Goal: Task Accomplishment & Management: Complete application form

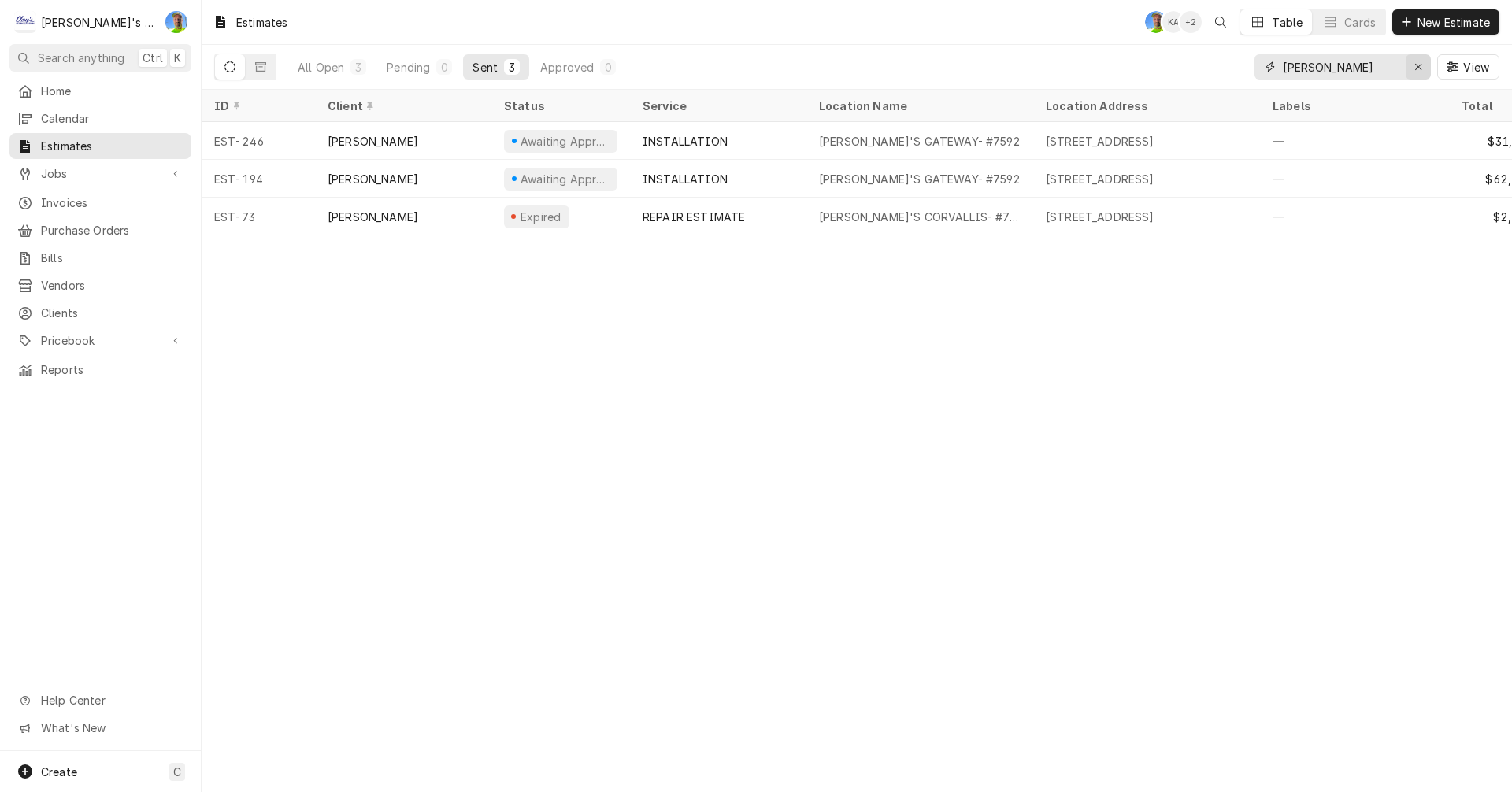
click at [1420, 65] on icon "Erase input" at bounding box center [1419, 67] width 6 height 6
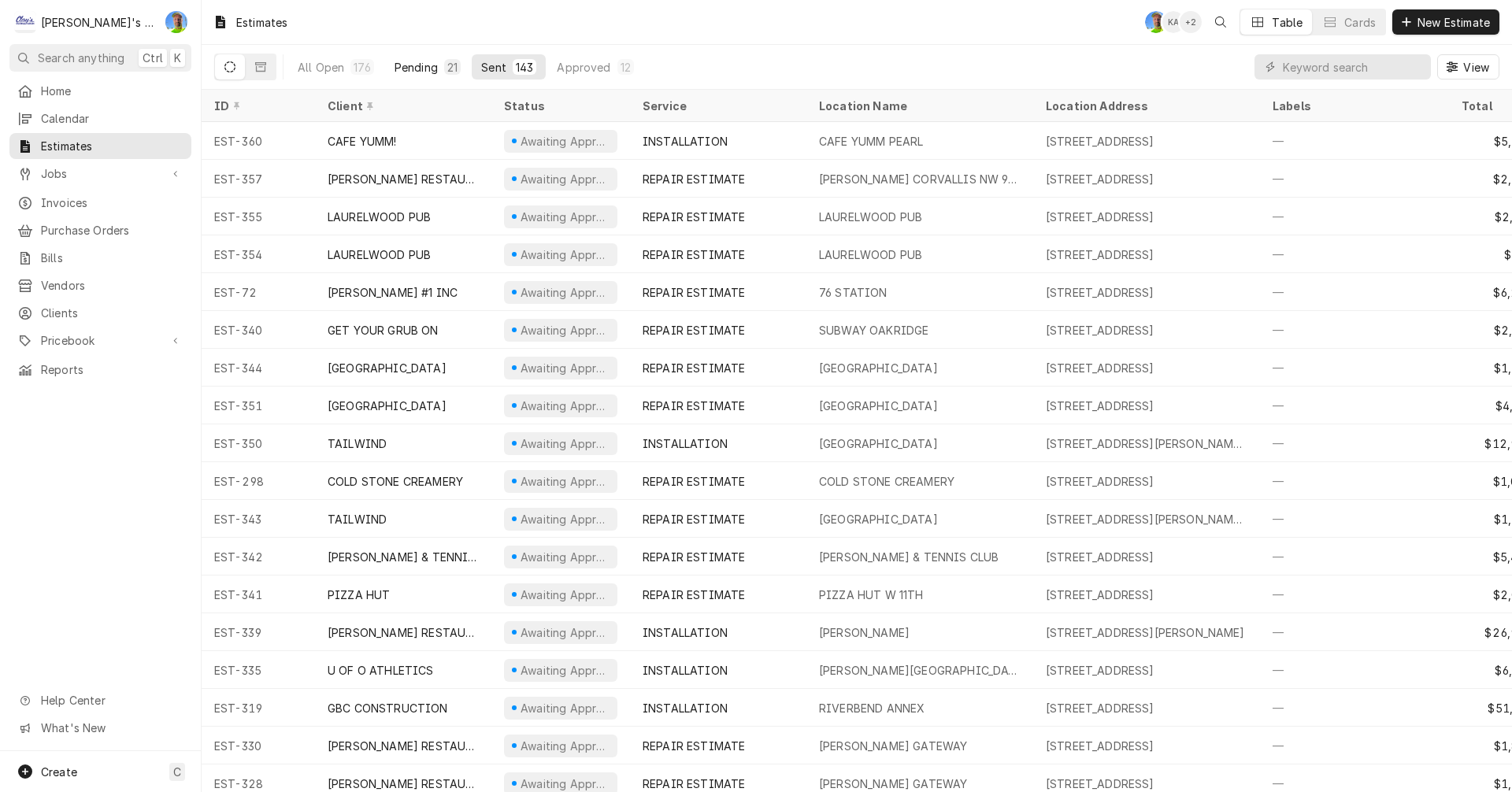
click at [423, 60] on div "Pending" at bounding box center [417, 67] width 43 height 17
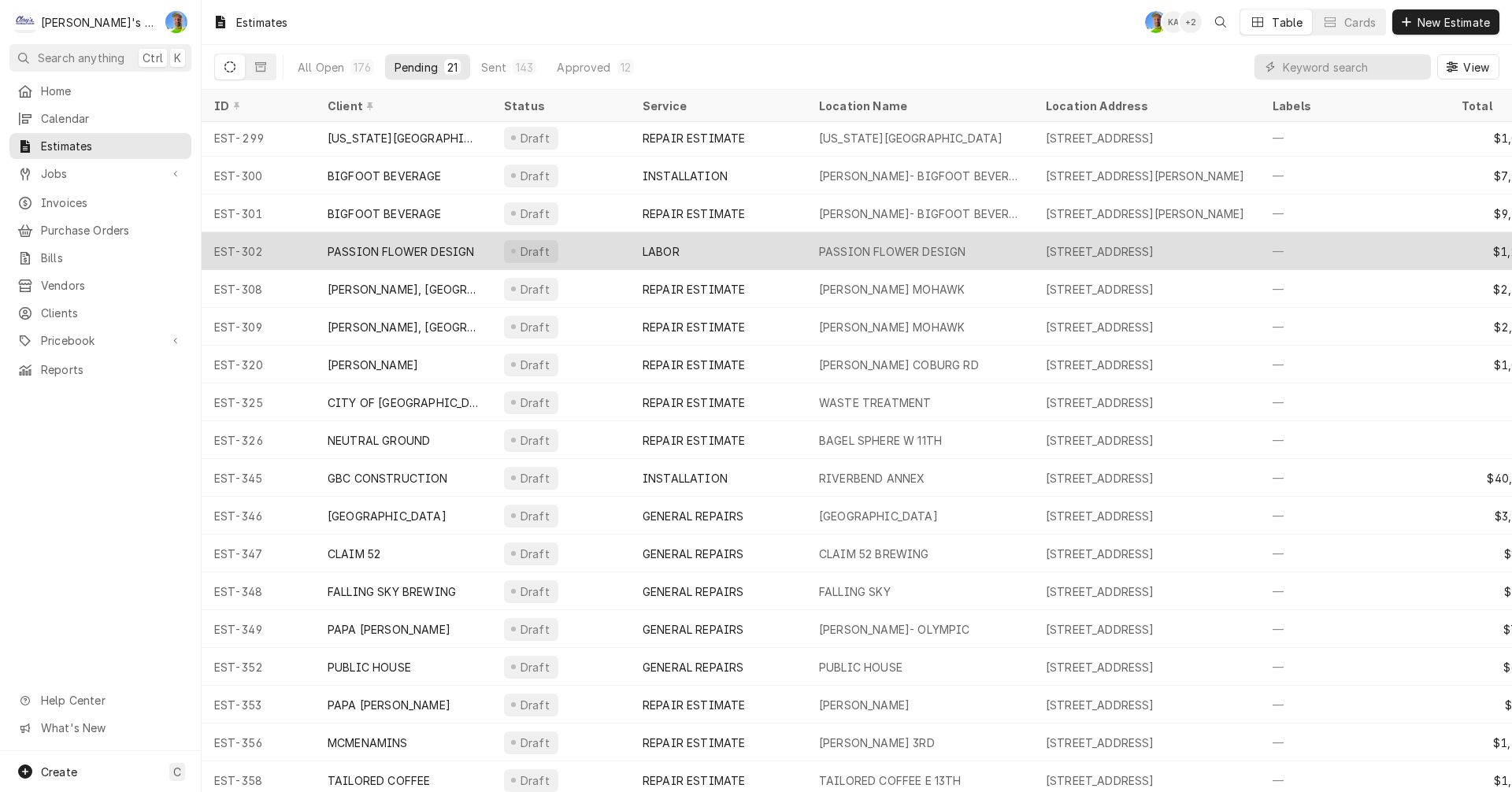
scroll to position [133, 0]
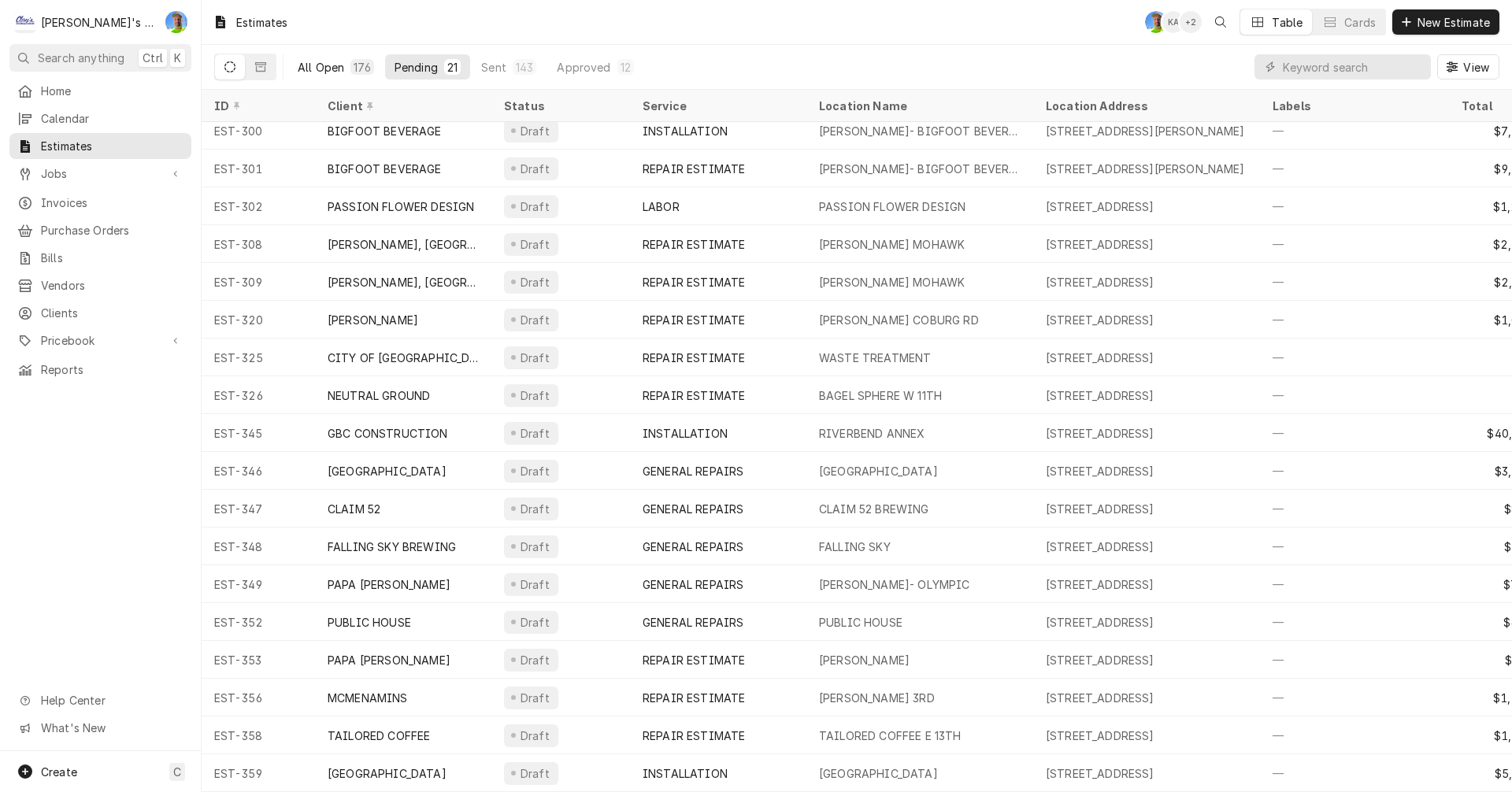
drag, startPoint x: 321, startPoint y: 68, endPoint x: 356, endPoint y: 68, distance: 35.0
click at [323, 68] on div "All Open" at bounding box center [321, 67] width 47 height 17
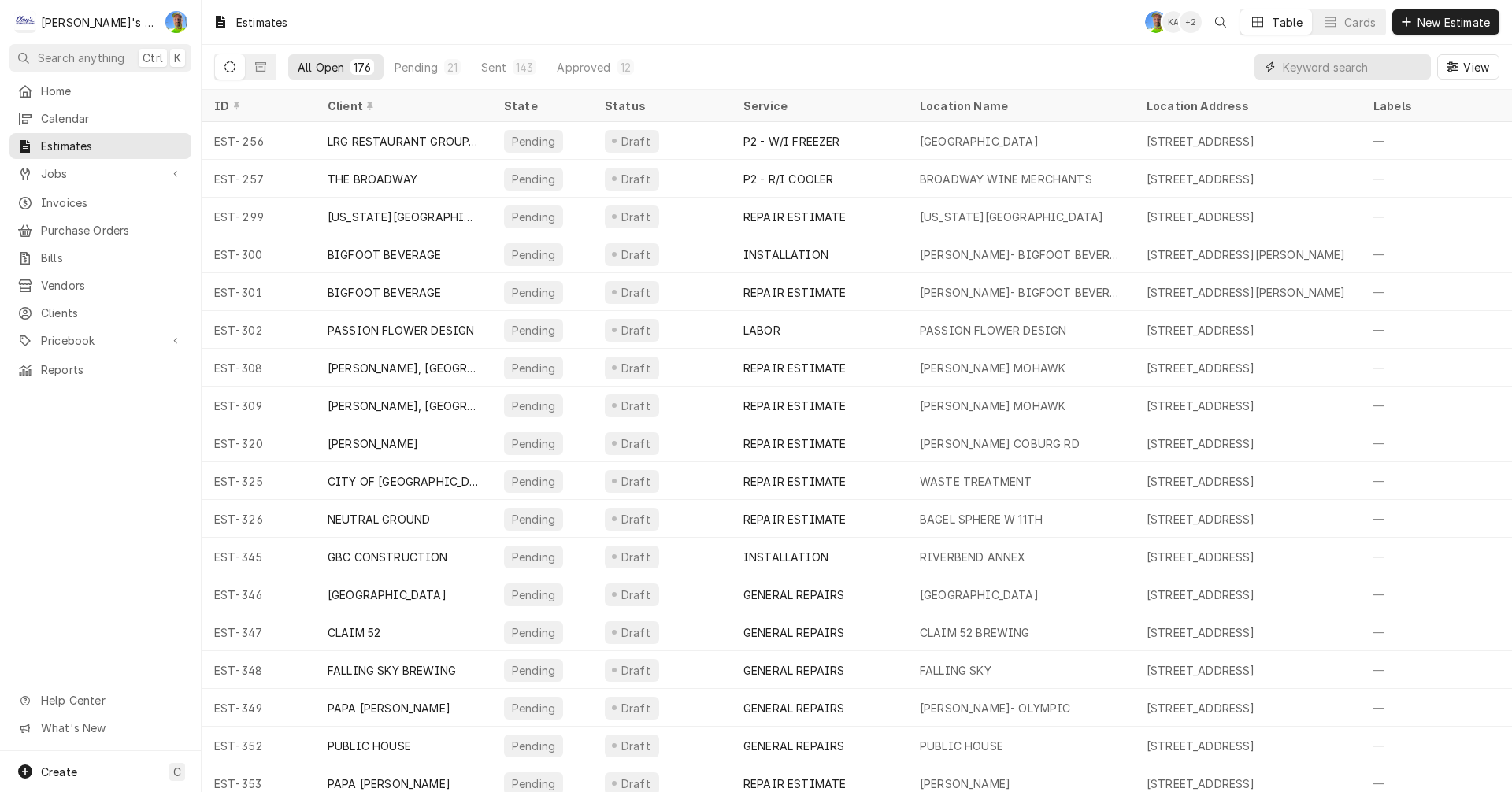
click at [1345, 72] on input "Dynamic Content Wrapper" at bounding box center [1353, 67] width 140 height 25
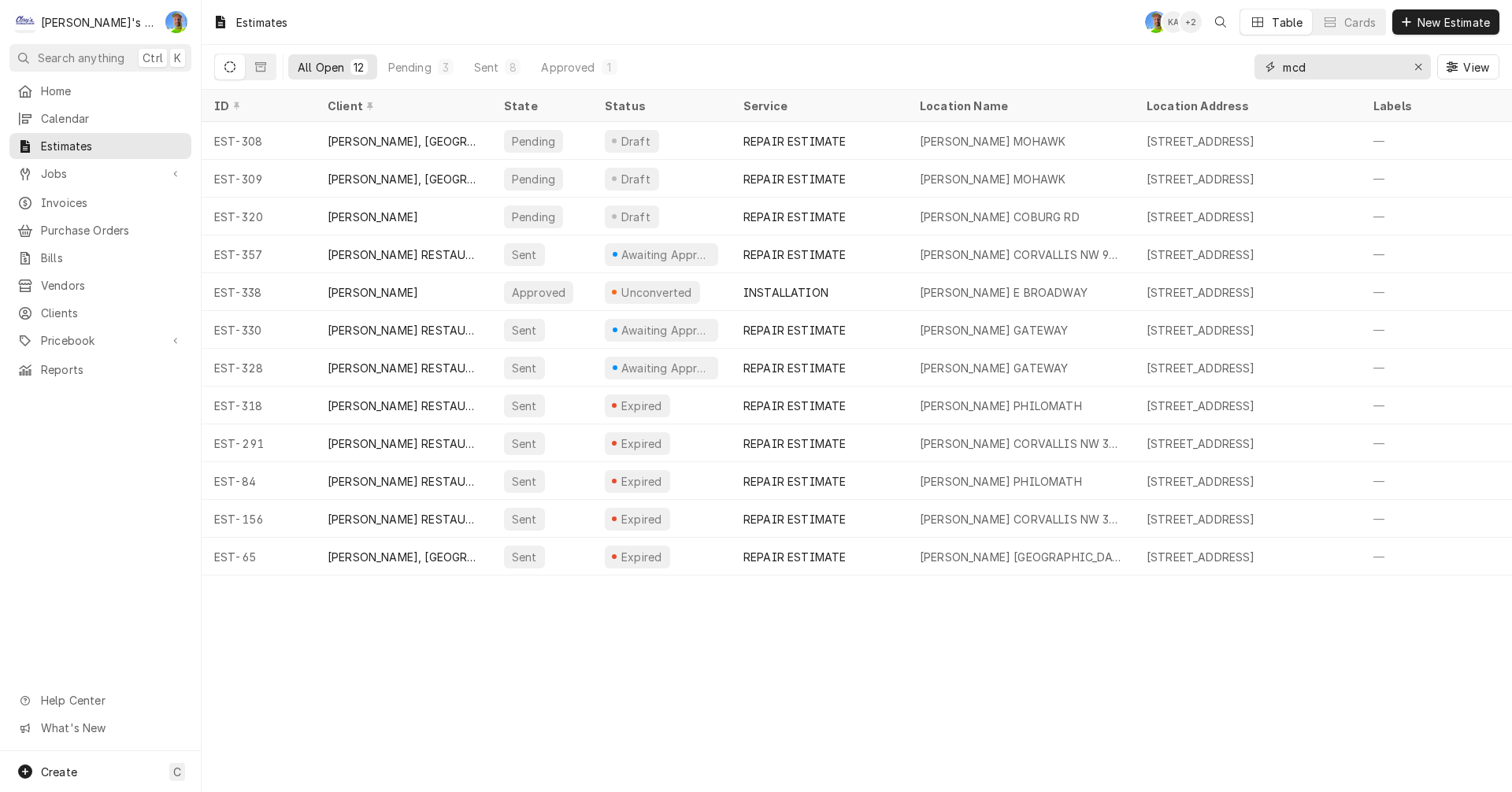
type input "mcd"
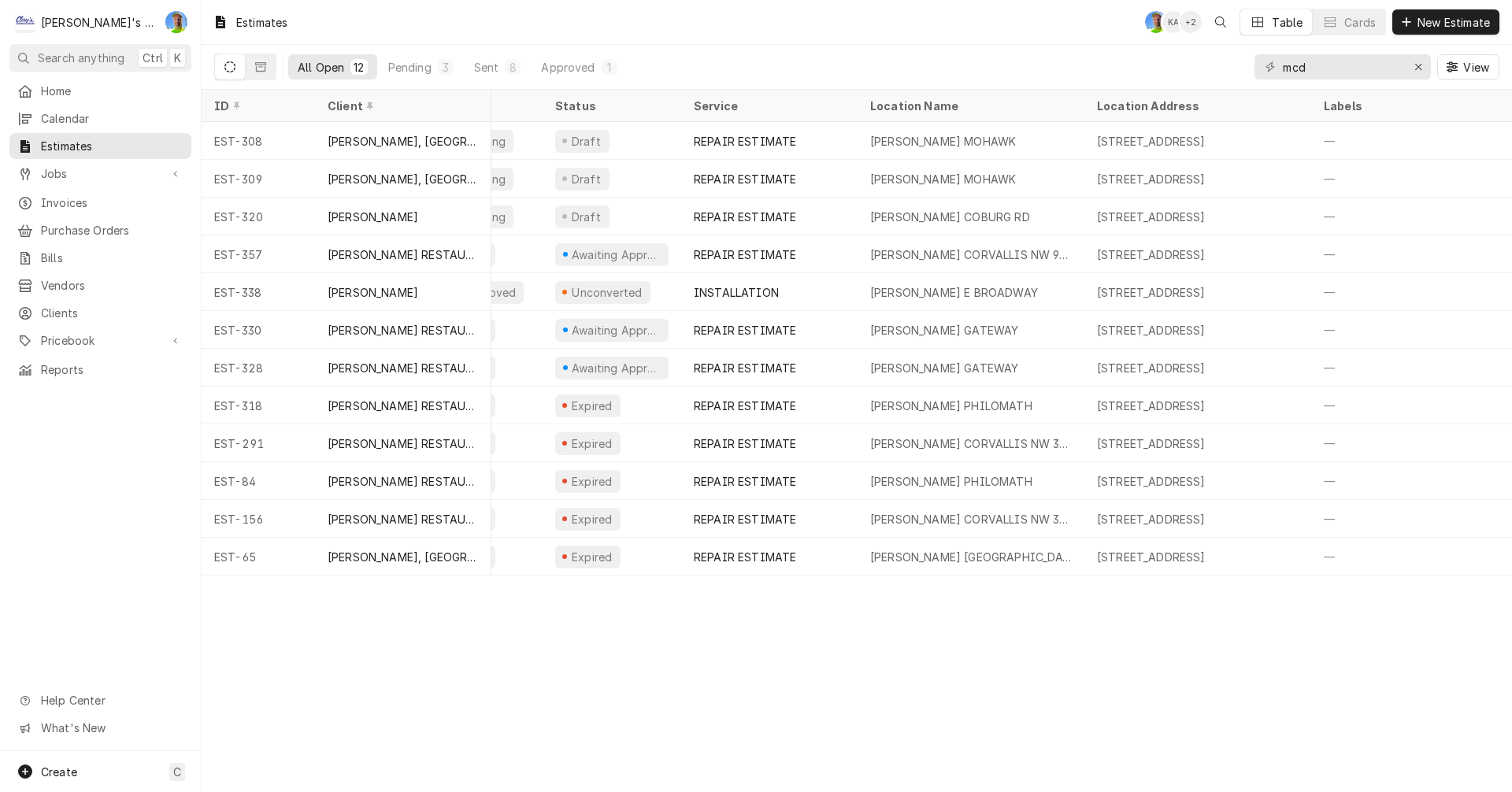
scroll to position [0, 0]
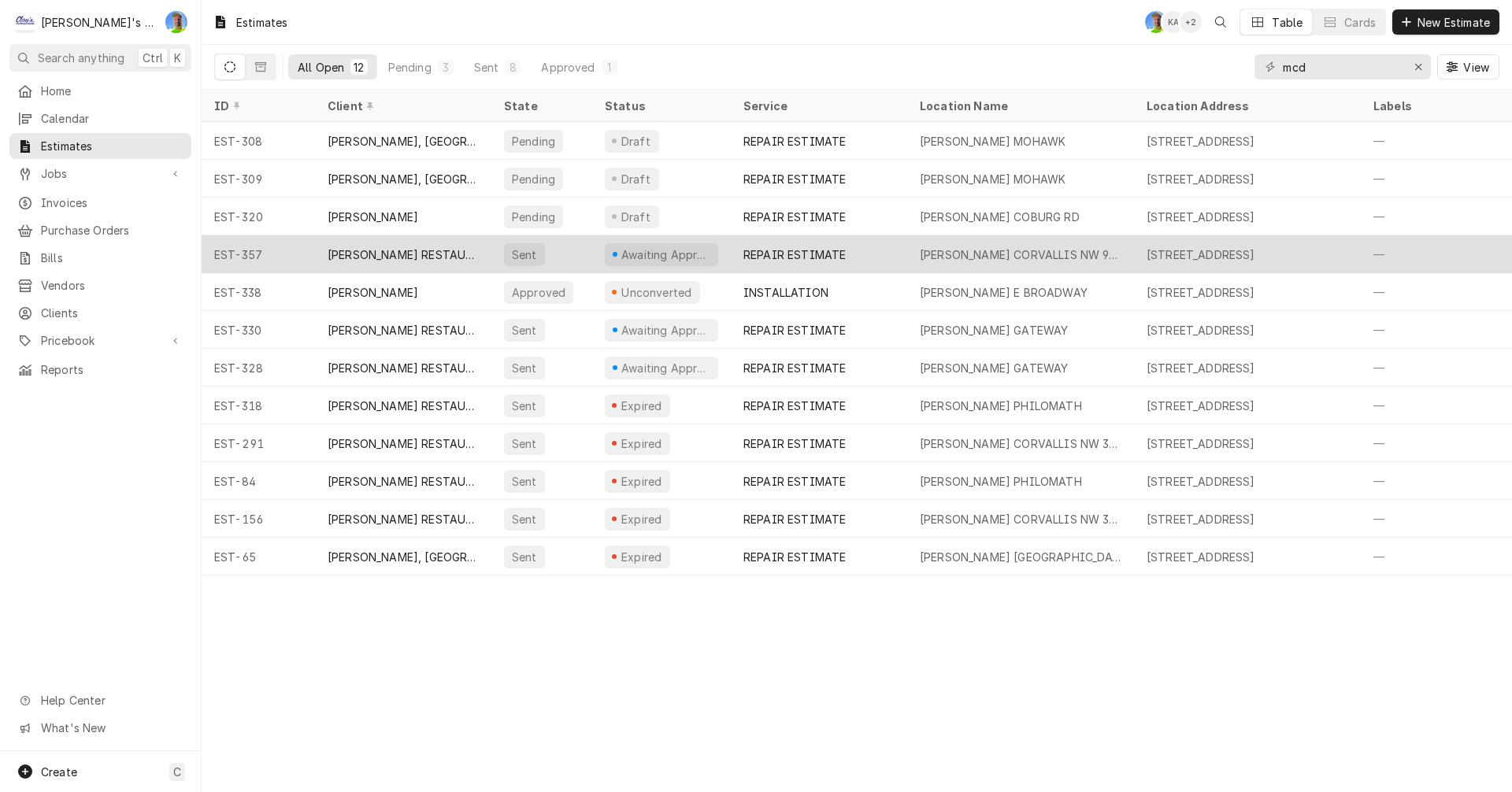
click at [947, 252] on div "MCDONALD'S CORVALLIS NW 9TH" at bounding box center [1021, 255] width 202 height 17
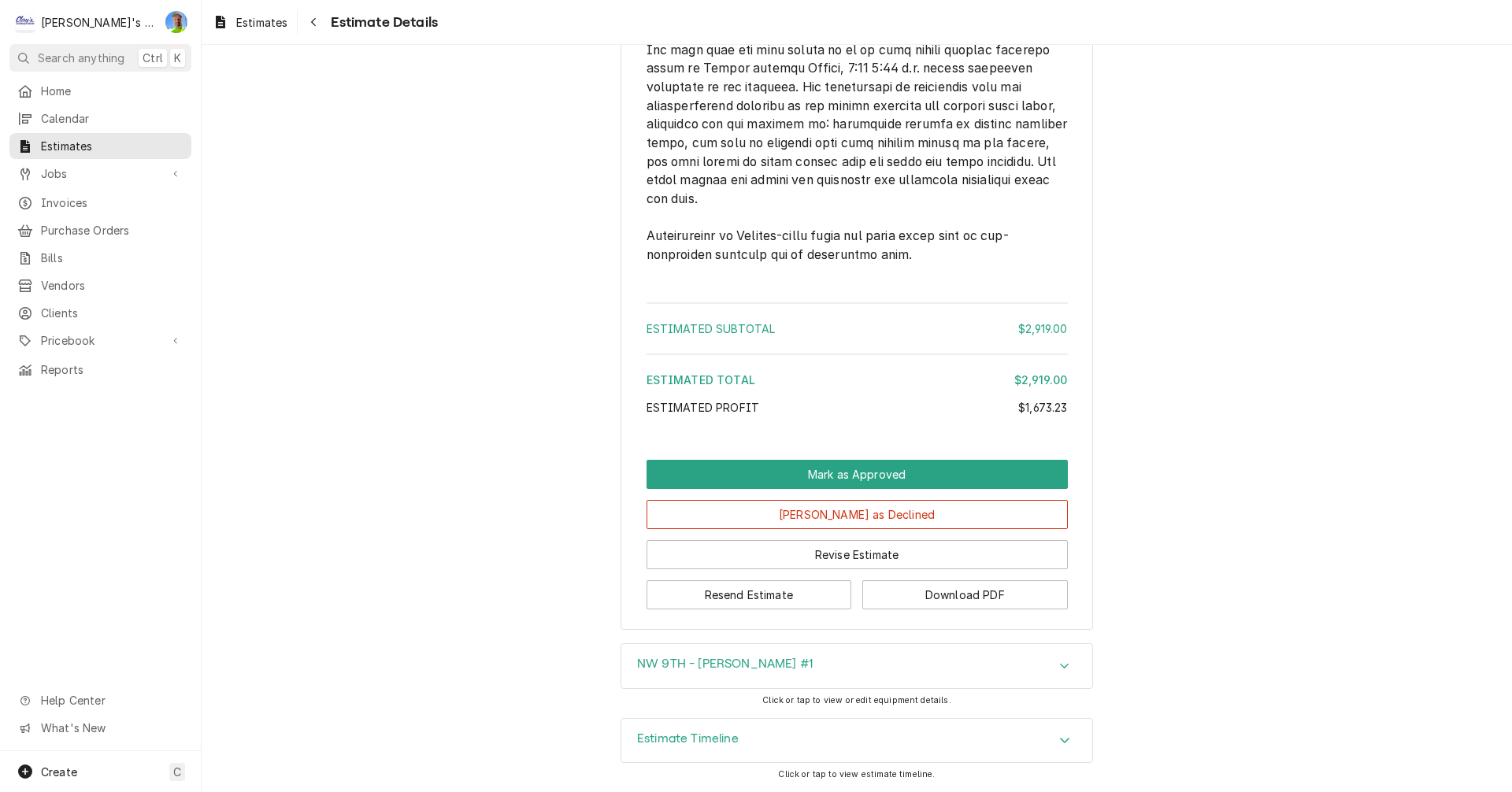
scroll to position [3449, 0]
click at [1073, 737] on div "Estimate Timeline" at bounding box center [857, 741] width 471 height 44
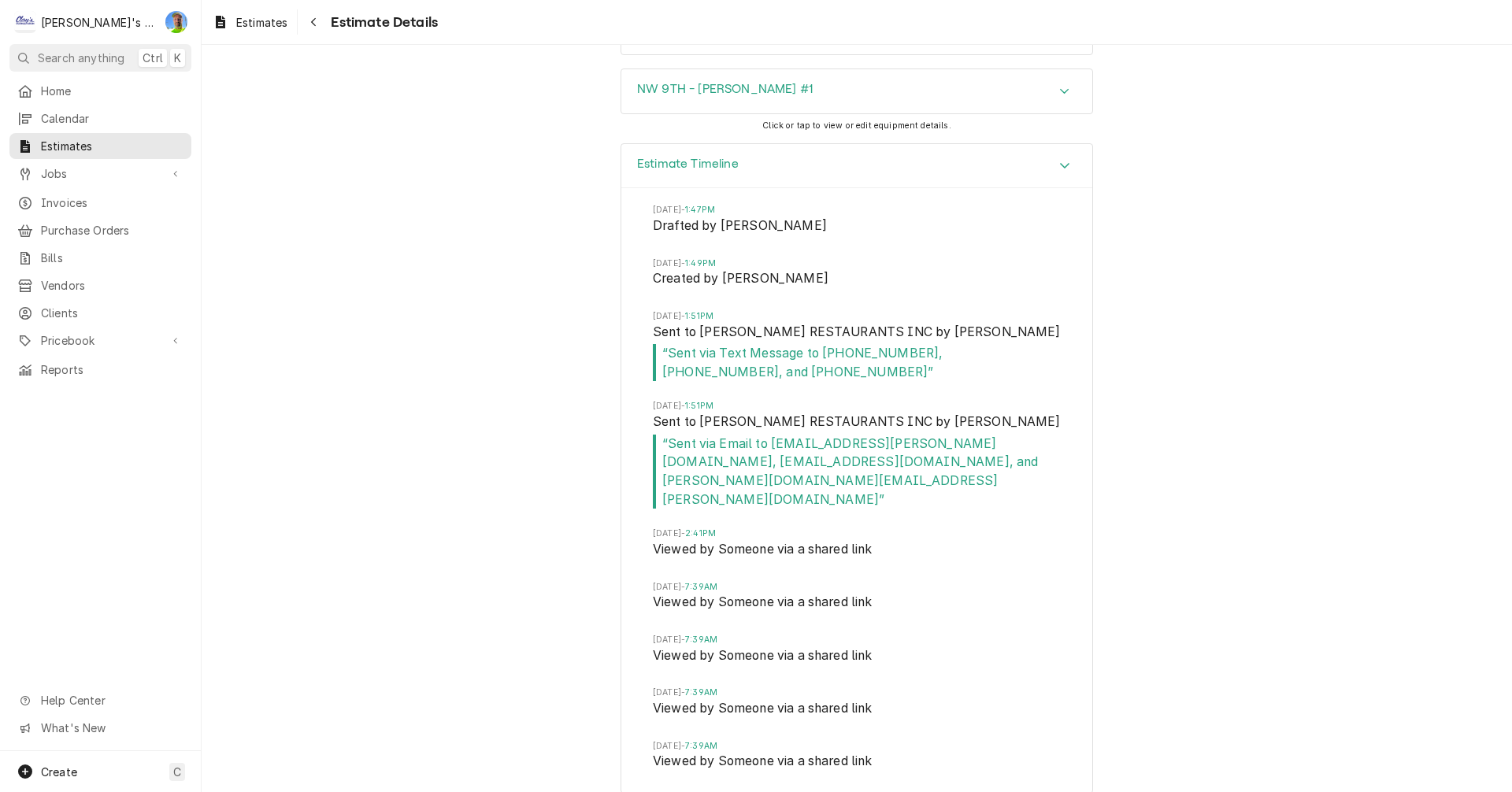
scroll to position [3944, 0]
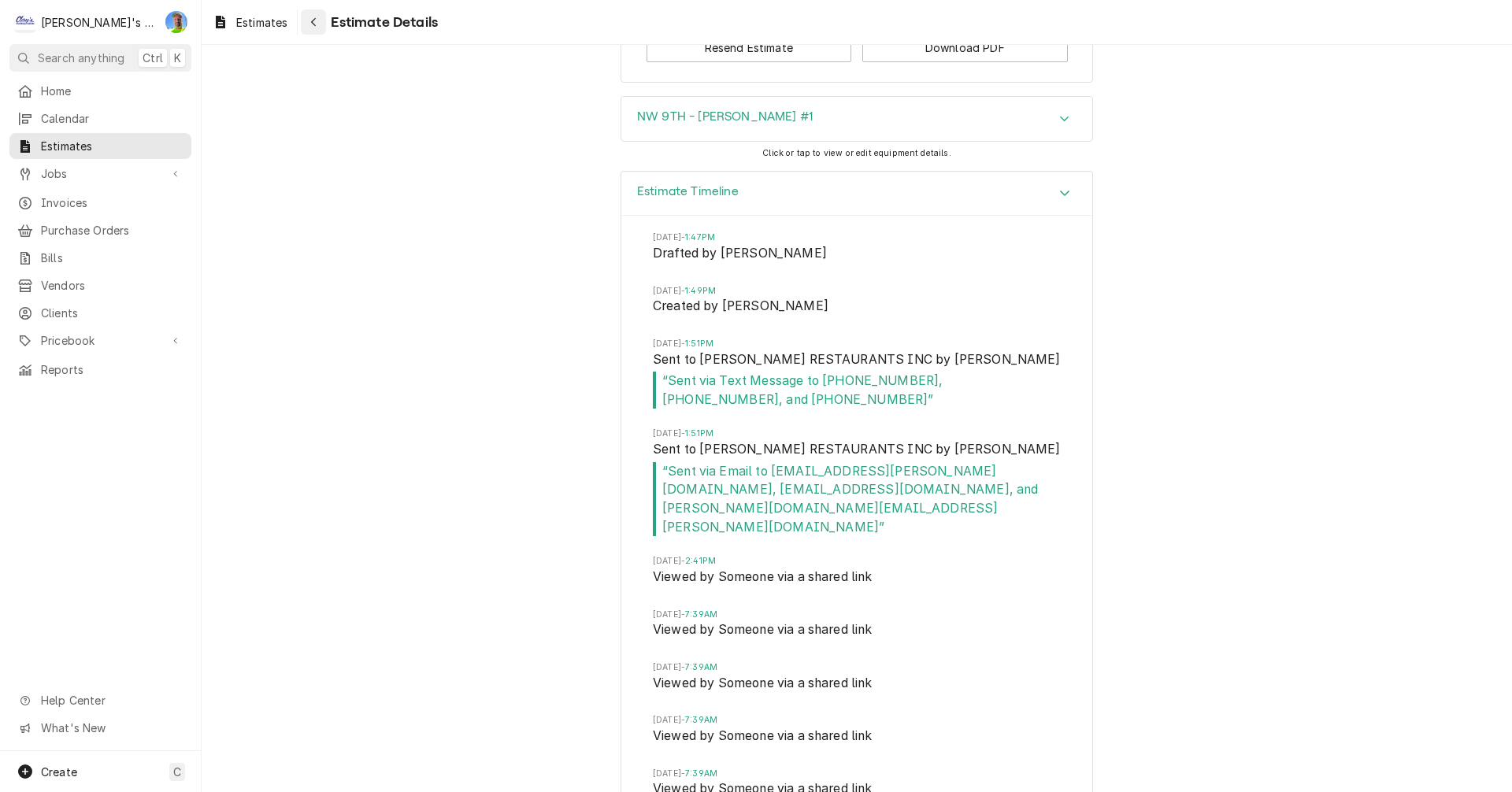
click at [320, 27] on div "Navigate back" at bounding box center [314, 23] width 16 height 16
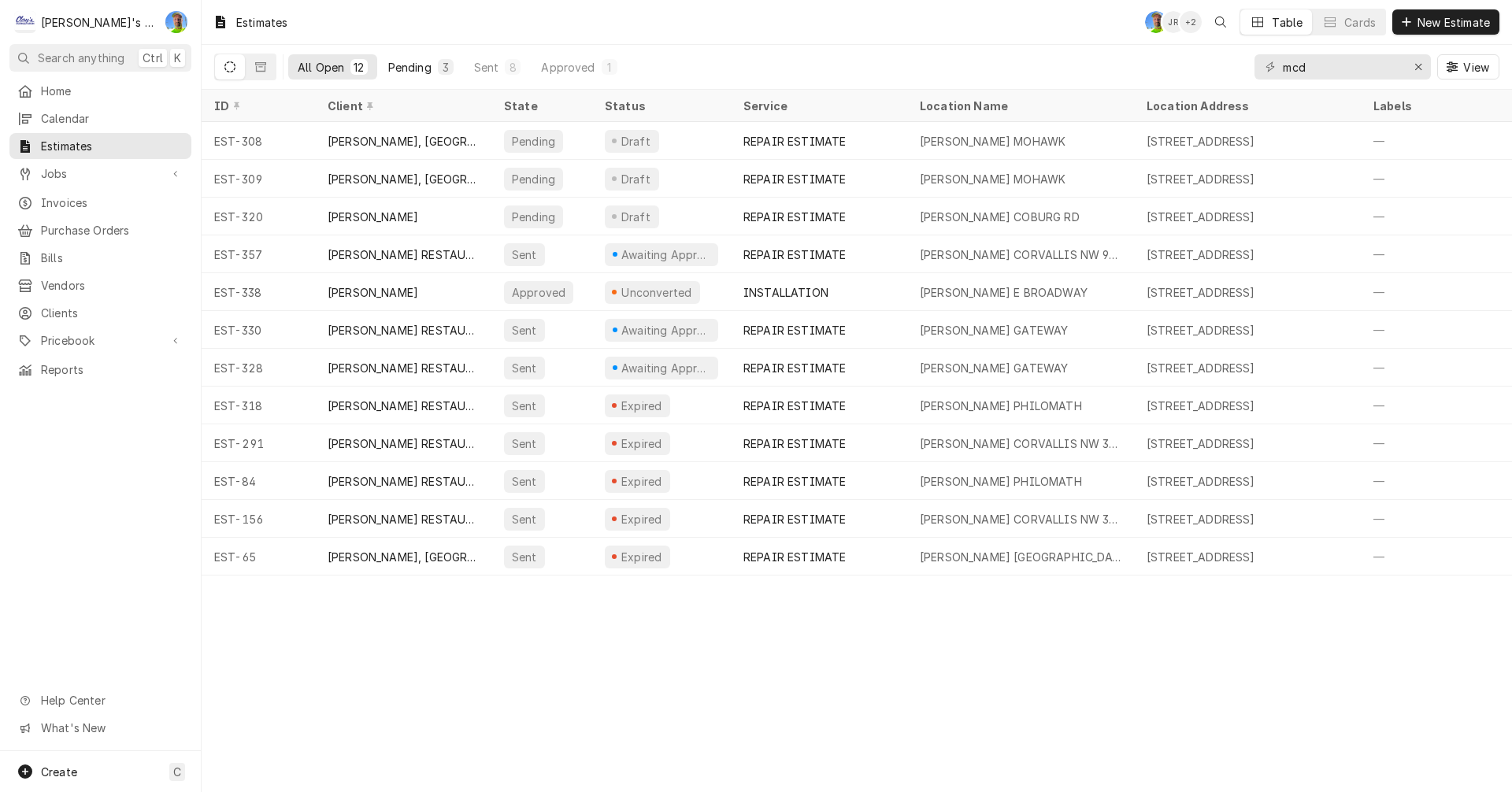
click at [404, 74] on div "Pending" at bounding box center [410, 67] width 43 height 17
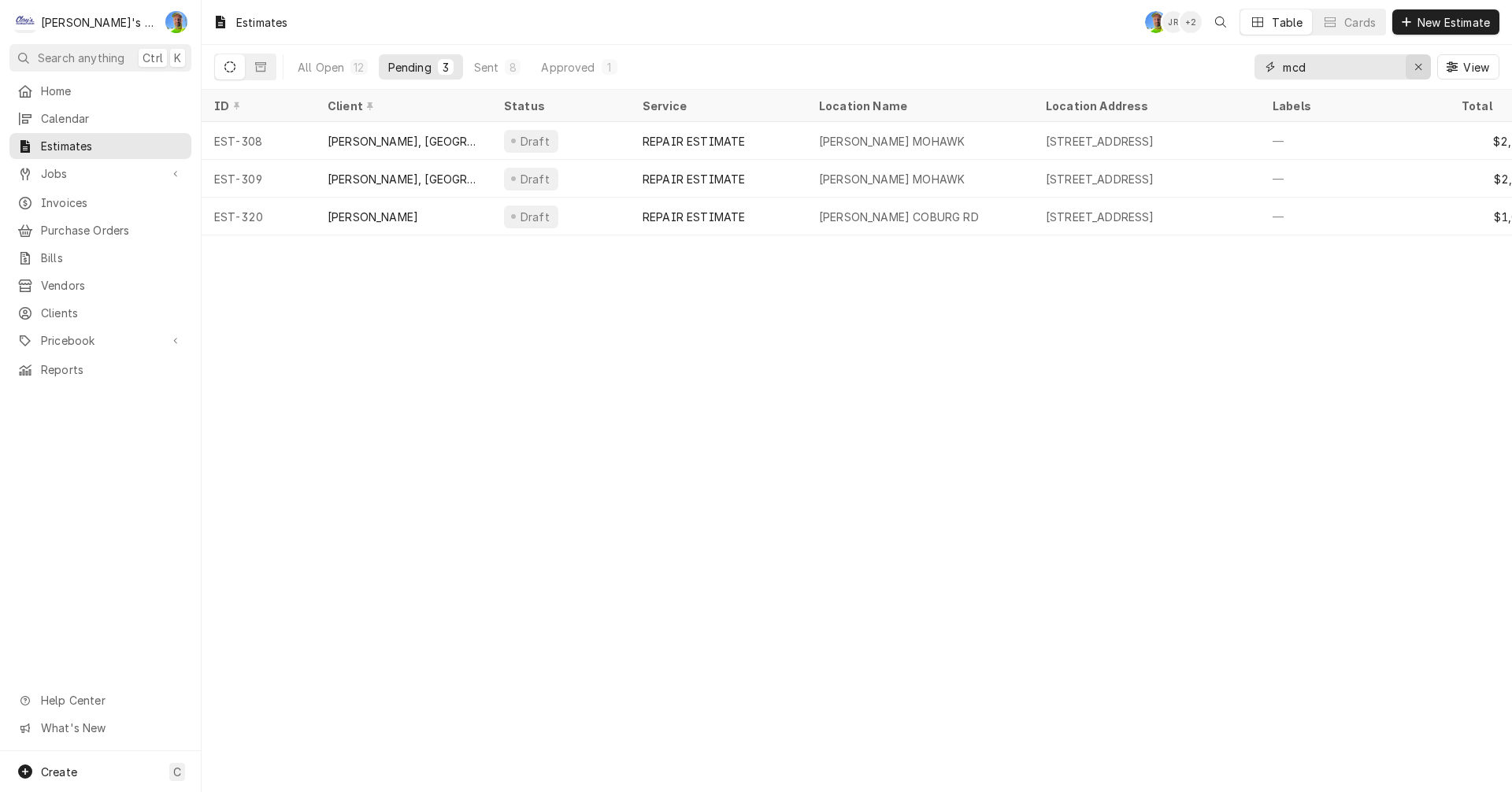
click at [1418, 68] on icon "Erase input" at bounding box center [1419, 67] width 9 height 11
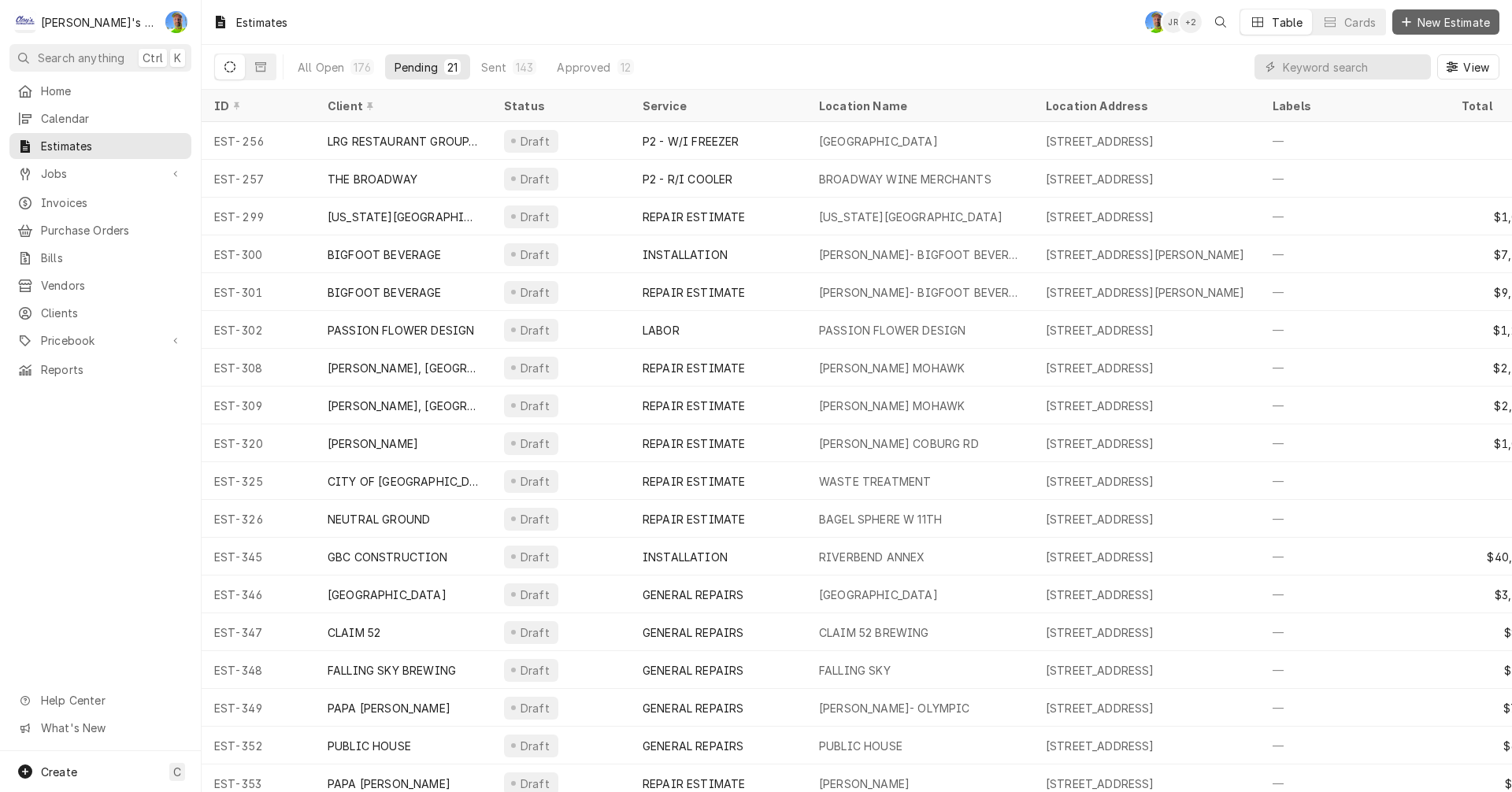
click at [1443, 15] on span "New Estimate" at bounding box center [1454, 23] width 79 height 17
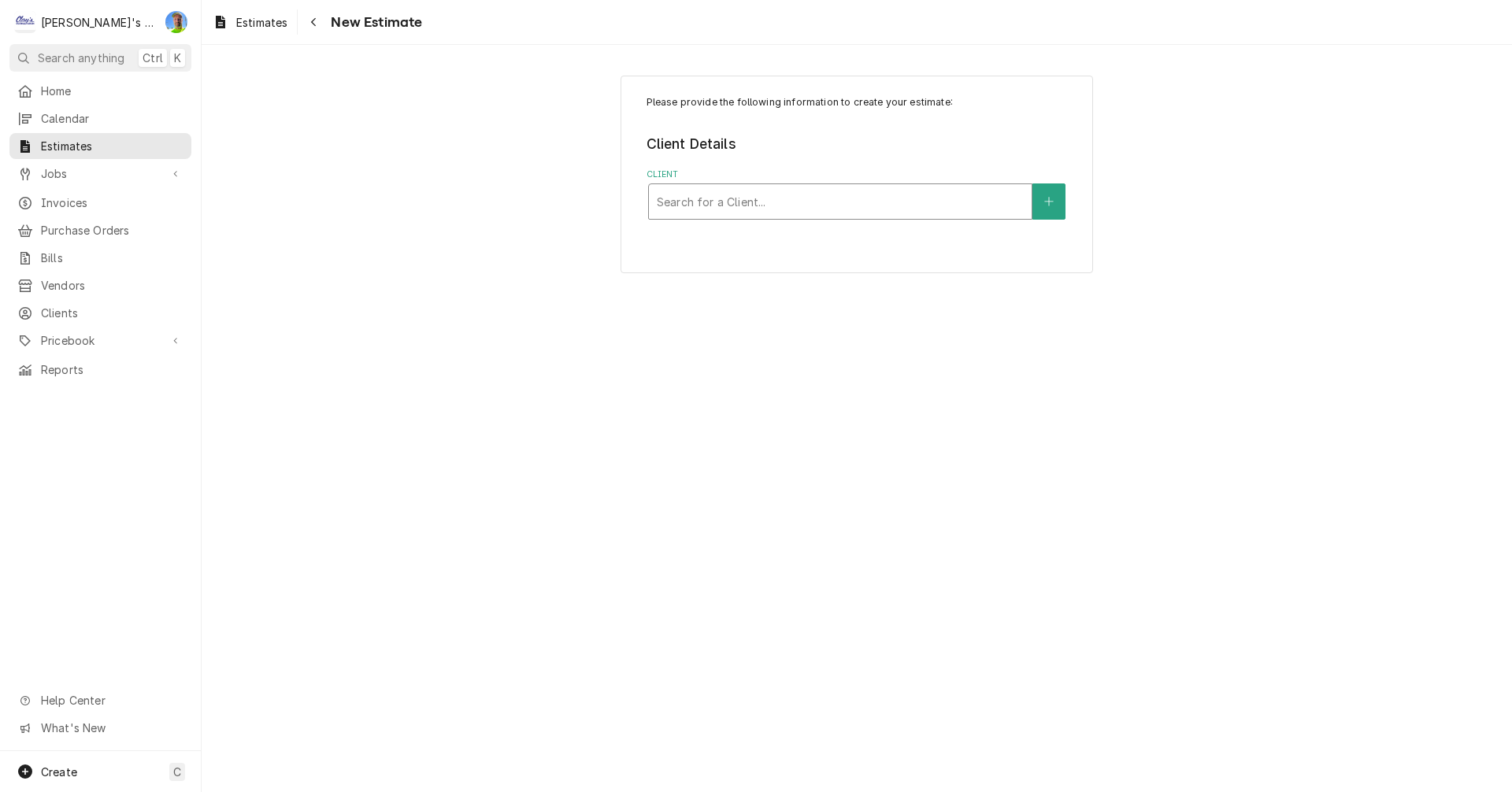
click at [879, 200] on div "Client" at bounding box center [840, 201] width 367 height 28
click at [1051, 200] on icon "Create New Client" at bounding box center [1050, 202] width 10 height 11
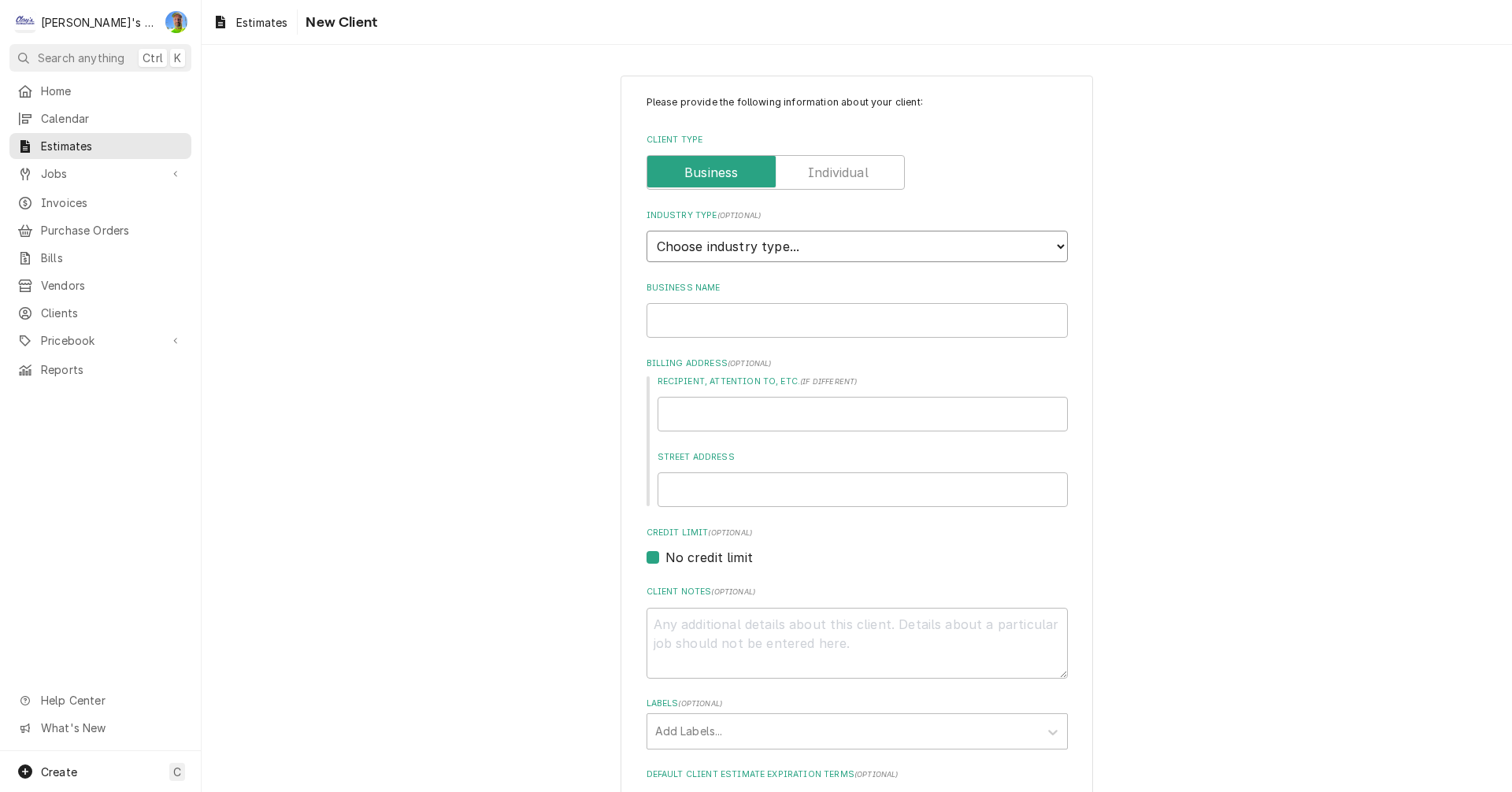
click at [1054, 248] on select "Choose industry type... Residential Commercial Industrial Government" at bounding box center [857, 246] width 421 height 31
select select "2"
click at [647, 231] on select "Choose industry type... Residential Commercial Industrial Government" at bounding box center [857, 246] width 421 height 31
click at [795, 330] on input "Business Name" at bounding box center [857, 320] width 421 height 35
type textarea "x"
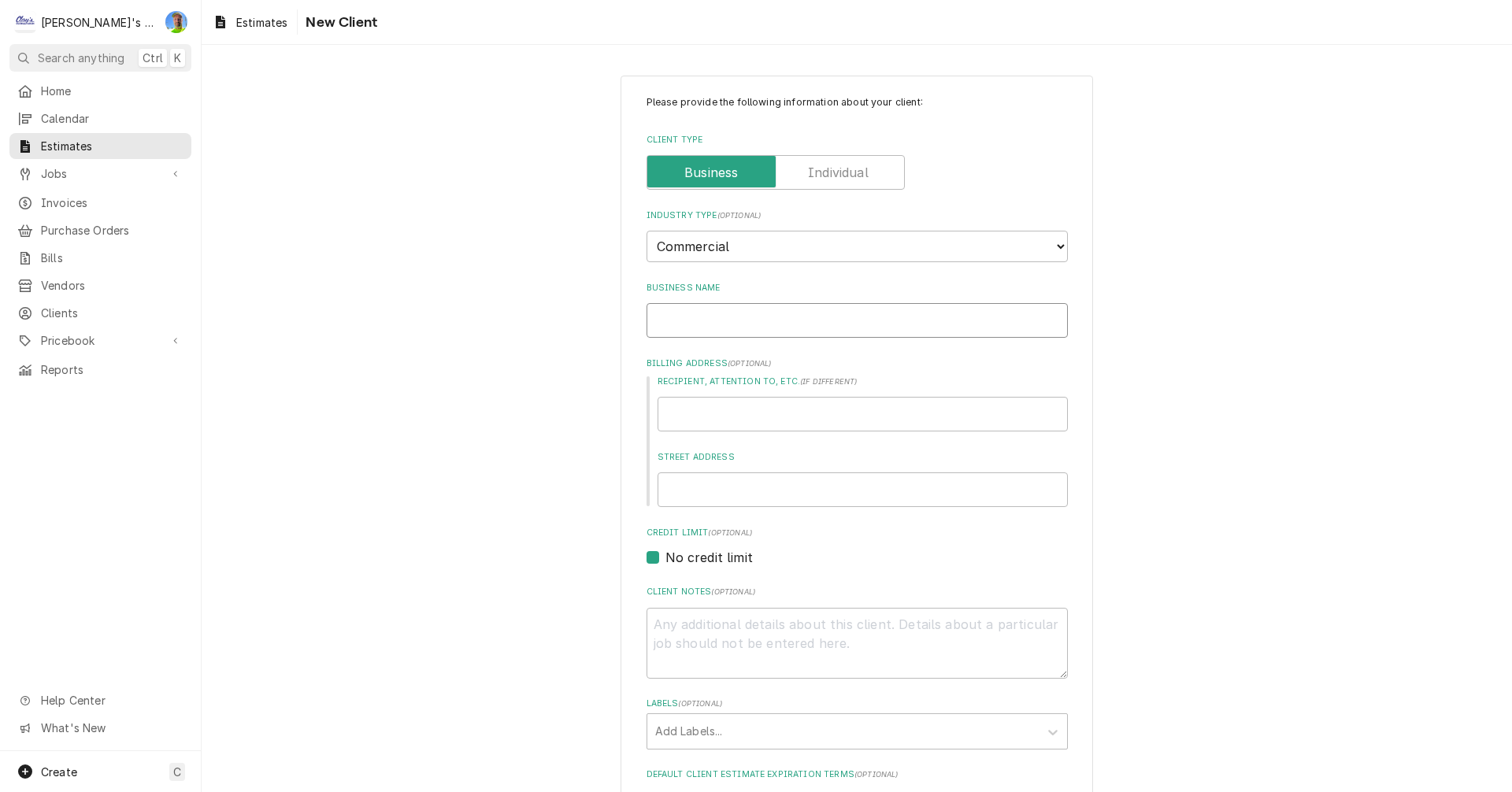
type input "l"
type textarea "x"
type input "lu"
type textarea "x"
type input "lun"
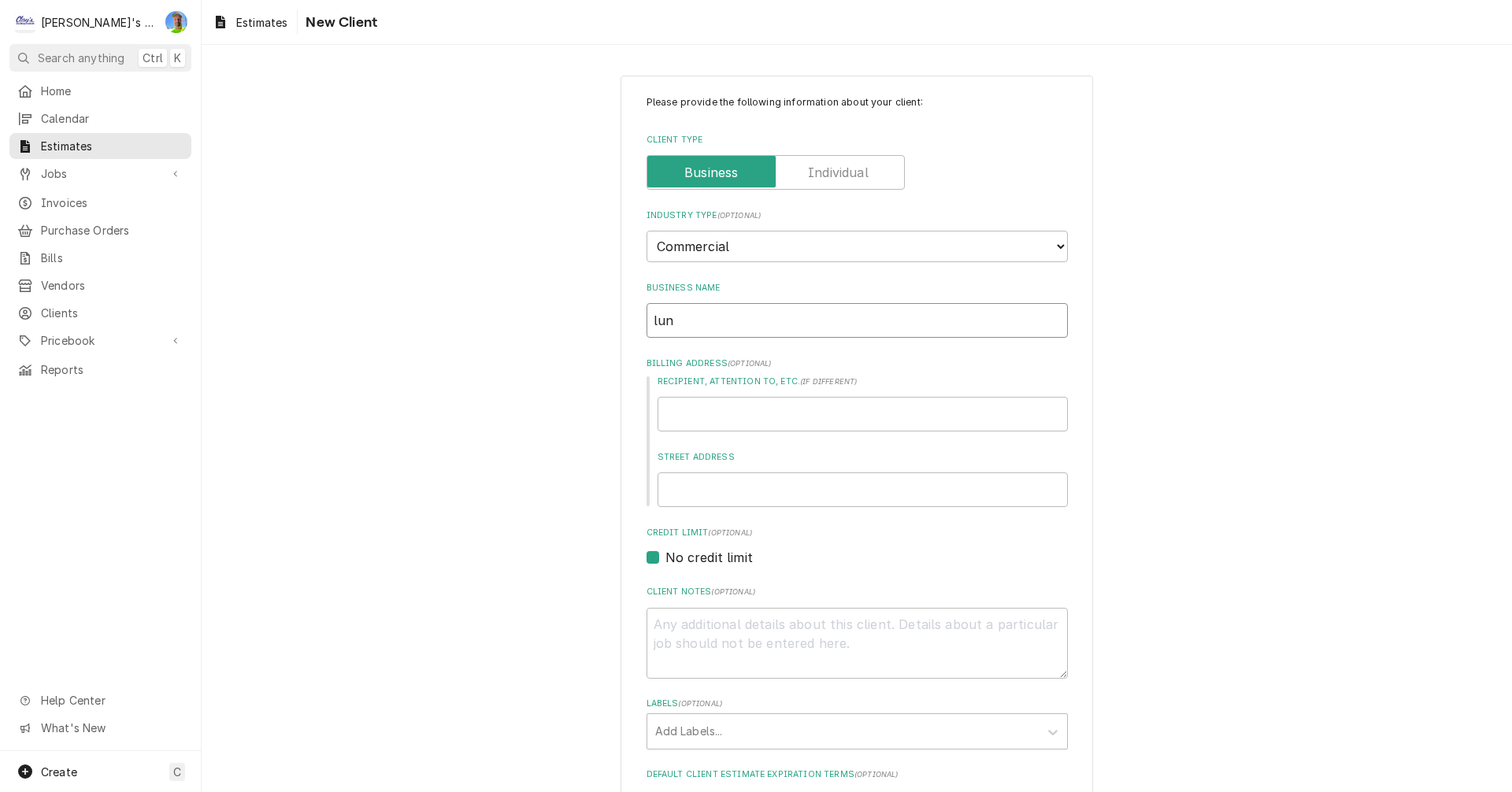
type textarea "x"
type input "[PERSON_NAME]"
type textarea "x"
type input "[PERSON_NAME]"
type textarea "x"
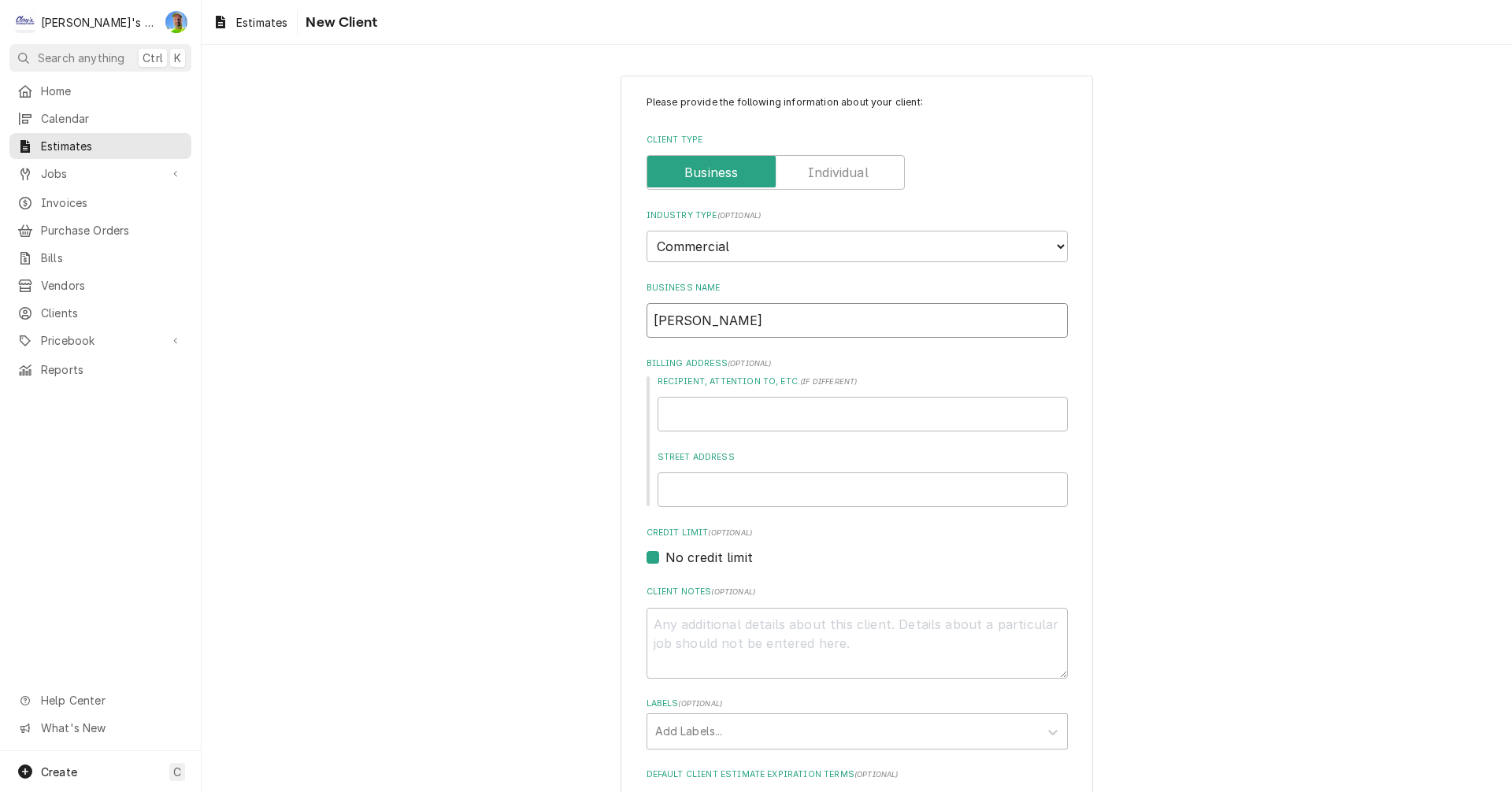
type input "[PERSON_NAME] d"
type textarea "x"
type input "[PERSON_NAME] de"
type textarea "x"
type input "[PERSON_NAME] des"
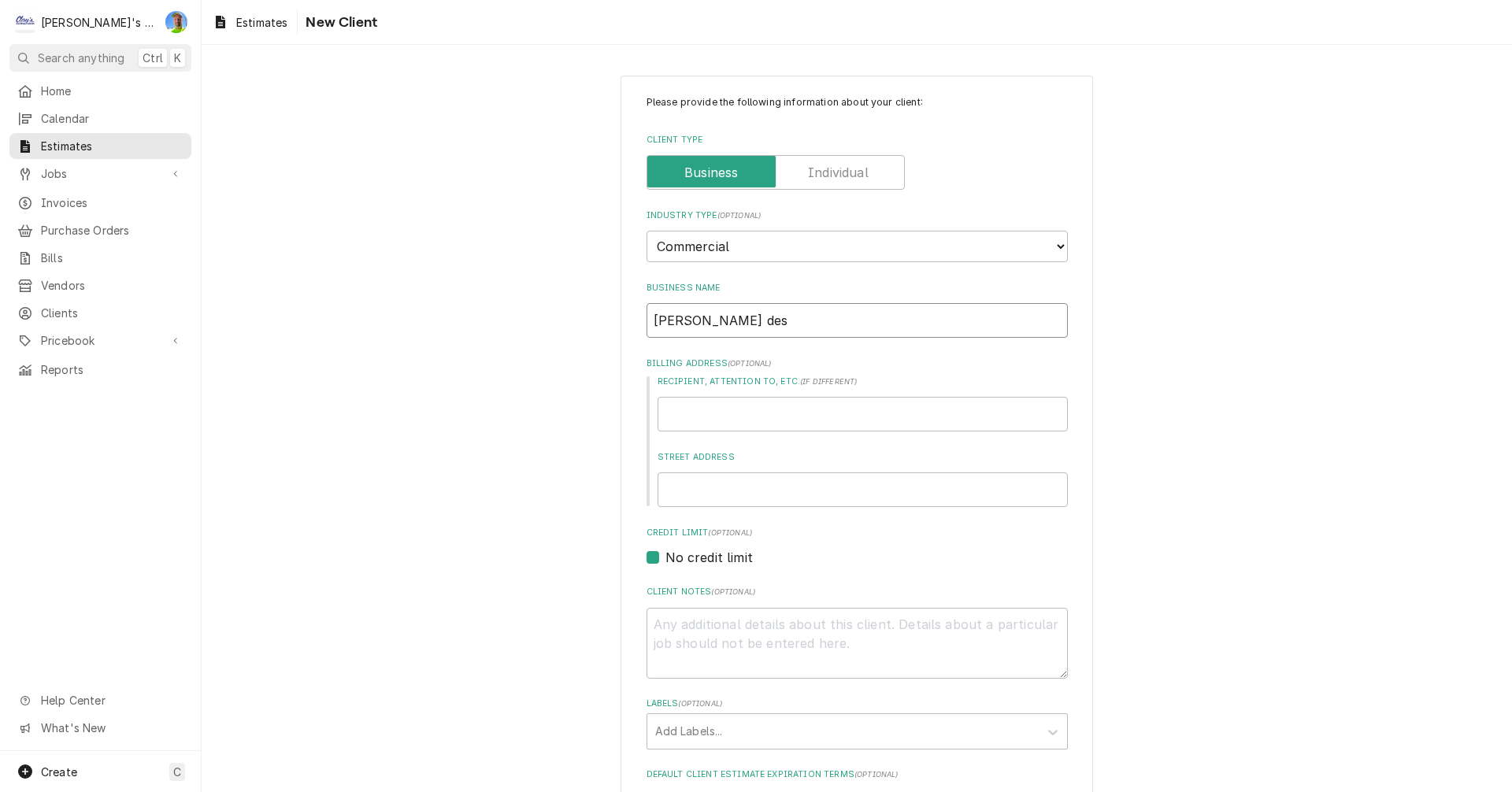
type textarea "x"
type input "[PERSON_NAME] desi"
type textarea "x"
type input "[PERSON_NAME] desig"
type textarea "x"
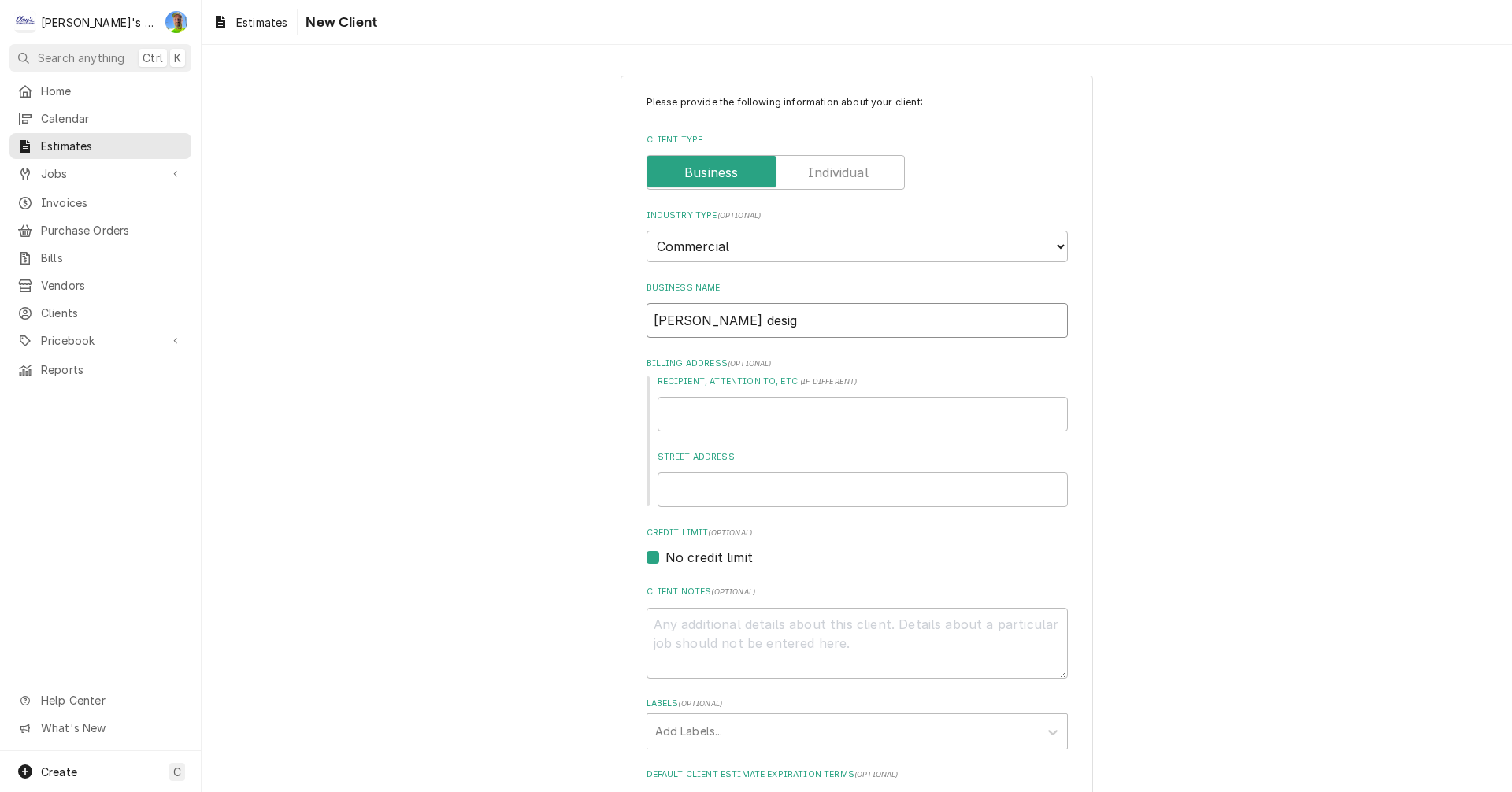
type input "[PERSON_NAME] design"
type textarea "x"
type input "[PERSON_NAME] design"
type textarea "x"
type input "[PERSON_NAME] design"
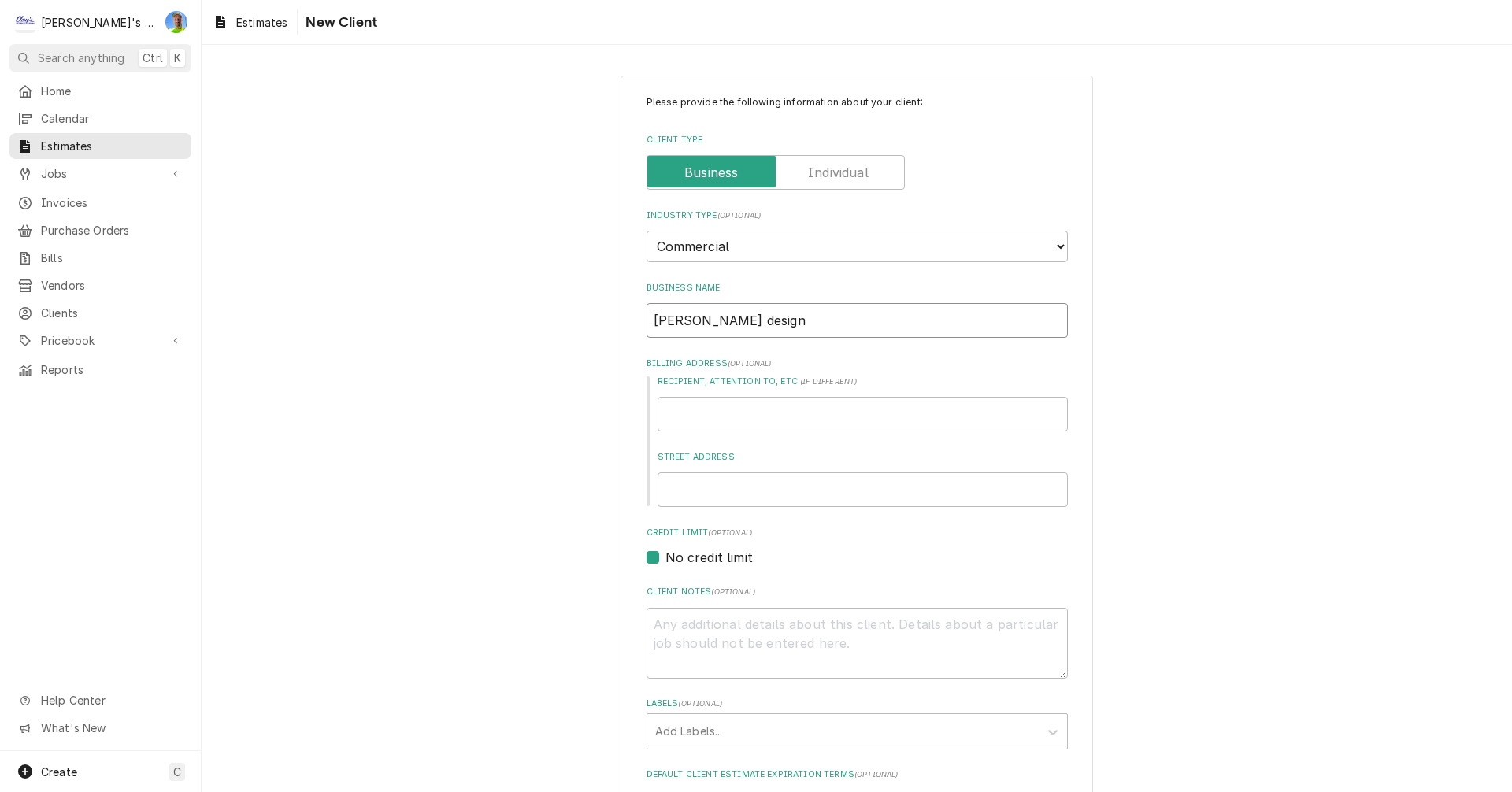
type textarea "x"
type input "[PERSON_NAME] desig"
type textarea "x"
type input "[PERSON_NAME] desi"
type textarea "x"
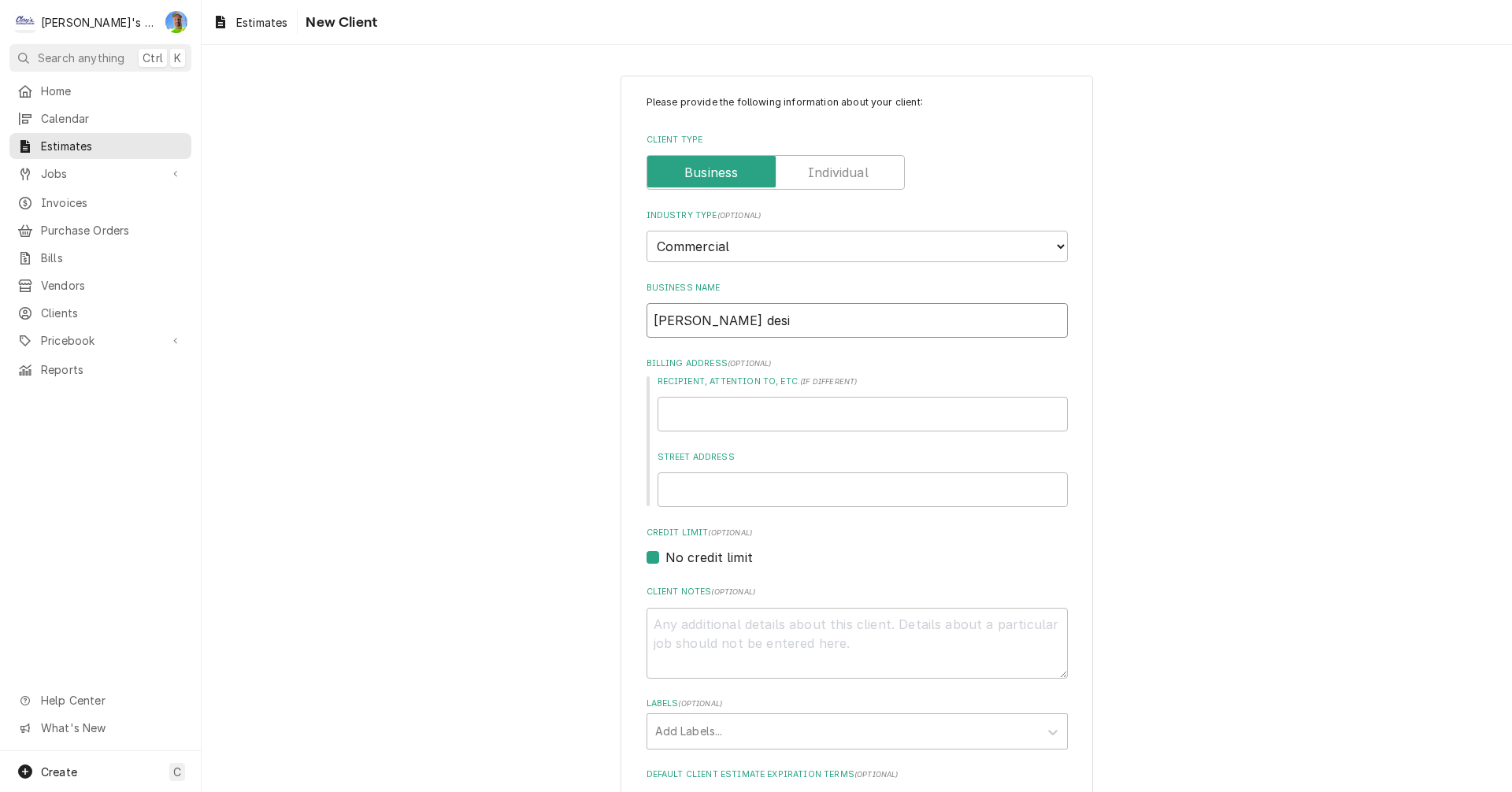
type input "[PERSON_NAME] des"
type textarea "x"
type input "[PERSON_NAME] de"
type textarea "x"
type input "[PERSON_NAME] d"
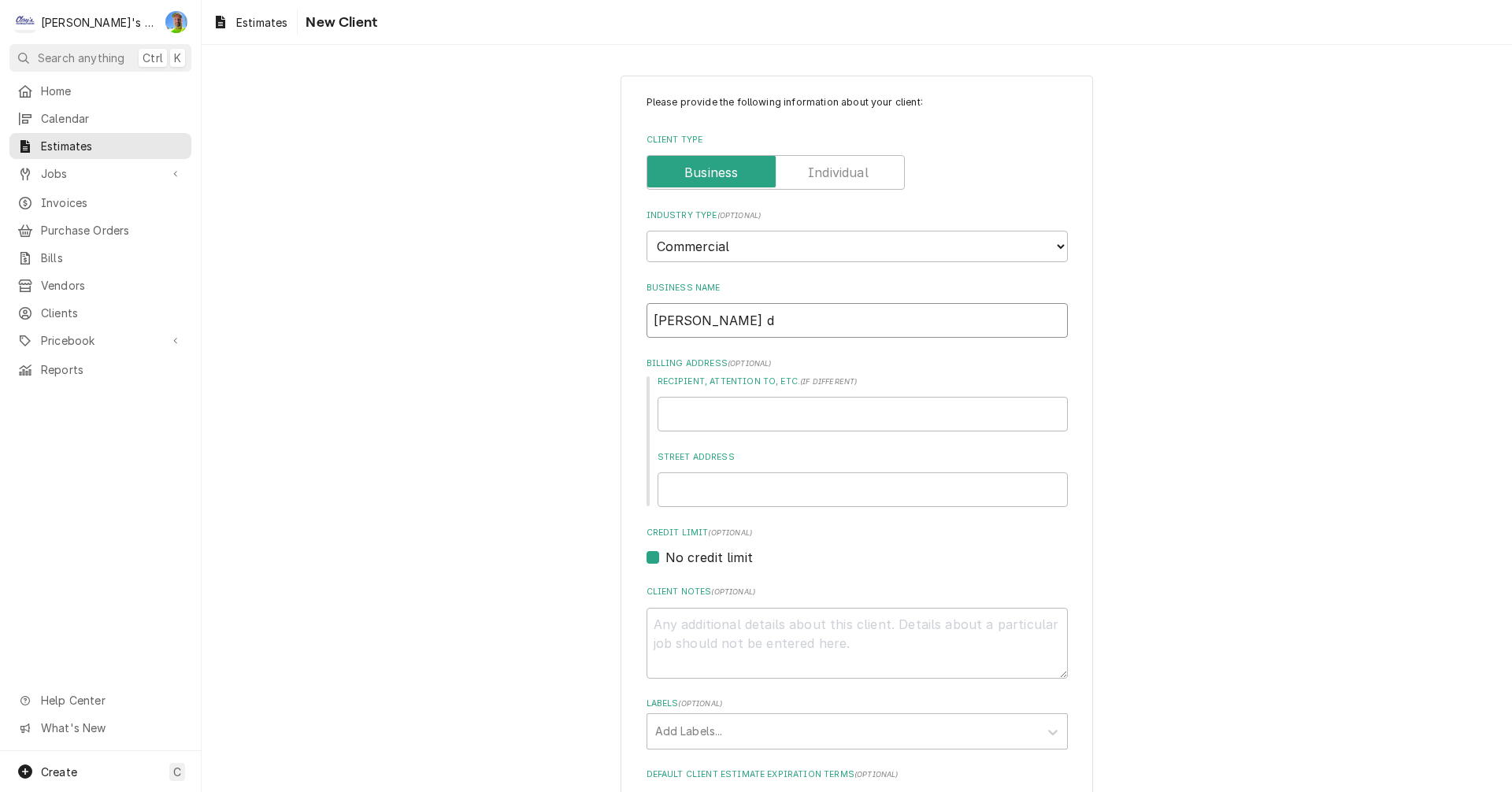
type textarea "x"
type input "[PERSON_NAME]"
type textarea "x"
type input "[PERSON_NAME]"
type textarea "x"
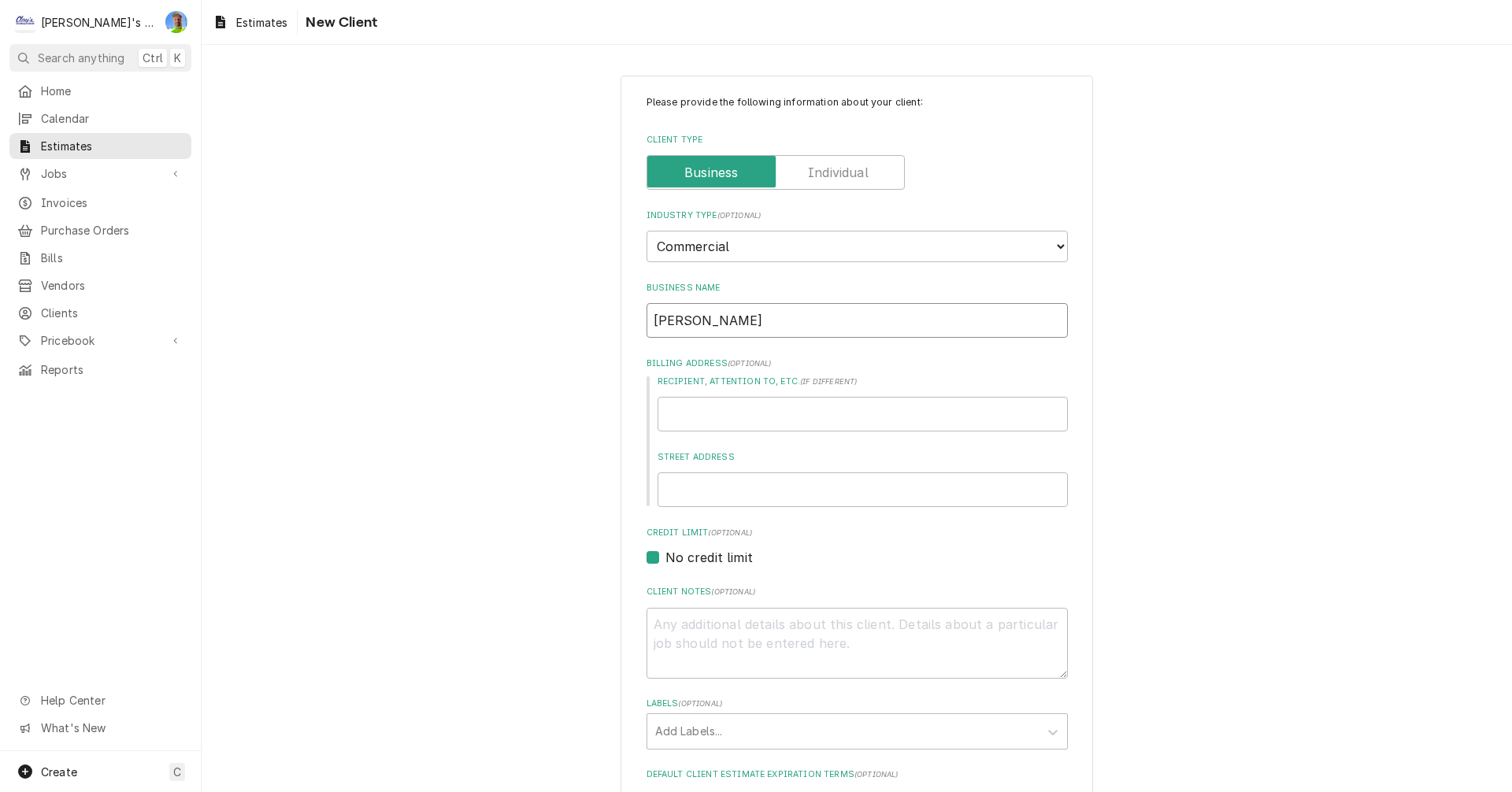
type input "lun"
type textarea "x"
type input "lu"
type textarea "x"
type input "l"
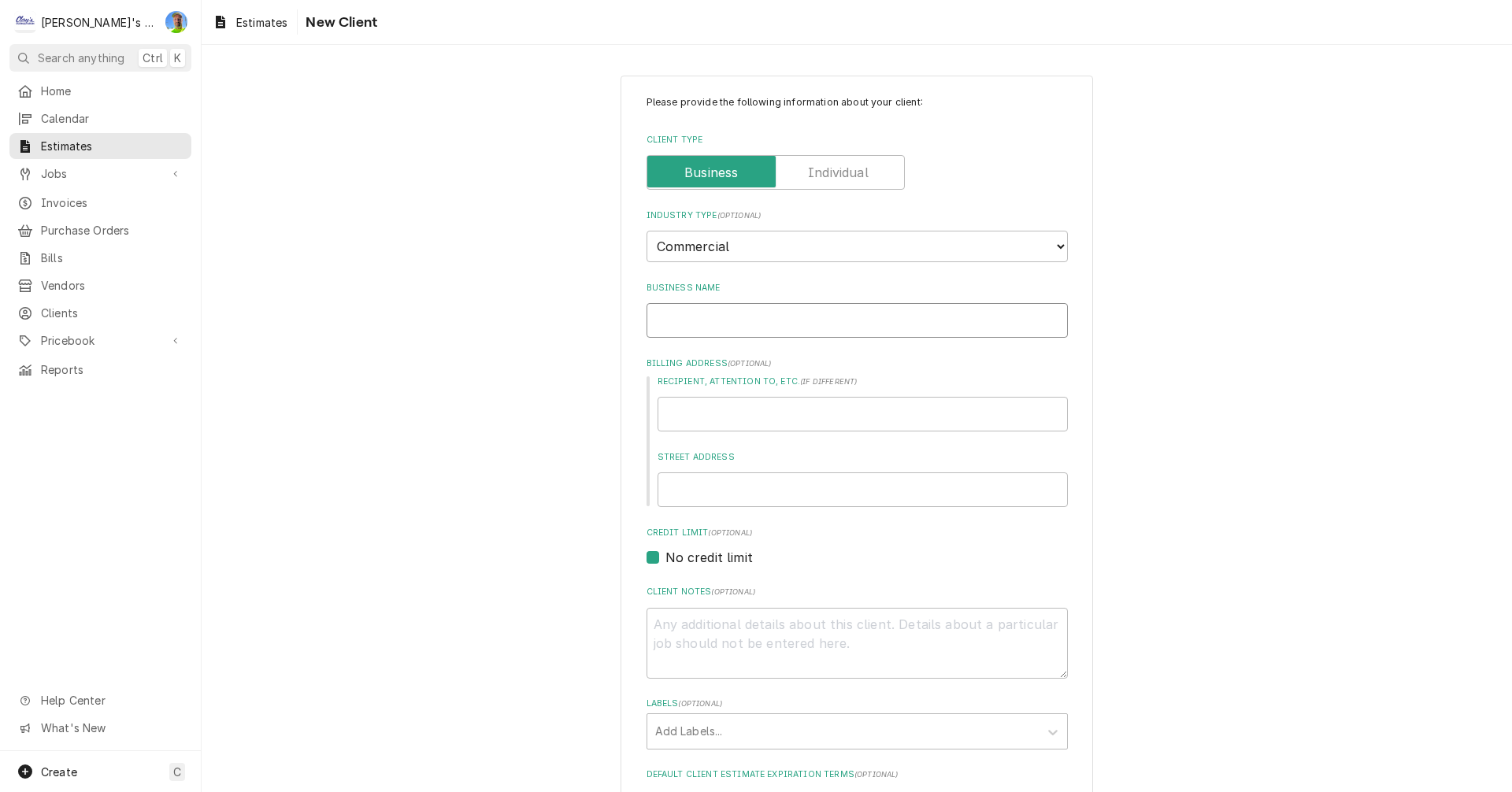
type textarea "x"
type input "L"
type textarea "x"
type input "LU"
type textarea "x"
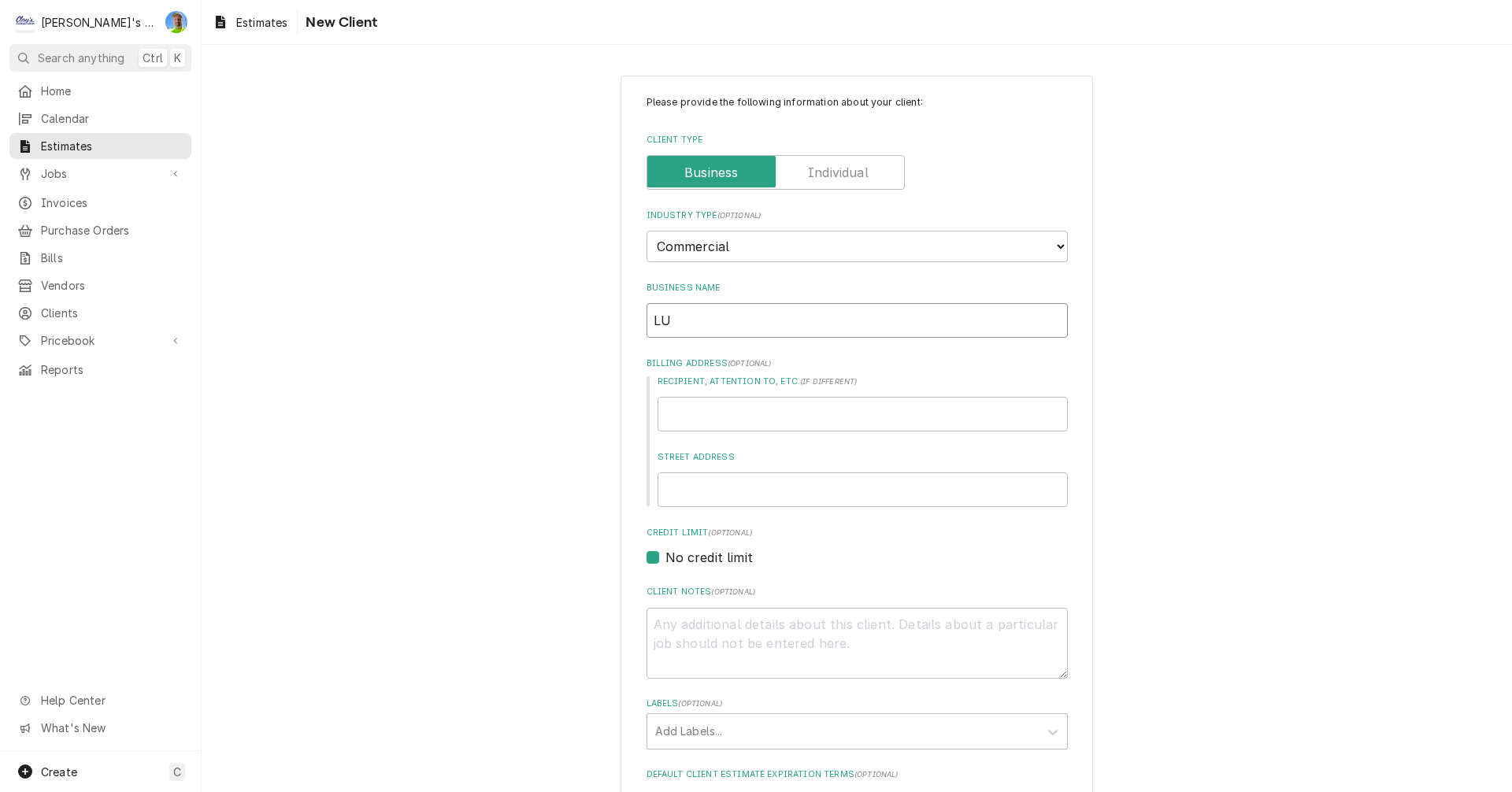
type input "LUN"
type textarea "x"
type input "[PERSON_NAME]"
type textarea "x"
type input "[PERSON_NAME]"
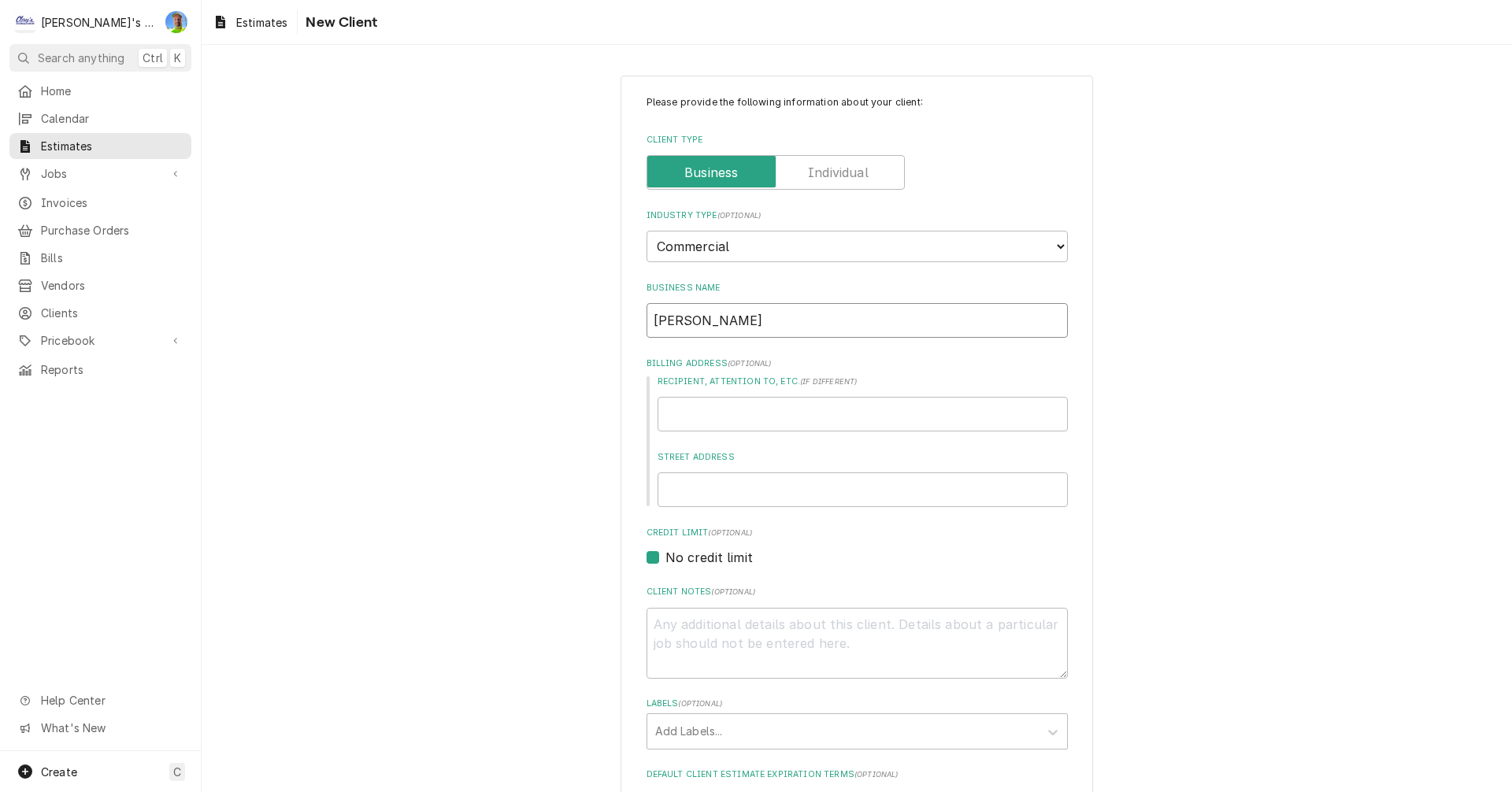
type textarea "x"
type input "[PERSON_NAME] D"
type textarea "x"
type input "[PERSON_NAME] DE"
type textarea "x"
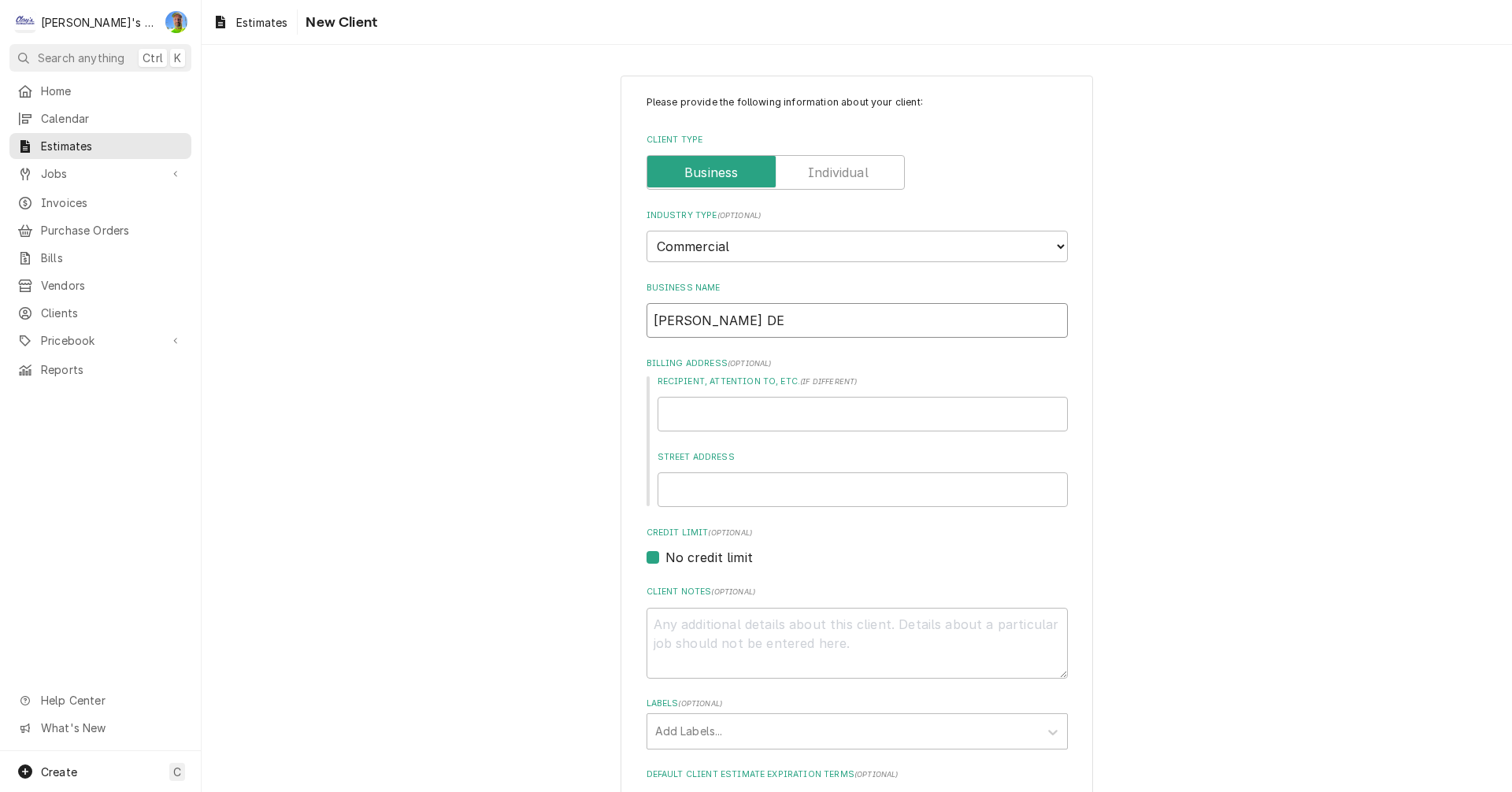
type input "[PERSON_NAME] DES"
type textarea "x"
type input "[PERSON_NAME] DESI"
type textarea "x"
type input "LUNA DESIG"
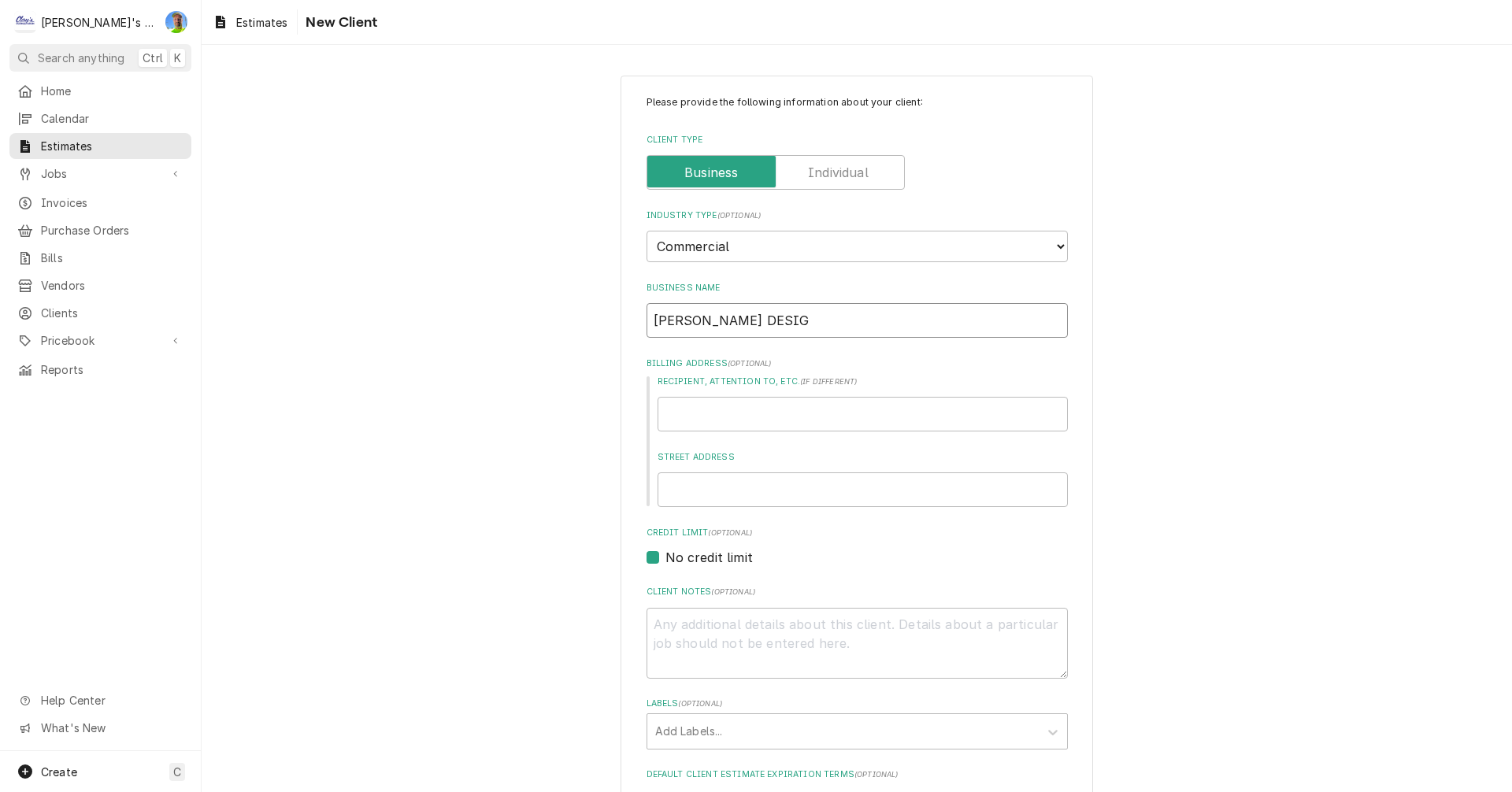
type textarea "x"
type input "LUNA DESIGN"
type textarea "x"
type input "LUNA DESIGN"
type textarea "x"
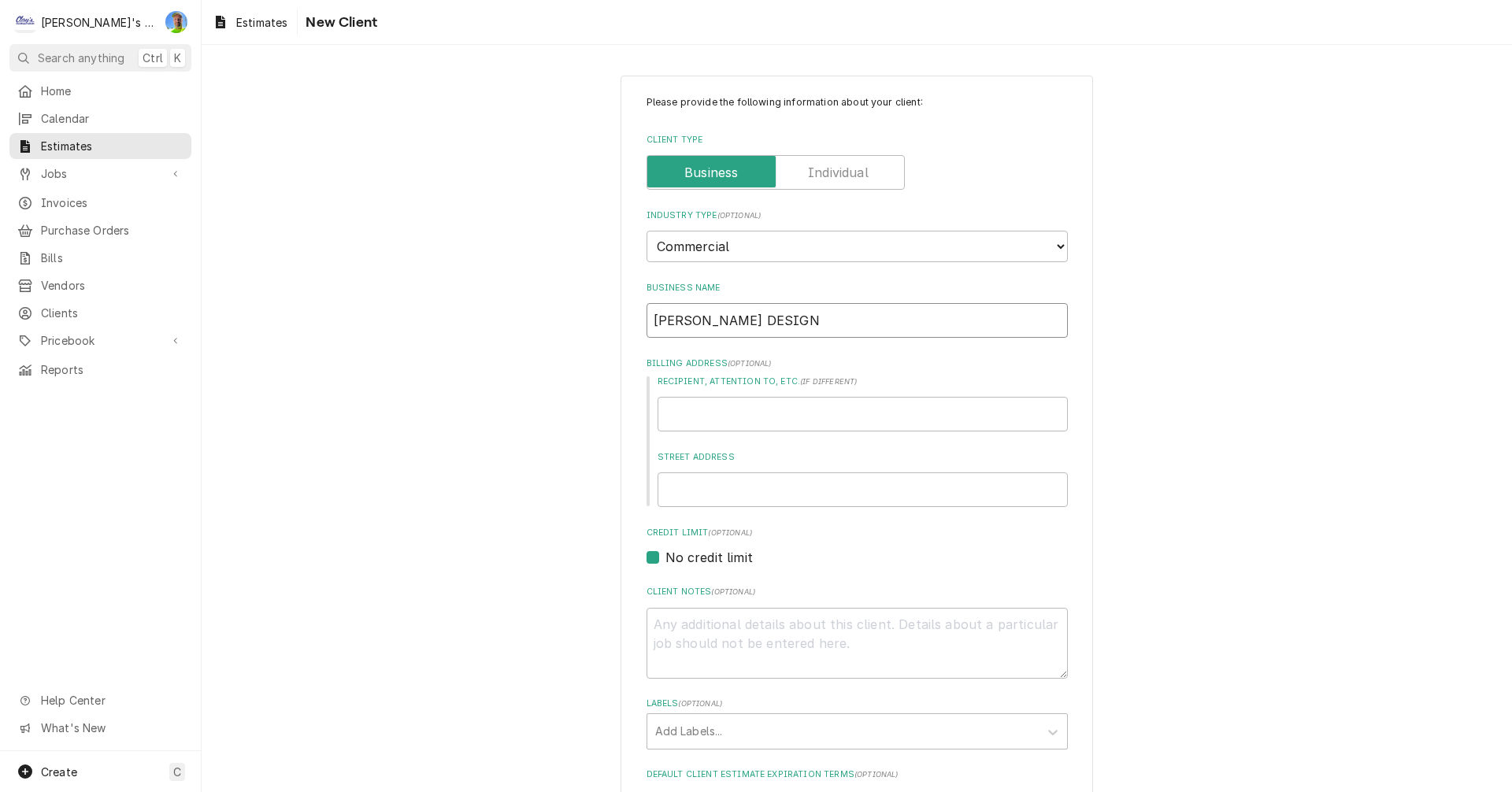
type input "LUNA DESIGN A"
type textarea "x"
type input "LUNA DESIGN AN"
type textarea "x"
type input "LUNA DESIGN AND"
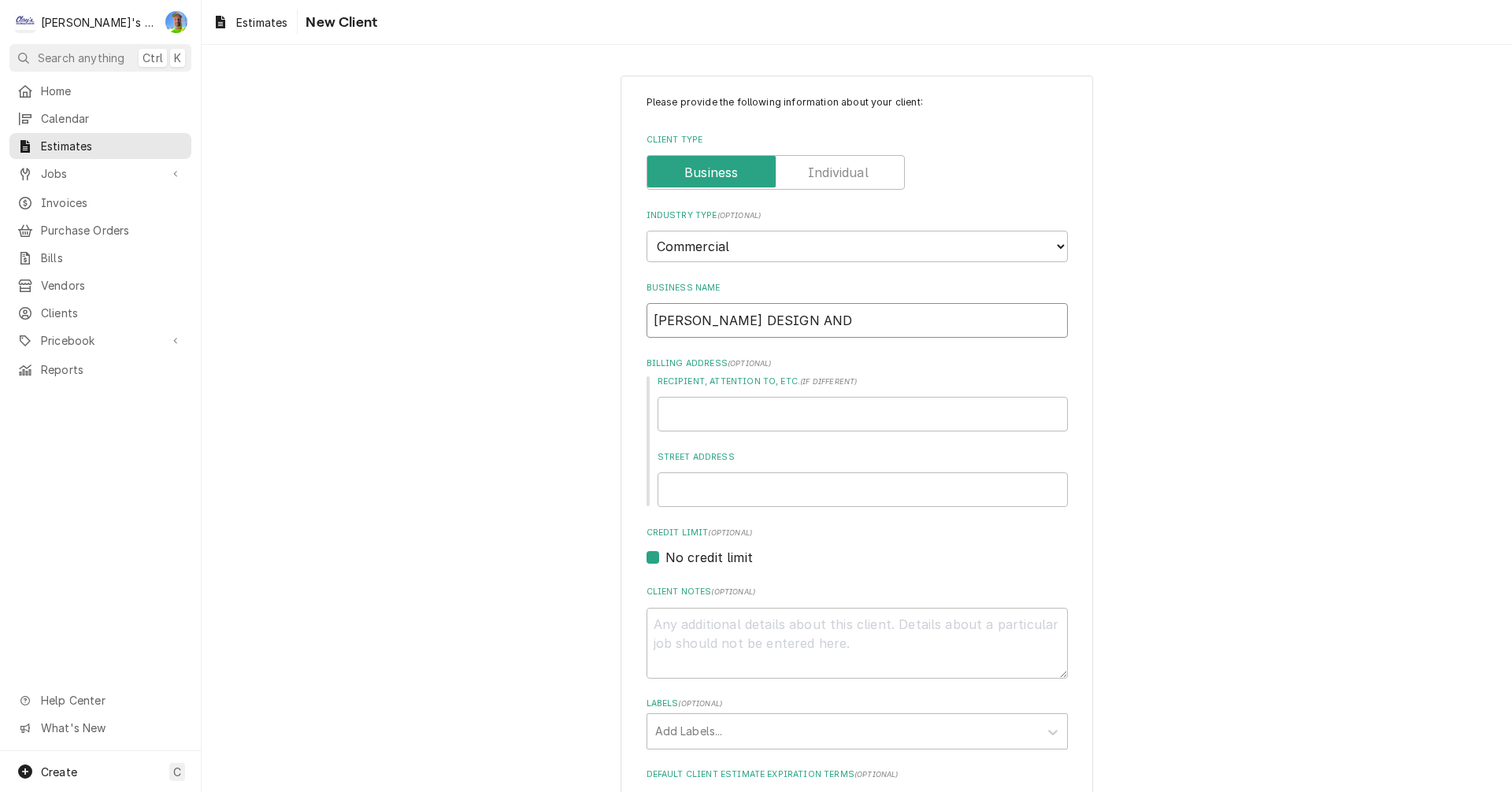
type textarea "x"
type input "LUNA DESIGN AND"
type textarea "x"
type input "LUNA DESIGN AND C"
type textarea "x"
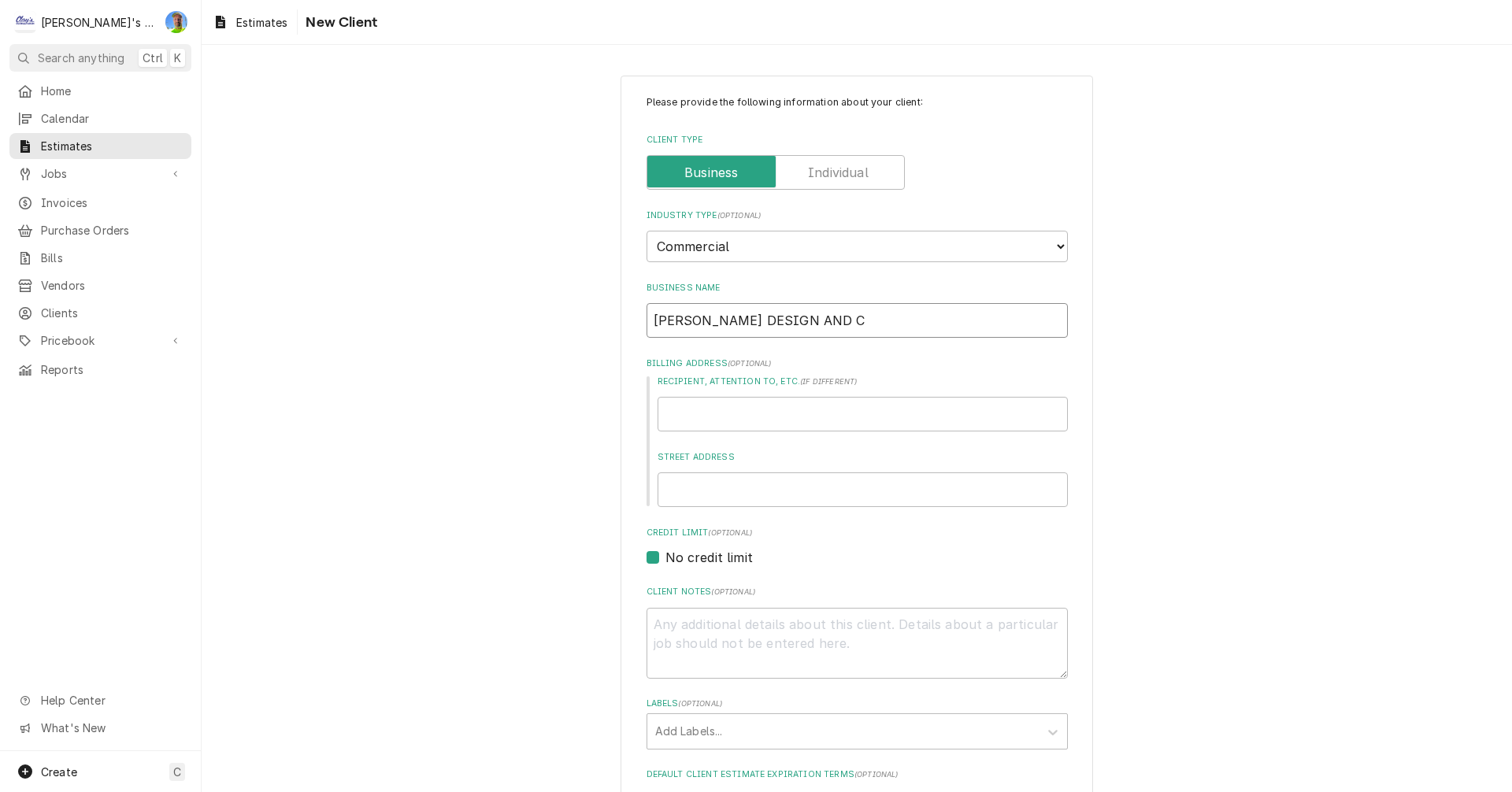
type input "LUNA DESIGN AND CO"
type textarea "x"
type input "LUNA DESIGN AND CON"
type textarea "x"
type input "LUNA DESIGN AND CONS"
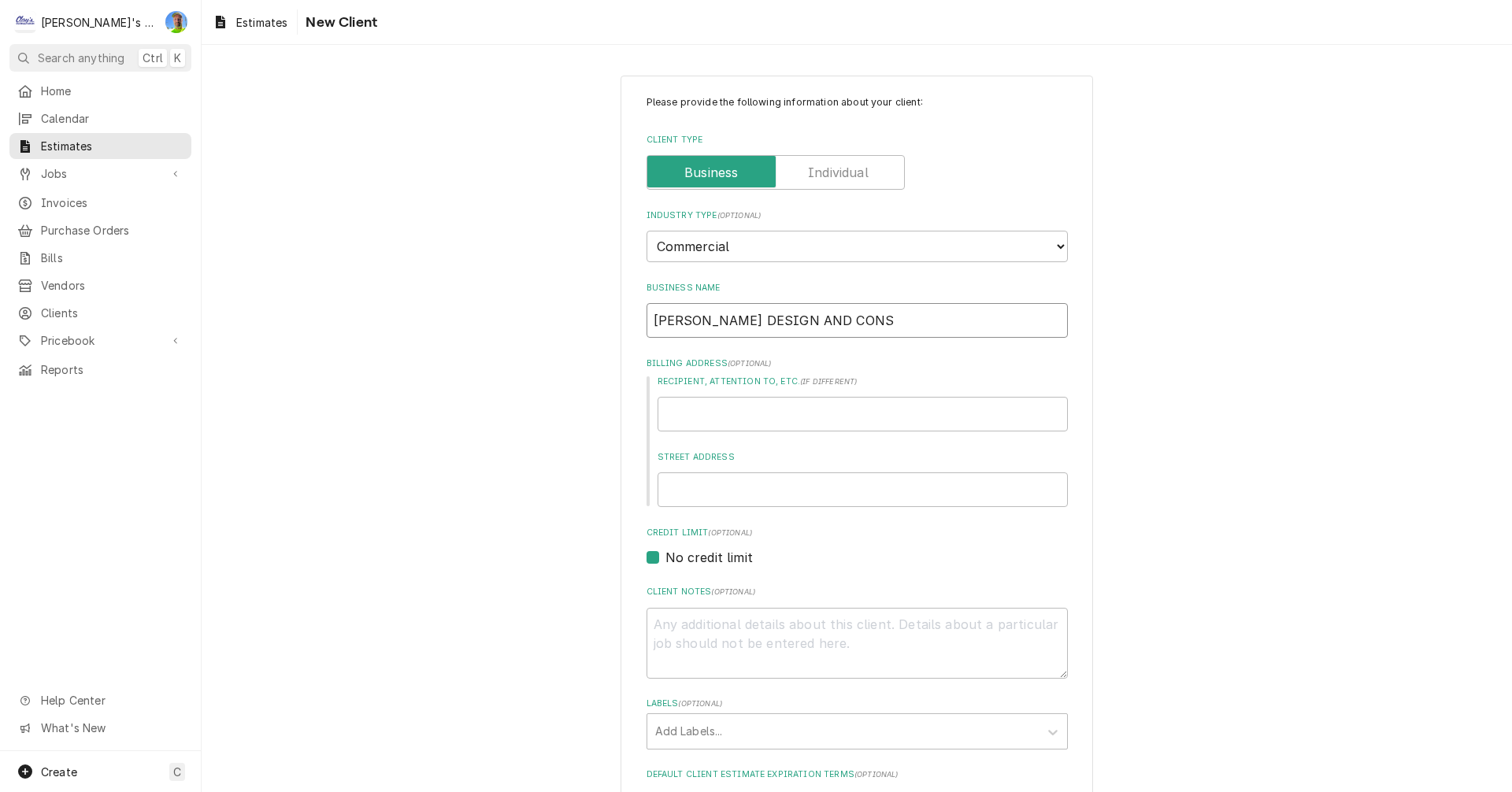
type textarea "x"
type input "LUNA DESIGN AND CONST"
type textarea "x"
type input "LUNA DESIGN AND CONSTR"
type textarea "x"
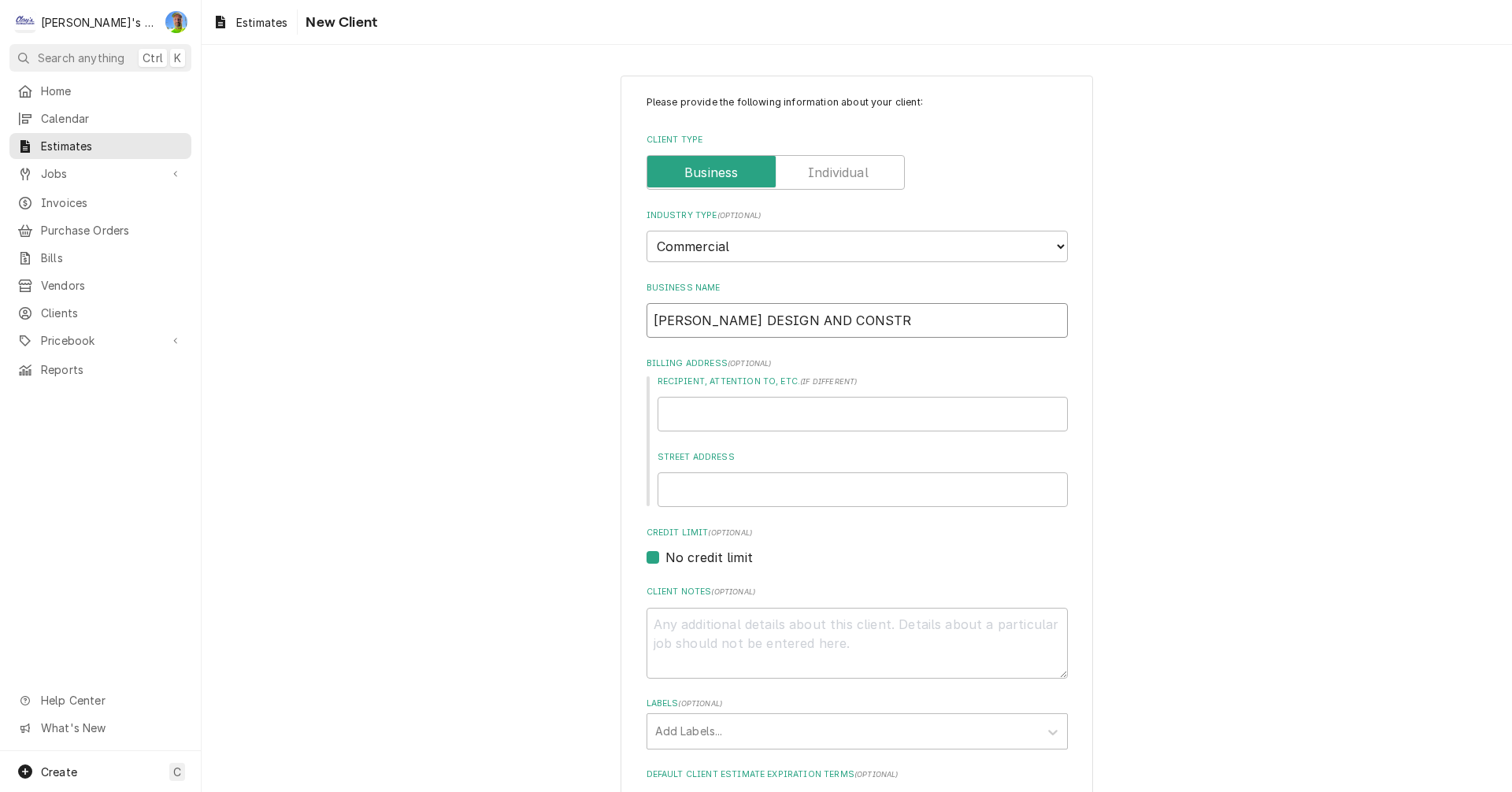
type input "LUNA DESIGN AND CONSTRU"
type textarea "x"
type input "LUNA DESIGN AND CONSTRUC"
type textarea "x"
type input "LUNA DESIGN AND CONSTRUCT"
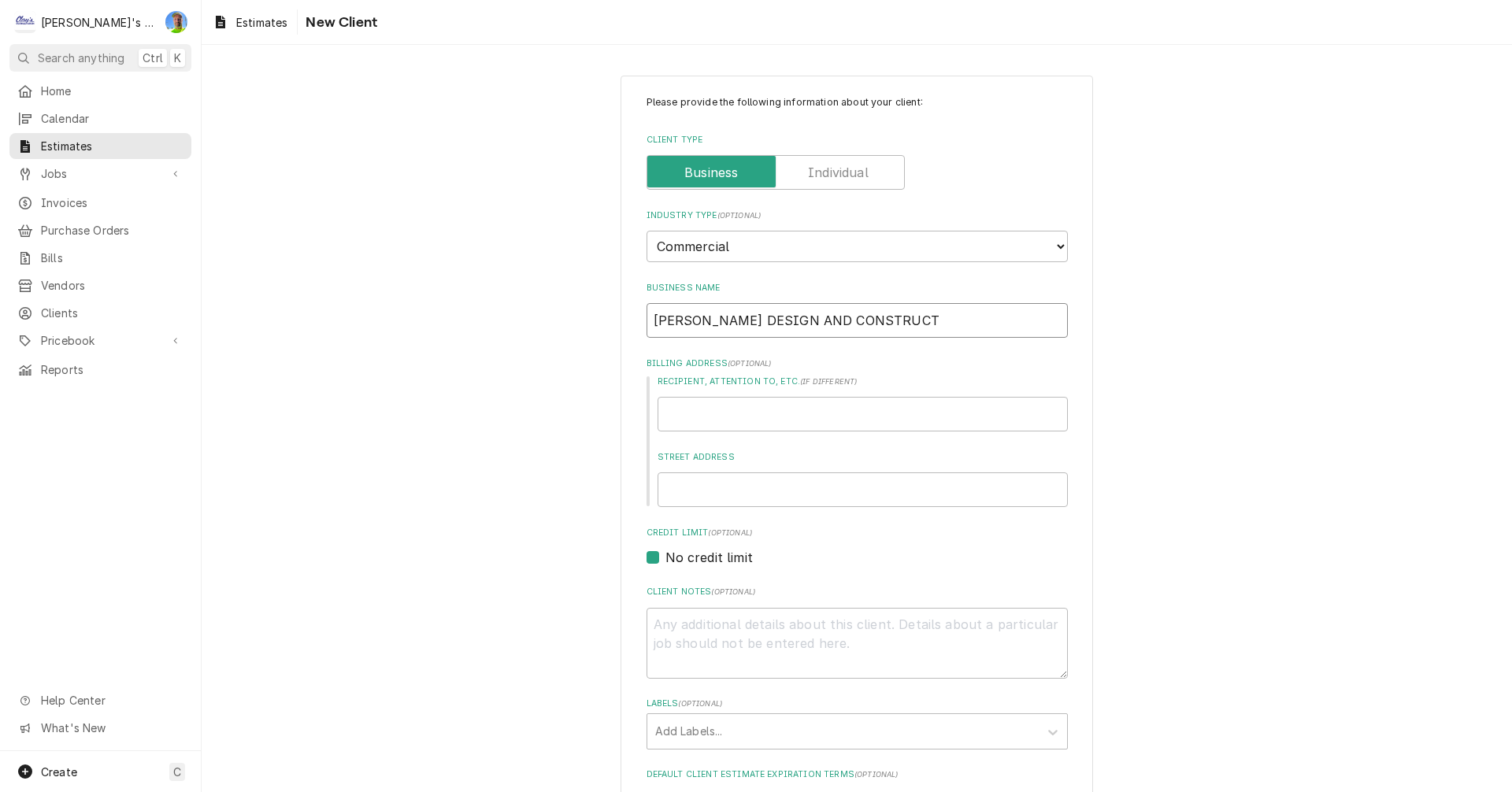
type textarea "x"
type input "LUNA DESIGN AND CONSTRUCTI"
type textarea "x"
type input "LUNA DESIGN AND CONSTRUCTIO"
type textarea "x"
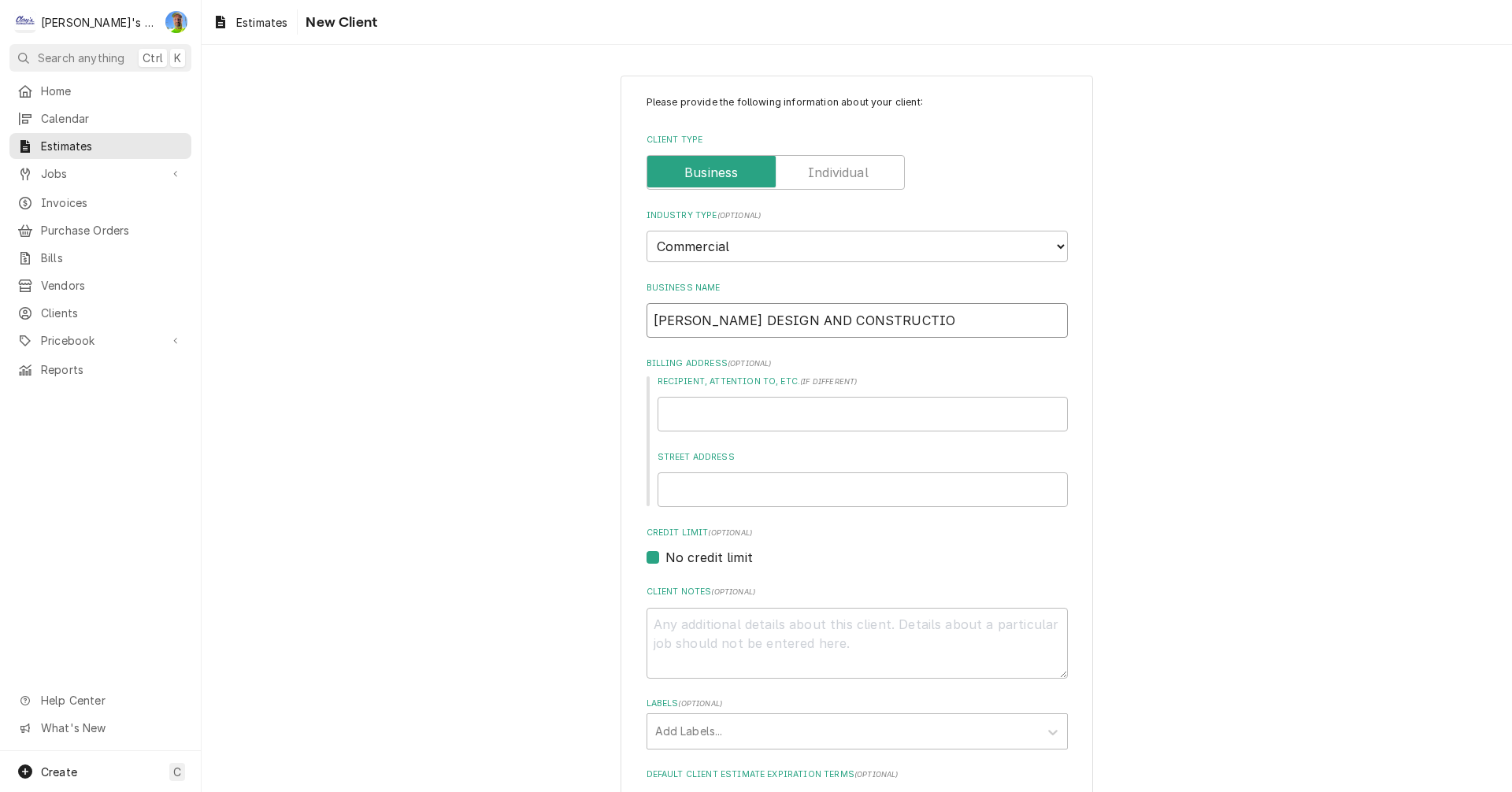
type input "LUNA DESIGN AND CONSTRUCTION"
type textarea "x"
type input "LUNA DESIGN AND CONSTRUCTION"
type textarea "x"
type input "LUNA DESIGN AND CONSTRUCTION L"
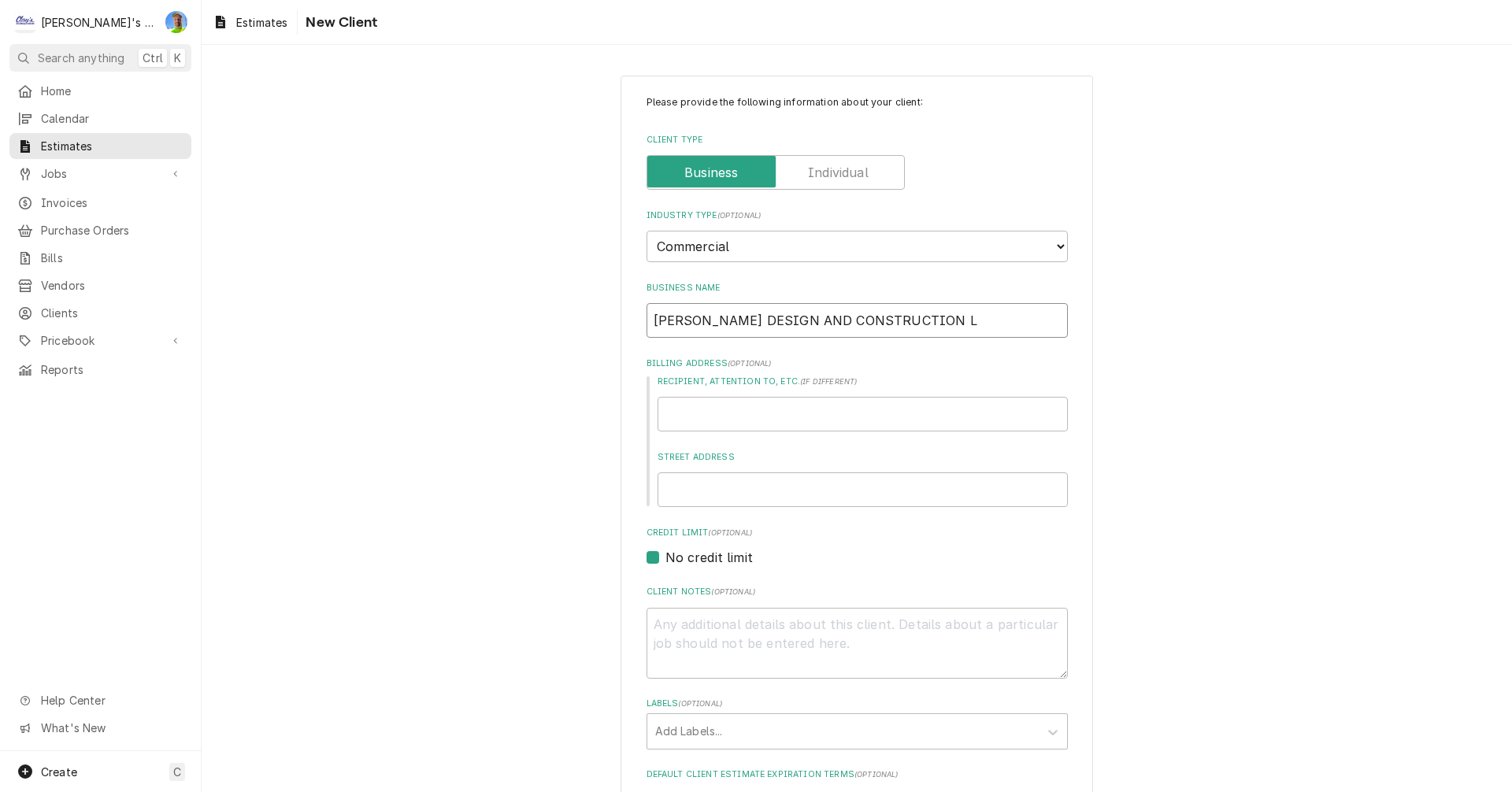
type textarea "x"
type input "LUNA DESIGN AND CONSTRUCTION LL"
type textarea "x"
type input "[PERSON_NAME] DESIGN AND CONSTRUCTION LLC"
type textarea "x"
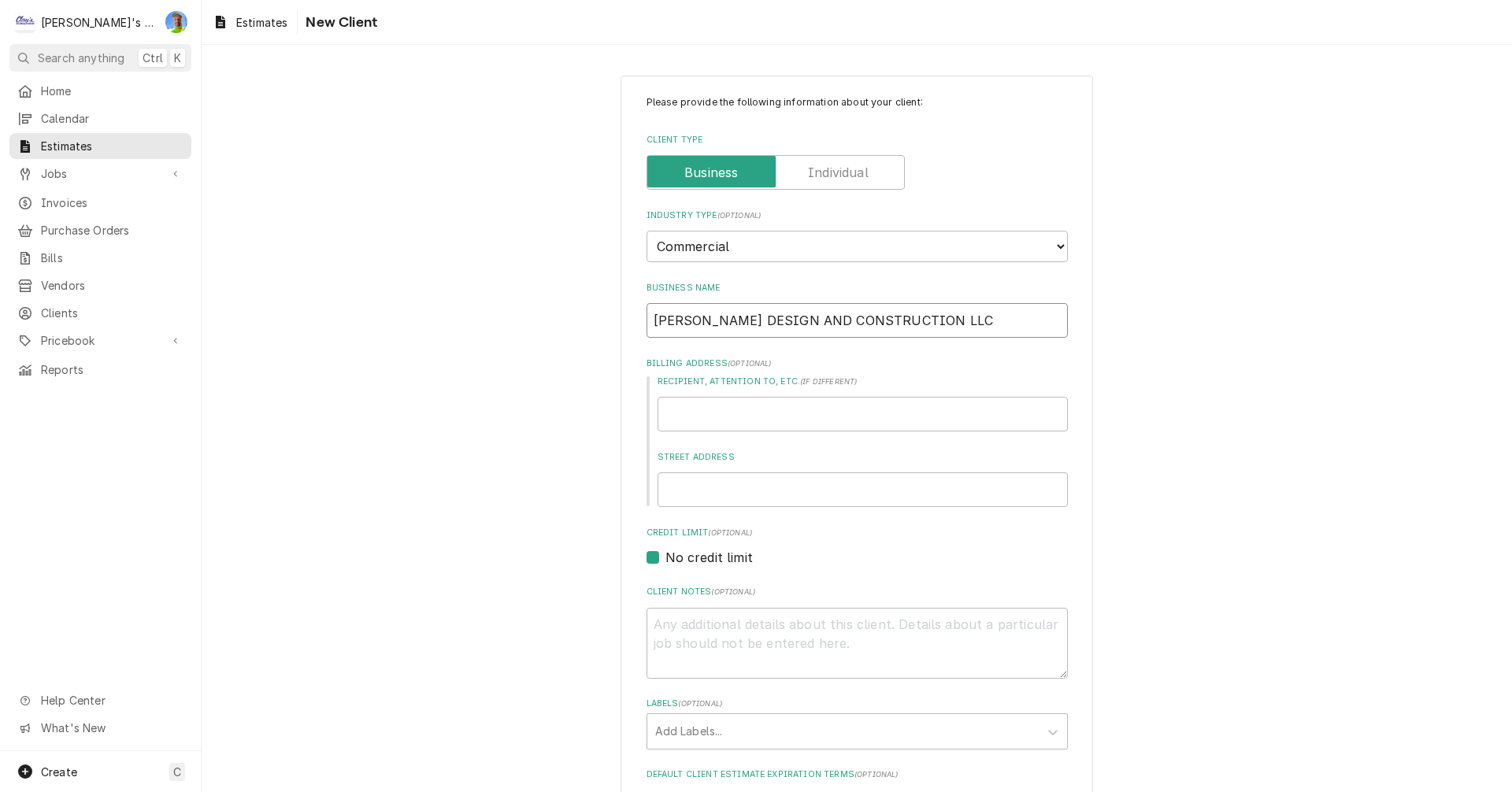
type input "[PERSON_NAME] DESIGN AND CONSTRUCTION LLC"
type textarea "x"
type input "1"
type textarea "x"
type input "17"
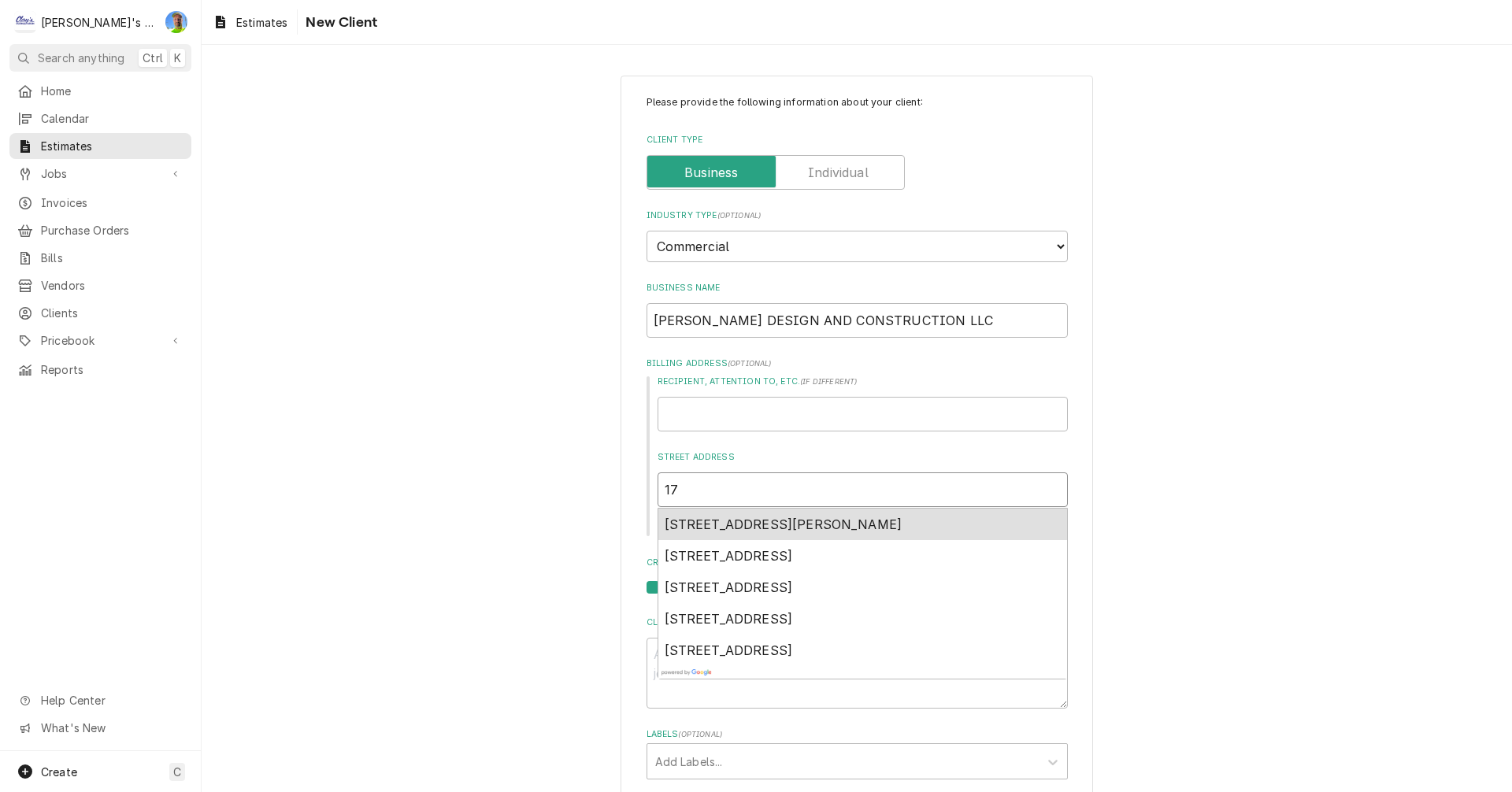
type textarea "x"
type input "170"
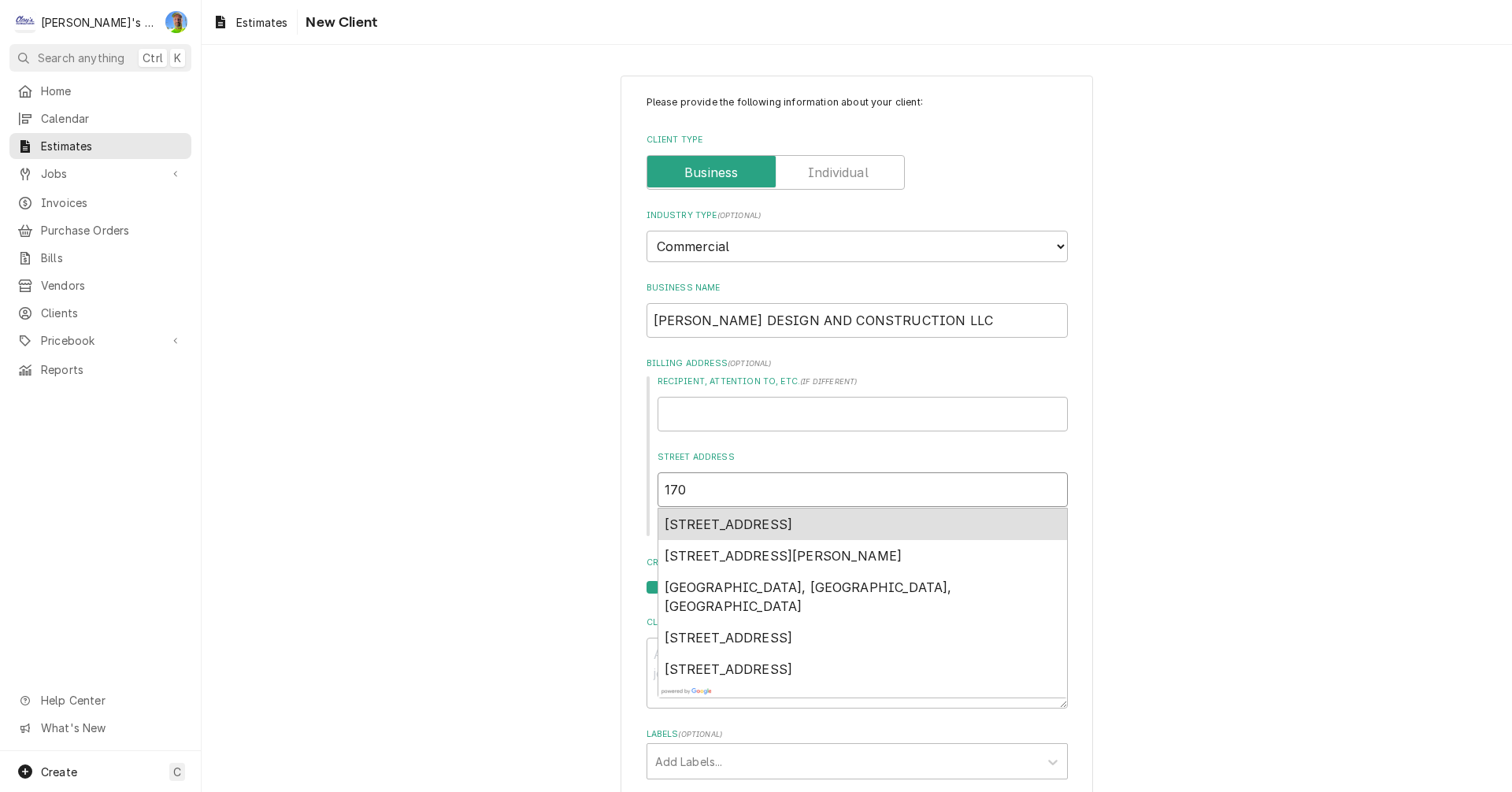
type textarea "x"
type input "1709"
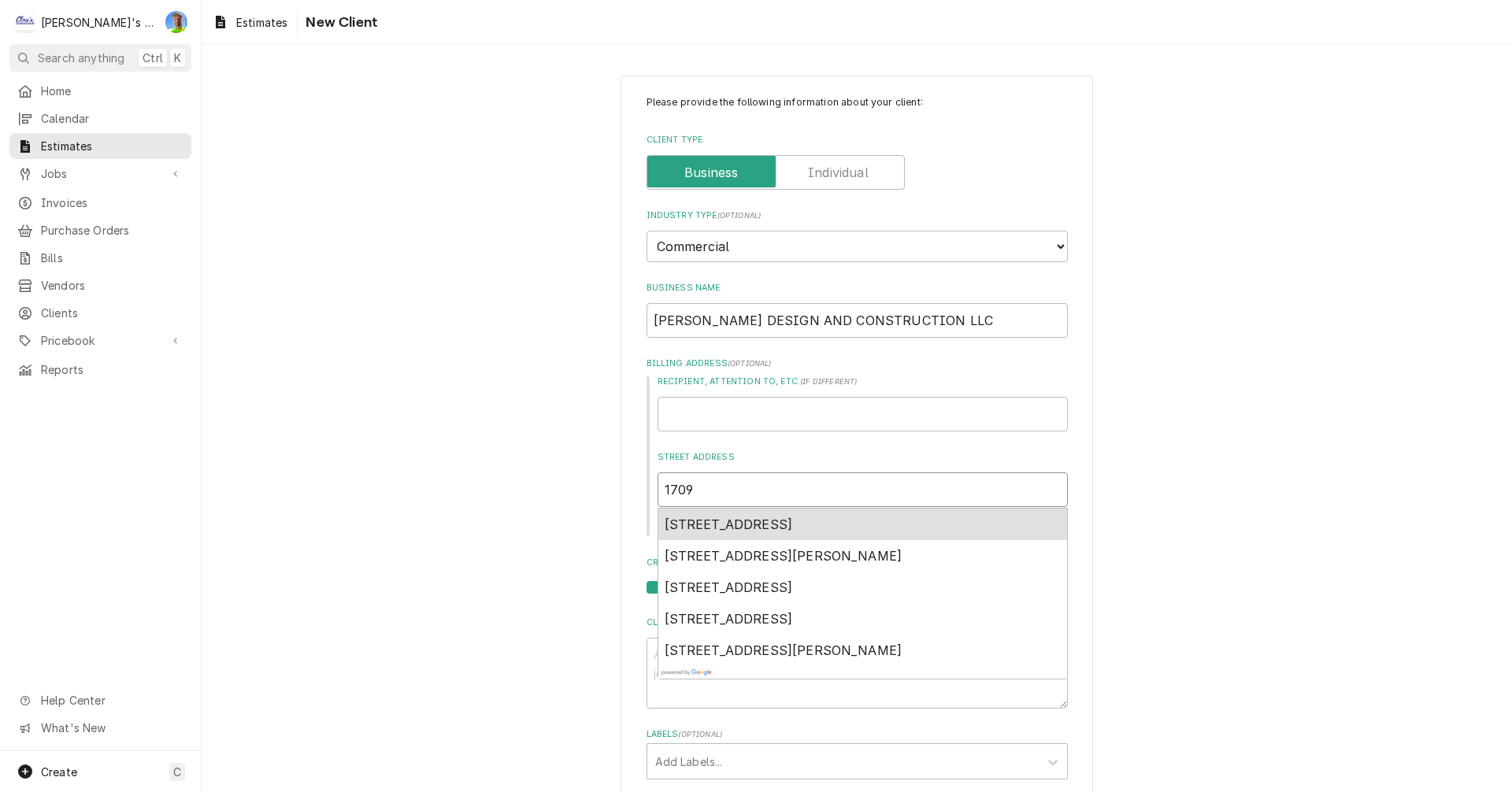
type textarea "x"
type input "1709"
type textarea "x"
type input "1709 N"
type textarea "x"
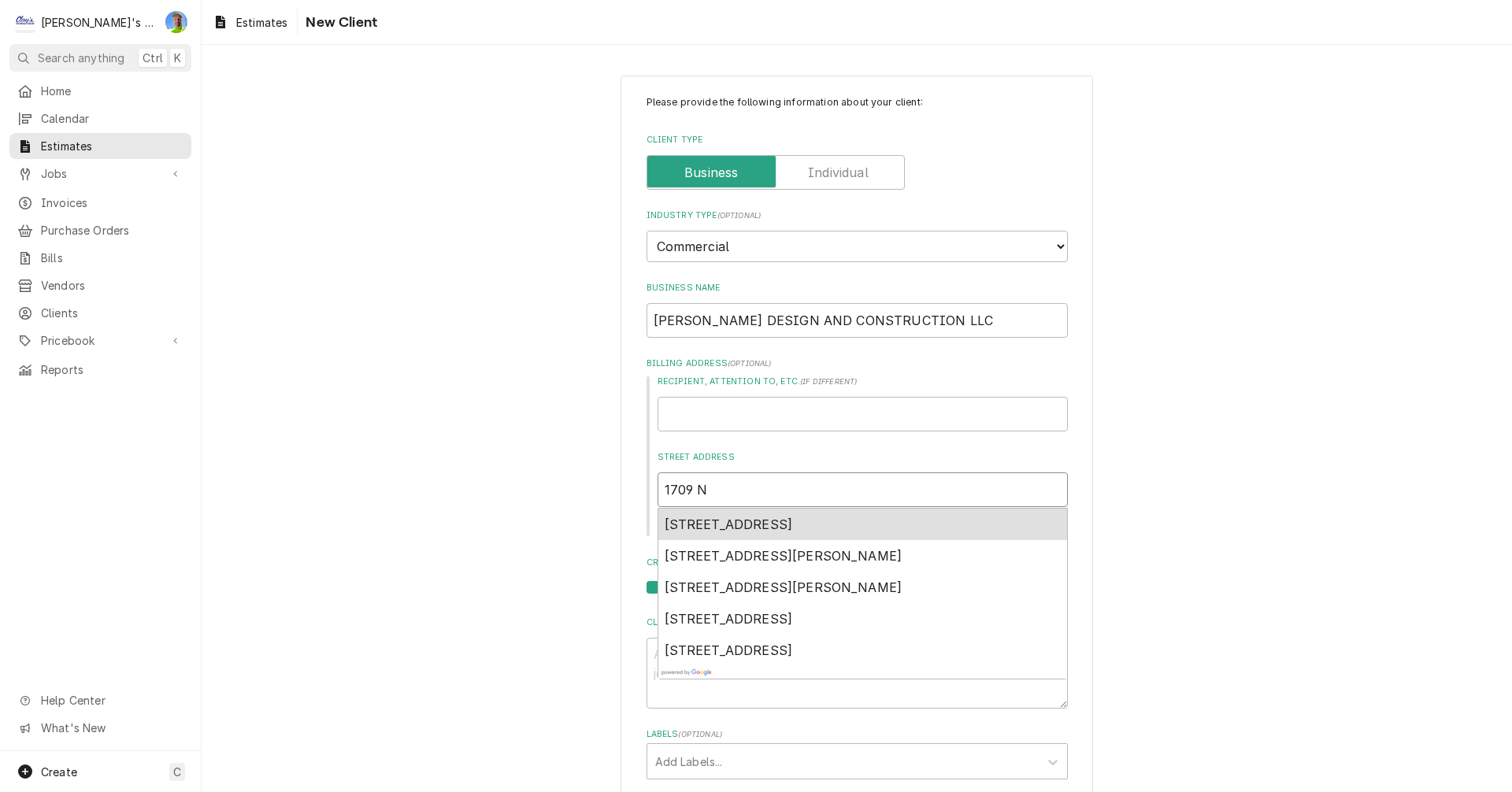
type input "1709 NE"
type textarea "x"
type input "1709 NE"
type textarea "x"
type input "1709 NE Conifer Blvd"
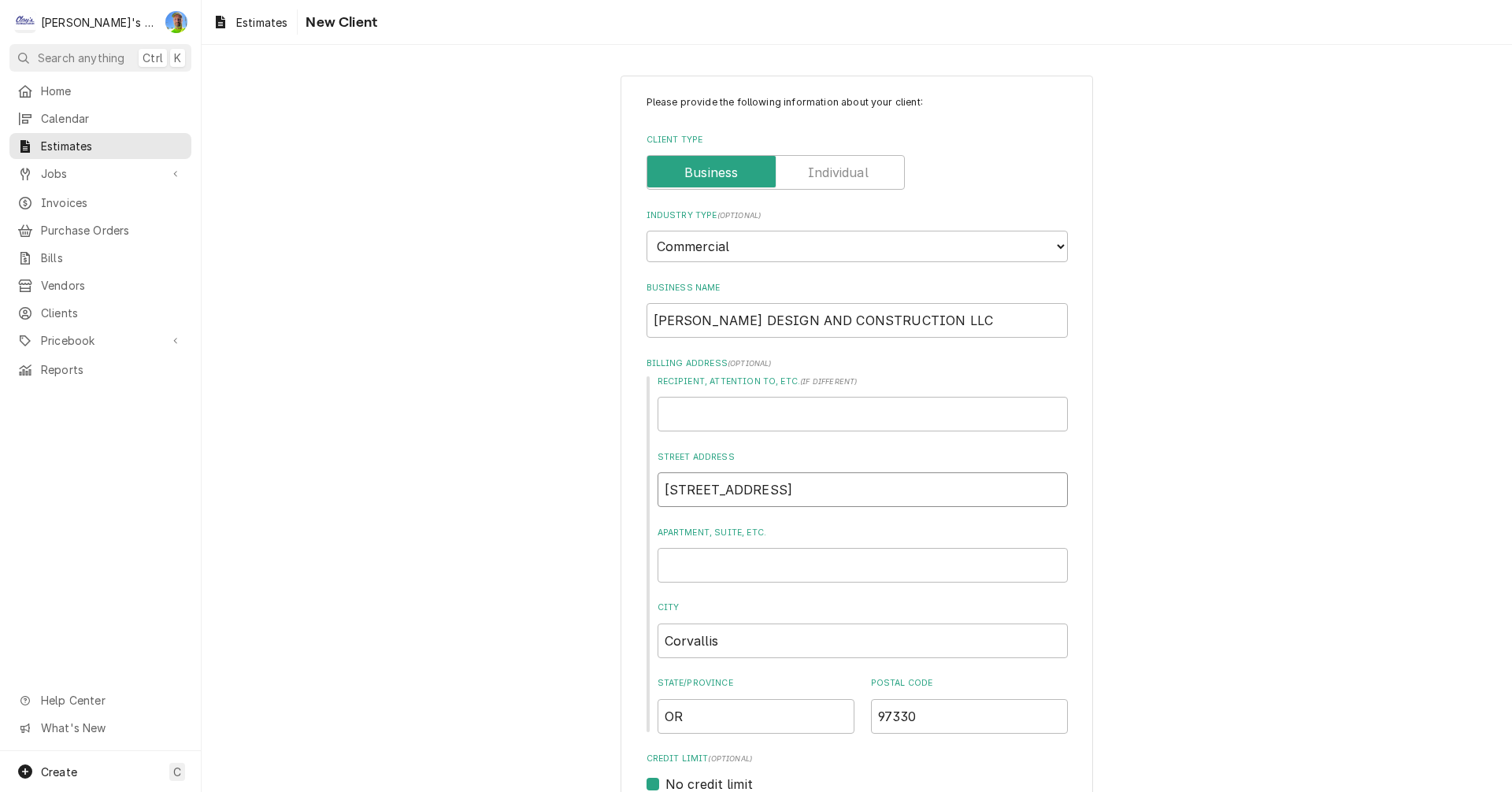
type textarea "x"
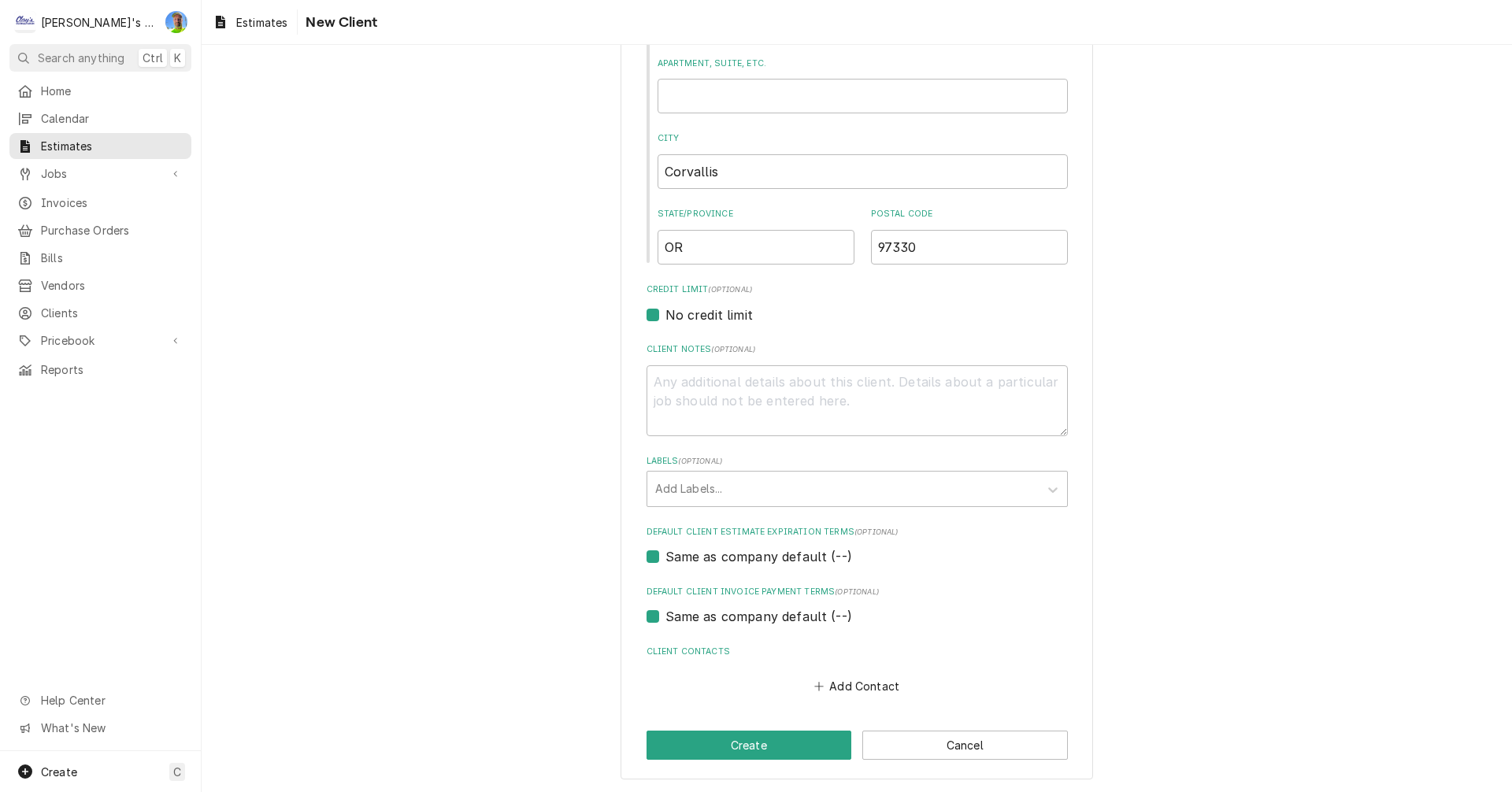
scroll to position [471, 0]
type input "1709 NE Conifer Blvd"
click at [787, 746] on button "Create" at bounding box center [750, 744] width 206 height 29
type textarea "x"
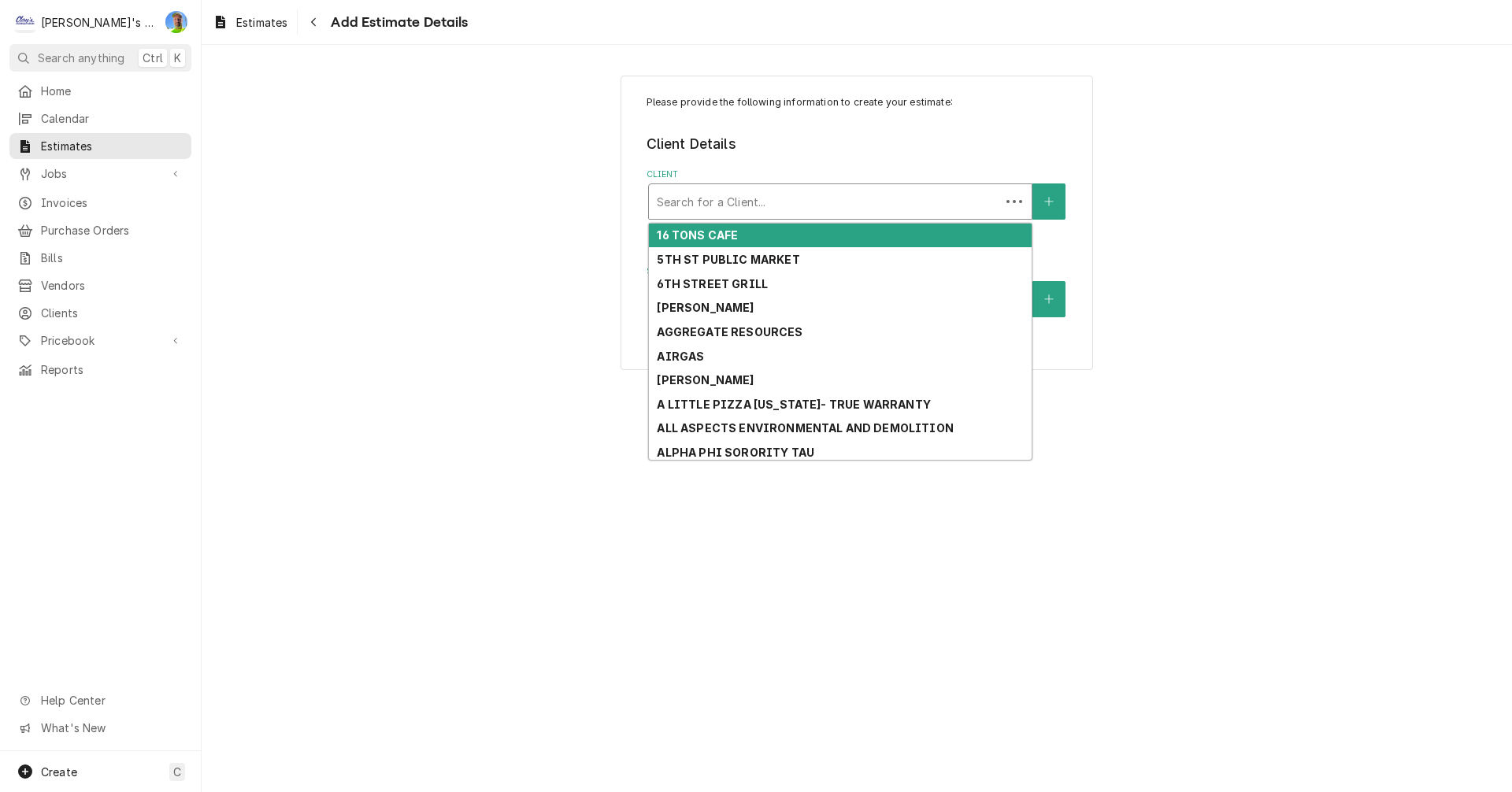
click at [777, 202] on div "Client" at bounding box center [824, 201] width 335 height 28
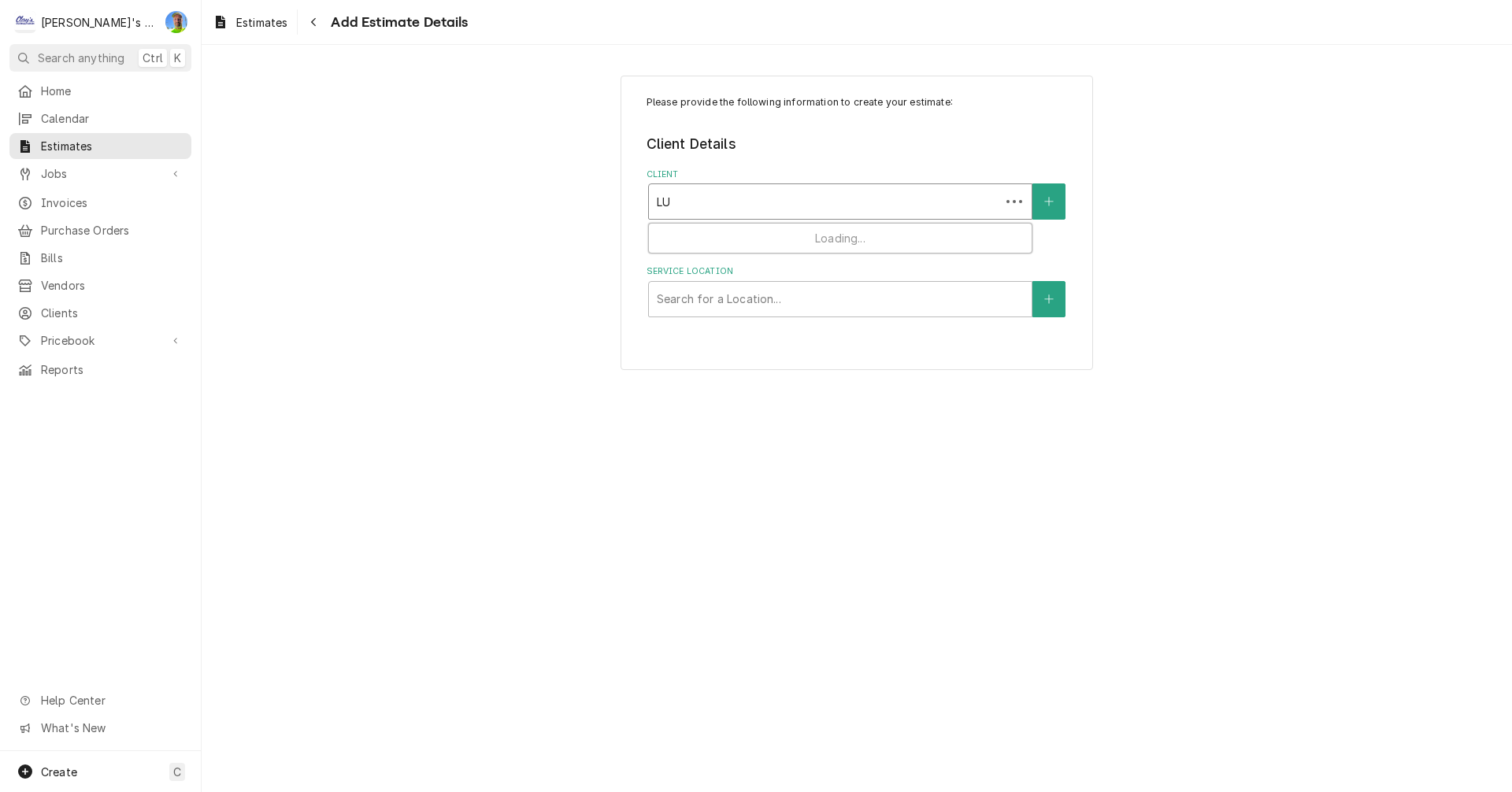
type input "LUN"
click at [881, 302] on div "Service Location" at bounding box center [840, 299] width 367 height 28
click at [1053, 292] on button "Service Location" at bounding box center [1049, 299] width 33 height 36
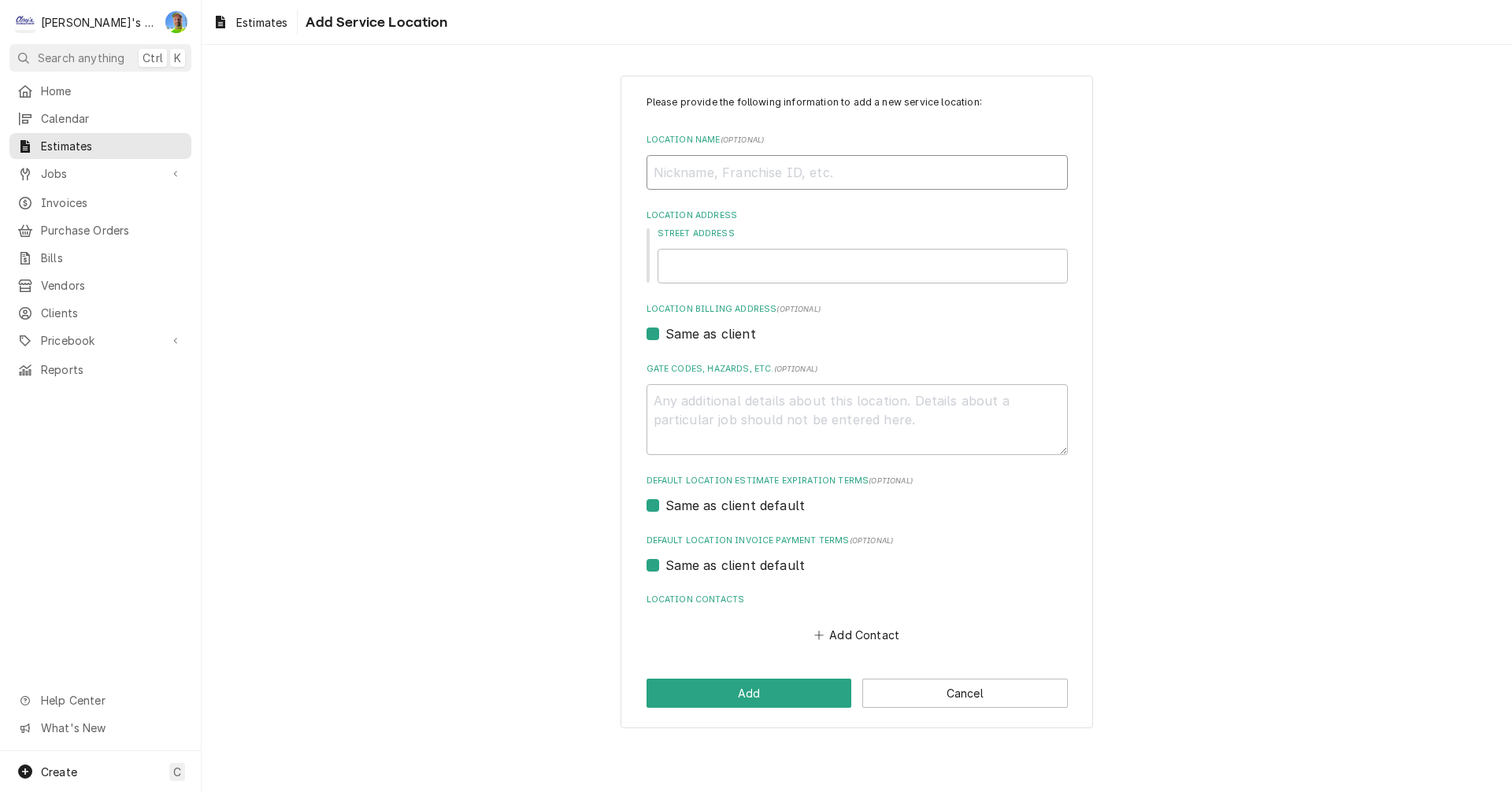
click at [781, 174] on input "Location Name ( optional )" at bounding box center [857, 172] width 421 height 35
type textarea "x"
type input "L"
type textarea "x"
type input "LU"
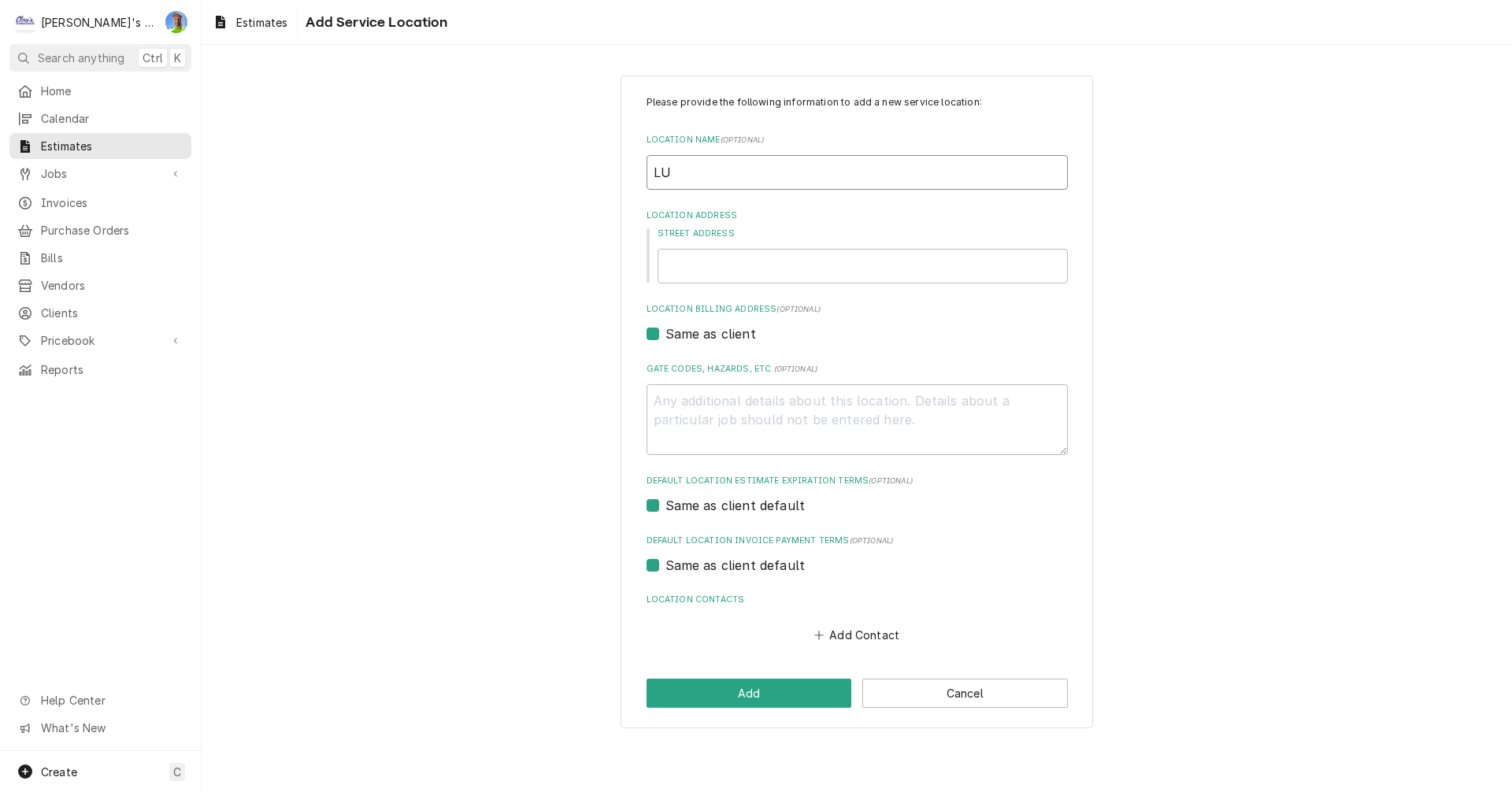
type textarea "x"
type input "LUN"
type textarea "x"
type input "LUNA"
type textarea "x"
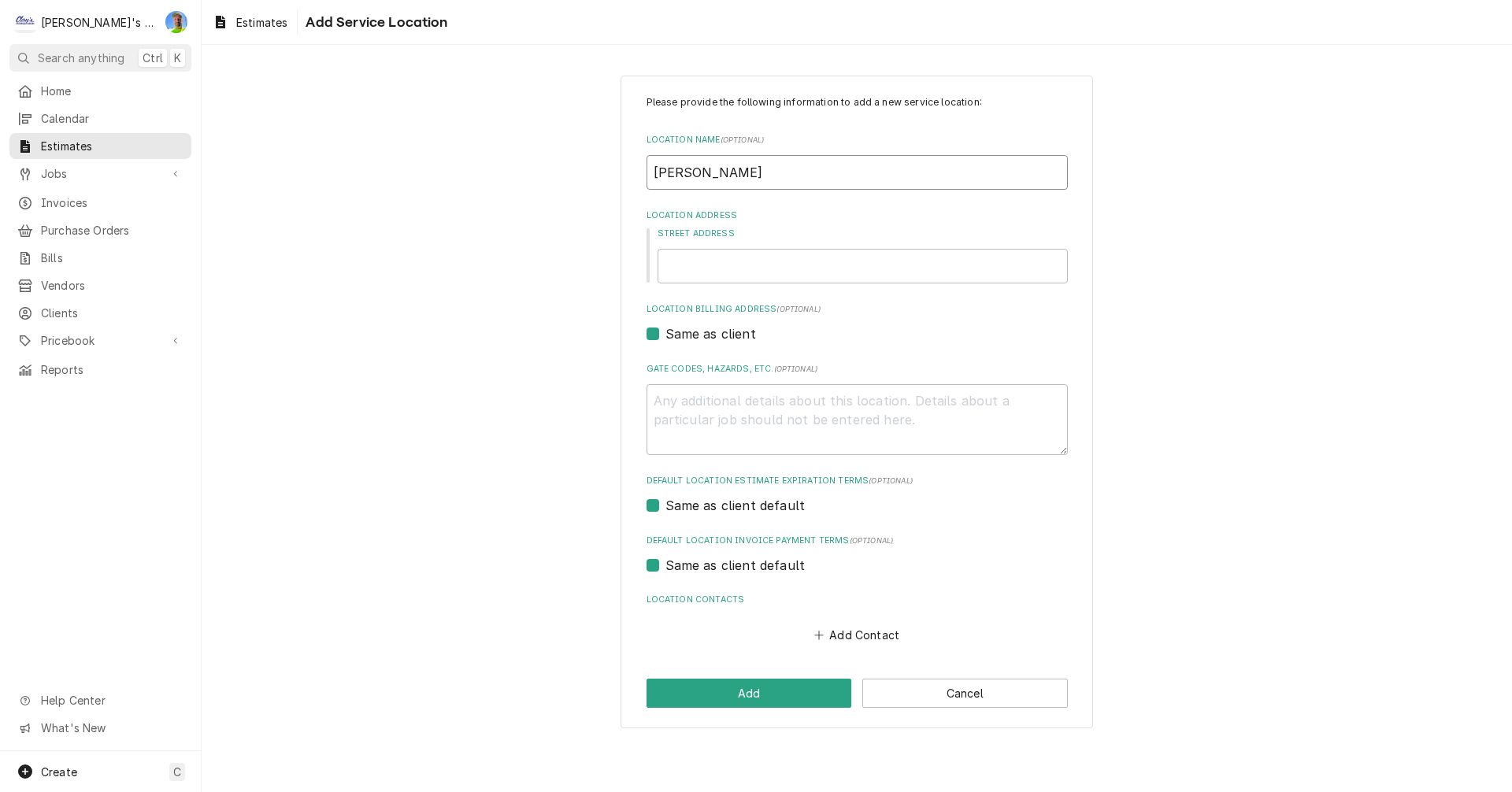
type input "LUNA"
type textarea "x"
type input "LUNA D"
type textarea "x"
type input "LUNA DE"
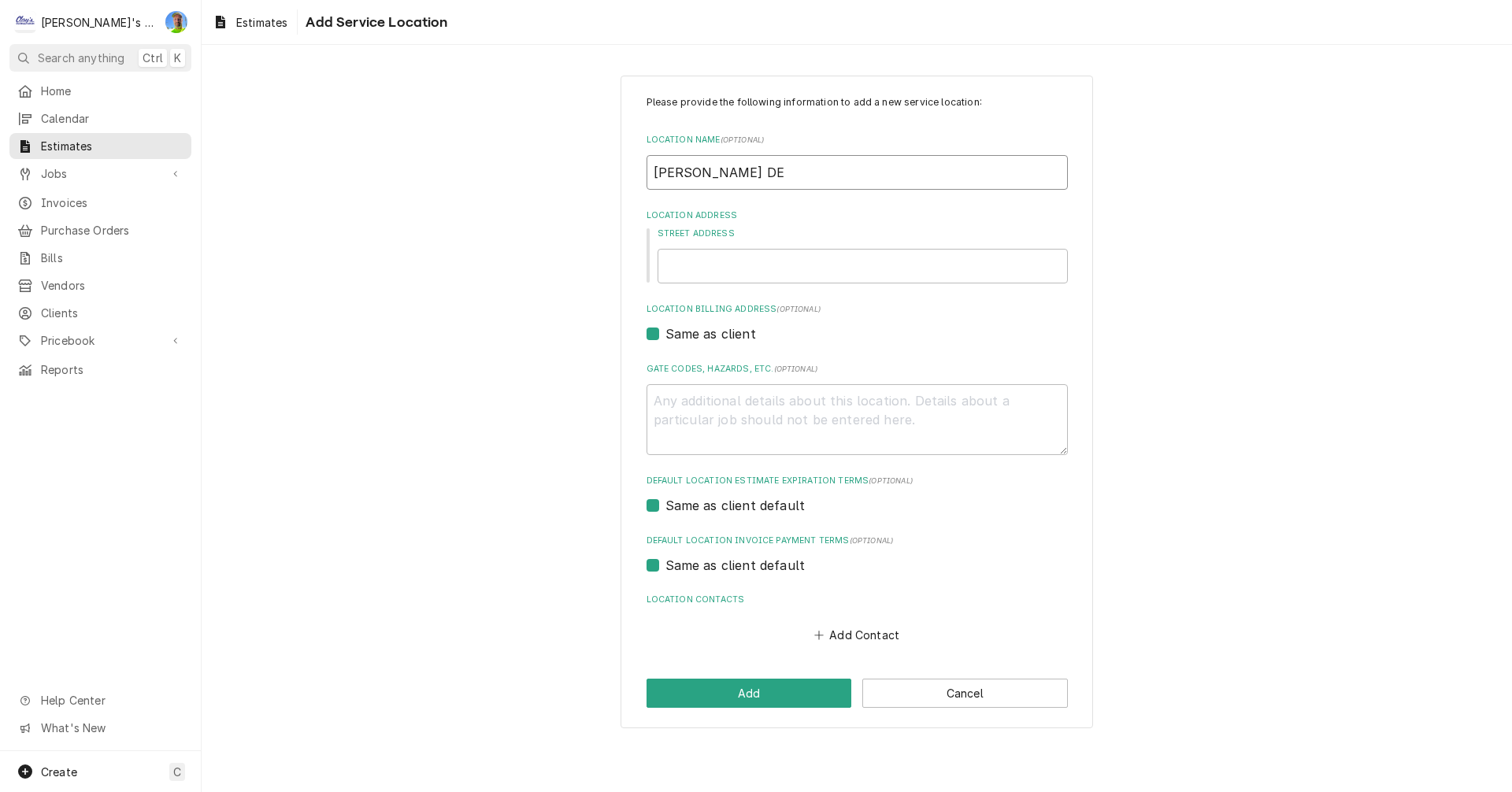
type textarea "x"
type input "LUNA DES"
type textarea "x"
type input "LUNA DESI"
type textarea "x"
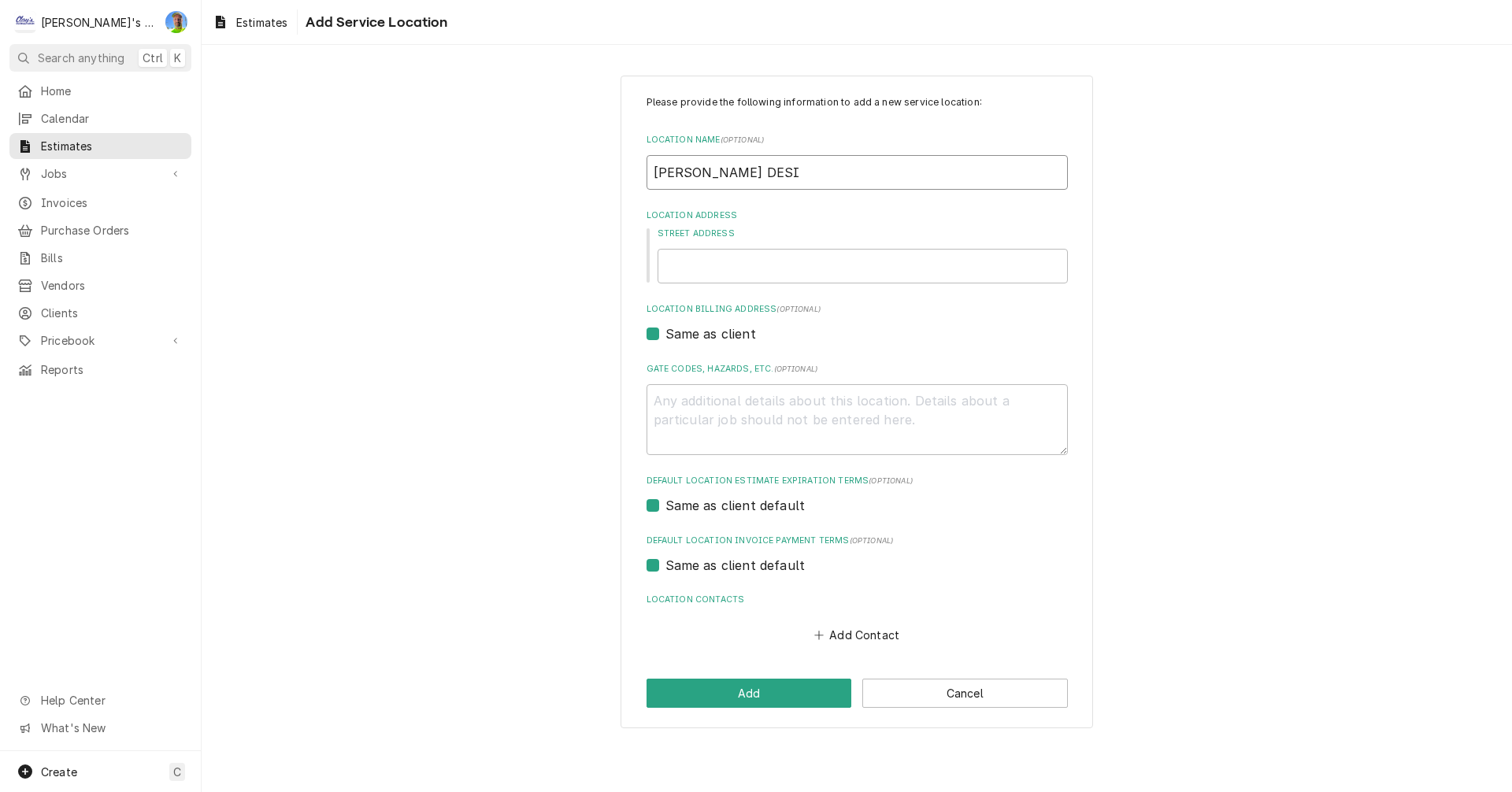
type input "LUNA DESIG"
type textarea "x"
type input "LUNA DESIGN"
type textarea "x"
type input "LUNA DESIGN"
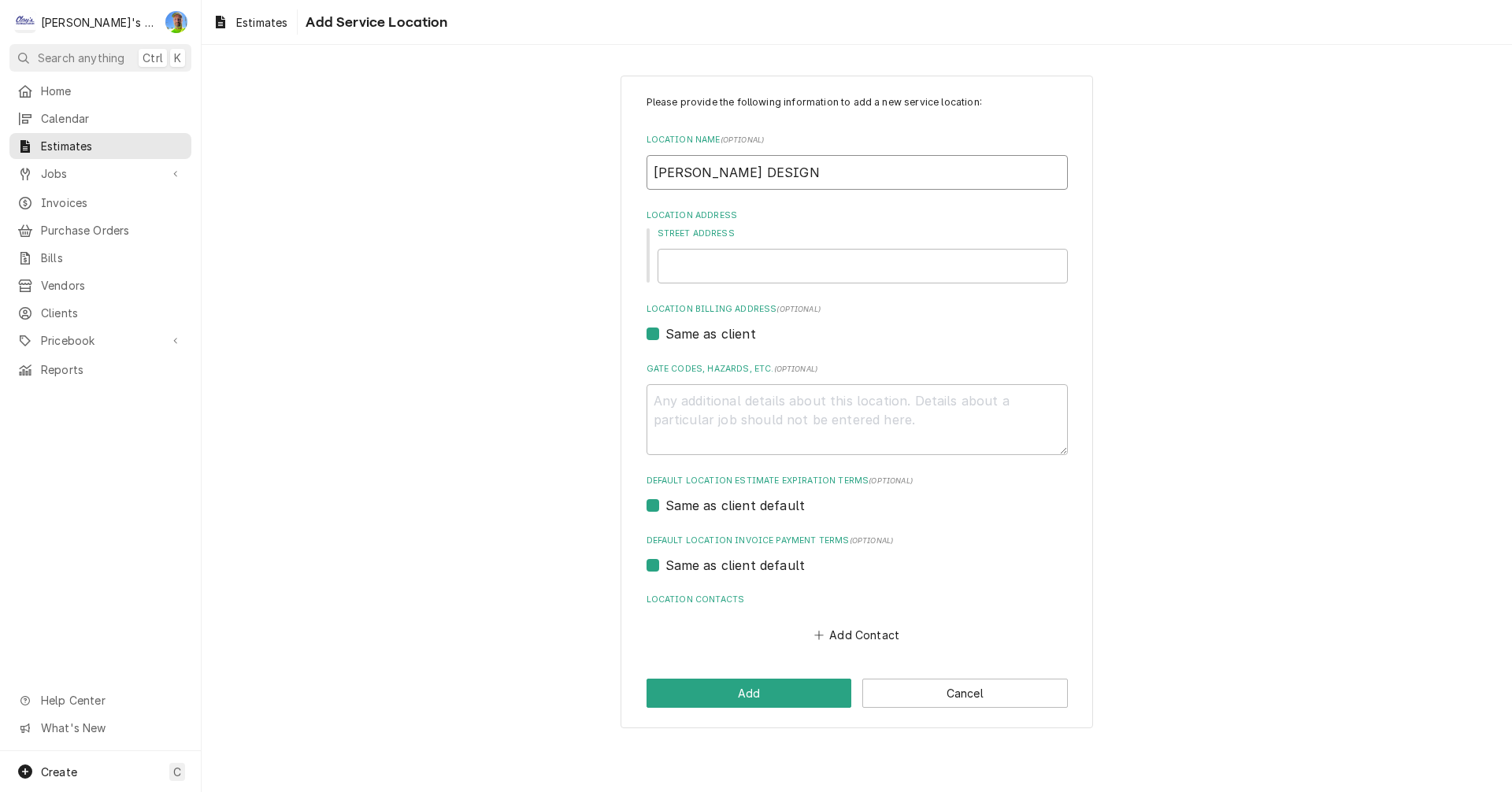
type textarea "x"
type input "LUNA DESIGN A"
type textarea "x"
type input "LUNA DESIGN AN"
type textarea "x"
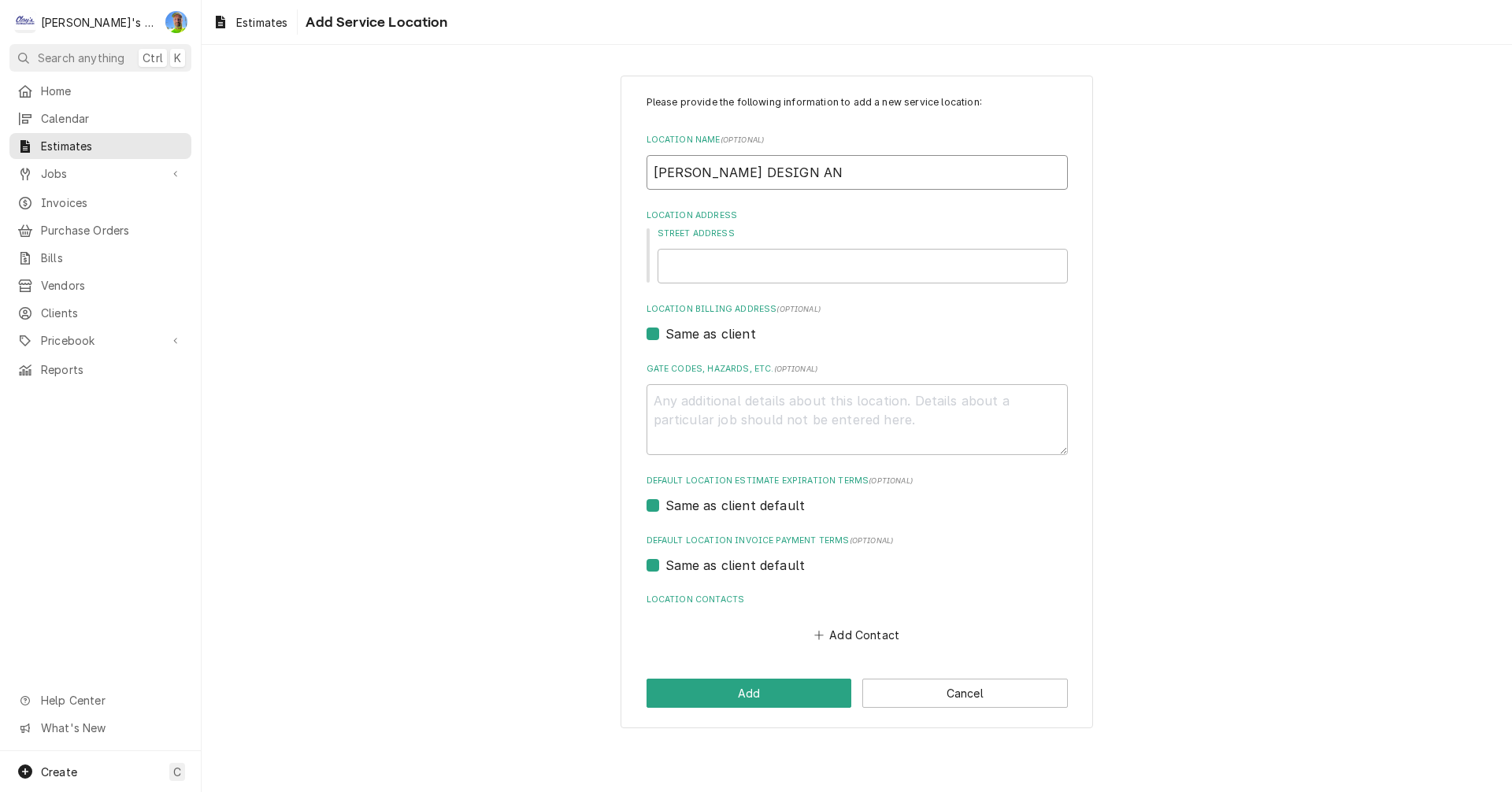
type input "LUNA DESIGN AND"
type textarea "x"
type input "LUNA DESIGN AND"
type textarea "x"
type input "LUNA DESIGN AND C"
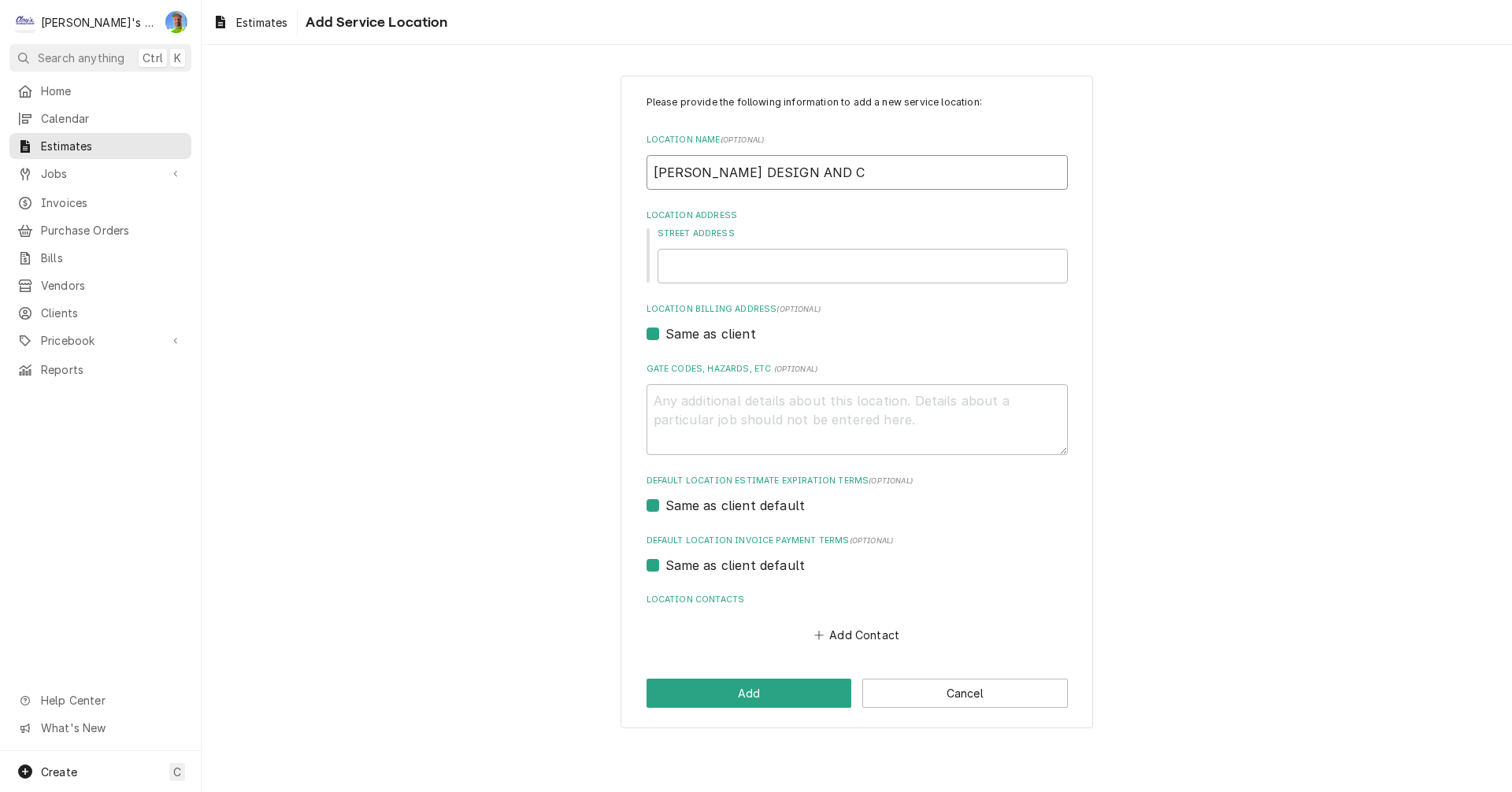
type textarea "x"
type input "LUNA DESIGN AND CO"
type textarea "x"
type input "LUNA DESIGN AND CON"
type textarea "x"
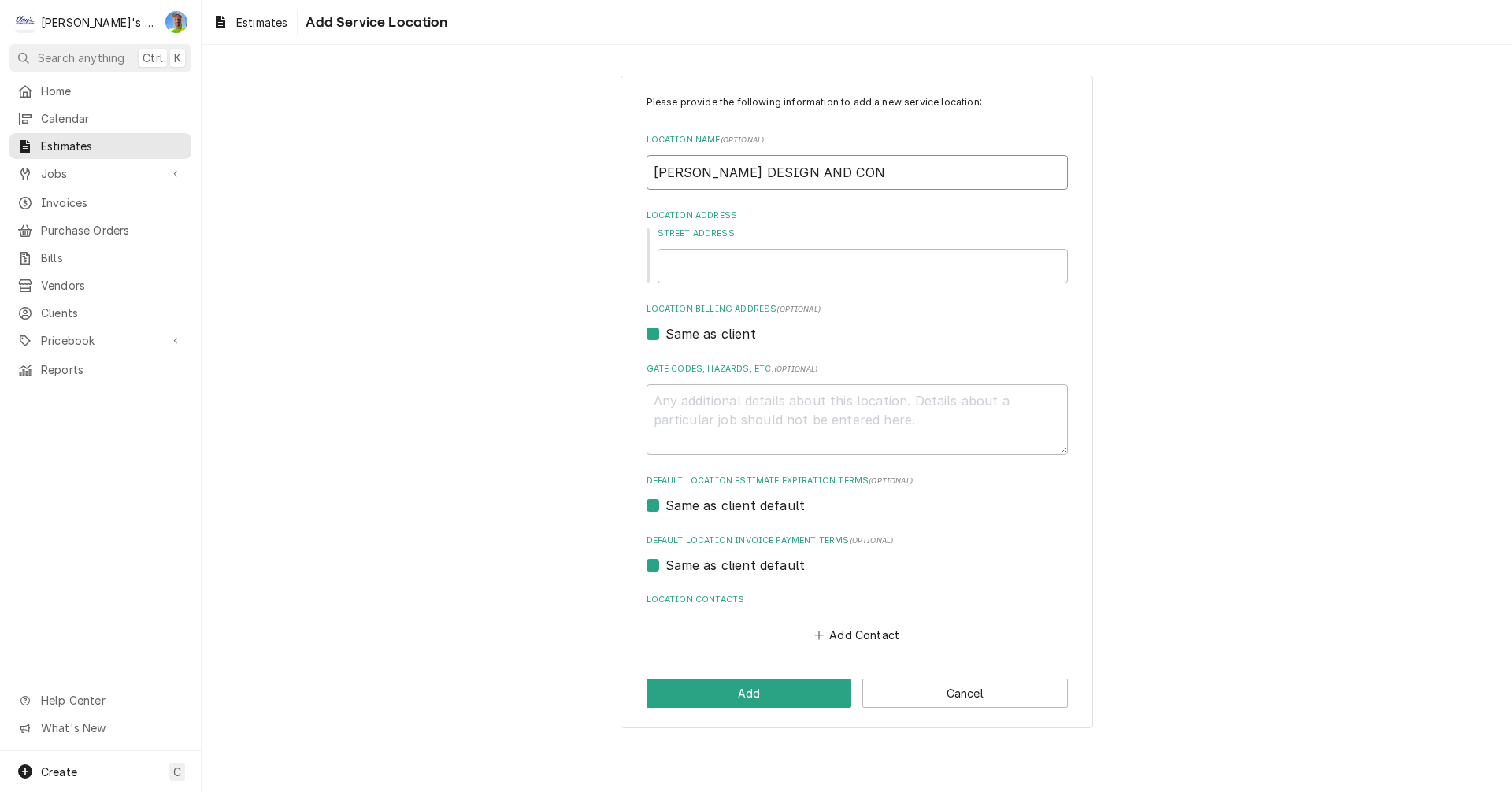
type input "LUNA DESIGN AND CONS"
type textarea "x"
type input "LUNA DESIGN AND CONST"
type textarea "x"
type input "LUNA DESIGN AND CONSTR"
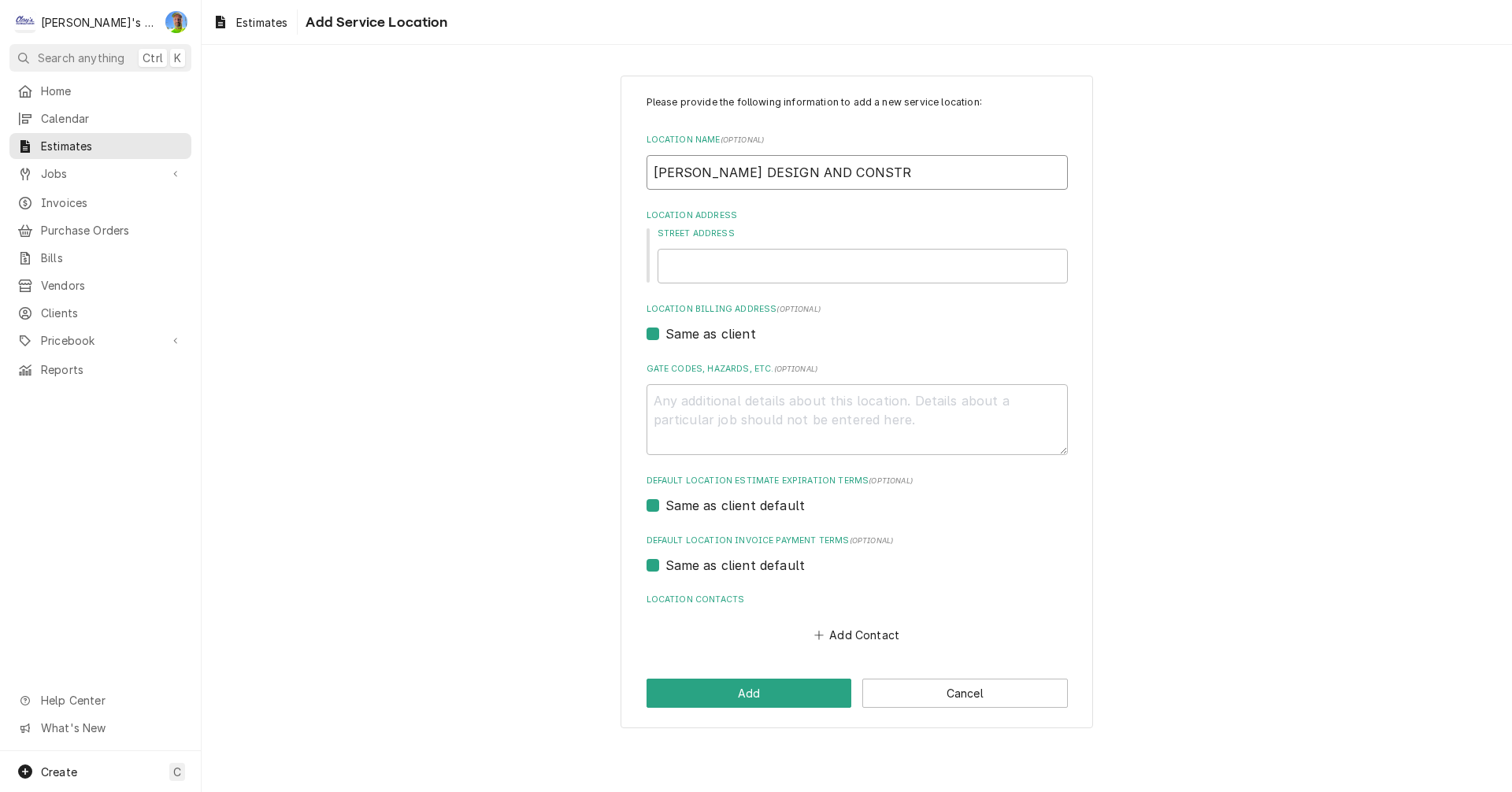
type textarea "x"
type input "LUNA DESIGN AND CONSTRU"
type textarea "x"
type input "LUNA DESIGN AND CONSTRUC"
type textarea "x"
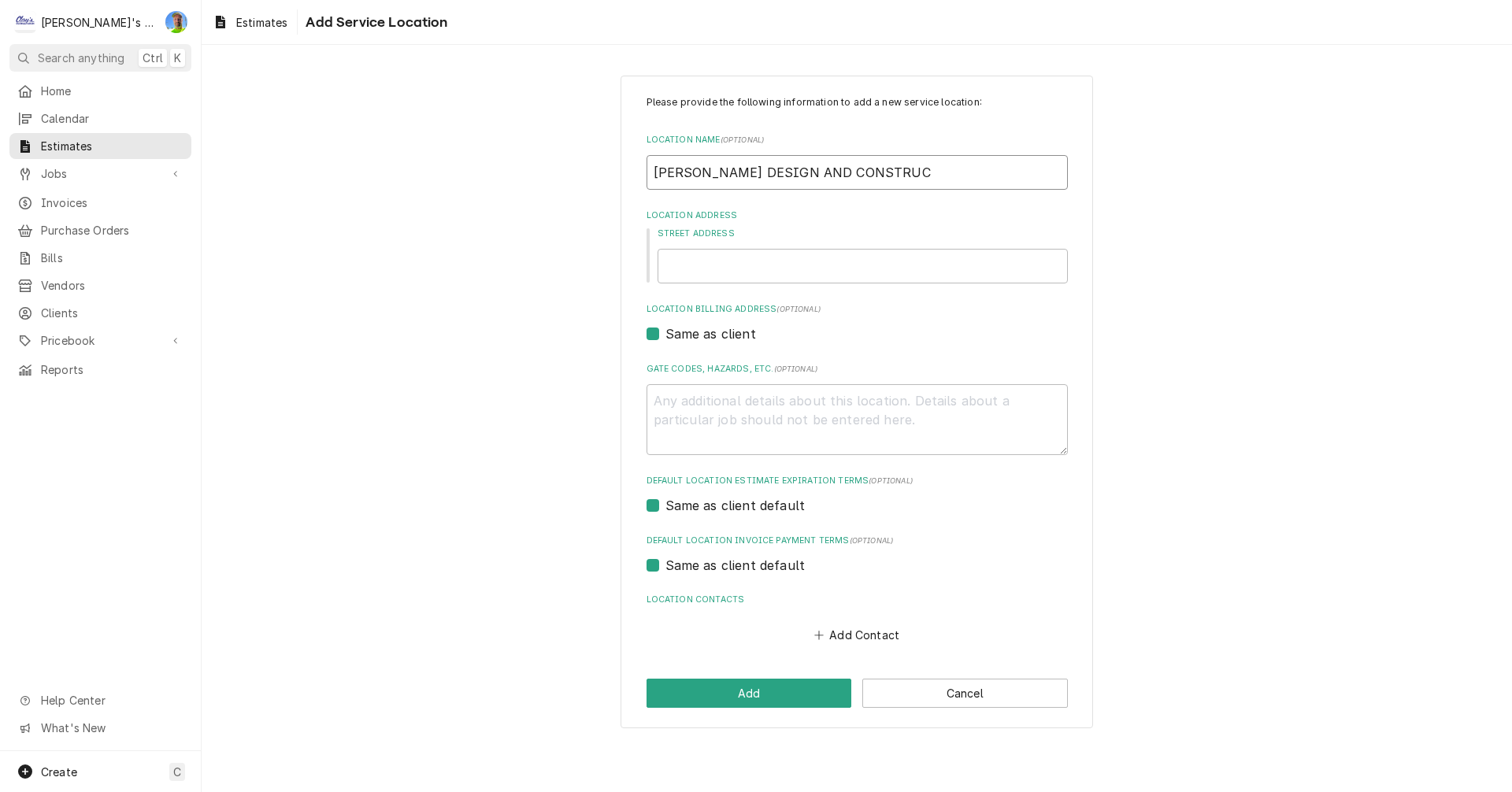
type input "LUNA DESIGN AND CONSTRUCT"
type textarea "x"
type input "LUNA DESIGN AND CONSTRUCTI"
type textarea "x"
type input "LUNA DESIGN AND CONSTRUCTIO"
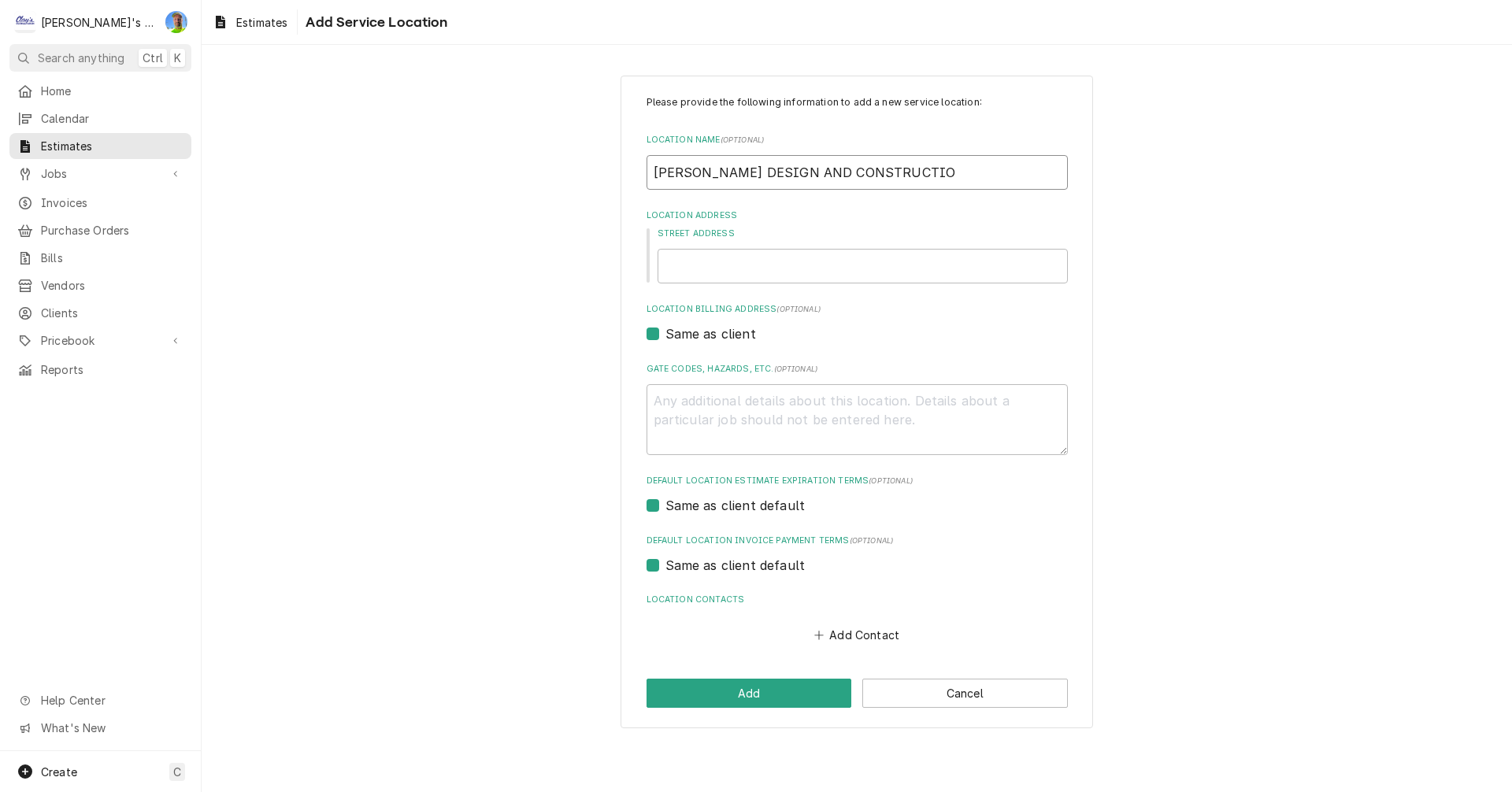
type textarea "x"
type input "LUNA DESIGN AND CONSTRUCTION"
type textarea "x"
type input "LUNA DESIGN AND CONSTRUCTION"
type textarea "x"
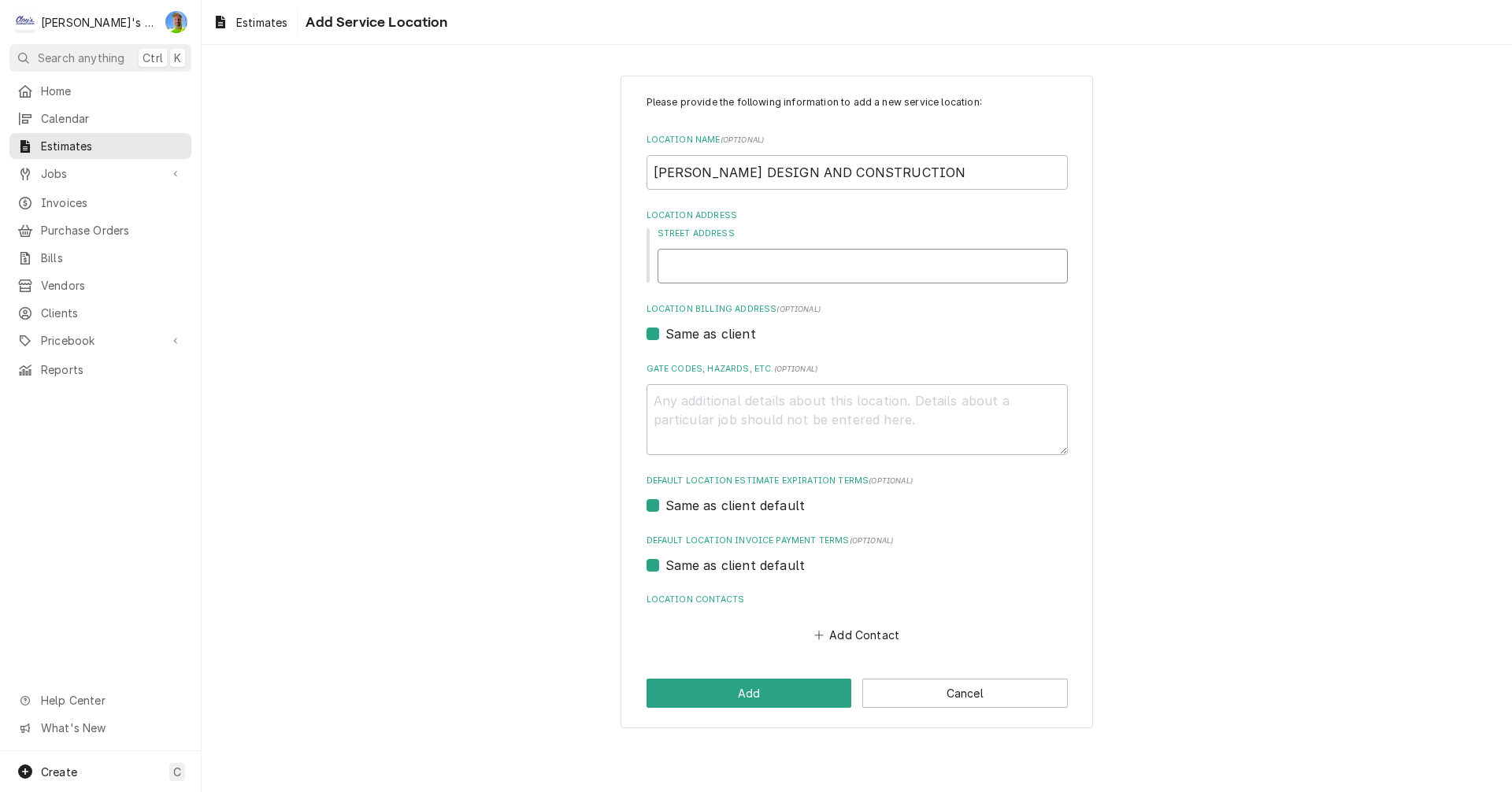
type input "1"
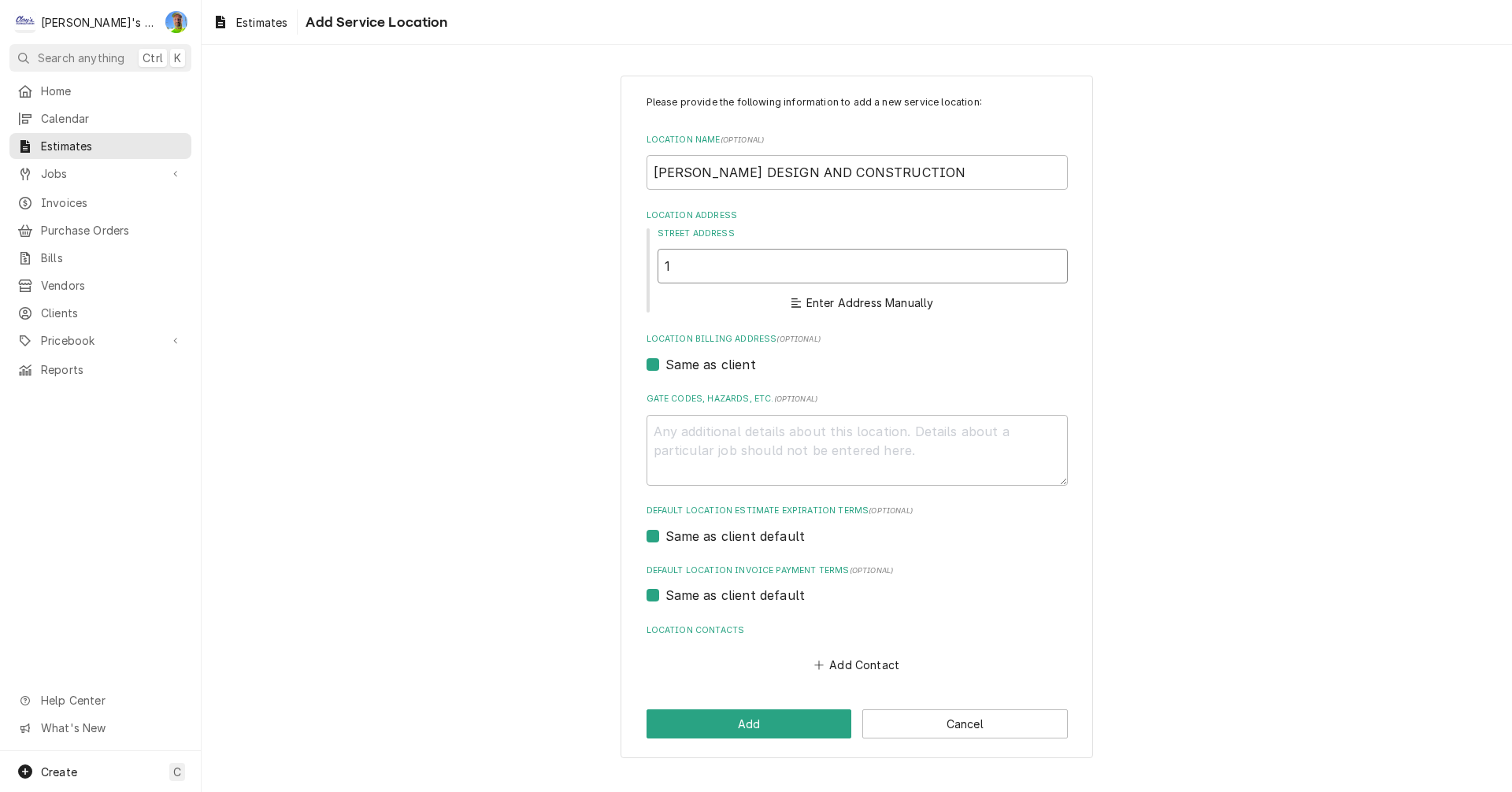
type textarea "x"
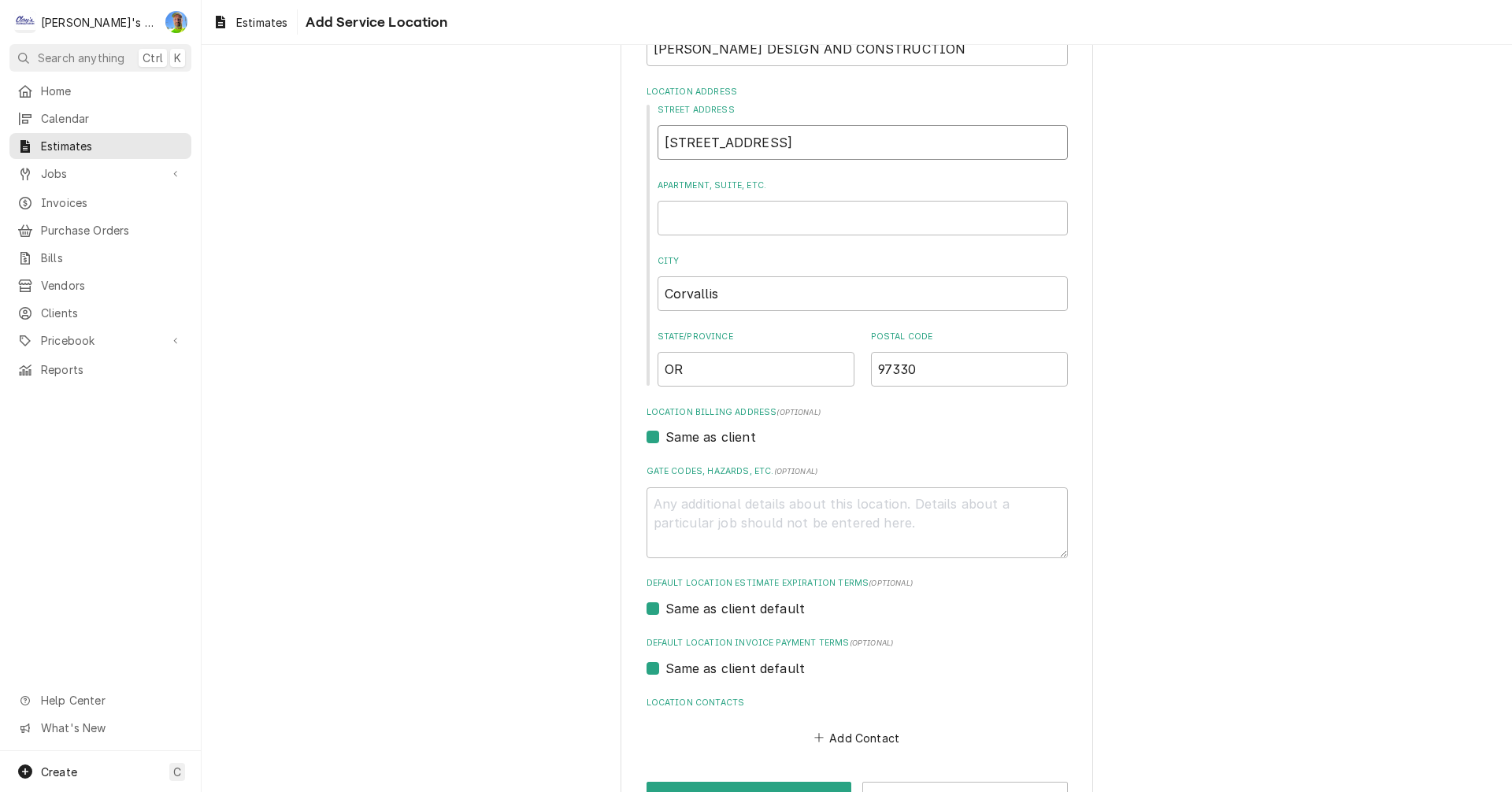
scroll to position [176, 0]
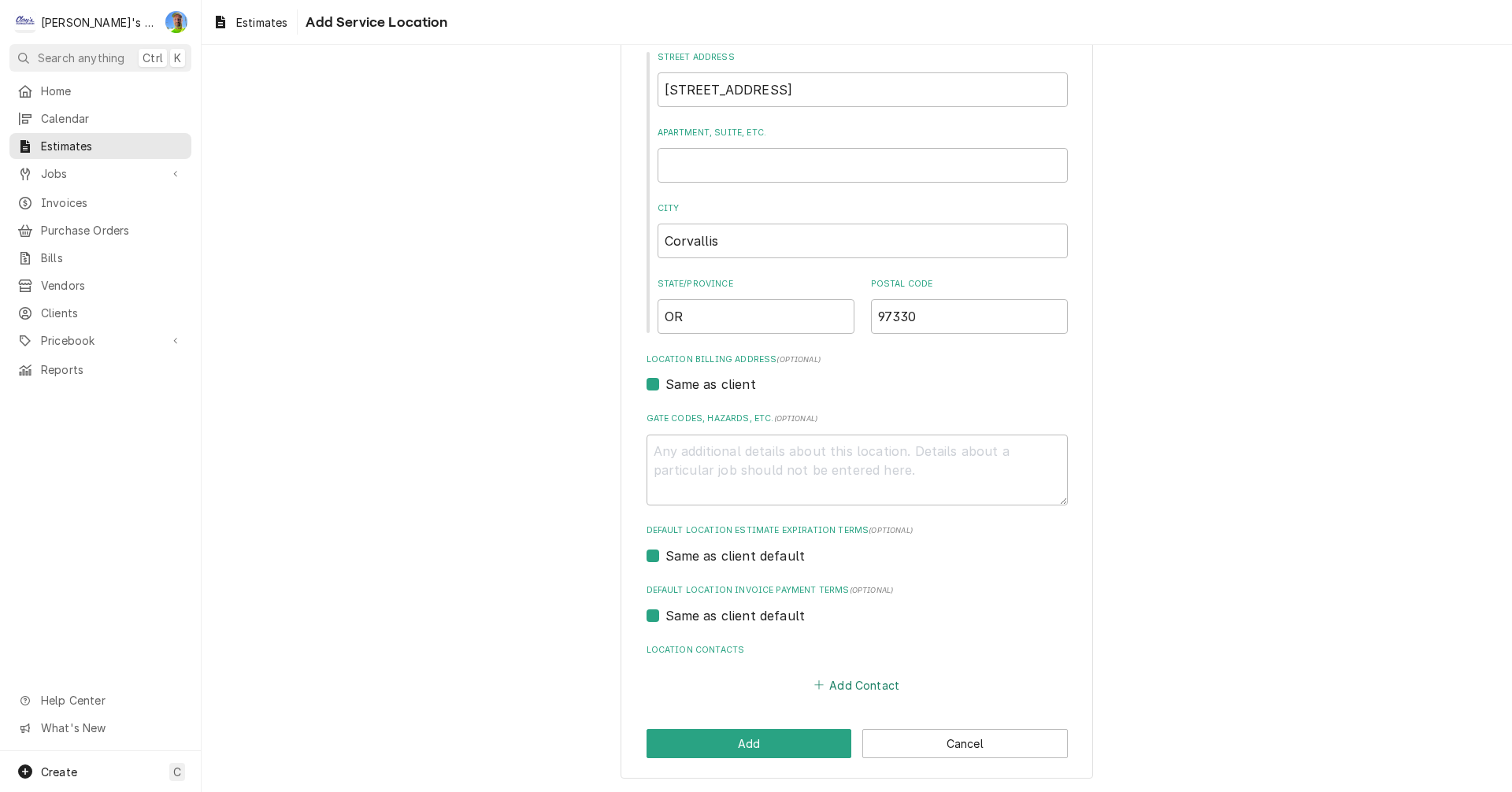
click at [829, 686] on button "Add Contact" at bounding box center [857, 684] width 91 height 22
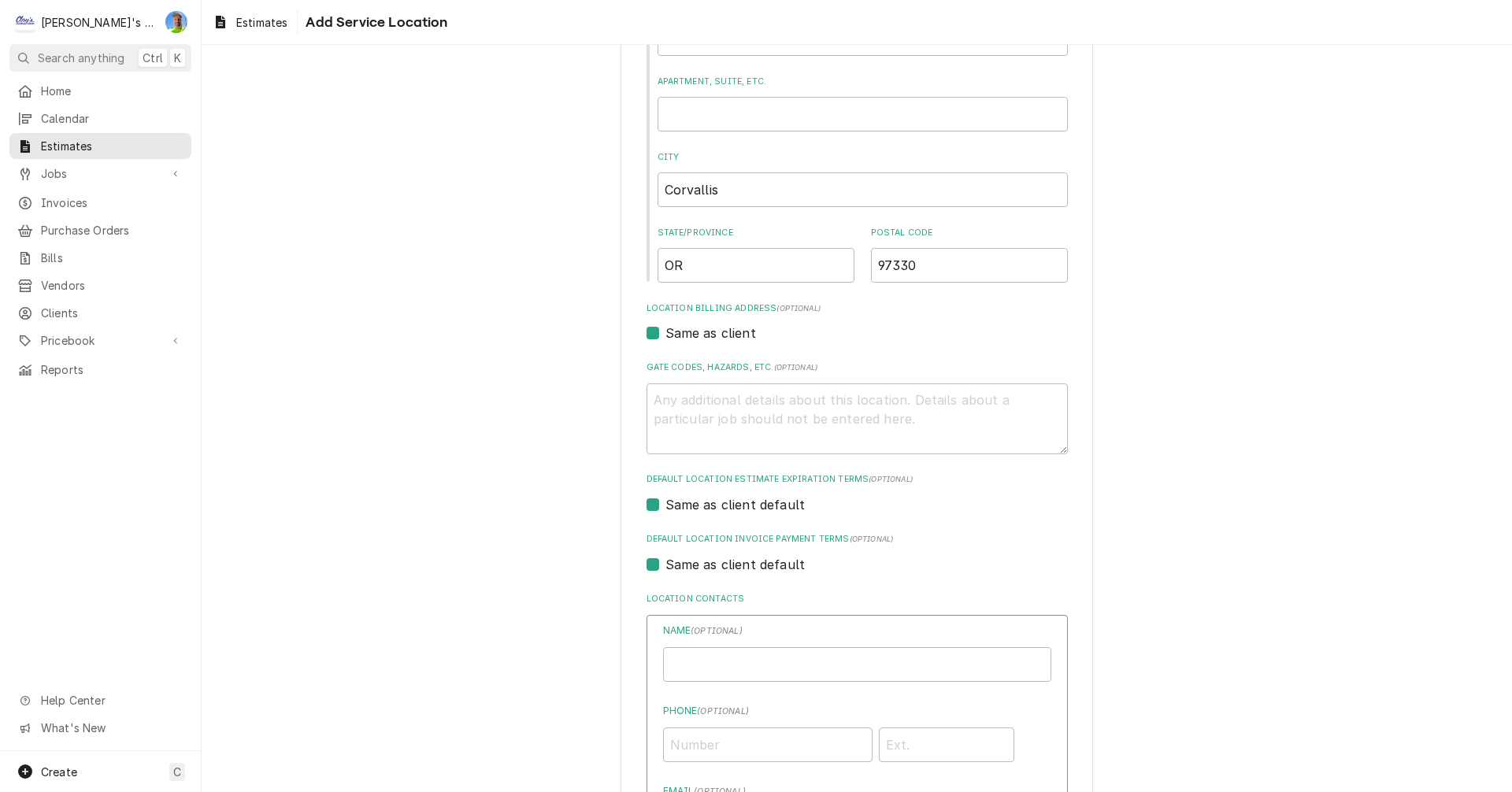
scroll to position [255, 0]
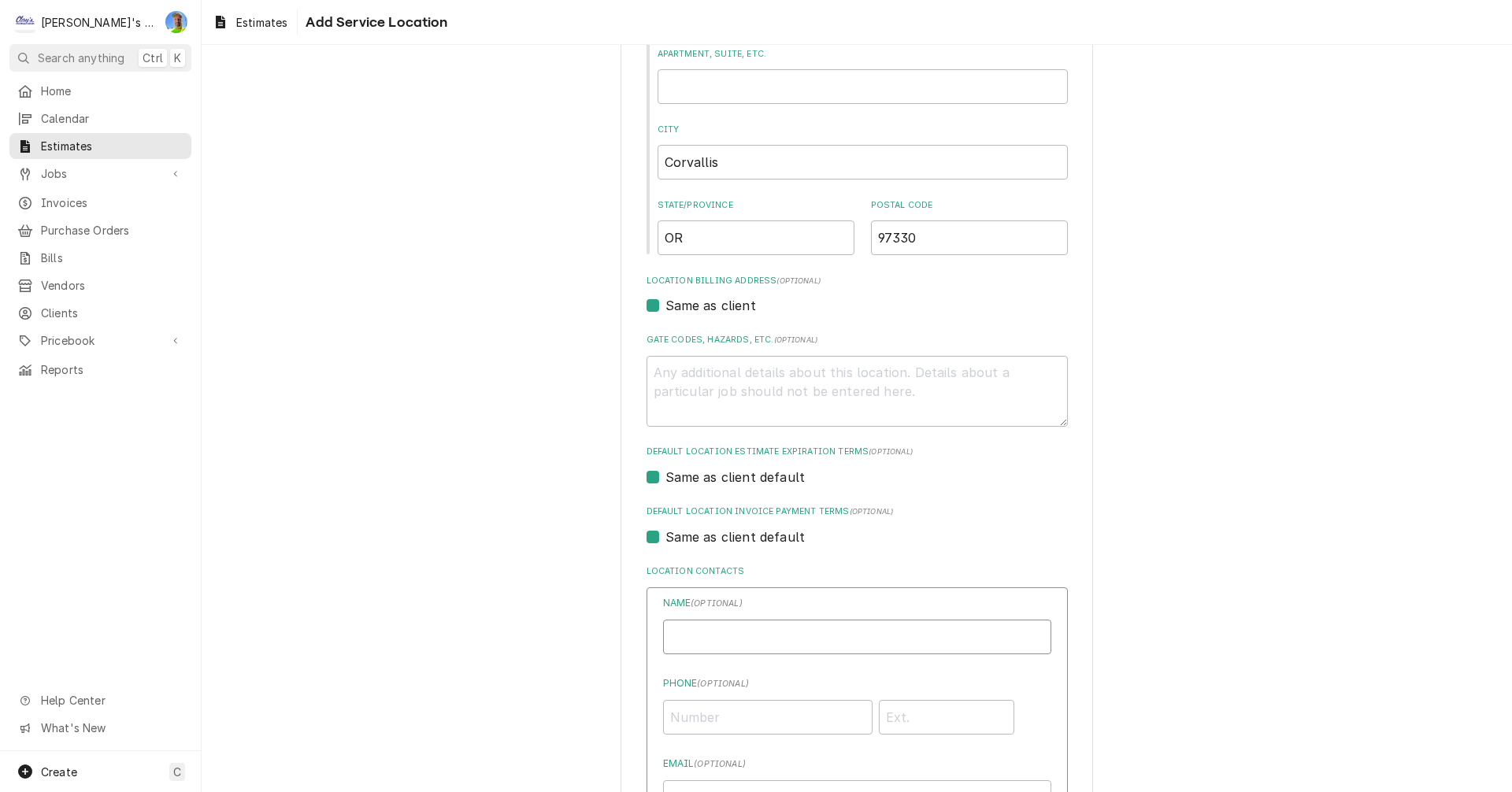
click at [786, 636] on input "Location Name ( optional )" at bounding box center [857, 637] width 388 height 35
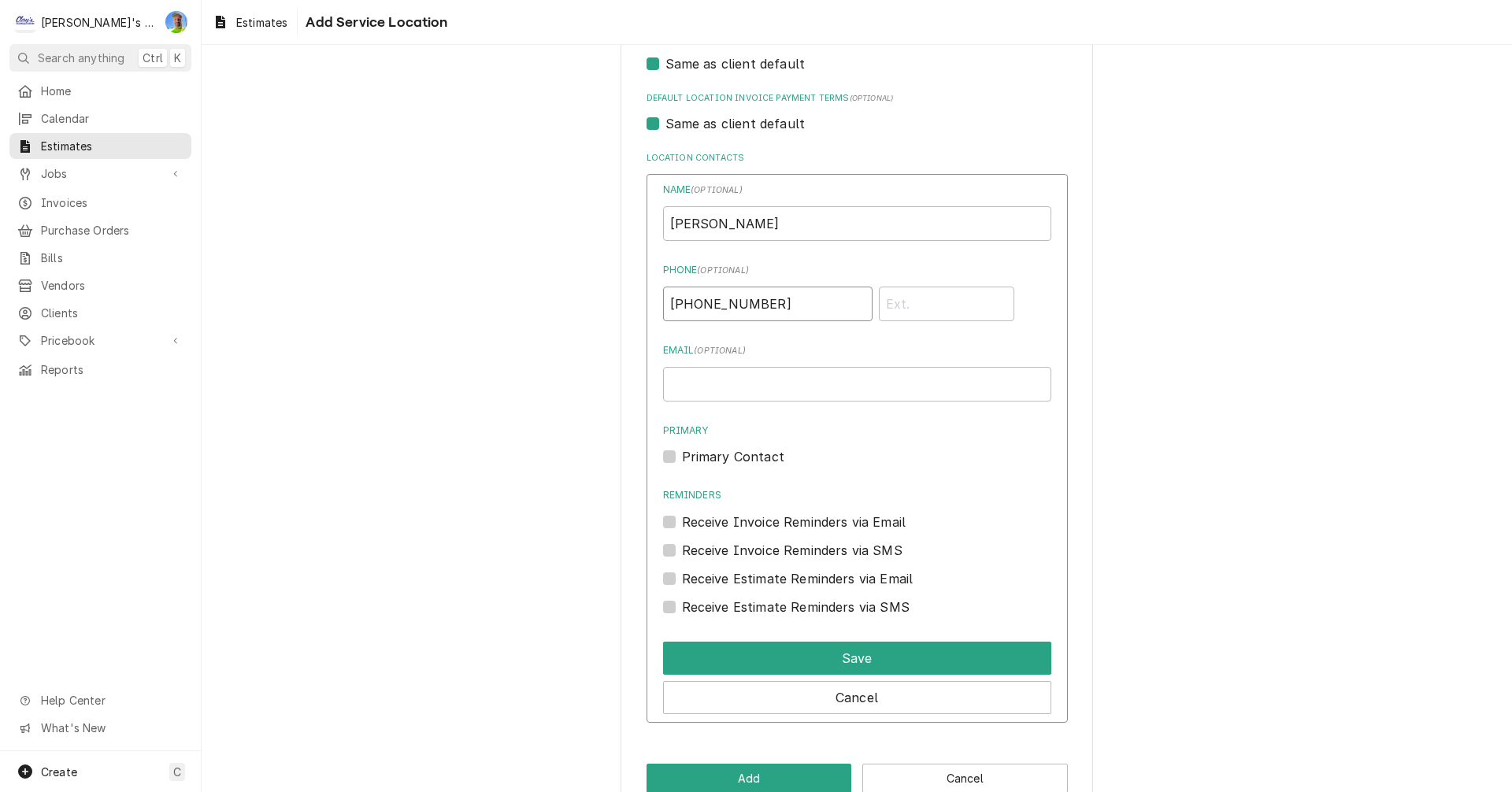
scroll to position [704, 0]
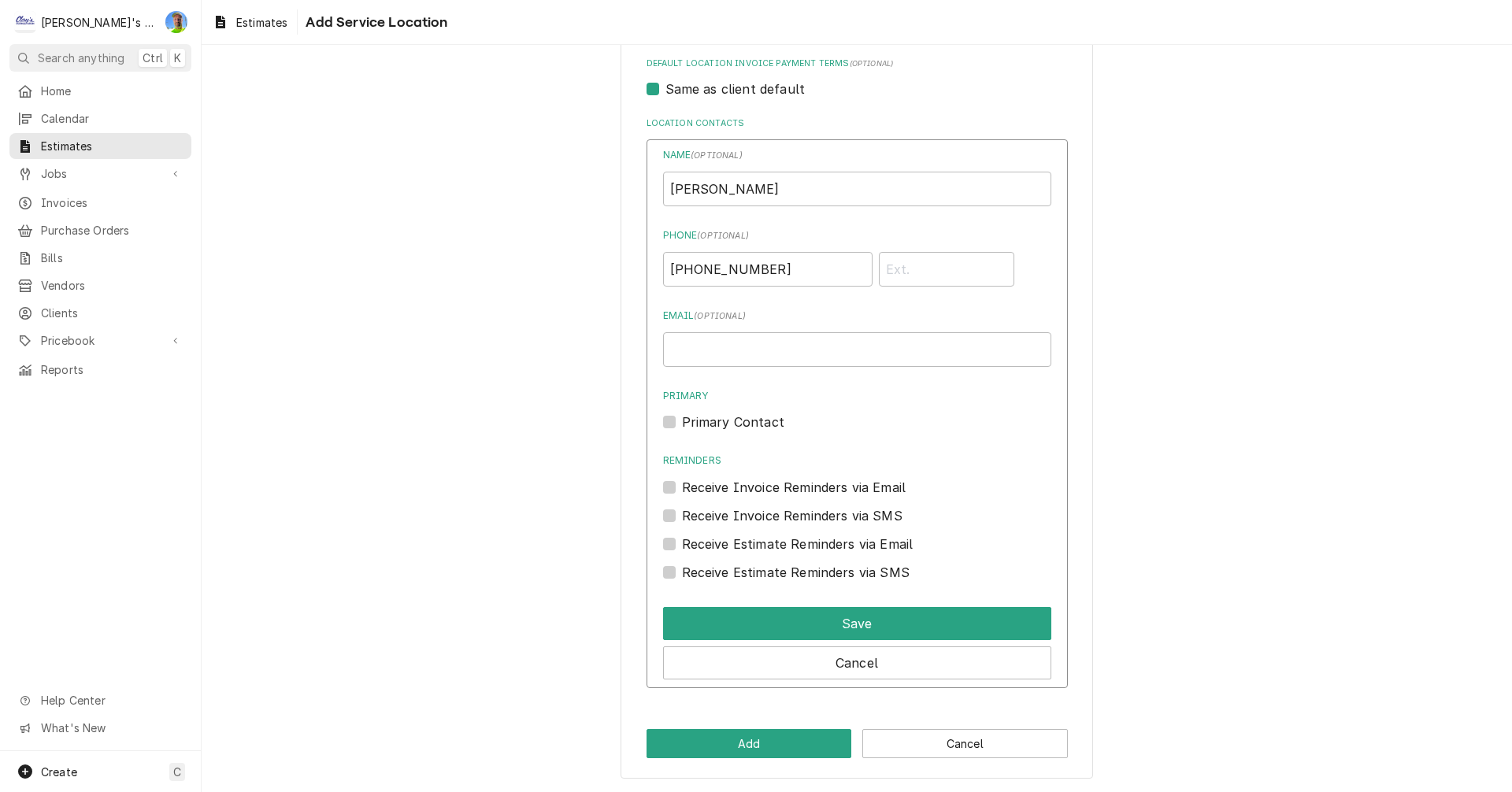
click at [682, 419] on label "Primary Contact" at bounding box center [733, 422] width 102 height 19
click at [682, 419] on input "Primary" at bounding box center [876, 429] width 388 height 35
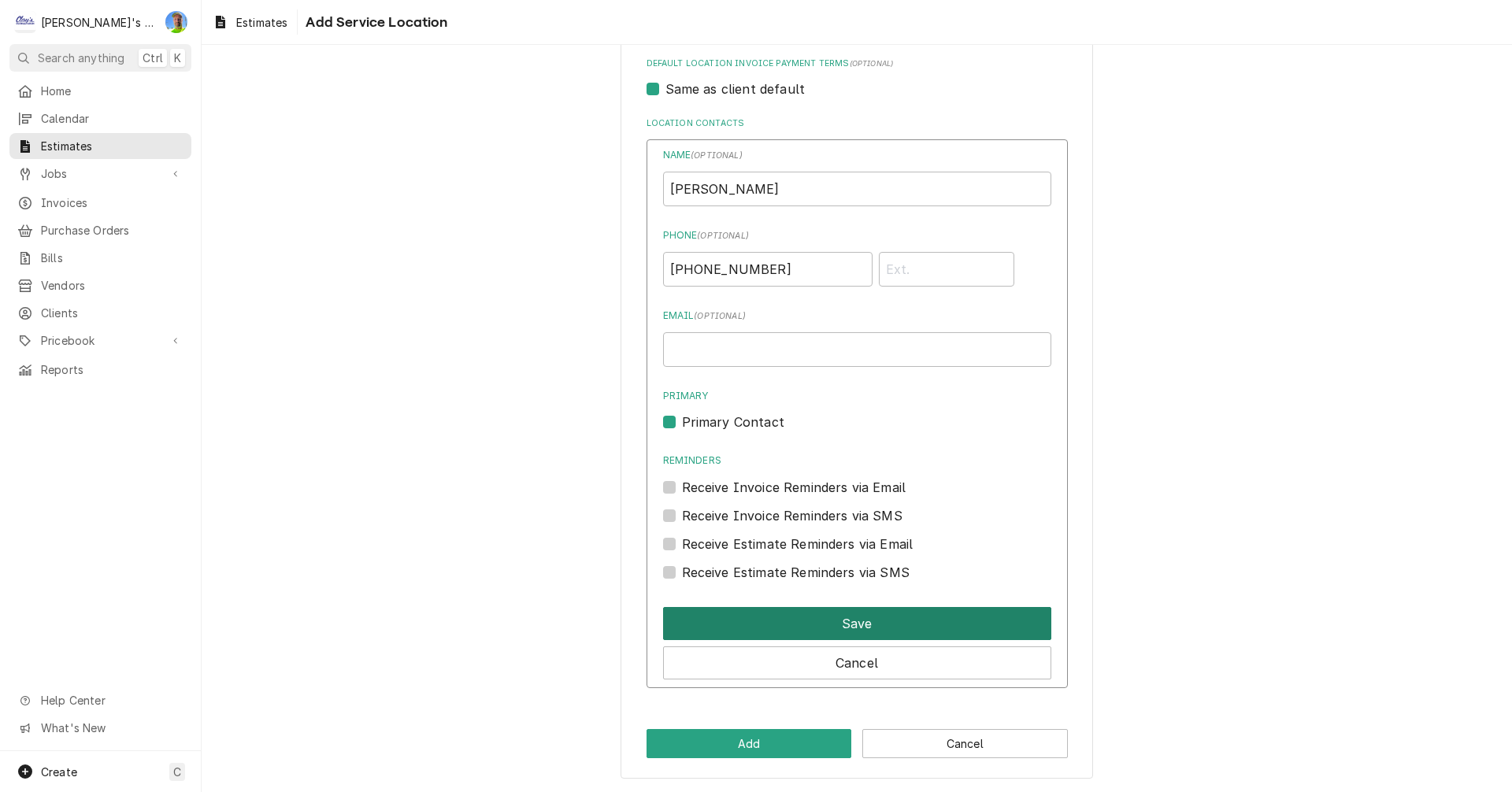
click at [876, 616] on button "Save" at bounding box center [857, 623] width 388 height 33
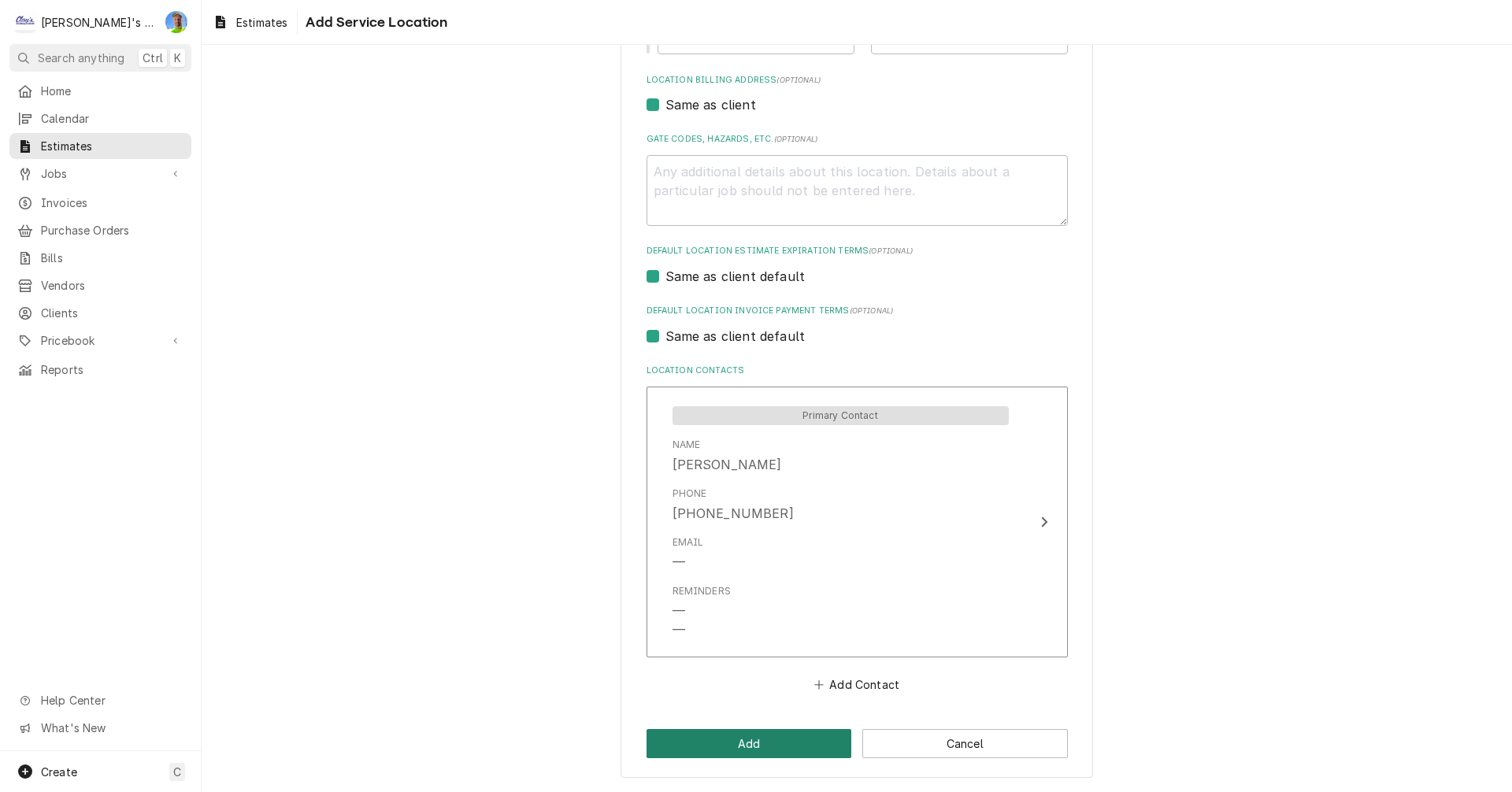
click at [798, 738] on button "Add" at bounding box center [750, 744] width 206 height 29
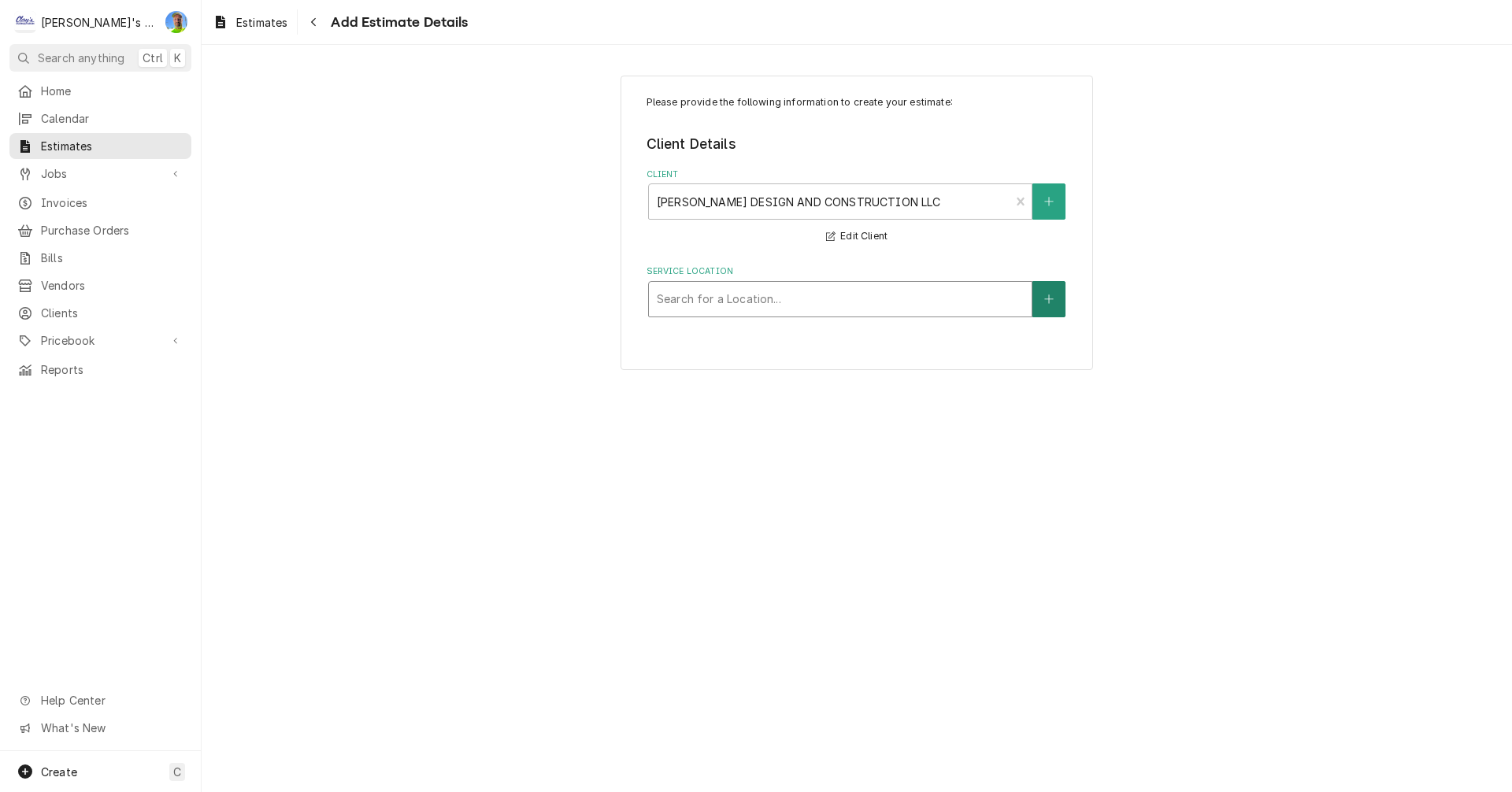
click at [1053, 302] on icon "Create New Location" at bounding box center [1050, 299] width 10 height 11
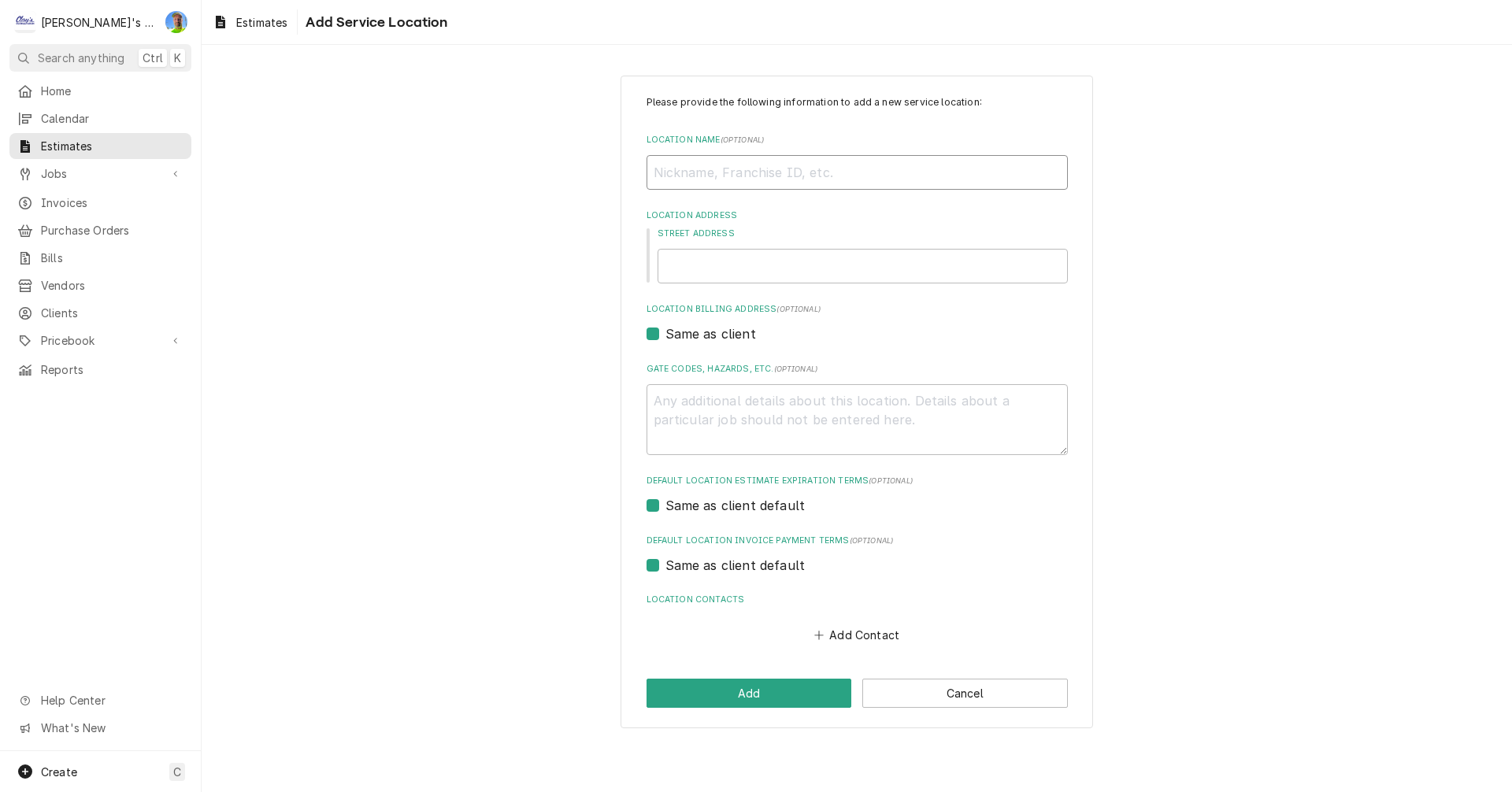
click at [709, 172] on input "Location Name ( optional )" at bounding box center [857, 172] width 421 height 35
click at [795, 176] on input "Location Name ( optional )" at bounding box center [857, 172] width 421 height 35
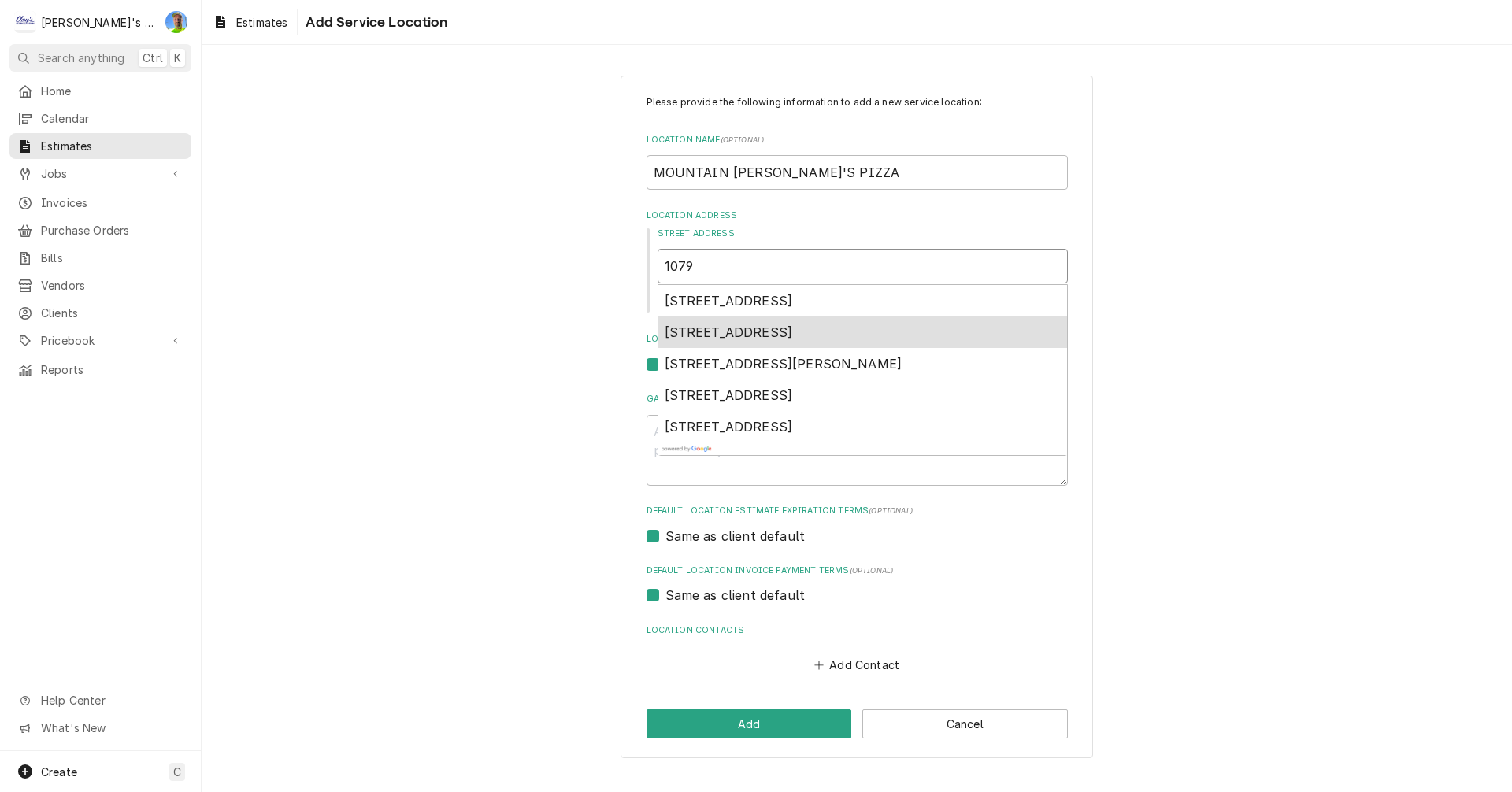
click at [760, 327] on span "1079b Valley River Way, Eugene, OR, USA" at bounding box center [729, 333] width 129 height 16
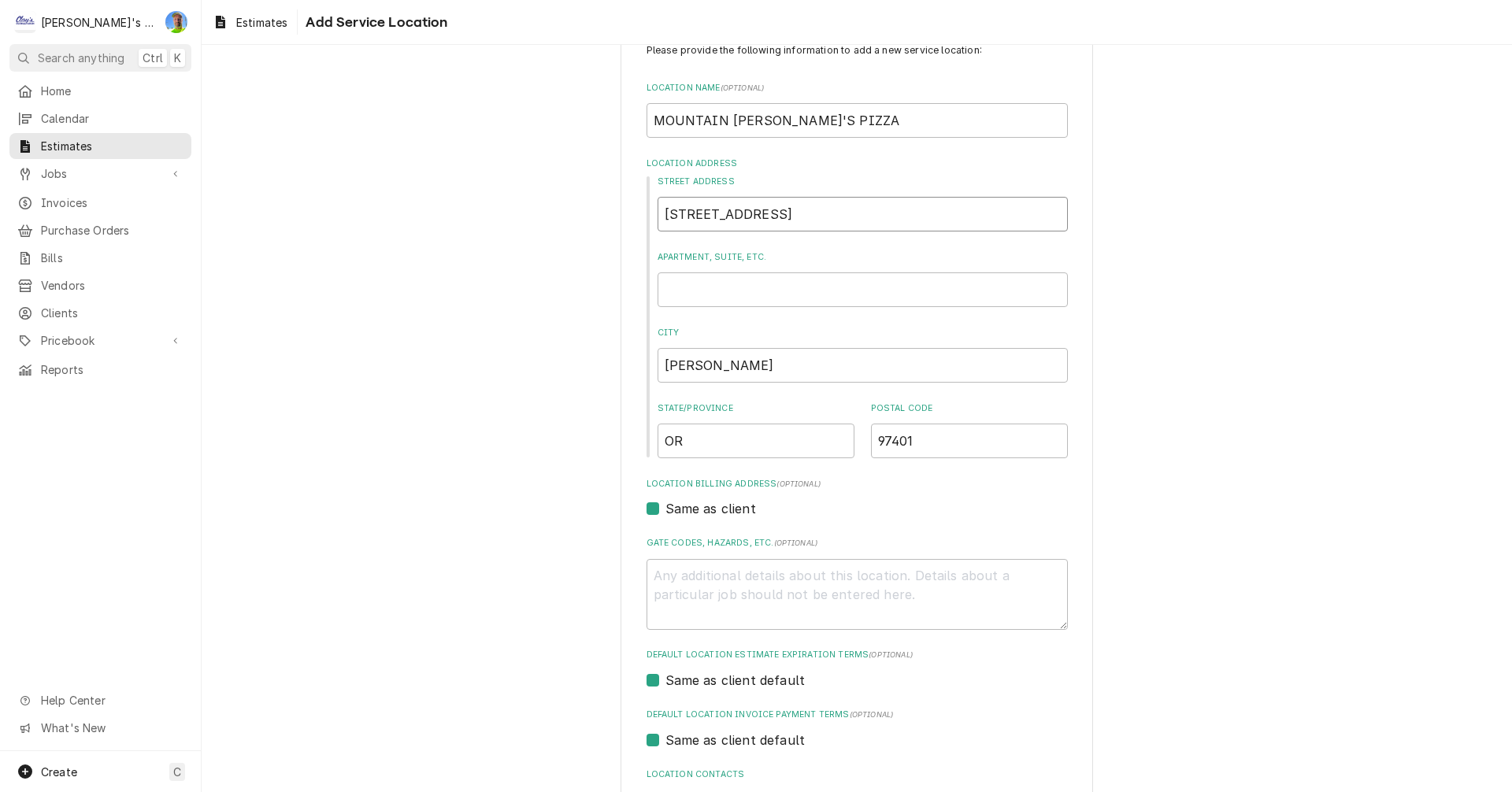
scroll to position [79, 0]
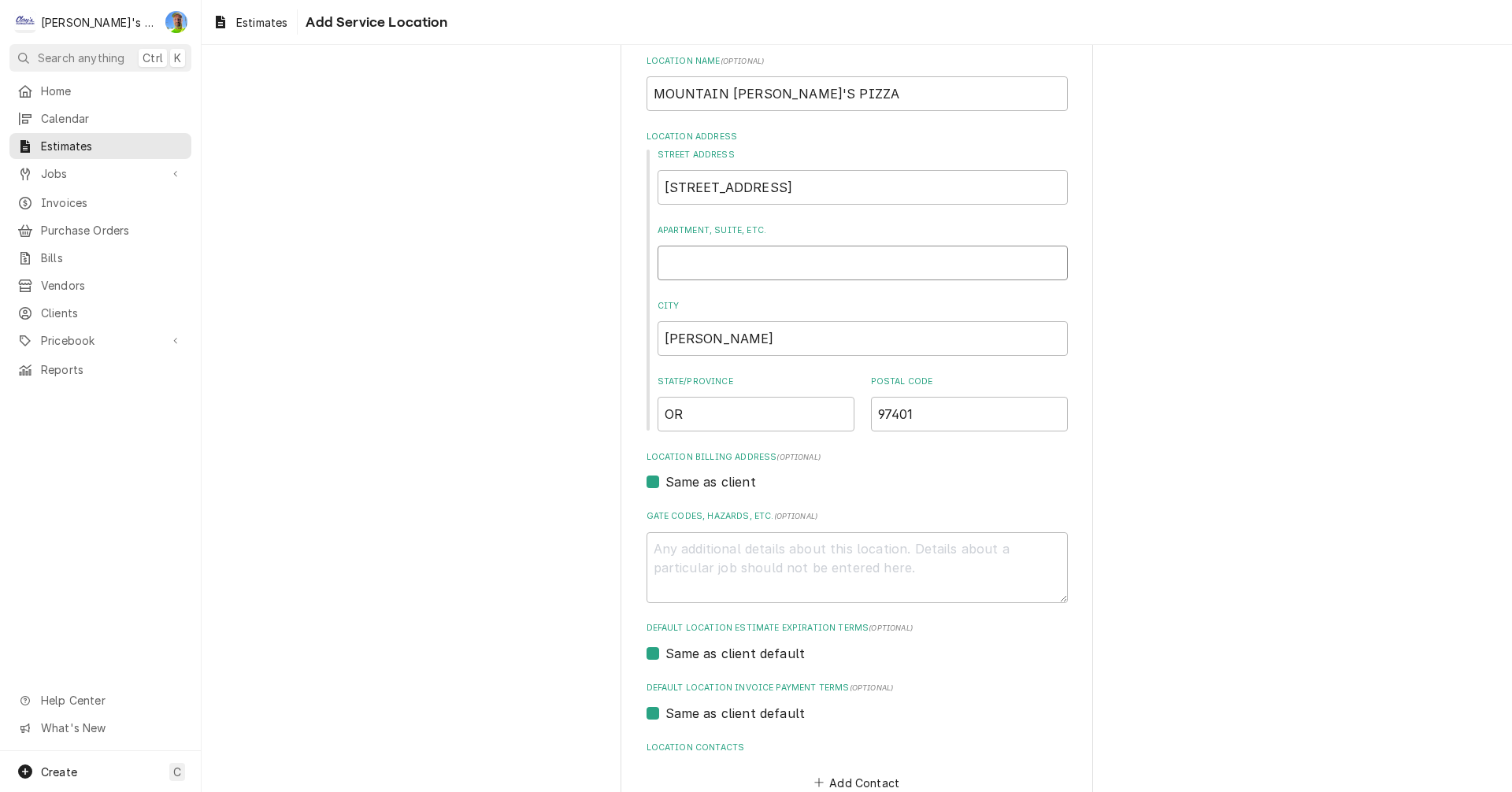
click at [709, 260] on input "Apartment, Suite, etc." at bounding box center [863, 263] width 410 height 35
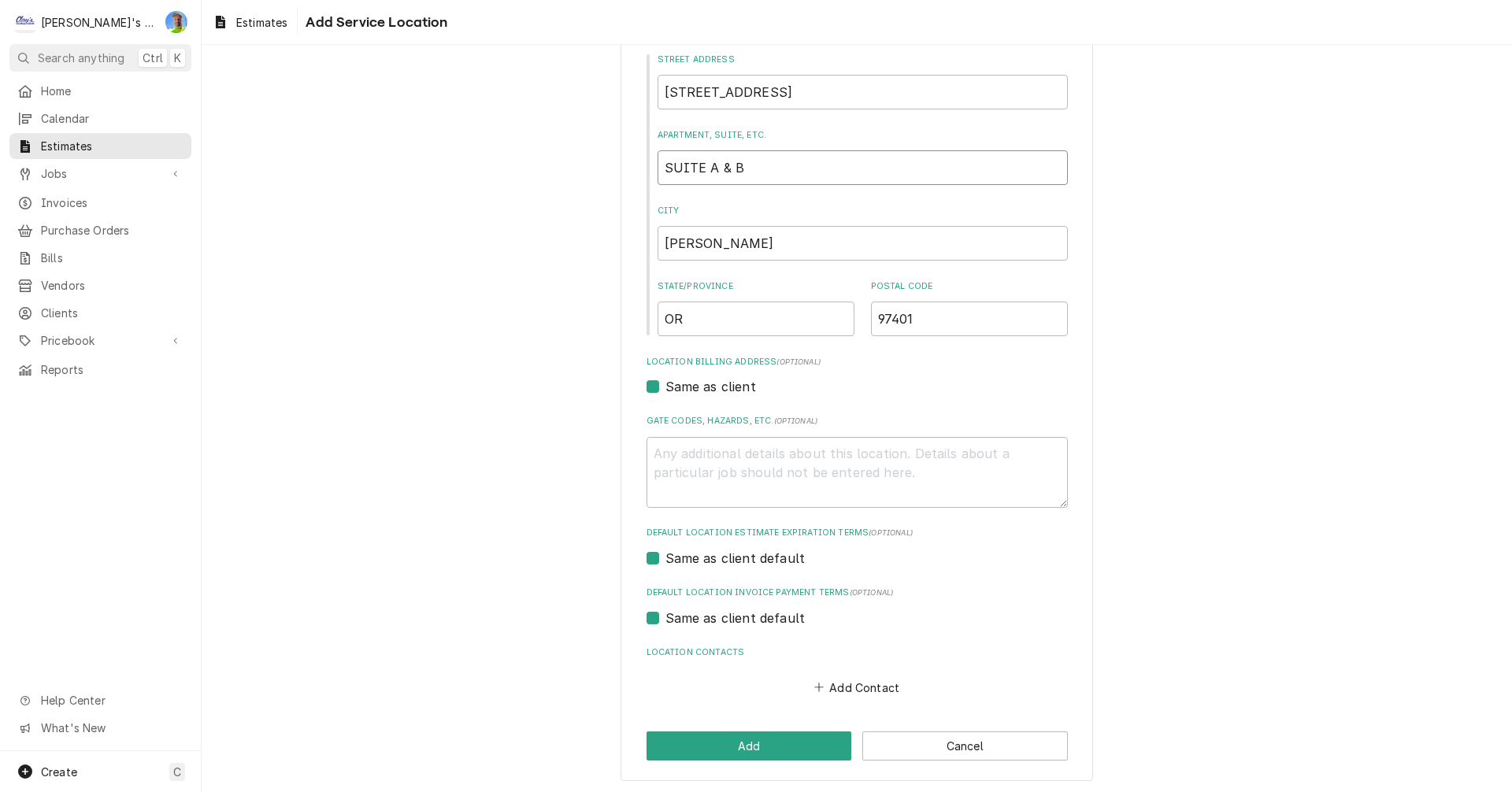
scroll to position [176, 0]
click at [840, 686] on button "Add Contact" at bounding box center [857, 684] width 91 height 22
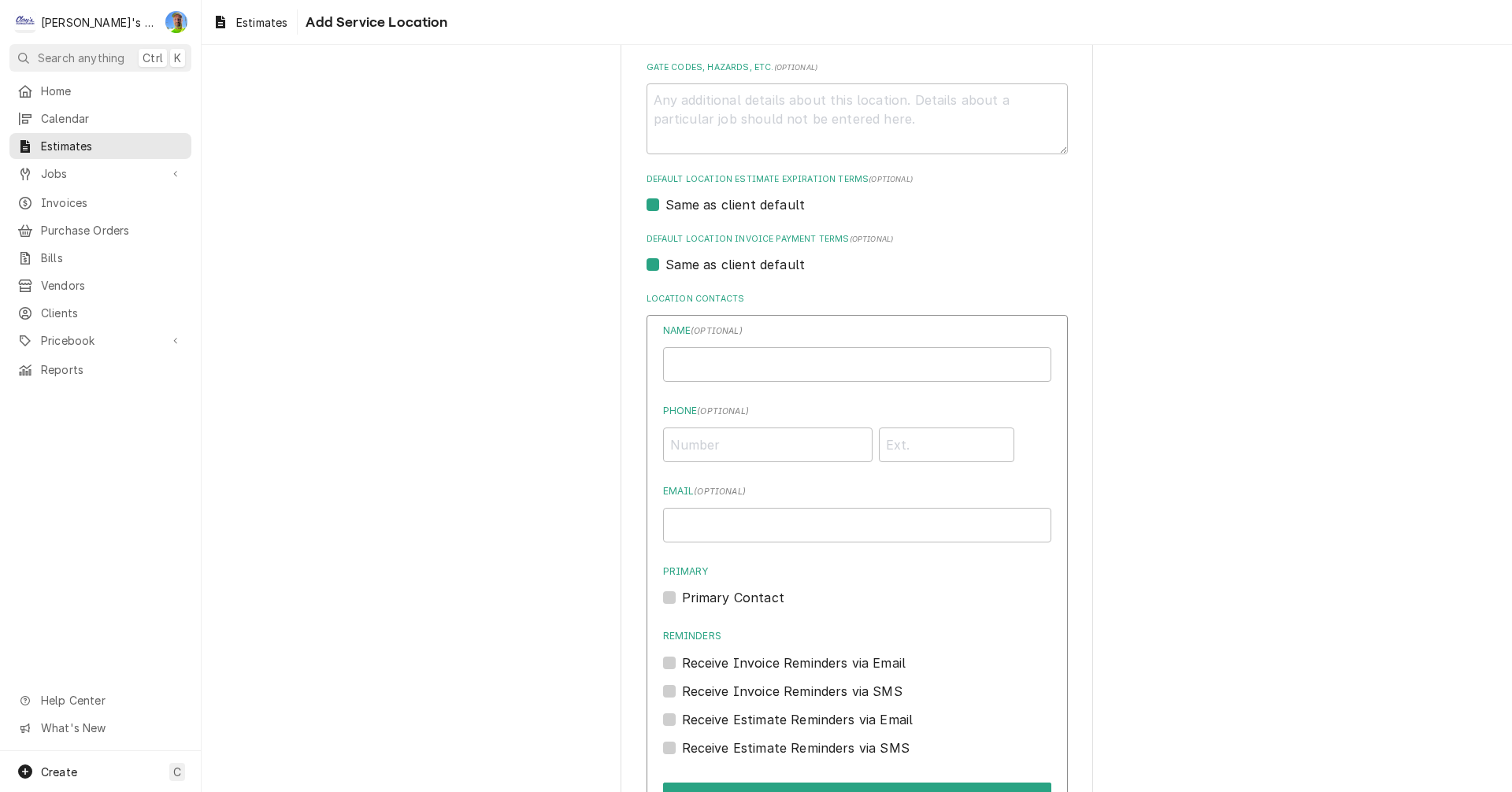
scroll to position [704, 0]
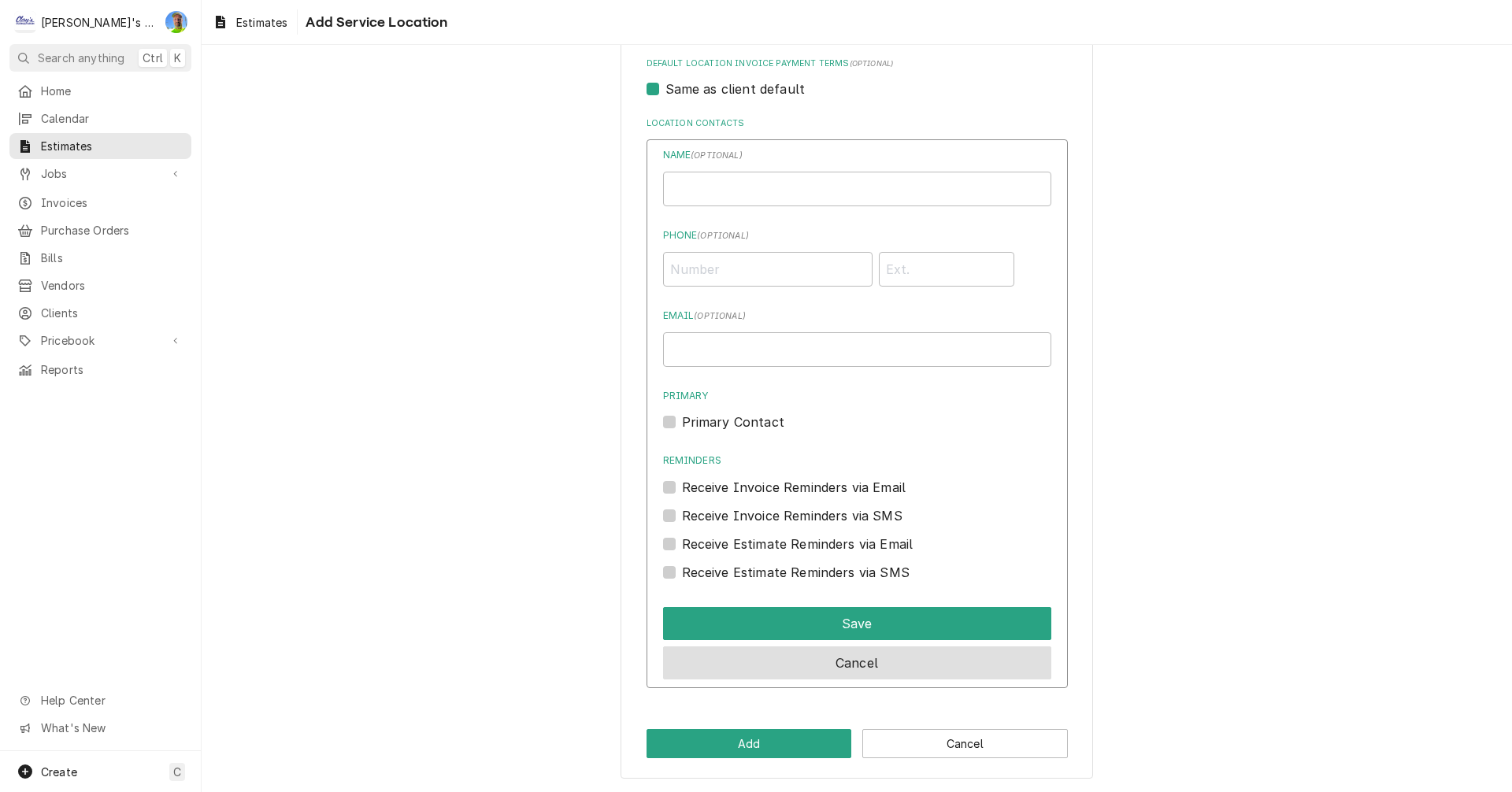
click at [977, 669] on button "Cancel" at bounding box center [857, 663] width 388 height 33
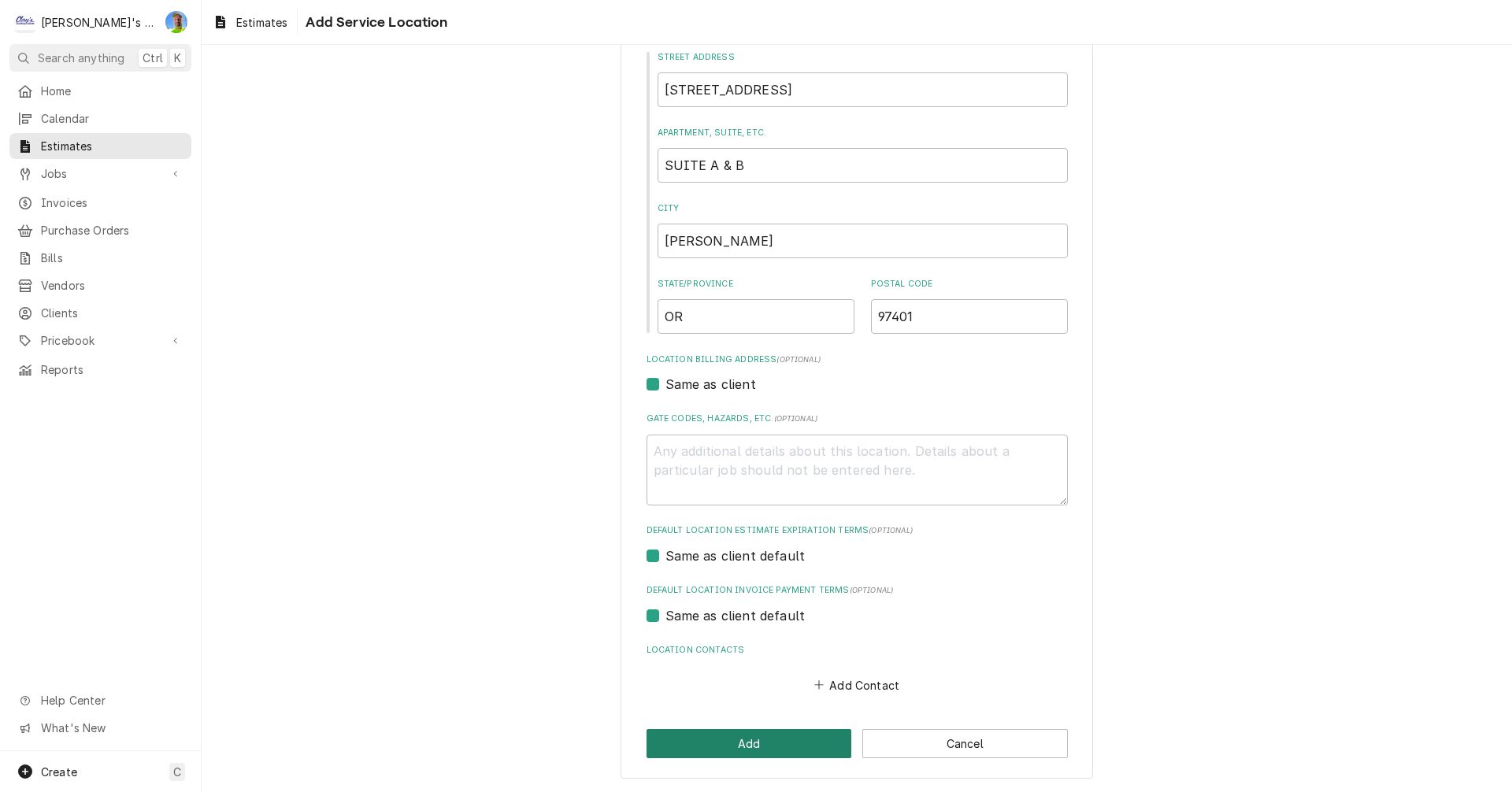
click at [801, 742] on button "Add" at bounding box center [750, 744] width 206 height 29
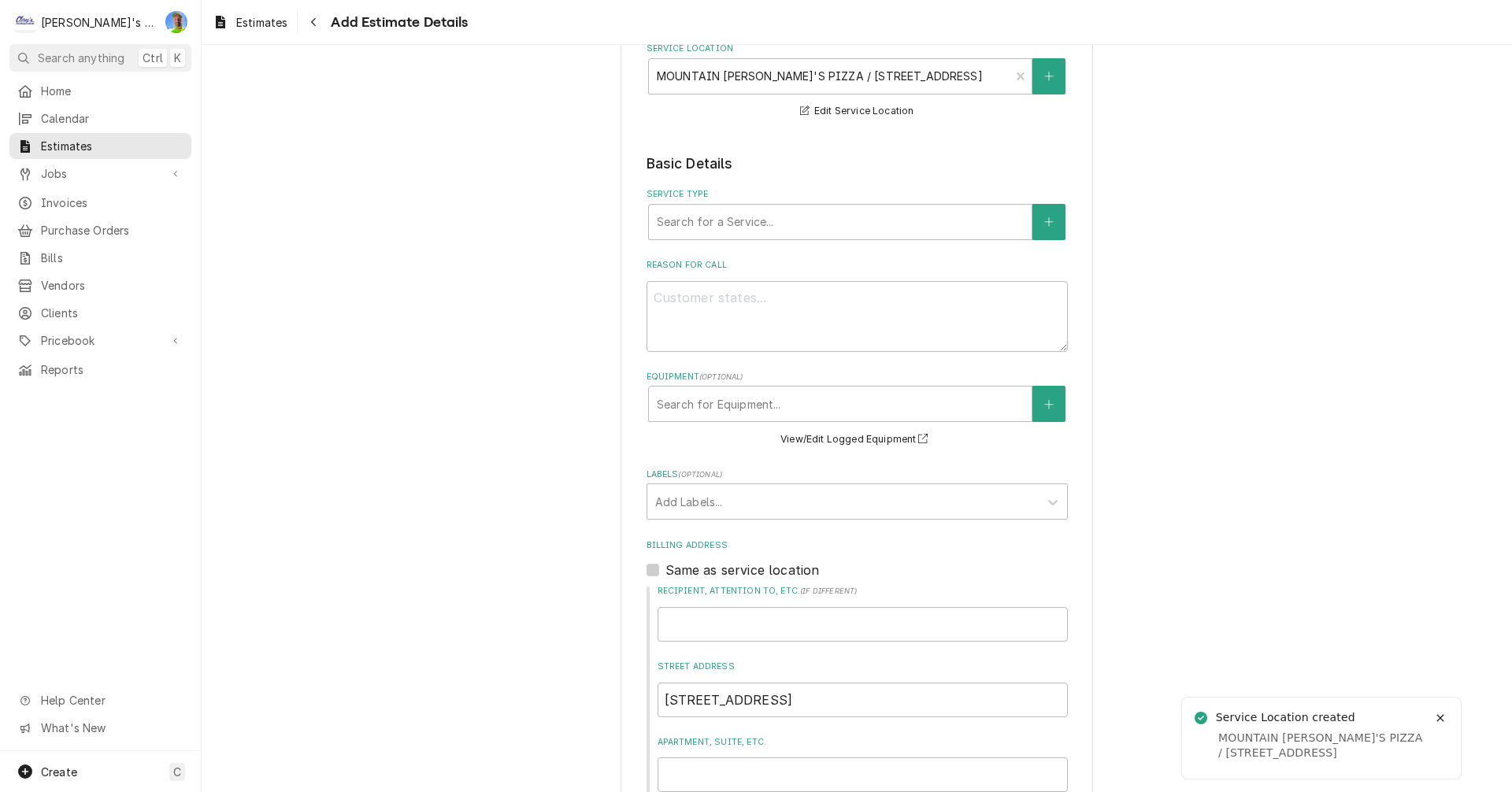
scroll to position [236, 0]
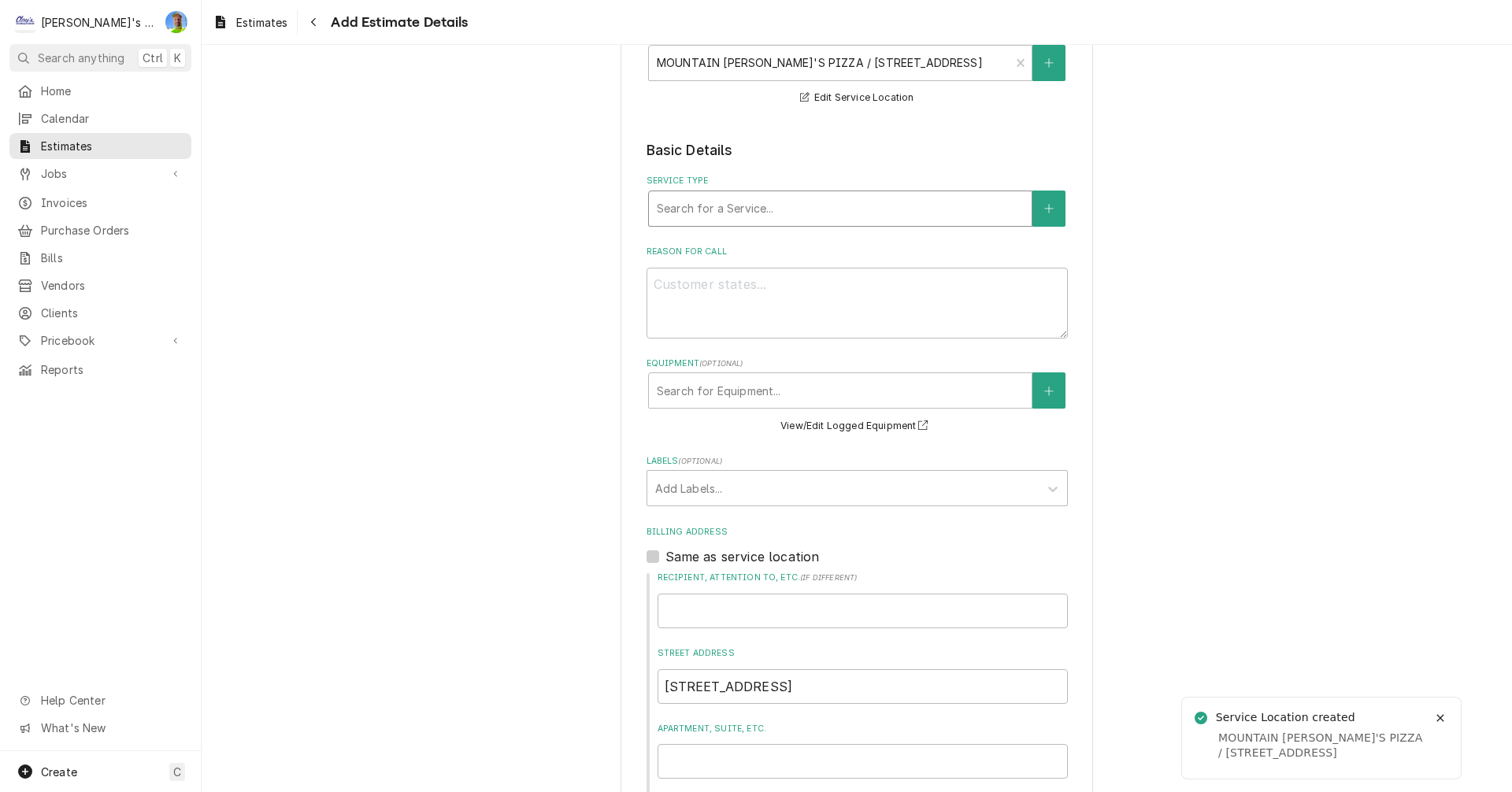
click at [770, 213] on div "Service Type" at bounding box center [840, 208] width 367 height 28
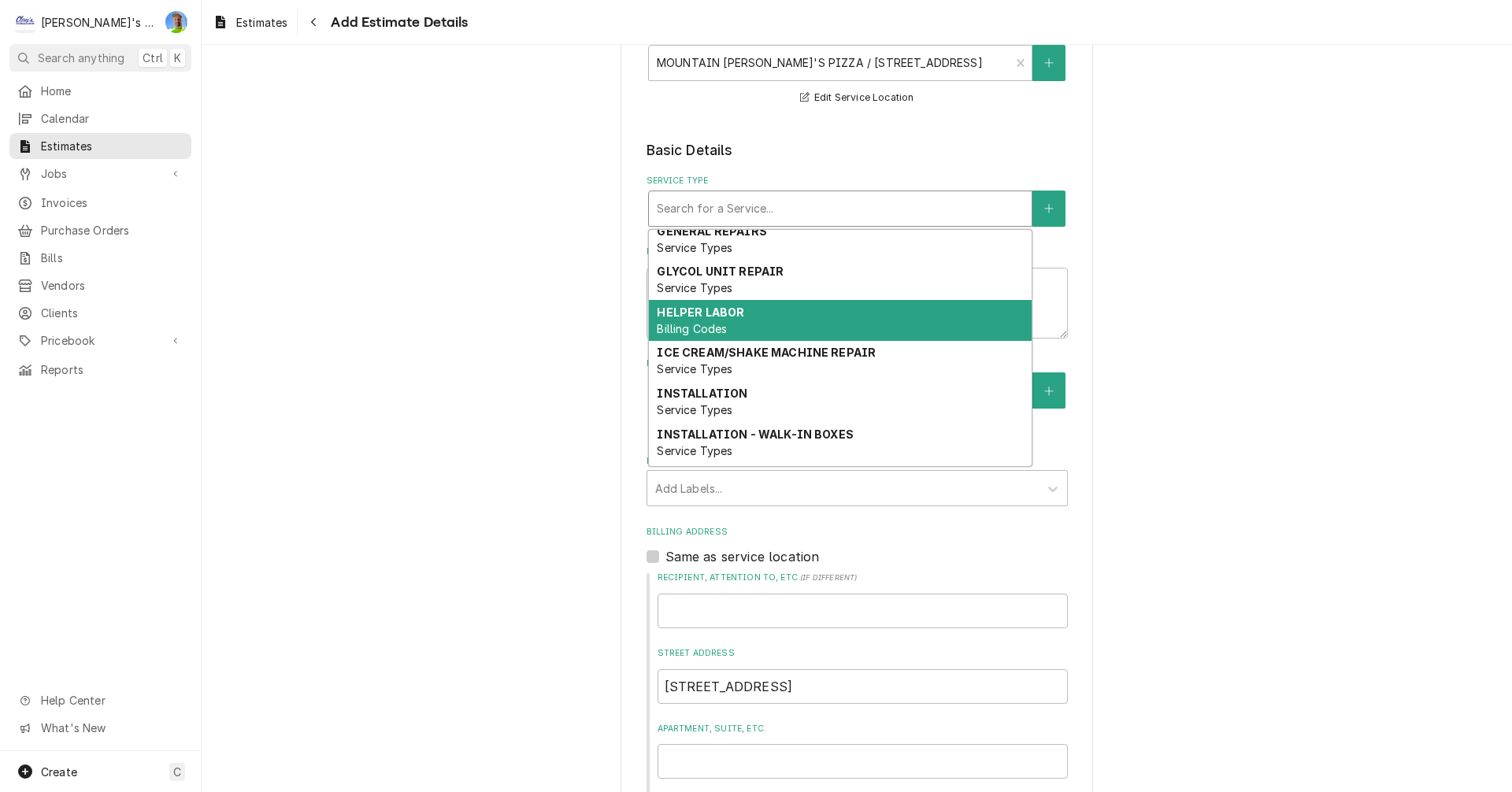
scroll to position [79, 0]
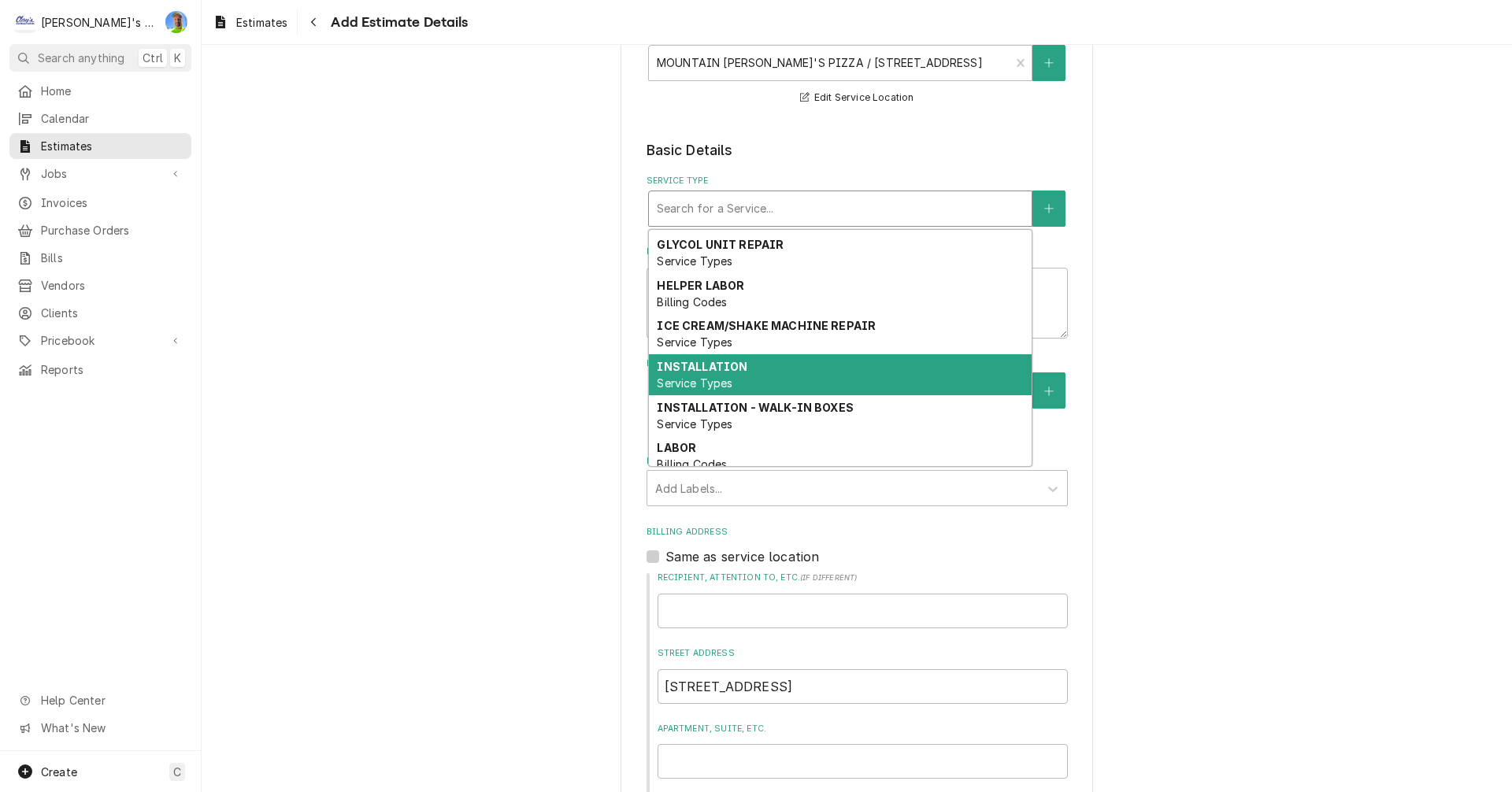
click at [761, 370] on div "INSTALLATION Service Types" at bounding box center [840, 375] width 383 height 41
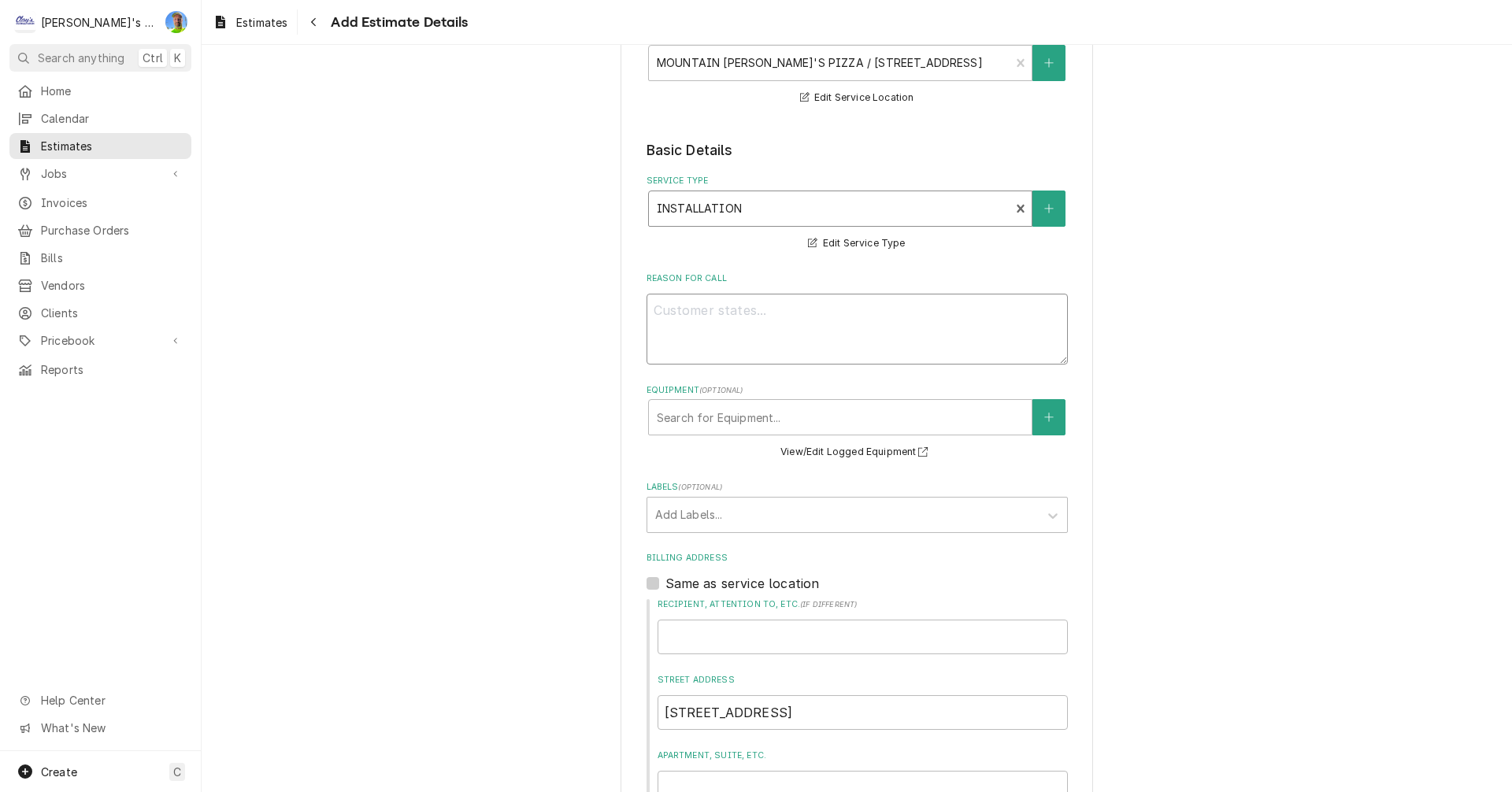
click at [731, 307] on textarea "Reason For Call" at bounding box center [857, 329] width 421 height 71
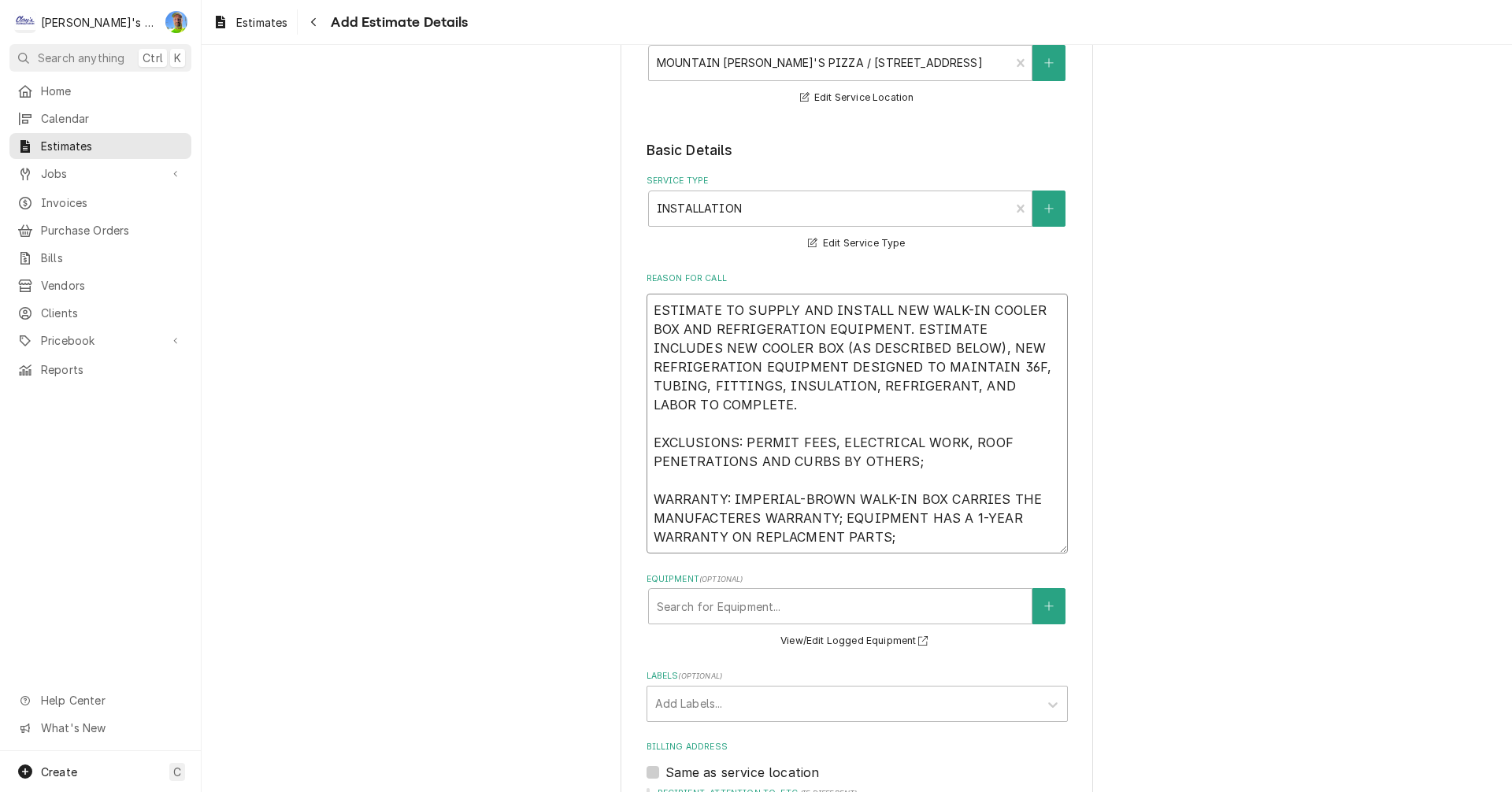
click at [802, 544] on textarea "ESTIMATE TO SUPPLY AND INSTALL NEW WALK-IN COOLER BOX AND REFRIGERATION EQUIPME…" at bounding box center [857, 423] width 421 height 260
click at [728, 518] on textarea "ESTIMATE TO SUPPLY AND INSTALL NEW WALK-IN COOLER BOX AND REFRIGERATION EQUIPME…" at bounding box center [857, 423] width 421 height 260
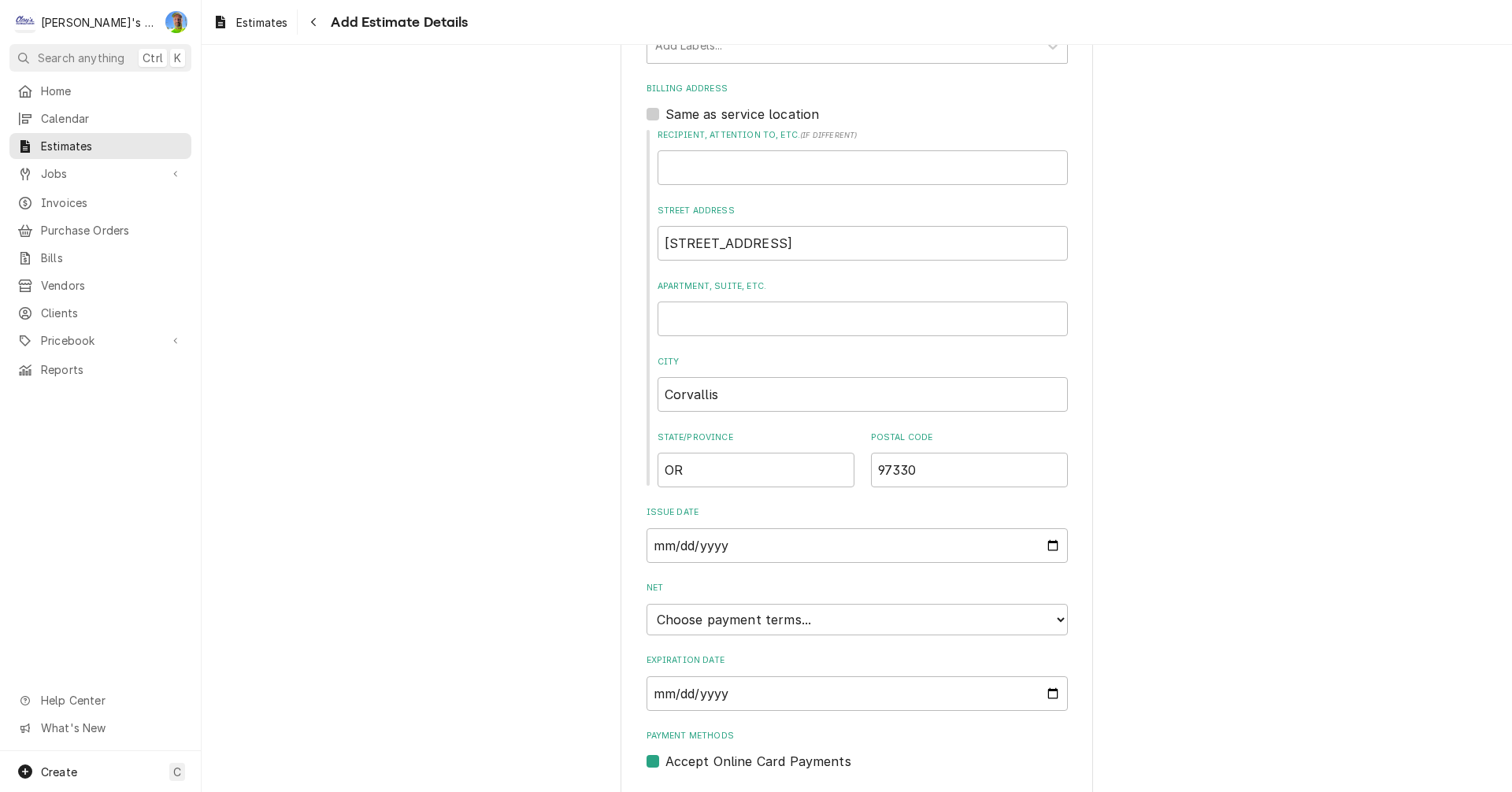
scroll to position [959, 0]
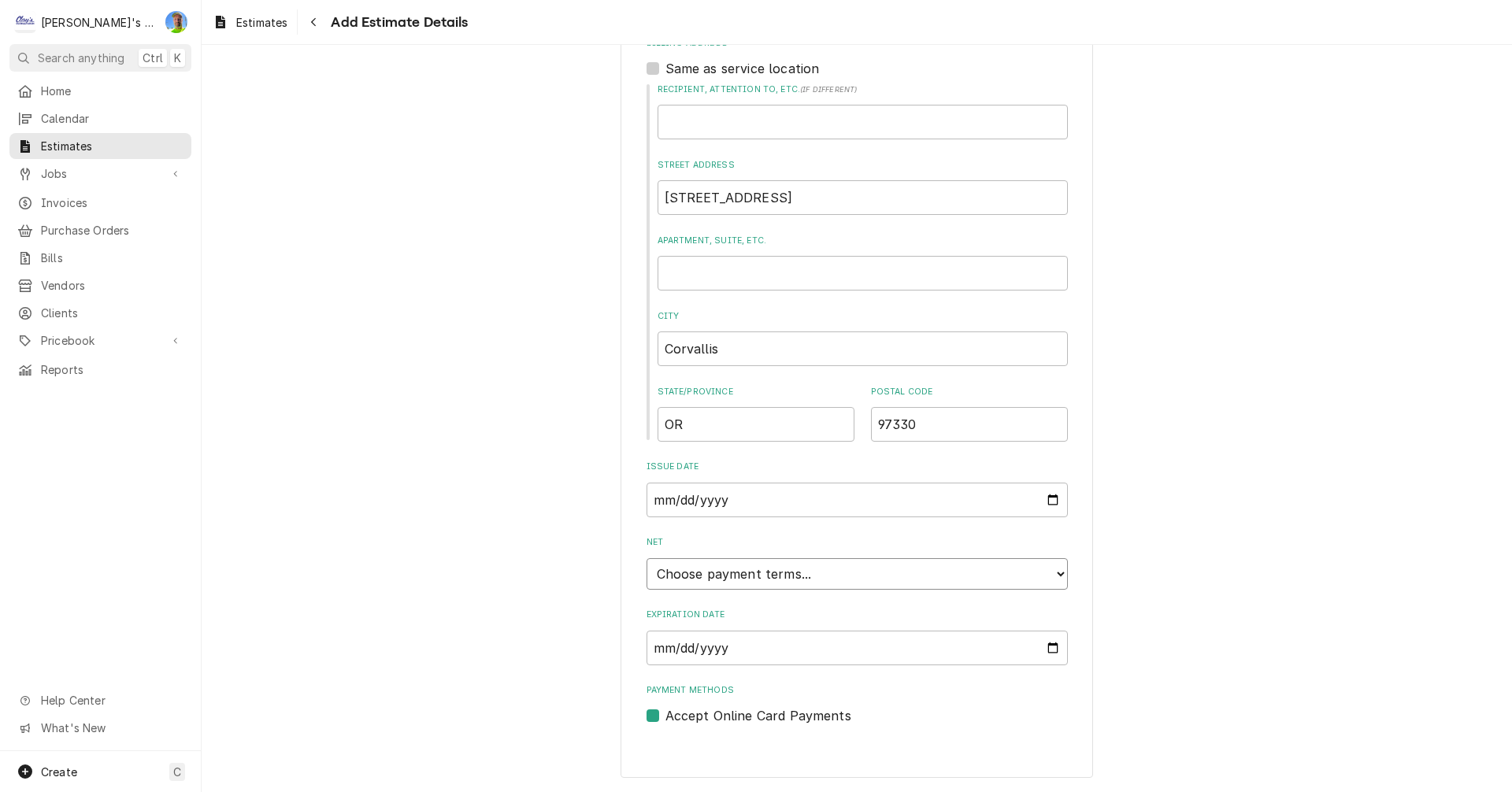
click at [1058, 581] on select "Choose payment terms... Same Day Net 7 Net 14 Net 21 Net 30 Net 45 Net 60 Net 90" at bounding box center [857, 573] width 421 height 31
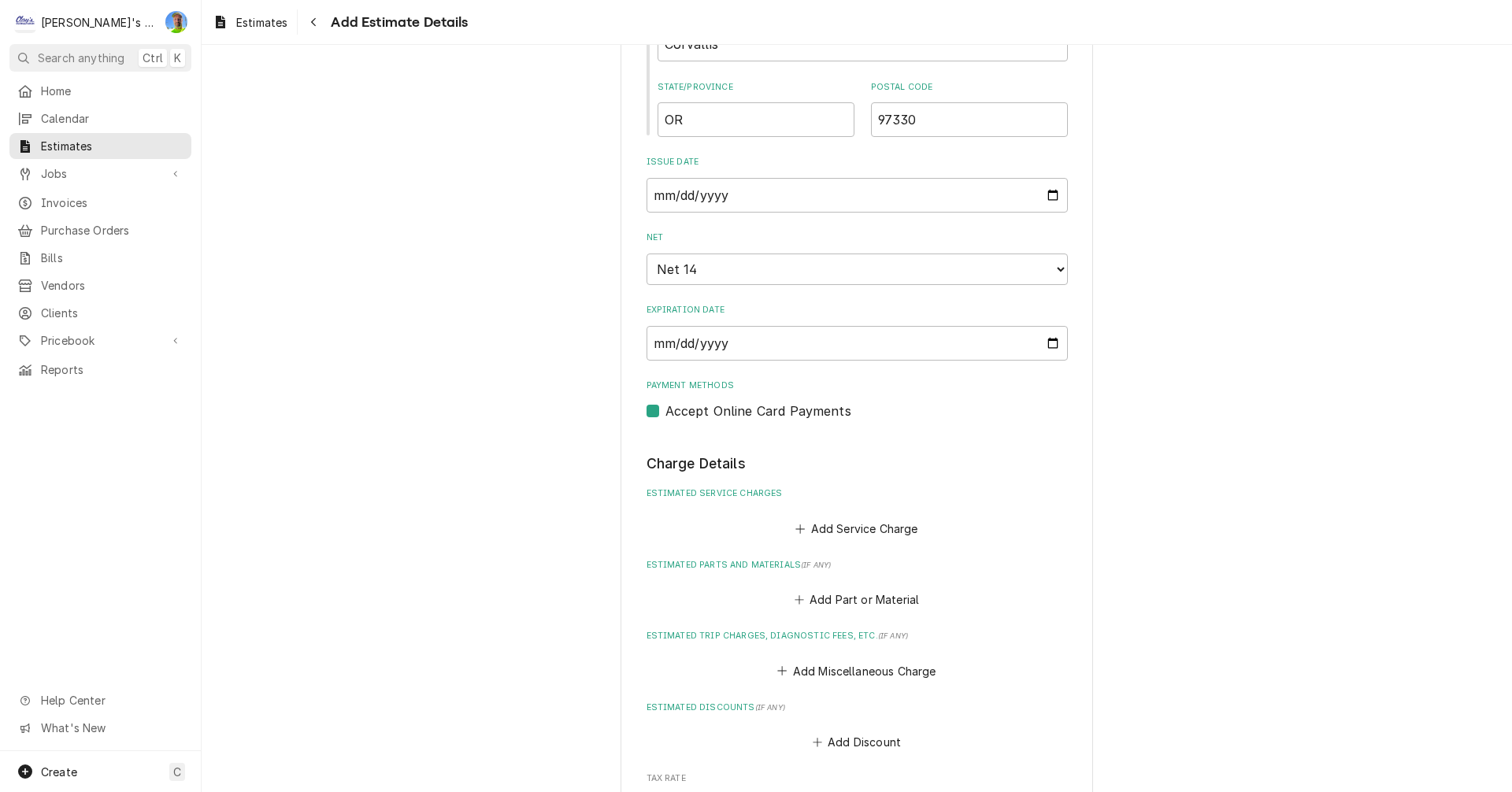
scroll to position [1274, 0]
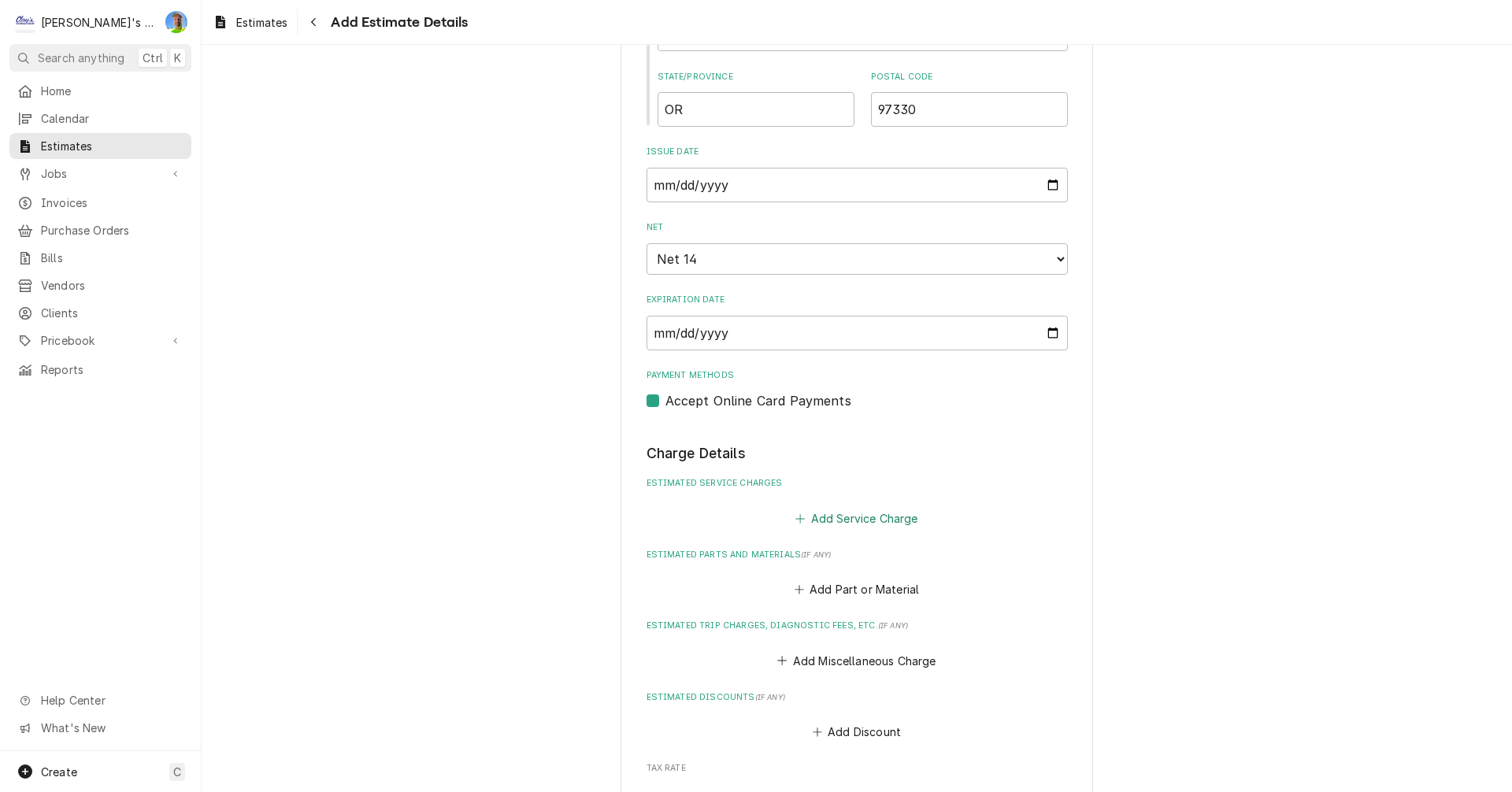
click at [832, 519] on button "Add Service Charge" at bounding box center [857, 518] width 128 height 22
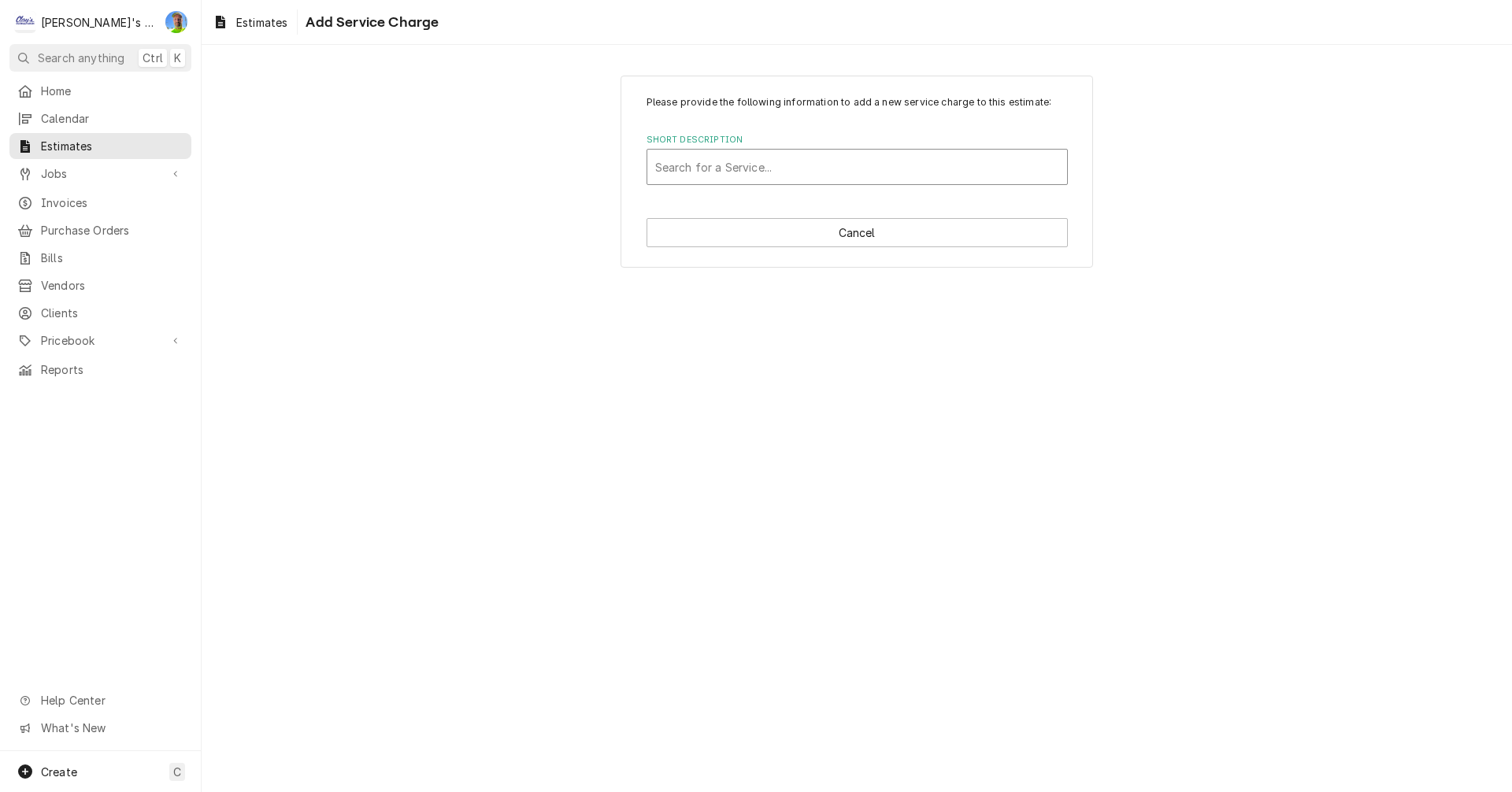
click at [742, 173] on div "Short Description" at bounding box center [857, 166] width 404 height 28
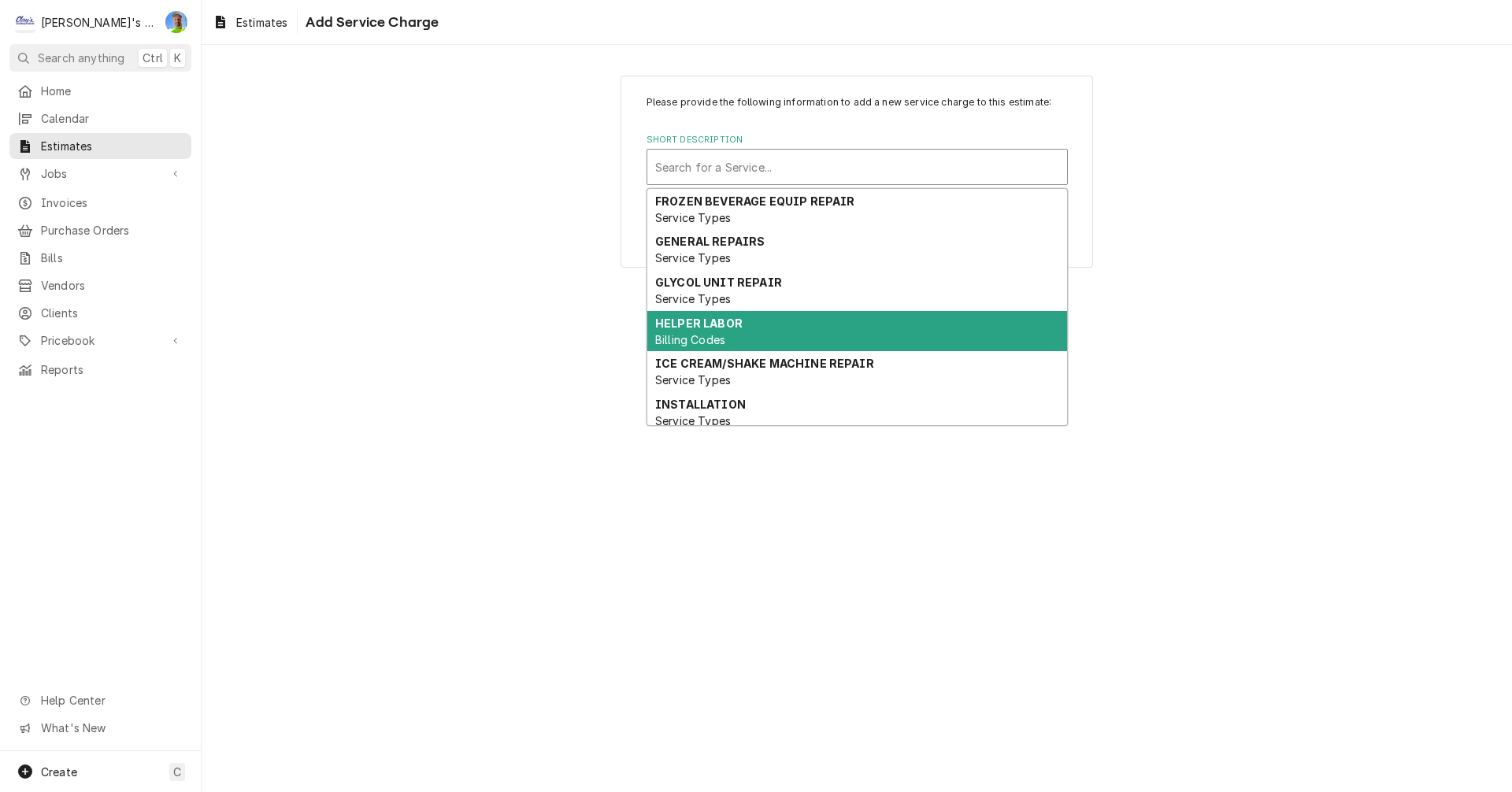
scroll to position [79, 0]
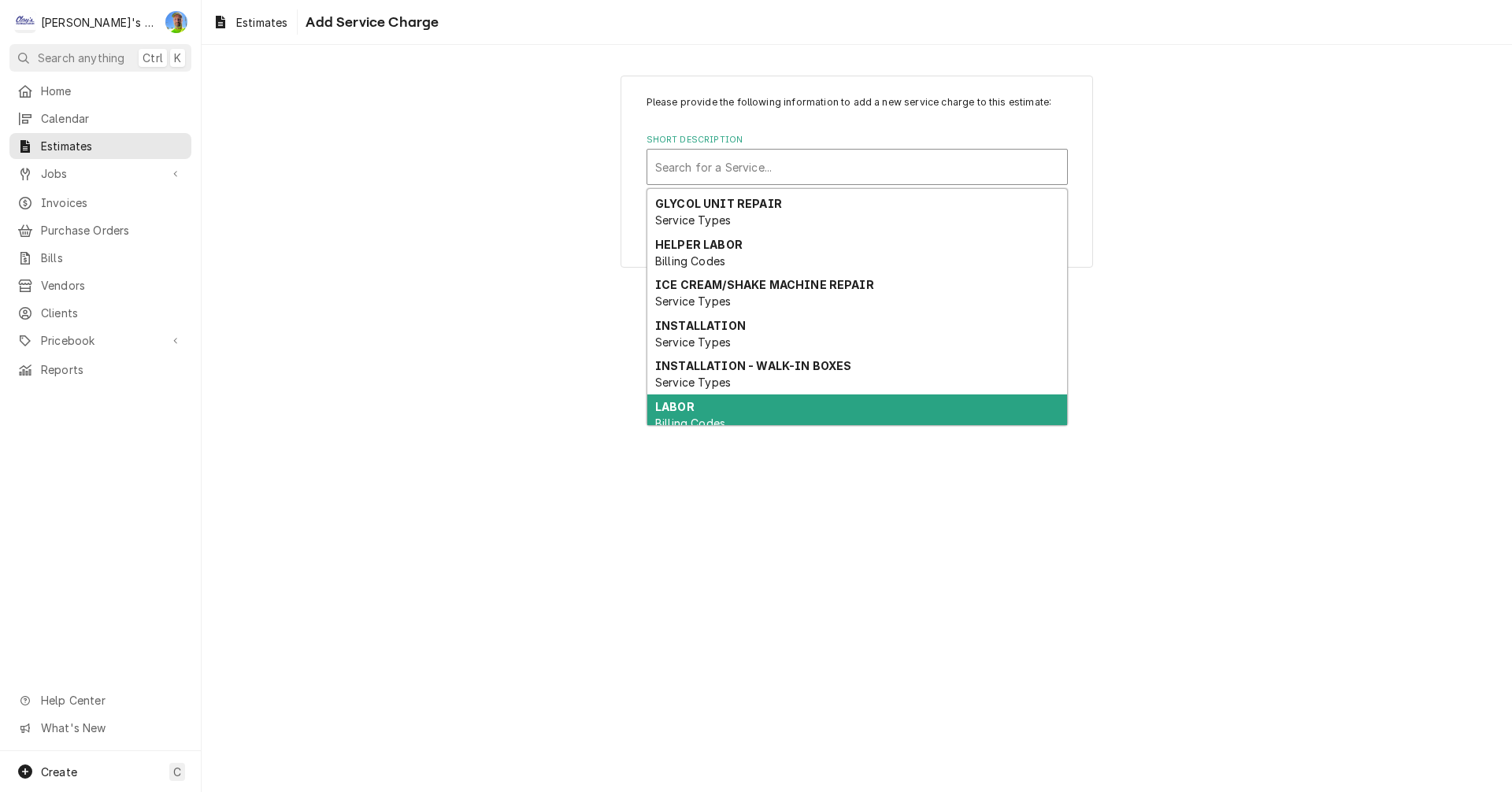
click at [752, 405] on div "LABOR Billing Codes" at bounding box center [857, 415] width 420 height 41
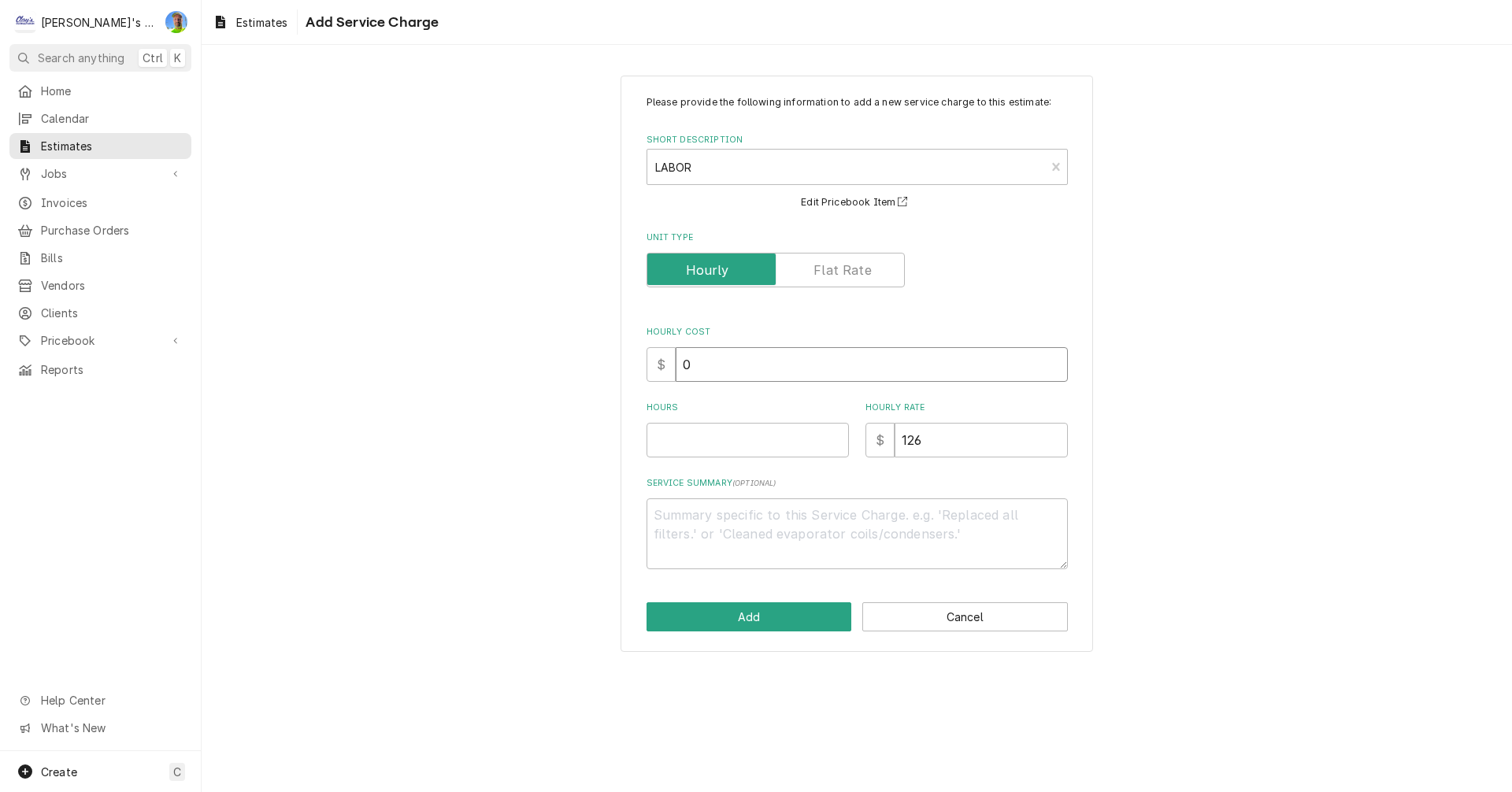
click at [725, 369] on input "0" at bounding box center [872, 364] width 392 height 35
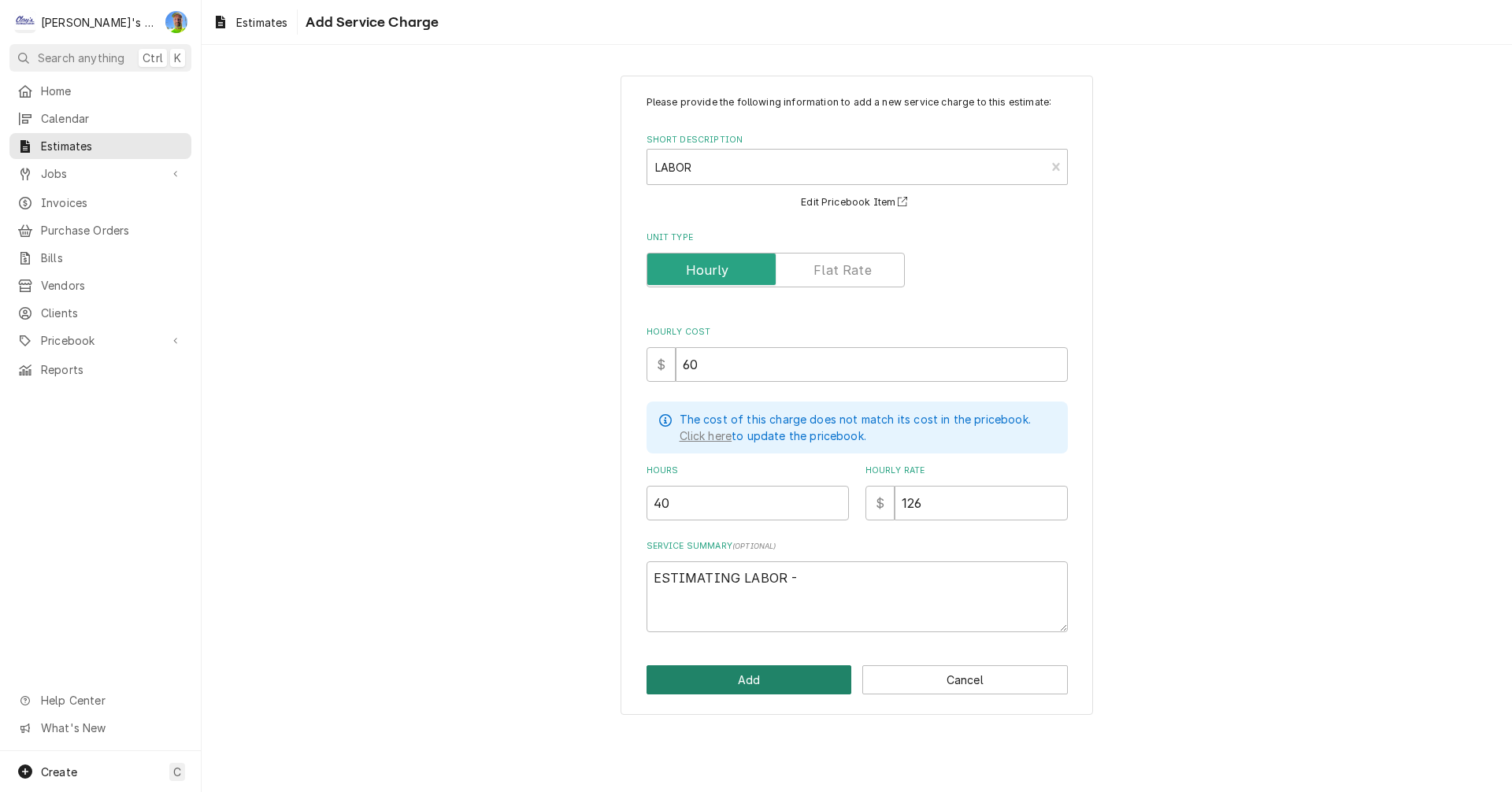
click at [736, 674] on button "Add" at bounding box center [750, 680] width 206 height 29
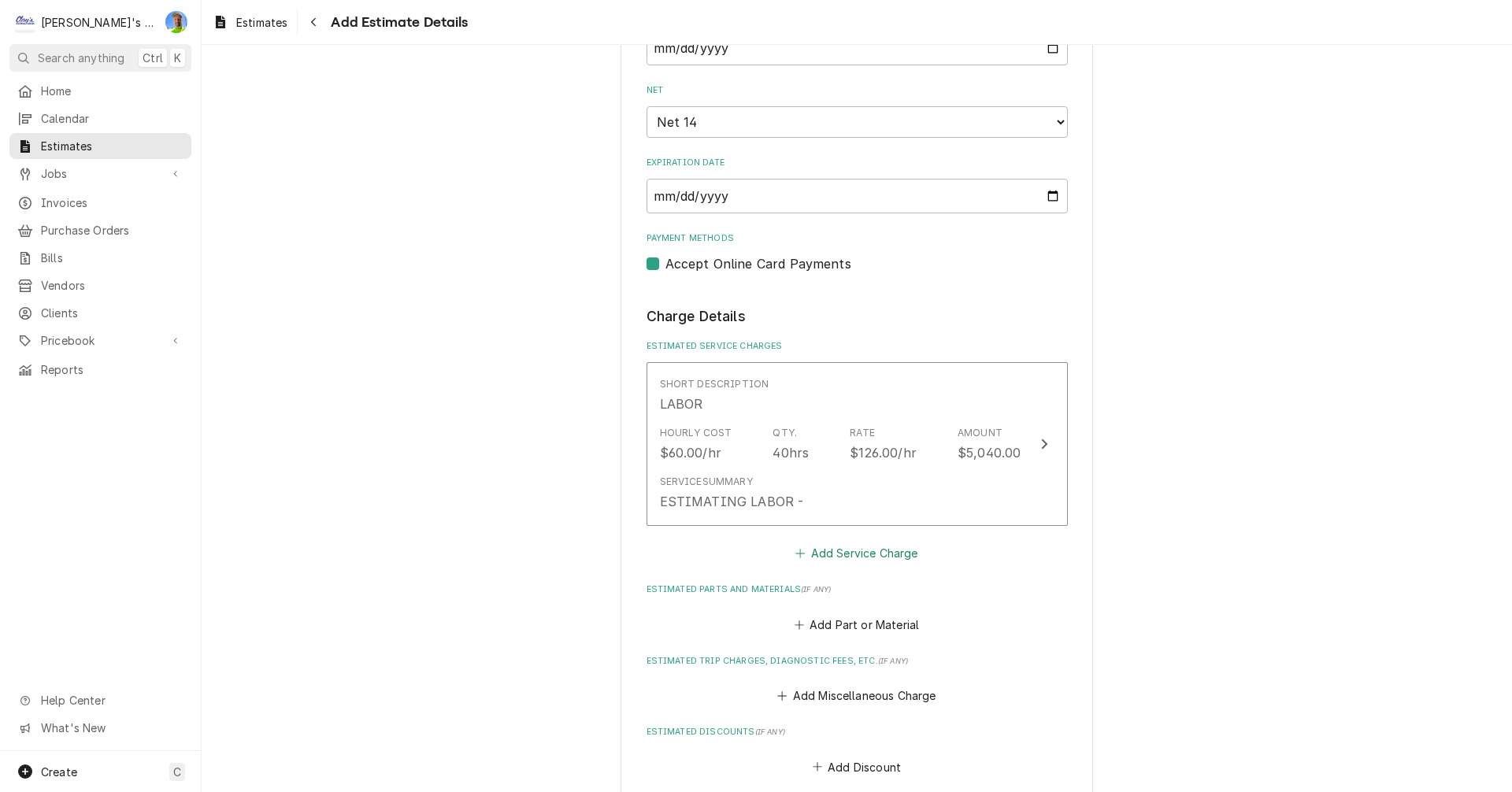
scroll to position [1413, 0]
click at [839, 547] on button "Add Service Charge" at bounding box center [857, 552] width 128 height 22
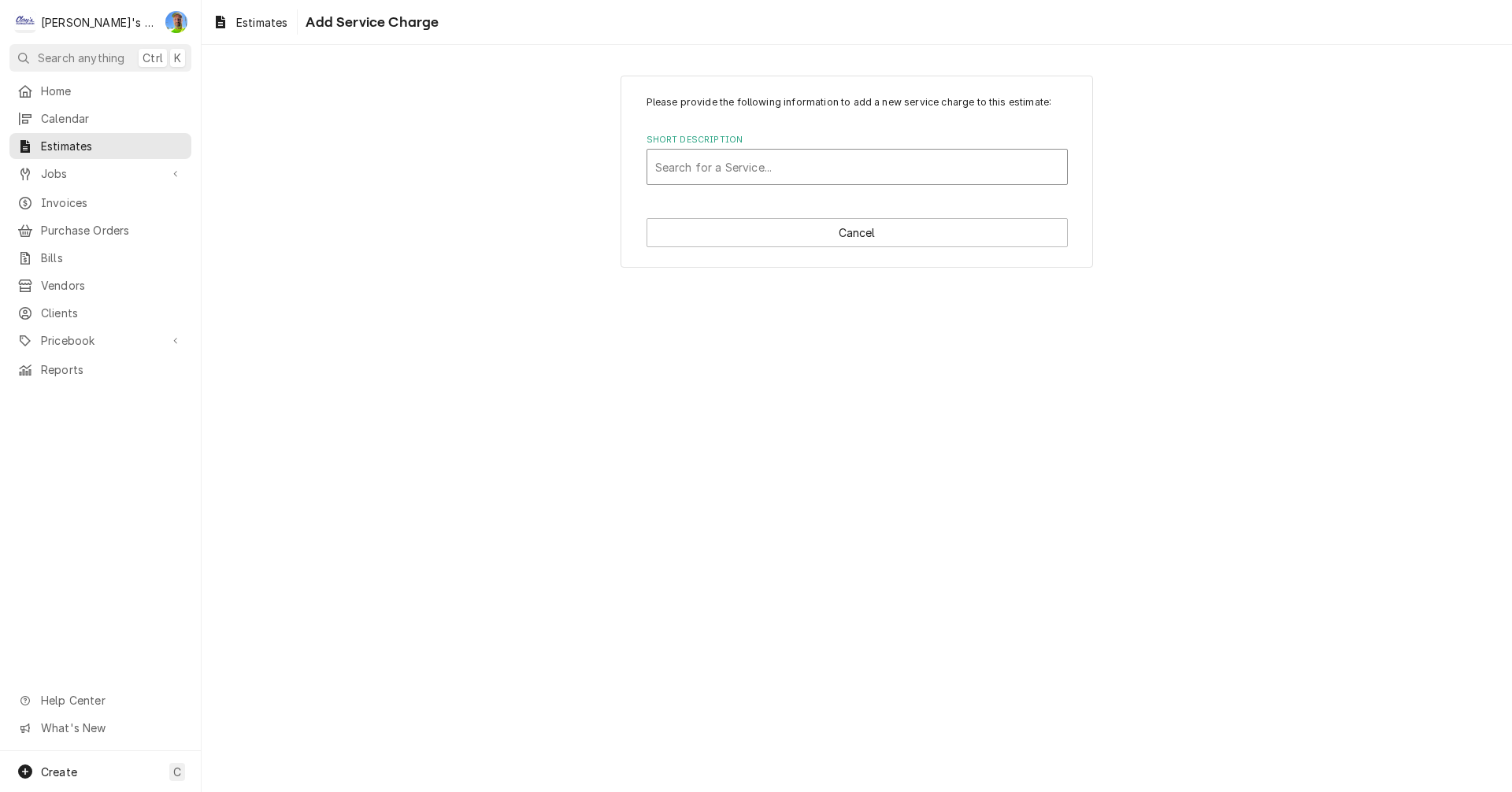
click at [698, 154] on div "Short Description" at bounding box center [857, 166] width 404 height 28
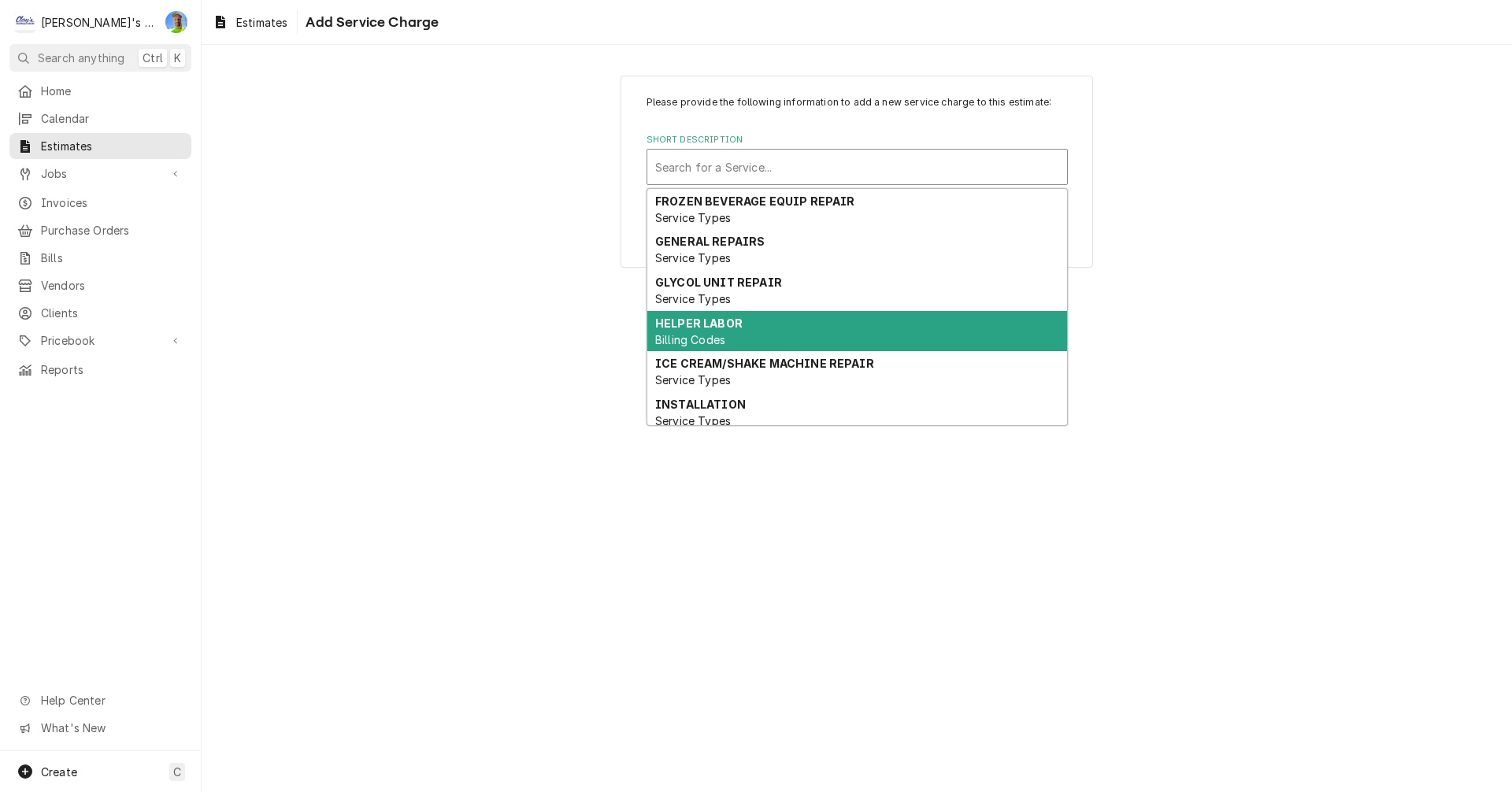
click at [721, 334] on span "Billing Codes" at bounding box center [690, 339] width 70 height 14
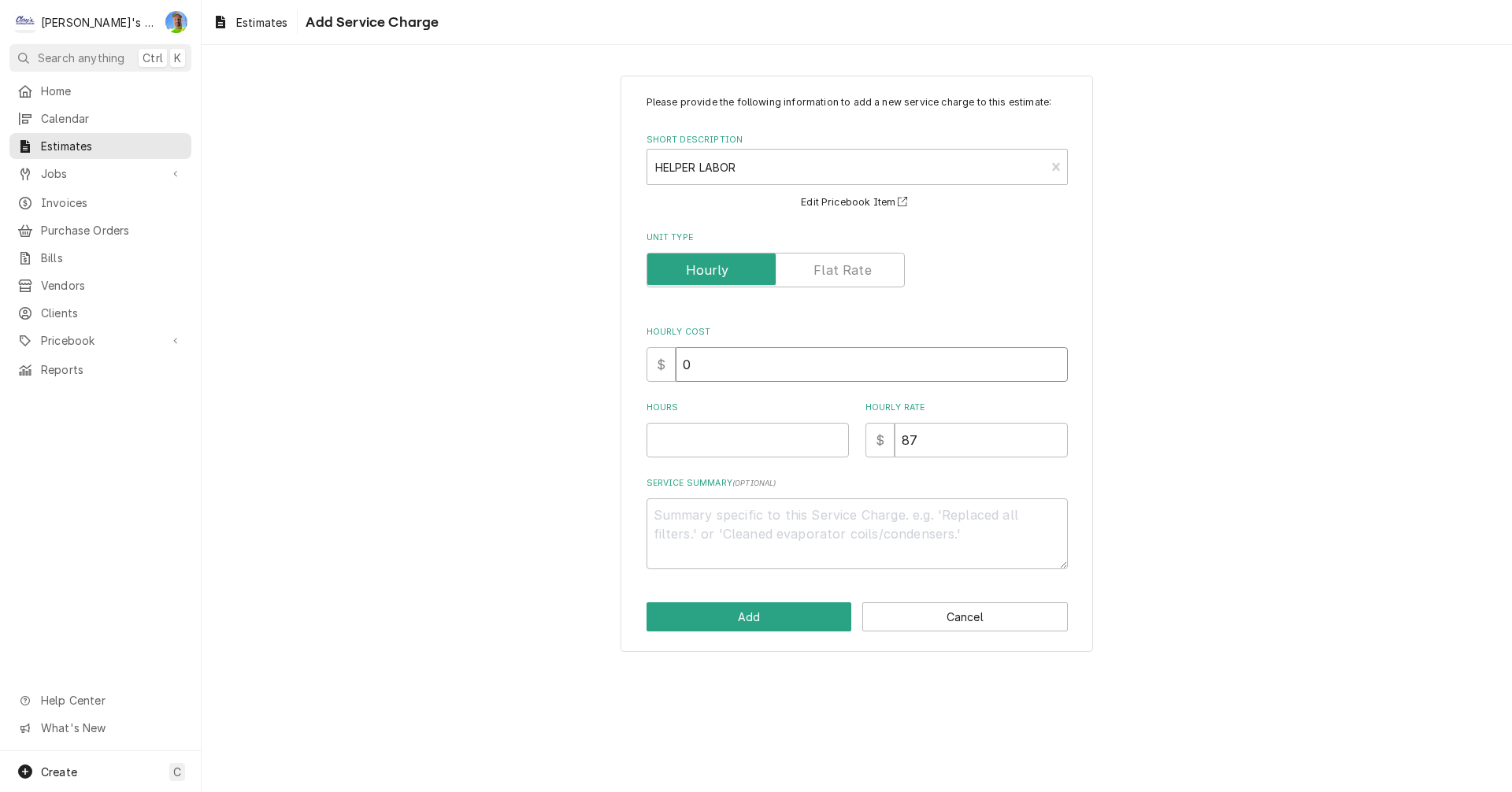
click at [716, 367] on input "0" at bounding box center [872, 364] width 392 height 35
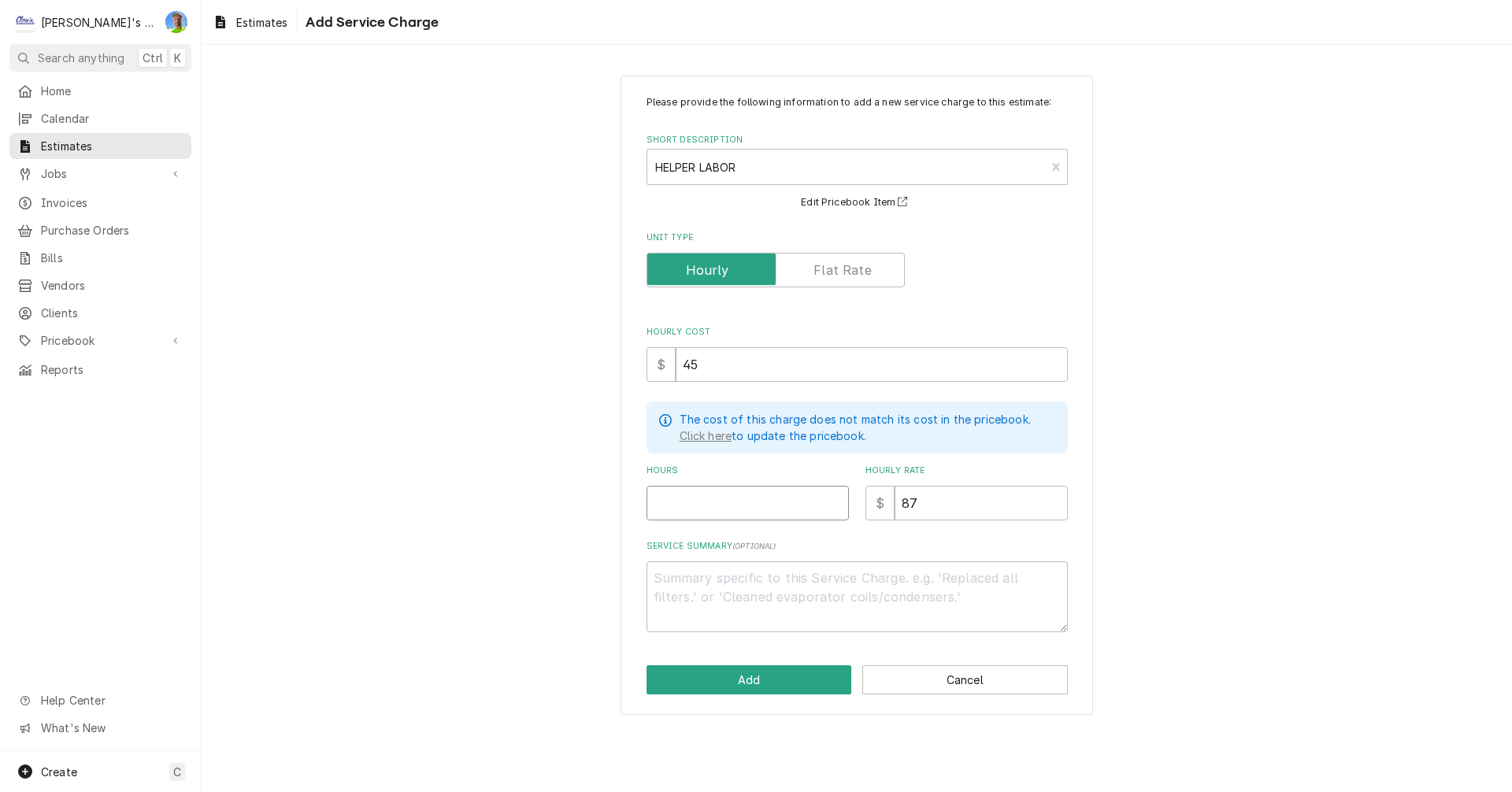
click at [713, 499] on input "Hours" at bounding box center [748, 503] width 203 height 35
click at [788, 680] on button "Add" at bounding box center [750, 680] width 206 height 29
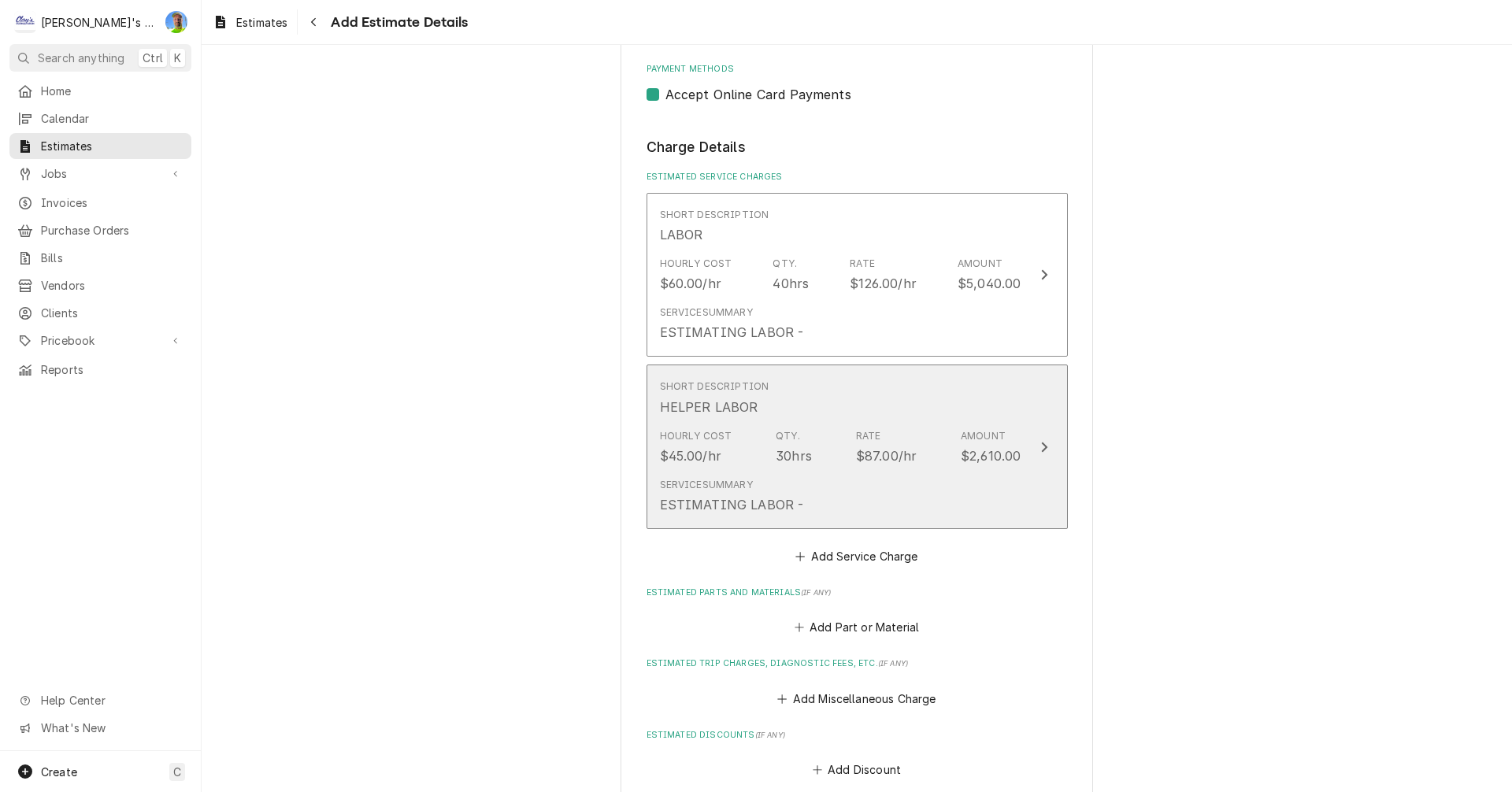
scroll to position [1630, 0]
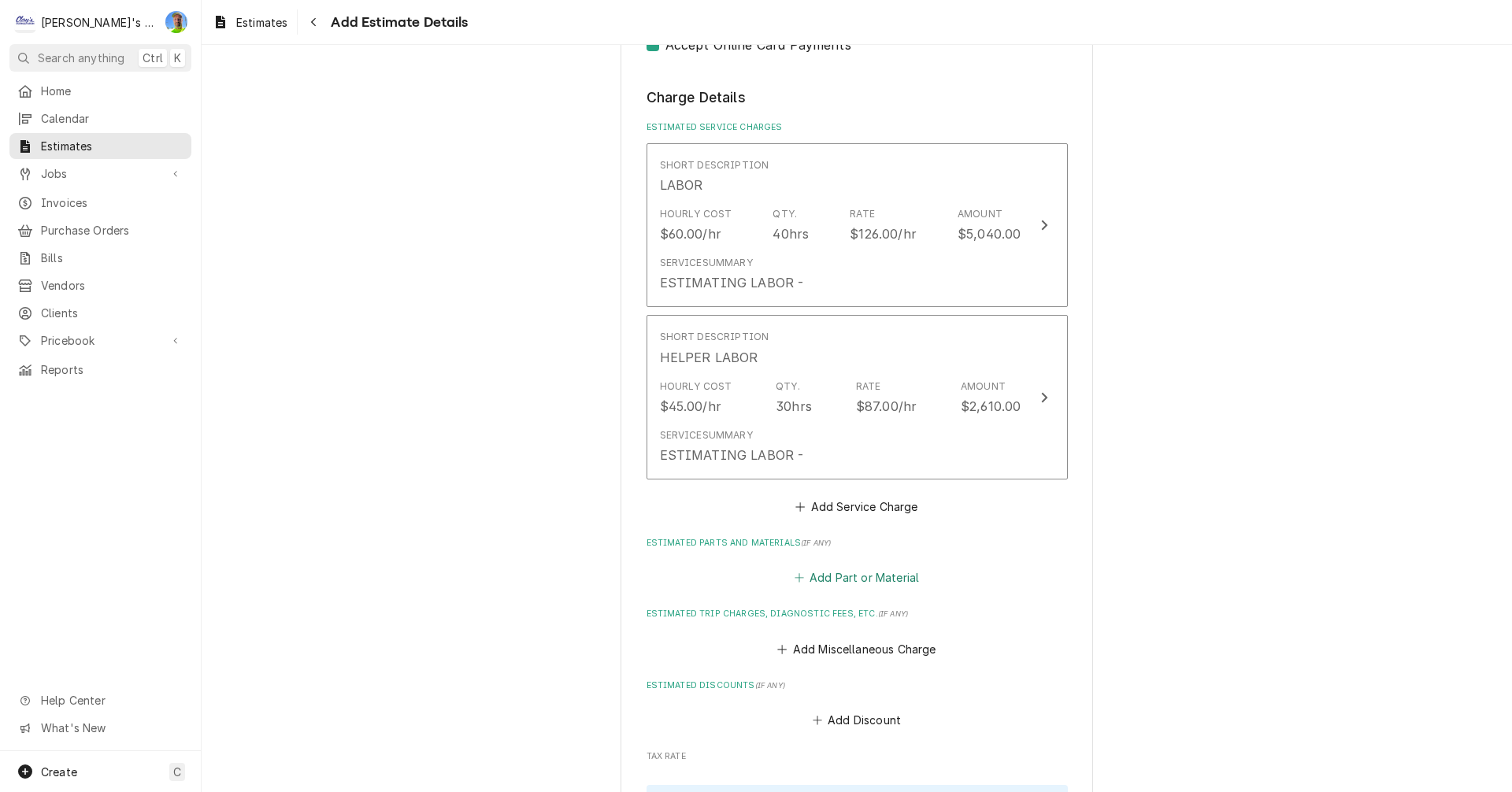
click at [857, 581] on button "Add Part or Material" at bounding box center [857, 577] width 130 height 22
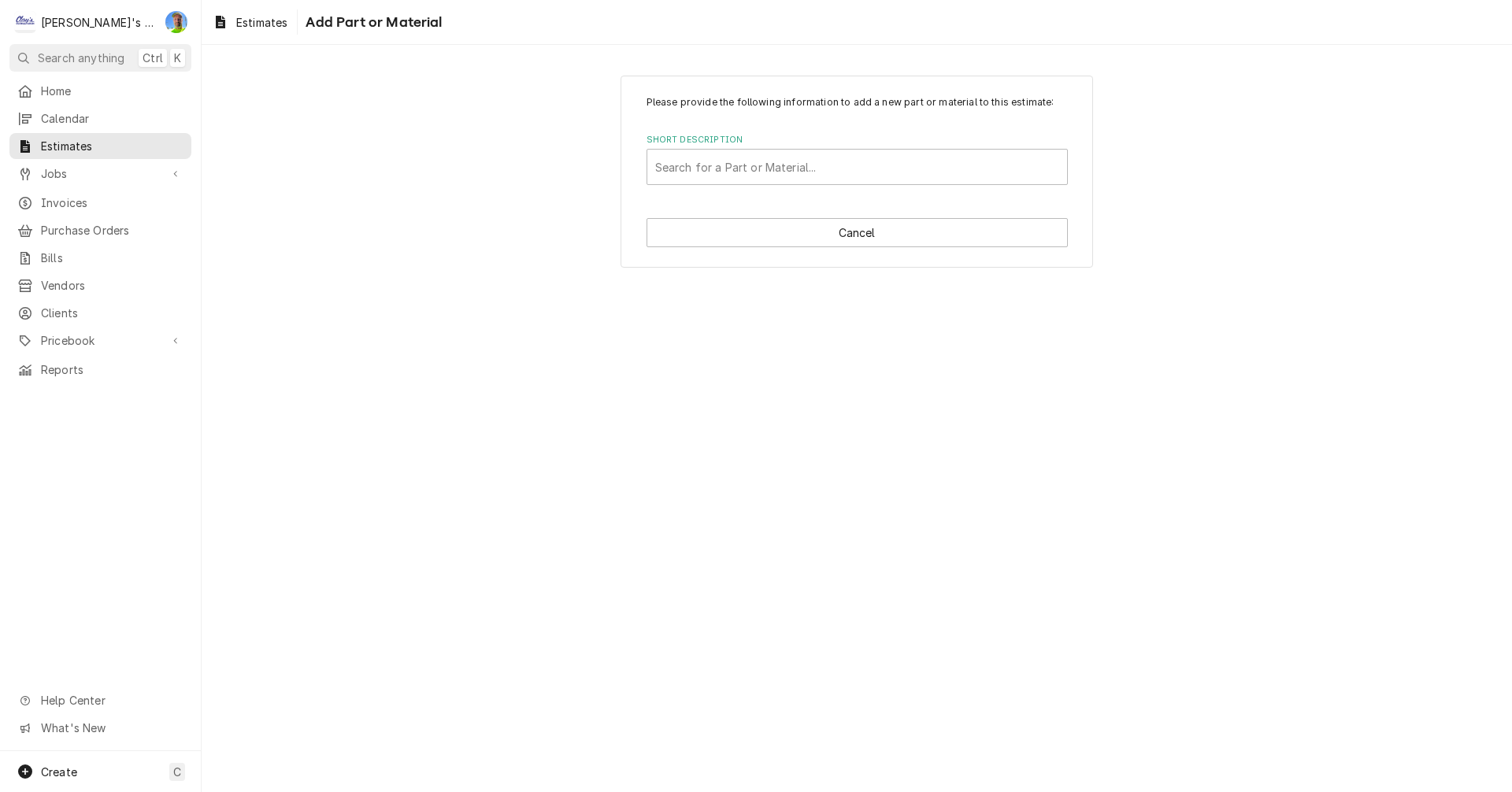
click at [1371, 323] on div "Please provide the following information to add a new part or material to this …" at bounding box center [857, 418] width 1311 height 747
click at [785, 169] on div "Short Description" at bounding box center [857, 166] width 404 height 28
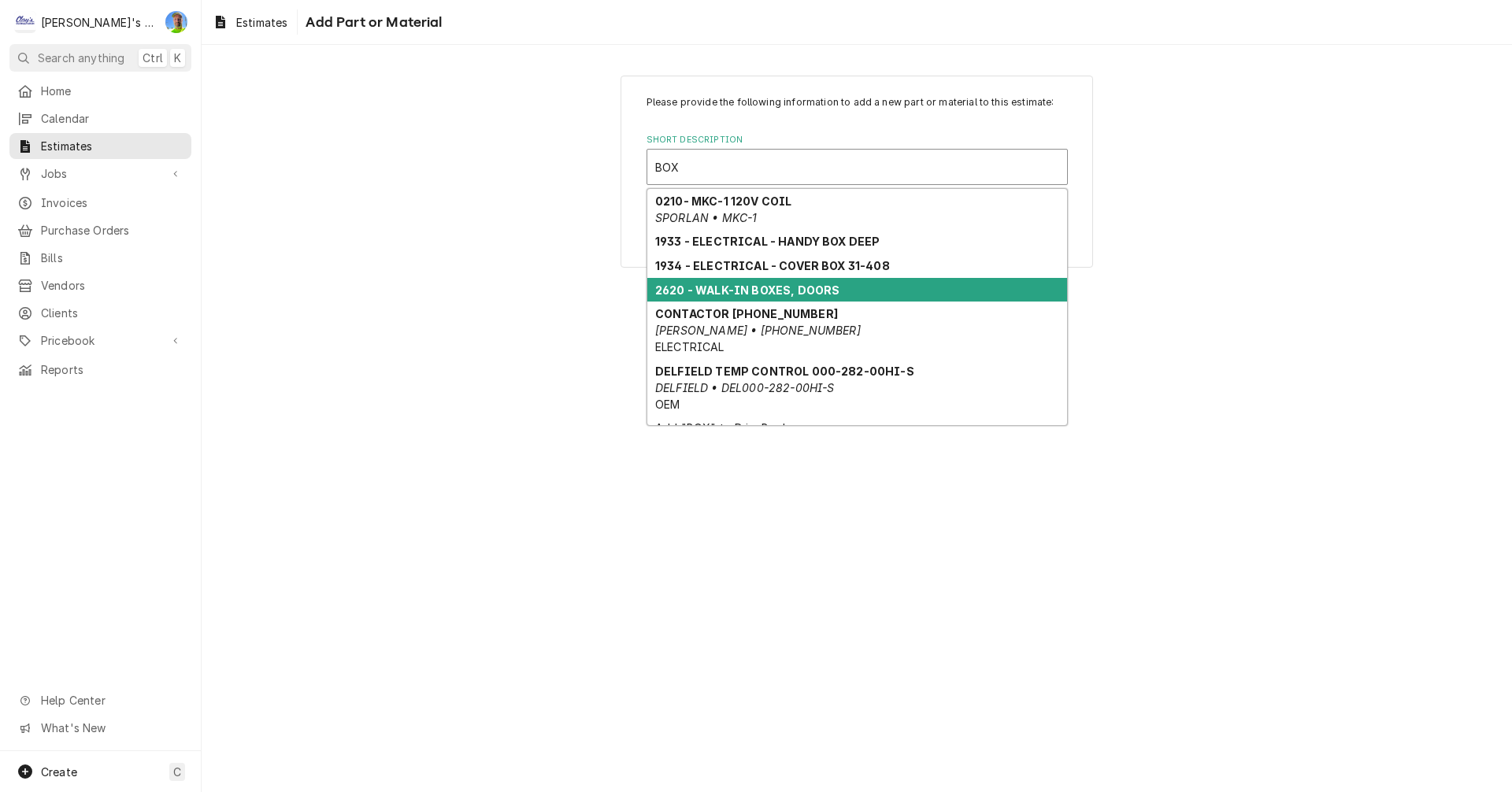
click at [784, 287] on strong "2620 - WALK-IN BOXES, DOORS" at bounding box center [747, 290] width 184 height 14
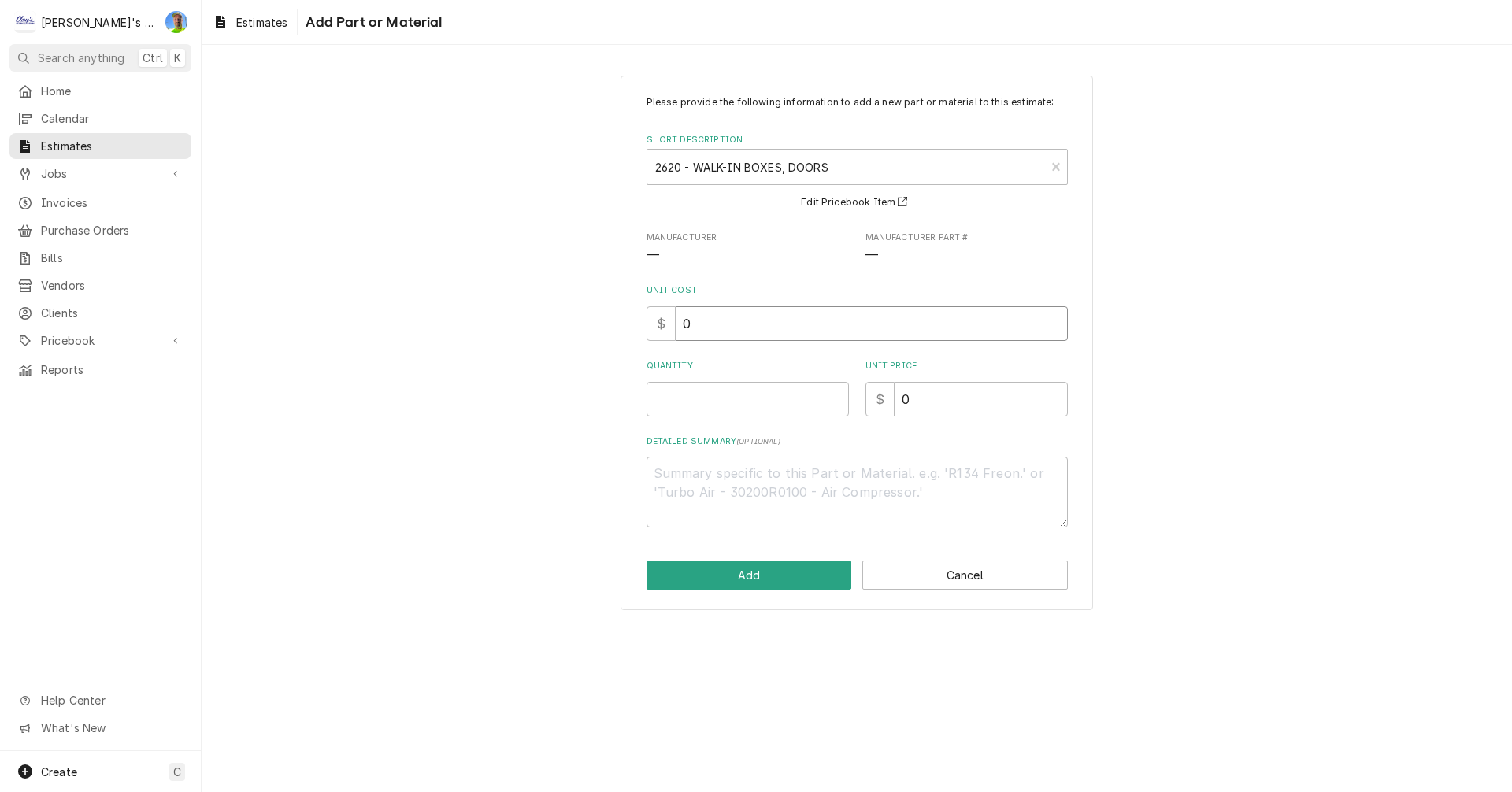
click at [735, 326] on input "0" at bounding box center [872, 323] width 392 height 35
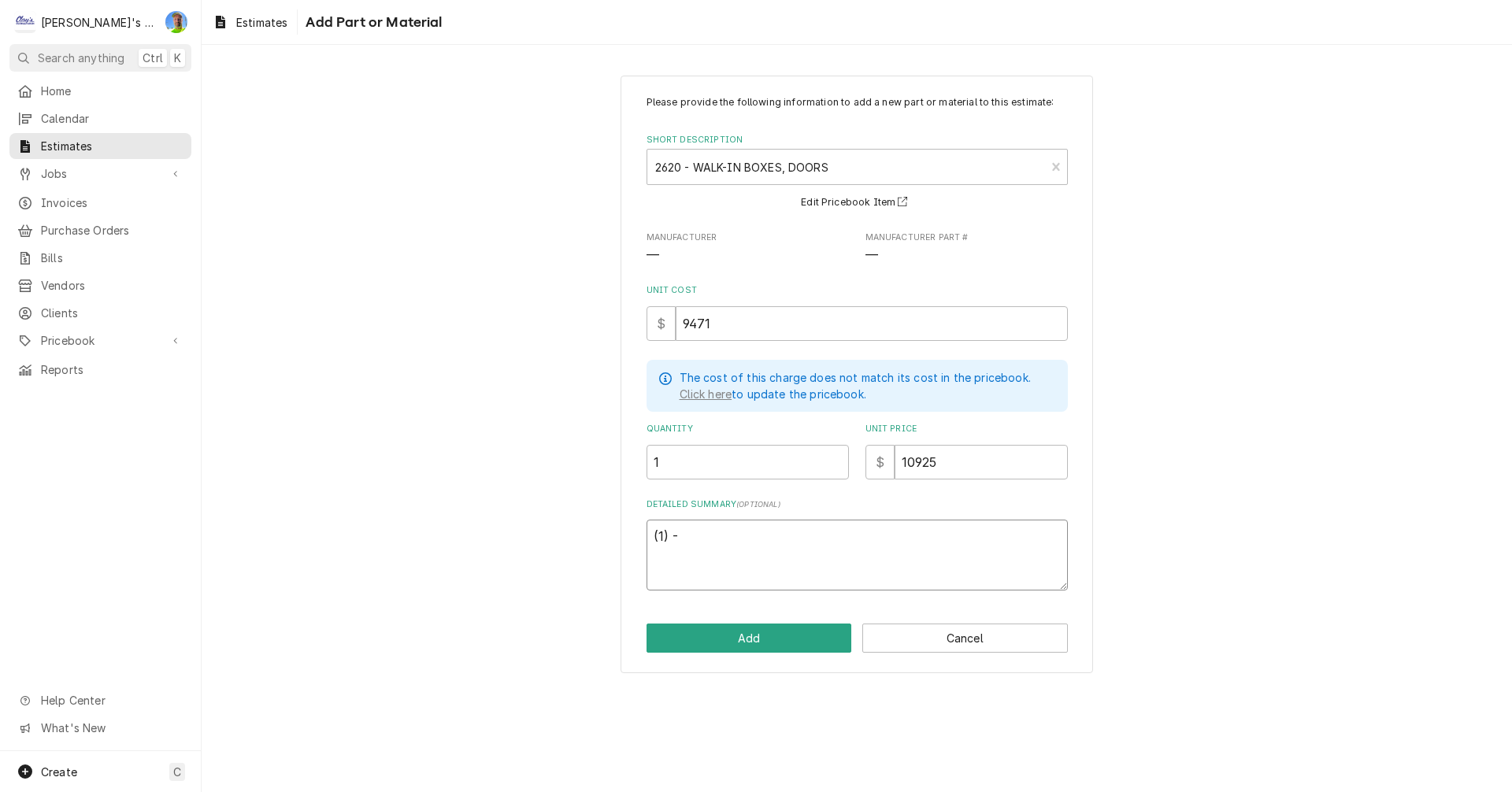
click at [706, 539] on textarea "(1) -" at bounding box center [857, 555] width 421 height 71
paste textarea "9' - 7 9/16" x 11' - 6 9/16" x 8' - 3 3/8" rectangular indoor"
click at [1035, 535] on textarea "(1) - 9' - 7 9/16" x 11' - 6 9/16" x 8' - 3 3/8" rectangular indoor" at bounding box center [857, 555] width 421 height 71
paste textarea "Cooler (35°F) (no floor)"
click at [664, 553] on textarea "(1) - 9' - 7 9/16" x 11' - 6 9/16" x 8' - 3 3/8" rectangular indoor Cooler (35°…" at bounding box center [857, 555] width 421 height 71
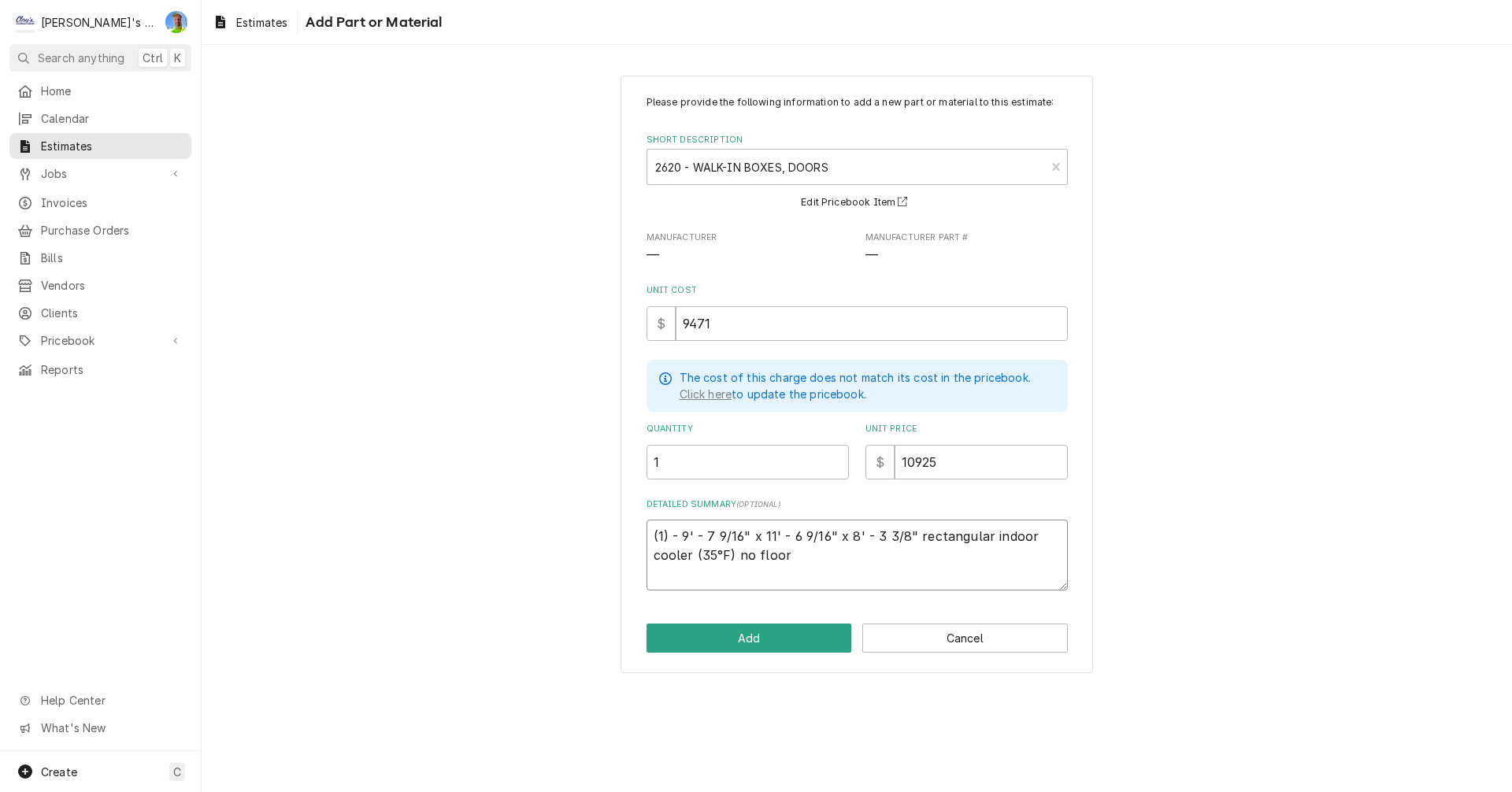
click at [679, 576] on textarea "(1) - 9' - 7 9/16" x 11' - 6 9/16" x 8' - 3 3/8" rectangular indoor cooler (35°…" at bounding box center [857, 555] width 421 height 71
paste textarea "Walls Exterior finish: STUCCO GALVALUME — Interior finish: STUCCO GALVALUME Con…"
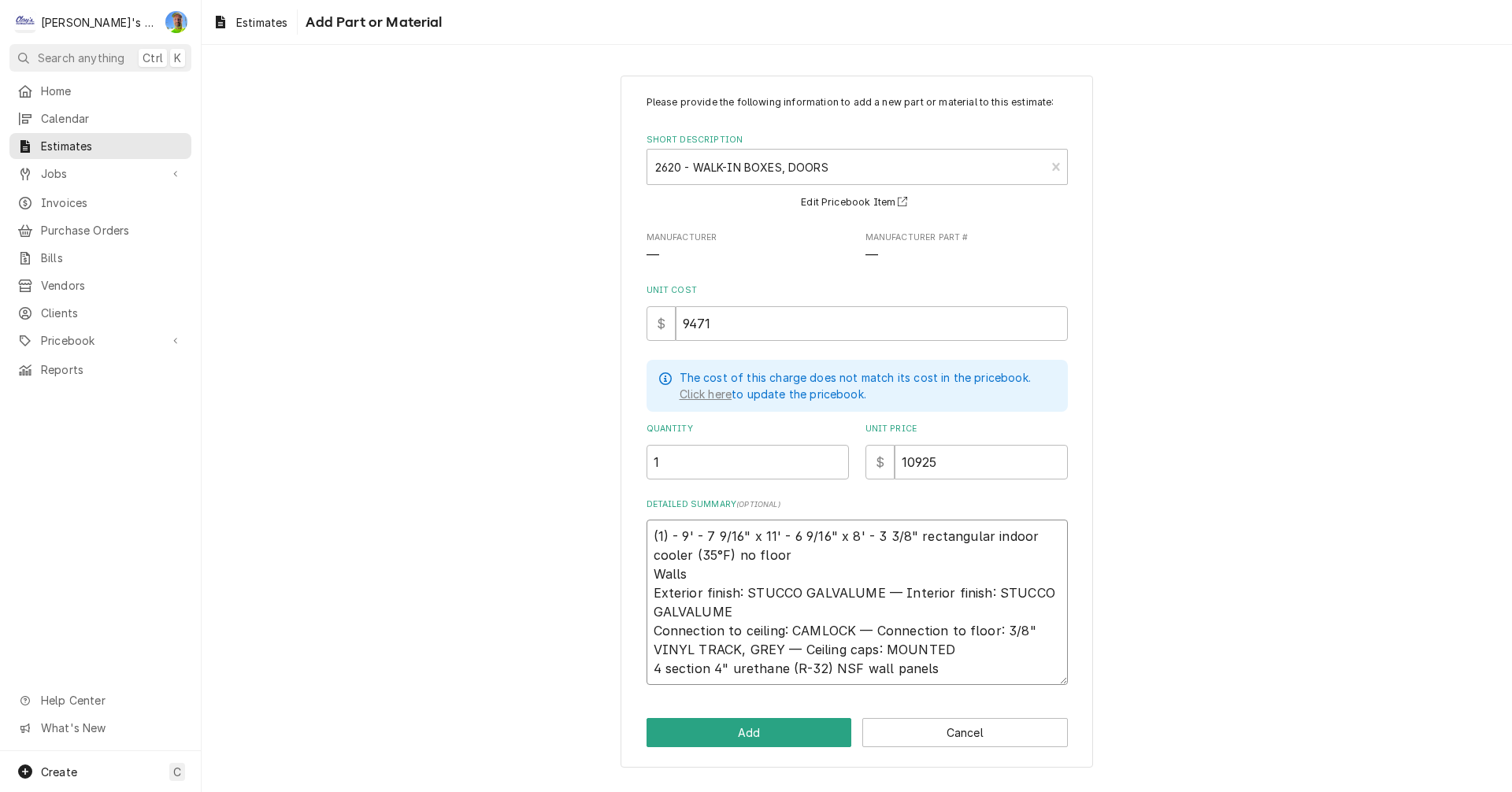
click at [651, 565] on textarea "(1) - 9' - 7 9/16" x 11' - 6 9/16" x 8' - 3 3/8" rectangular indoor cooler (35°…" at bounding box center [857, 602] width 421 height 166
drag, startPoint x: 654, startPoint y: 667, endPoint x: 935, endPoint y: 669, distance: 281.0
click at [935, 669] on textarea "(1) - 9' - 7 9/16" x 11' - 6 9/16" x 8' - 3 3/8" rectangular indoor cooler (35°…" at bounding box center [857, 602] width 421 height 166
click at [650, 585] on textarea "(1) - 9' - 7 9/16" x 11' - 6 9/16" x 8' - 3 3/8" rectangular indoor cooler (35°…" at bounding box center [857, 602] width 421 height 166
paste textarea "4 section 4" urethane (R-32) NSF wall panels"
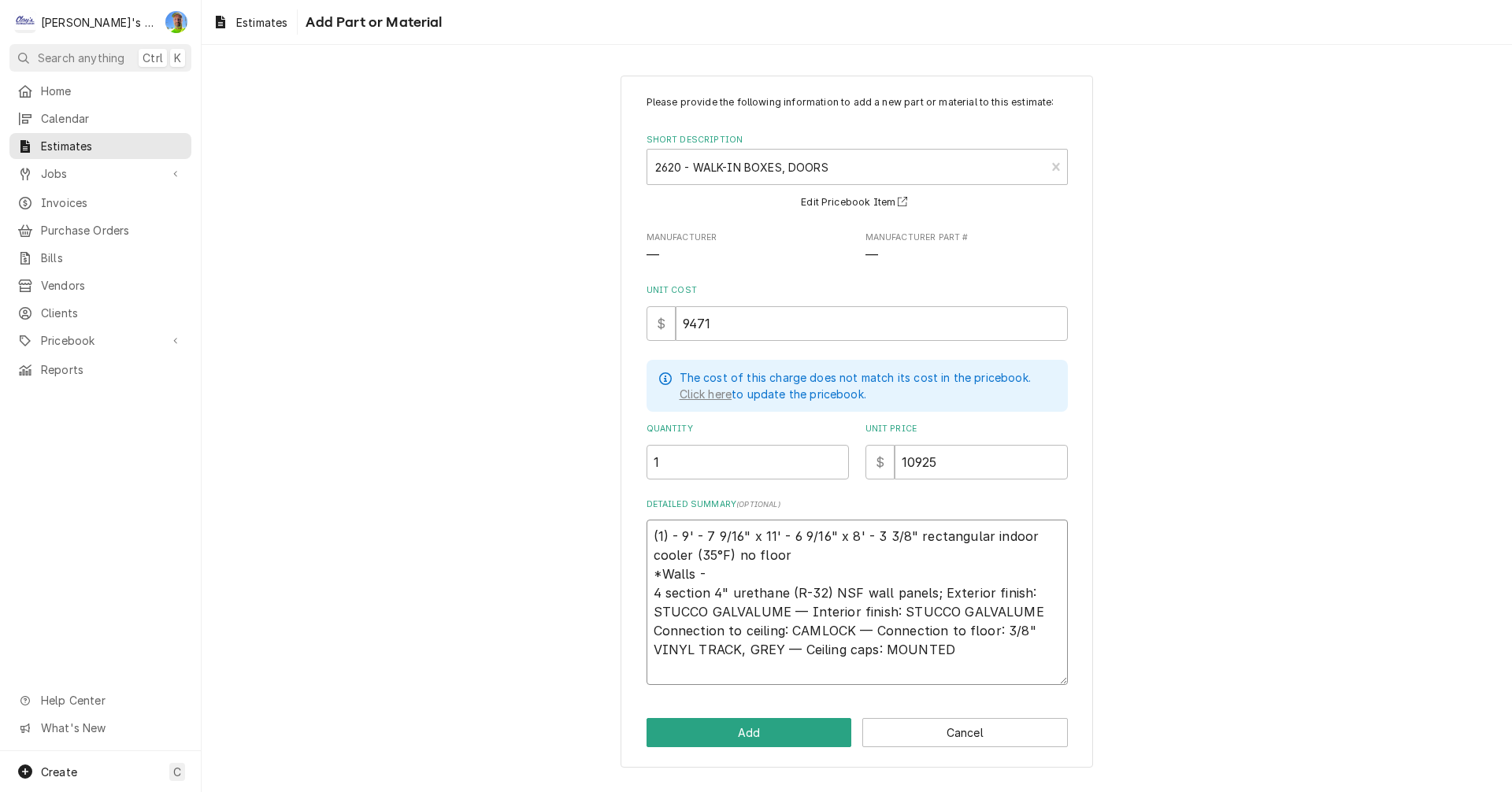
click at [1006, 655] on textarea "(1) - 9' - 7 9/16" x 11' - 6 9/16" x 8' - 3 3/8" rectangular indoor cooler (35°…" at bounding box center [857, 602] width 421 height 166
click at [654, 670] on textarea "(1) - 9' - 7 9/16" x 11' - 6 9/16" x 8' - 3 3/8" rectangular indoor cooler (35°…" at bounding box center [857, 611] width 421 height 184
paste textarea "Ceilings Exterior finish: METAL — Interior finish: STUCCO GALVALUME 1 section 4…"
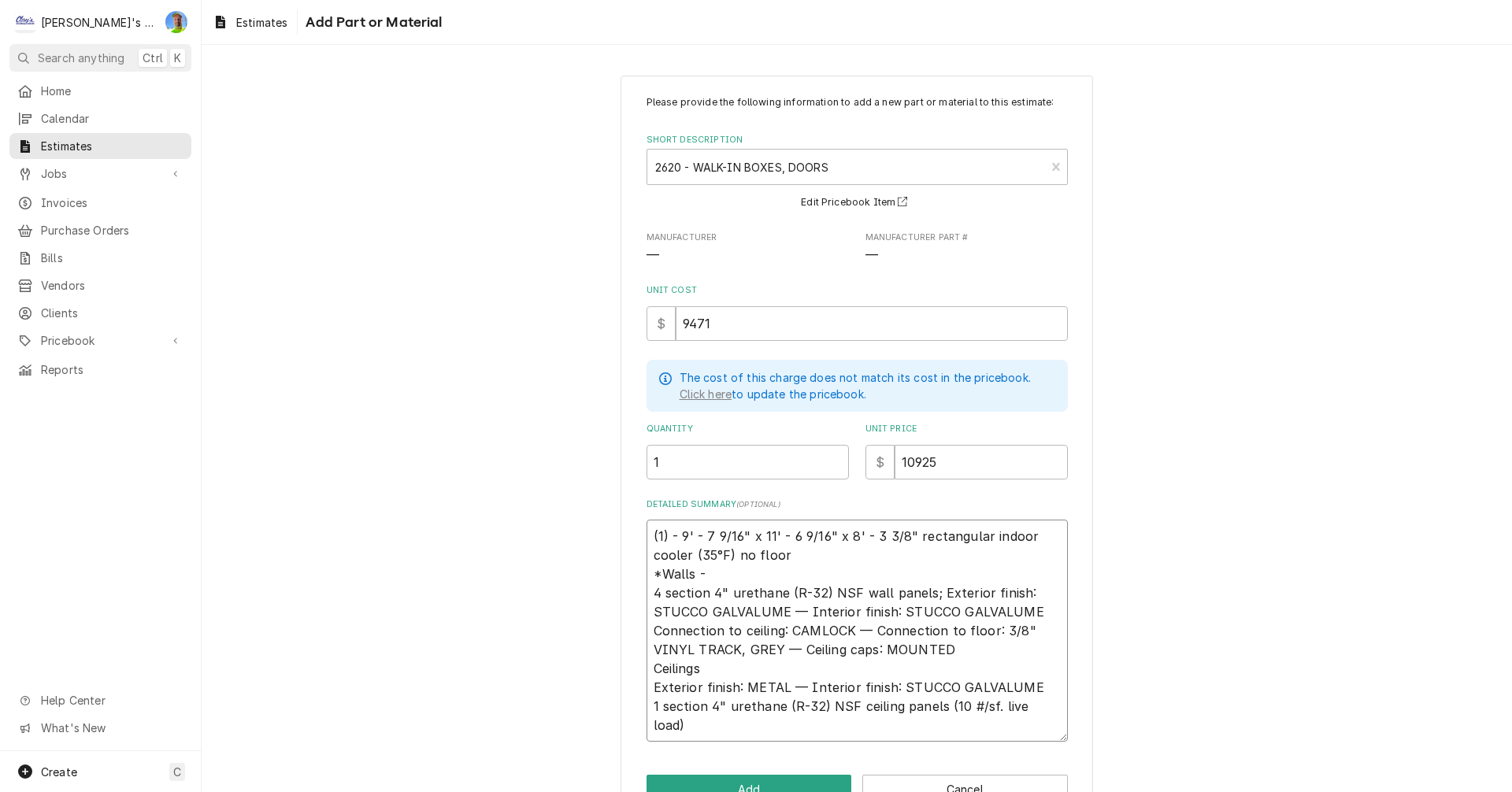
click at [647, 666] on textarea "(1) - 9' - 7 9/16" x 11' - 6 9/16" x 8' - 3 3/8" rectangular indoor cooler (35°…" at bounding box center [857, 630] width 421 height 222
drag, startPoint x: 645, startPoint y: 708, endPoint x: 939, endPoint y: 716, distance: 294.1
click at [939, 716] on textarea "(1) - 9' - 7 9/16" x 11' - 6 9/16" x 8' - 3 3/8" rectangular indoor cooler (35°…" at bounding box center [857, 630] width 421 height 222
click at [647, 684] on textarea "(1) - 9' - 7 9/16" x 11' - 6 9/16" x 8' - 3 3/8" rectangular indoor cooler (35°…" at bounding box center [857, 630] width 421 height 222
paste textarea "1 section 4" urethane (R-32) NSF ceiling panels (10 #/sf. live load)"
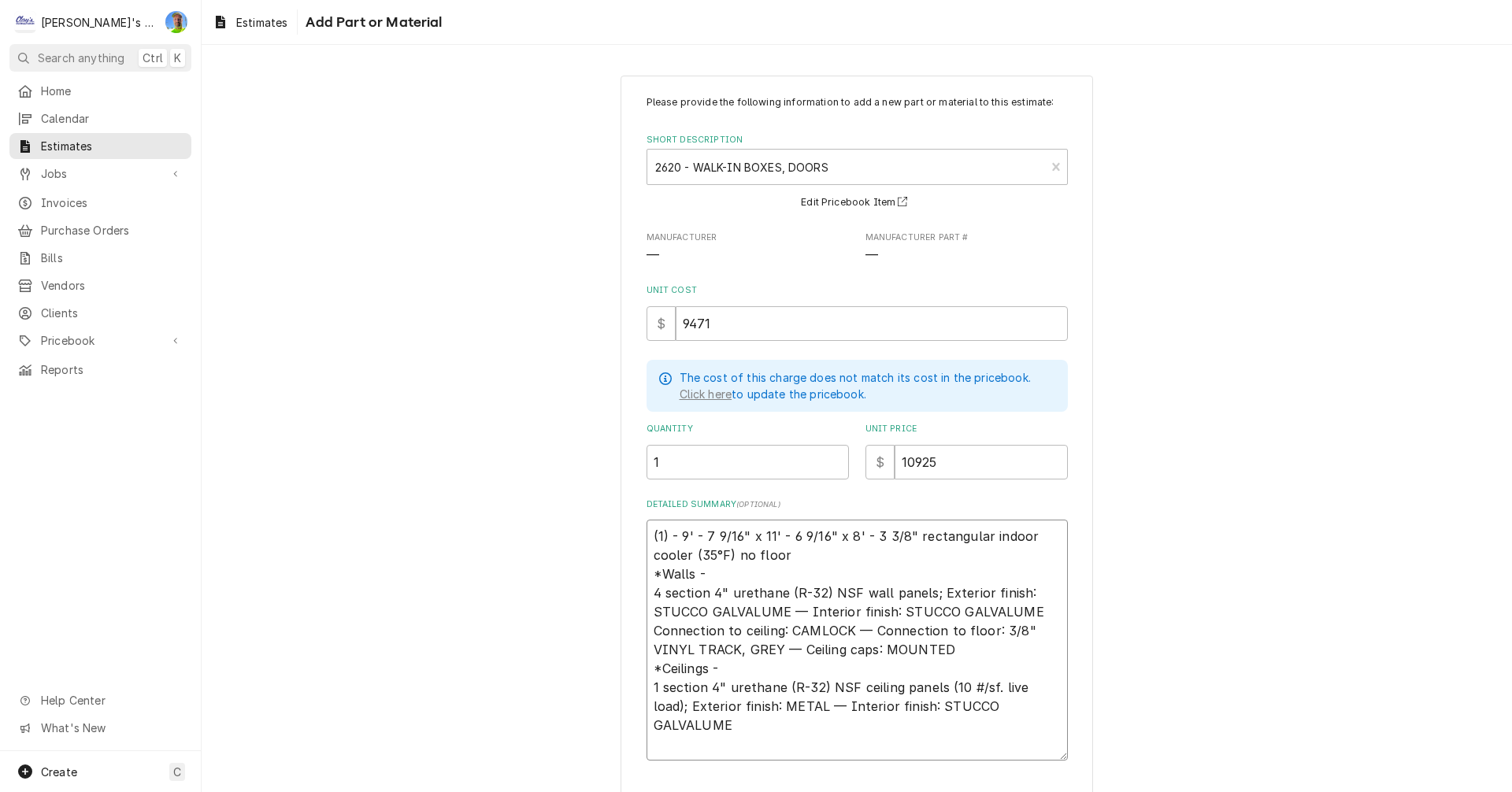
click at [1036, 703] on textarea "(1) - 9' - 7 9/16" x 11' - 6 9/16" x 8' - 3 3/8" rectangular indoor cooler (35°…" at bounding box center [857, 640] width 421 height 241
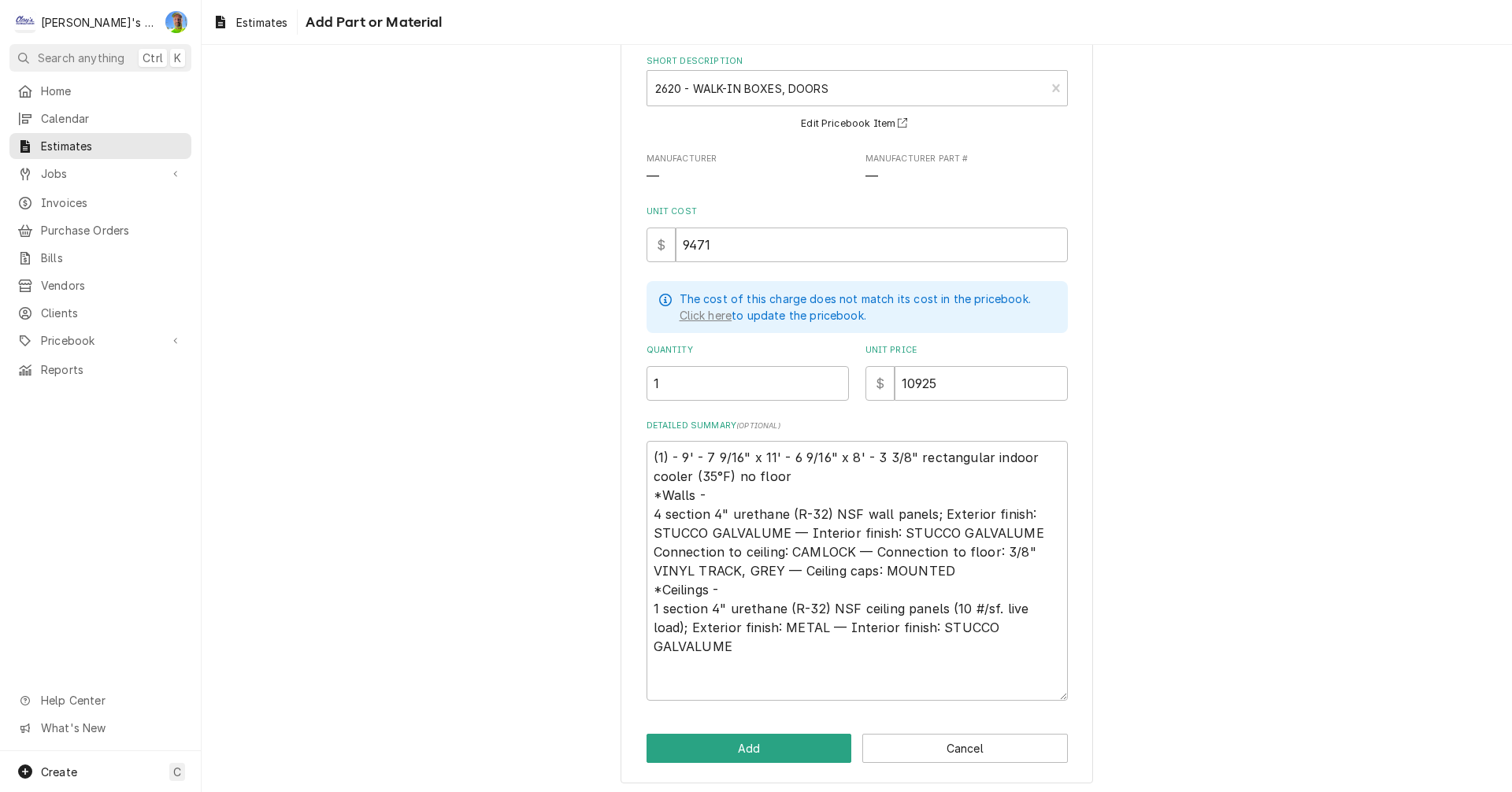
scroll to position [82, 0]
click at [657, 663] on textarea "(1) - 9' - 7 9/16" x 11' - 6 9/16" x 8' - 3 3/8" rectangular indoor cooler (35°…" at bounding box center [857, 568] width 421 height 260
paste textarea "Doors FRAME: 4" high density urethane (R-32) door section, 3-sided LEAF: 4" thi…"
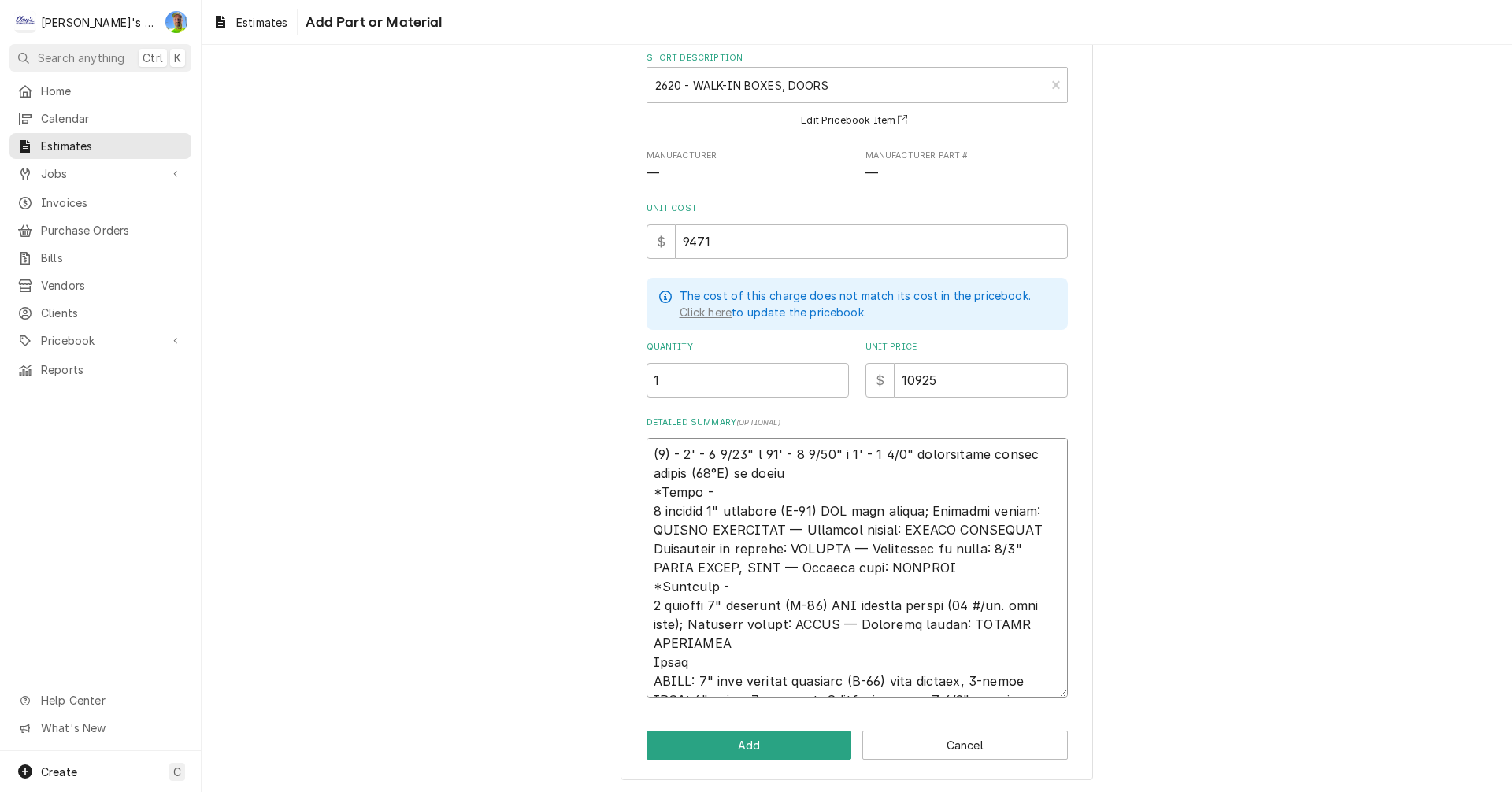
scroll to position [224, 0]
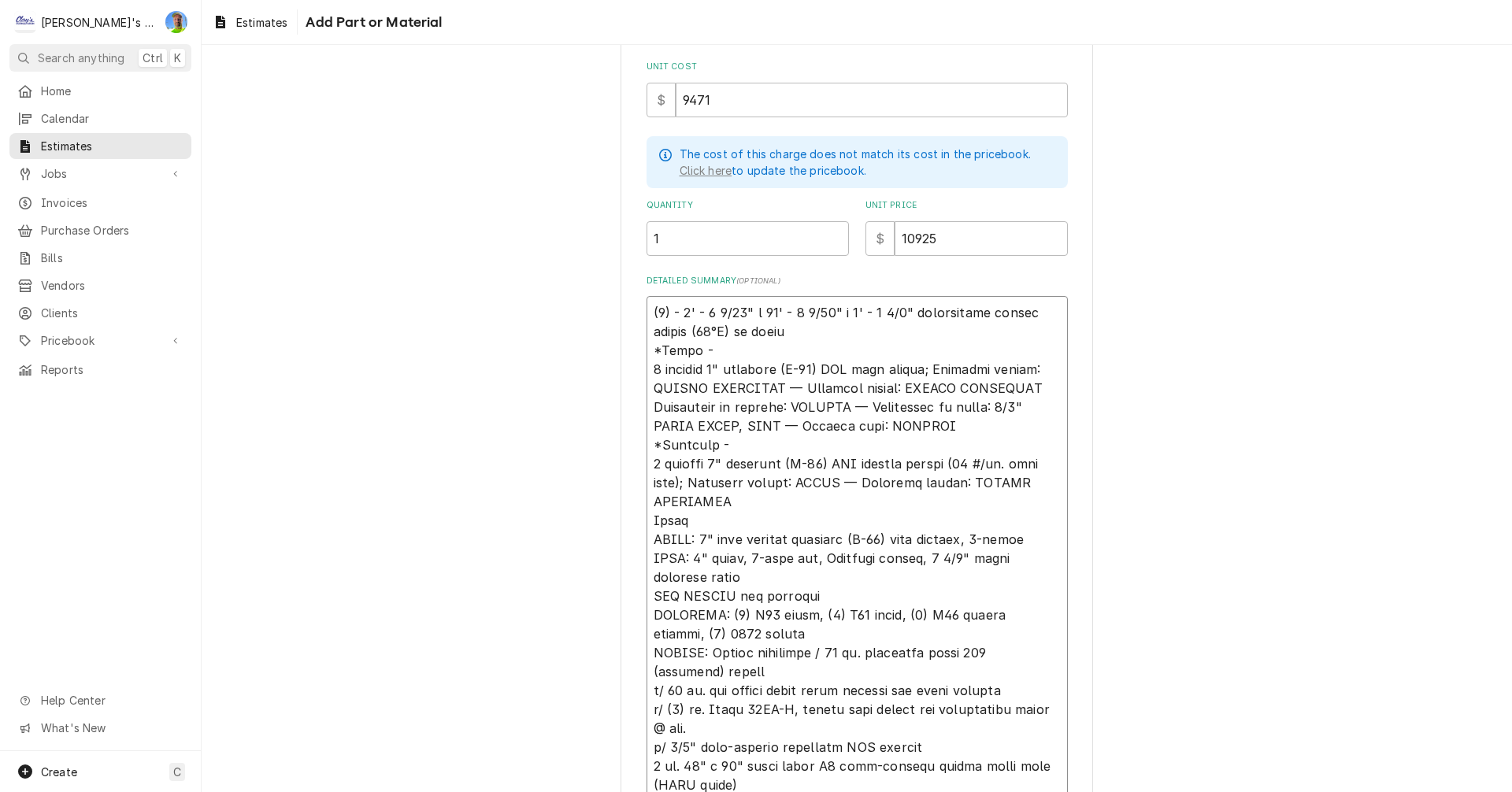
click at [651, 519] on textarea "Detailed Summary ( optional )" at bounding box center [857, 558] width 421 height 524
drag, startPoint x: 645, startPoint y: 746, endPoint x: 732, endPoint y: 765, distance: 89.1
click at [732, 765] on textarea "Detailed Summary ( optional )" at bounding box center [857, 558] width 421 height 524
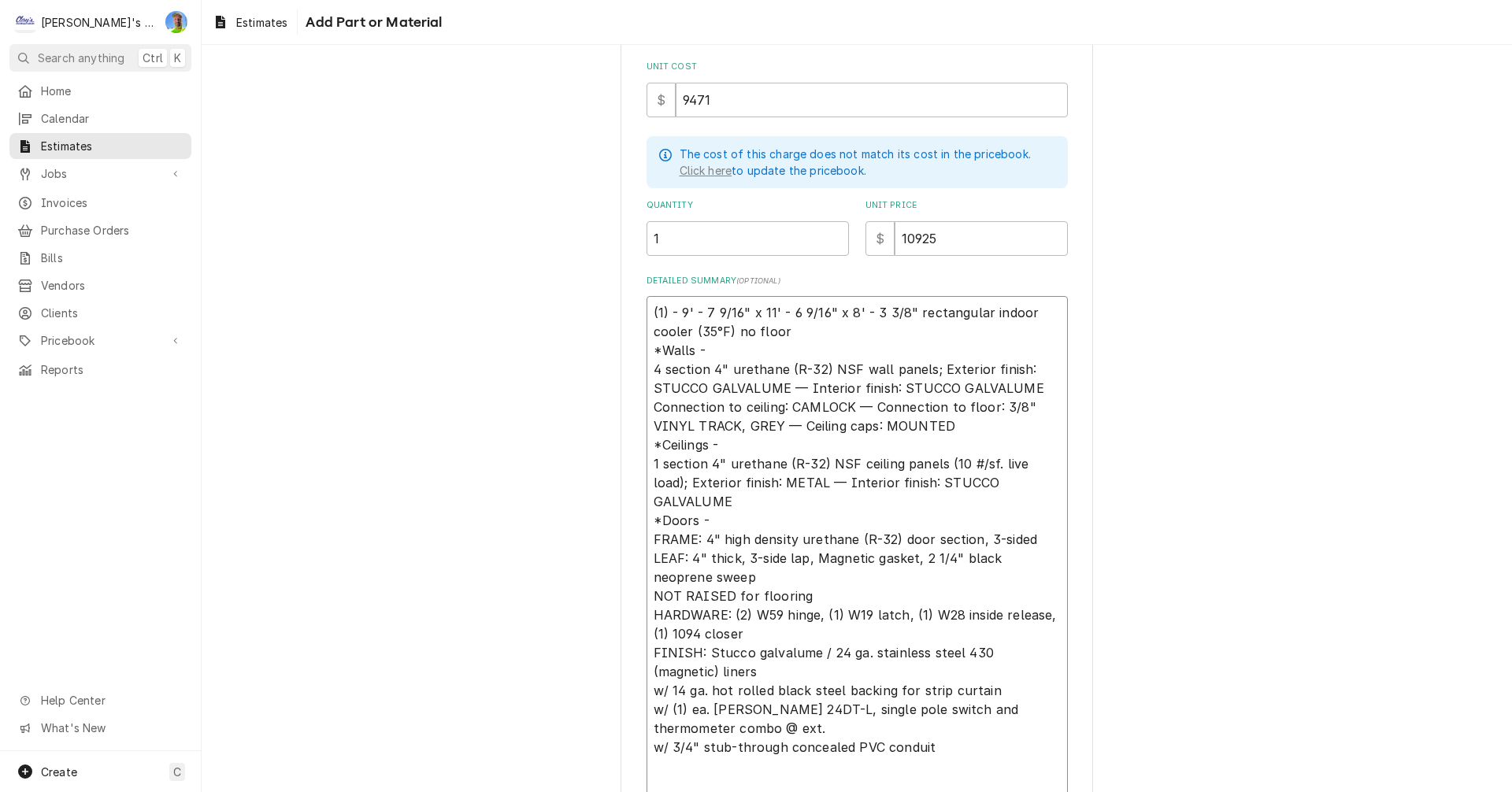
scroll to position [0, 0]
click at [647, 520] on textarea "(1) - 9' - 7 9/16" x 11' - 6 9/16" x 8' - 3 3/8" rectangular indoor cooler (35°…" at bounding box center [857, 548] width 421 height 506
paste textarea "1 ea. 34" x 78" flush model G3 self-closing cooler swing door (LEFT hinge)"
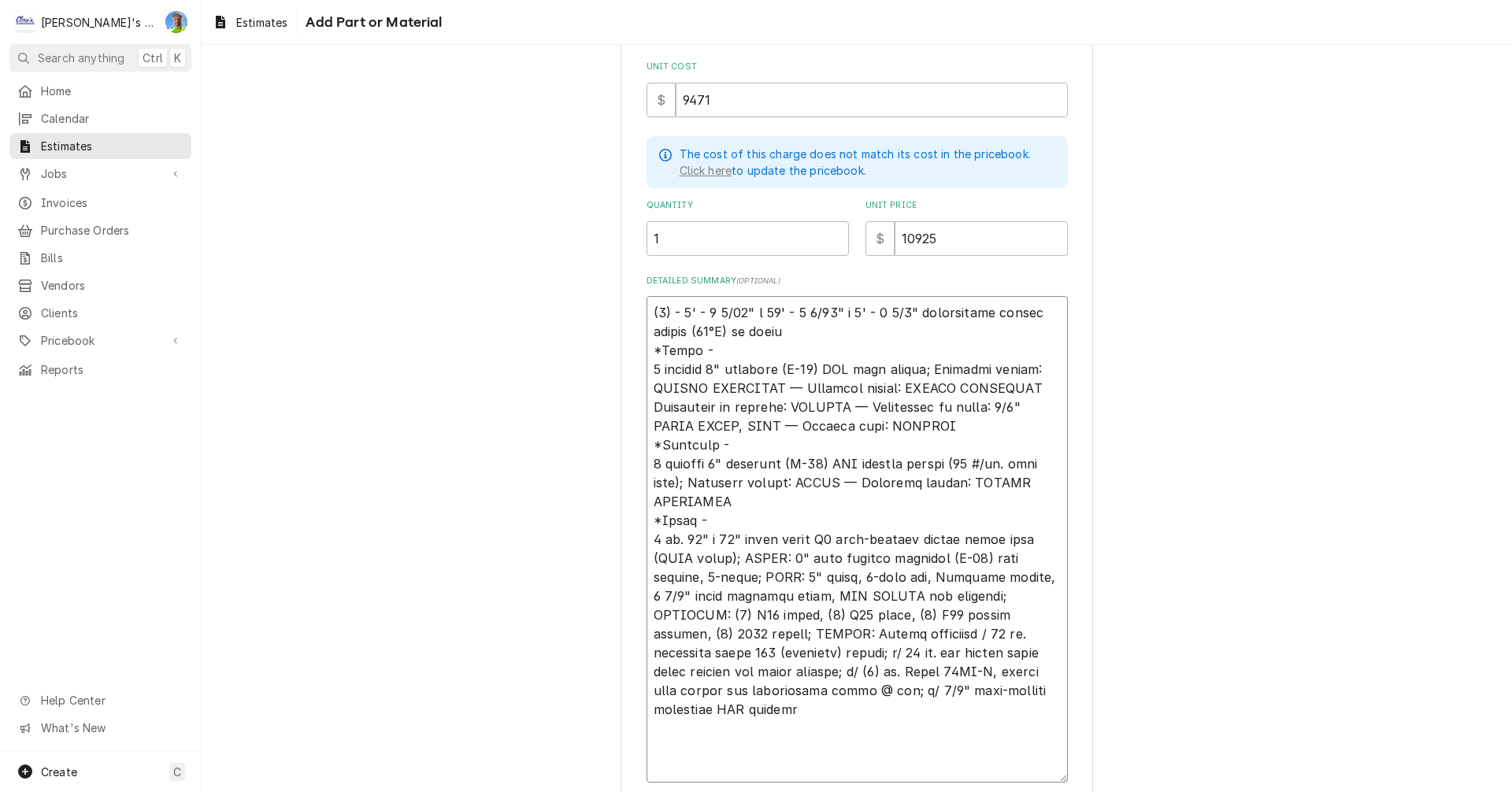
click at [667, 739] on textarea "Detailed Summary ( optional )" at bounding box center [857, 539] width 421 height 486
paste textarea "Parts (Fixture ships loose for field installation. LED lamp built-in.) 2 ea. Ka…"
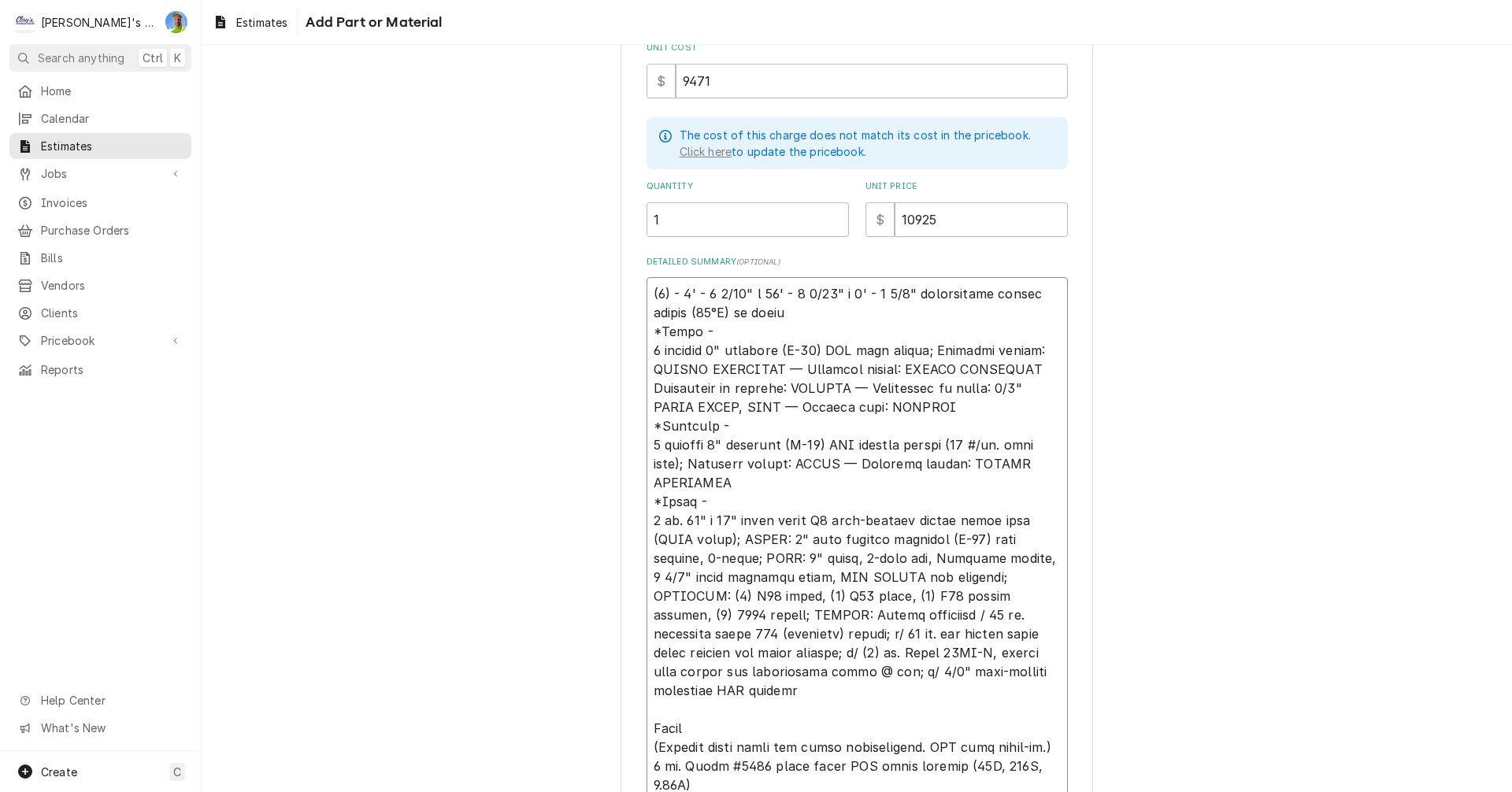
click at [647, 720] on textarea "Detailed Summary ( optional )" at bounding box center [857, 540] width 421 height 524
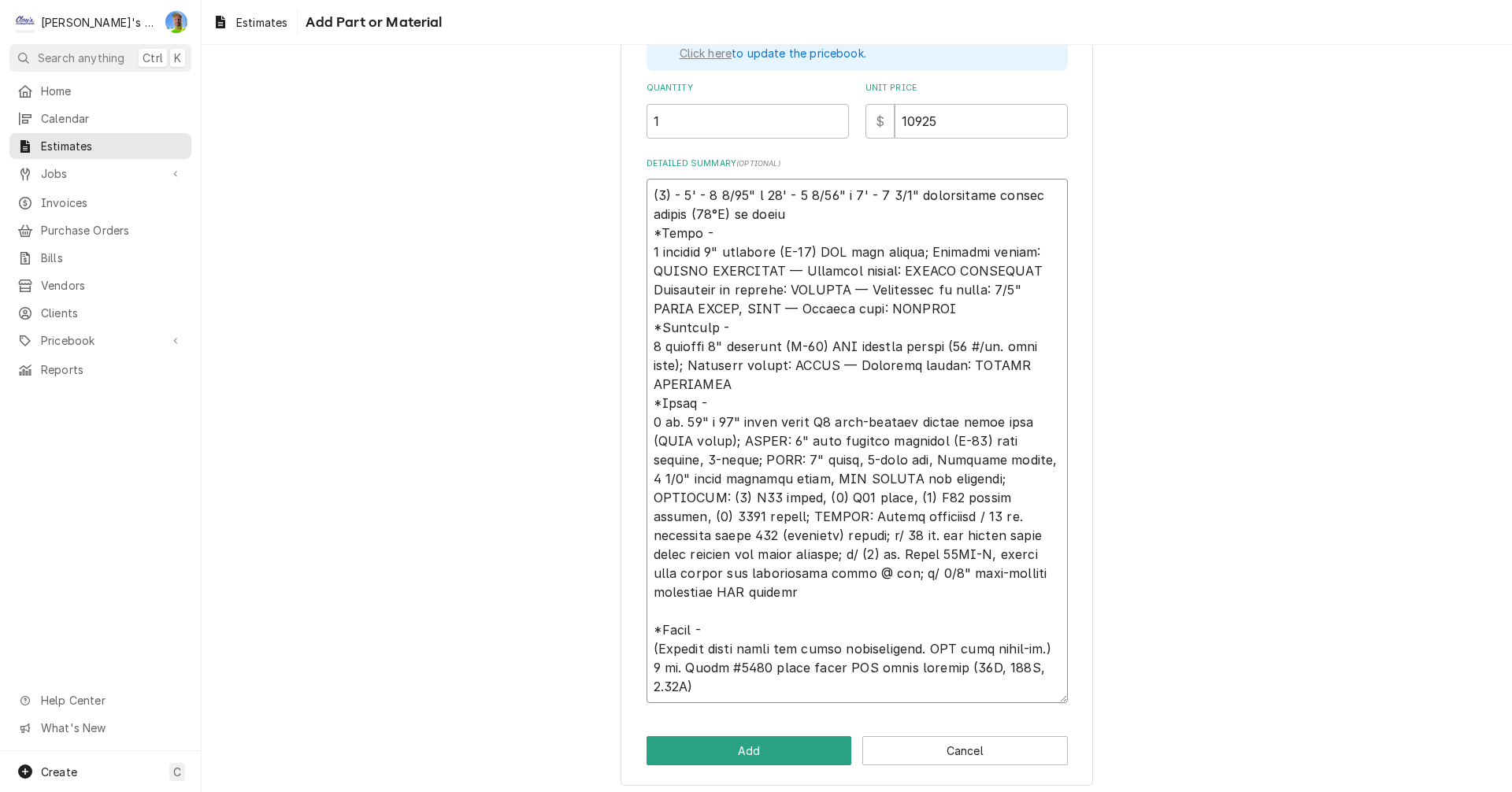
scroll to position [347, 0]
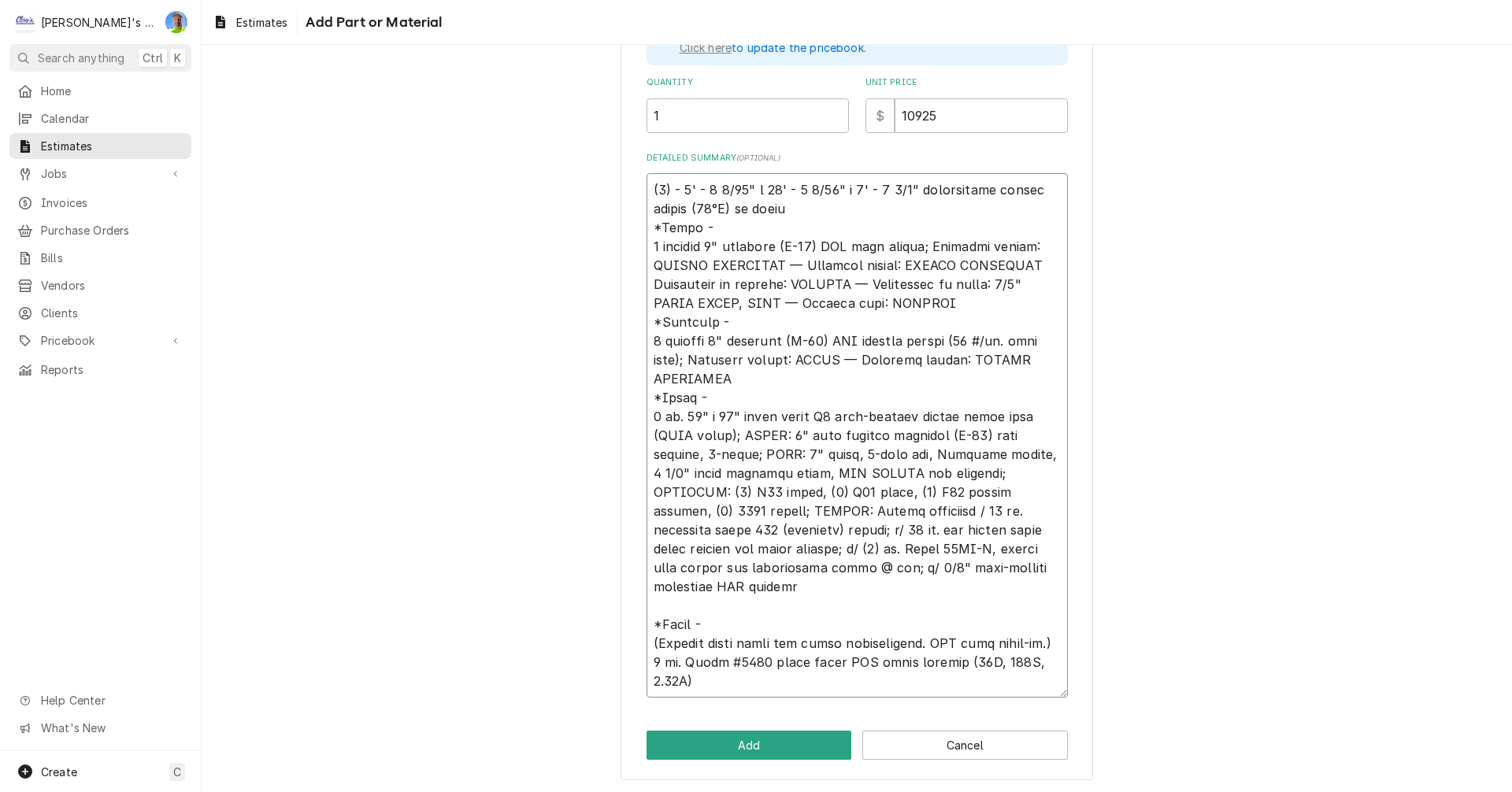
drag, startPoint x: 682, startPoint y: 666, endPoint x: 692, endPoint y: 679, distance: 16.4
click at [692, 679] on textarea "Detailed Summary ( optional )" at bounding box center [857, 435] width 421 height 524
click at [647, 645] on textarea "Detailed Summary ( optional )" at bounding box center [857, 435] width 421 height 524
paste textarea "Kason #1809 vapor proof LED light fixture (29W, 120V, 0.25A)"
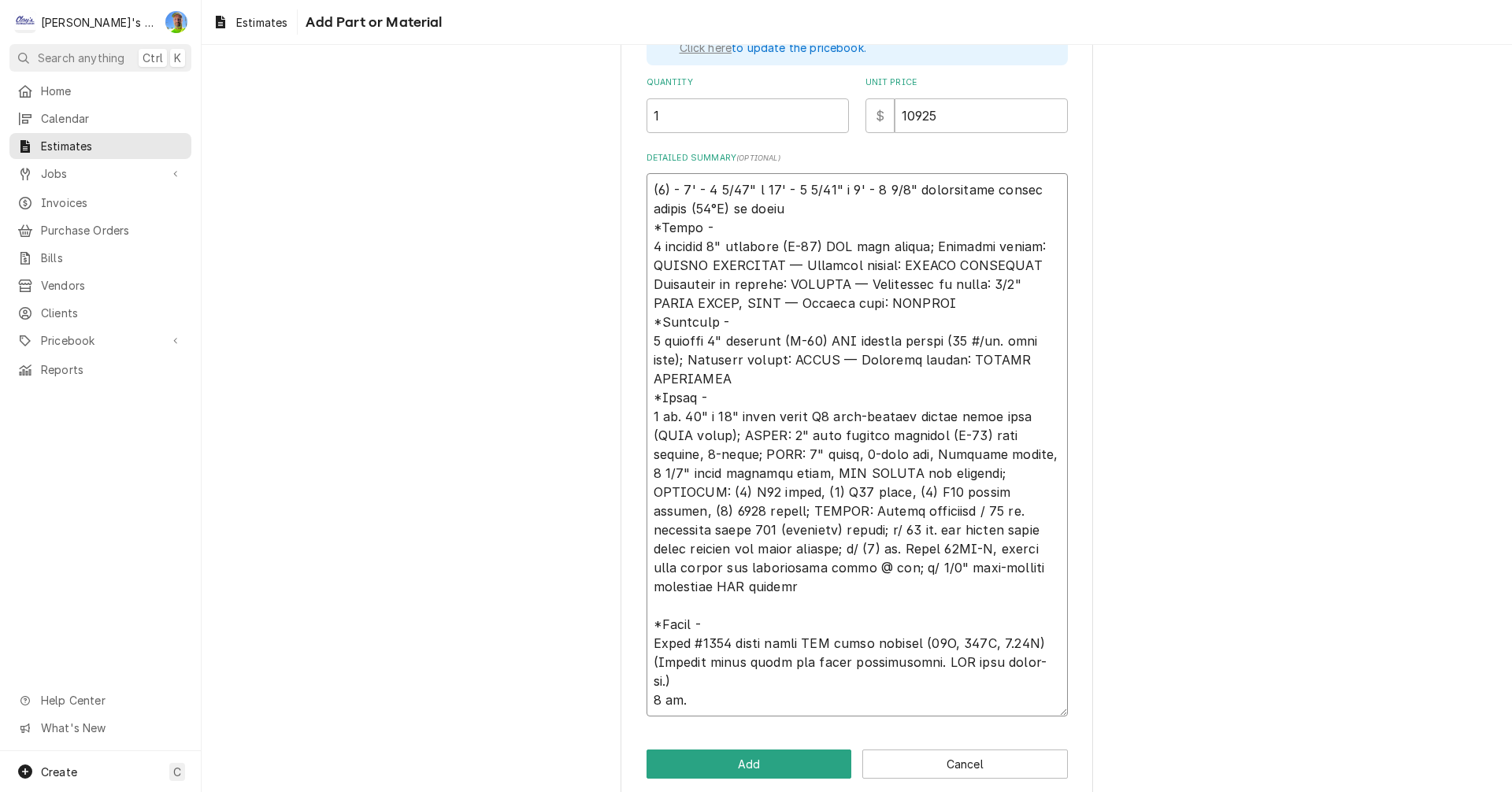
click at [647, 625] on textarea "Detailed Summary ( optional )" at bounding box center [857, 445] width 421 height 544
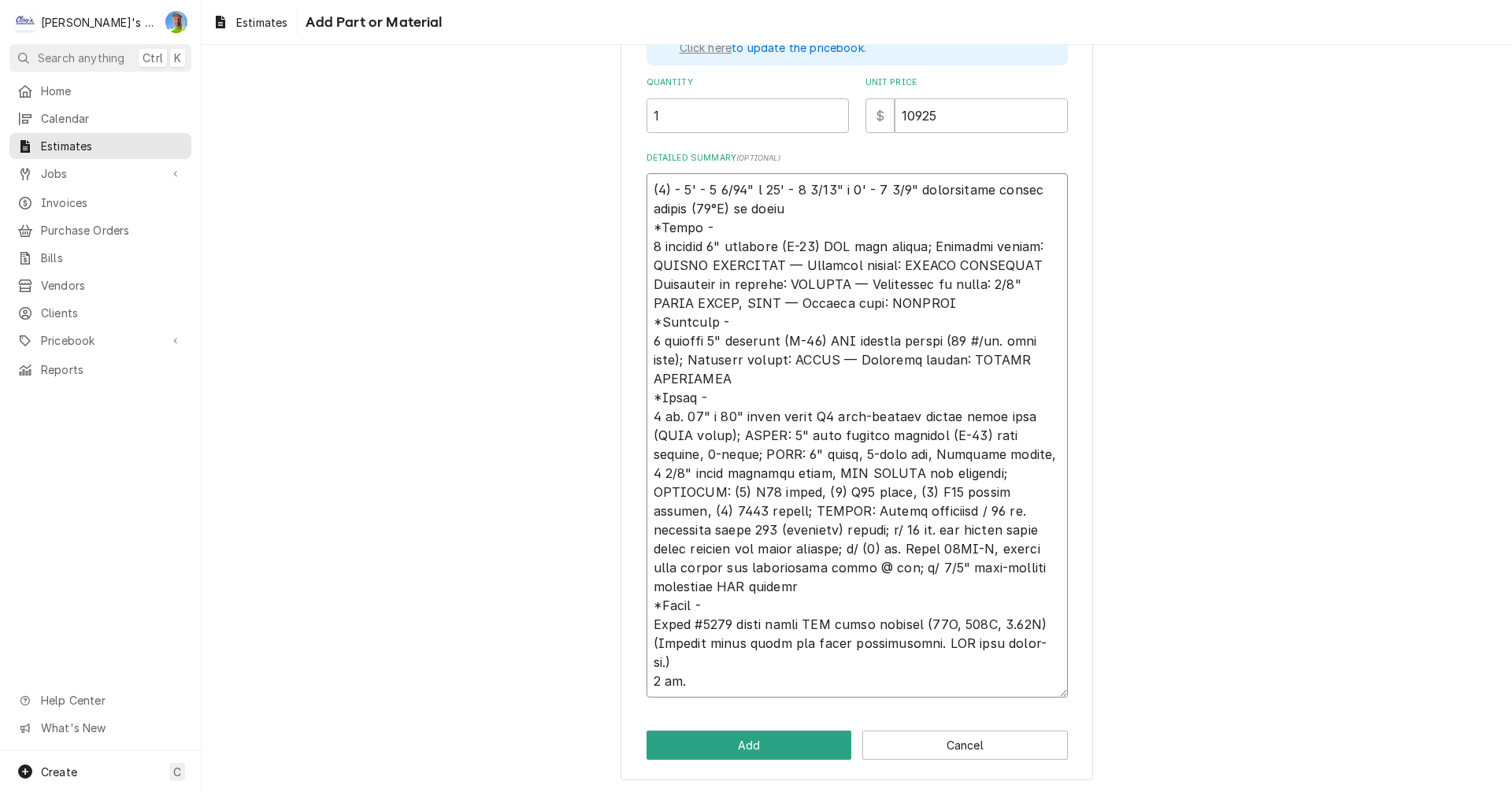
click at [654, 658] on textarea "Detailed Summary ( optional )" at bounding box center [857, 435] width 421 height 524
paste textarea "OPTIONS"
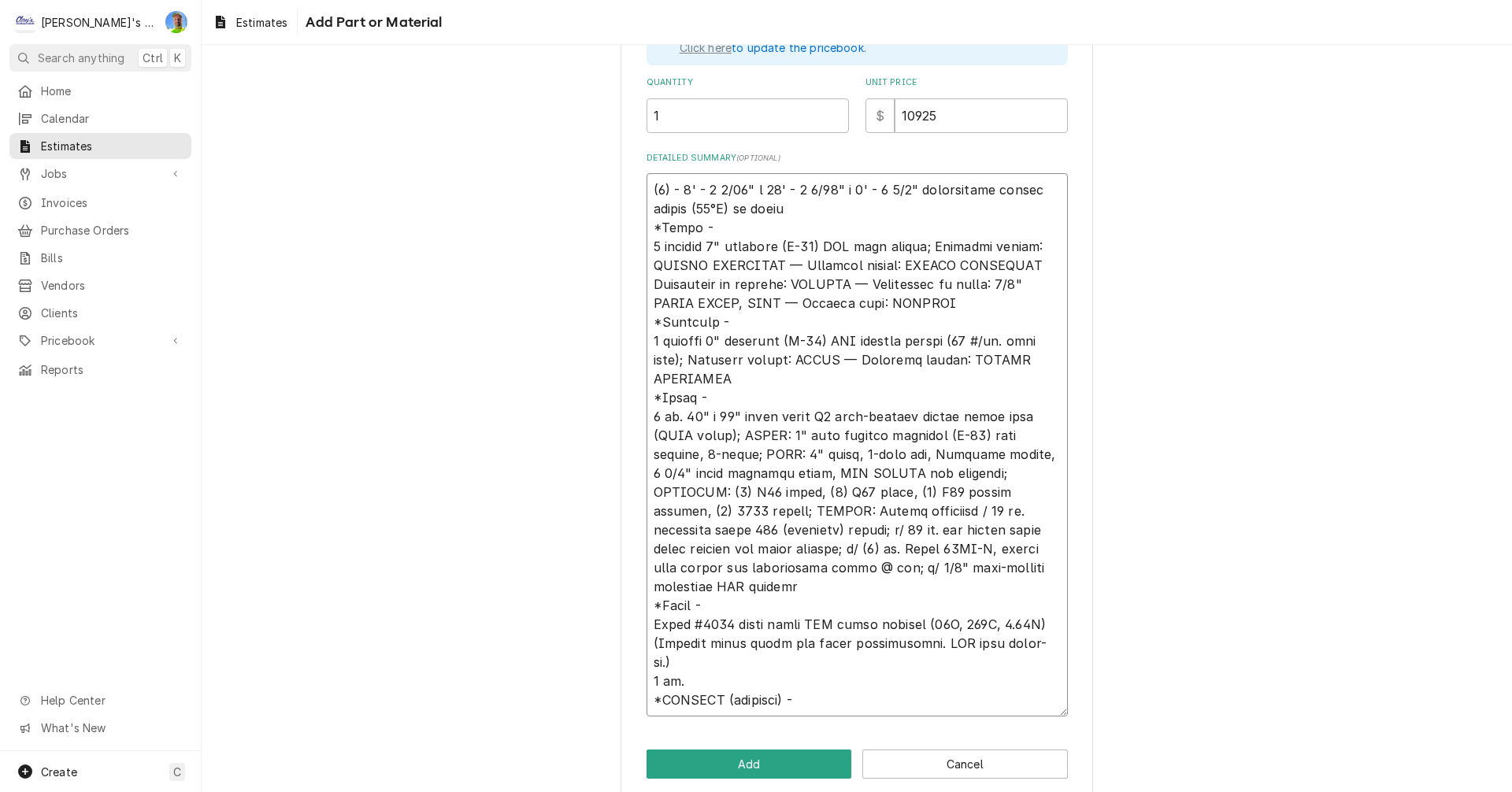
click at [651, 696] on textarea "Detailed Summary ( optional )" at bounding box center [857, 445] width 421 height 544
paste textarea "Kickplates for (1) 34" x 78" flush model G3 door 36" high, .063 aluminum diamon…"
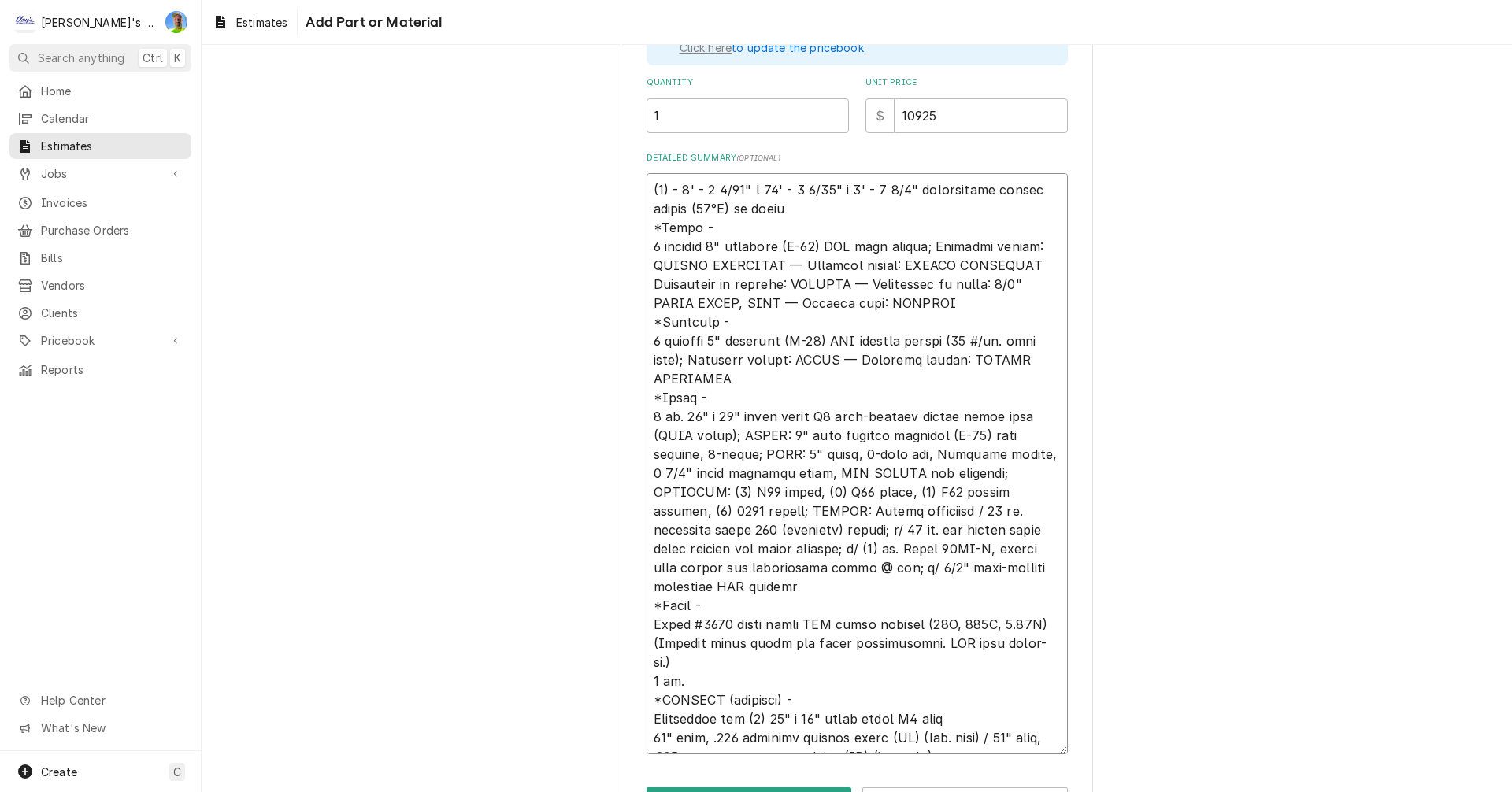
click at [647, 696] on textarea "Detailed Summary ( optional )" at bounding box center [857, 463] width 421 height 581
click at [980, 746] on textarea "Detailed Summary ( optional )" at bounding box center [857, 463] width 421 height 581
click at [957, 729] on textarea "Detailed Summary ( optional )" at bounding box center [857, 463] width 421 height 581
click at [666, 763] on textarea "Detailed Summary ( optional )" at bounding box center [857, 473] width 421 height 600
paste textarea "Normal temp Chase Doors strip curtain #4668 for 34" x 78" net opening w/ 6" str…"
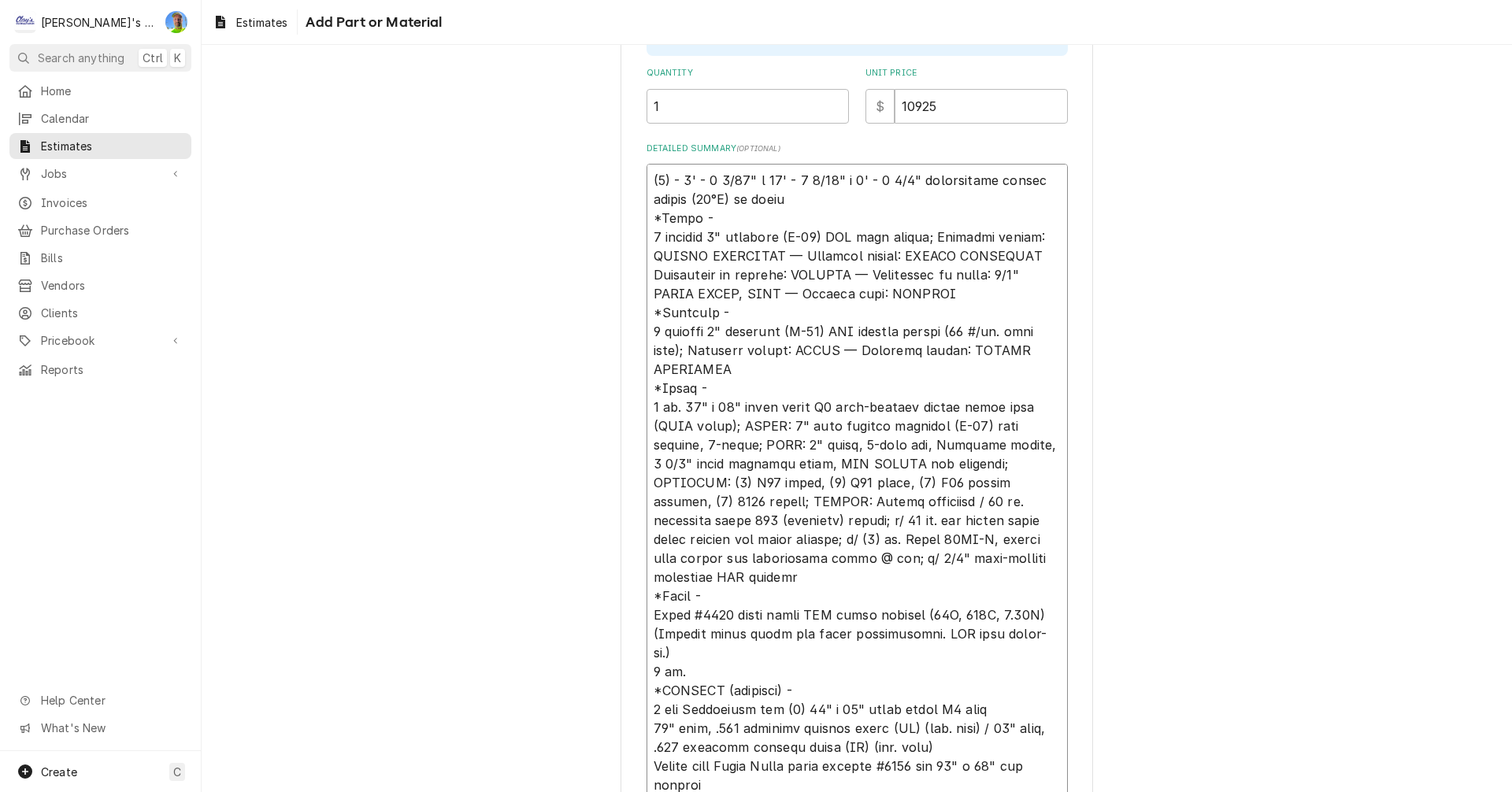
scroll to position [19, 0]
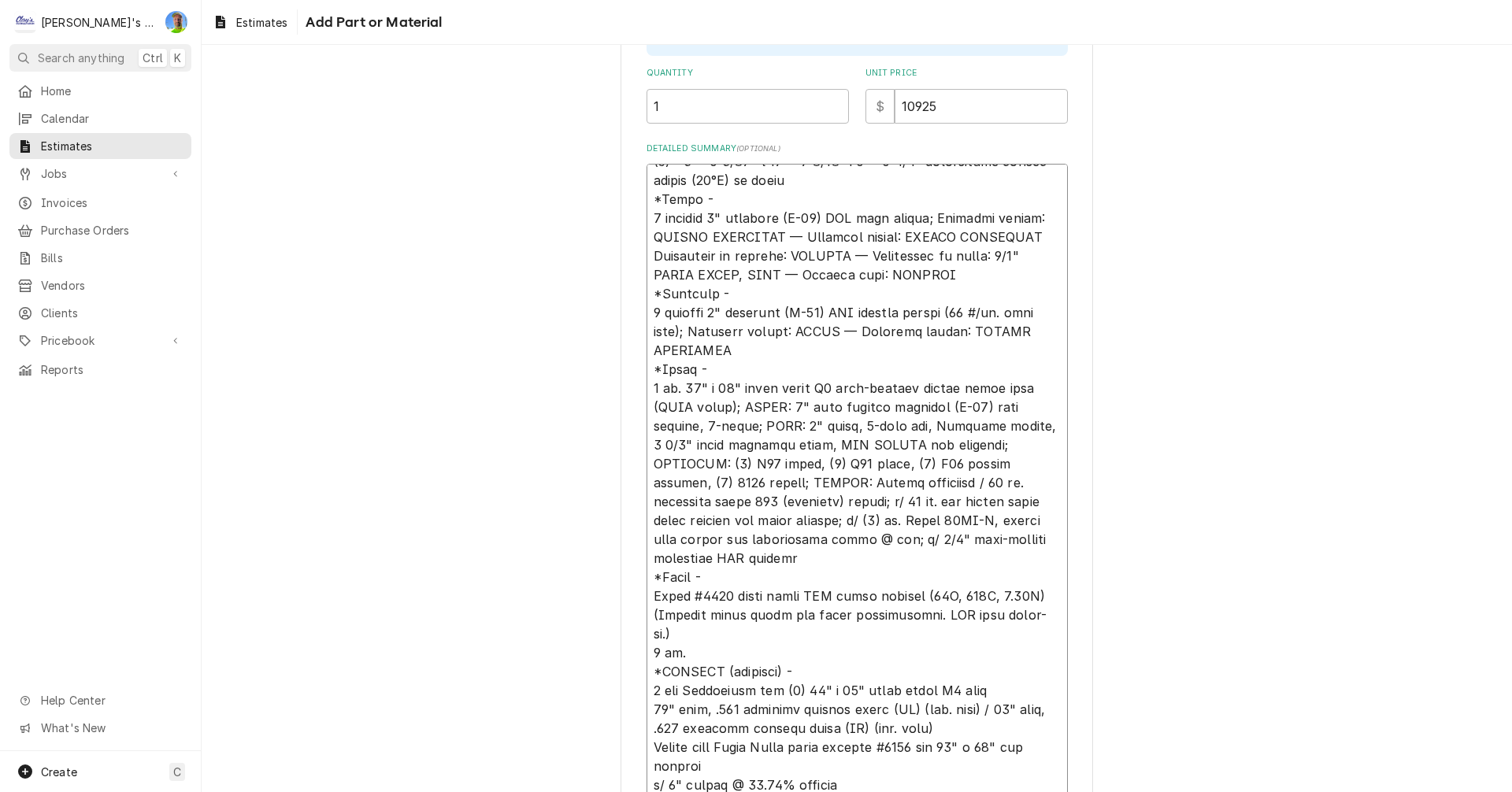
click at [647, 729] on textarea "Detailed Summary ( optional )" at bounding box center [857, 482] width 421 height 638
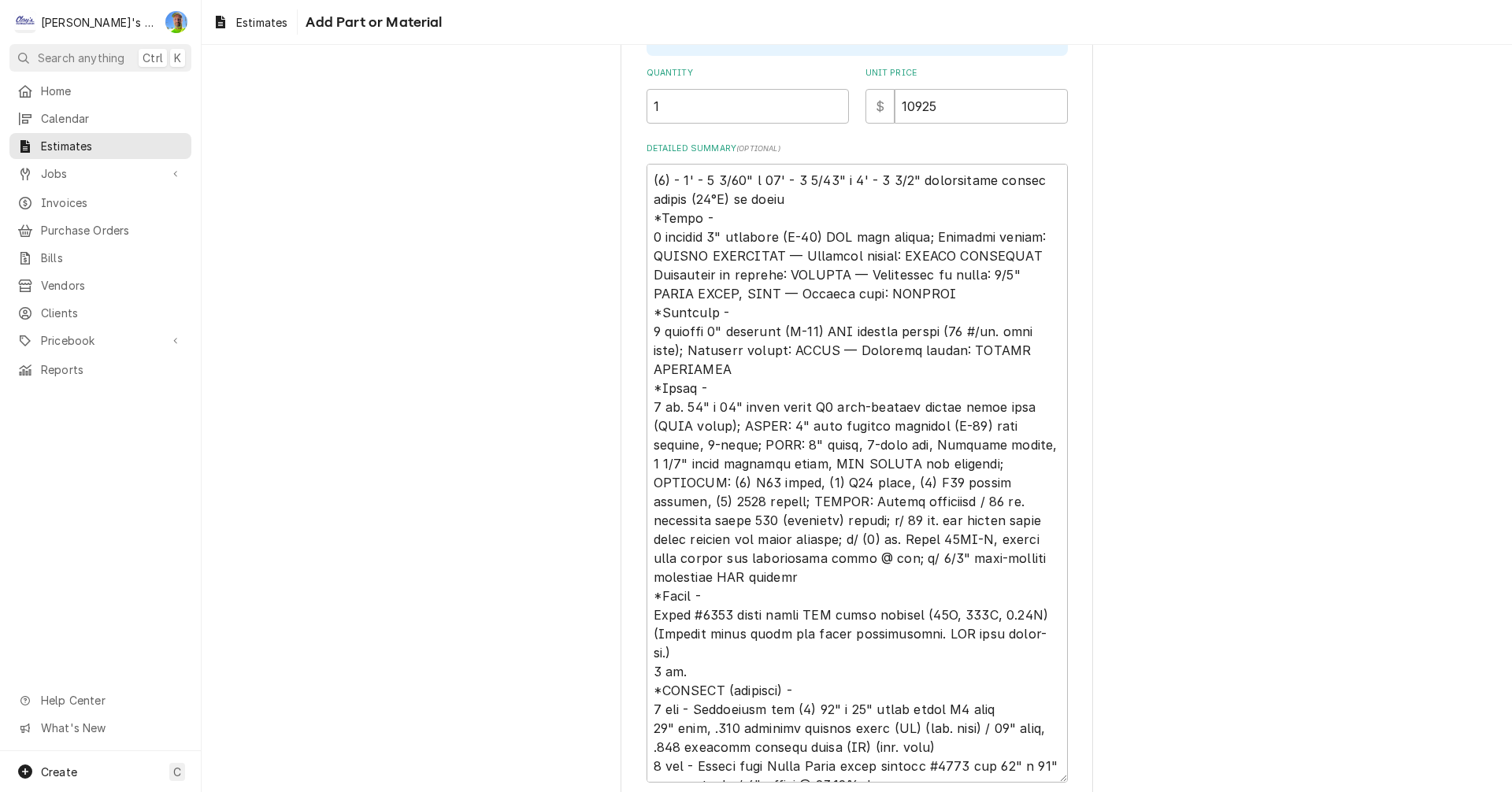
scroll to position [441, 0]
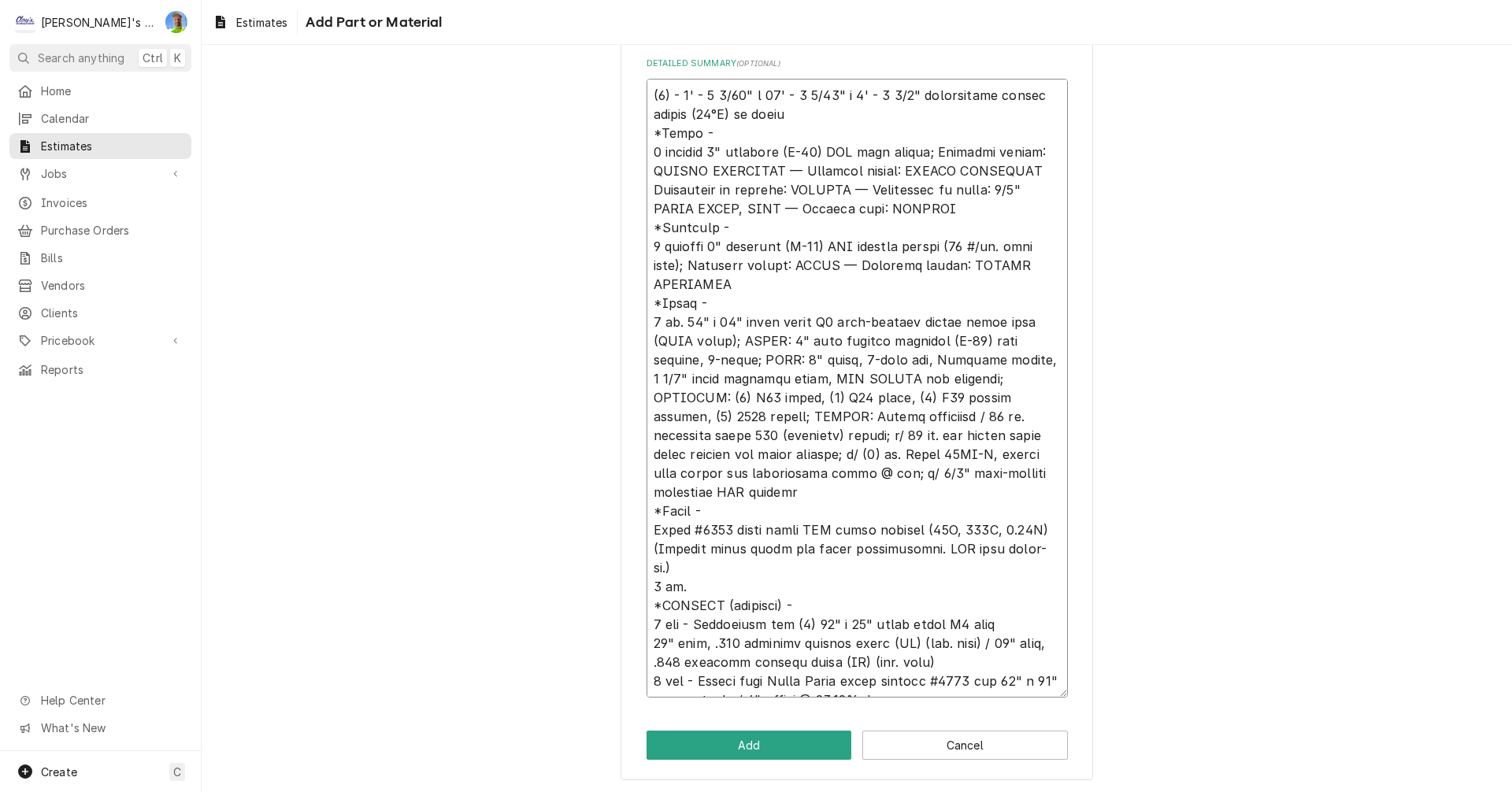
click at [908, 682] on textarea "Detailed Summary ( optional )" at bounding box center [857, 388] width 421 height 619
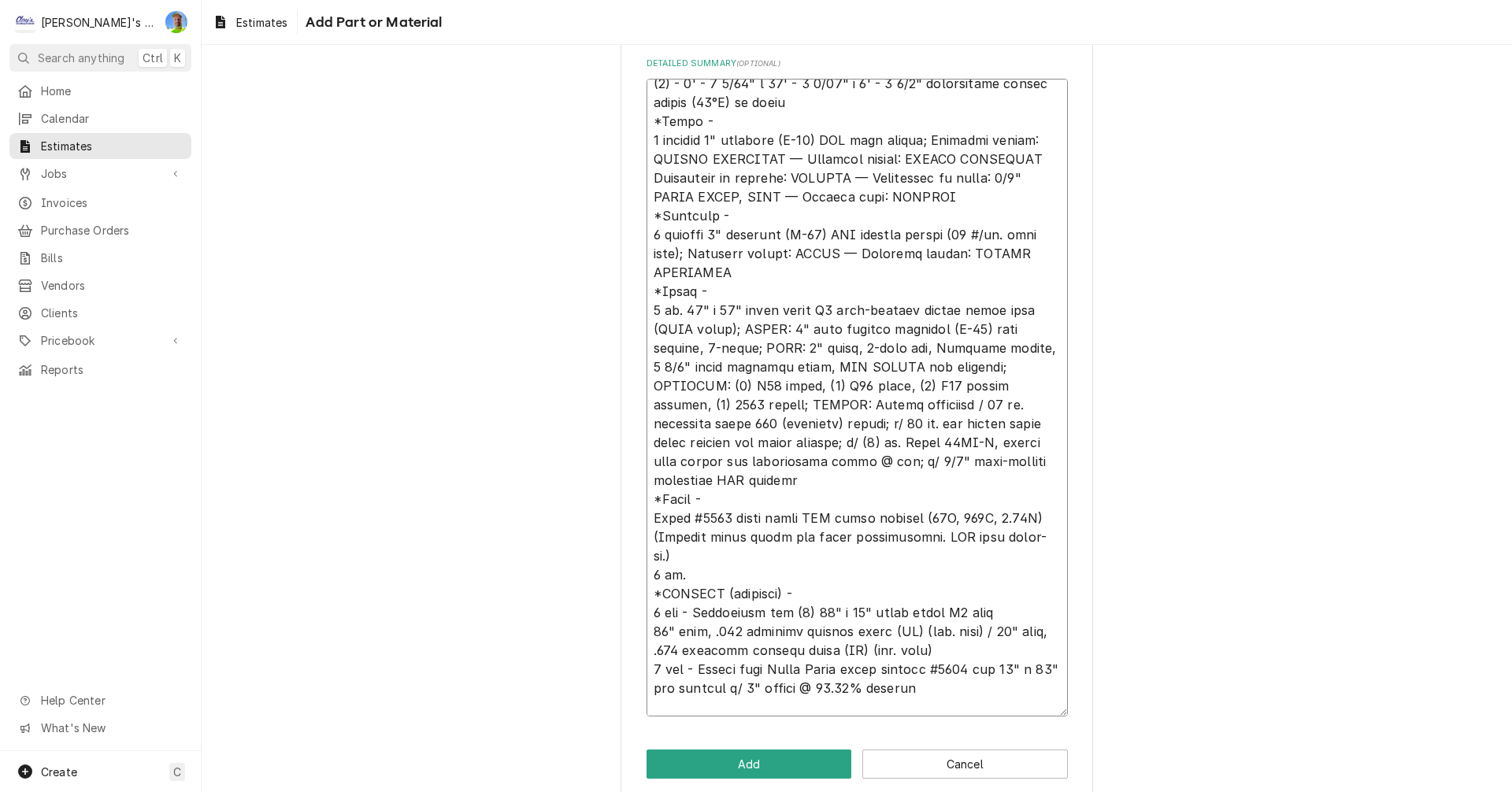
click at [662, 711] on textarea "Detailed Summary ( optional )" at bounding box center [857, 397] width 421 height 638
paste textarea "OPTIONS *** Options are not included in FOB Price ***"
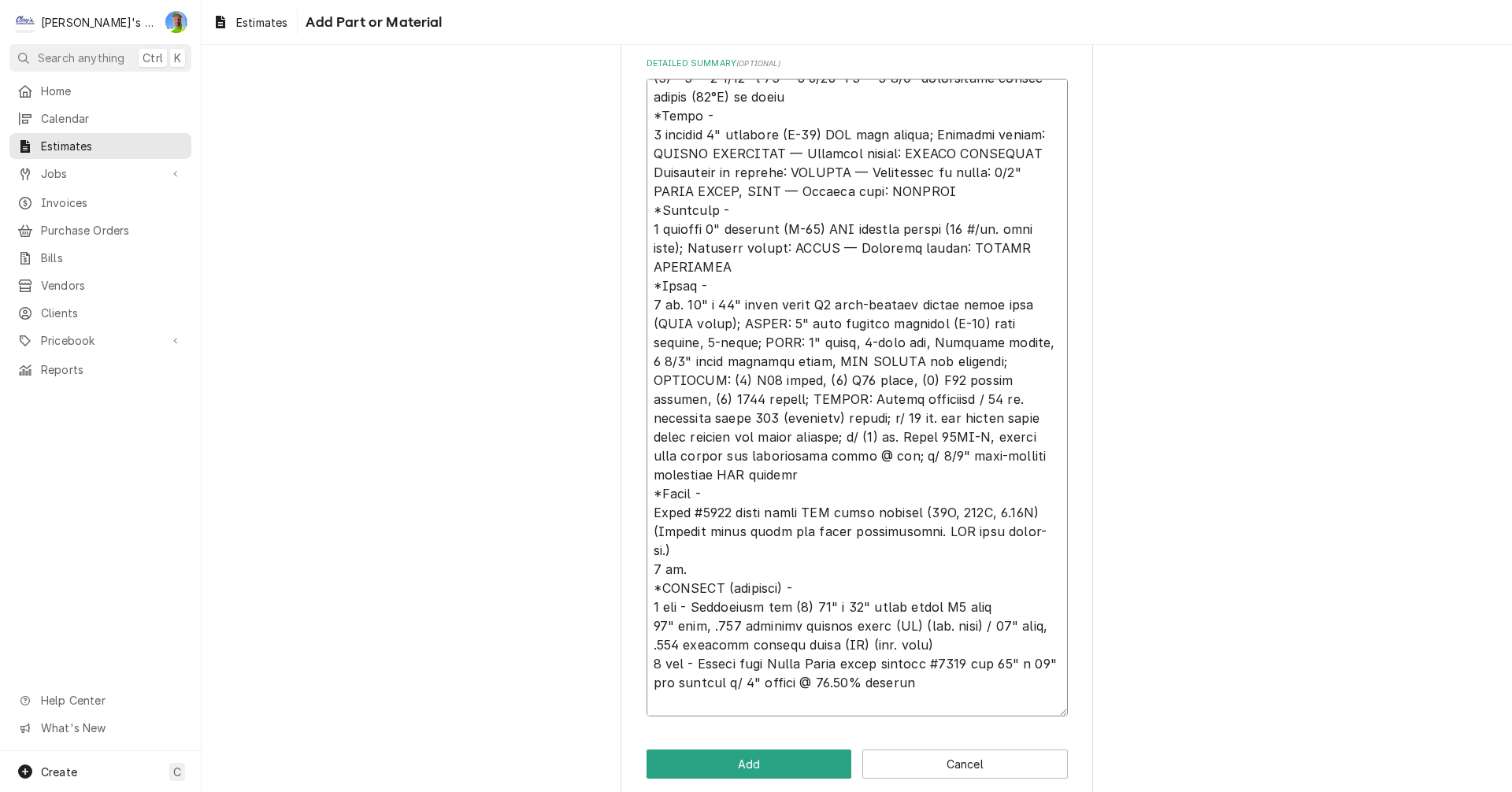
scroll to position [19, 0]
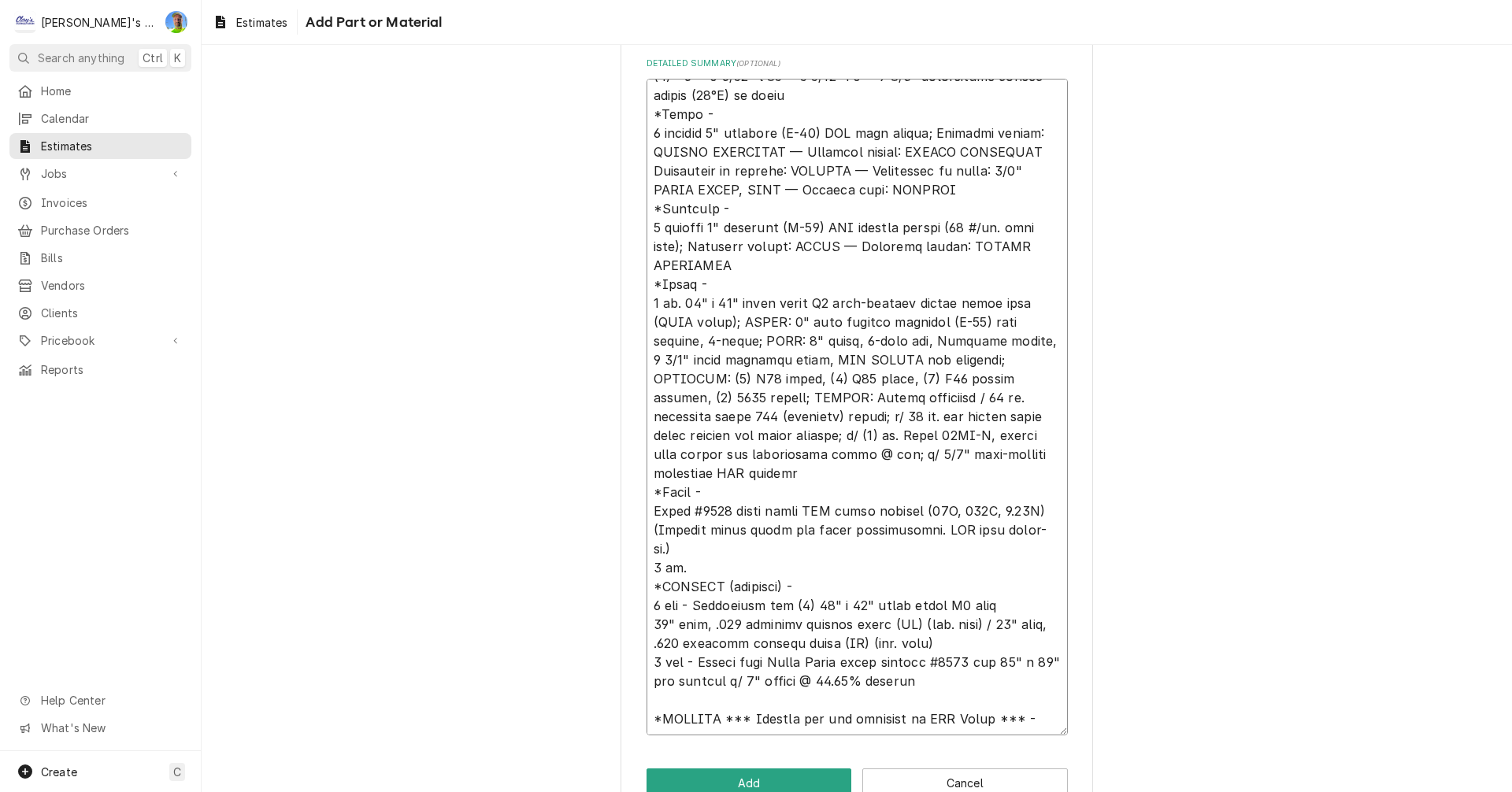
click at [659, 719] on textarea "Detailed Summary ( optional )" at bounding box center [857, 407] width 421 height 657
paste textarea "Add for requested depth and width 10' - 0" x 12' - 0" in lieu of nominal 9' - 7…"
click at [650, 737] on textarea "Detailed Summary ( optional )" at bounding box center [857, 417] width 421 height 675
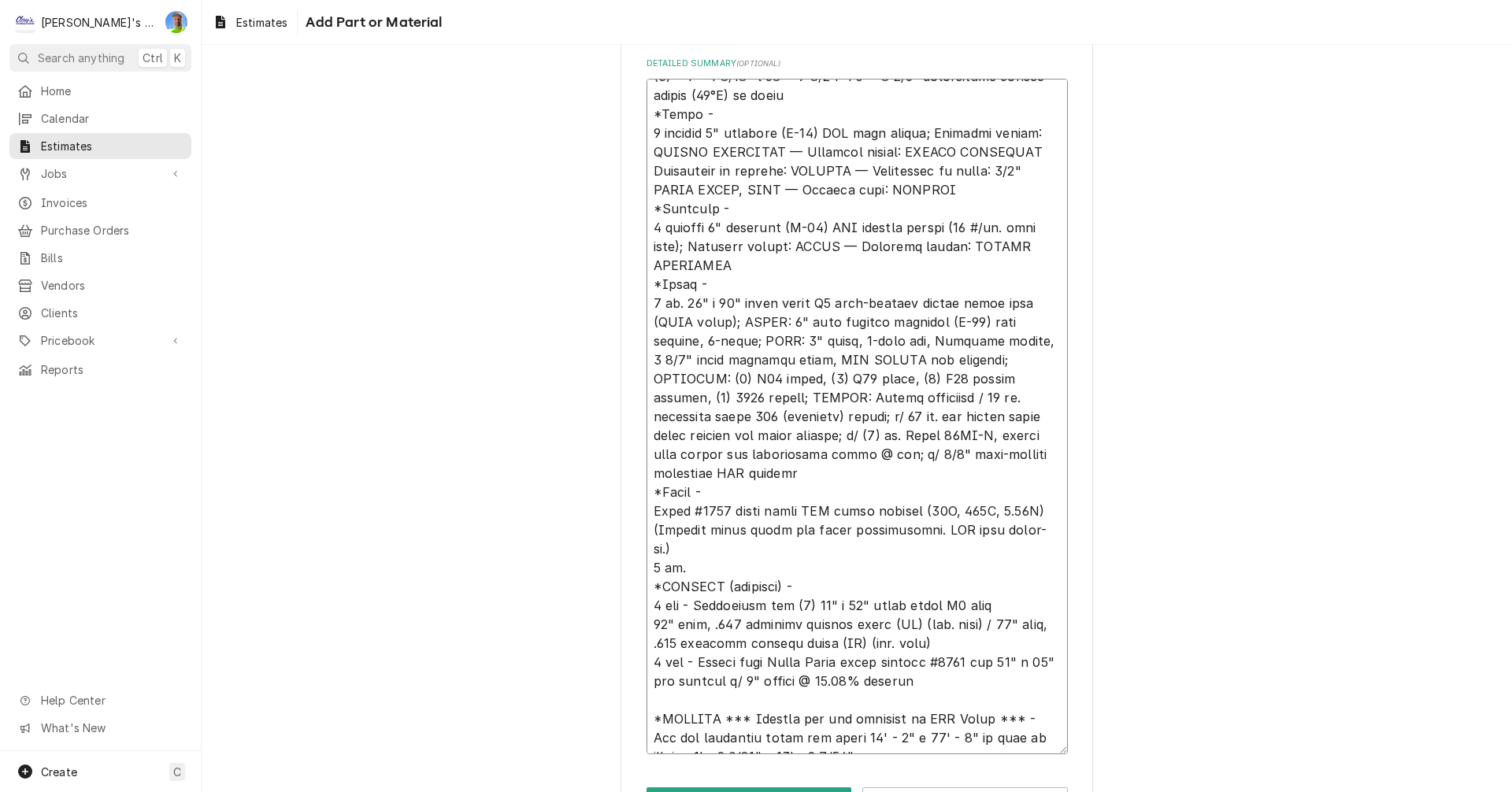
click at [875, 736] on textarea "Detailed Summary ( optional )" at bounding box center [857, 417] width 421 height 675
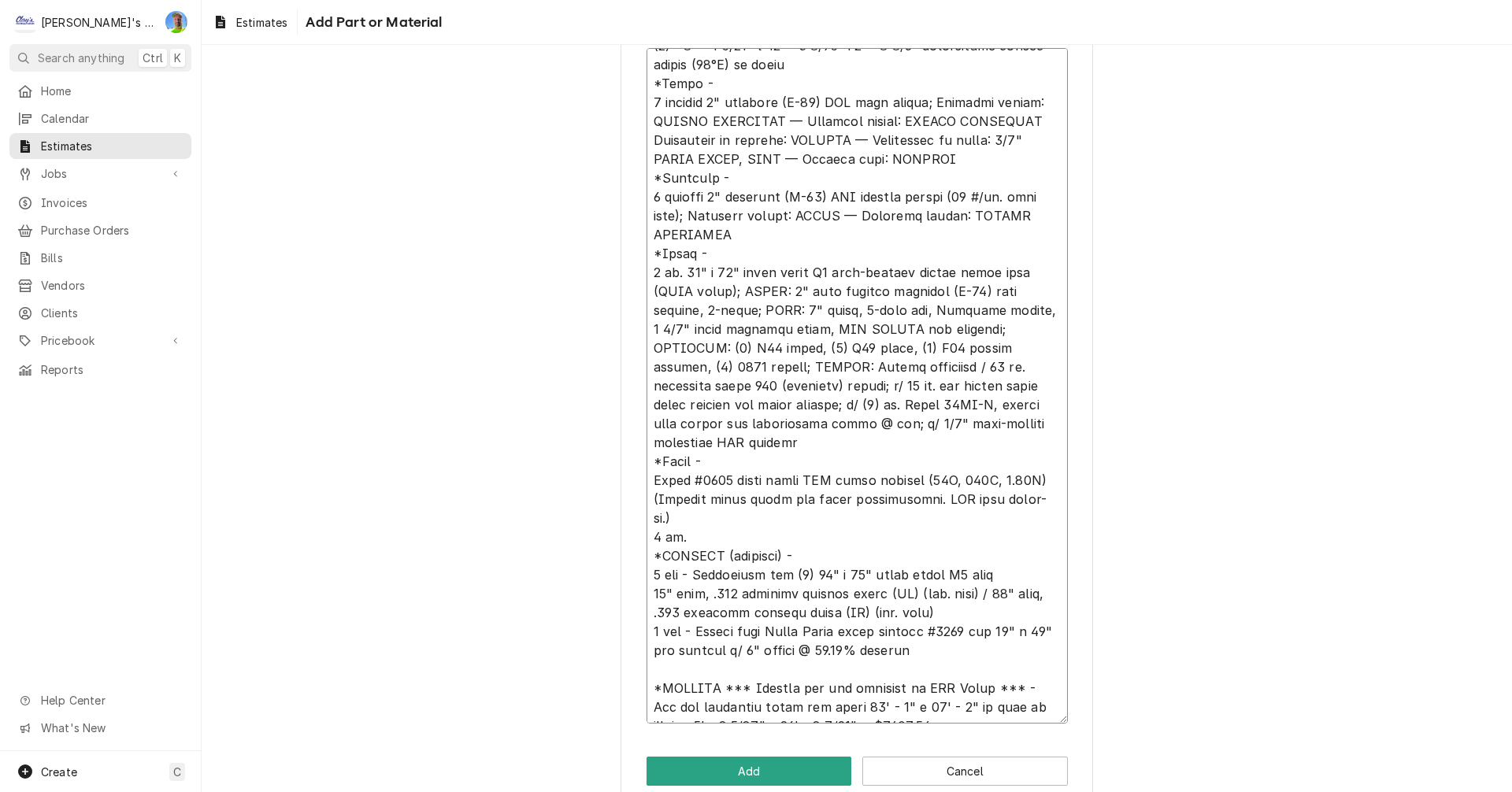
scroll to position [498, 0]
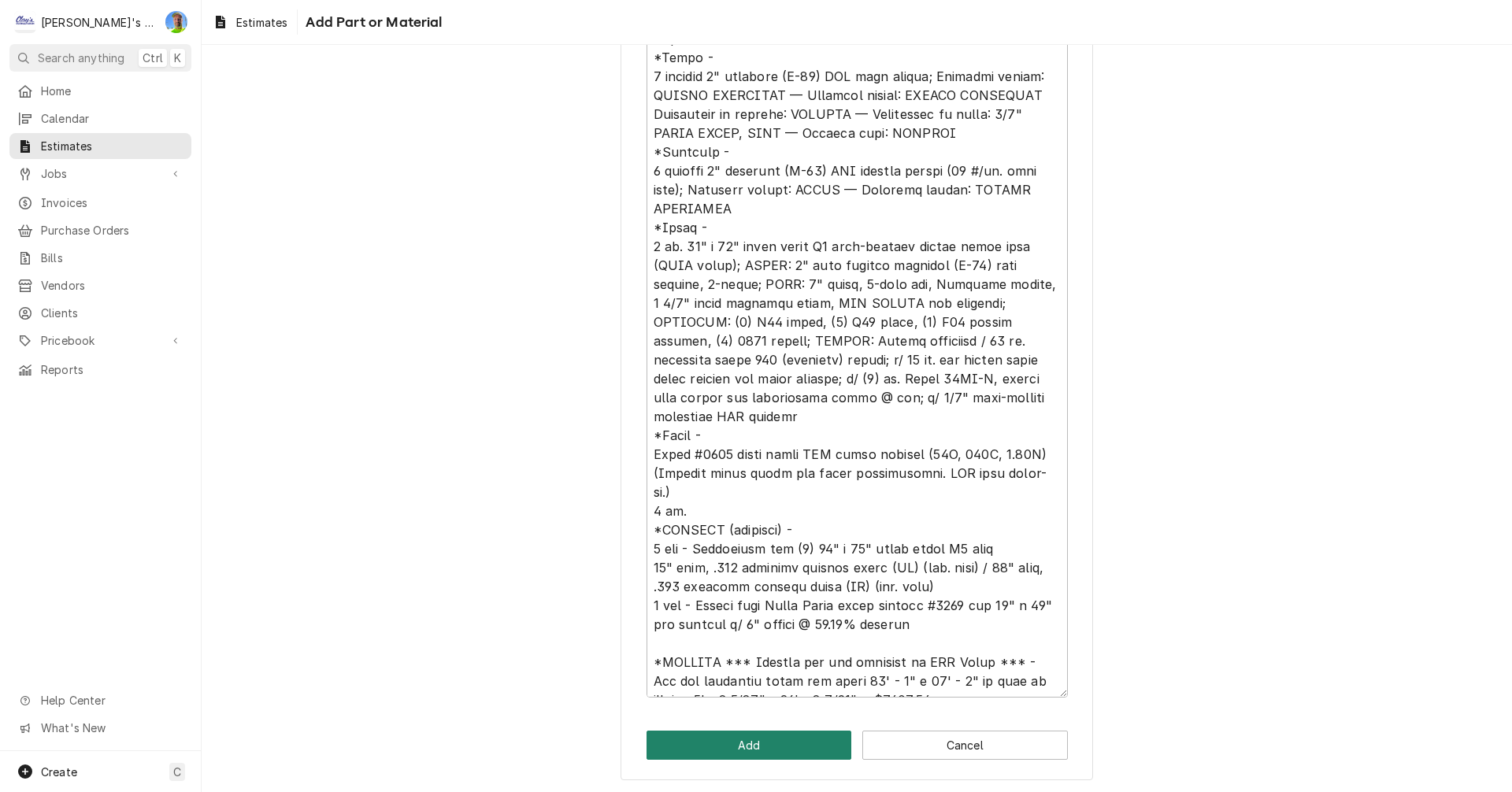
click at [797, 741] on button "Add" at bounding box center [750, 745] width 206 height 29
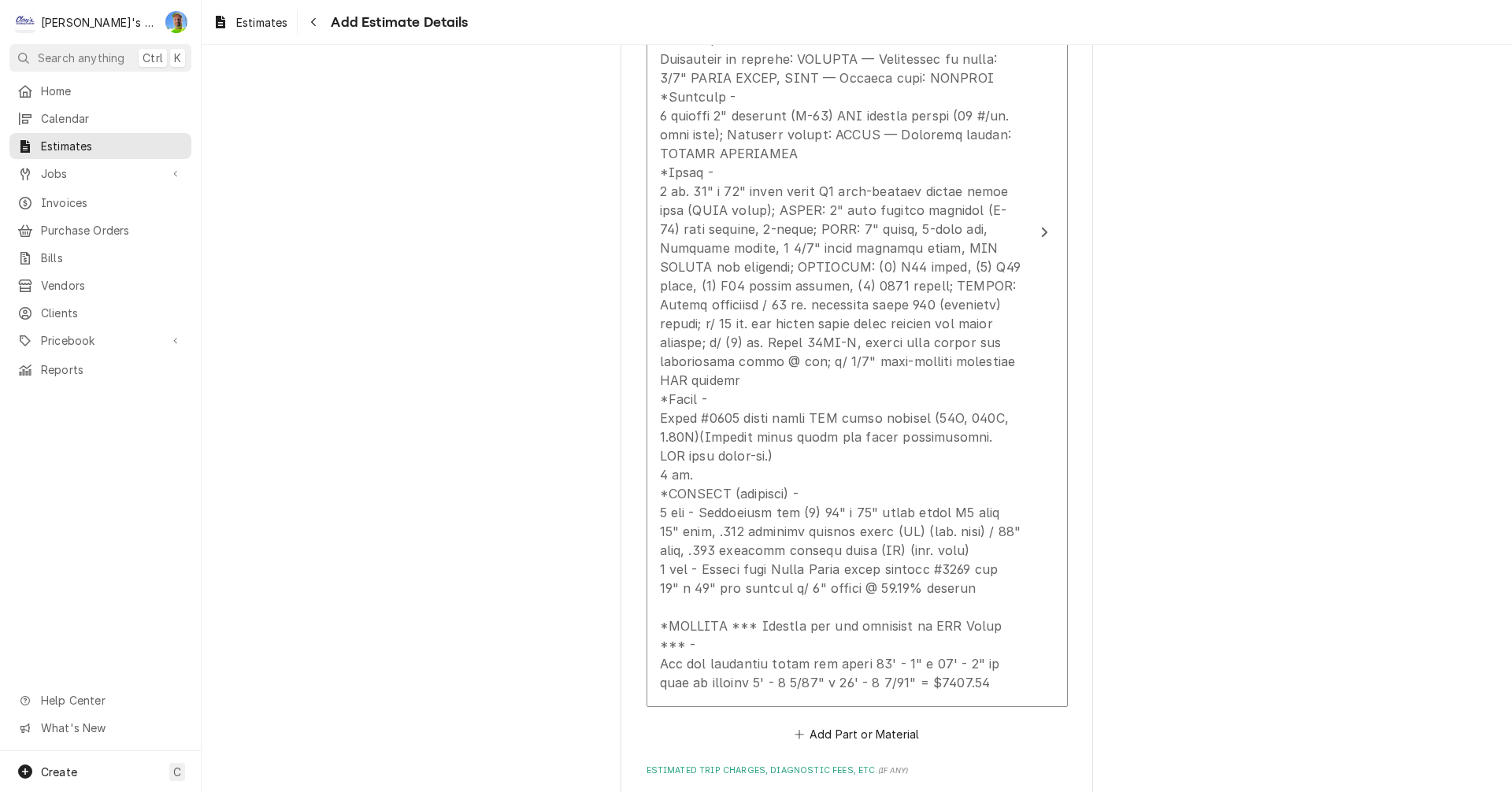
scroll to position [2477, 0]
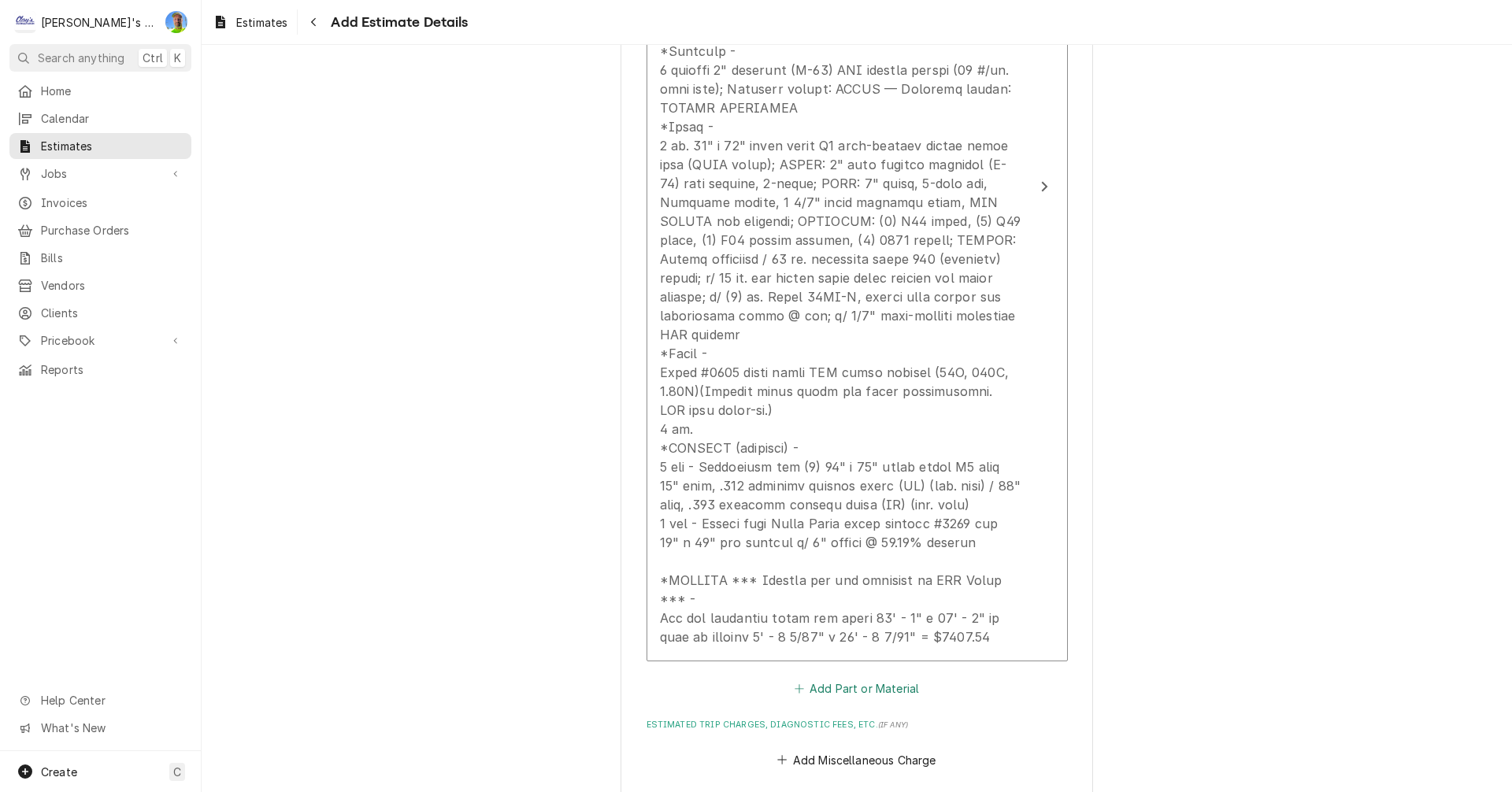
click at [824, 678] on button "Add Part or Material" at bounding box center [857, 688] width 130 height 22
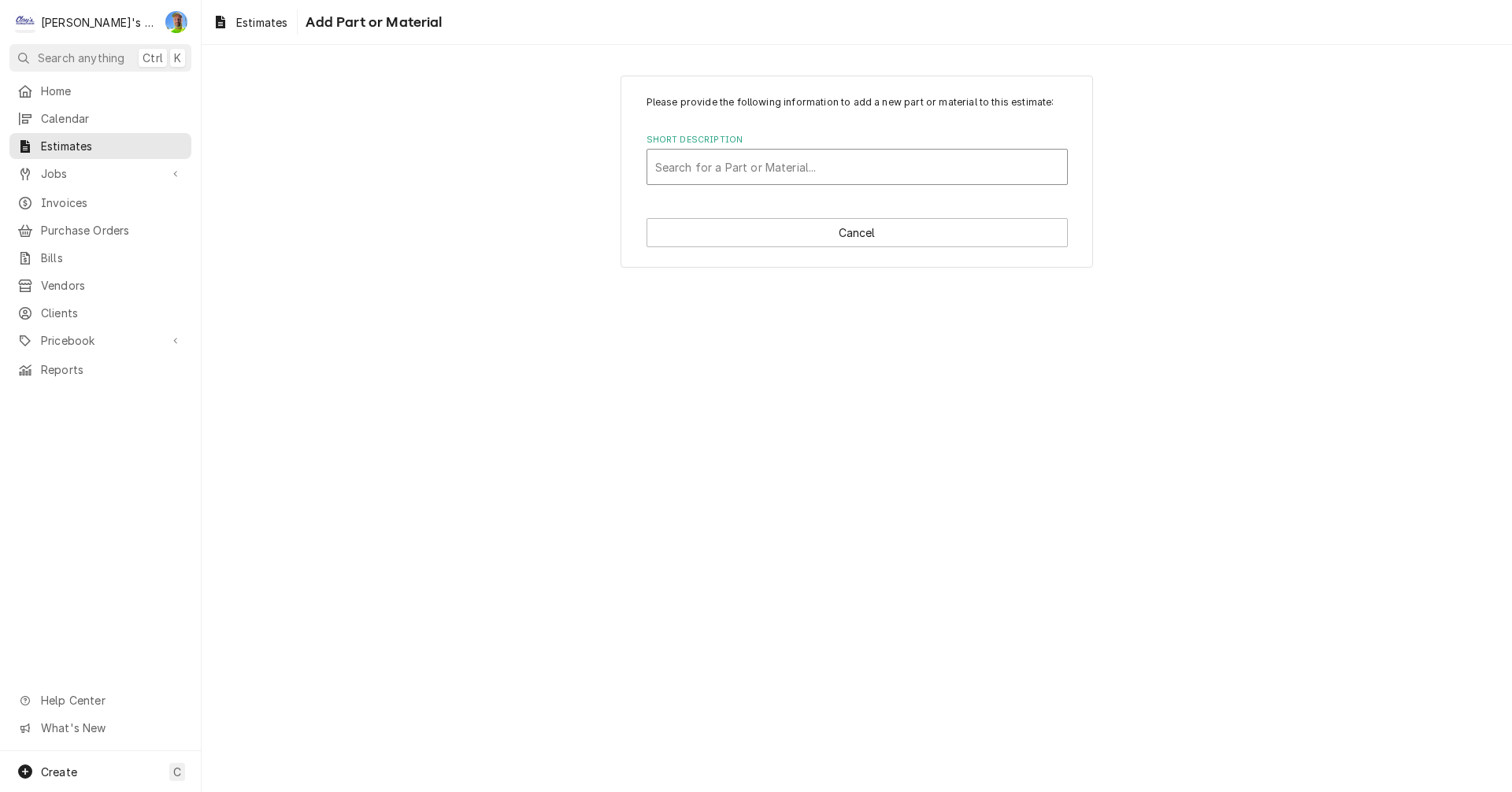
click at [766, 170] on div "Short Description" at bounding box center [857, 166] width 404 height 28
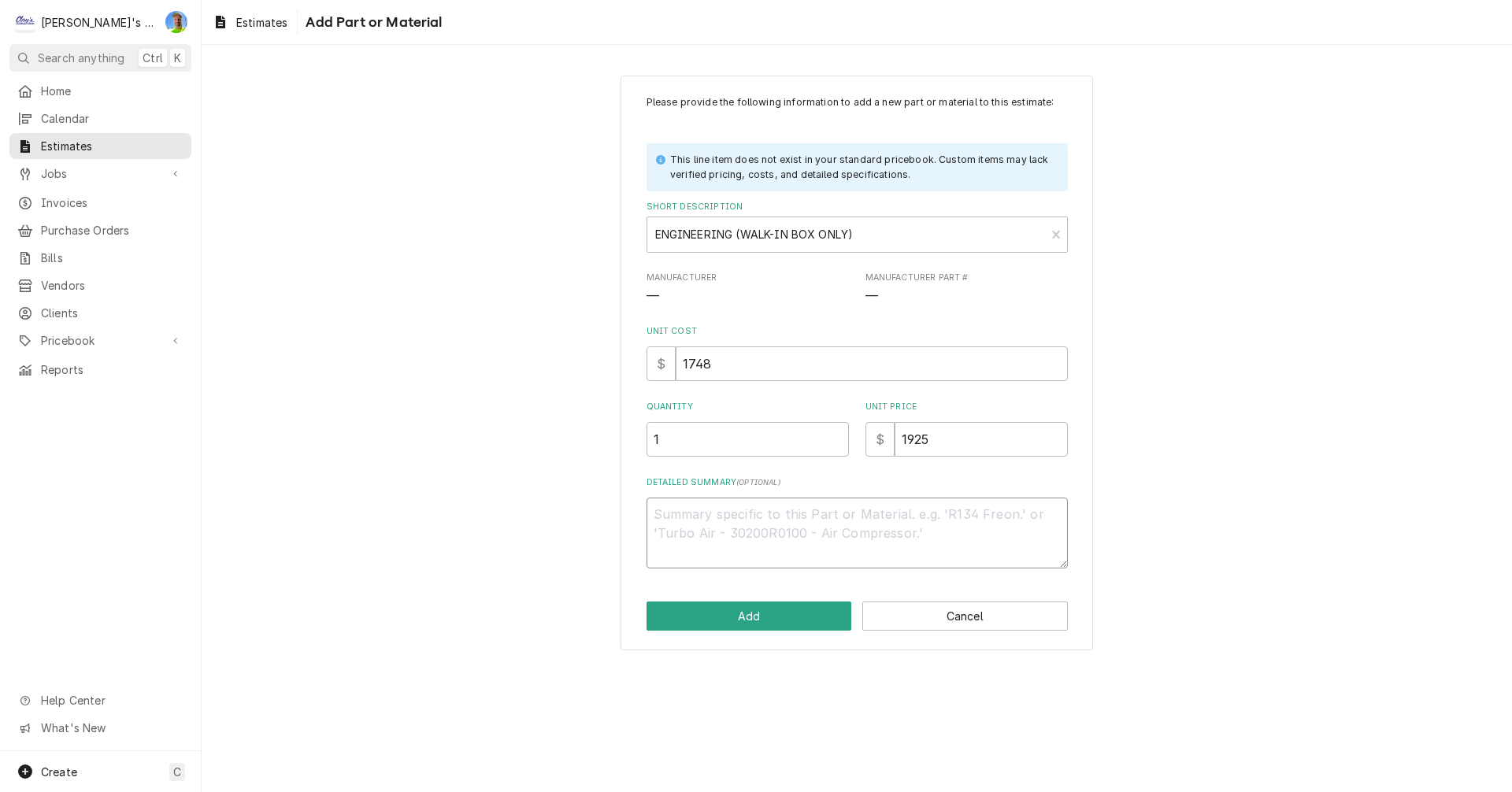
click at [682, 512] on textarea "Detailed Summary ( optional )" at bounding box center [857, 533] width 421 height 71
paste textarea "Engineering May require an additional 14-22 working days in design once drawing…"
click at [651, 536] on textarea "Engineering May require an additional 14-22 working days in design once drawing…" at bounding box center [857, 533] width 421 height 71
click at [679, 557] on textarea "Engineering - may require an additional 14-22 working days in design once drawi…" at bounding box center [857, 533] width 421 height 71
paste textarea "Interior seismic tie-down @ ceiling level (2" x 2") x 96" x Stucco galvalume"
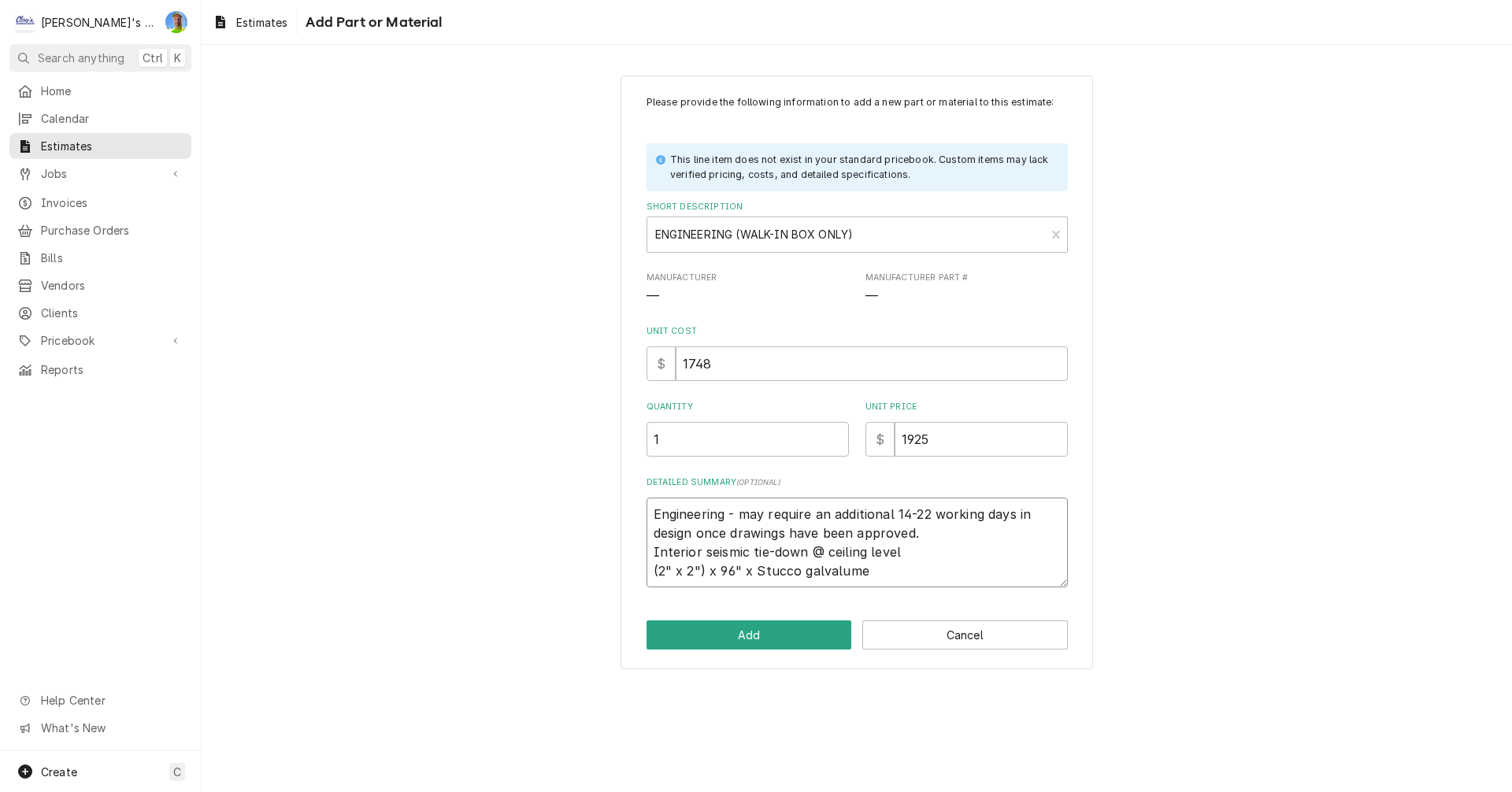
click at [650, 552] on textarea "Engineering - may require an additional 14-22 working days in design once drawi…" at bounding box center [857, 543] width 421 height 90
click at [650, 571] on textarea "Engineering - may require an additional 14-22 working days in design once drawi…" at bounding box center [857, 552] width 421 height 109
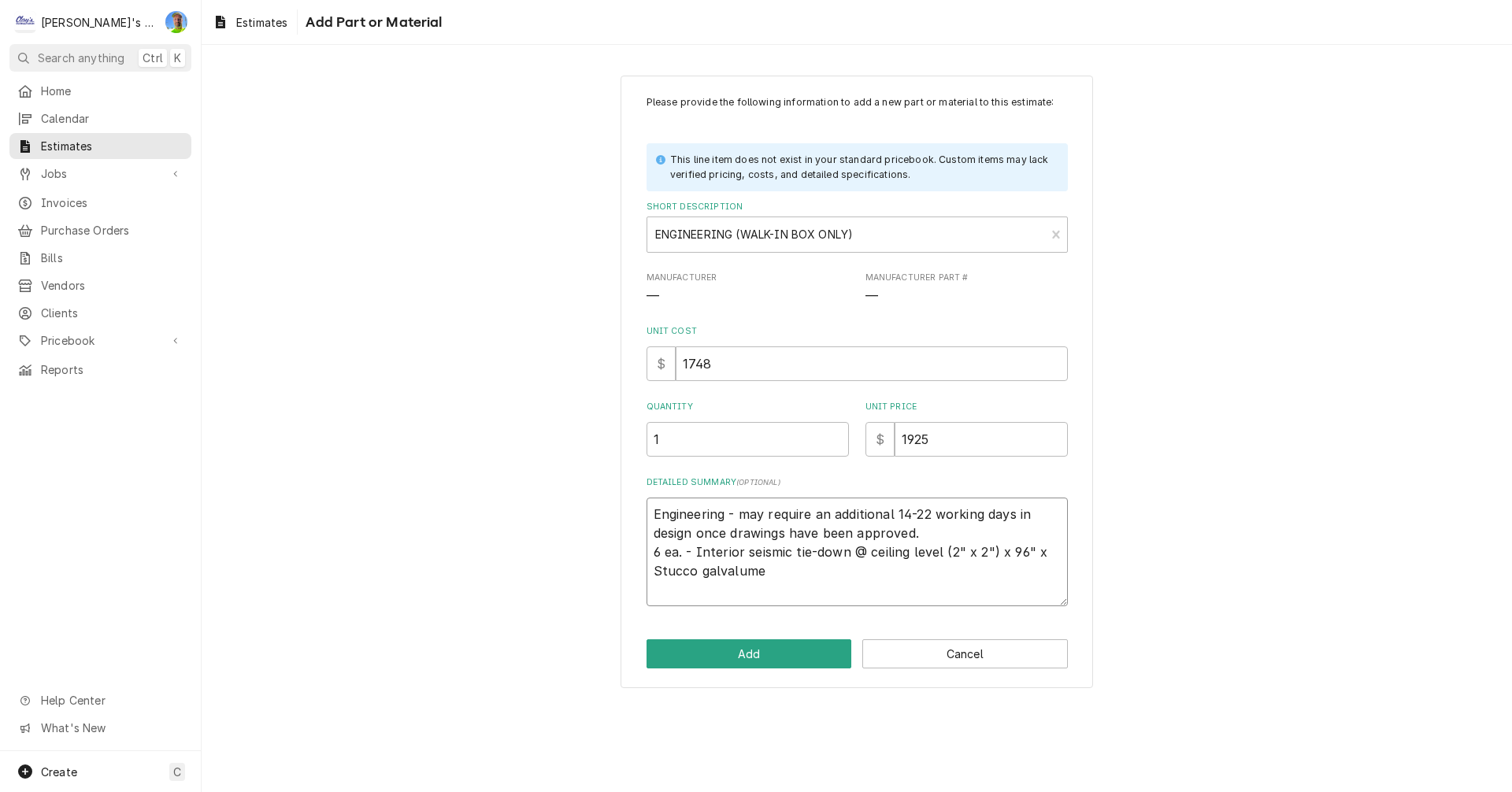
click at [773, 571] on textarea "Engineering - may require an additional 14-22 working days in design once drawi…" at bounding box center [857, 552] width 421 height 109
click at [652, 601] on textarea "Engineering - may require an additional 14-22 working days in design once drawi…" at bounding box center [857, 561] width 421 height 128
click at [654, 591] on textarea "Engineering - may require an additional 14-22 working days in design once drawi…" at bounding box center [857, 561] width 421 height 128
paste textarea "Combination interior cove base/seismic tie-down @ floor level (6" x 1 1/2") x 9…"
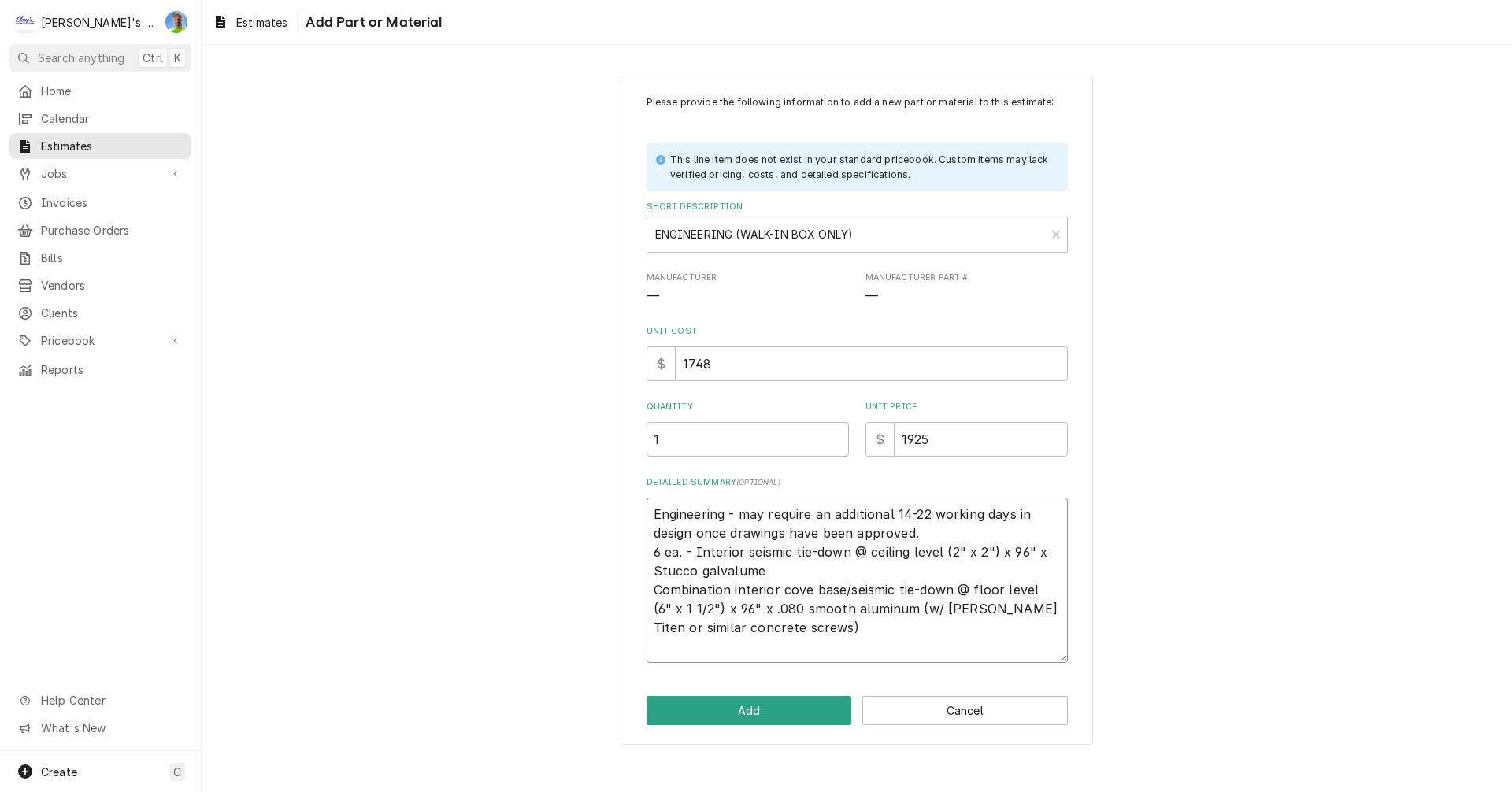
click at [647, 593] on textarea "Engineering - may require an additional 14-22 working days in design once drawi…" at bounding box center [857, 581] width 421 height 166
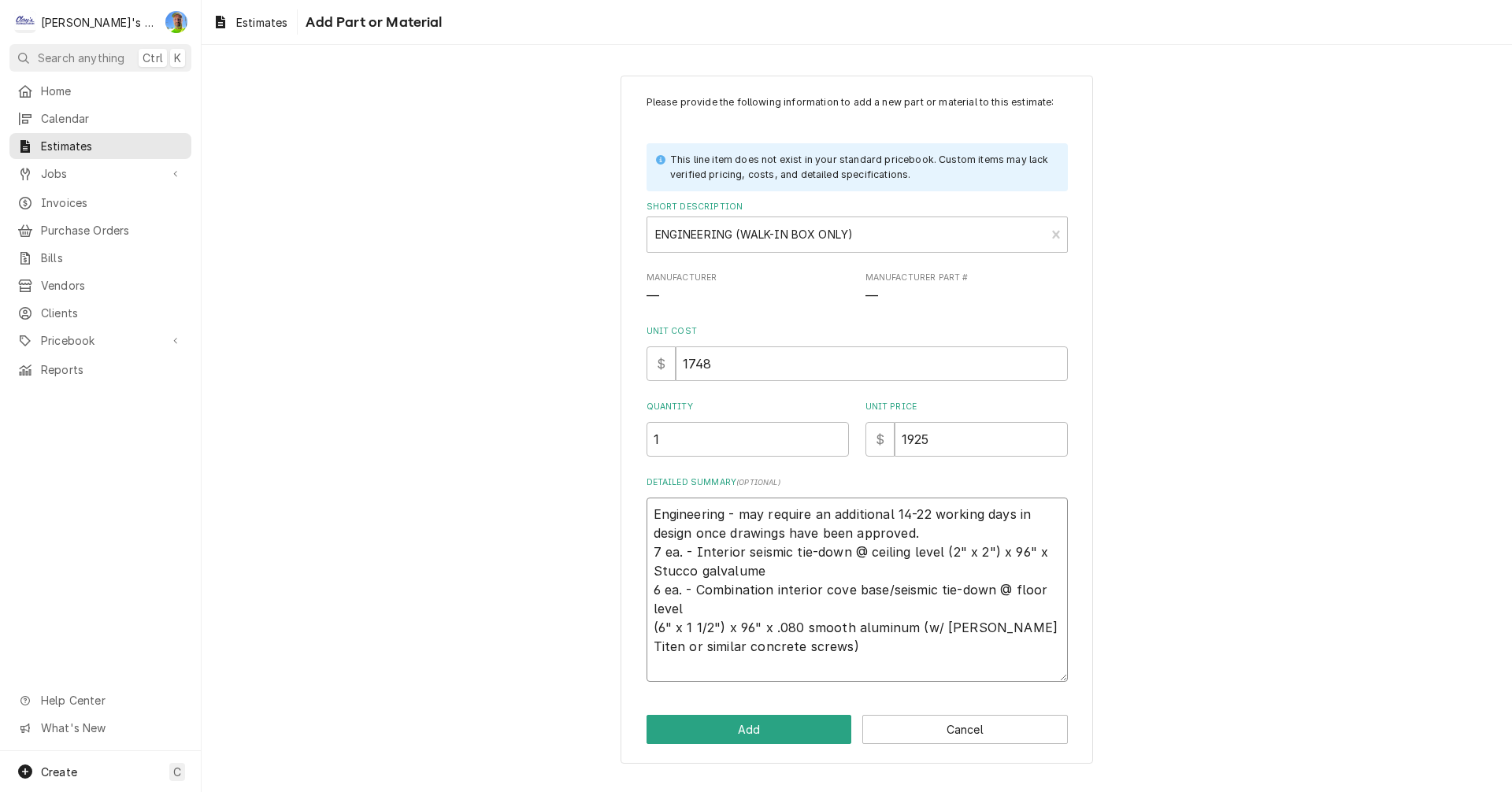
click at [655, 630] on textarea "Engineering - may require an additional 14-22 working days in design once drawi…" at bounding box center [857, 589] width 421 height 184
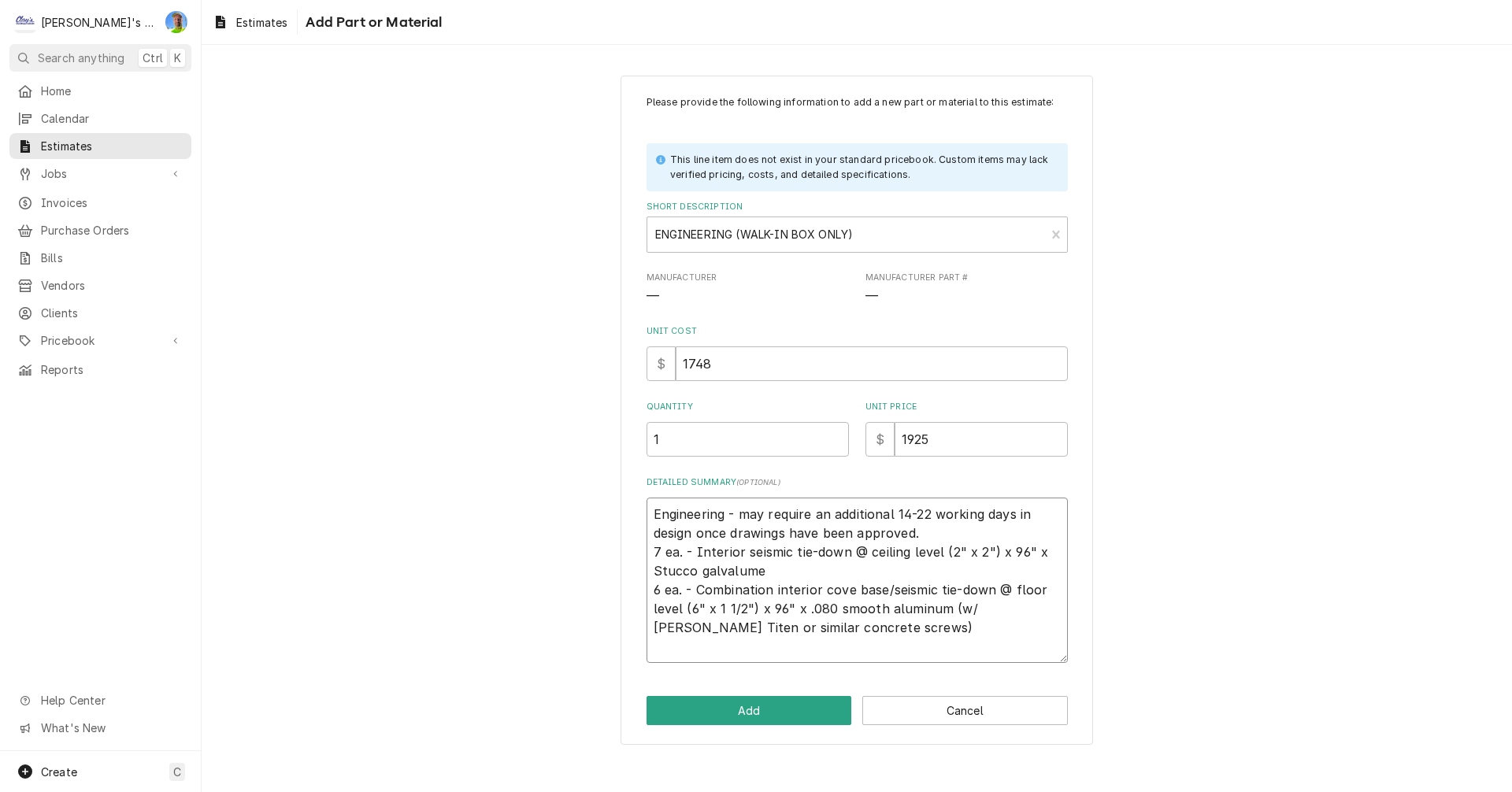
click at [848, 633] on textarea "Engineering - may require an additional 14-22 working days in design once drawi…" at bounding box center [857, 581] width 421 height 166
click at [787, 699] on button "Add" at bounding box center [750, 711] width 206 height 29
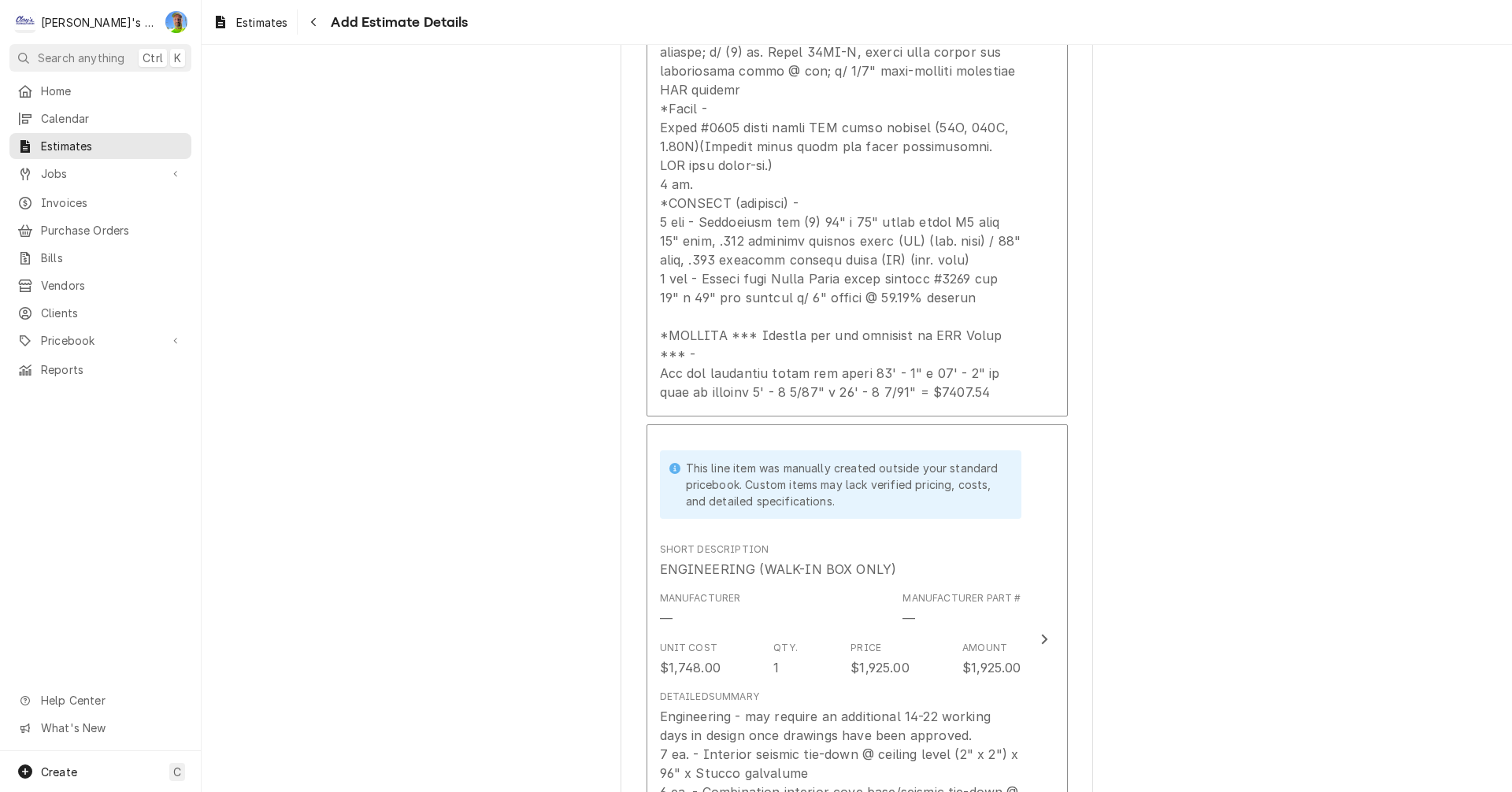
scroll to position [2695, 0]
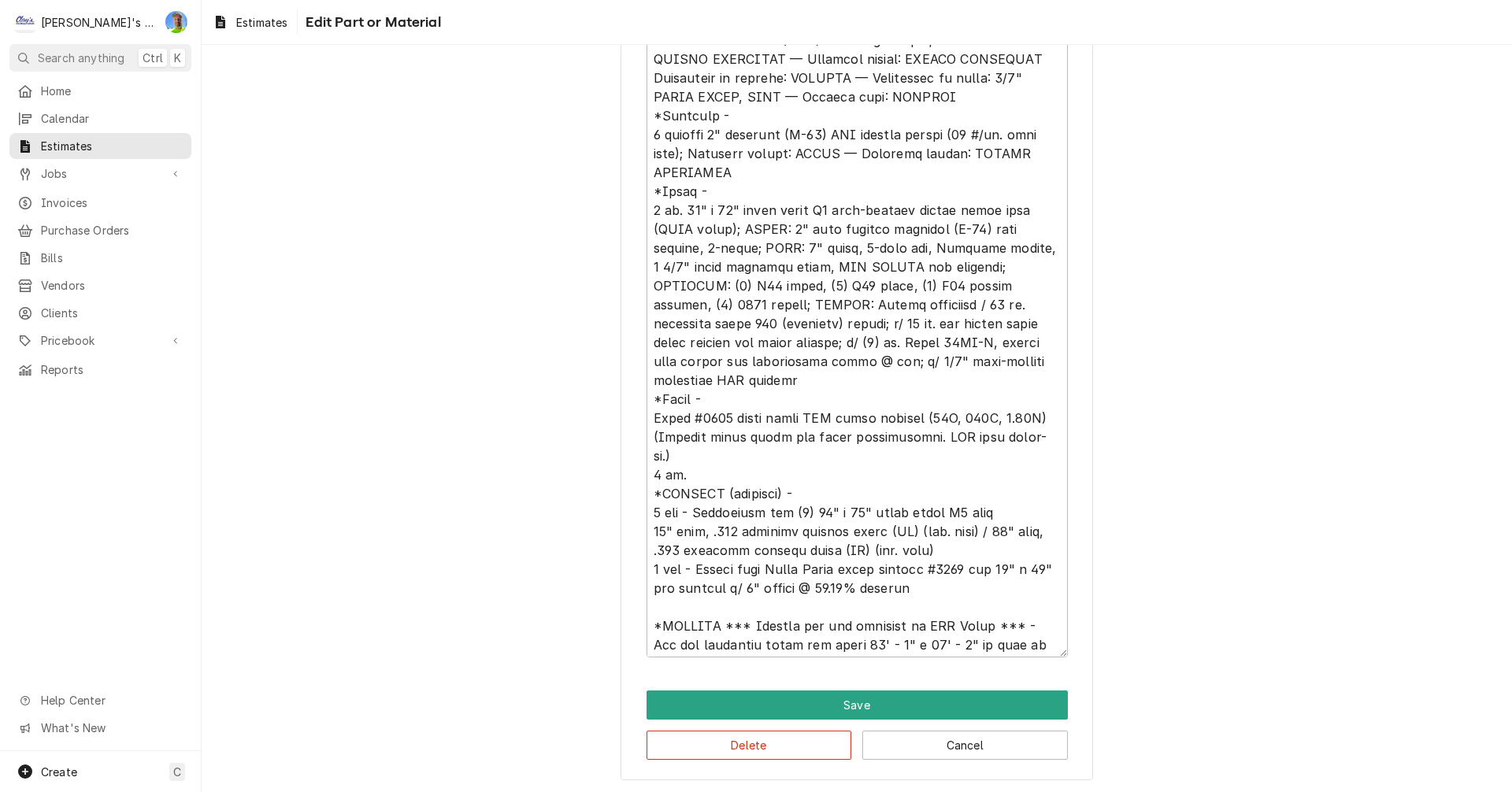
scroll to position [19, 0]
click at [1018, 605] on textarea "Detailed Summary ( optional )" at bounding box center [857, 319] width 421 height 675
click at [901, 640] on textarea "Detailed Summary ( optional )" at bounding box center [857, 319] width 421 height 675
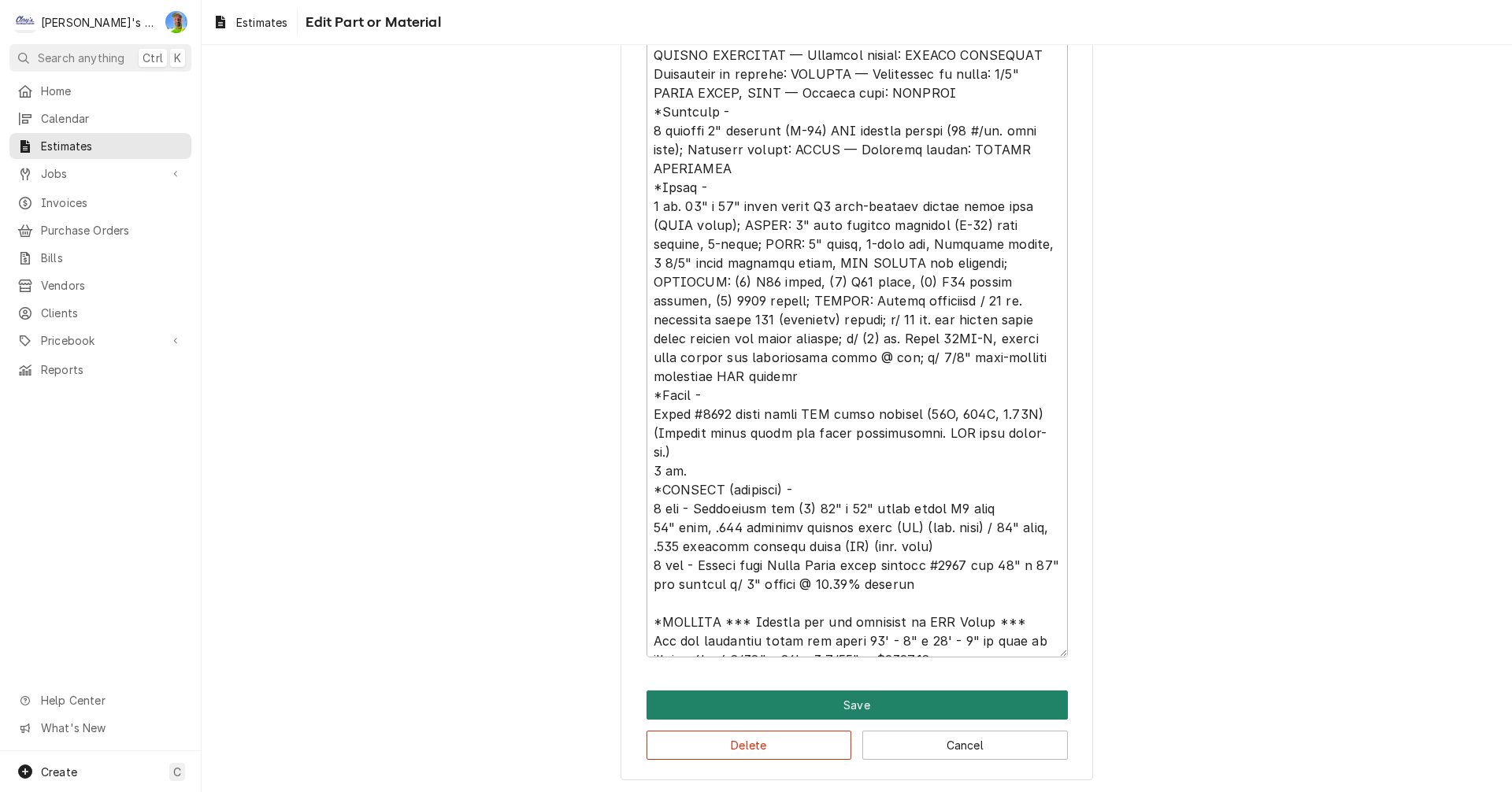
click at [959, 696] on button "Save" at bounding box center [857, 705] width 421 height 29
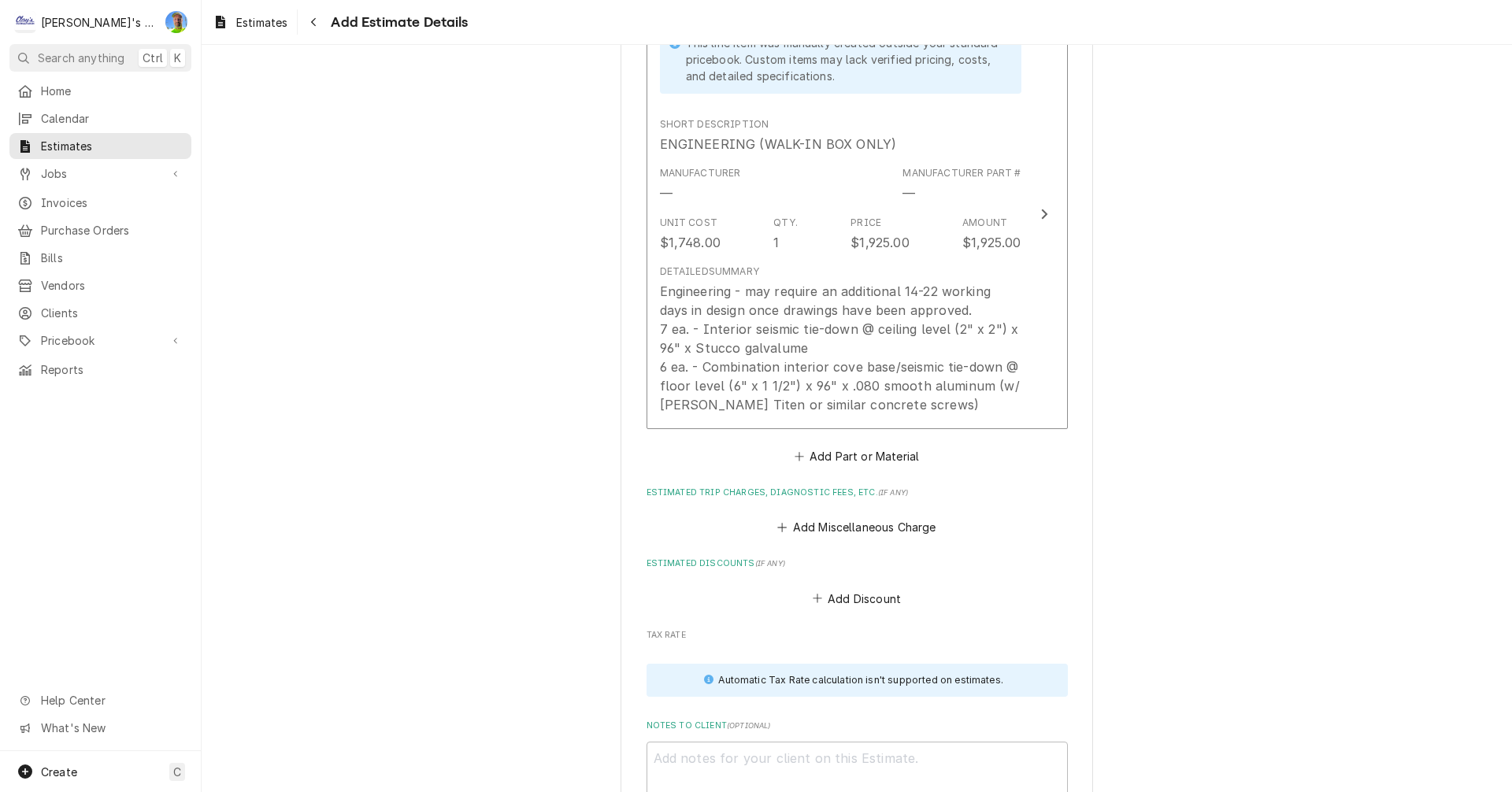
scroll to position [3149, 0]
click at [820, 444] on button "Add Part or Material" at bounding box center [857, 454] width 130 height 22
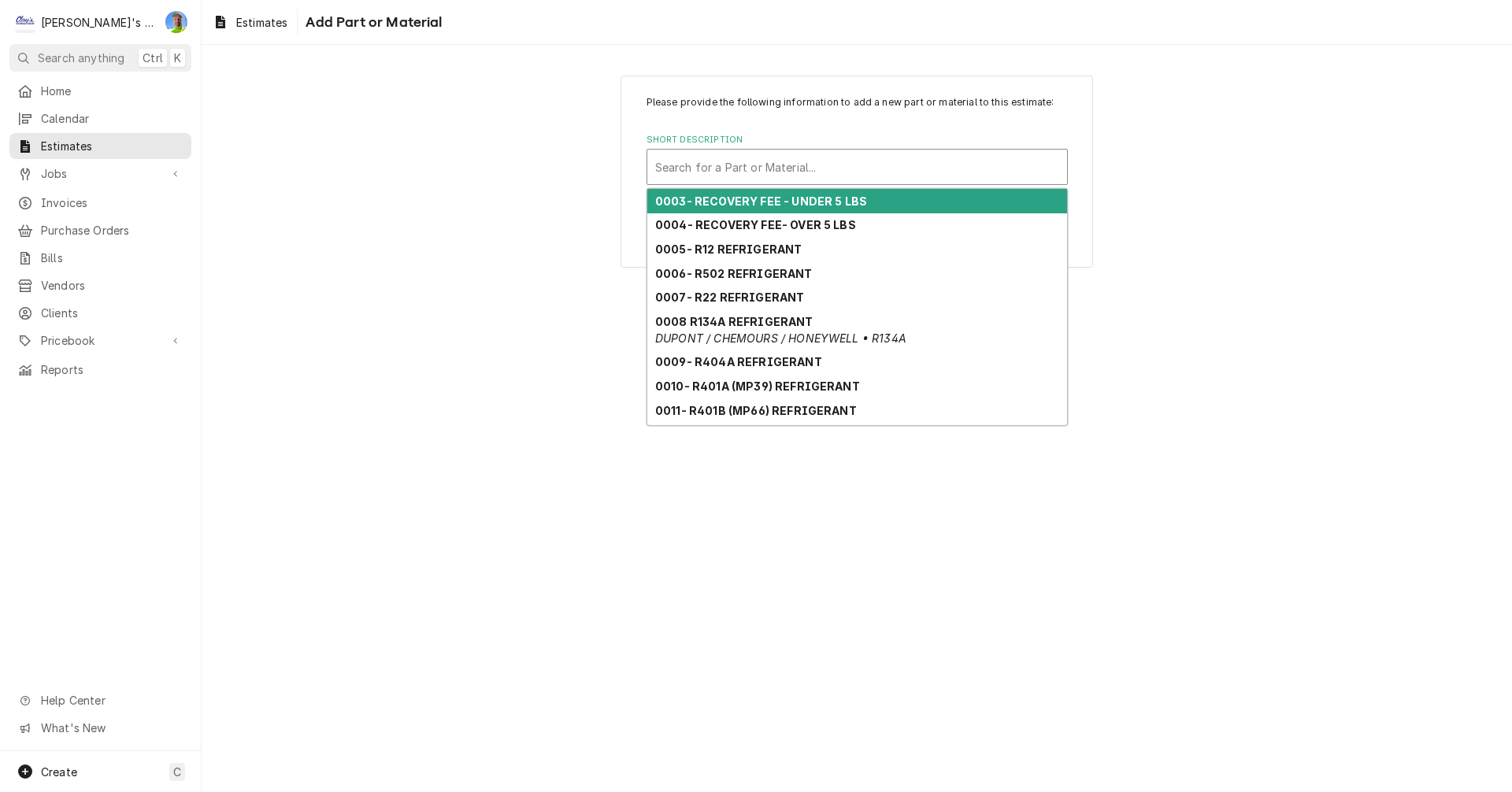
click at [791, 174] on div "Short Description" at bounding box center [857, 166] width 404 height 28
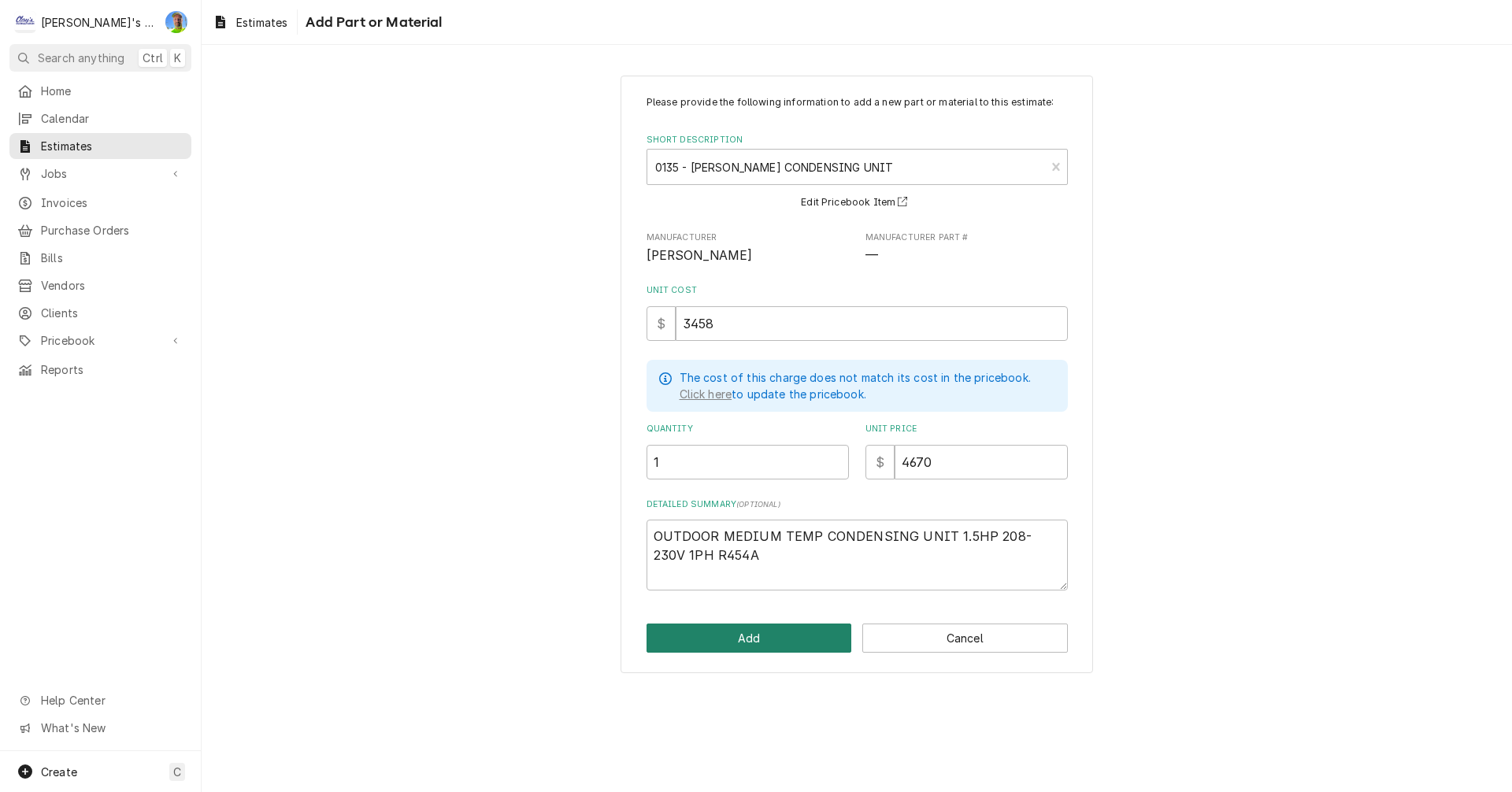
click at [785, 643] on button "Add" at bounding box center [750, 638] width 206 height 29
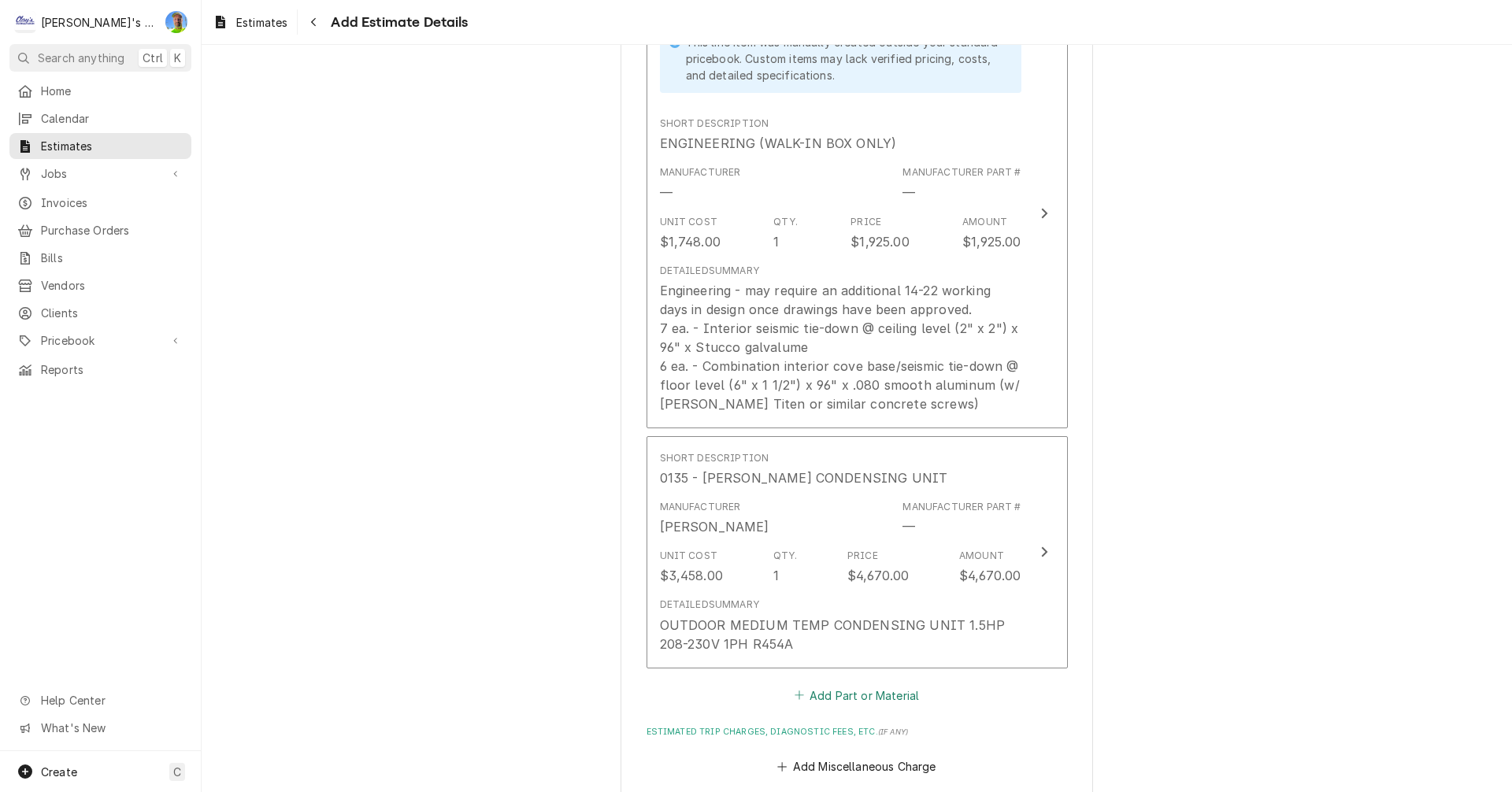
scroll to position [3149, 0]
click at [840, 684] on button "Add Part or Material" at bounding box center [857, 695] width 130 height 22
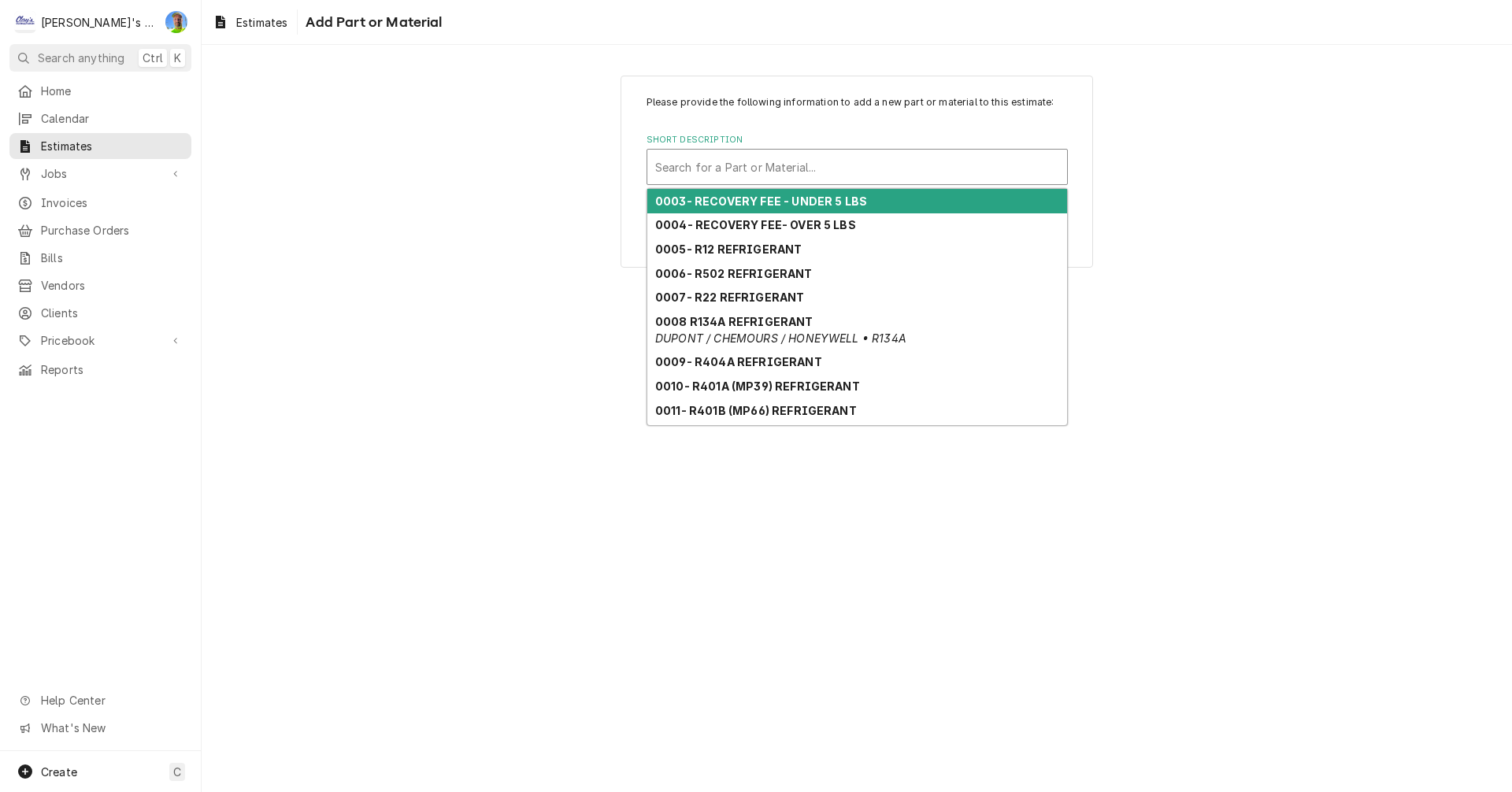
click at [684, 172] on div "Short Description" at bounding box center [857, 166] width 404 height 28
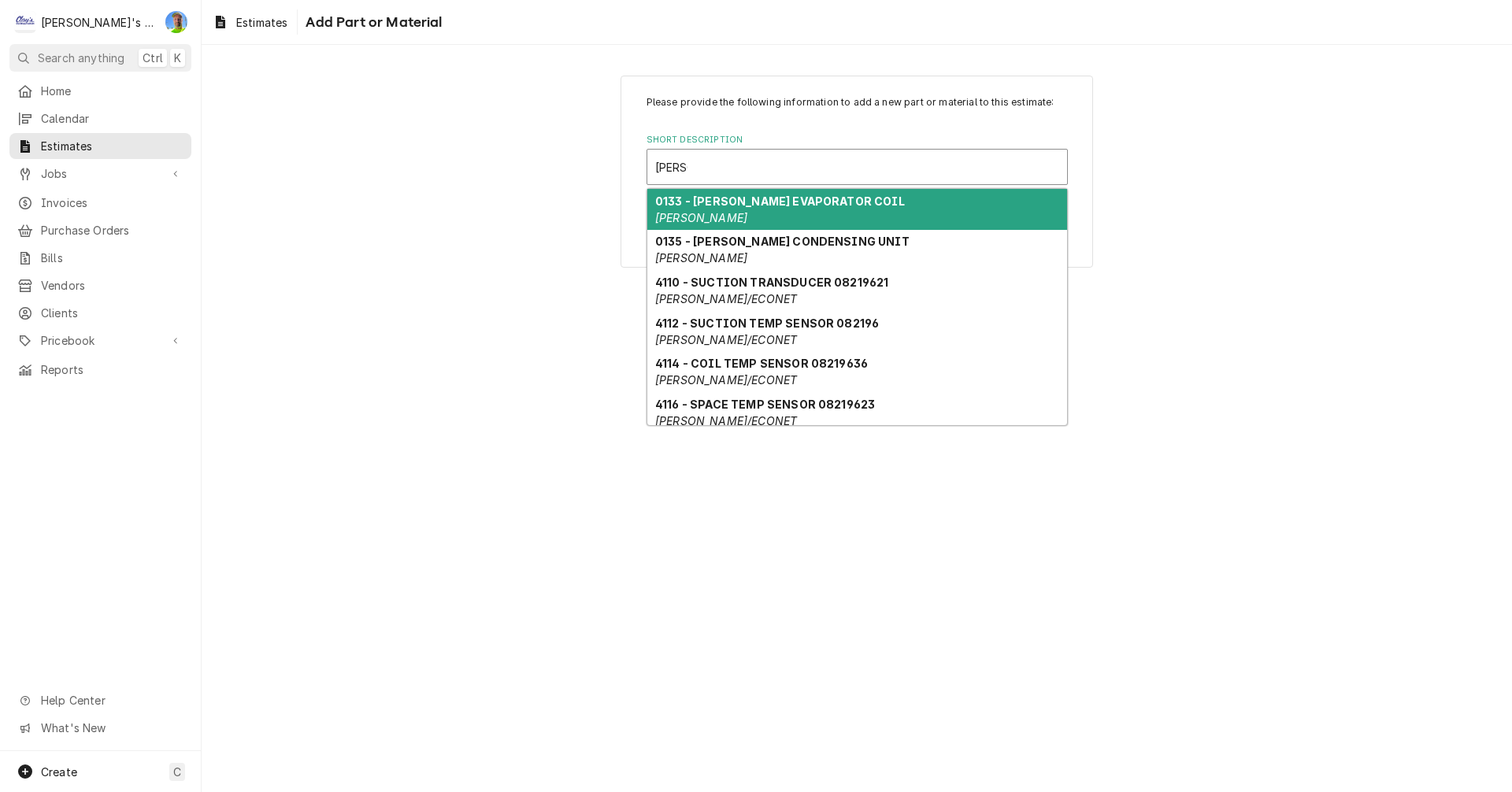
click at [756, 208] on div "0133 - RUSSELL EVAPORATOR COIL RUSSELL" at bounding box center [857, 209] width 420 height 41
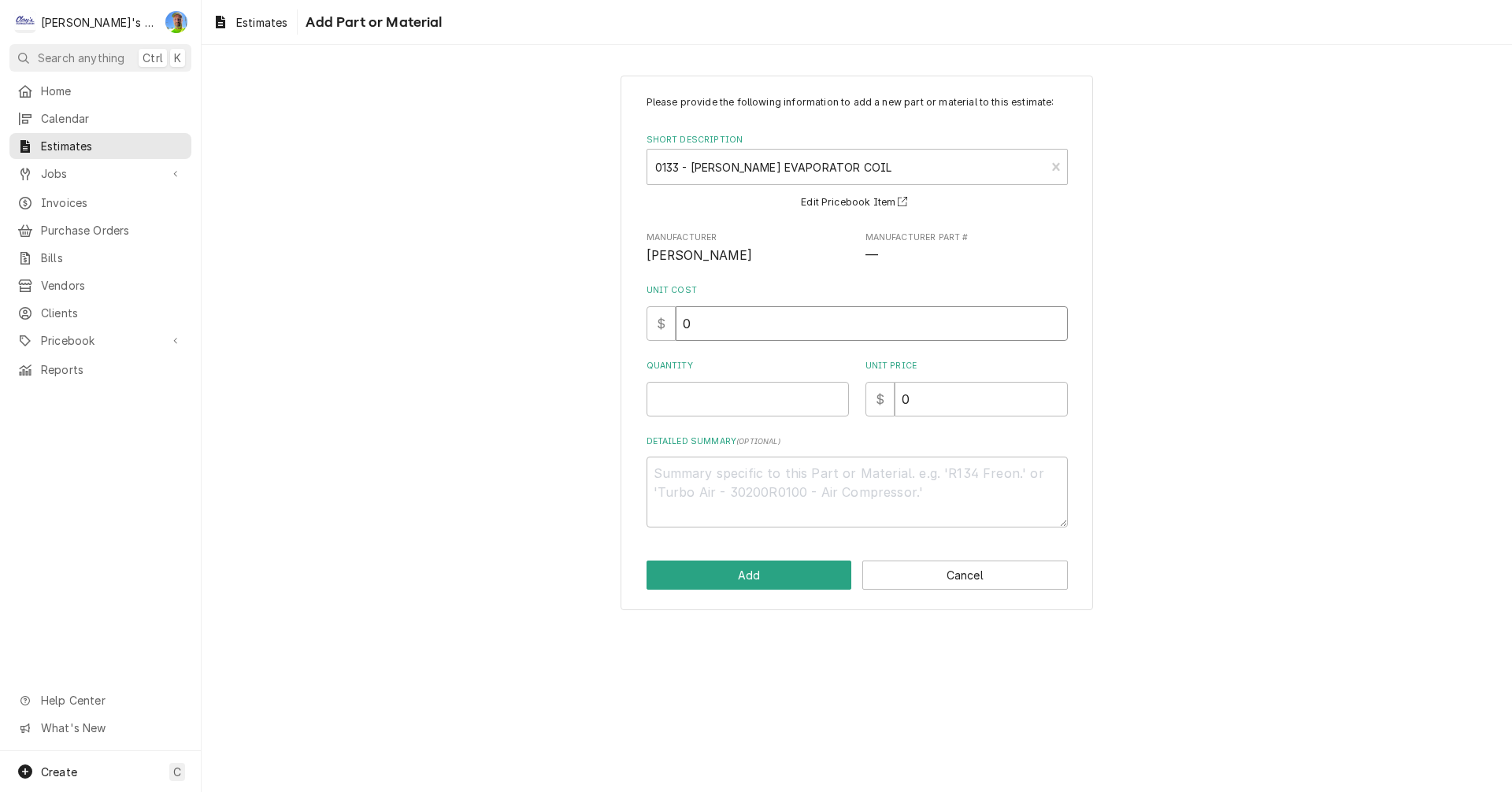
click at [742, 328] on input "0" at bounding box center [872, 323] width 392 height 35
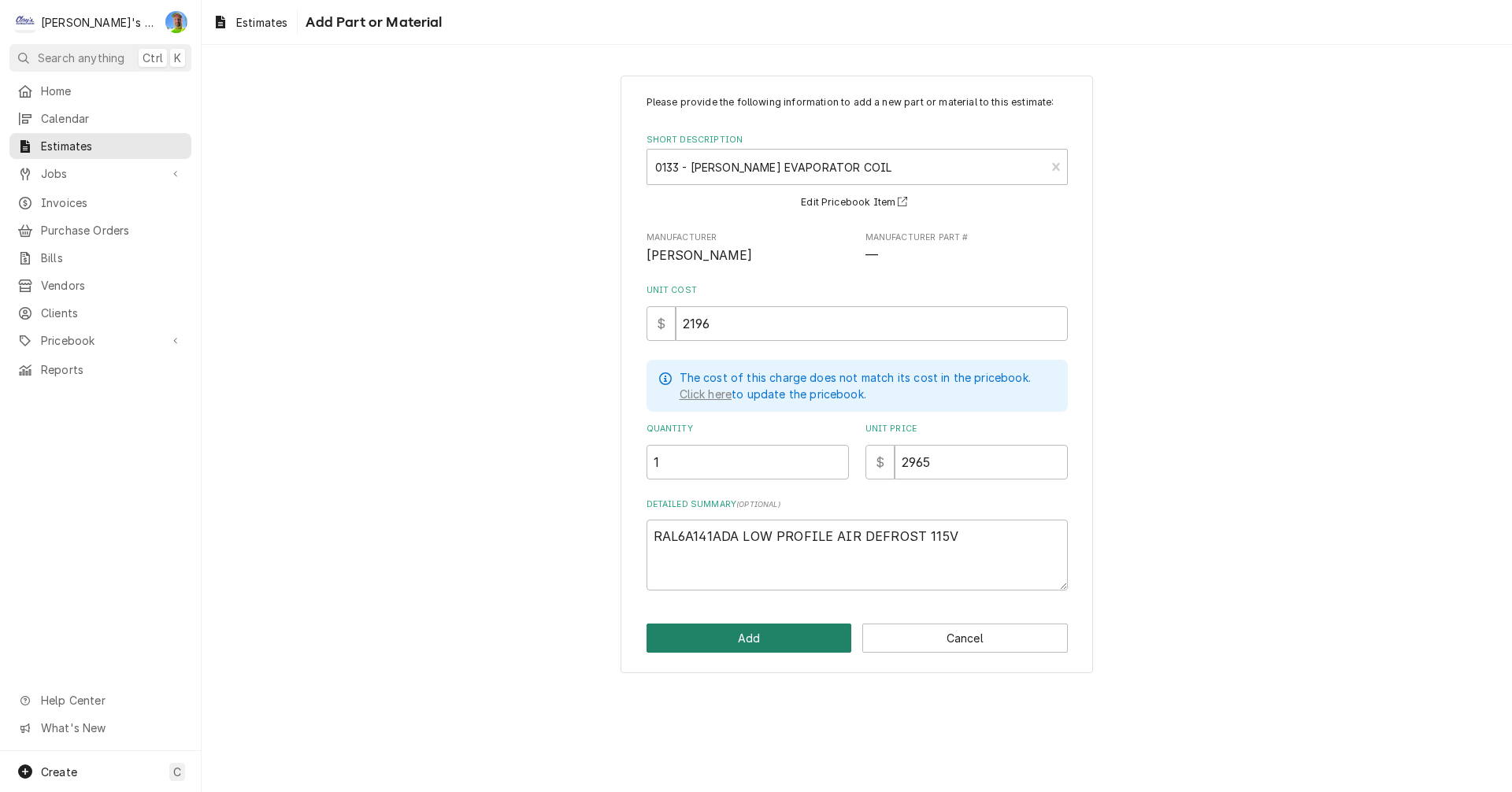
click at [705, 642] on button "Add" at bounding box center [750, 638] width 206 height 29
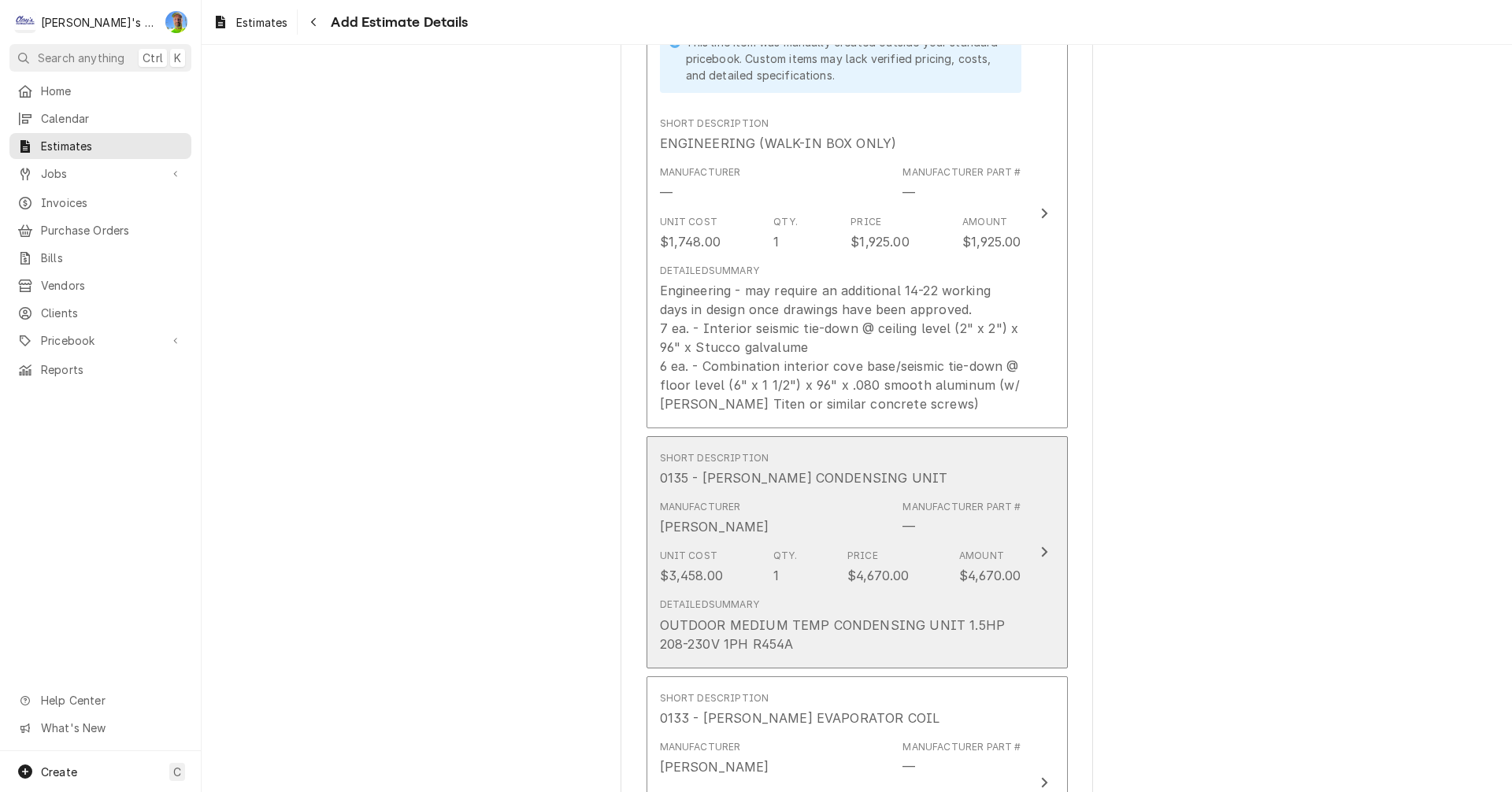
scroll to position [3149, 0]
click at [799, 543] on div "Unit Cost $3,458.00 Qty. 1 Price $4,670.00 Amount $4,670.00" at bounding box center [841, 567] width 362 height 49
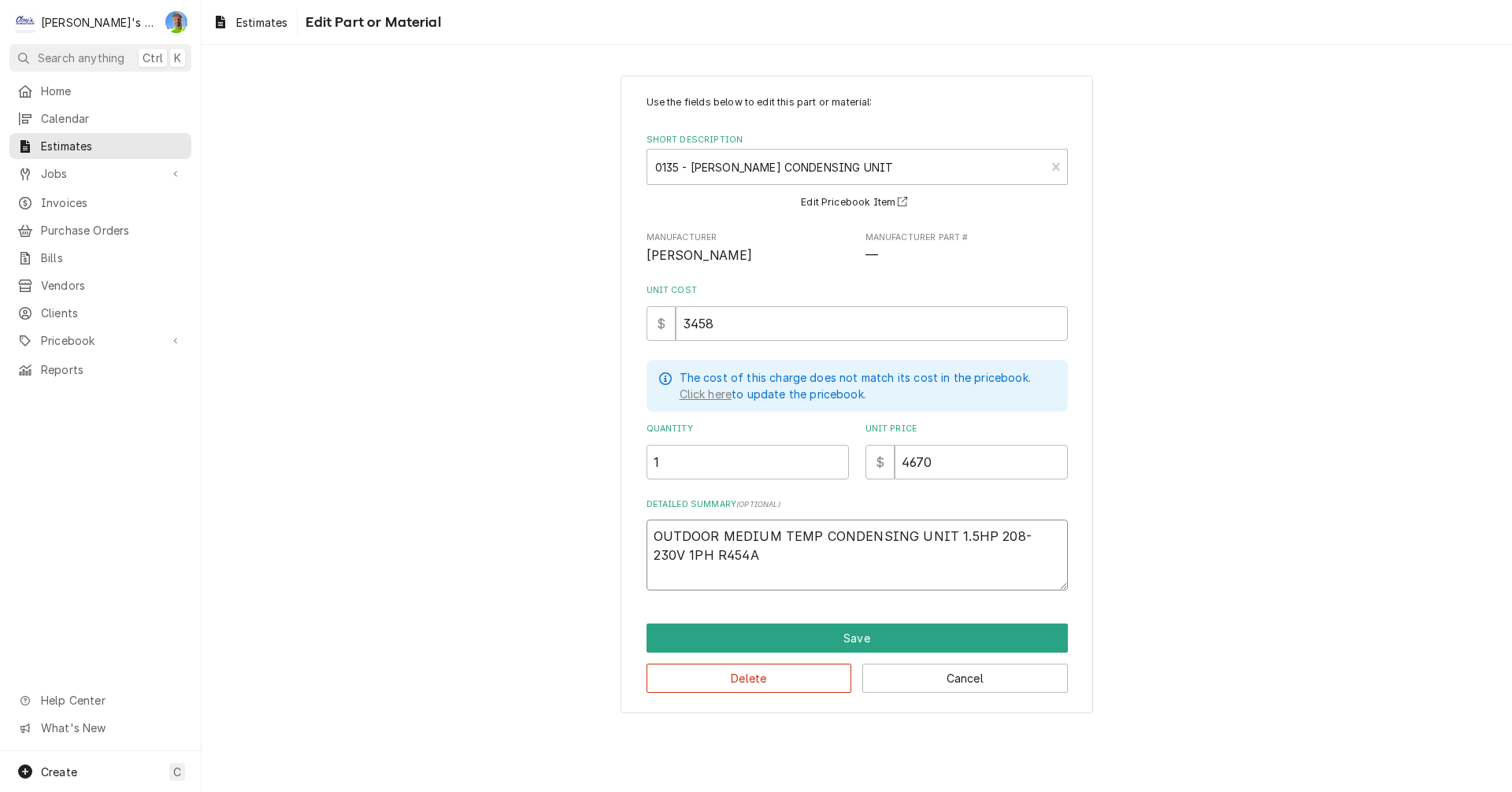
click at [652, 536] on textarea "OUTDOOR MEDIUM TEMP CONDENSING UNIT 1.5HP 208-230V 1PH R454A" at bounding box center [857, 555] width 421 height 71
click at [783, 628] on button "Save" at bounding box center [857, 638] width 421 height 29
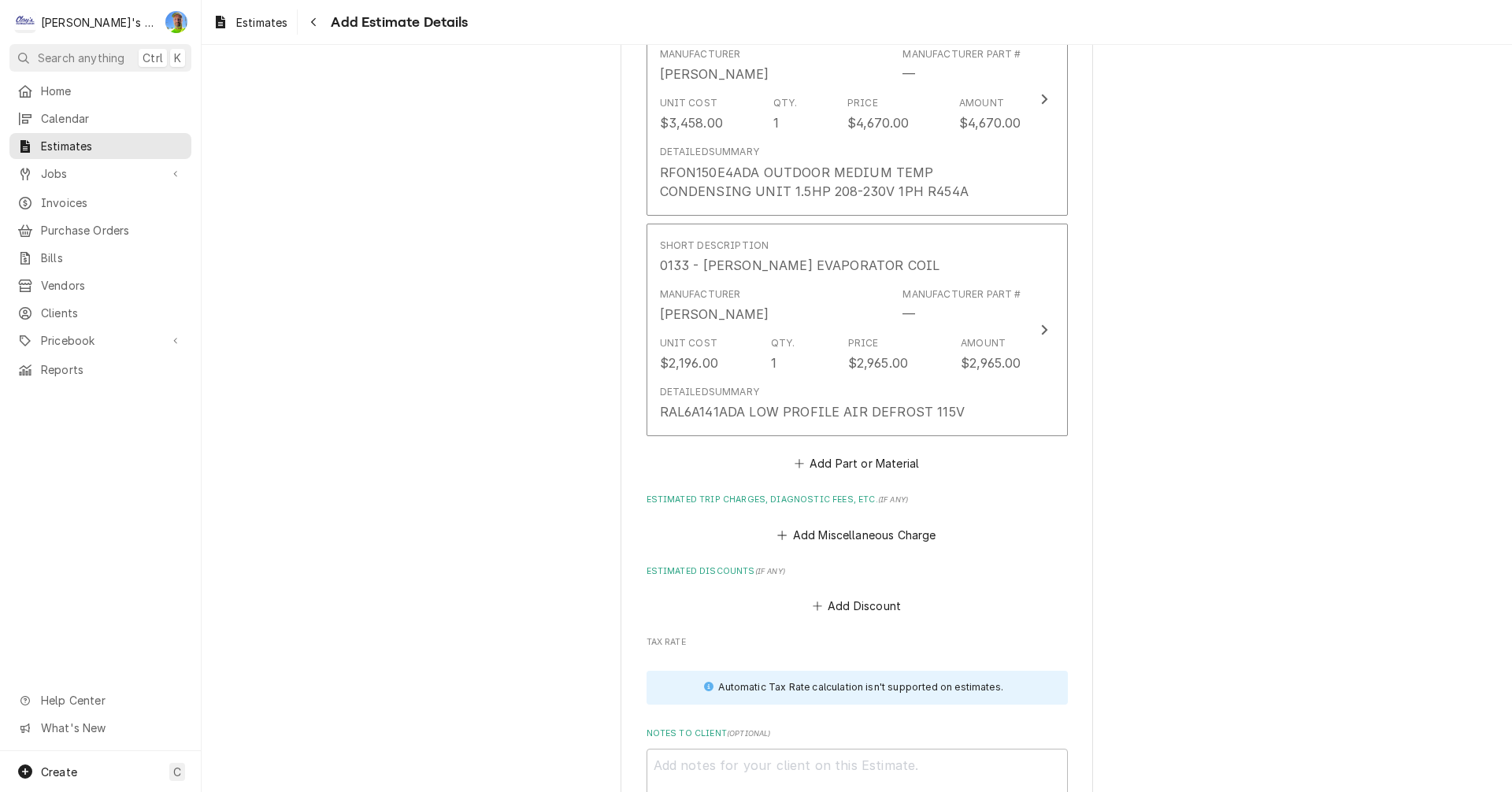
scroll to position [3540, 0]
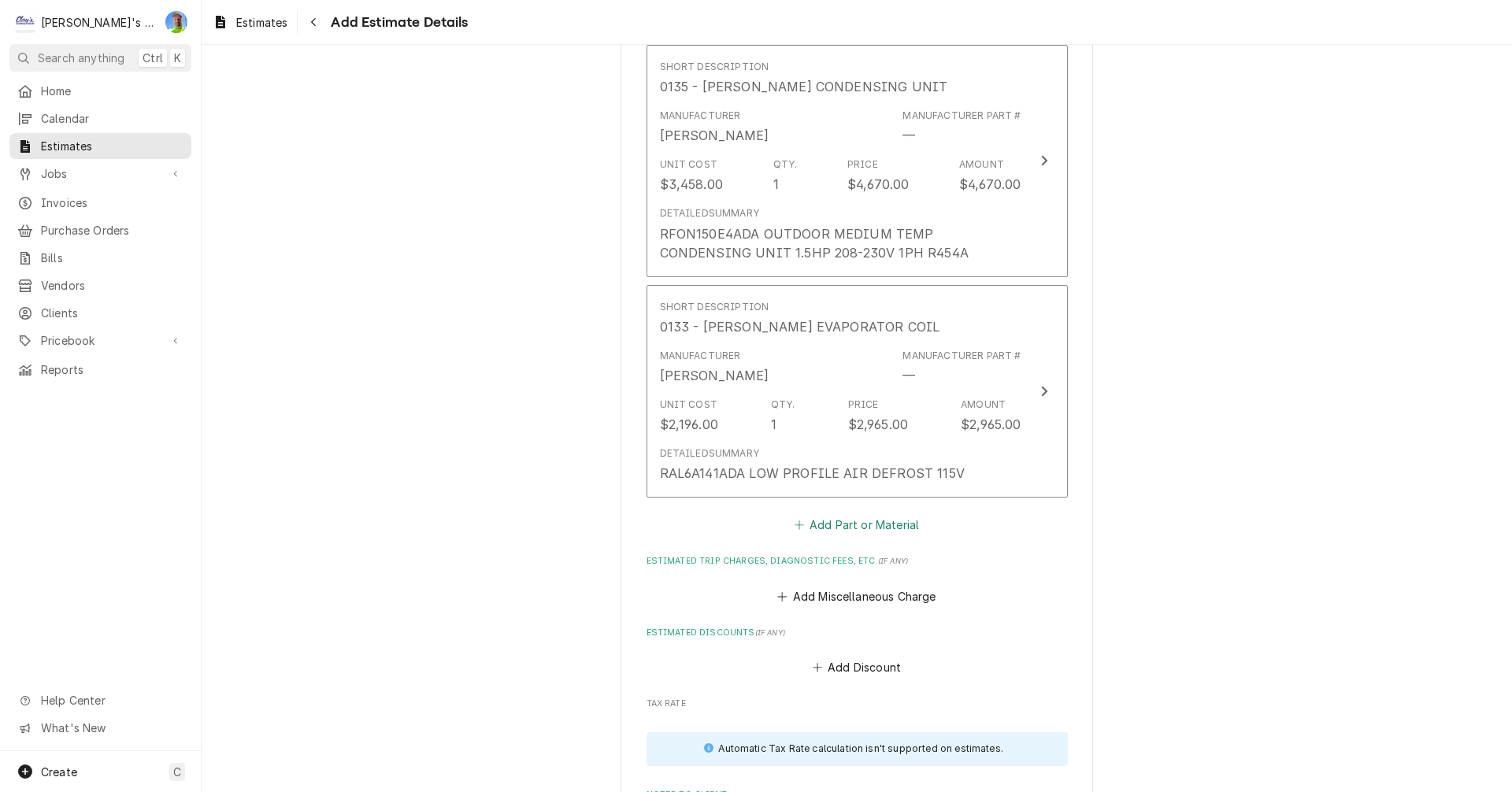
click at [866, 515] on button "Add Part or Material" at bounding box center [857, 525] width 130 height 22
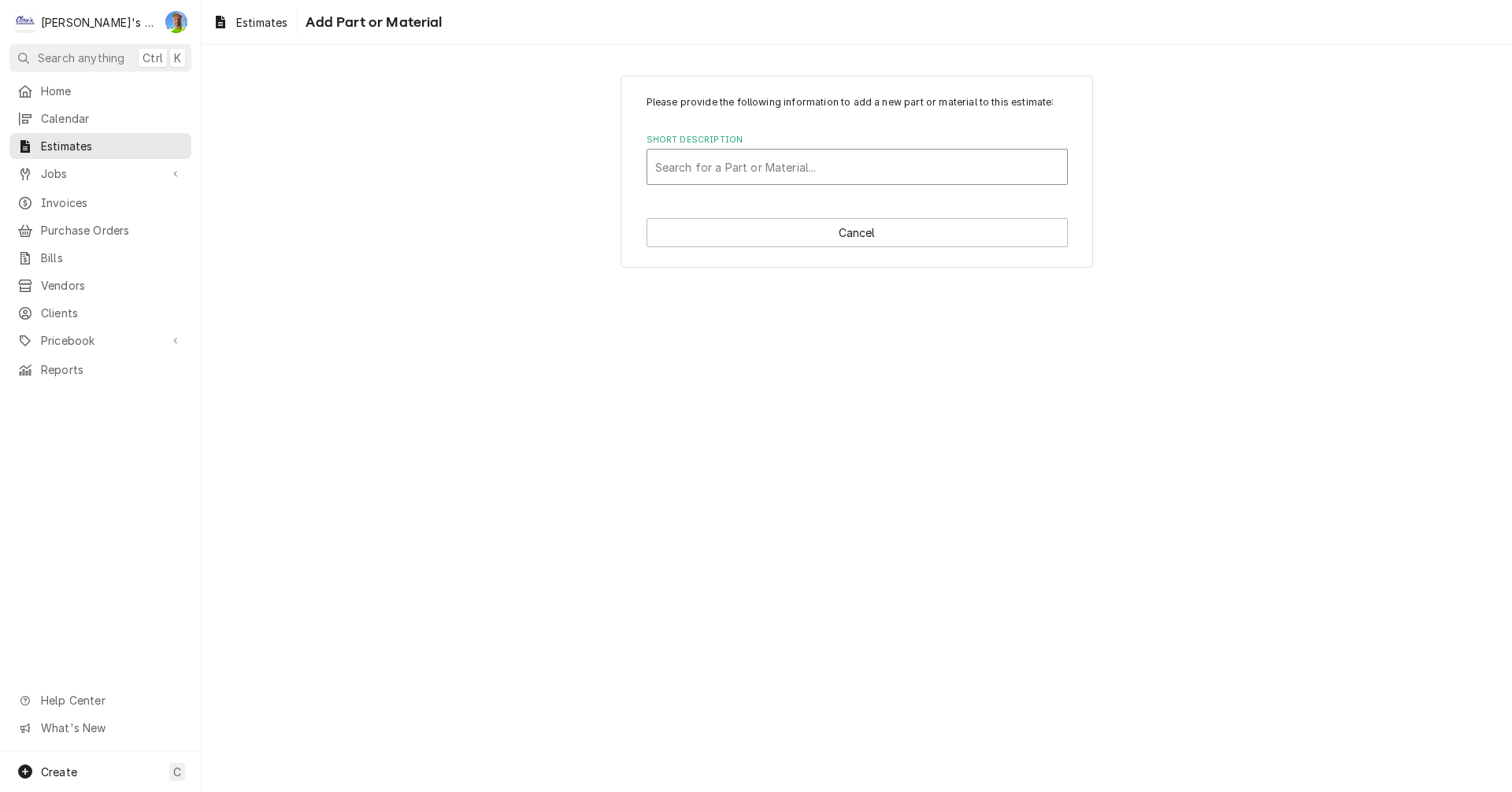
click at [769, 165] on div "Short Description" at bounding box center [857, 166] width 404 height 28
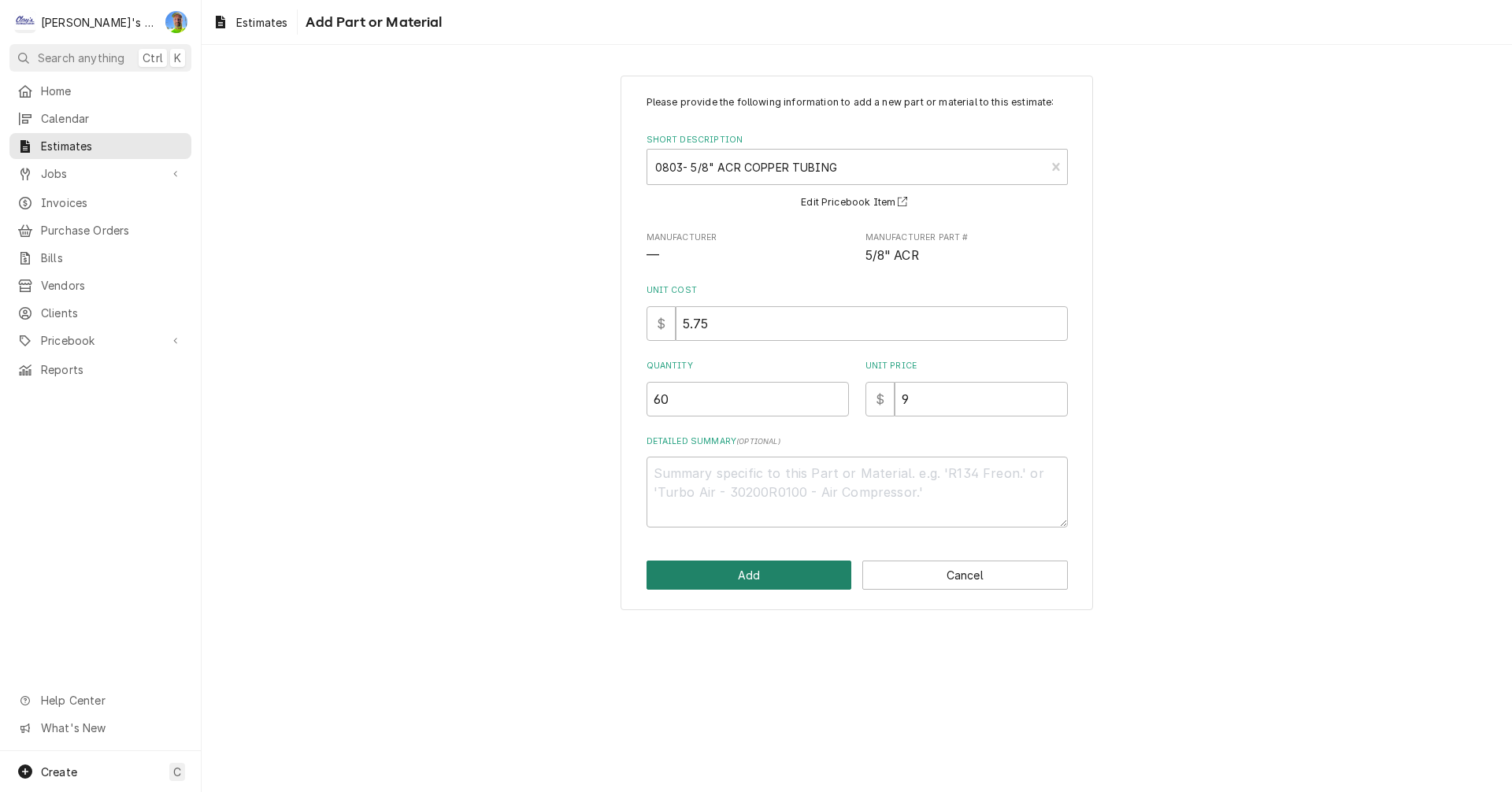
click at [738, 581] on button "Add" at bounding box center [750, 575] width 206 height 29
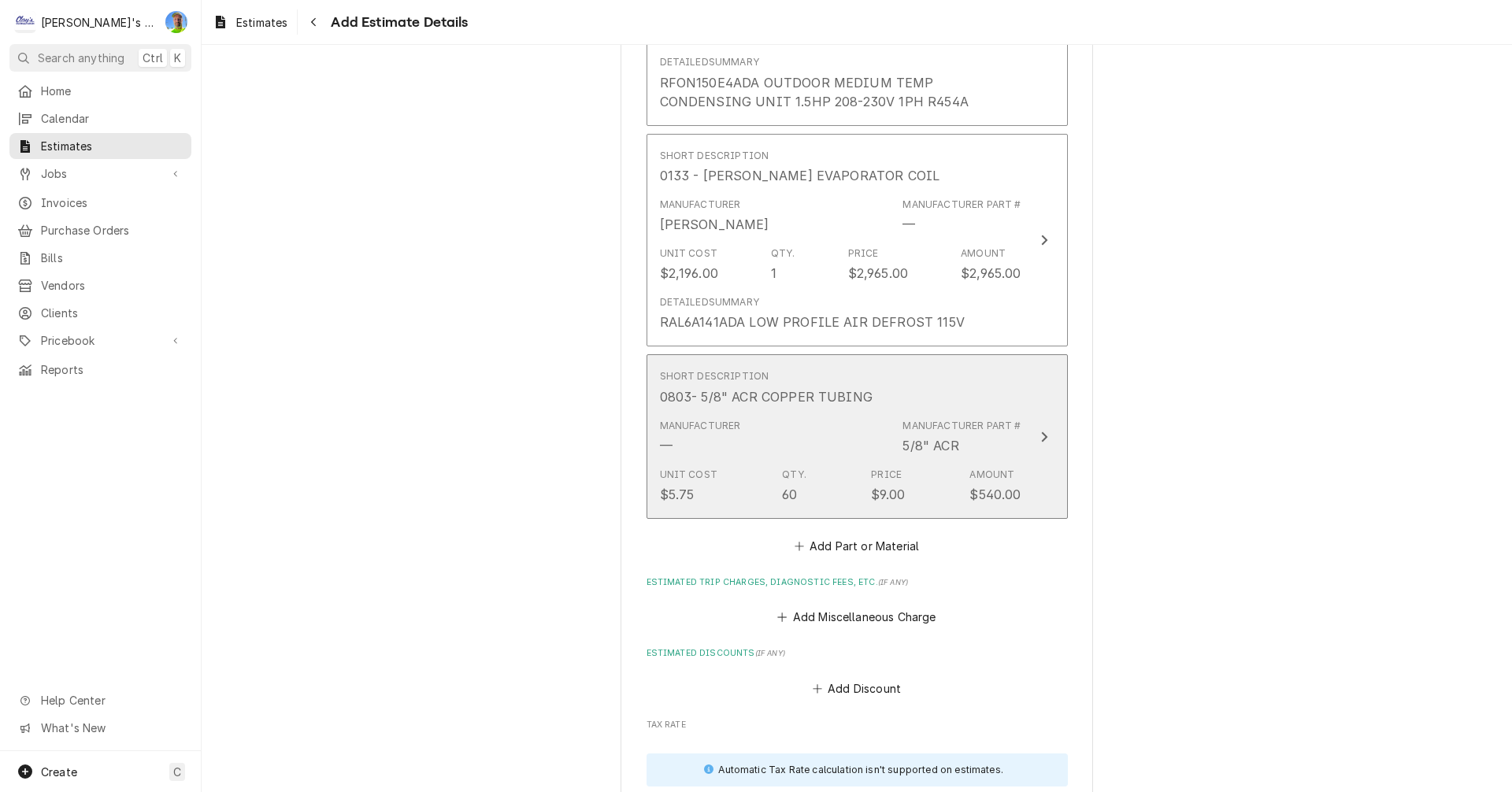
scroll to position [3697, 0]
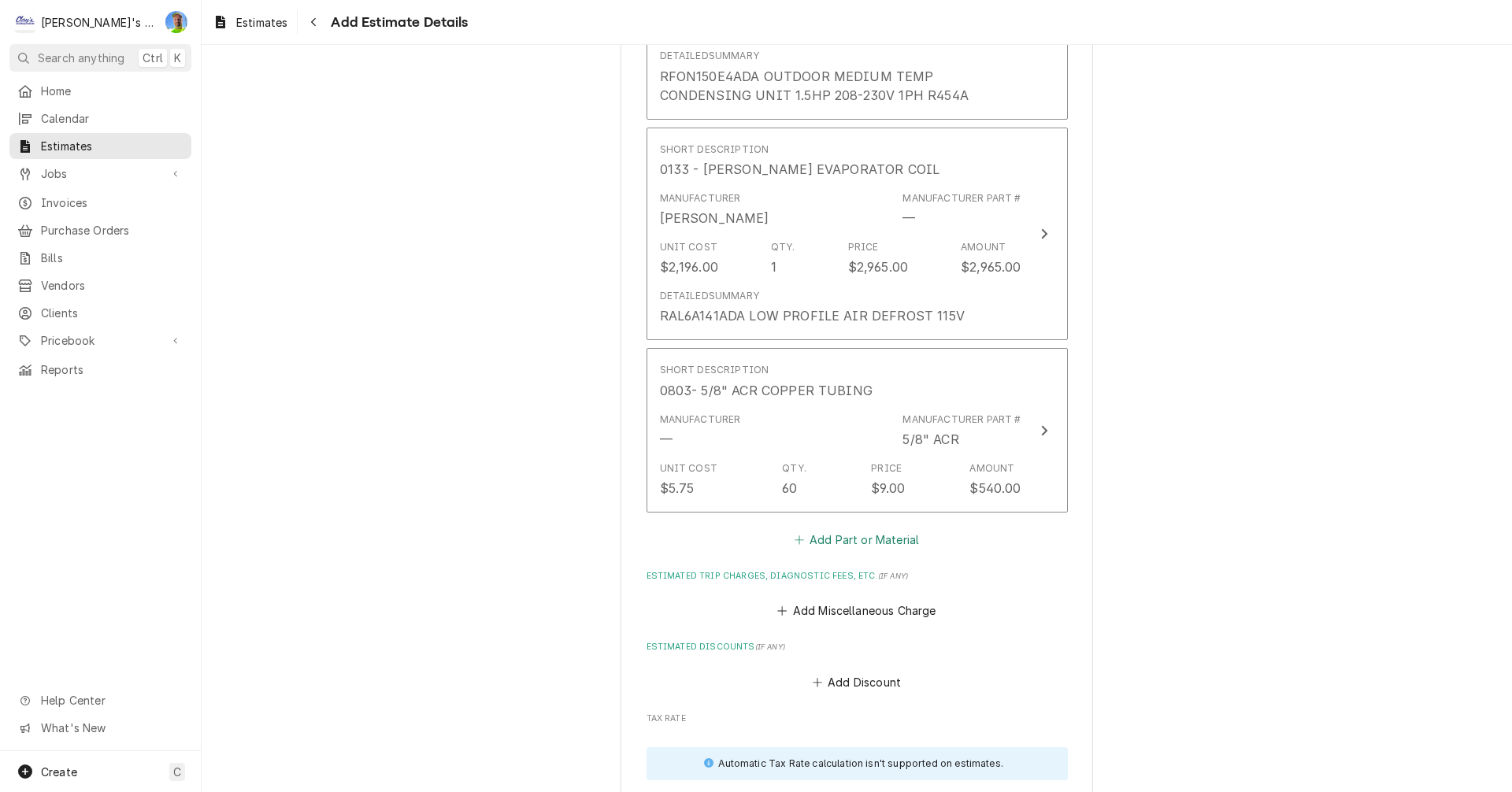
click at [817, 528] on button "Add Part or Material" at bounding box center [857, 539] width 130 height 22
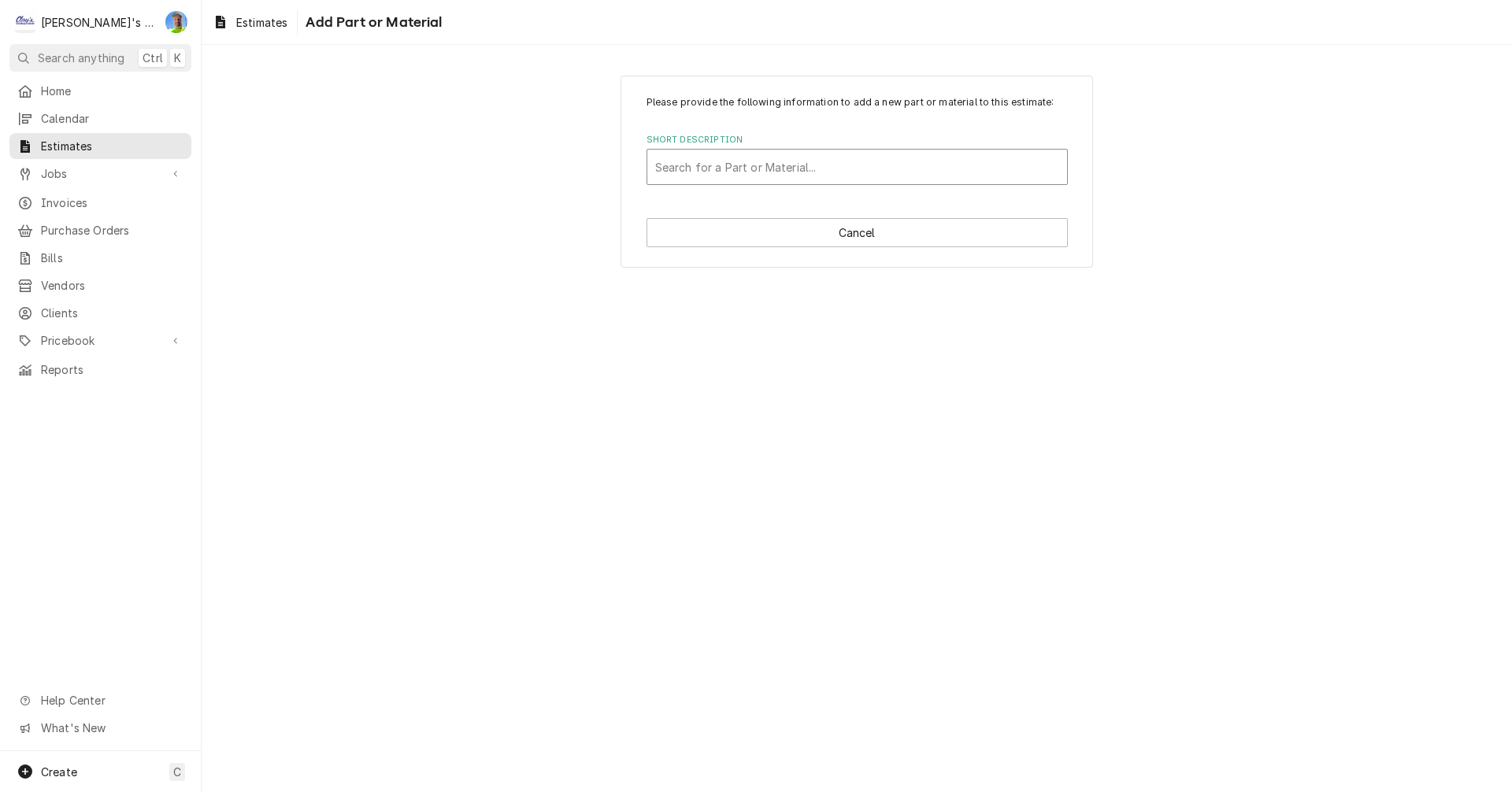
click at [758, 176] on div "Short Description" at bounding box center [857, 166] width 404 height 28
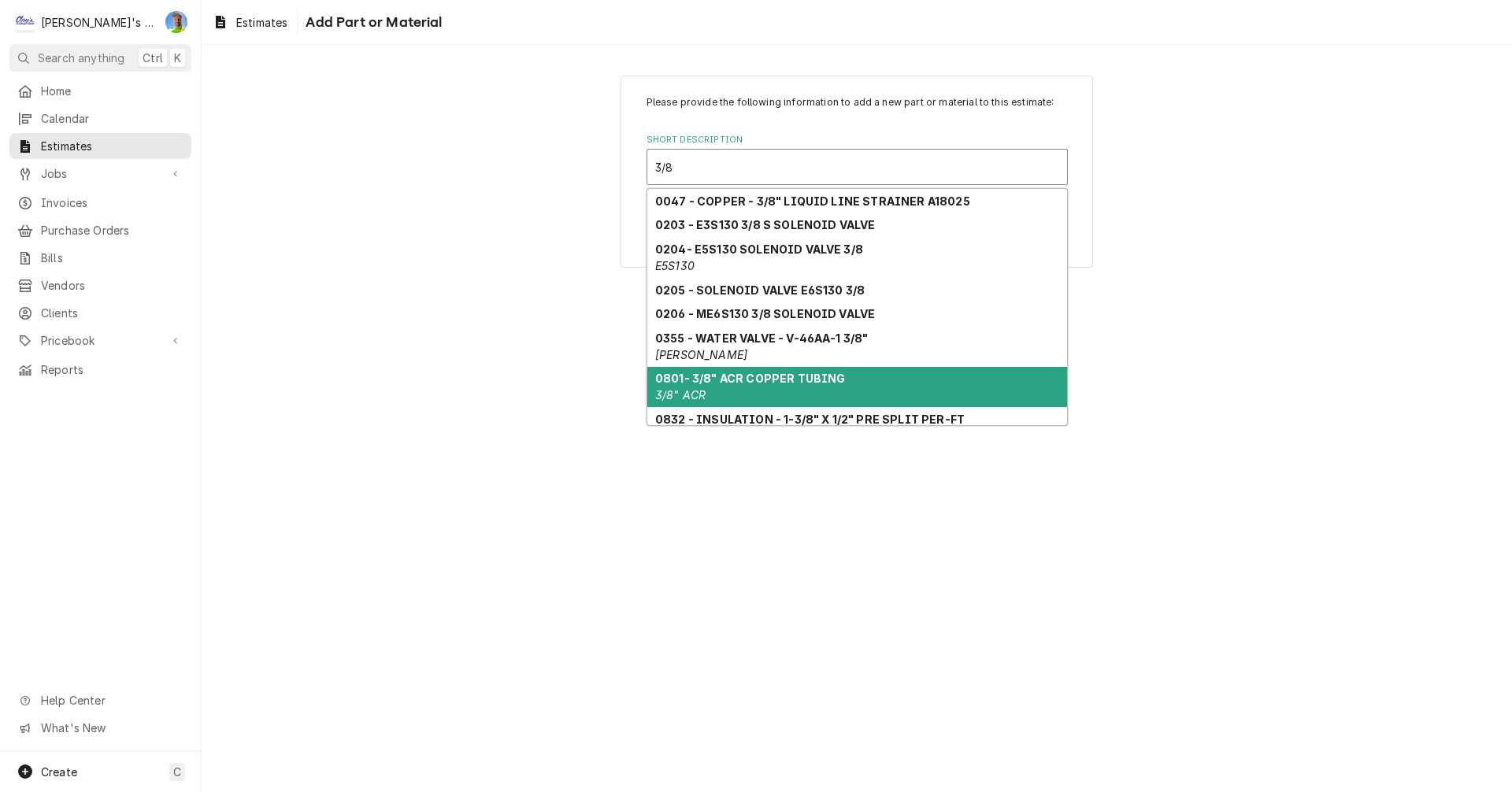
click at [781, 378] on strong "0801- 3/8" ACR COPPER TUBING" at bounding box center [750, 378] width 190 height 14
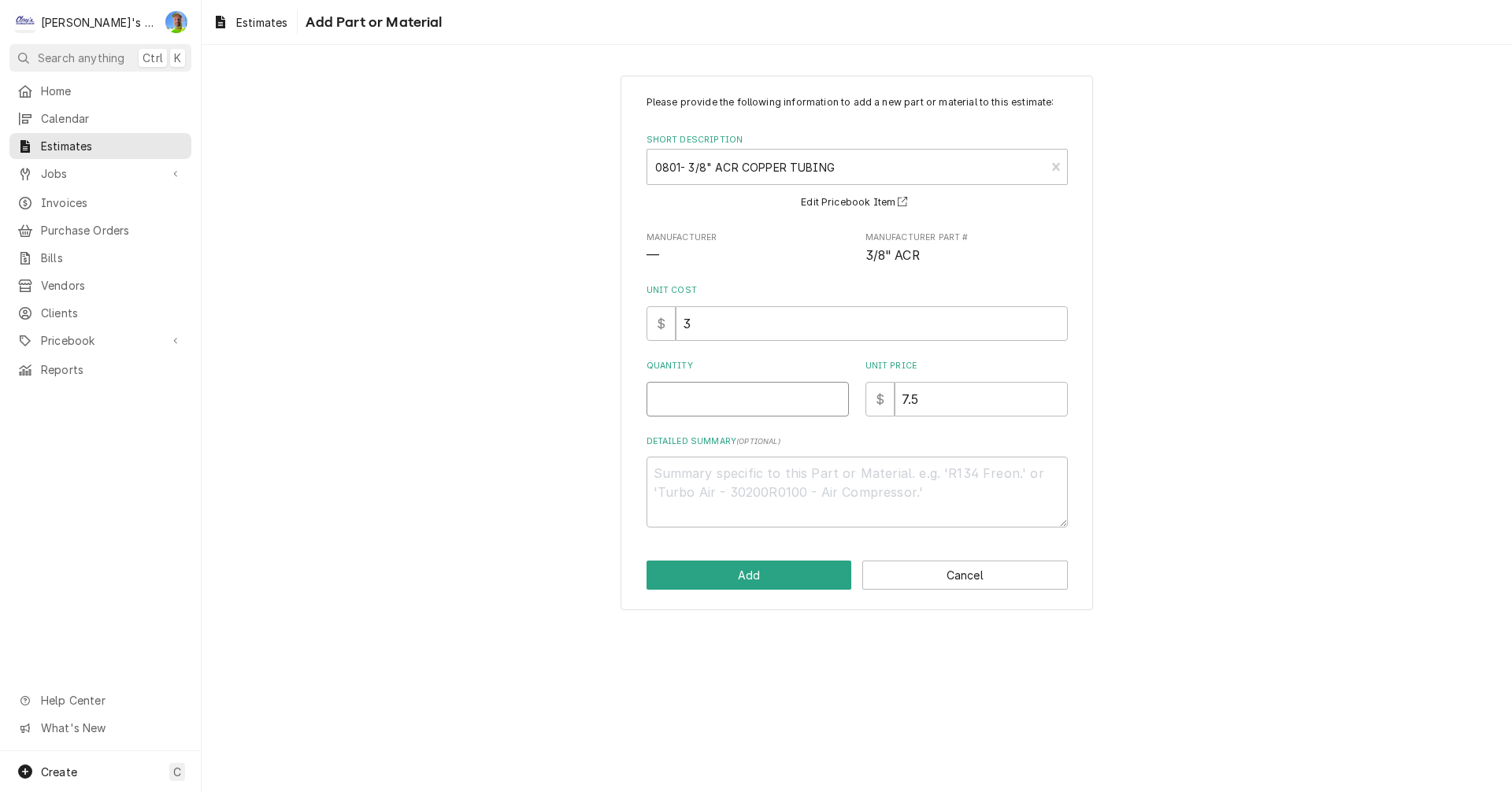
click at [698, 406] on input "Quantity" at bounding box center [748, 399] width 203 height 35
click at [720, 568] on button "Add" at bounding box center [750, 575] width 206 height 29
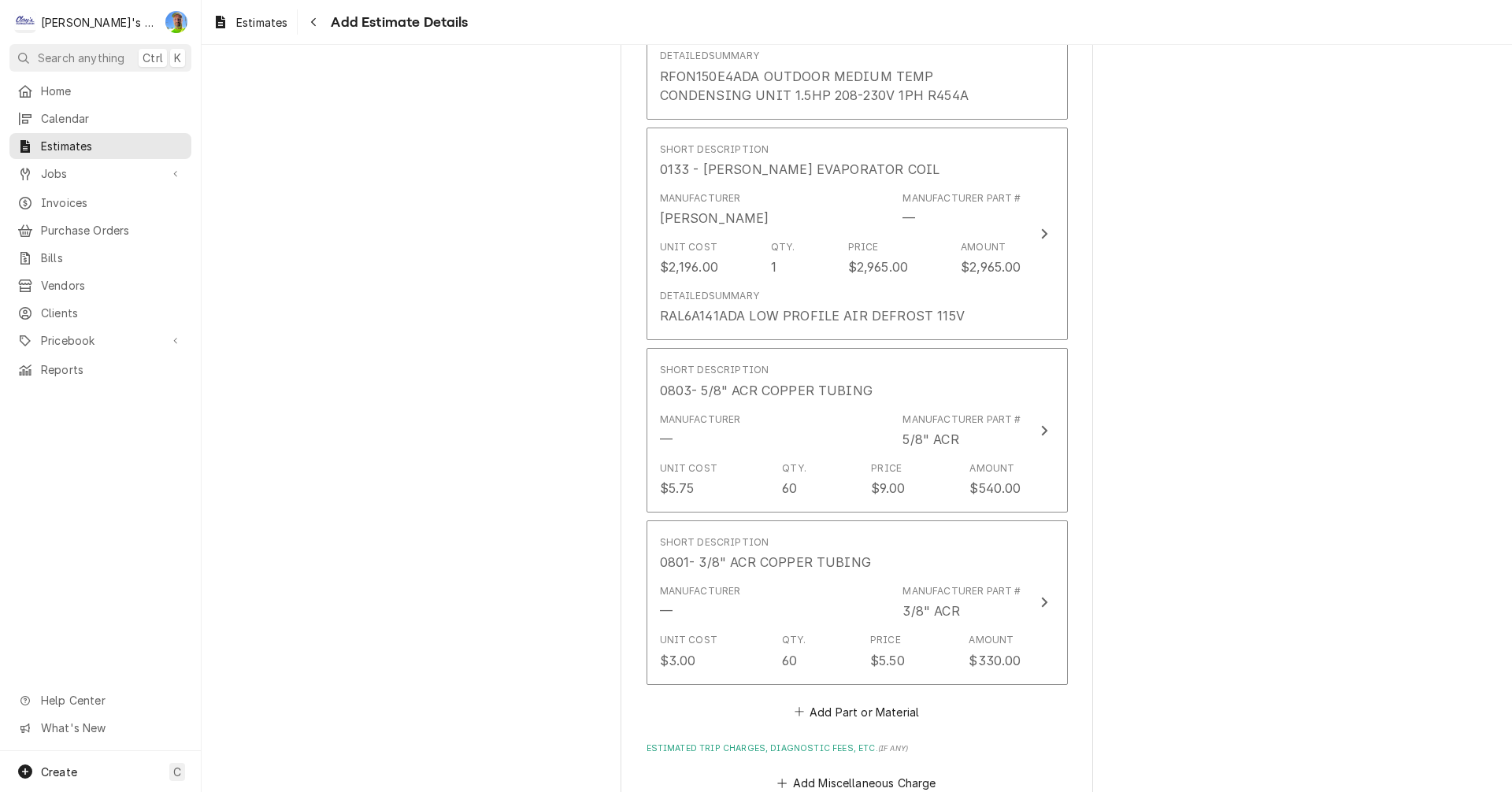
scroll to position [3697, 0]
click at [862, 701] on button "Add Part or Material" at bounding box center [857, 712] width 130 height 22
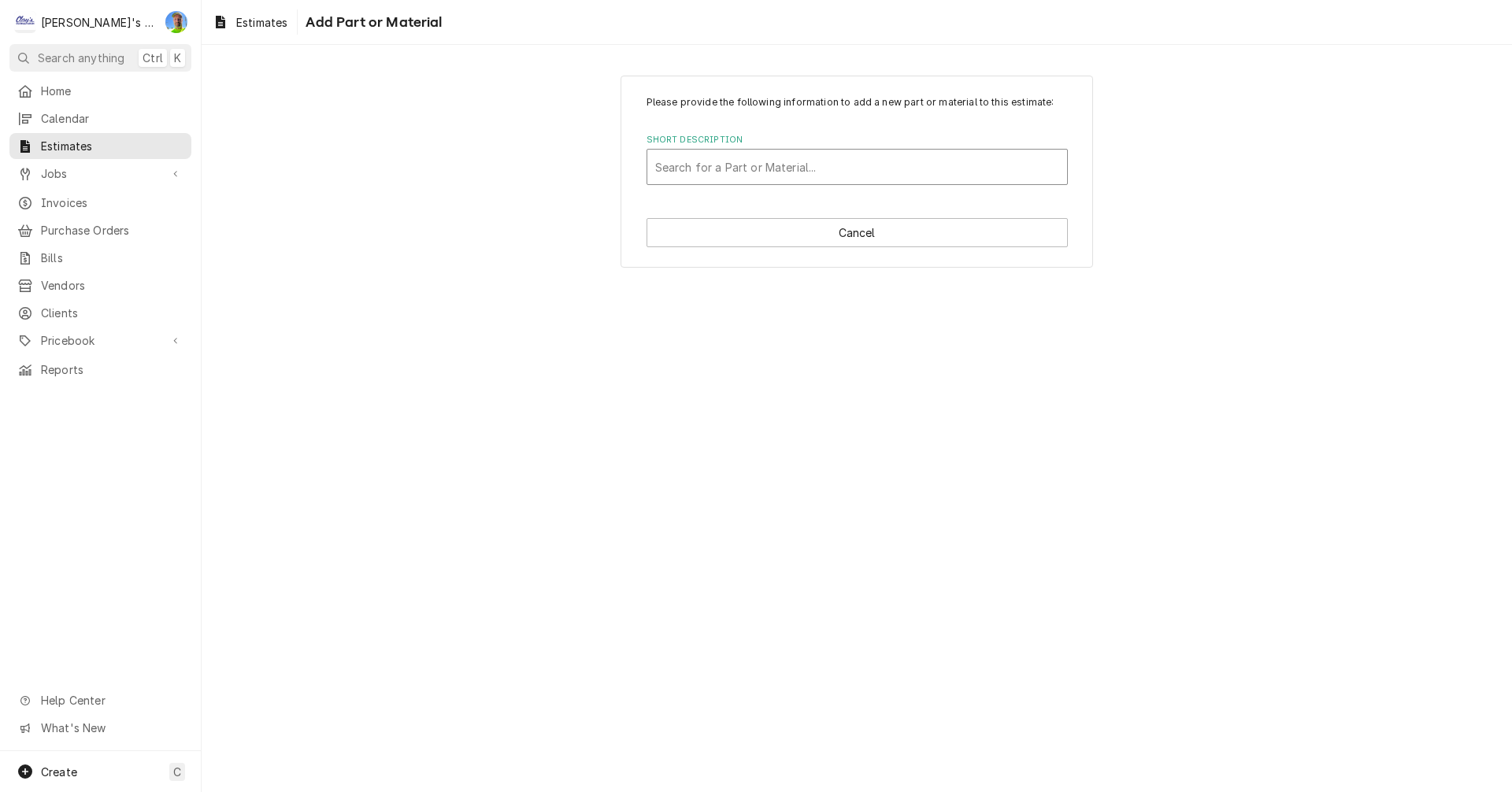
click at [745, 166] on div "Short Description" at bounding box center [857, 166] width 404 height 28
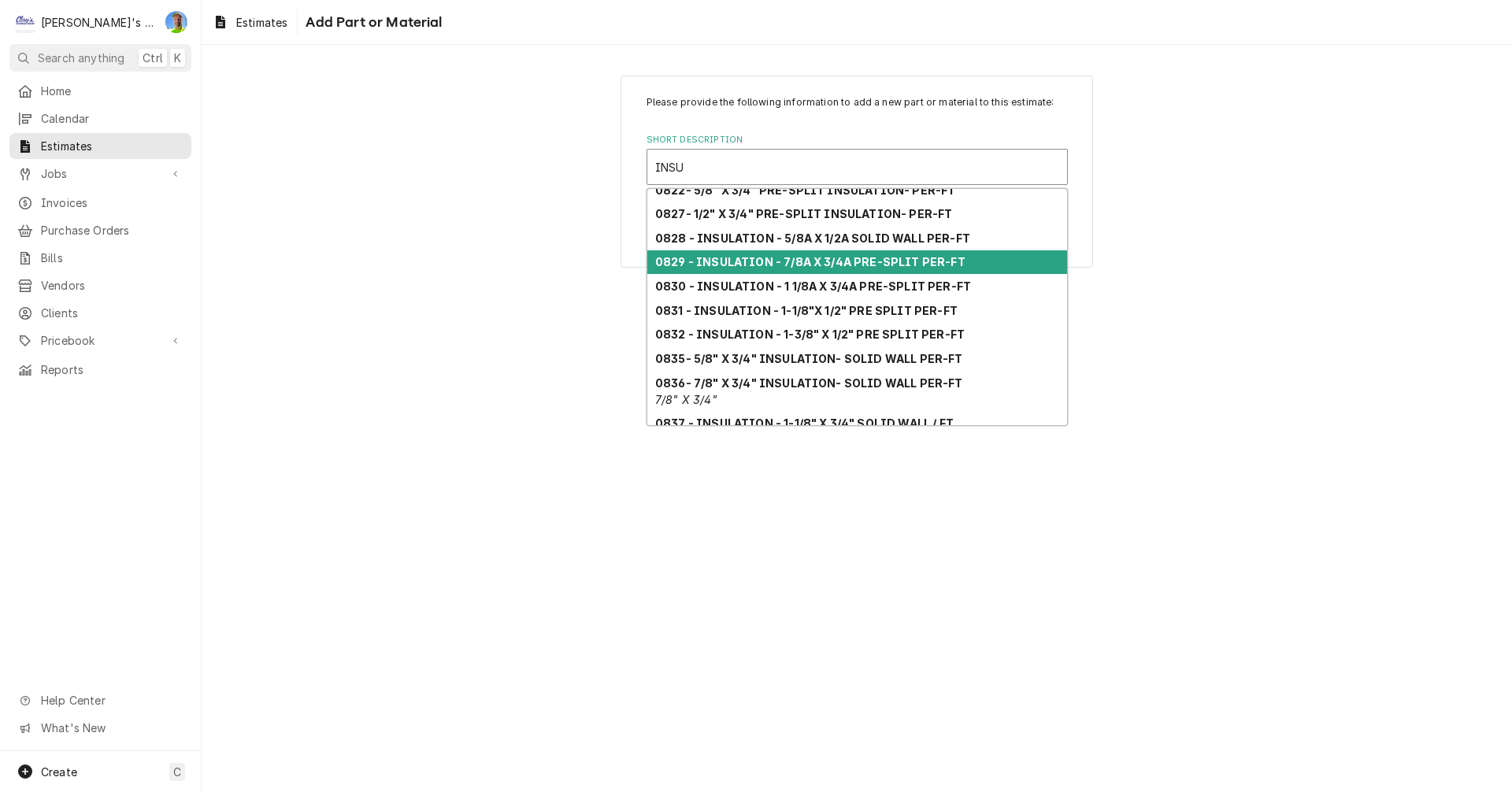
scroll to position [125, 0]
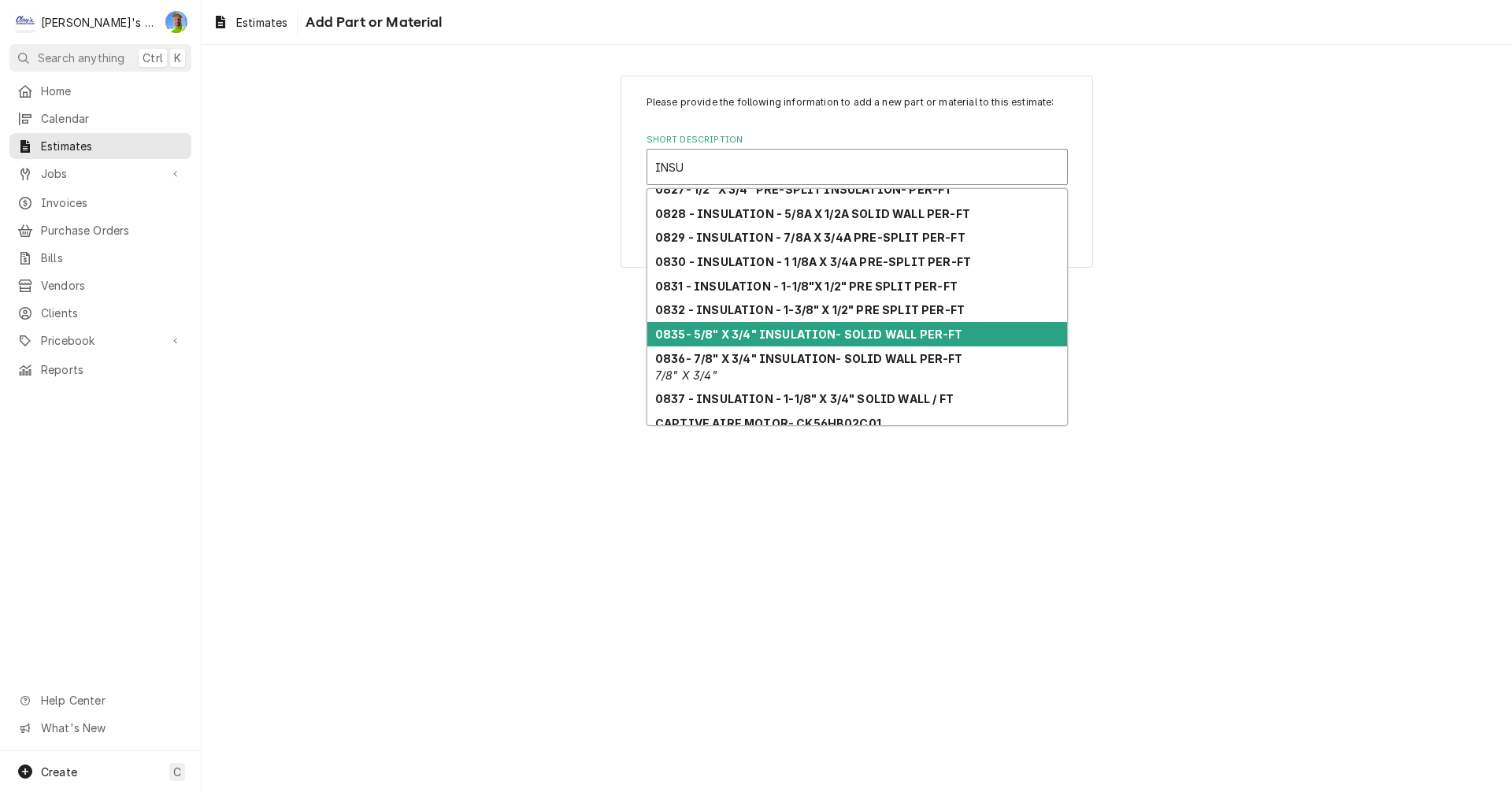
click at [809, 337] on strong "0835- 5/8" X 3/4" INSULATION- SOLID WALL PER-FT" at bounding box center [809, 334] width 308 height 14
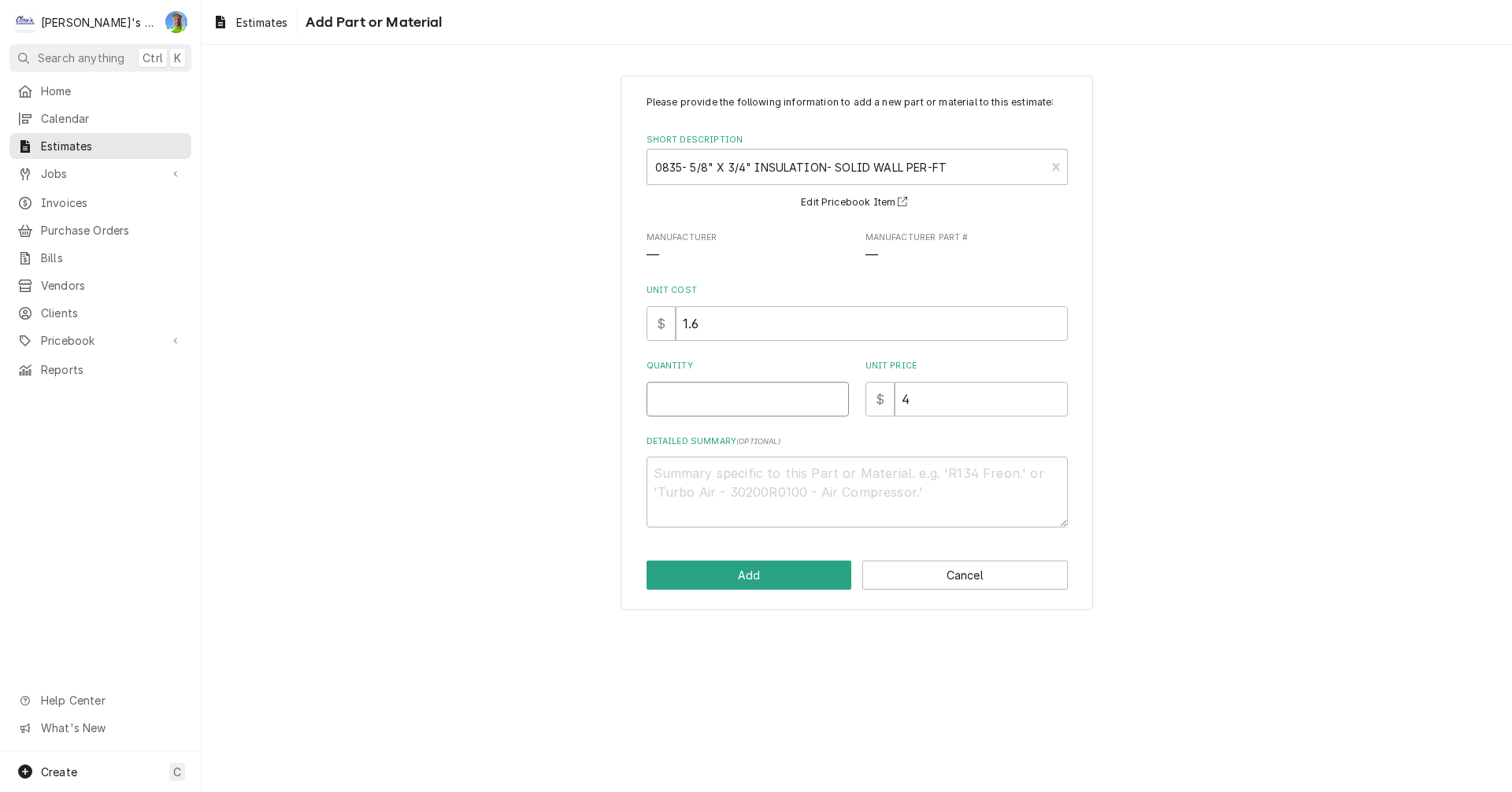
click at [738, 403] on input "Quantity" at bounding box center [748, 399] width 203 height 35
click at [765, 572] on button "Add" at bounding box center [750, 575] width 206 height 29
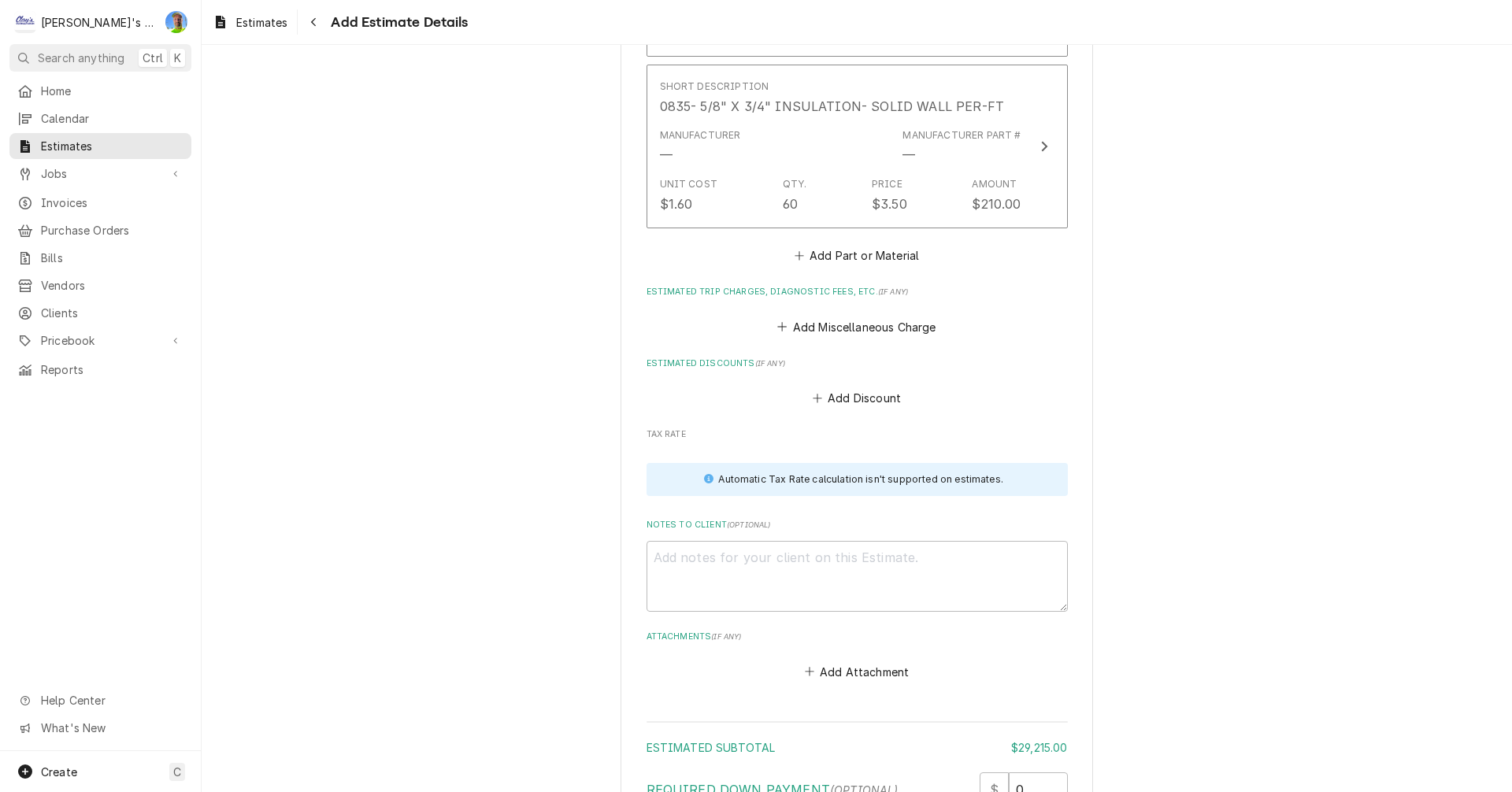
scroll to position [4327, 0]
click at [845, 244] on button "Add Part or Material" at bounding box center [857, 254] width 130 height 22
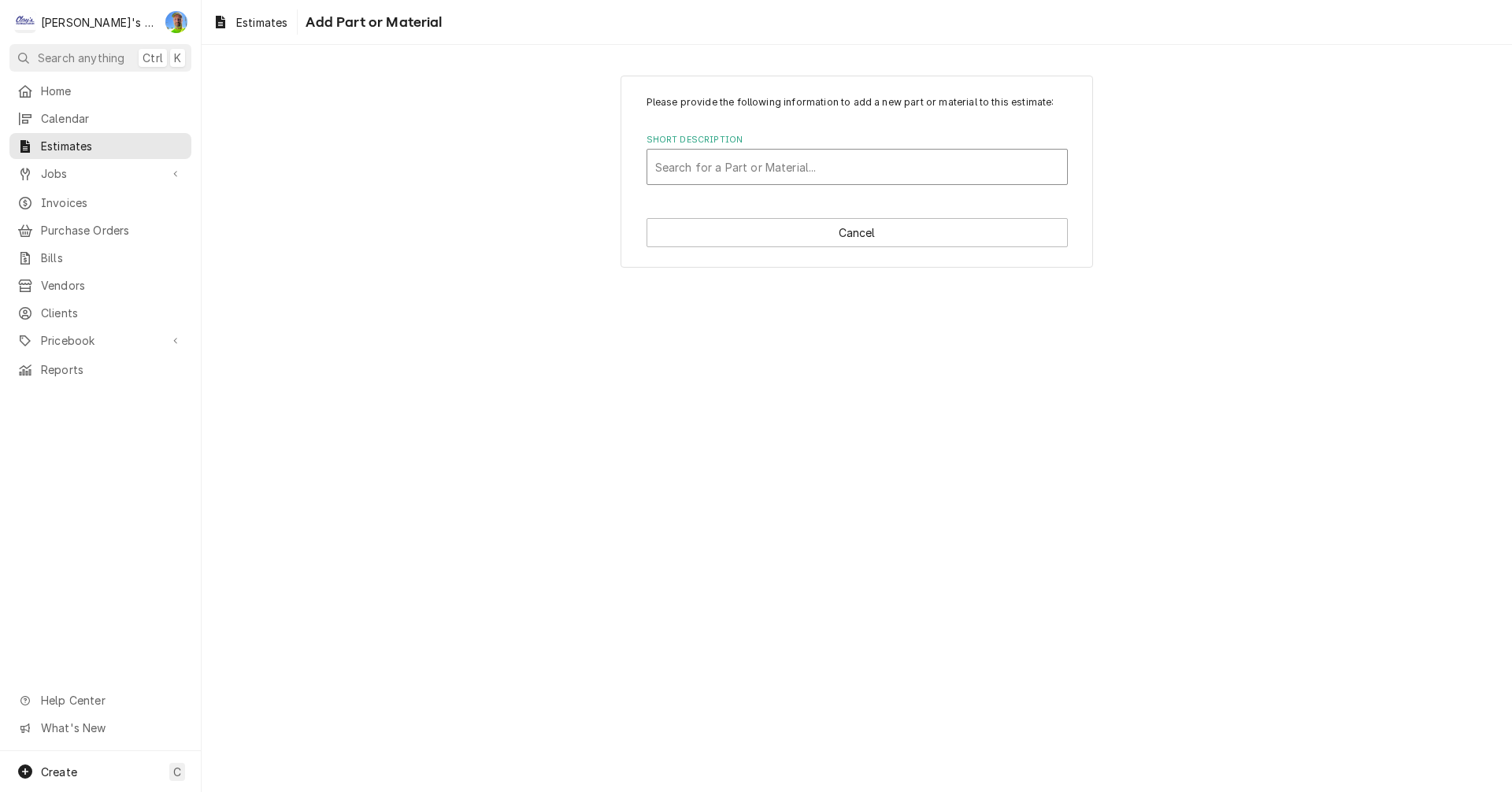
click at [787, 166] on div "Short Description" at bounding box center [857, 166] width 404 height 28
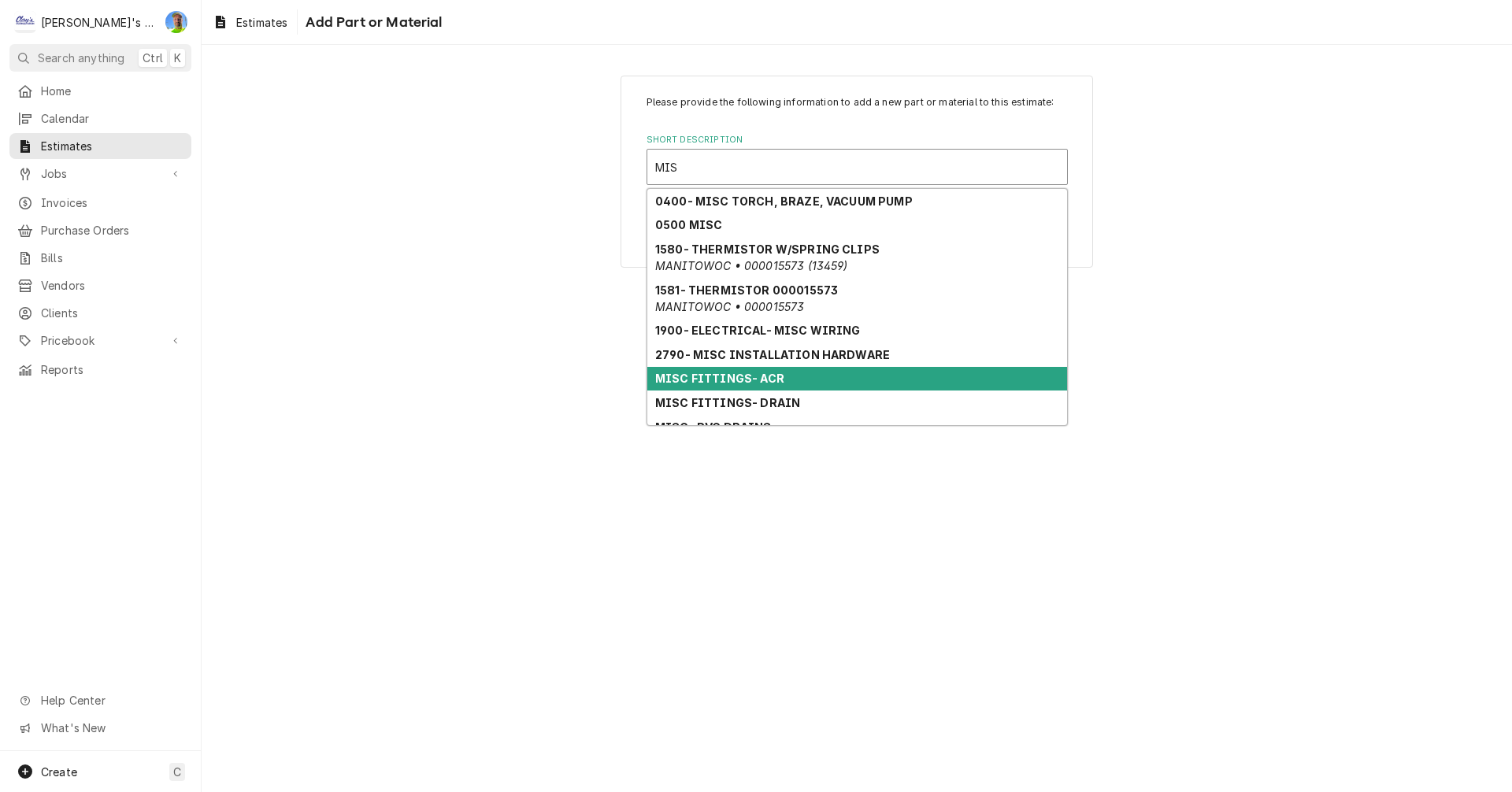
click at [778, 379] on strong "MISC FITTINGS- ACR" at bounding box center [720, 378] width 129 height 14
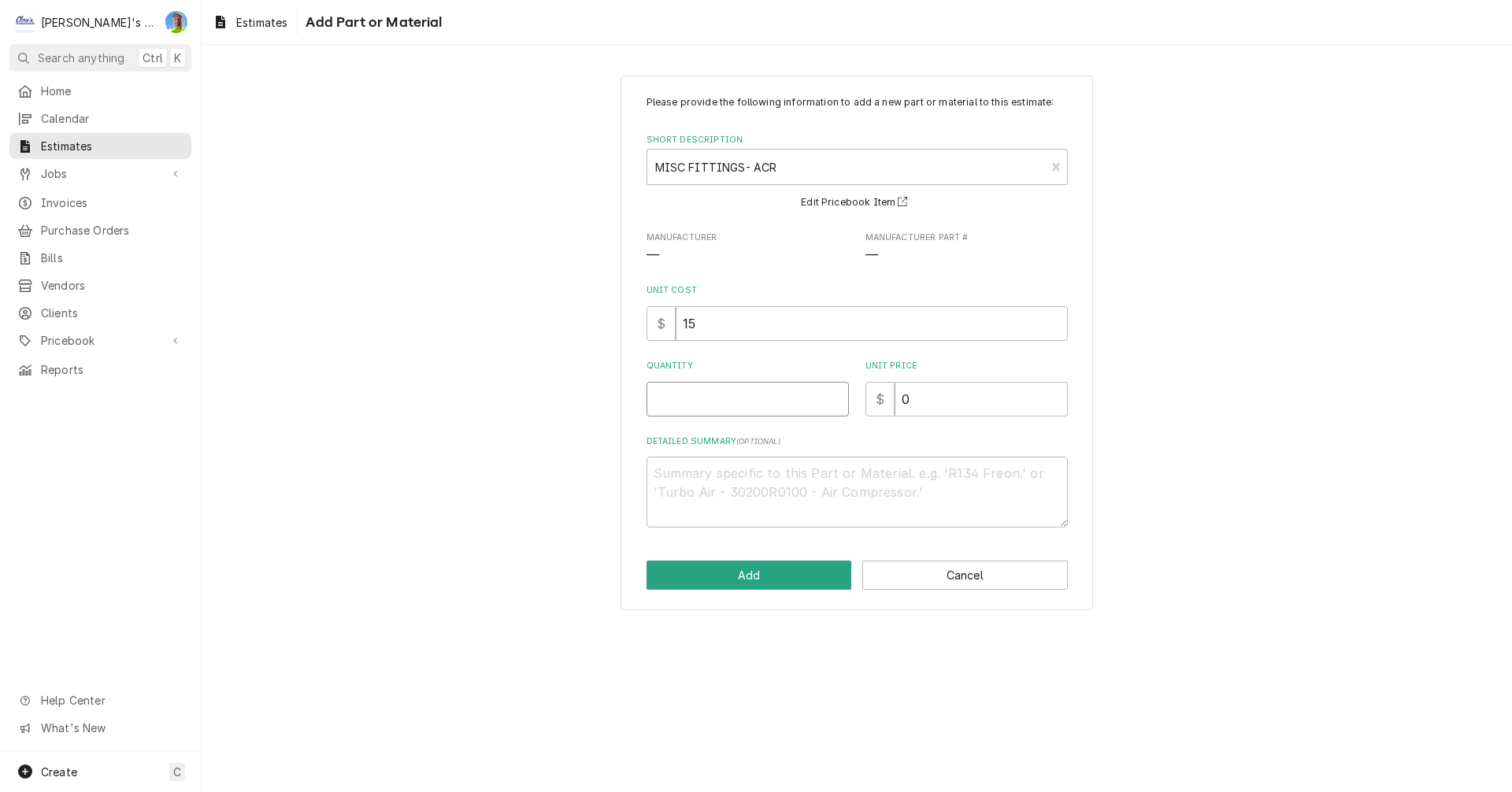
click at [722, 402] on input "Quantity" at bounding box center [748, 399] width 203 height 35
click at [672, 400] on input "2" at bounding box center [748, 399] width 203 height 35
click at [762, 581] on button "Add" at bounding box center [750, 575] width 206 height 29
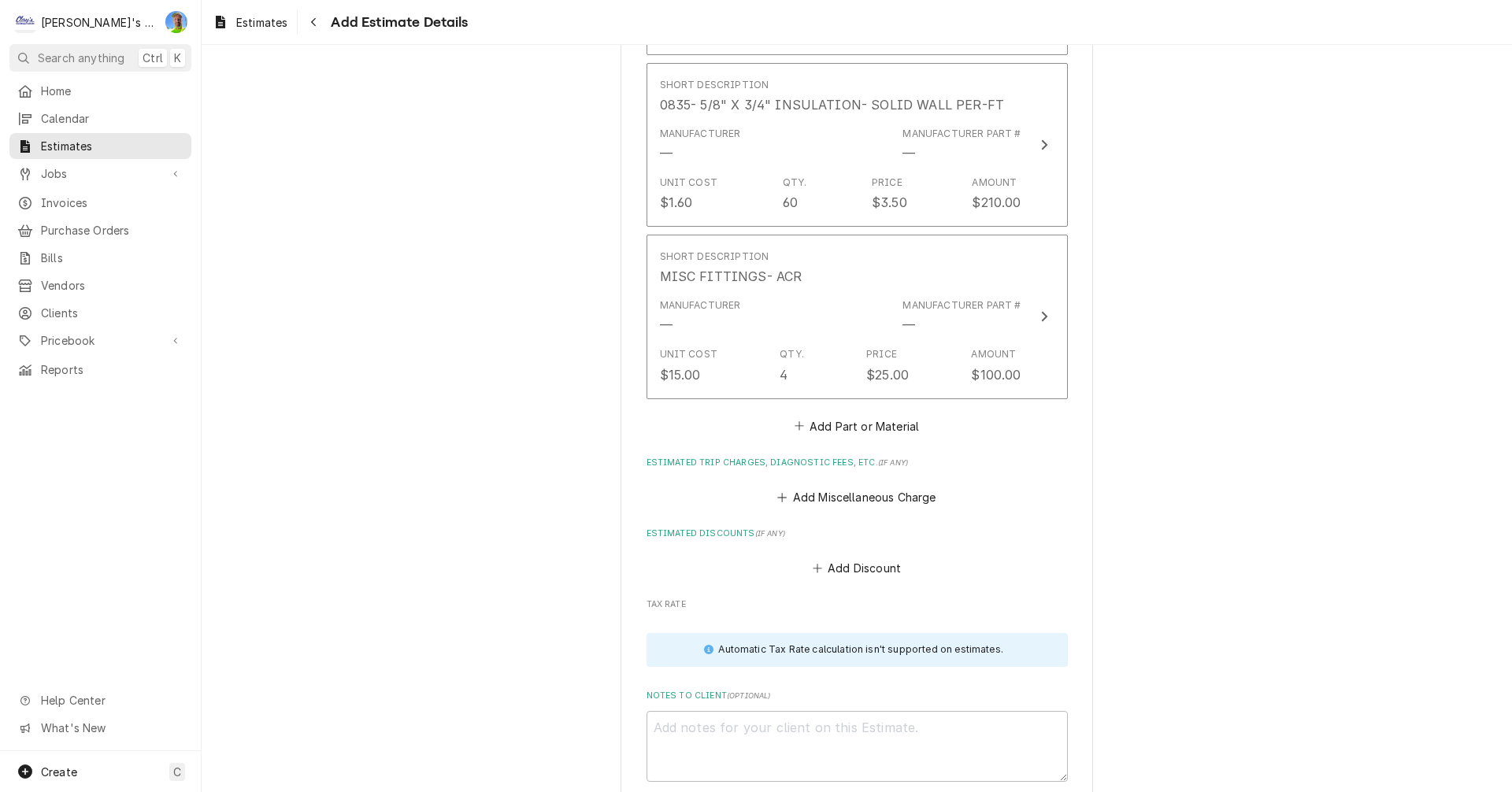
scroll to position [4327, 0]
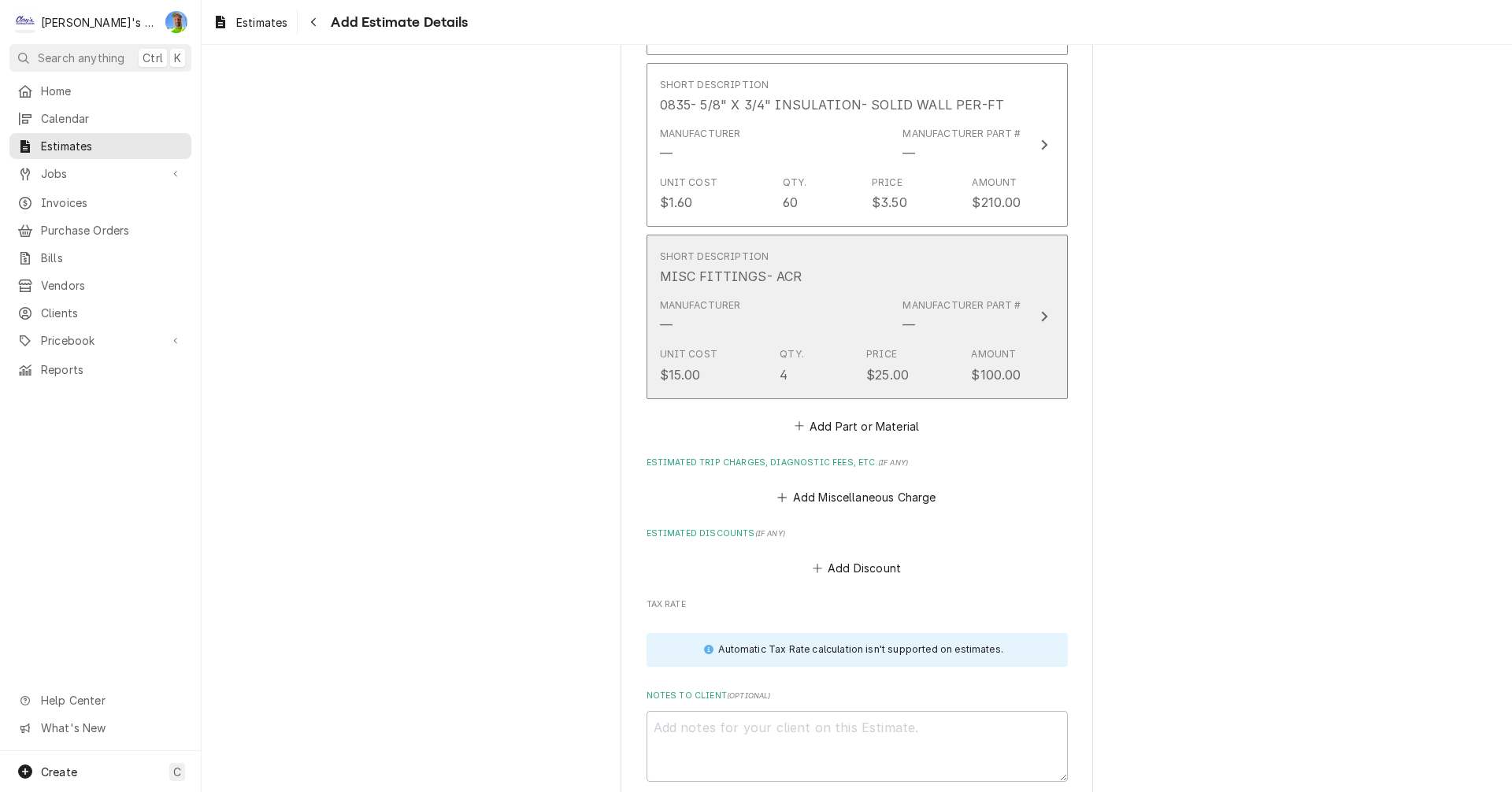
click at [1041, 310] on icon "Update Line Item" at bounding box center [1045, 317] width 8 height 13
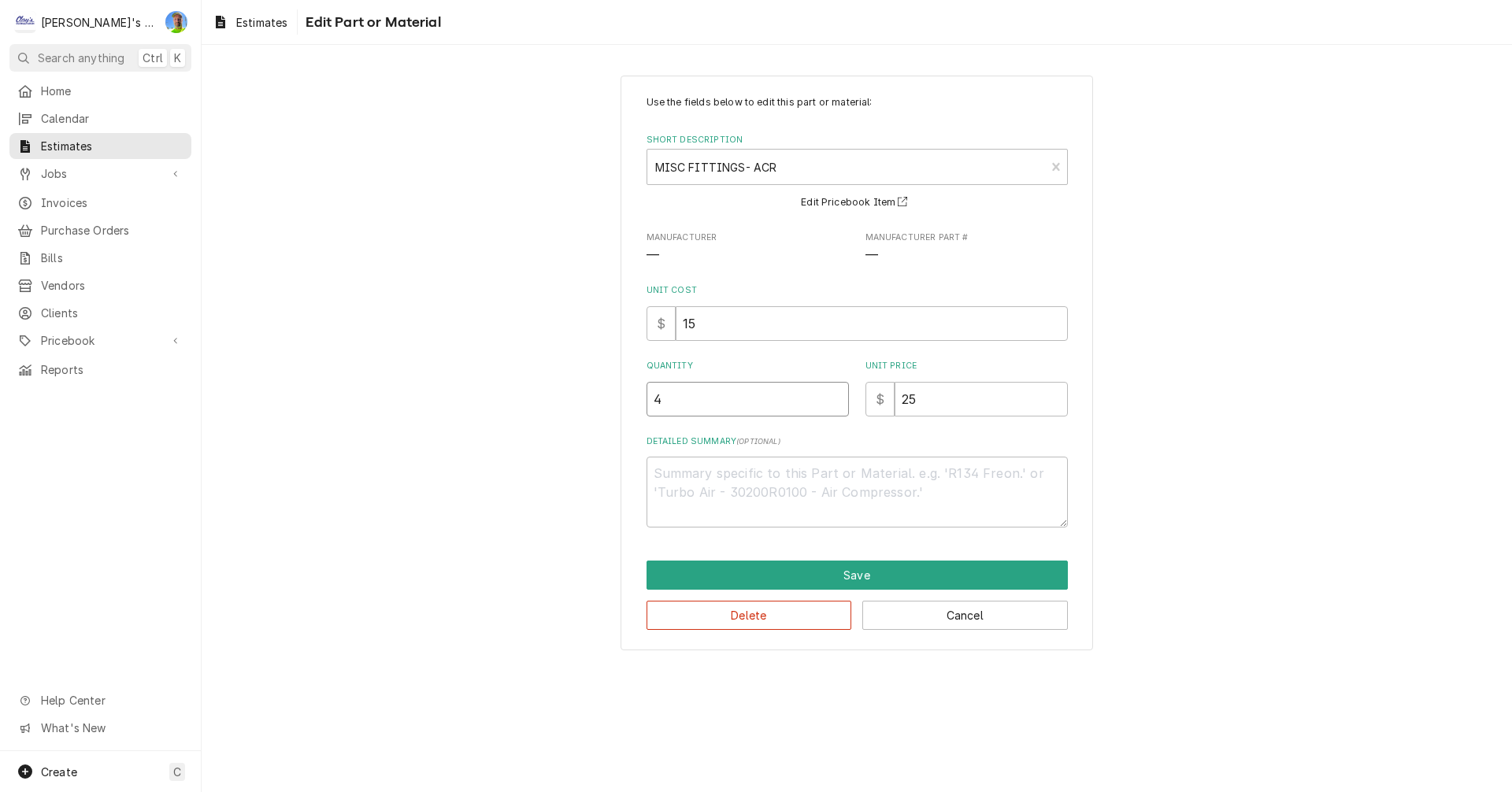
click at [672, 409] on input "4" at bounding box center [748, 399] width 203 height 35
click at [799, 568] on button "Save" at bounding box center [857, 575] width 421 height 29
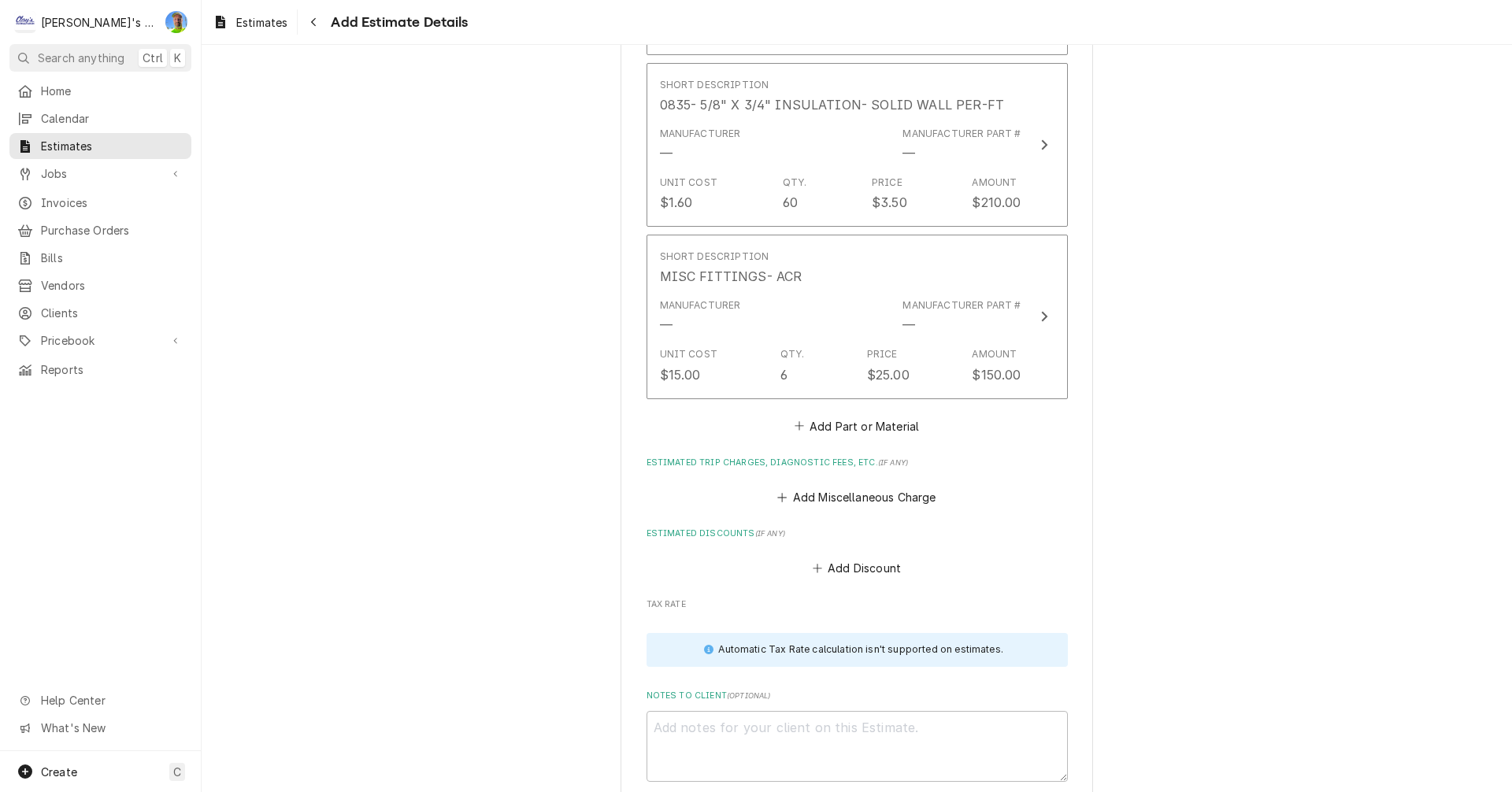
scroll to position [4327, 0]
click at [831, 415] on button "Add Part or Material" at bounding box center [857, 425] width 130 height 22
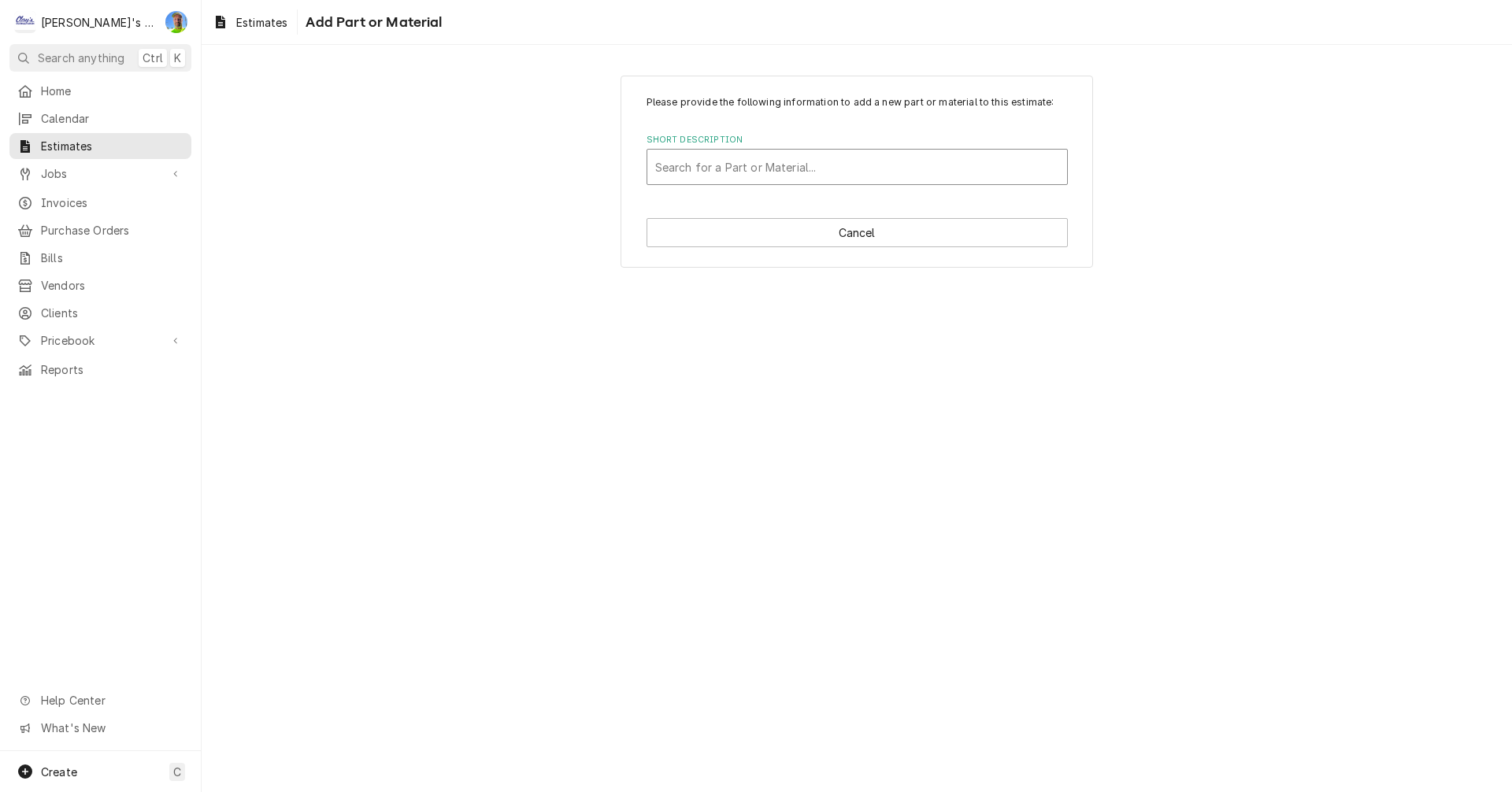
click at [738, 170] on div "Short Description" at bounding box center [857, 166] width 404 height 28
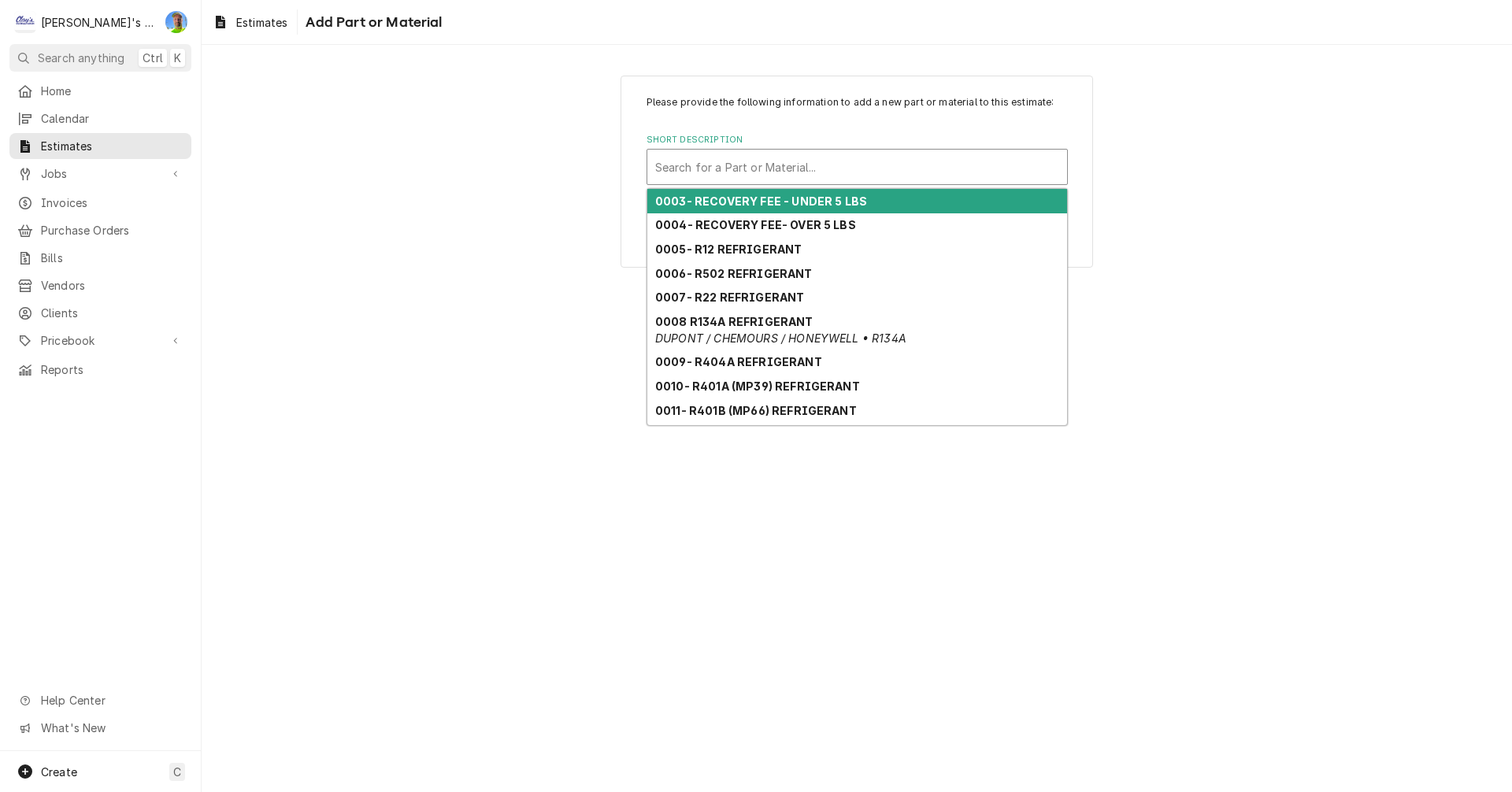
click at [738, 170] on div "Short Description" at bounding box center [857, 166] width 404 height 28
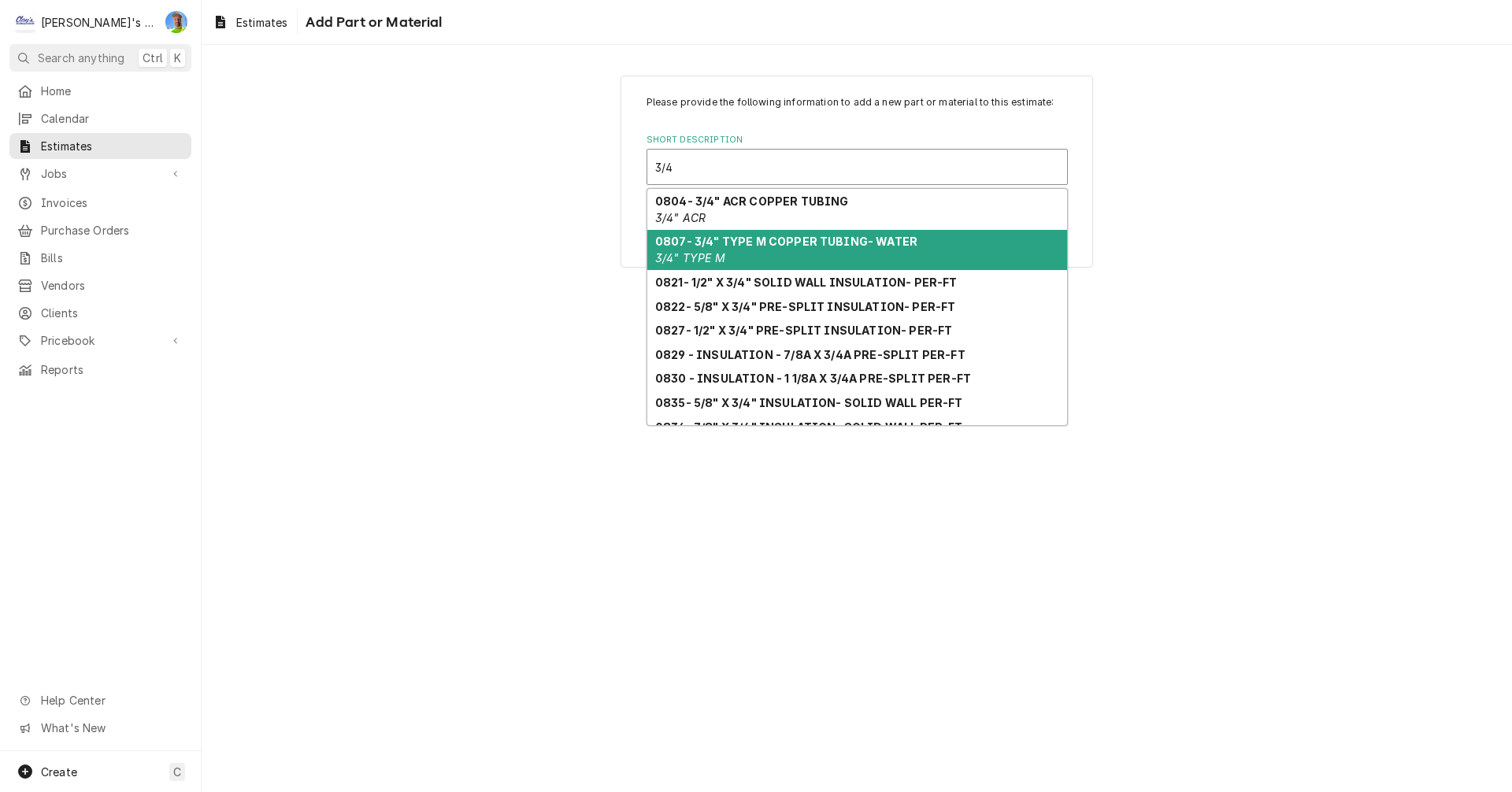
click at [756, 248] on strong "0807- 3/4" TYPE M COPPER TUBING- WATER" at bounding box center [787, 241] width 262 height 14
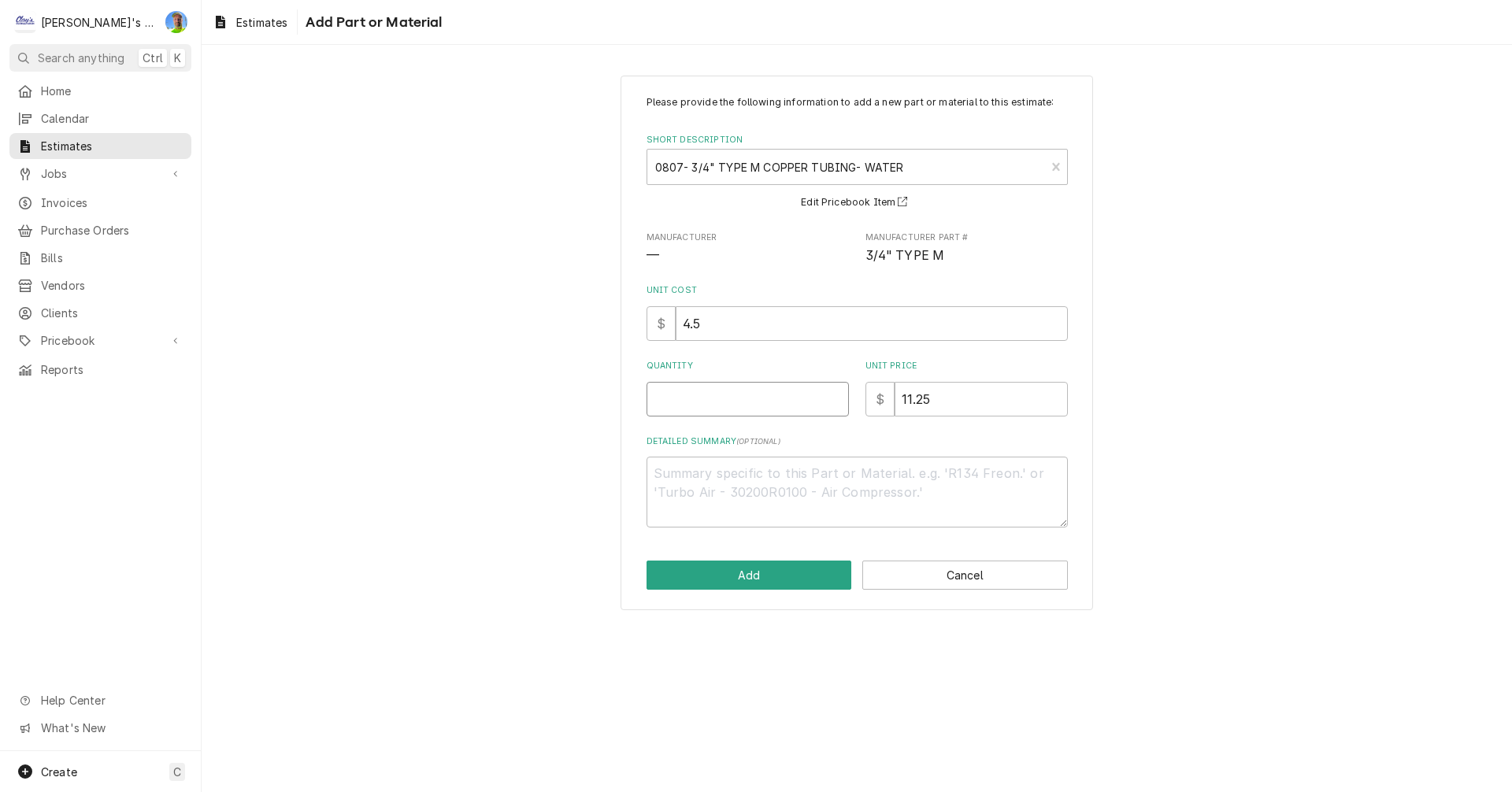
click at [737, 401] on input "Quantity" at bounding box center [748, 399] width 203 height 35
click at [754, 574] on button "Add" at bounding box center [750, 575] width 206 height 29
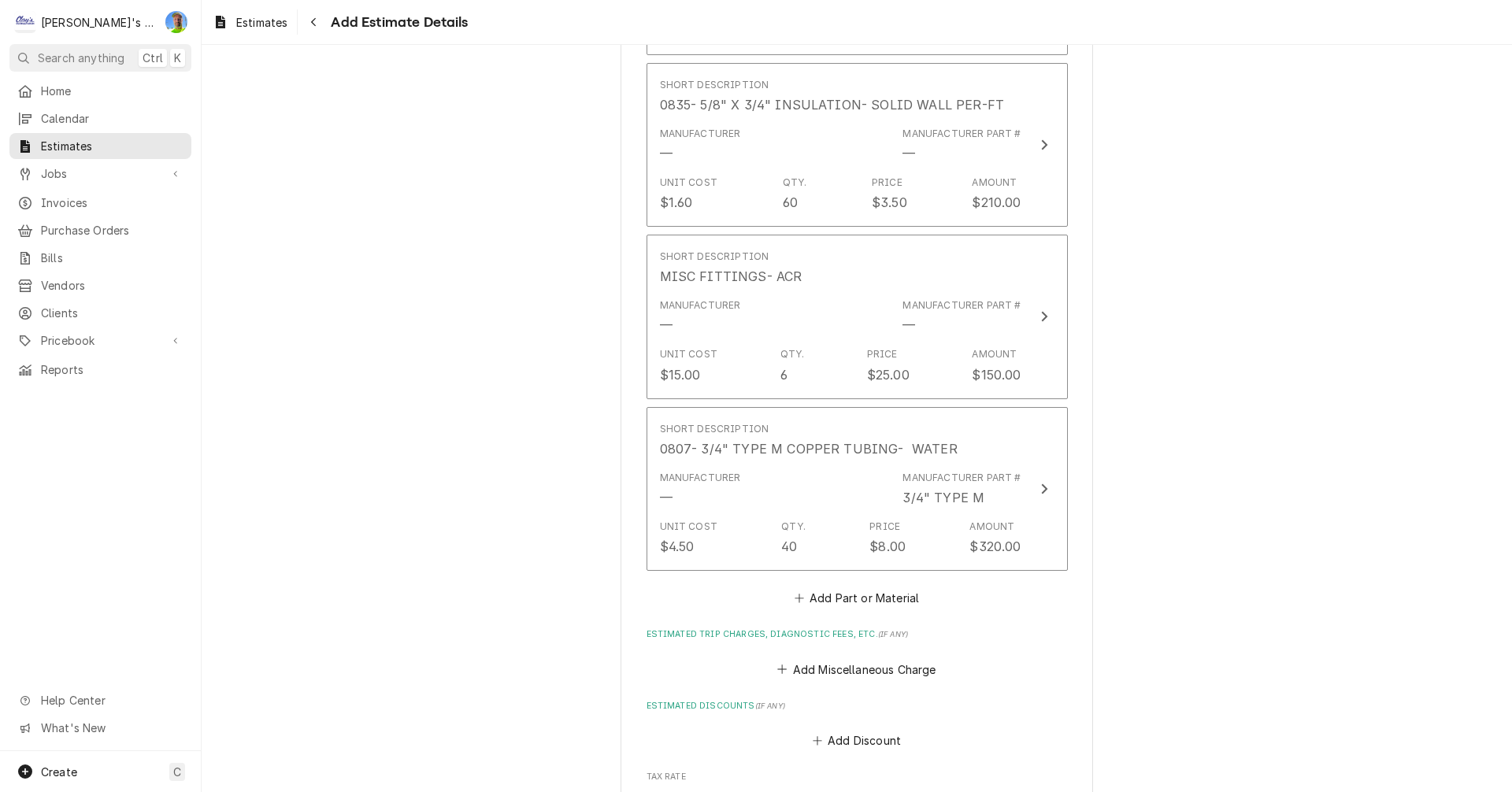
scroll to position [4327, 0]
click at [828, 588] on button "Add Part or Material" at bounding box center [857, 598] width 130 height 22
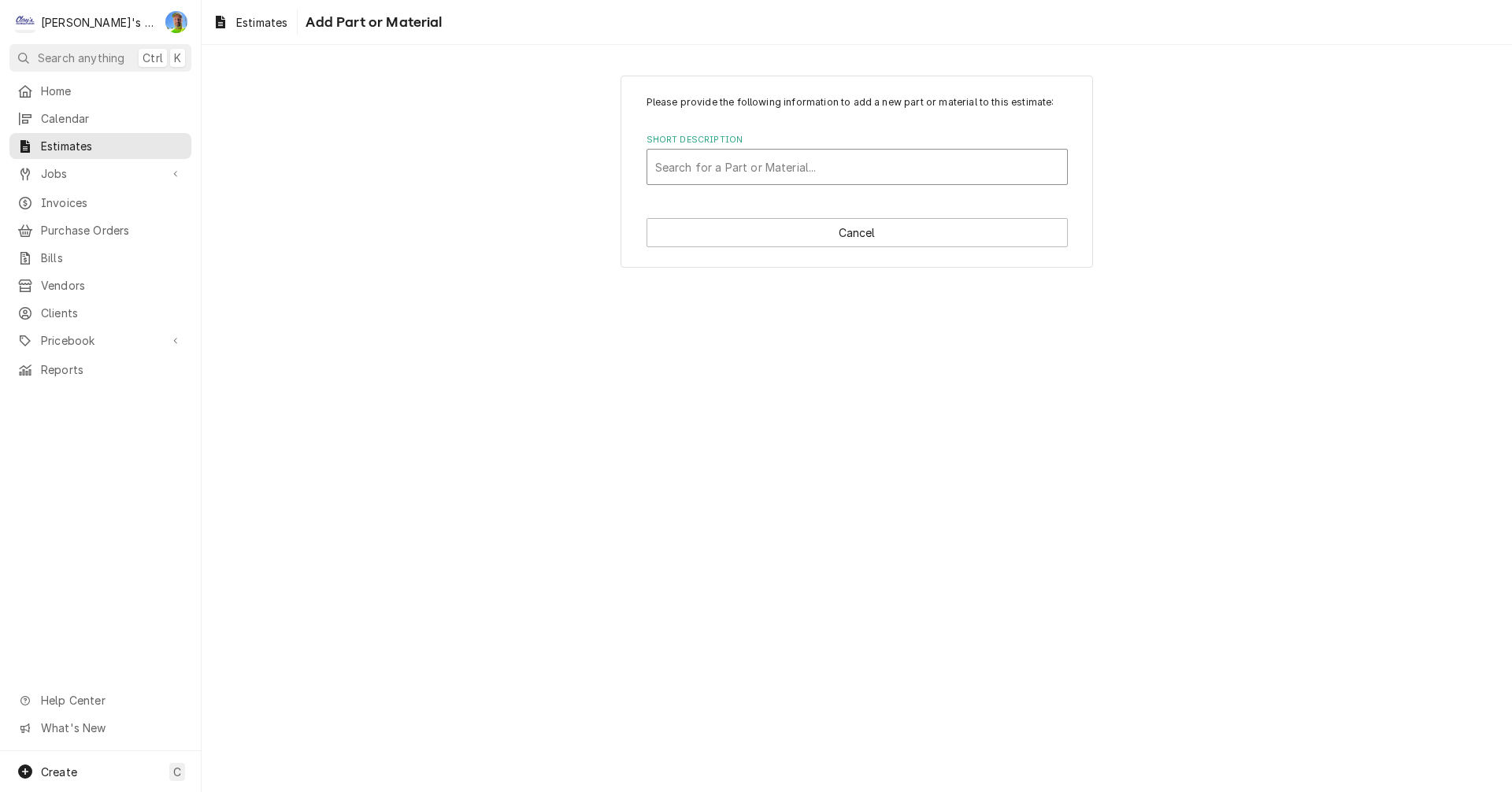
click at [773, 166] on div "Short Description" at bounding box center [857, 166] width 404 height 28
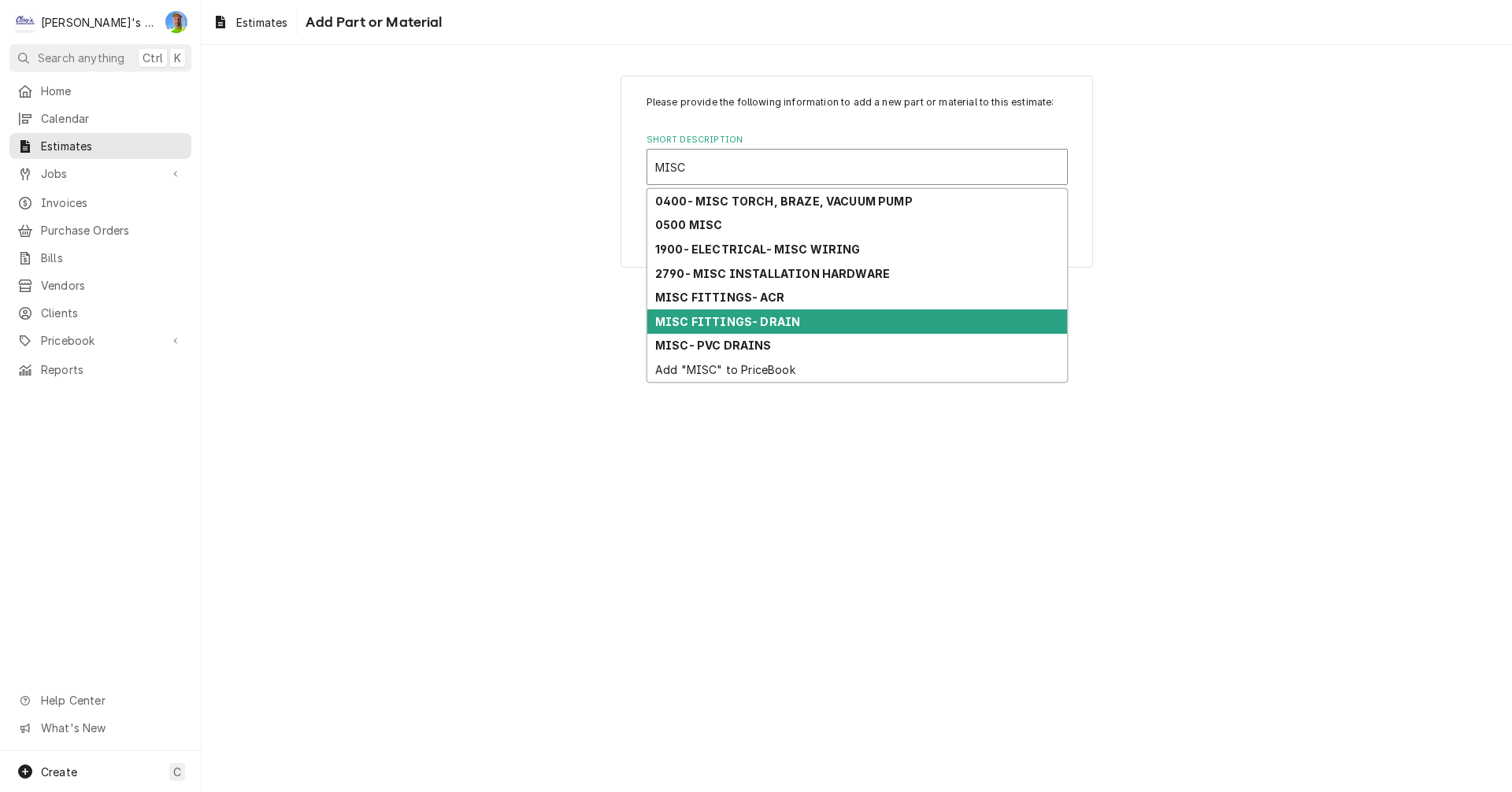
click at [796, 324] on div "MISC FITTINGS- DRAIN" at bounding box center [857, 322] width 420 height 24
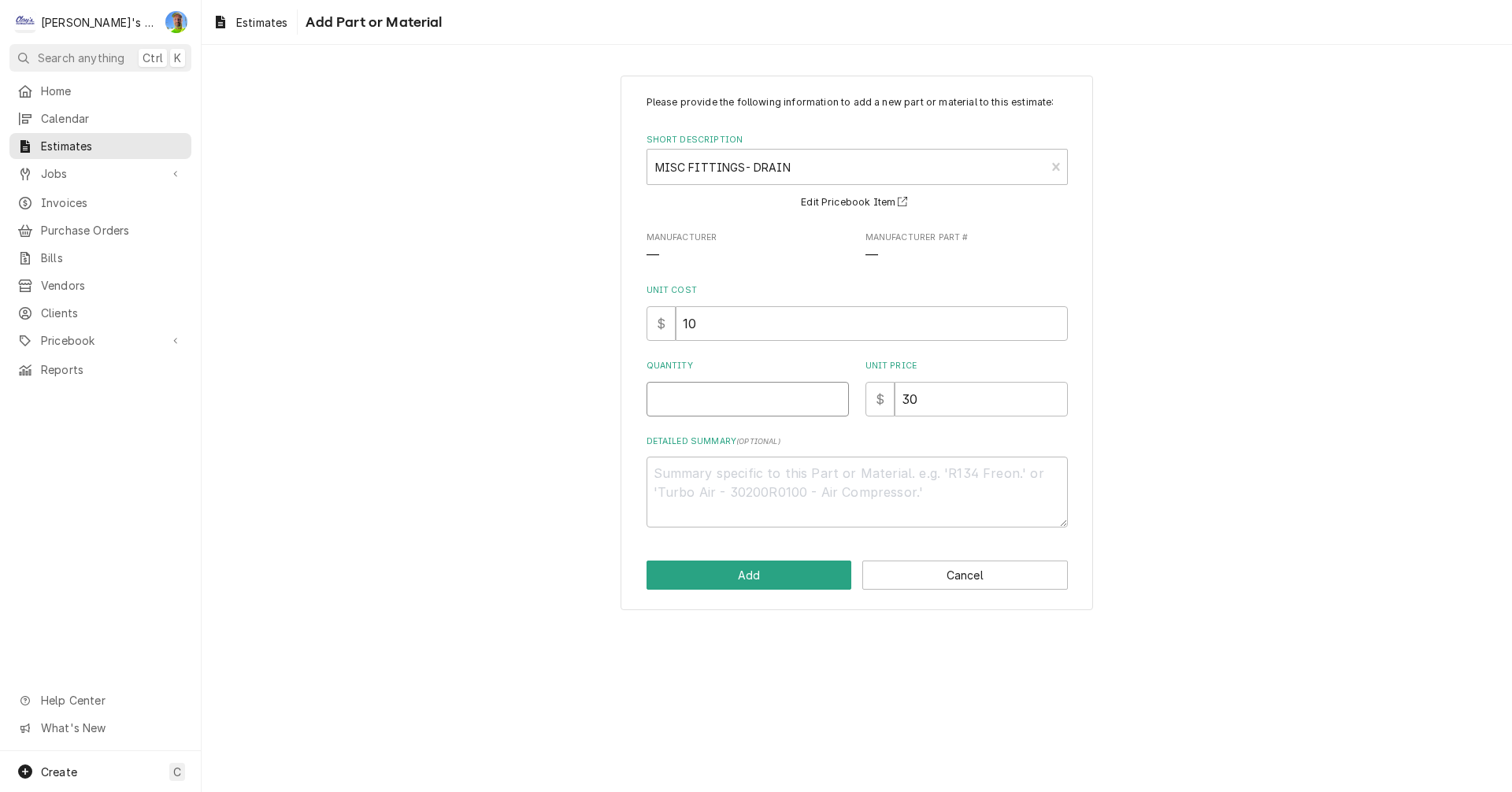
click at [726, 399] on input "Quantity" at bounding box center [748, 399] width 203 height 35
click at [738, 564] on button "Add" at bounding box center [750, 575] width 206 height 29
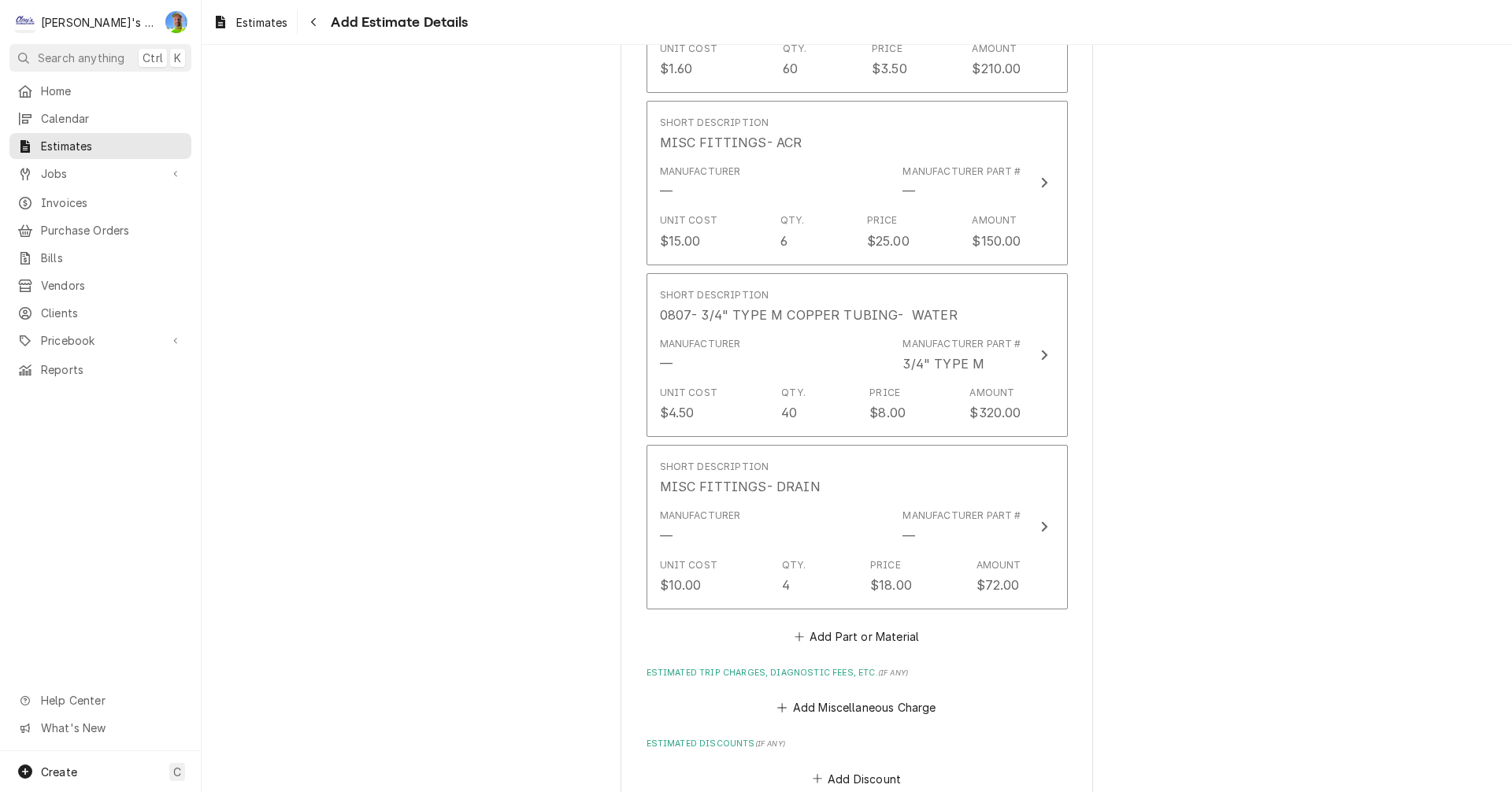
scroll to position [4485, 0]
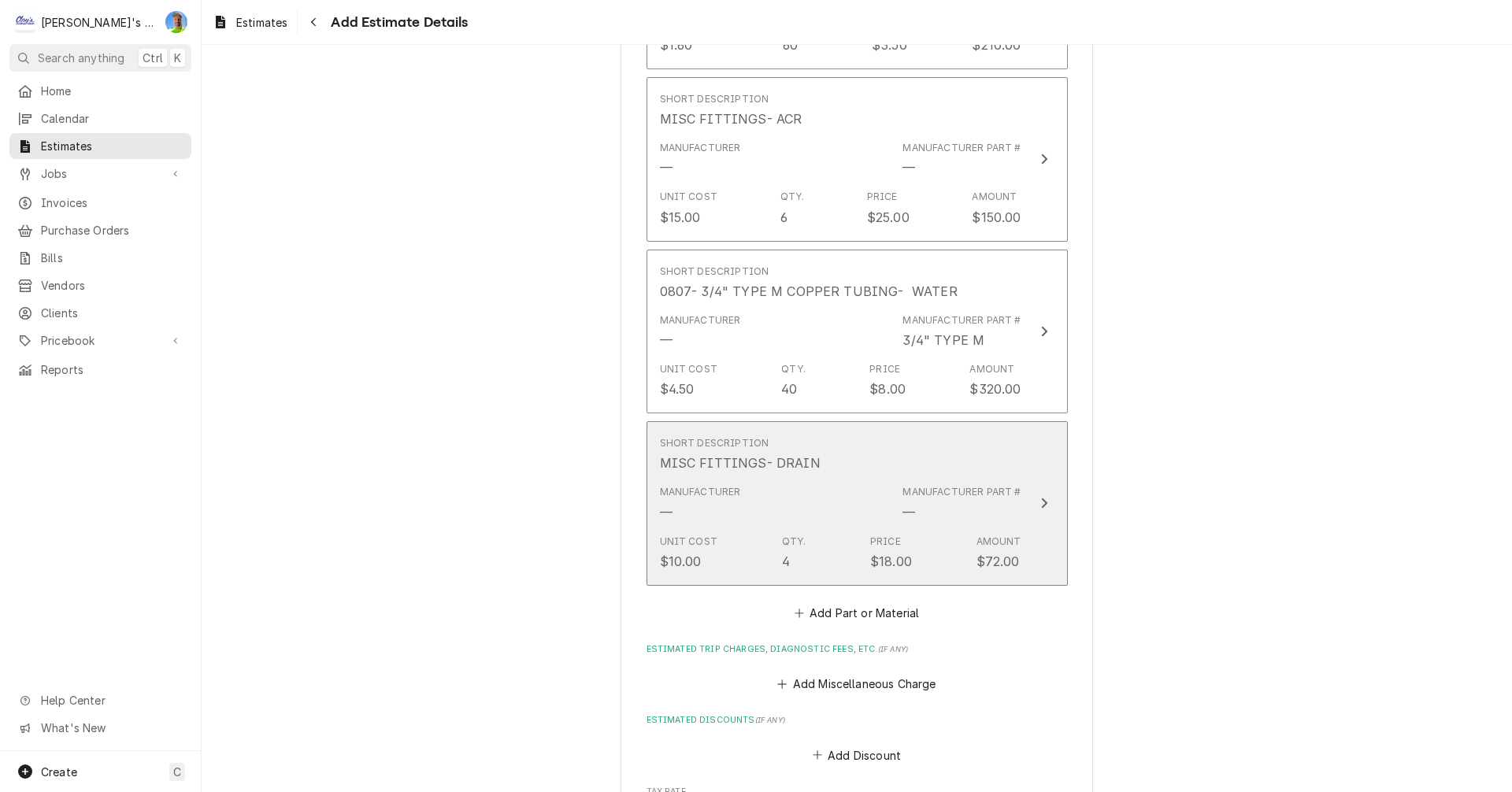
click at [1013, 485] on div "Manufacturer Part # —" at bounding box center [961, 503] width 118 height 36
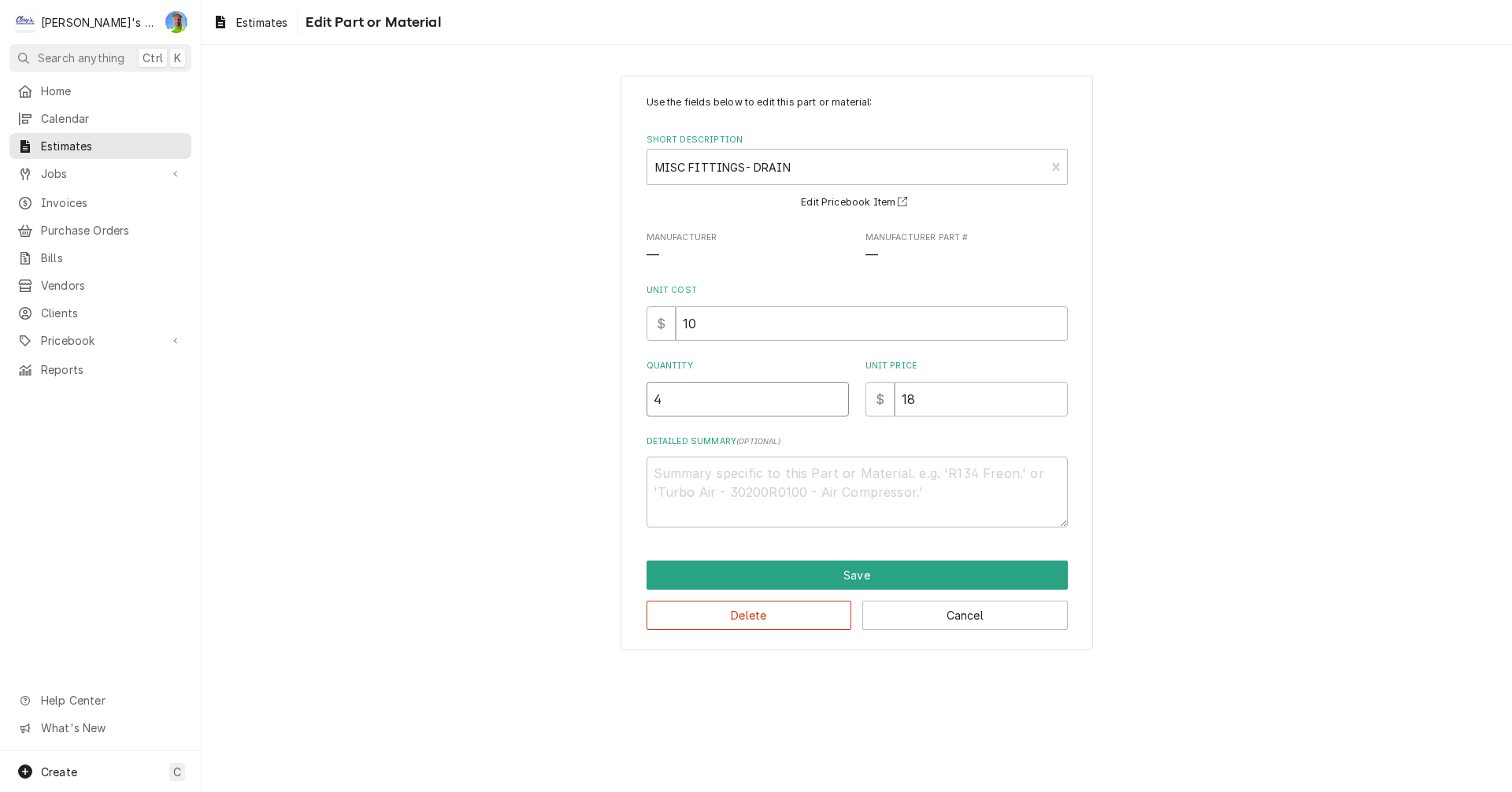
click at [692, 406] on input "4" at bounding box center [748, 399] width 203 height 35
click at [844, 568] on button "Save" at bounding box center [857, 575] width 421 height 29
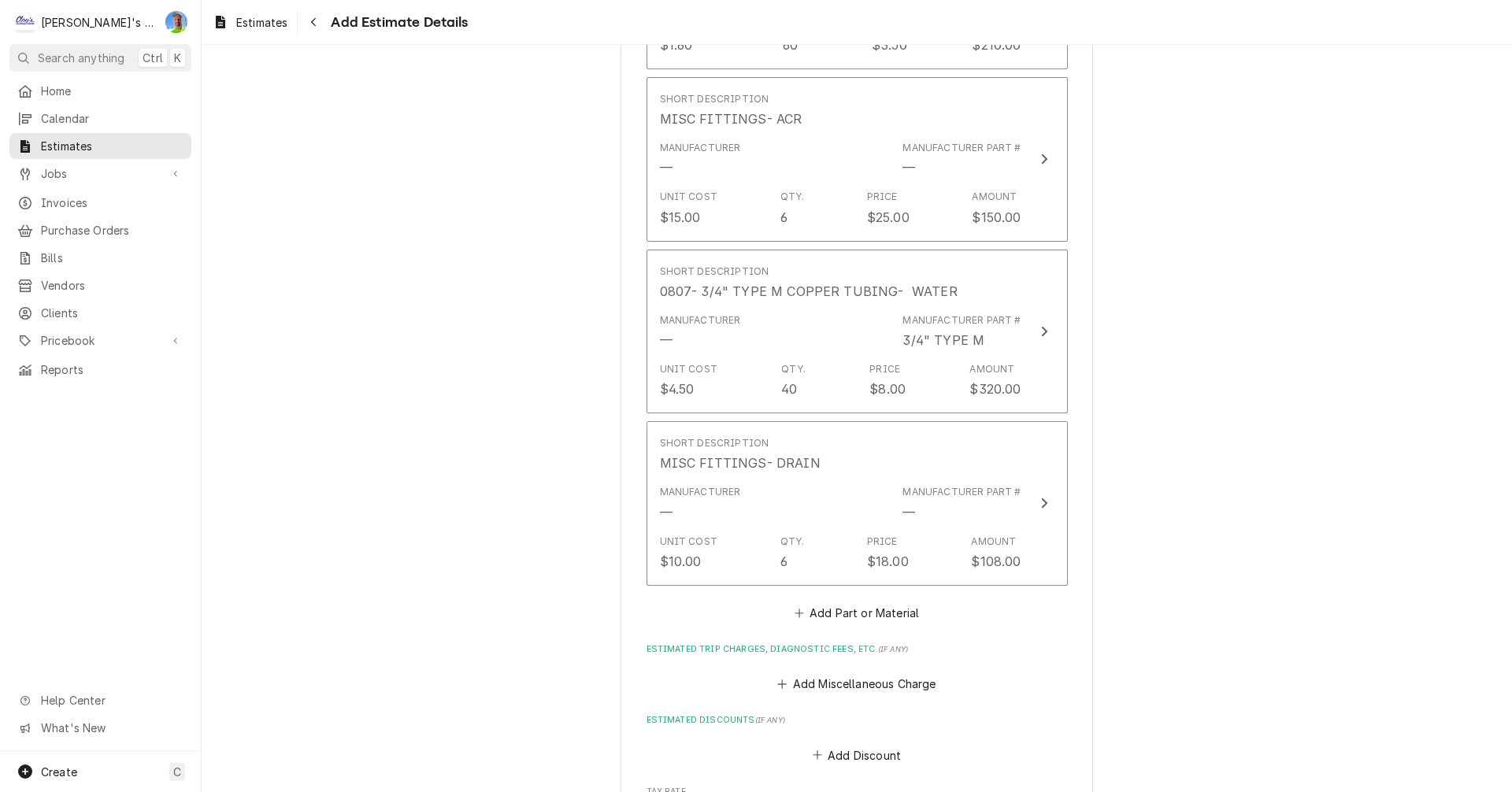
scroll to position [4406, 0]
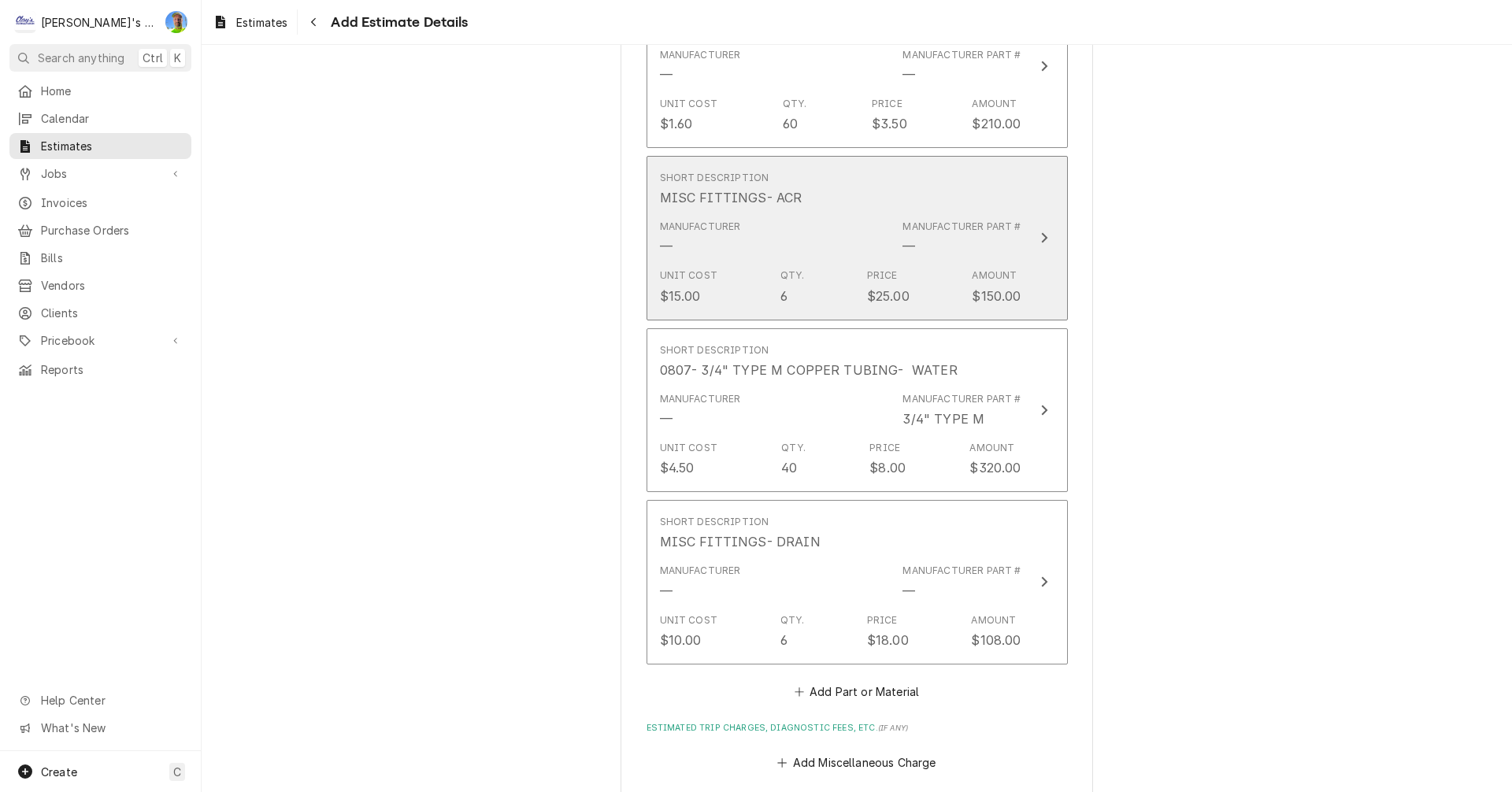
click at [1051, 223] on button "Short Description MISC FITTINGS- ACR Manufacturer — Manufacturer Part # — Unit …" at bounding box center [857, 238] width 421 height 165
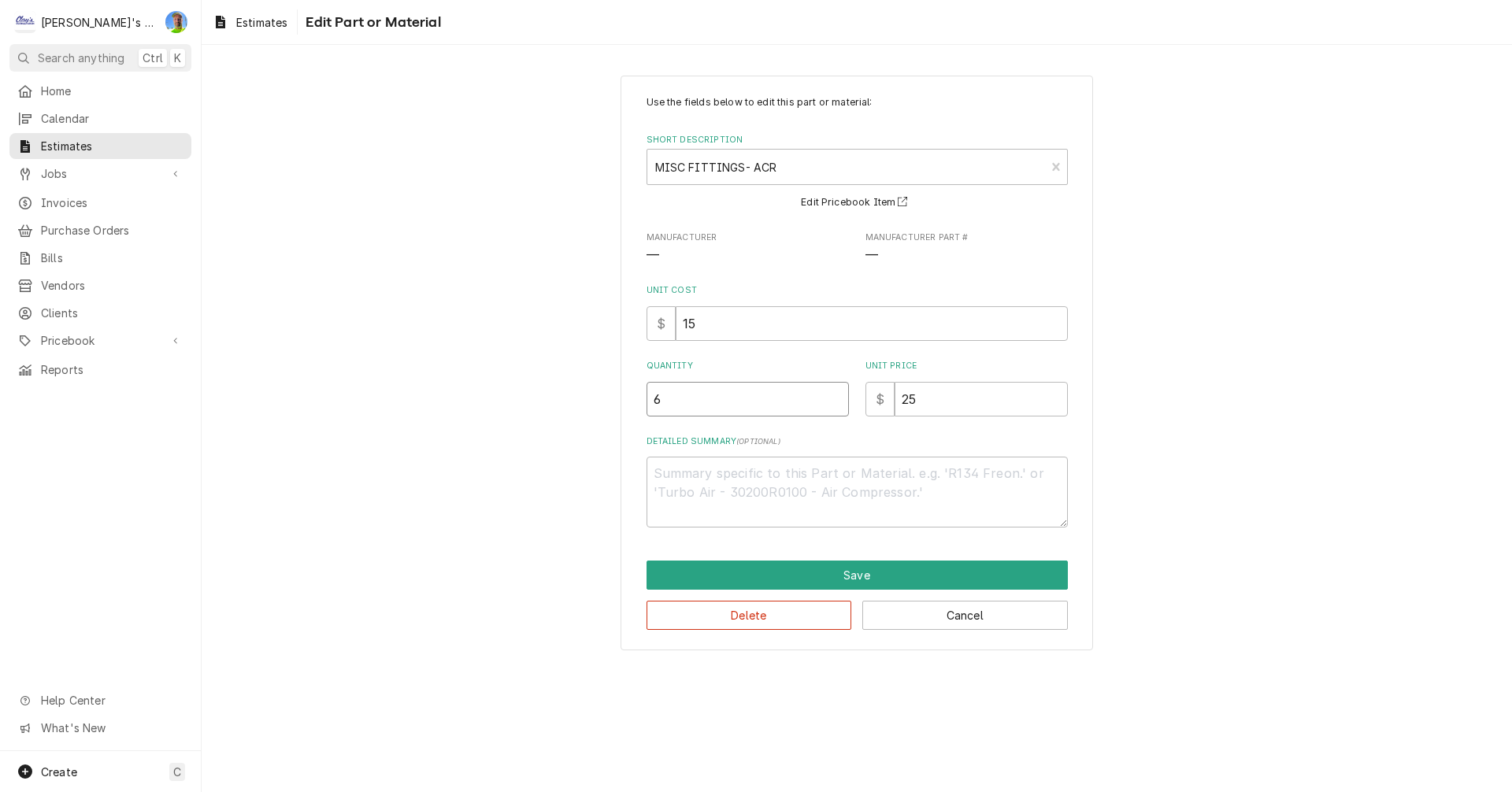
click at [698, 393] on input "6" at bounding box center [748, 399] width 203 height 35
click at [698, 396] on input "6" at bounding box center [748, 399] width 203 height 35
click at [811, 568] on button "Save" at bounding box center [857, 575] width 421 height 29
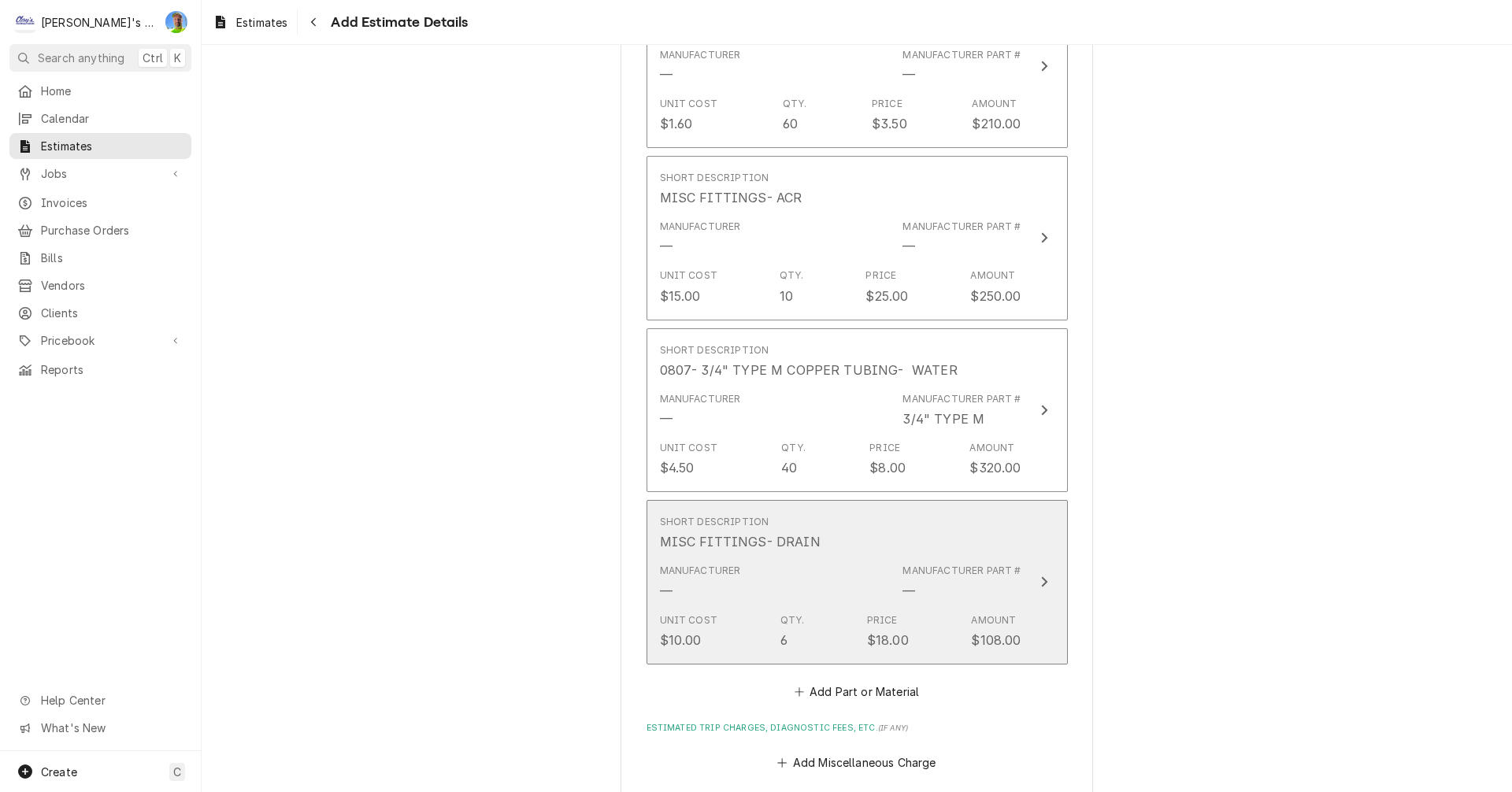
scroll to position [4406, 0]
click at [1021, 544] on button "Short Description MISC FITTINGS- DRAIN Manufacturer — Manufacturer Part # — Uni…" at bounding box center [857, 582] width 421 height 165
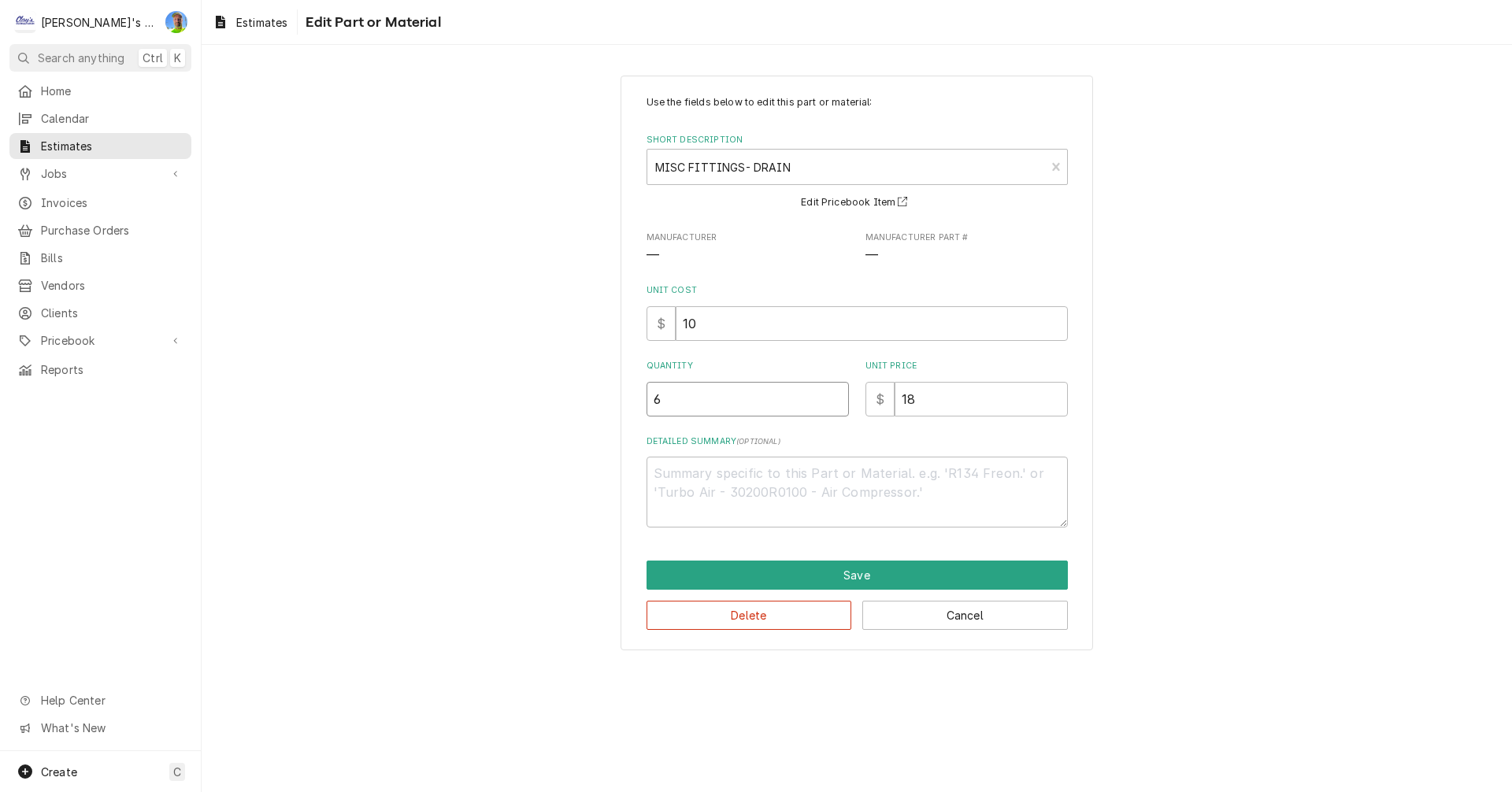
click at [739, 399] on input "6" at bounding box center [748, 399] width 203 height 35
click at [738, 399] on input "6" at bounding box center [748, 399] width 203 height 35
click at [848, 579] on button "Save" at bounding box center [857, 575] width 421 height 29
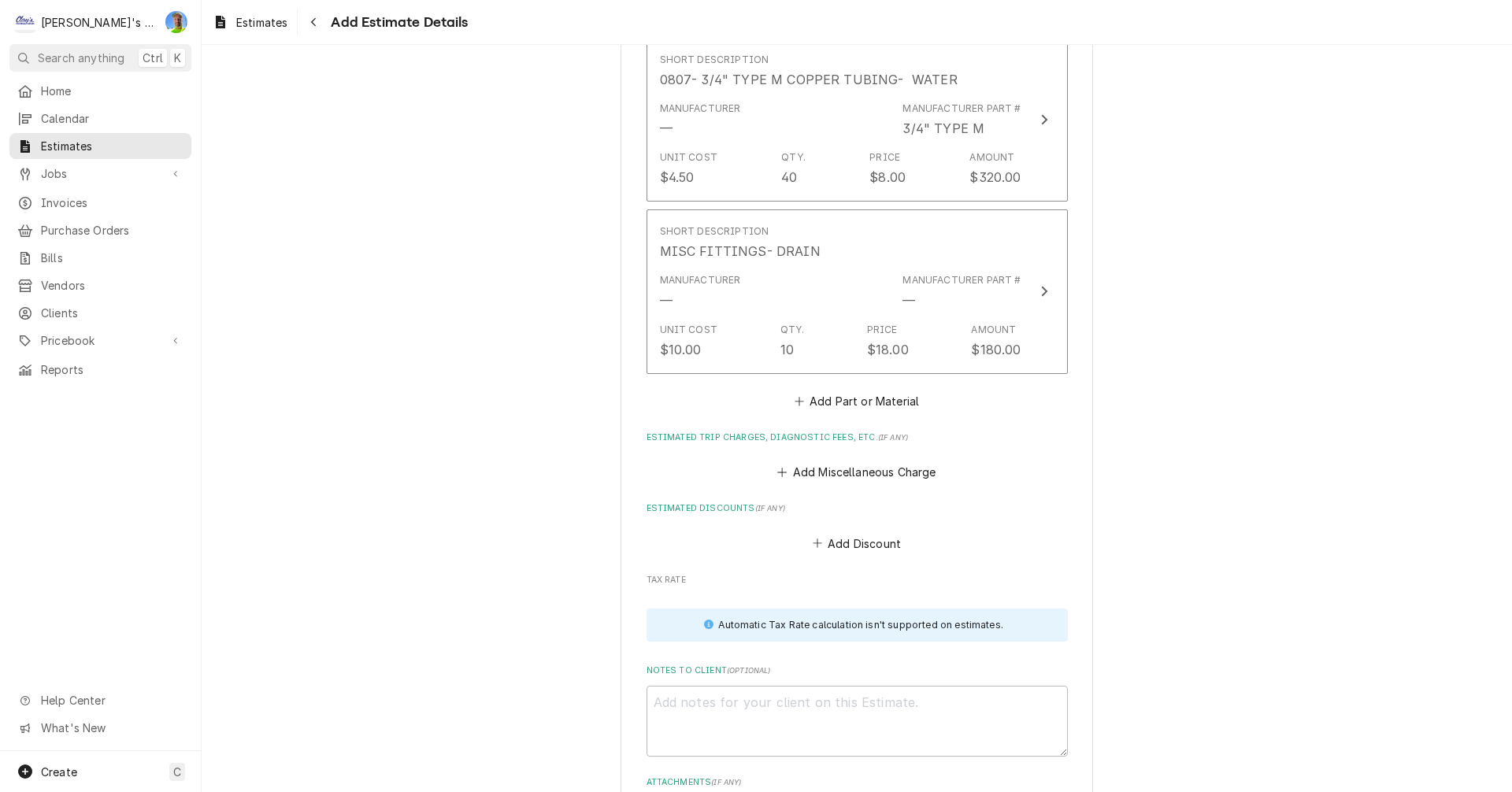
scroll to position [4721, 0]
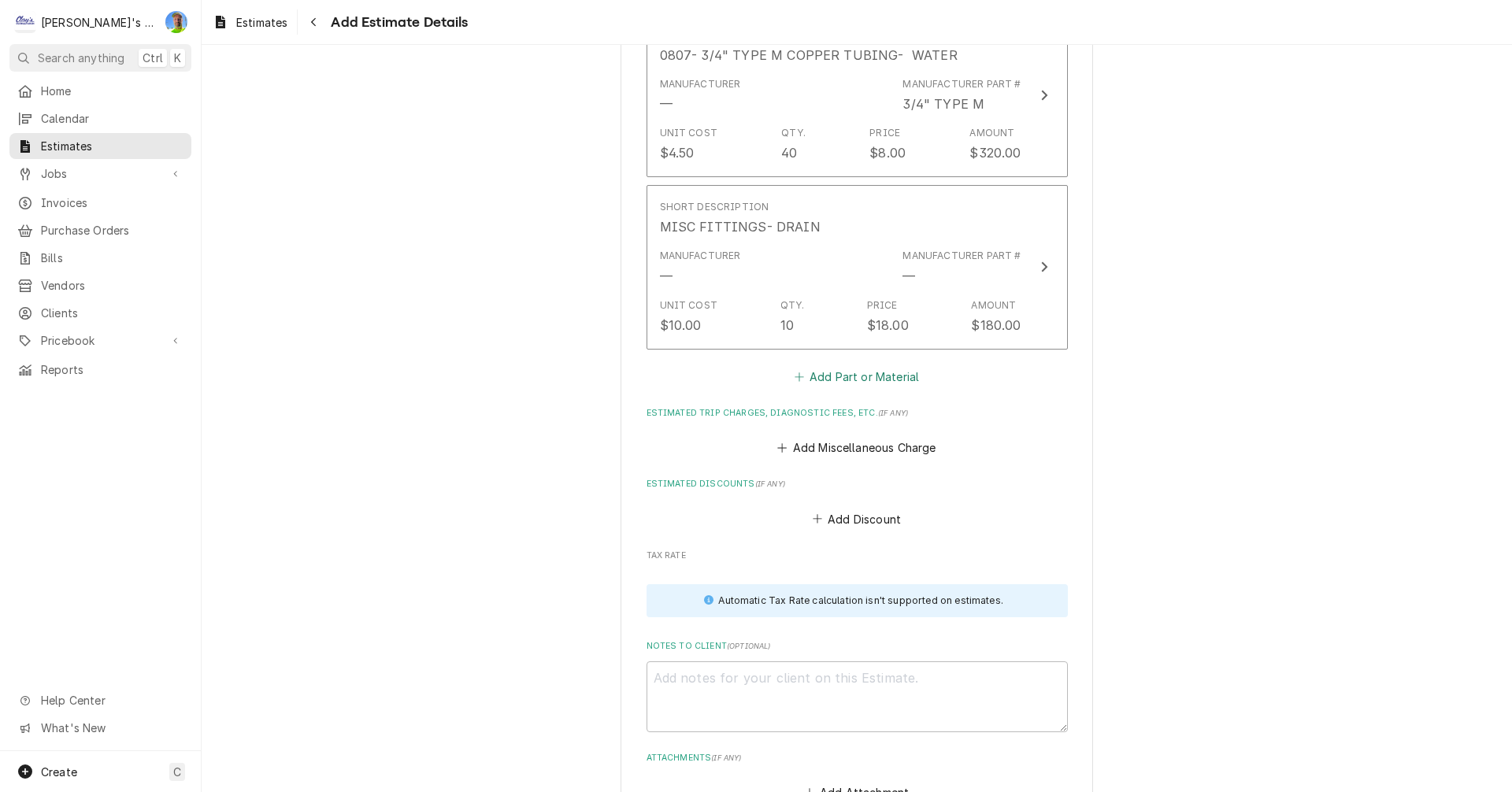
click at [839, 365] on button "Add Part or Material" at bounding box center [857, 375] width 130 height 22
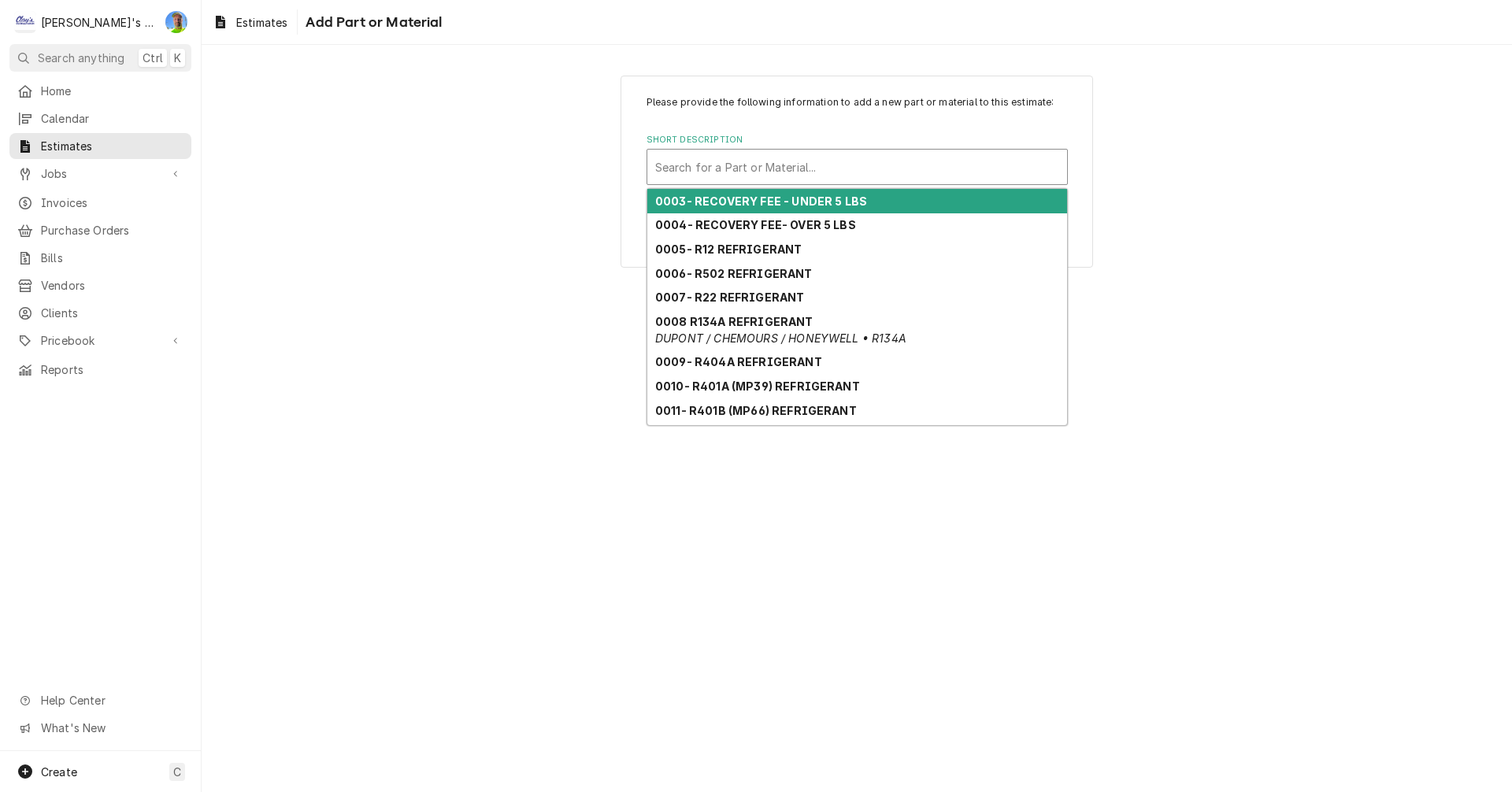
click at [777, 168] on div "Short Description" at bounding box center [857, 166] width 404 height 28
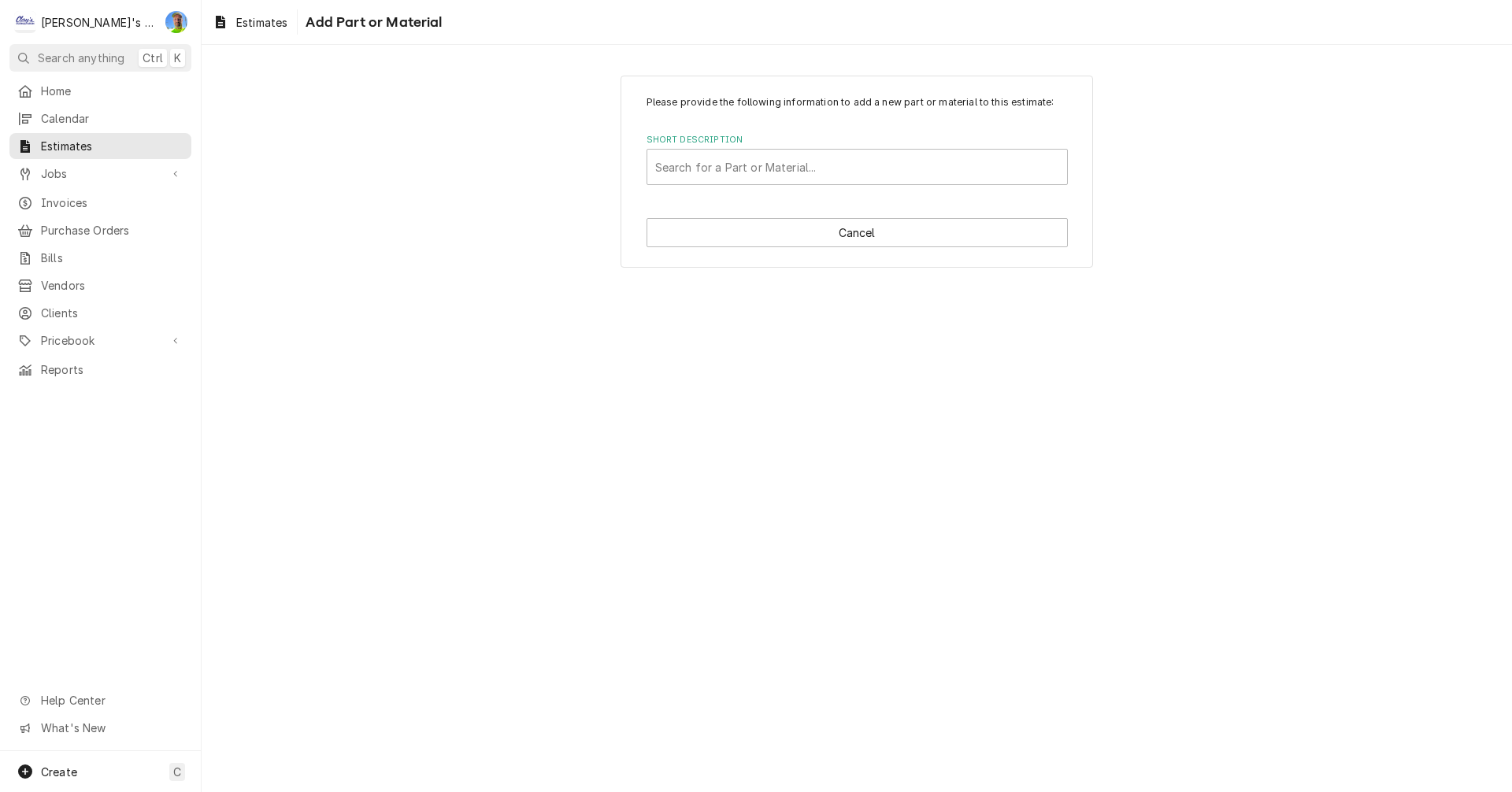
click at [1168, 311] on div "Please provide the following information to add a new part or material to this …" at bounding box center [857, 418] width 1311 height 747
click at [899, 236] on button "Cancel" at bounding box center [857, 232] width 421 height 29
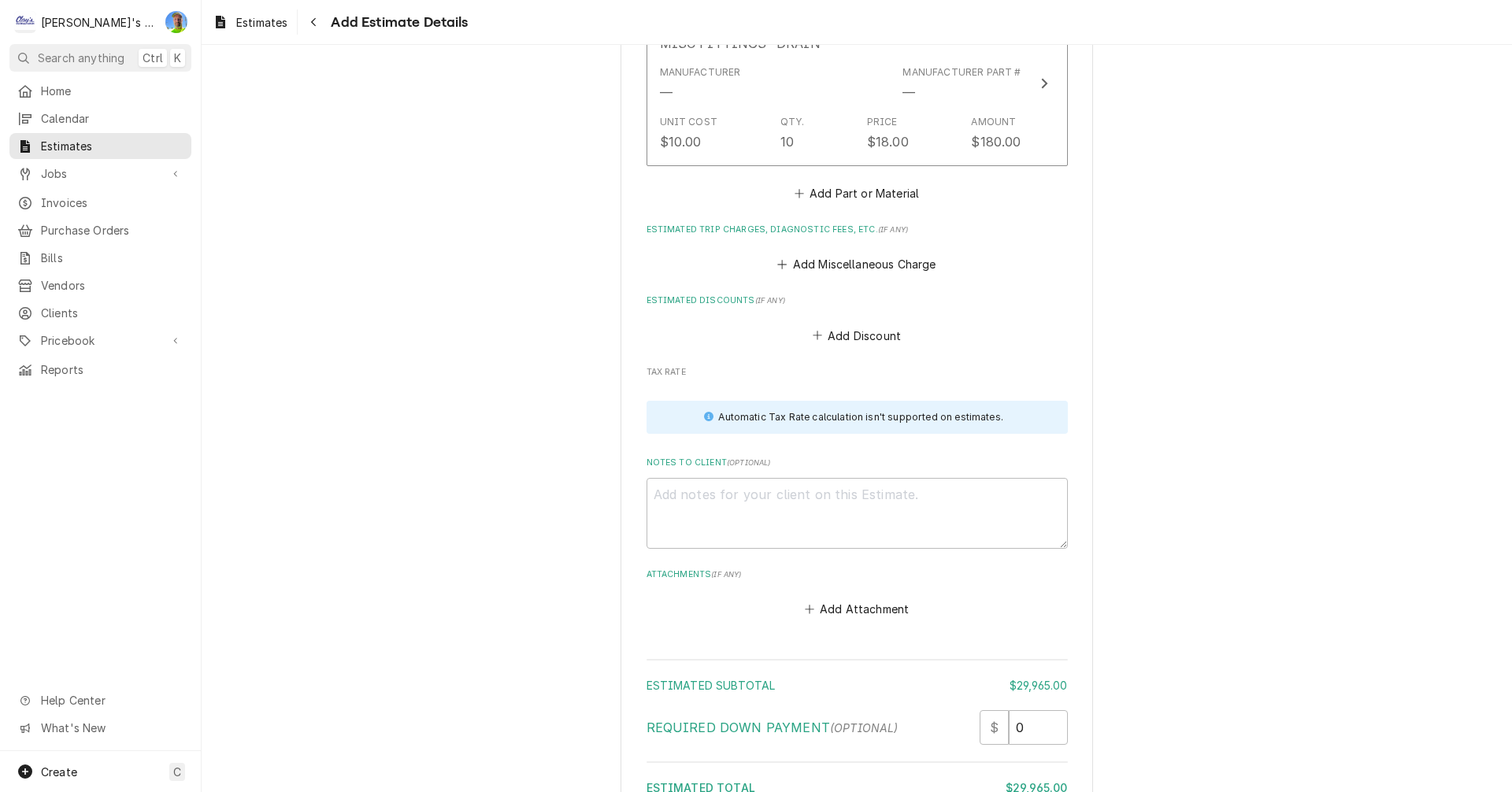
scroll to position [4651, 0]
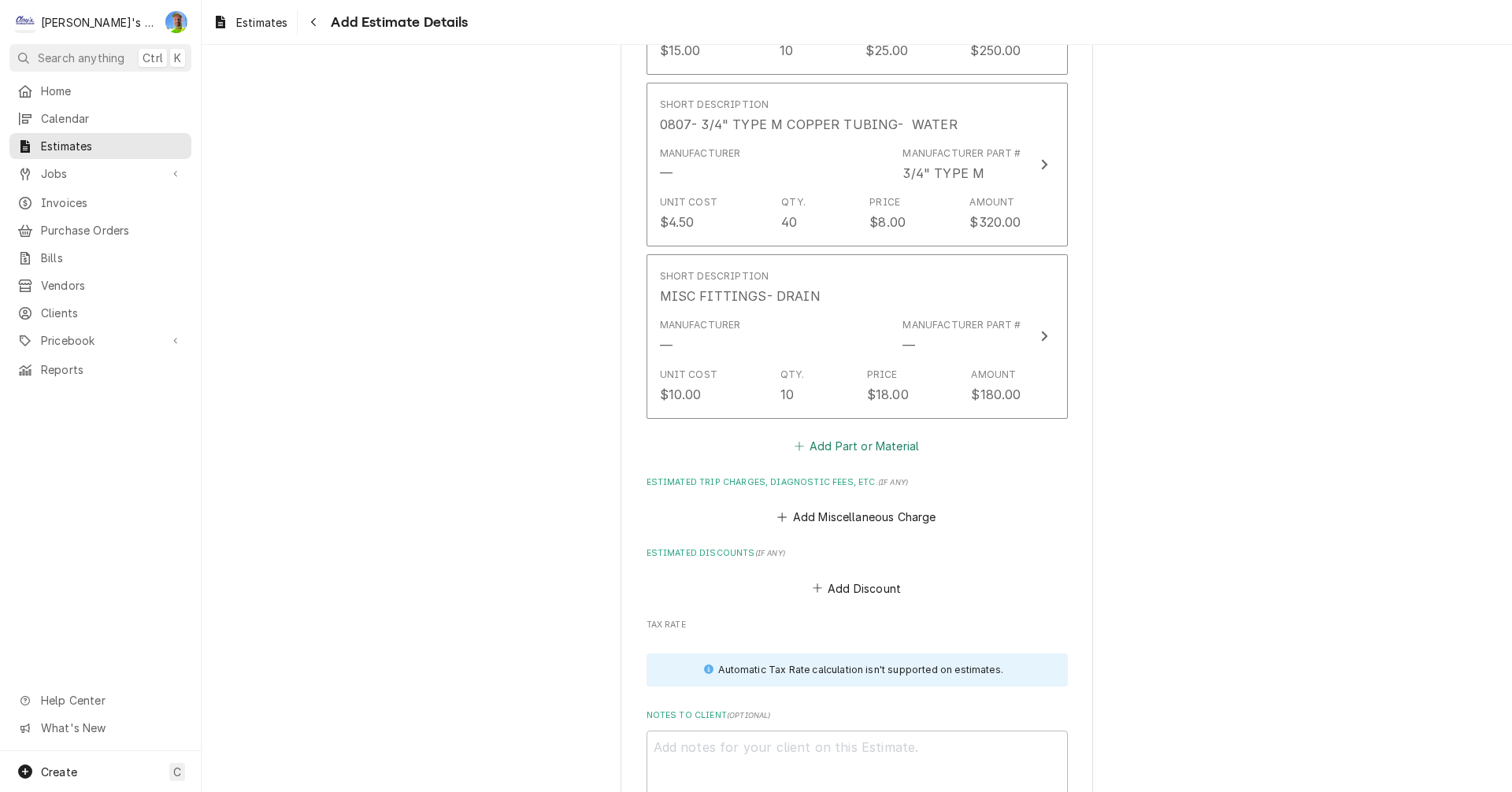
click at [844, 435] on button "Add Part or Material" at bounding box center [857, 445] width 130 height 22
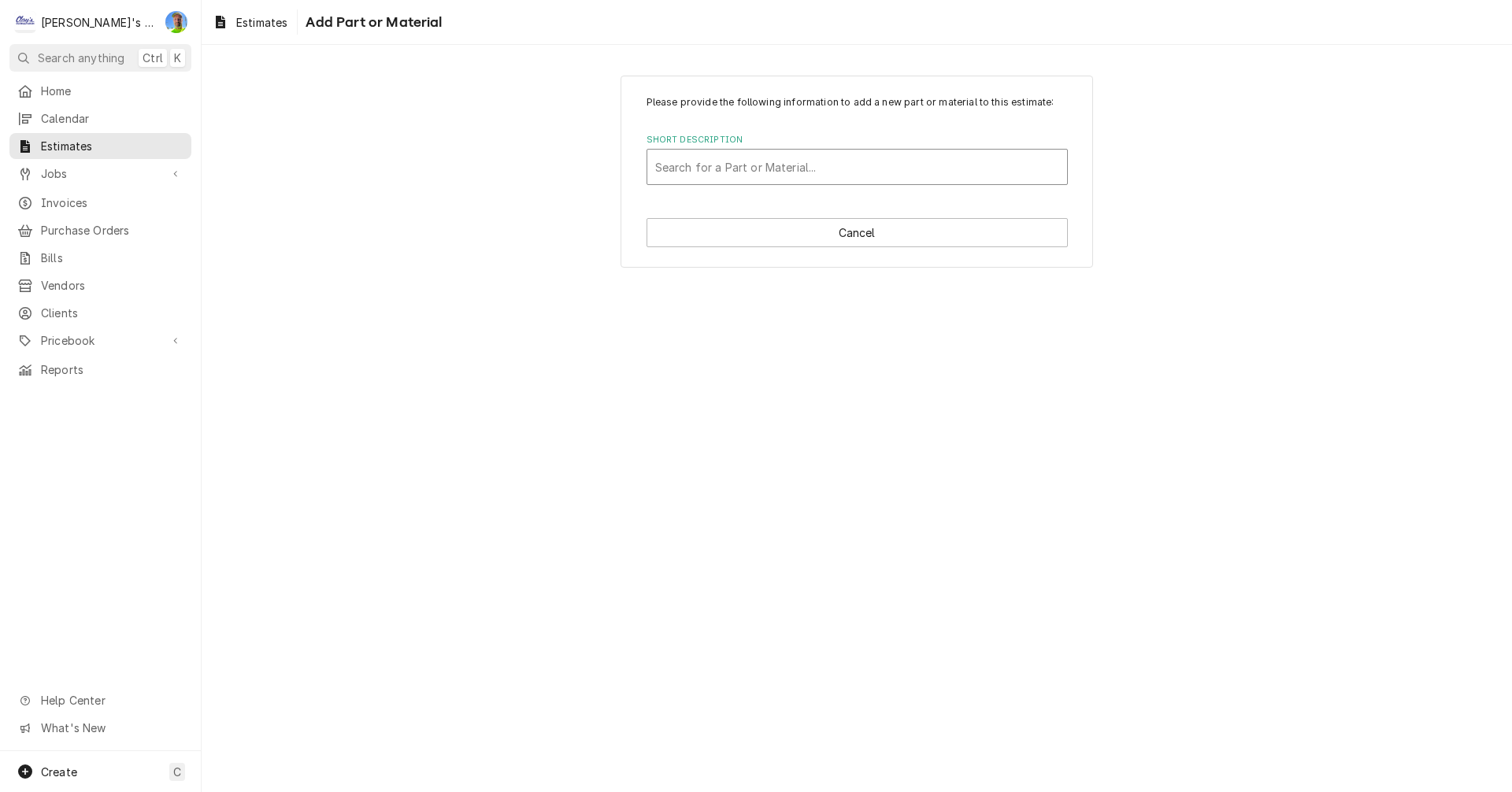
click at [756, 172] on div "Short Description" at bounding box center [857, 166] width 404 height 28
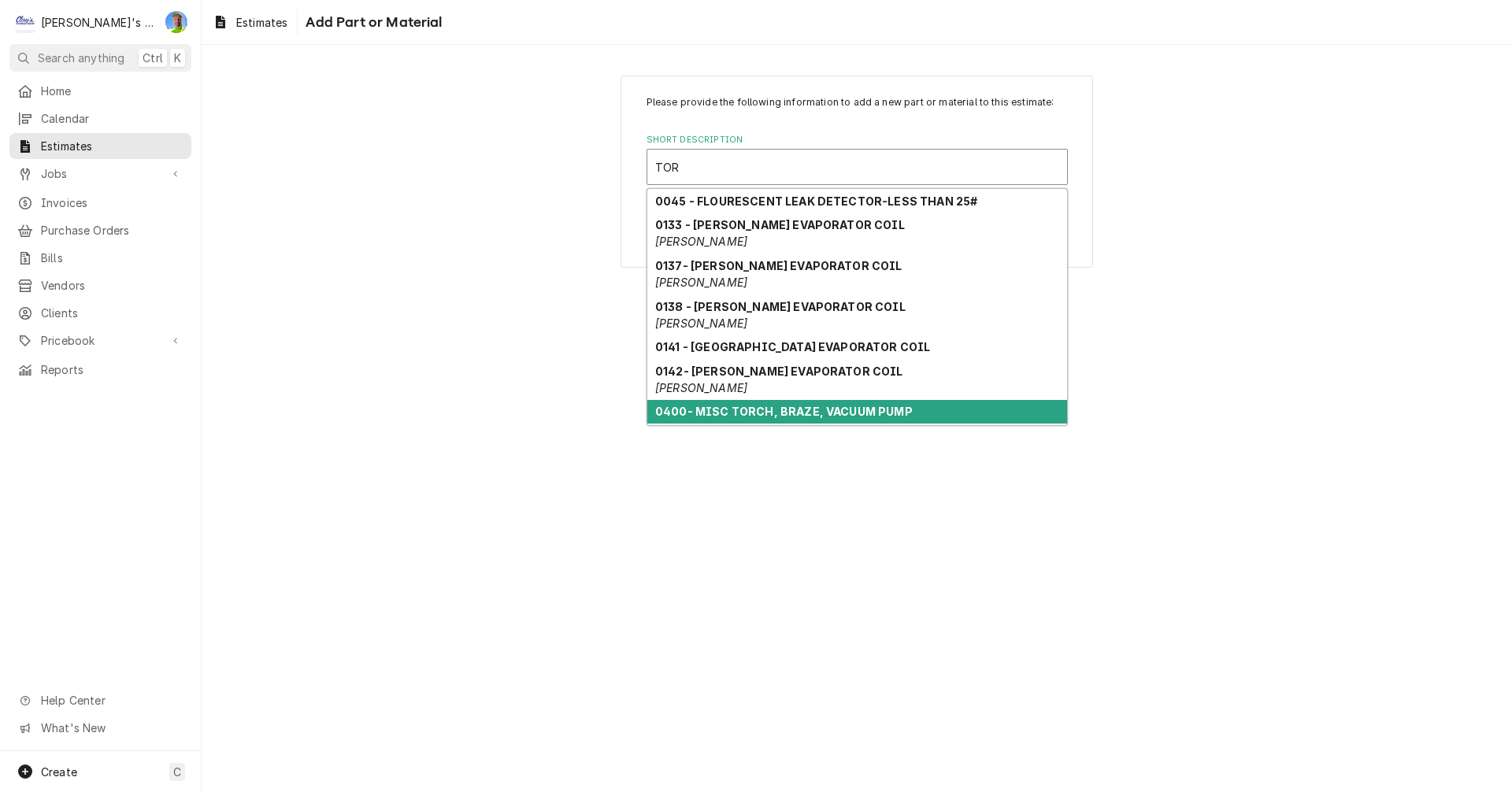
click at [820, 422] on div "0400- MISC TORCH, BRAZE, VACUUM PUMP" at bounding box center [857, 412] width 420 height 24
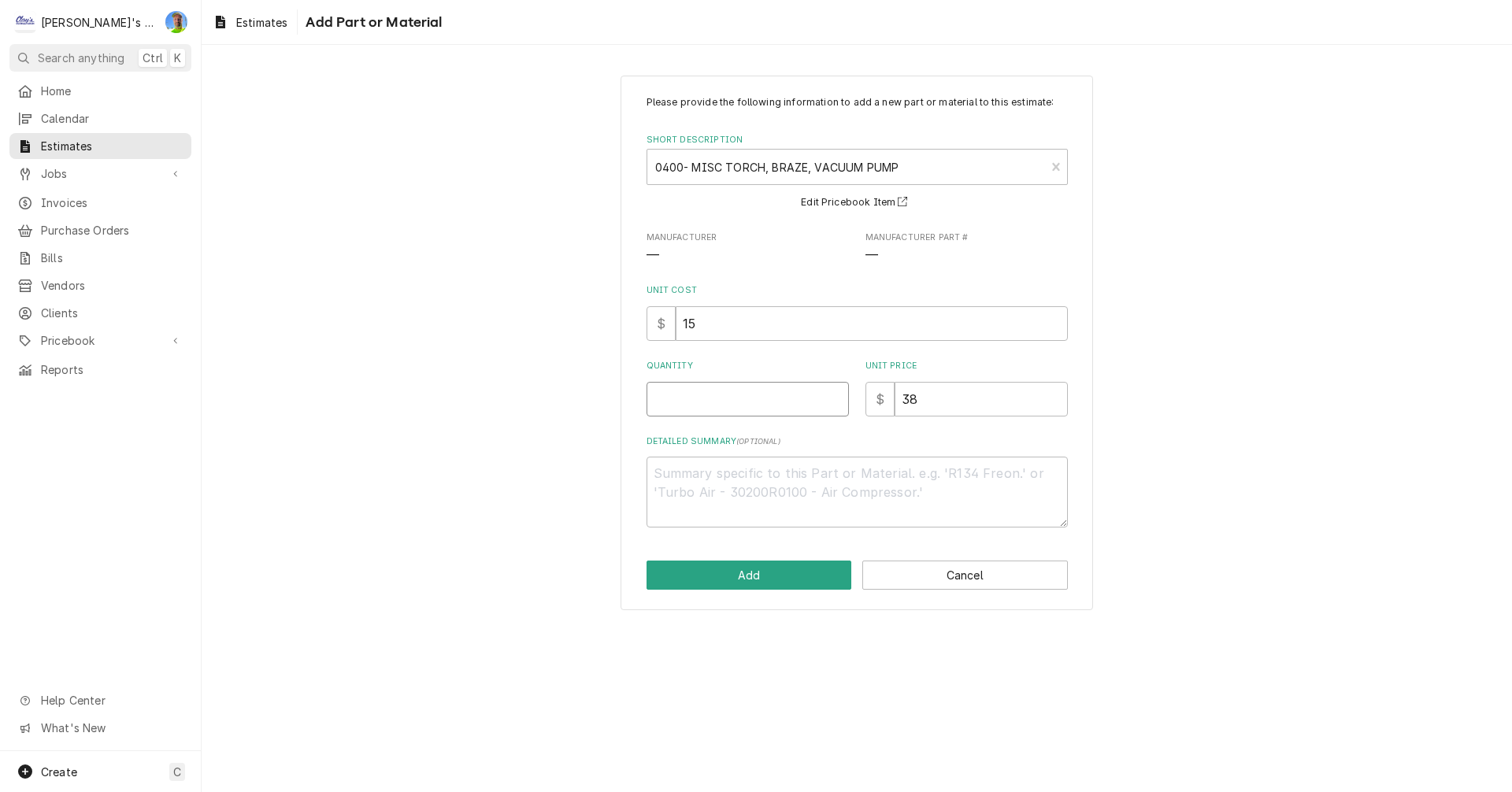
click at [724, 402] on input "Quantity" at bounding box center [748, 399] width 203 height 35
click at [776, 580] on button "Add" at bounding box center [750, 575] width 206 height 29
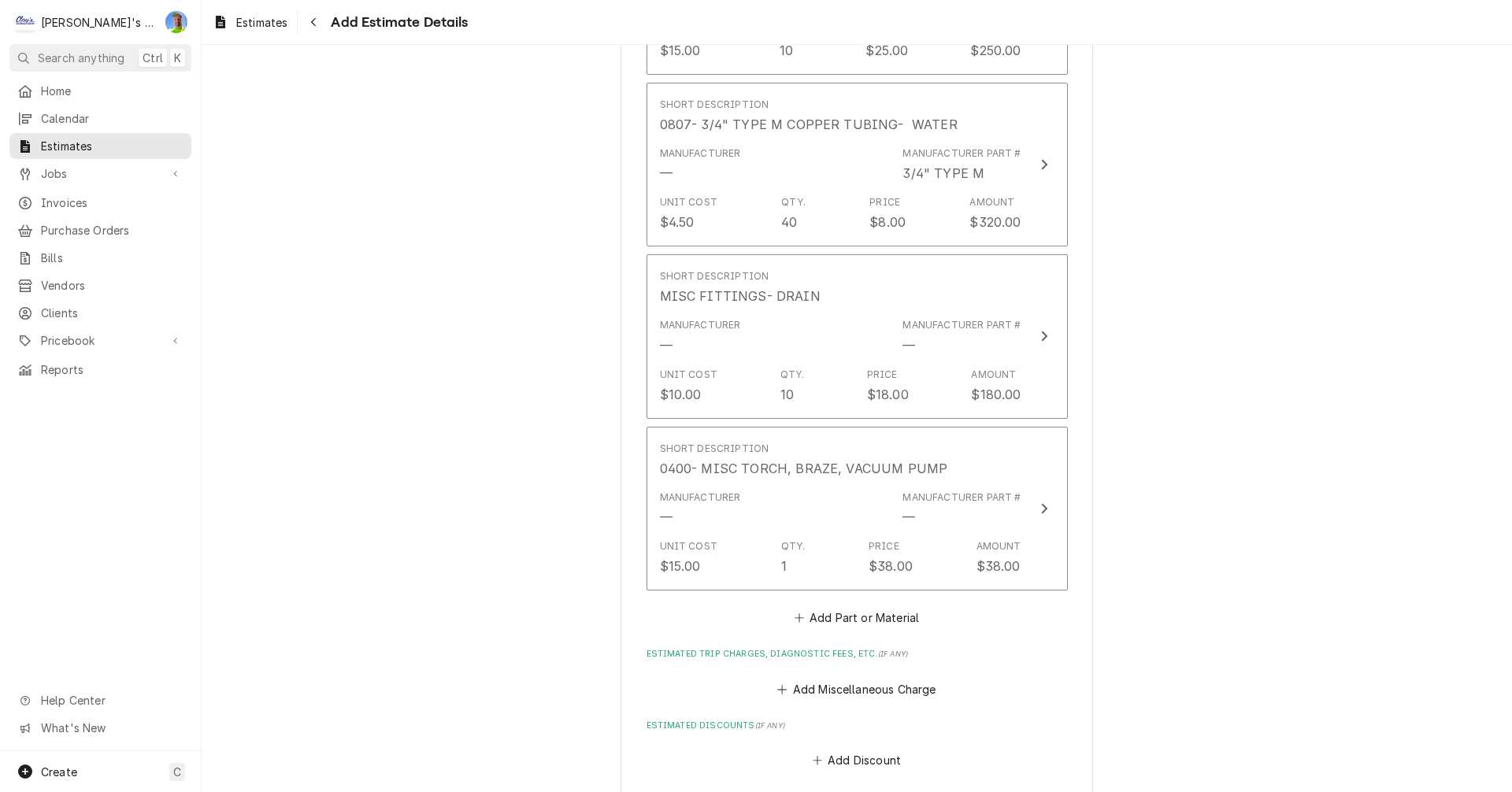
scroll to position [4651, 0]
click at [855, 607] on button "Add Part or Material" at bounding box center [857, 618] width 130 height 22
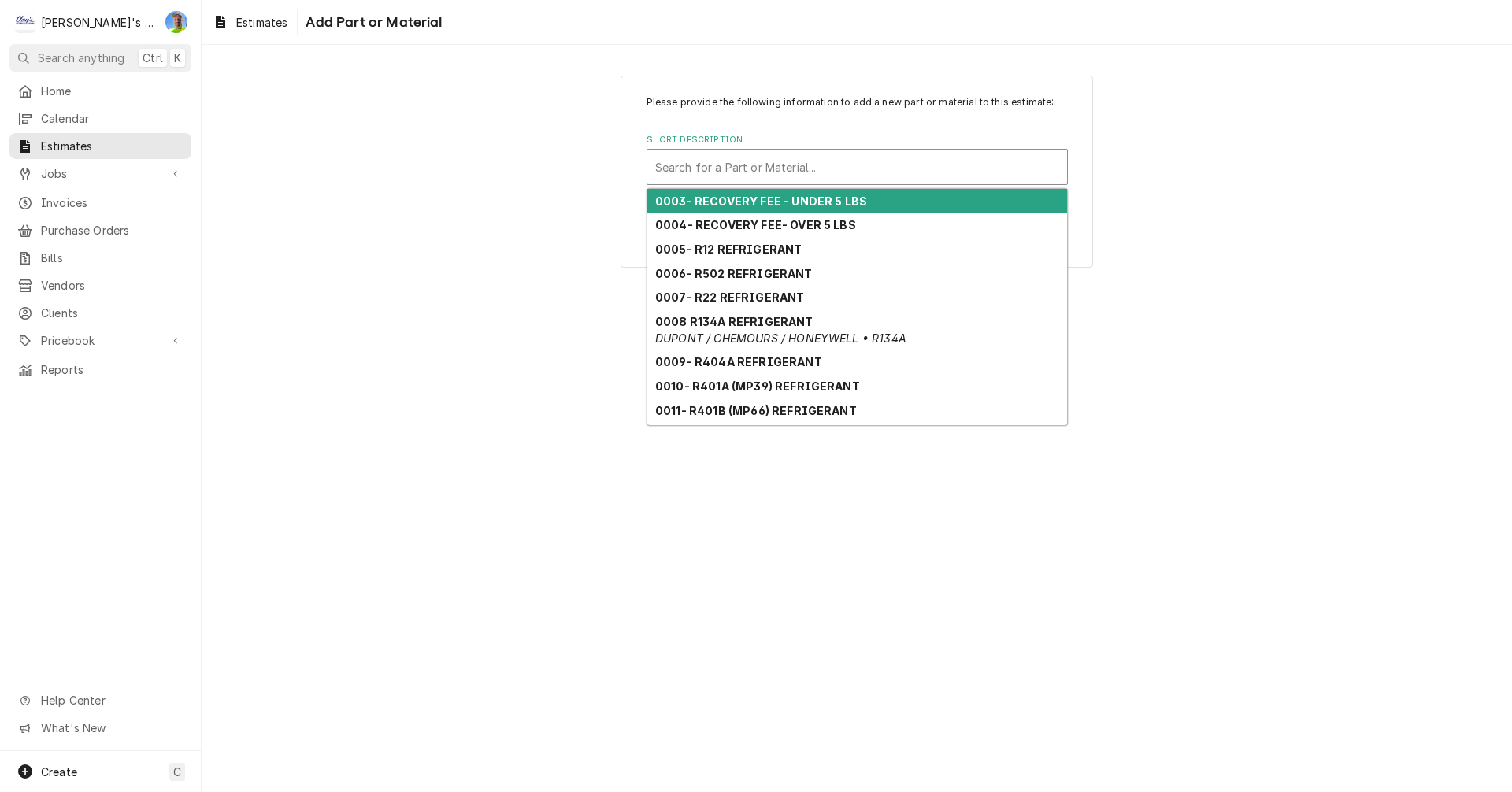
click at [782, 172] on div "Short Description" at bounding box center [857, 166] width 404 height 28
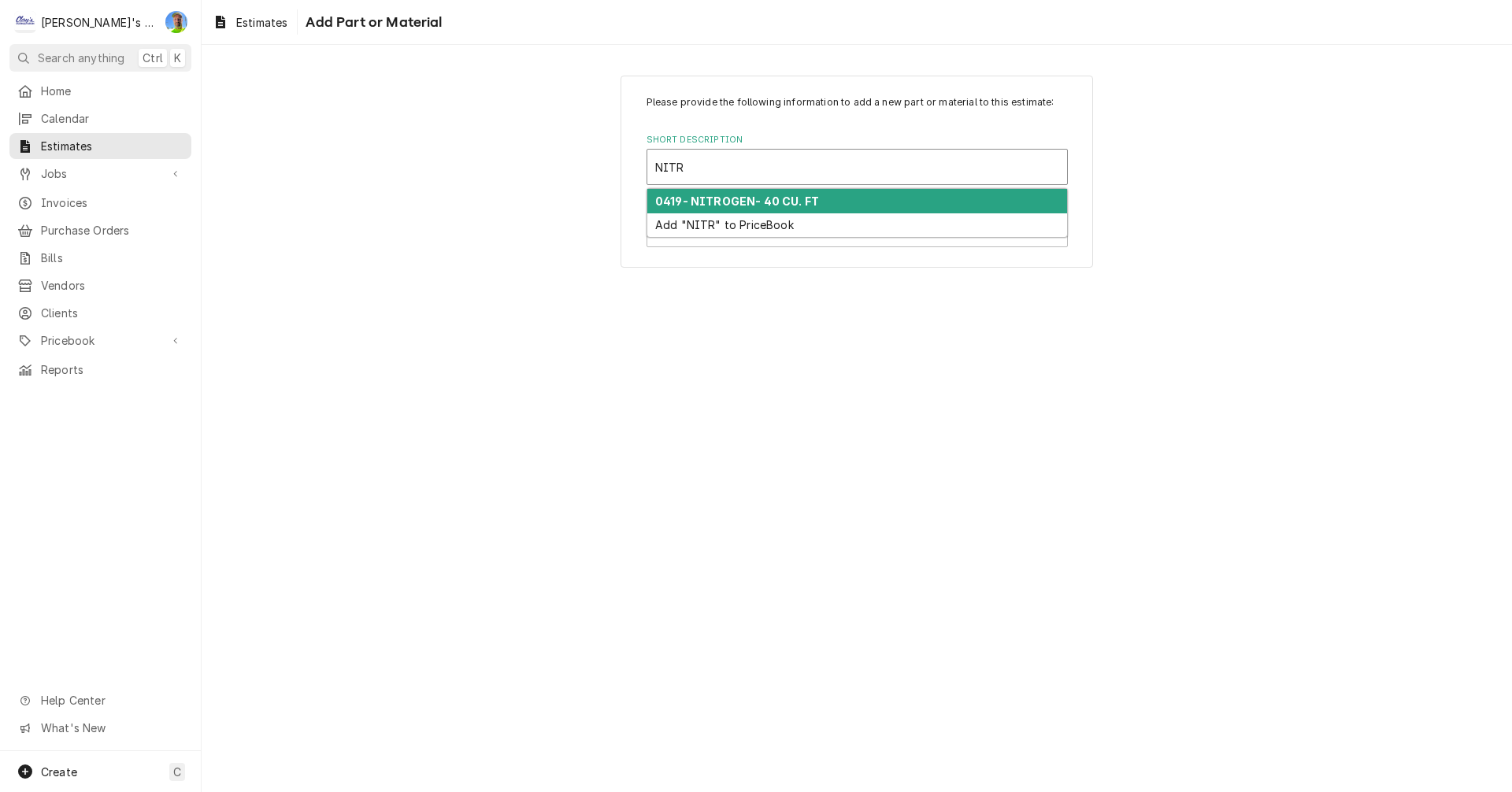
click at [776, 199] on strong "0419- NITROGEN- 40 CU. FT" at bounding box center [738, 201] width 164 height 14
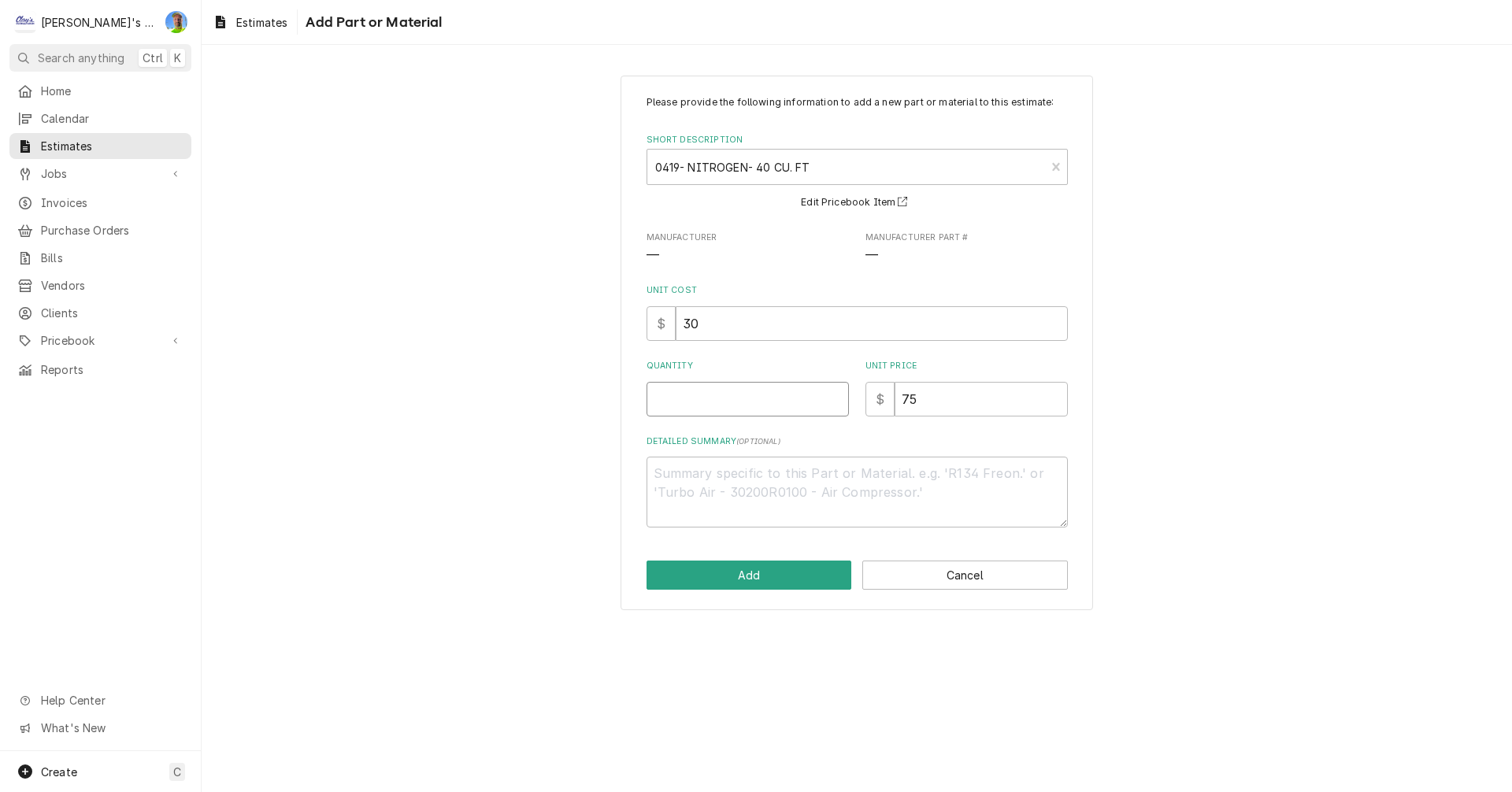
click at [747, 403] on input "Quantity" at bounding box center [748, 399] width 203 height 35
click at [779, 575] on button "Add" at bounding box center [750, 575] width 206 height 29
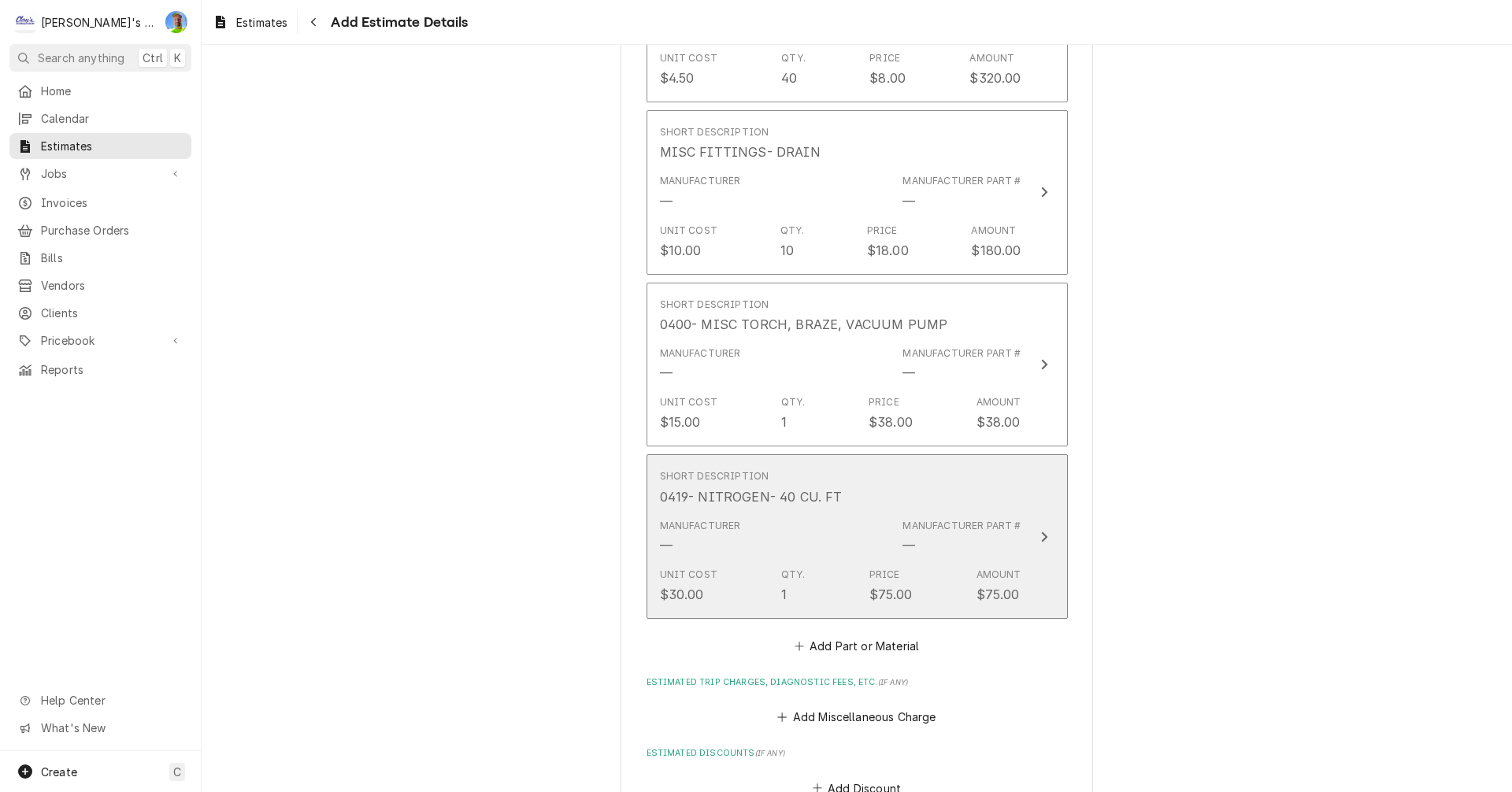
scroll to position [4888, 0]
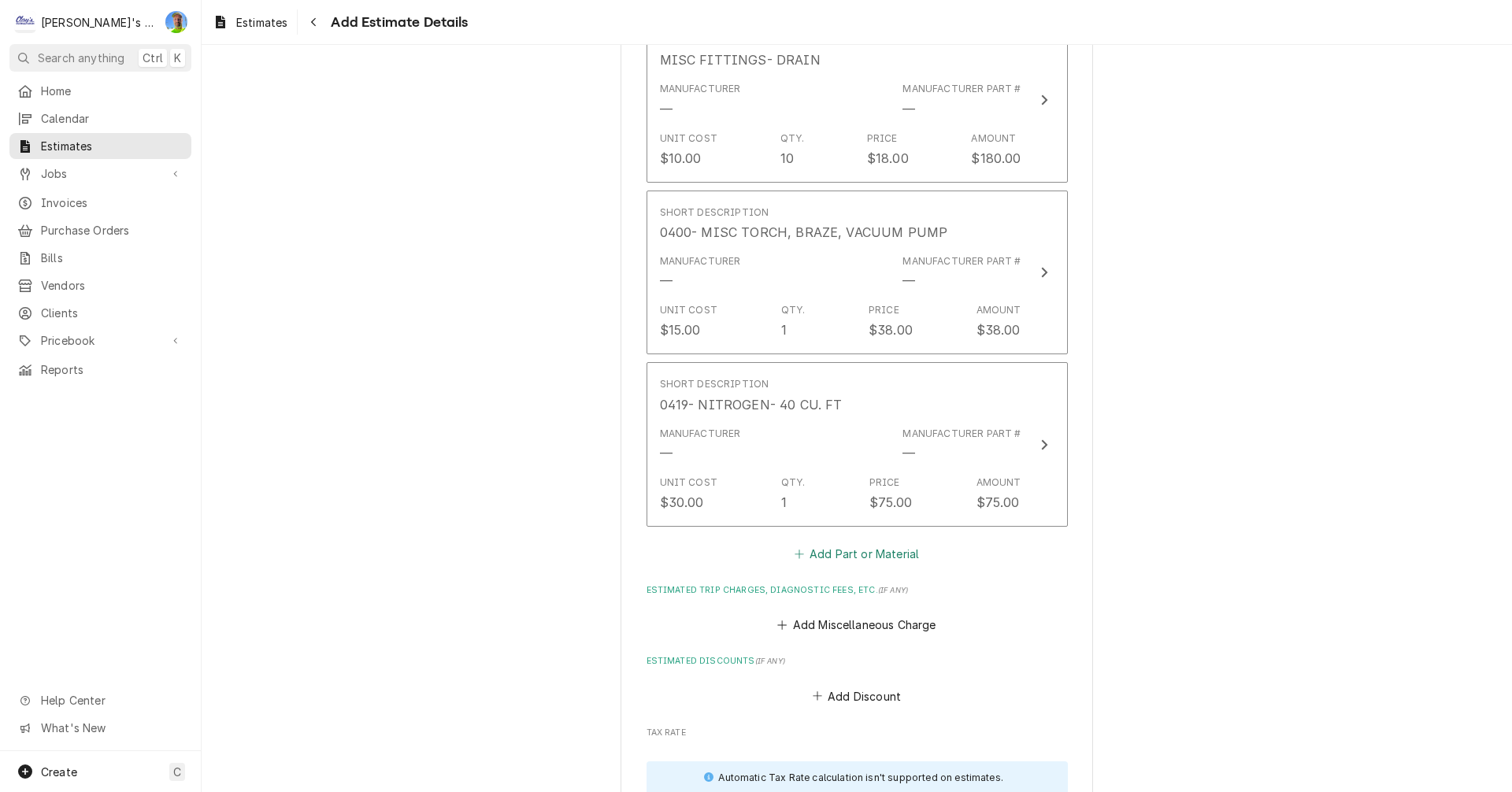
click at [823, 543] on button "Add Part or Material" at bounding box center [857, 553] width 130 height 22
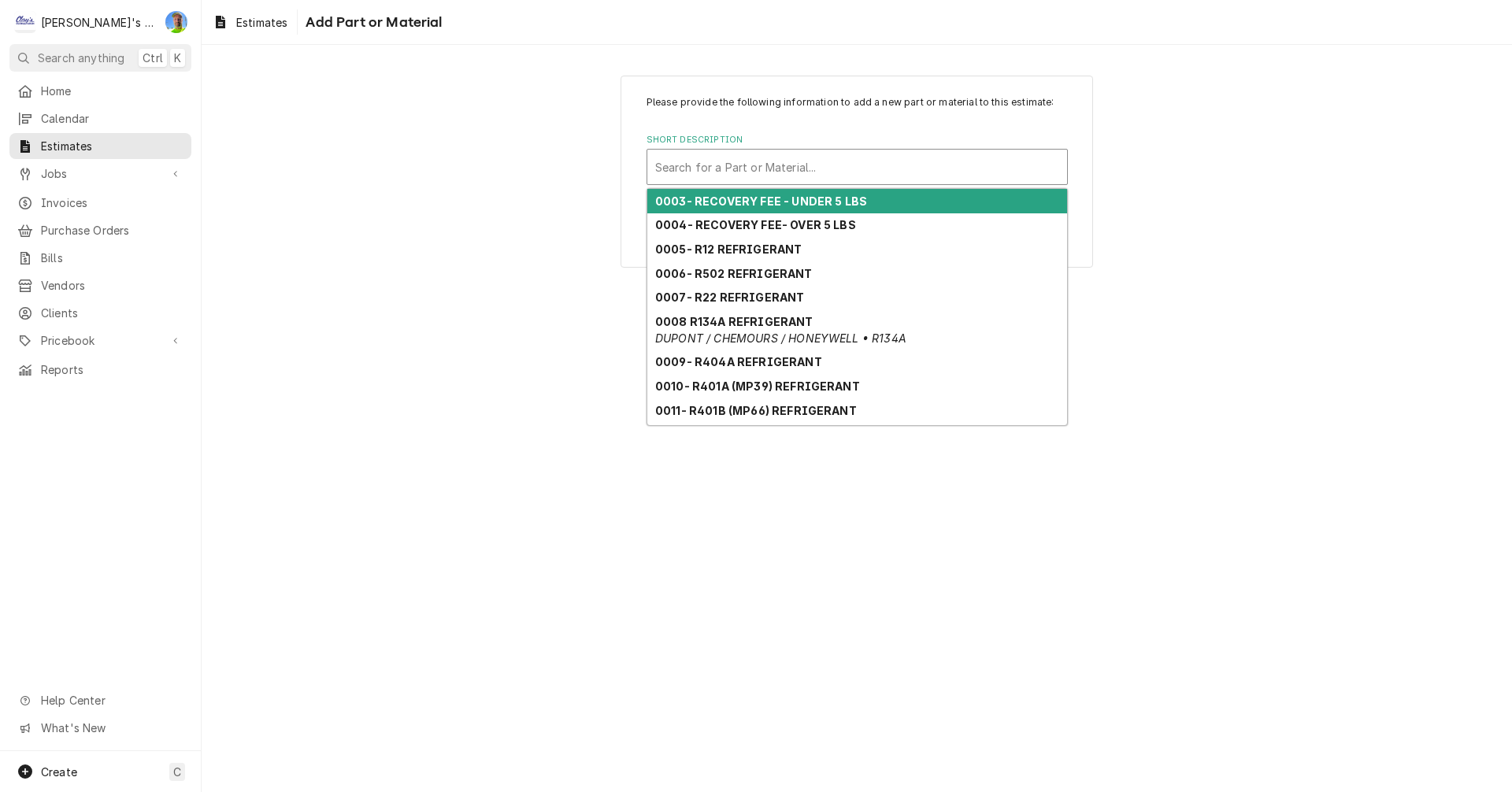
click at [754, 159] on div "Short Description" at bounding box center [857, 166] width 404 height 28
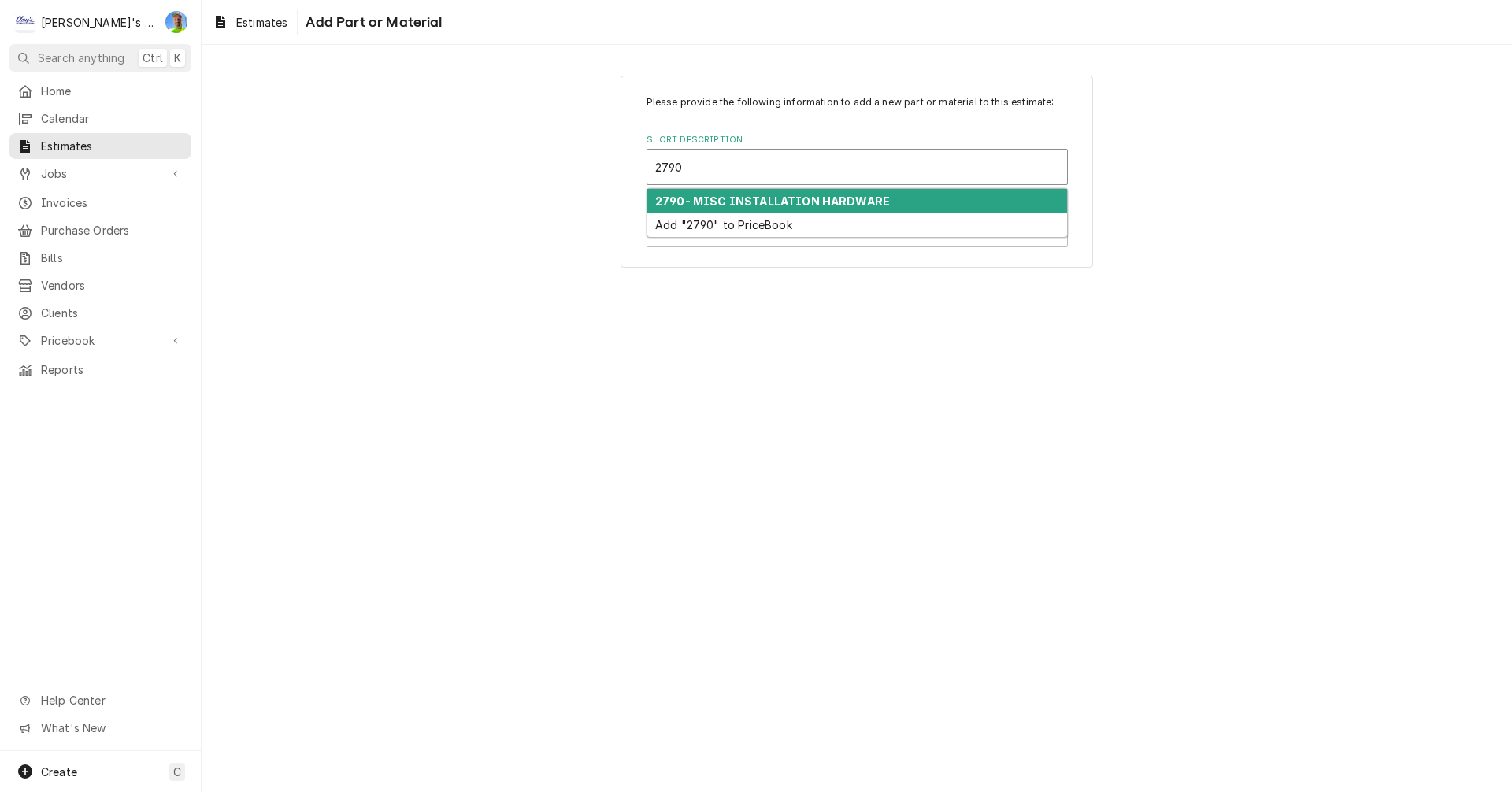
click at [753, 199] on strong "2790- MISC INSTALLATION HARDWARE" at bounding box center [773, 201] width 235 height 14
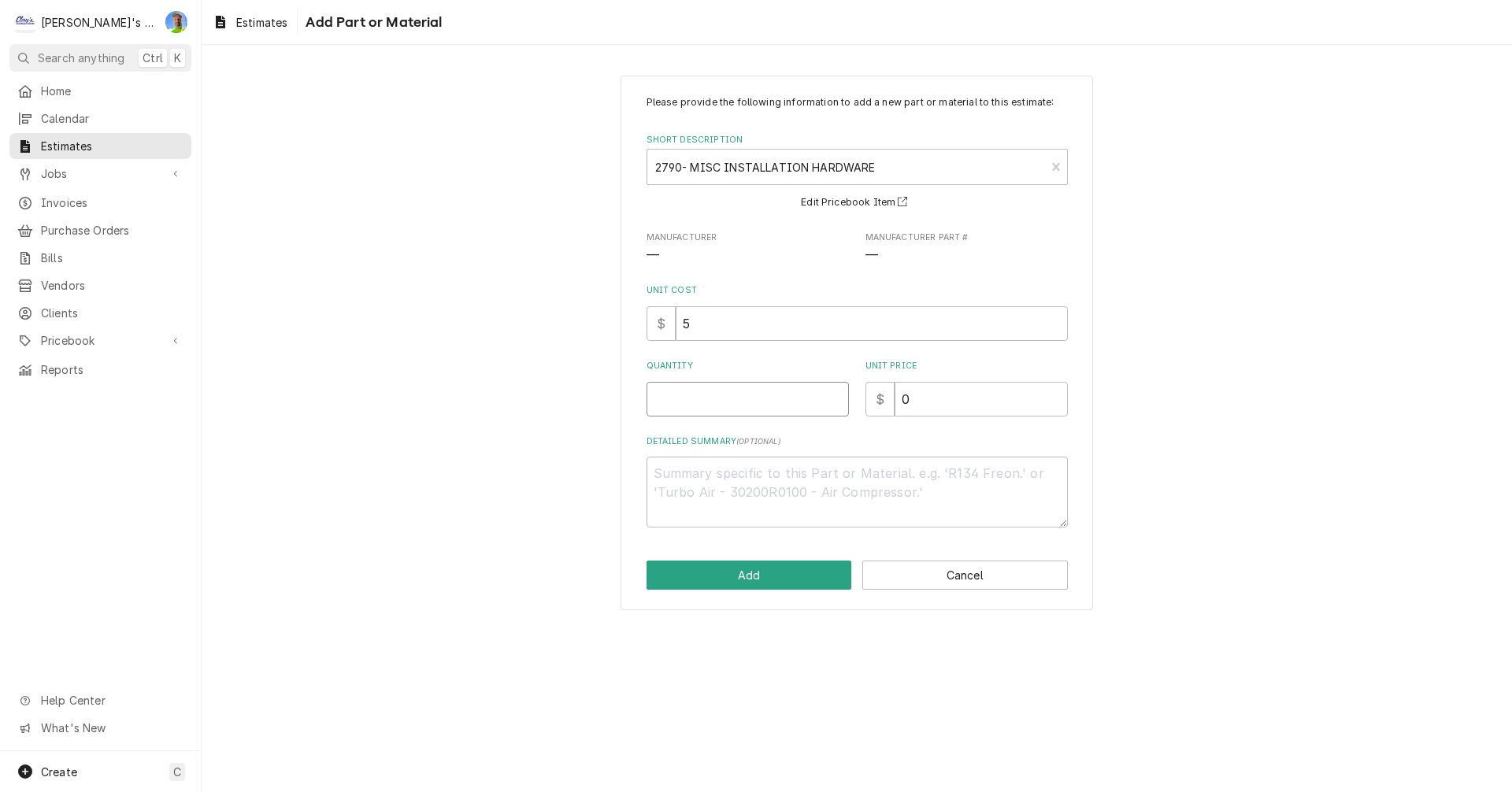
click at [754, 412] on input "Quantity" at bounding box center [748, 399] width 203 height 35
click at [733, 572] on button "Add" at bounding box center [750, 575] width 206 height 29
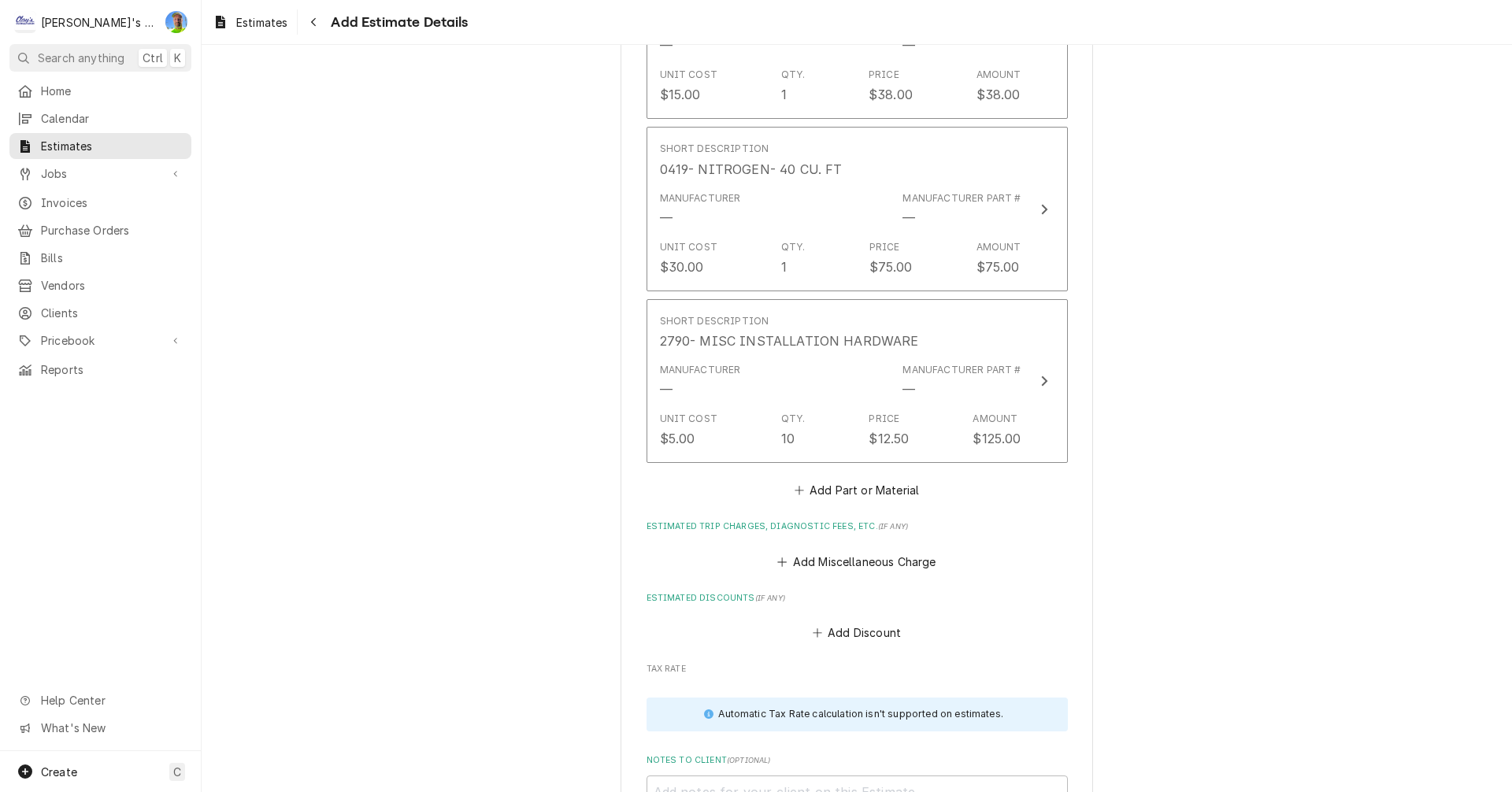
scroll to position [5124, 0]
click at [802, 478] on button "Add Part or Material" at bounding box center [857, 489] width 130 height 22
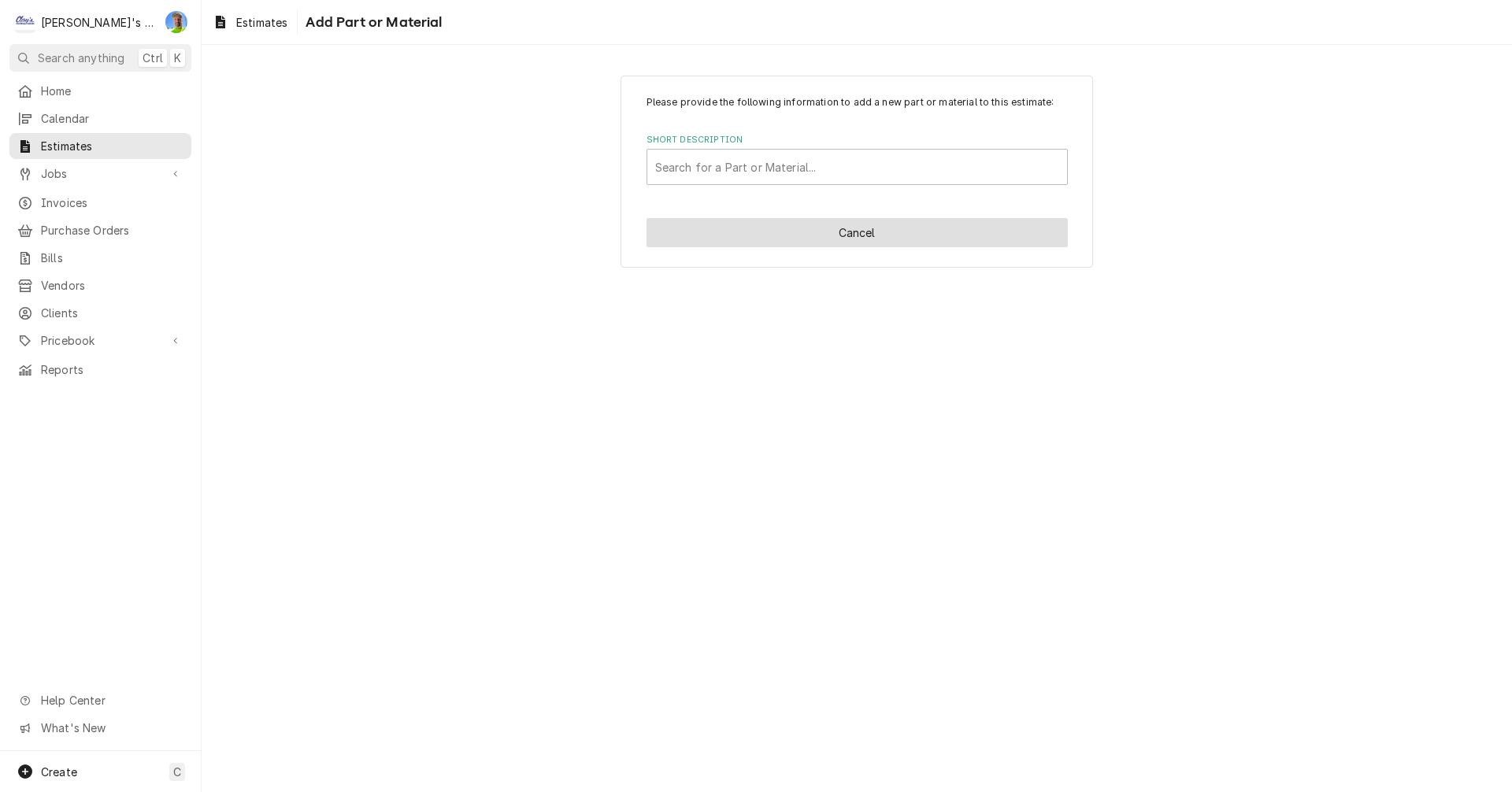
click at [787, 232] on button "Cancel" at bounding box center [857, 232] width 421 height 29
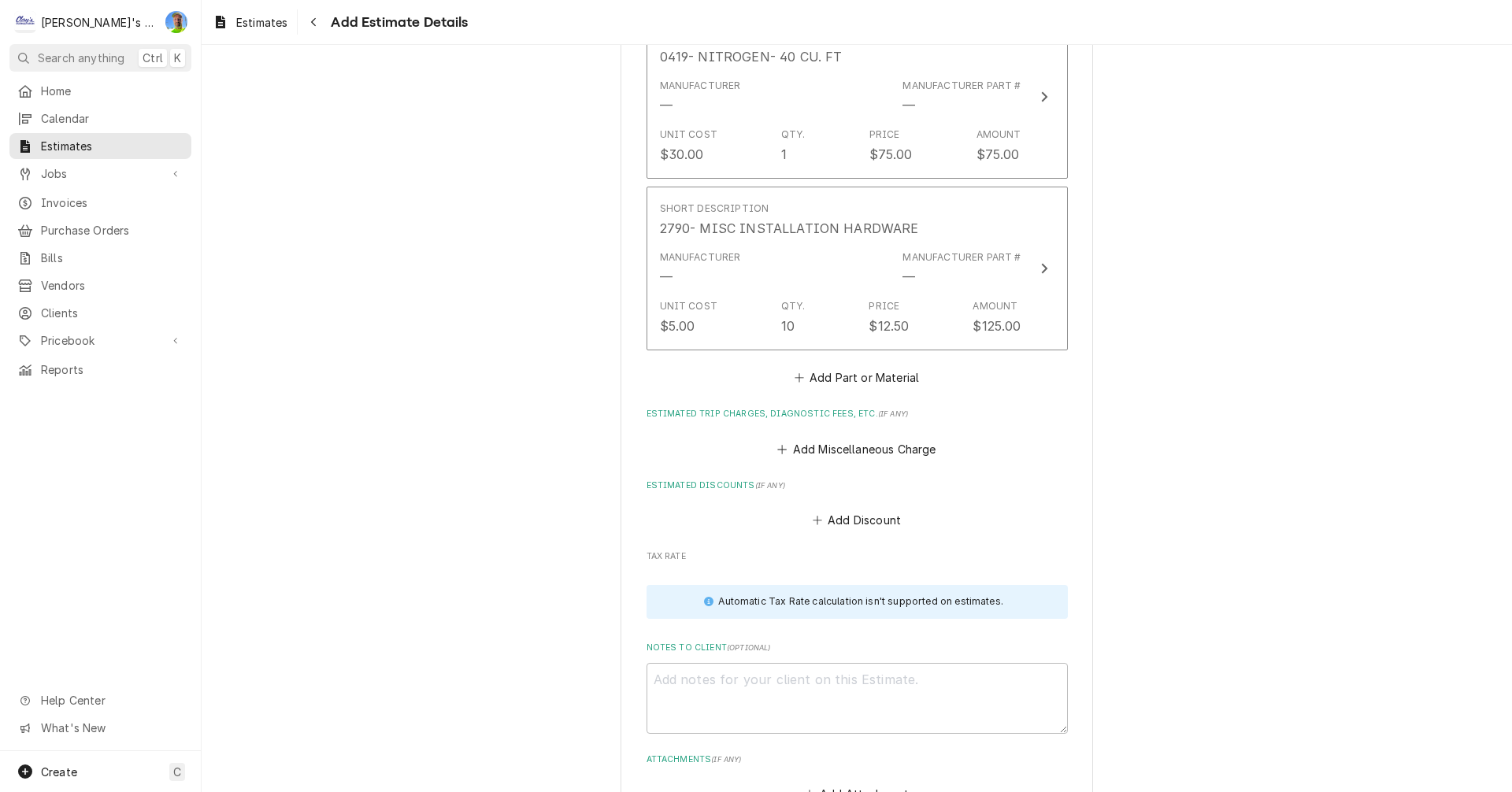
scroll to position [5247, 0]
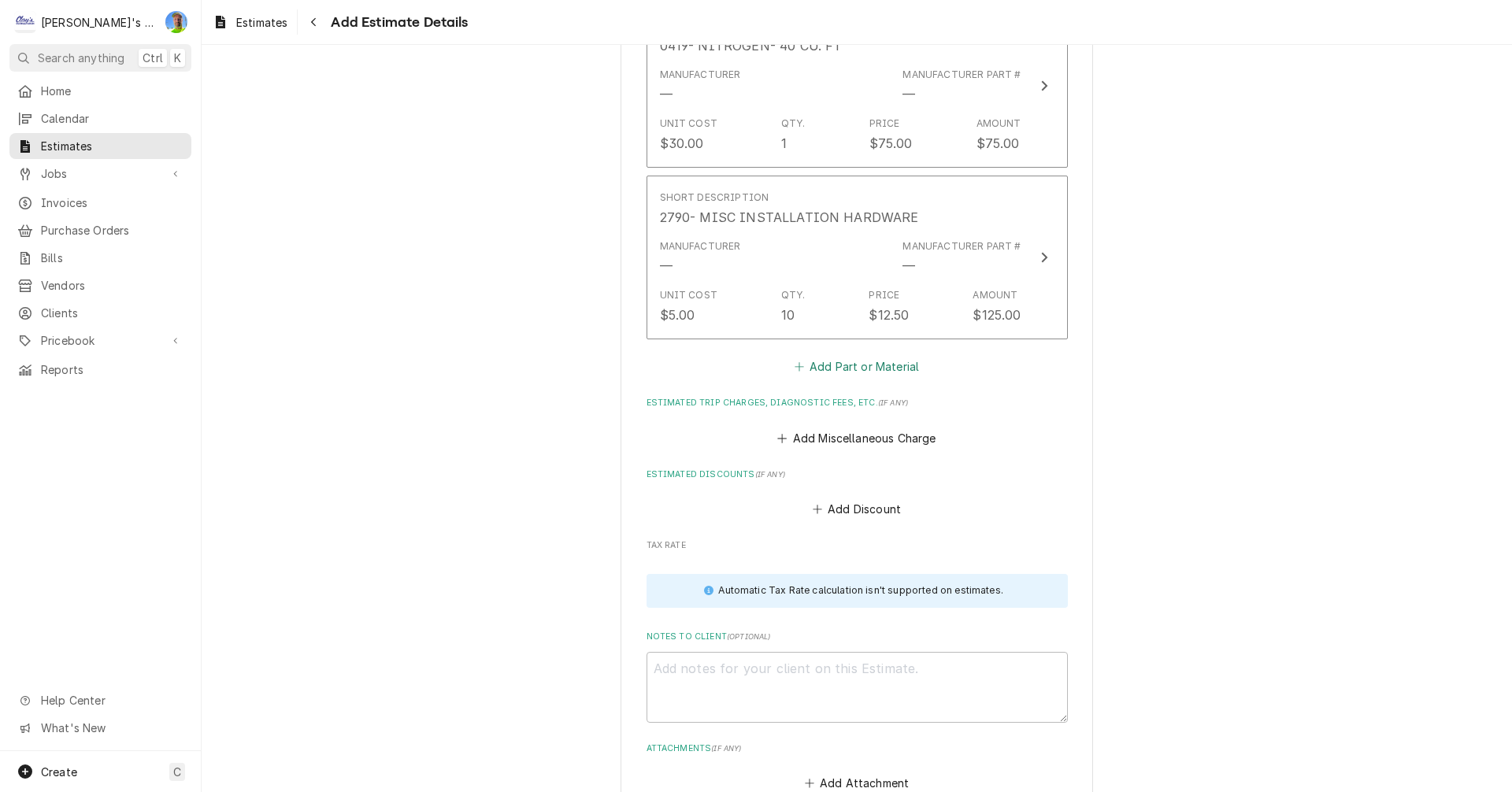
click at [824, 356] on button "Add Part or Material" at bounding box center [857, 367] width 130 height 22
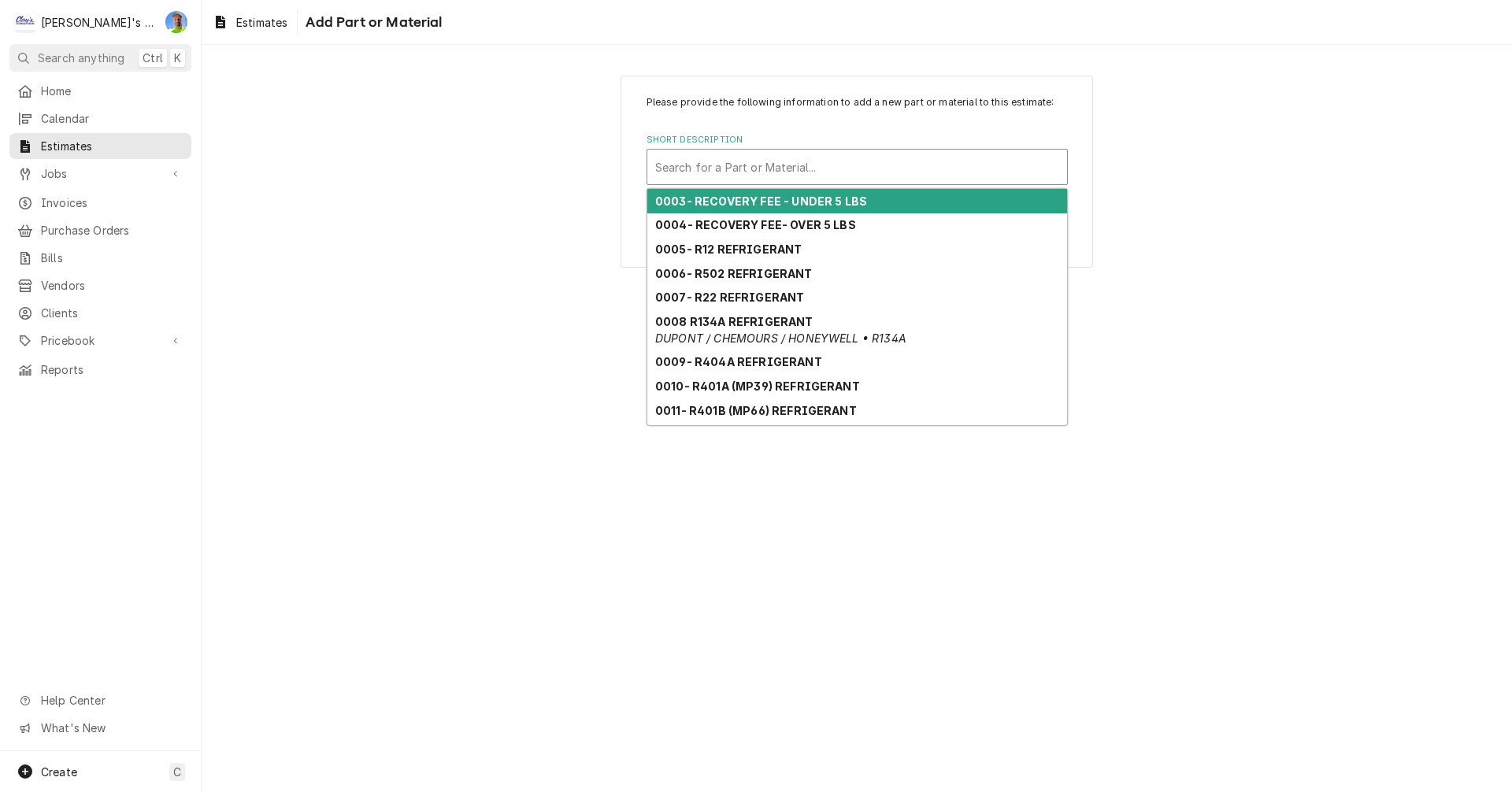
click at [787, 169] on div "Short Description" at bounding box center [857, 166] width 404 height 28
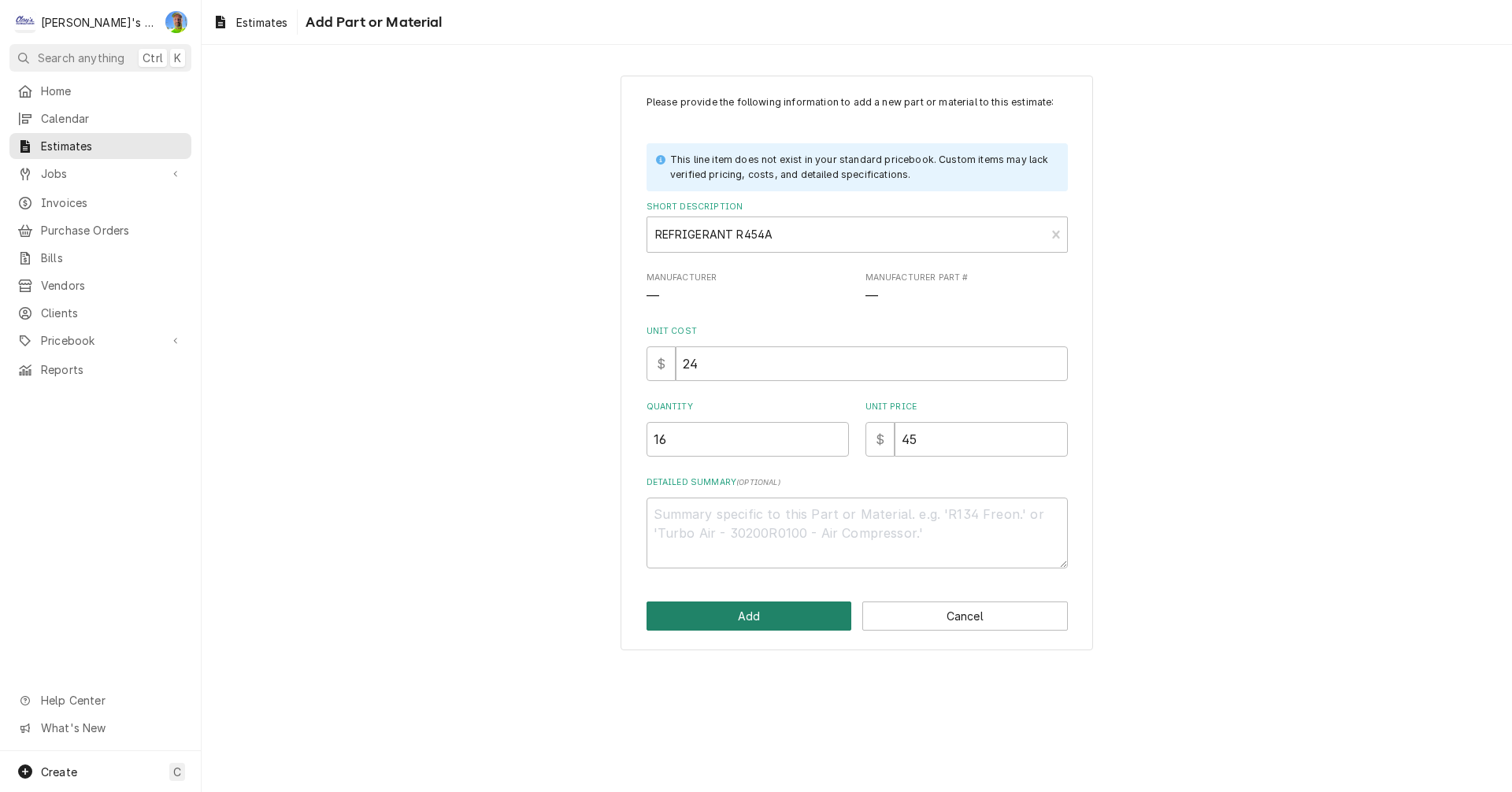
click at [791, 614] on button "Add" at bounding box center [750, 616] width 206 height 29
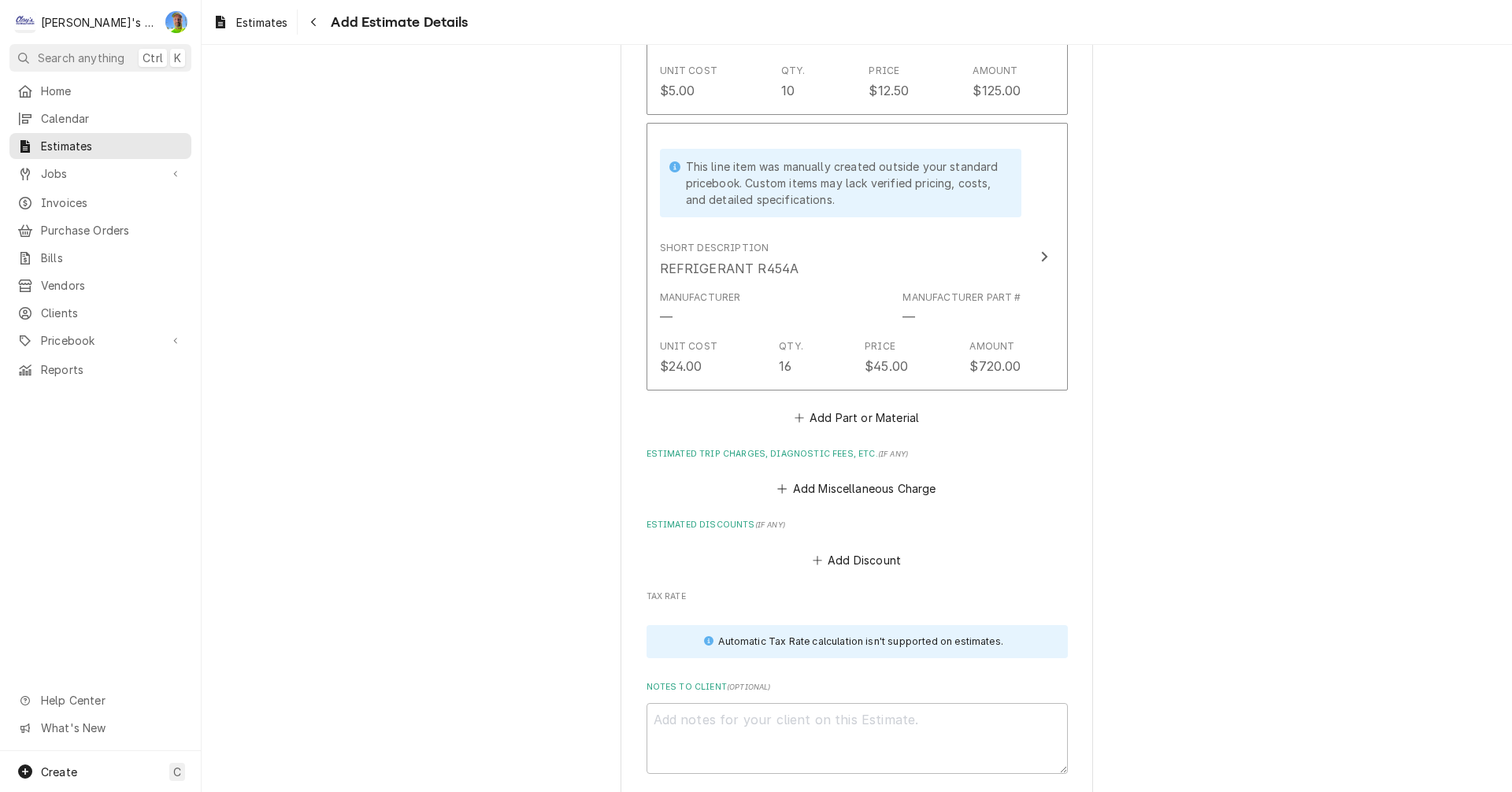
scroll to position [5484, 0]
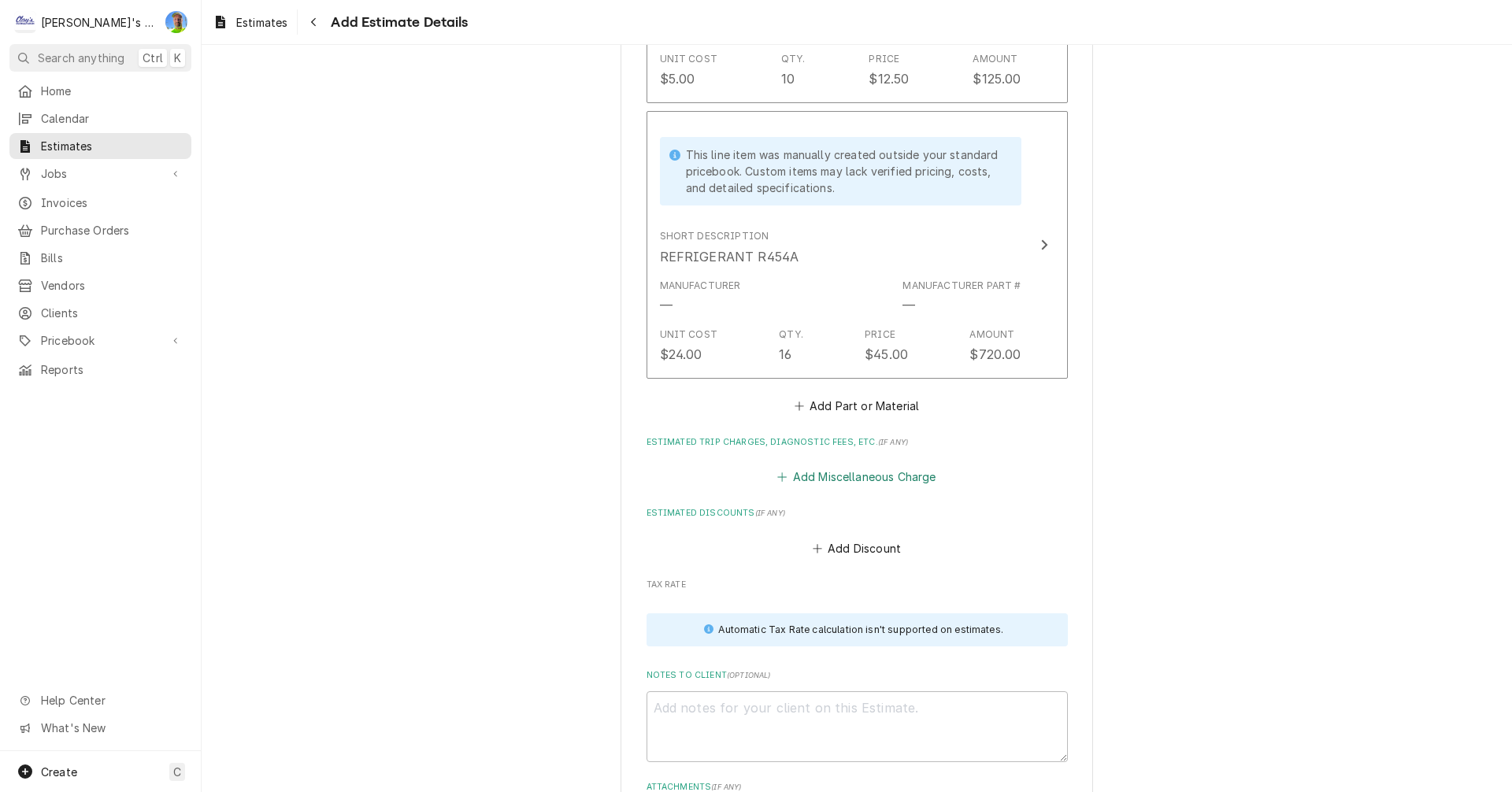
click at [820, 466] on button "Add Miscellaneous Charge" at bounding box center [857, 477] width 164 height 22
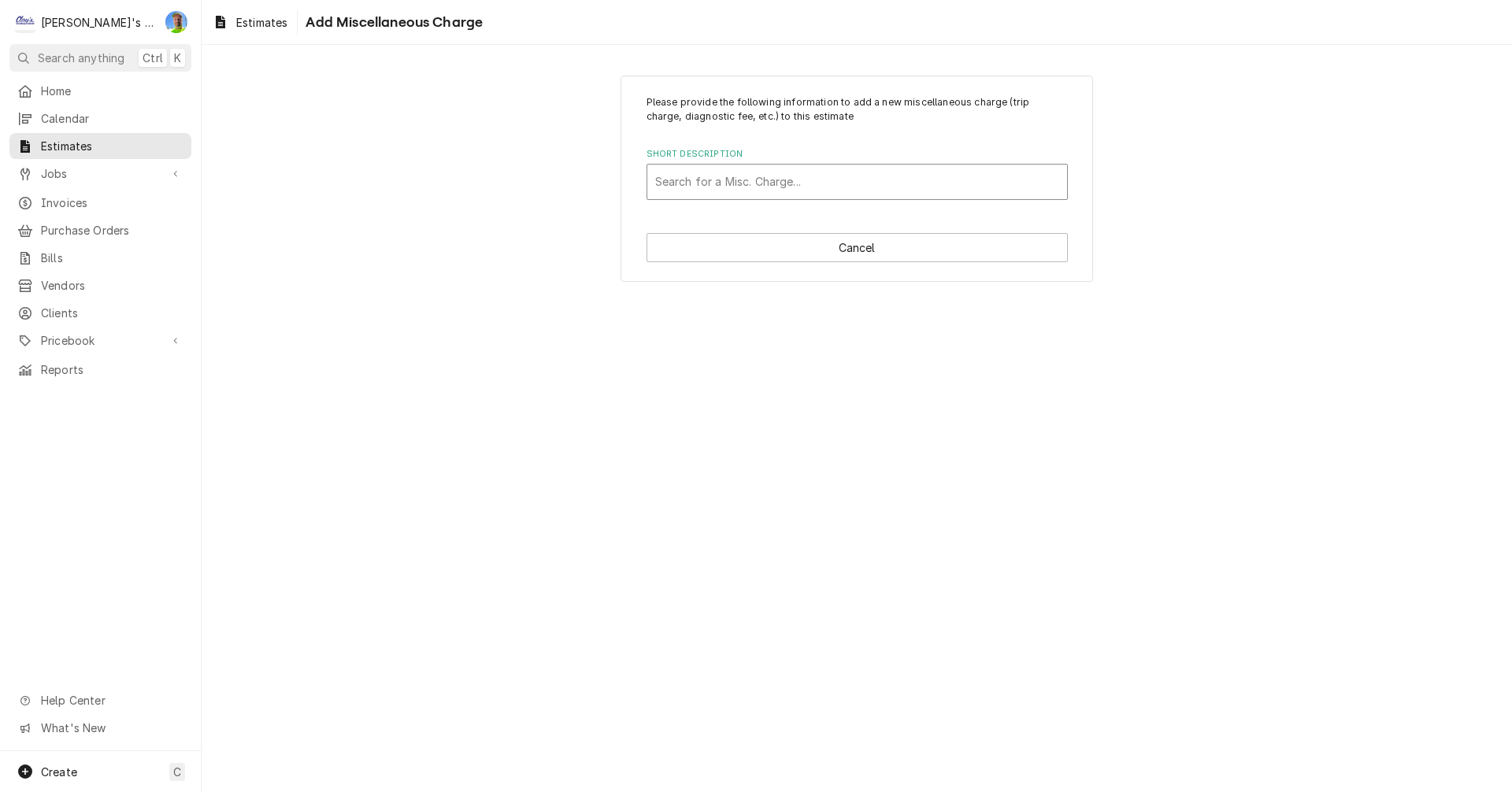
click at [720, 183] on div "Short Description" at bounding box center [857, 182] width 404 height 28
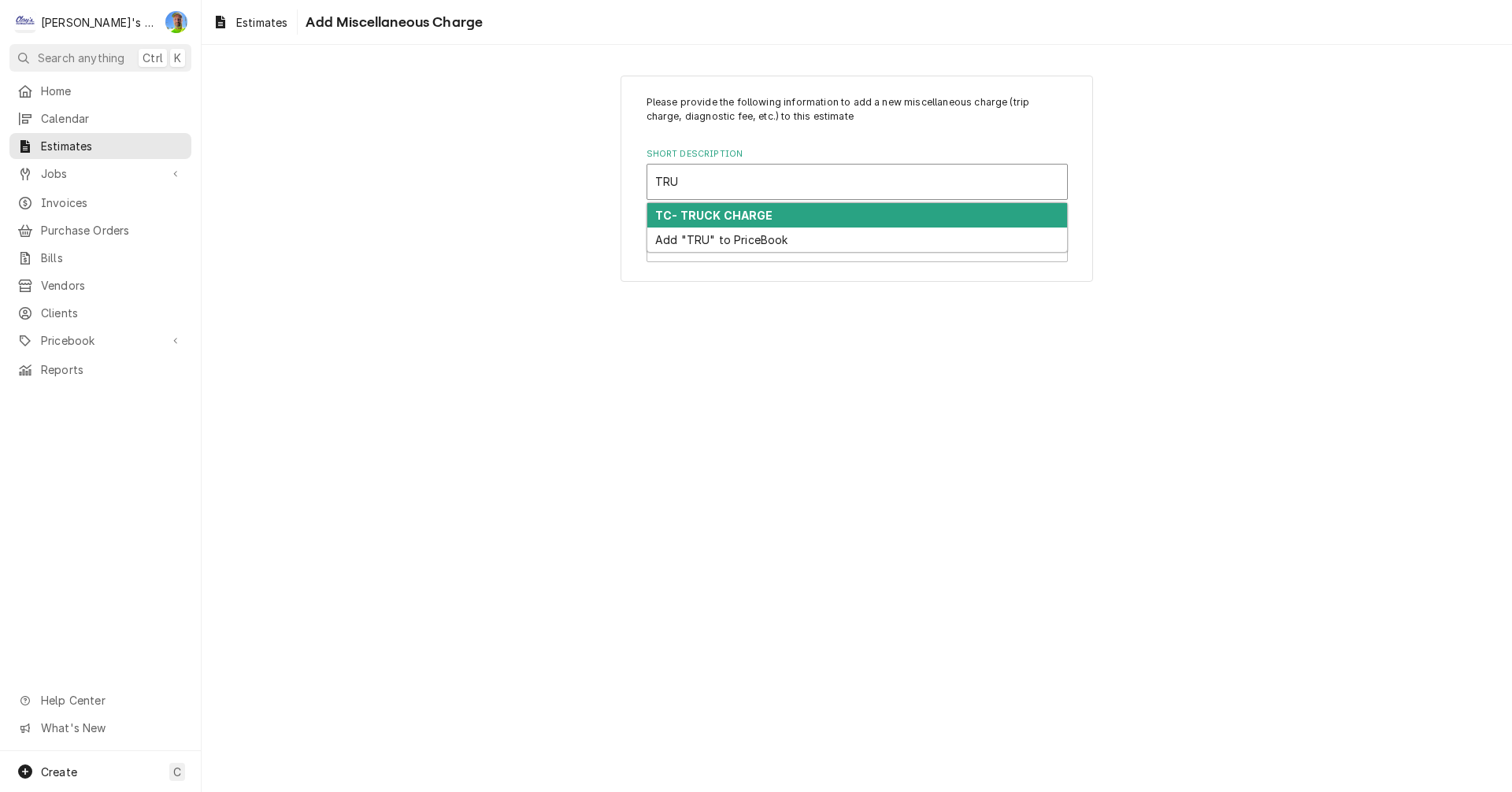
click at [720, 212] on strong "TC- TRUCK CHARGE" at bounding box center [714, 215] width 118 height 14
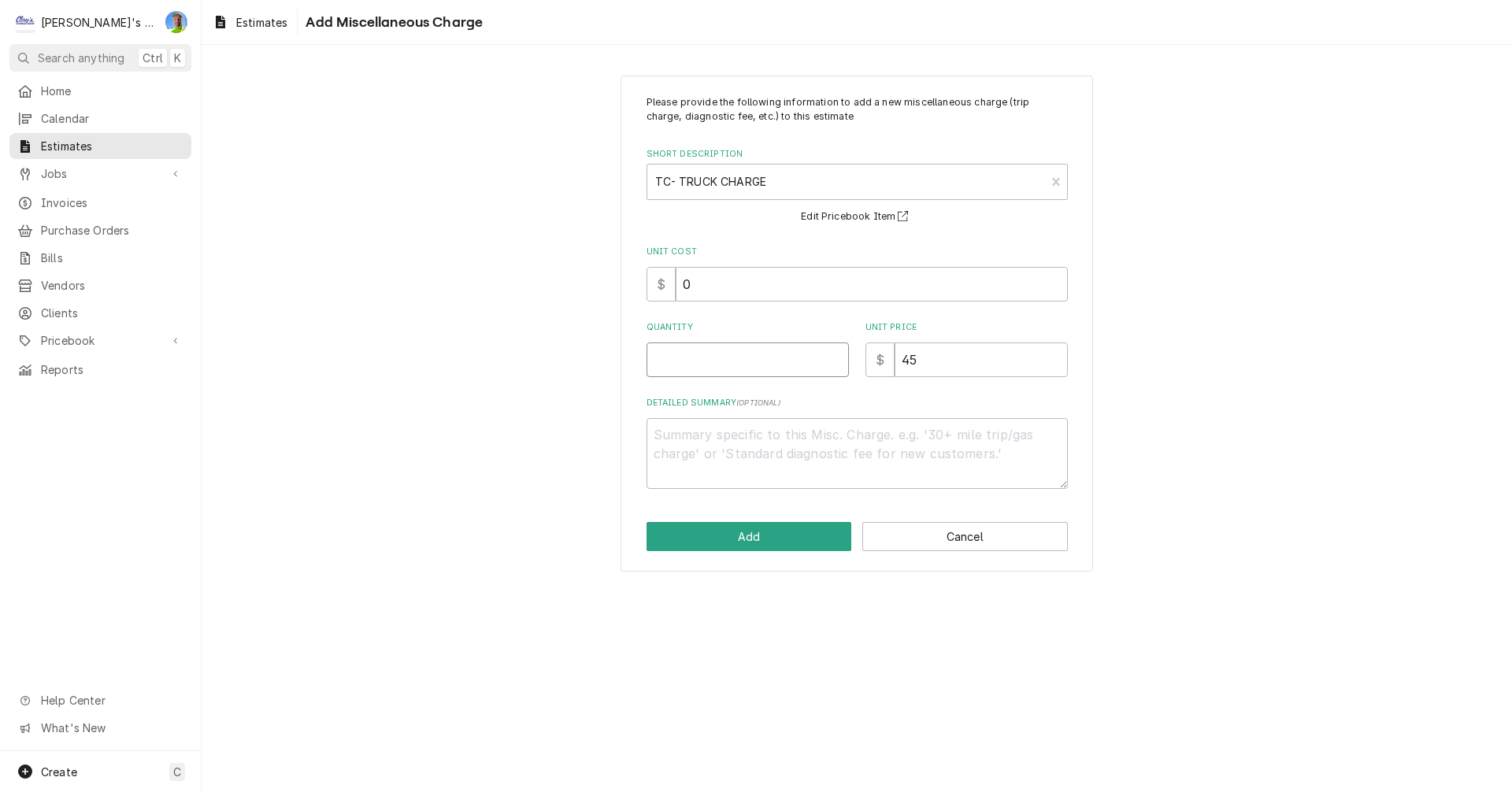
click at [709, 362] on input "Quantity" at bounding box center [748, 359] width 203 height 35
click at [746, 529] on button "Add" at bounding box center [750, 536] width 206 height 29
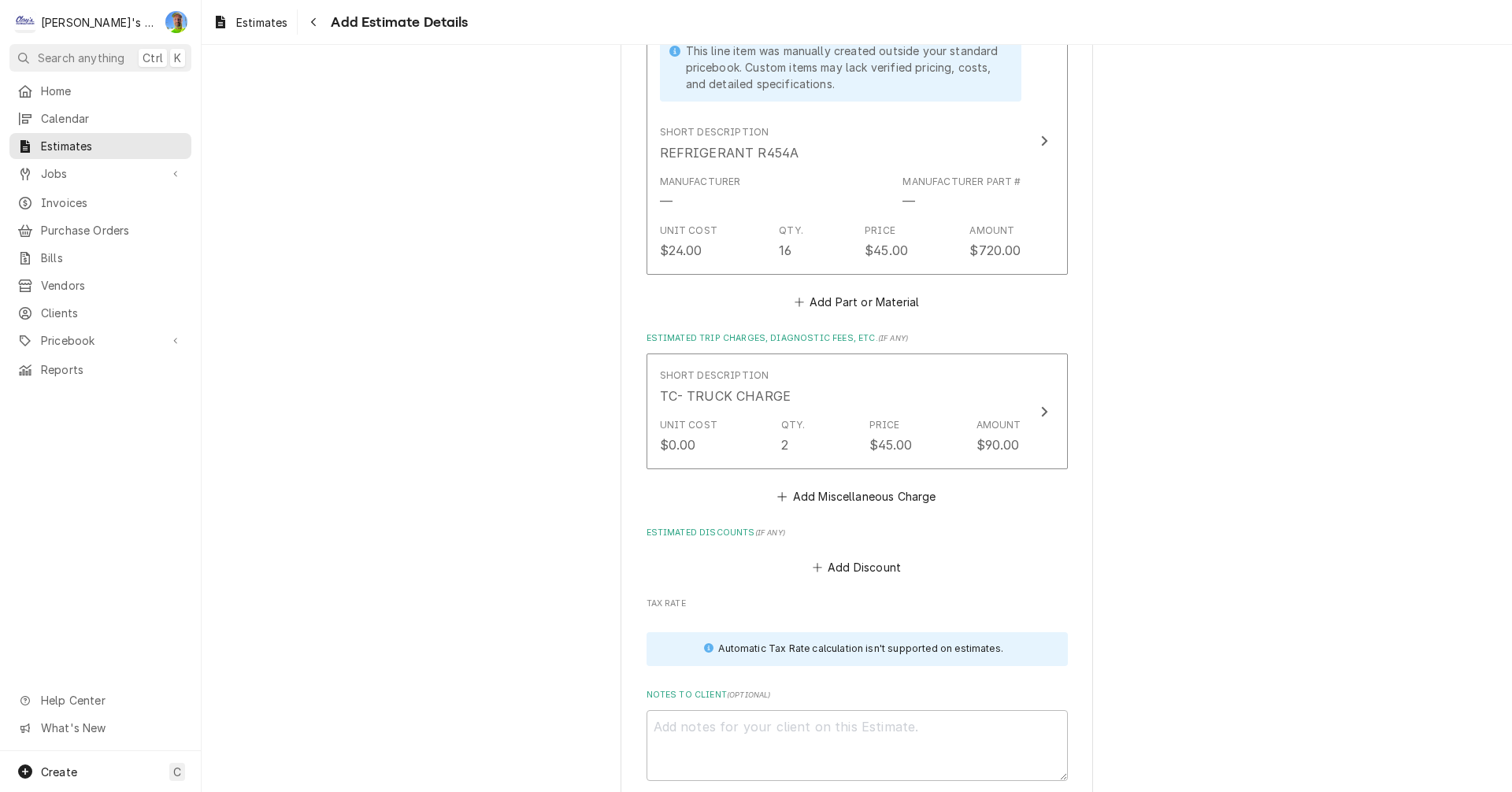
scroll to position [5562, 0]
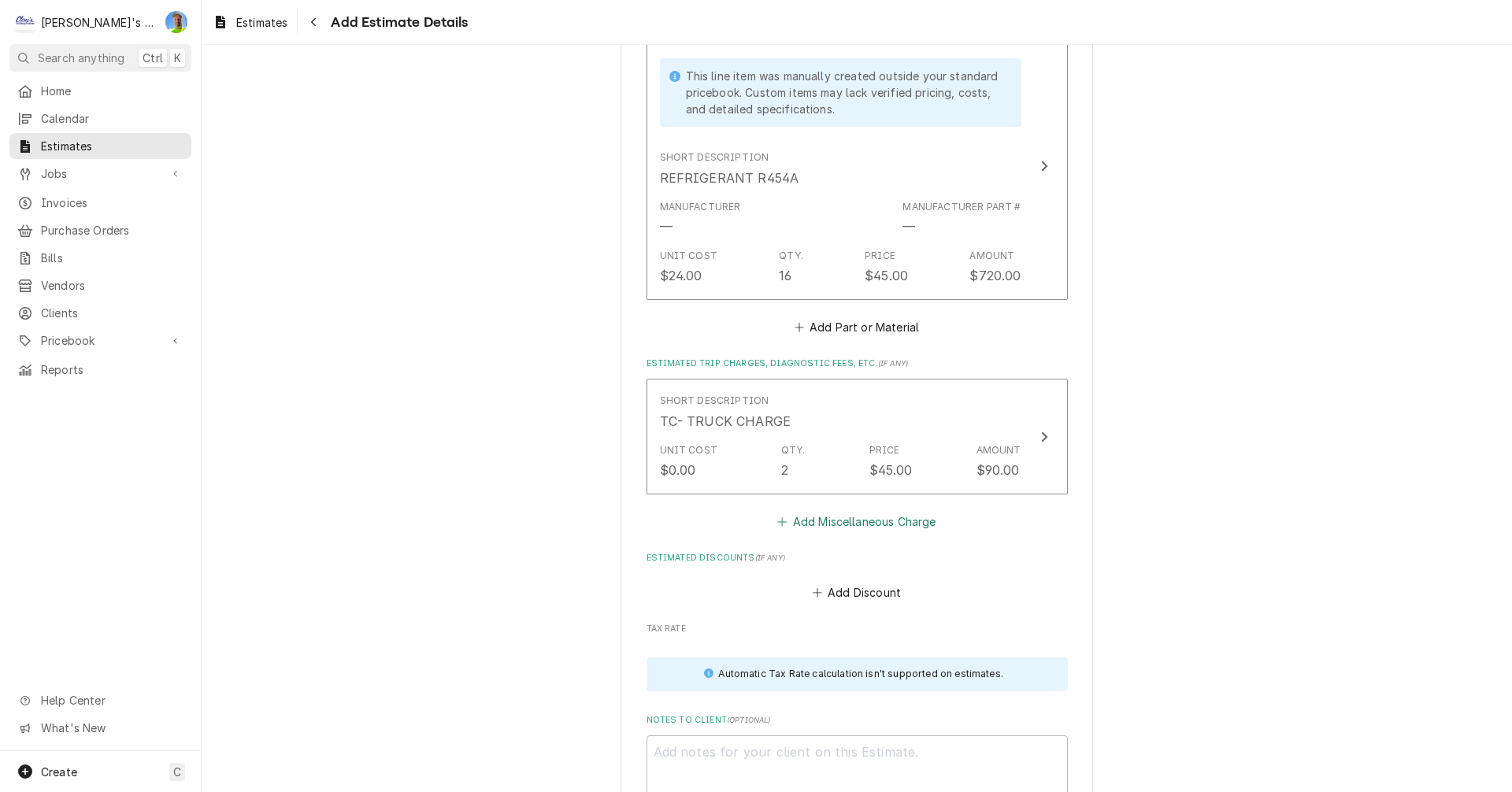
click at [860, 511] on button "Add Miscellaneous Charge" at bounding box center [857, 521] width 164 height 22
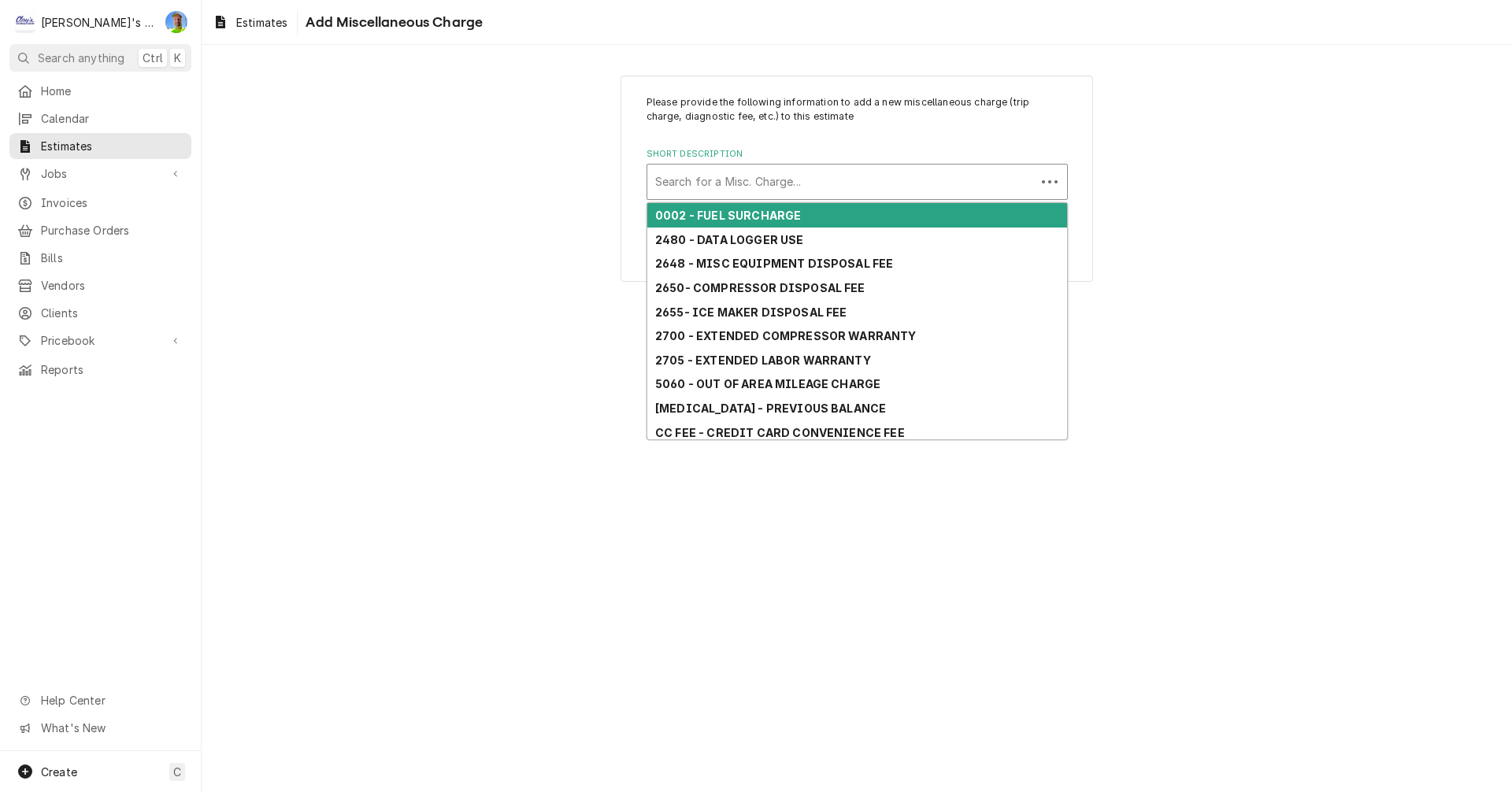
click at [800, 196] on div "Search for a Misc. Charge..." at bounding box center [841, 182] width 388 height 35
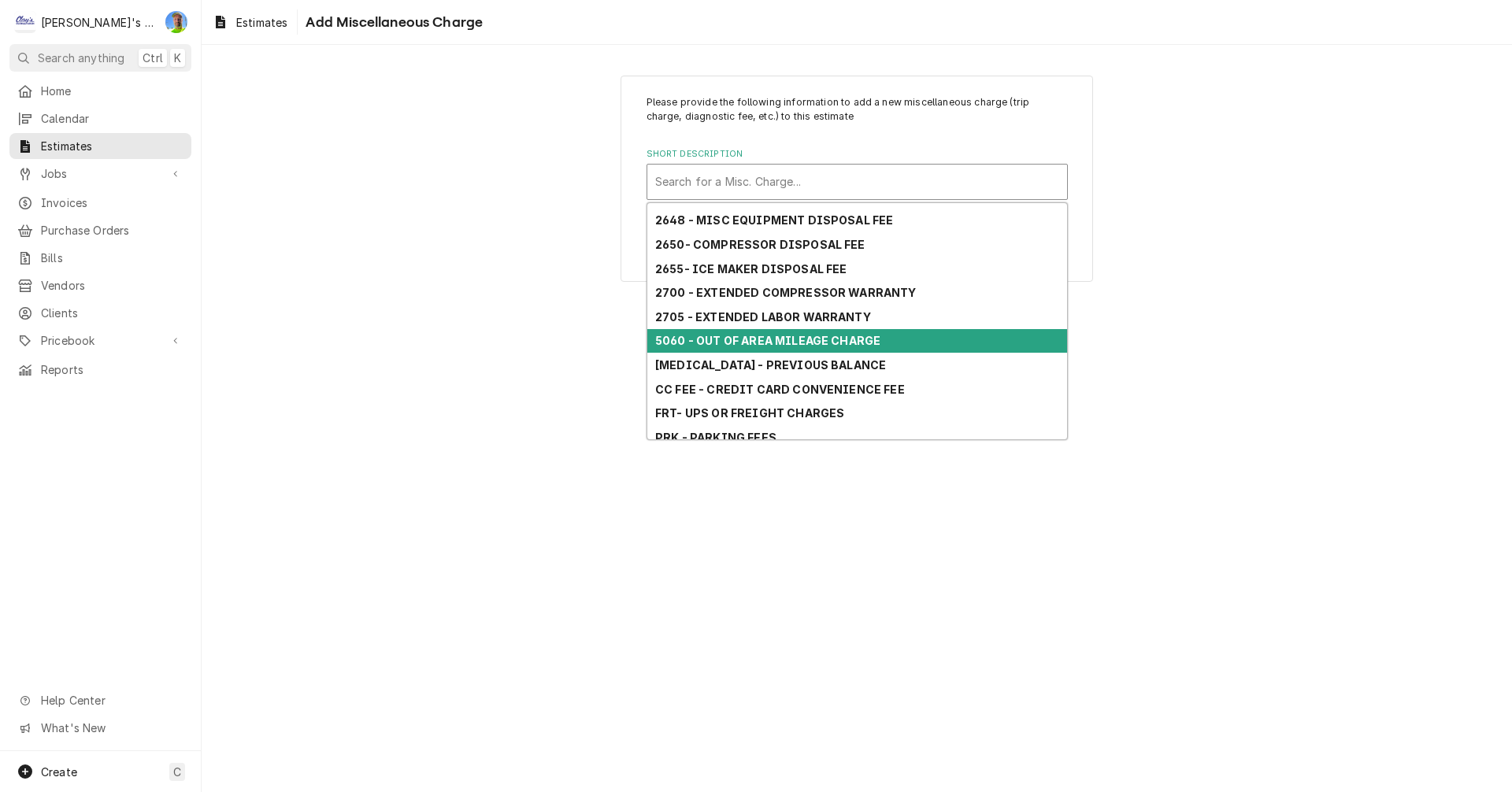
scroll to position [79, 0]
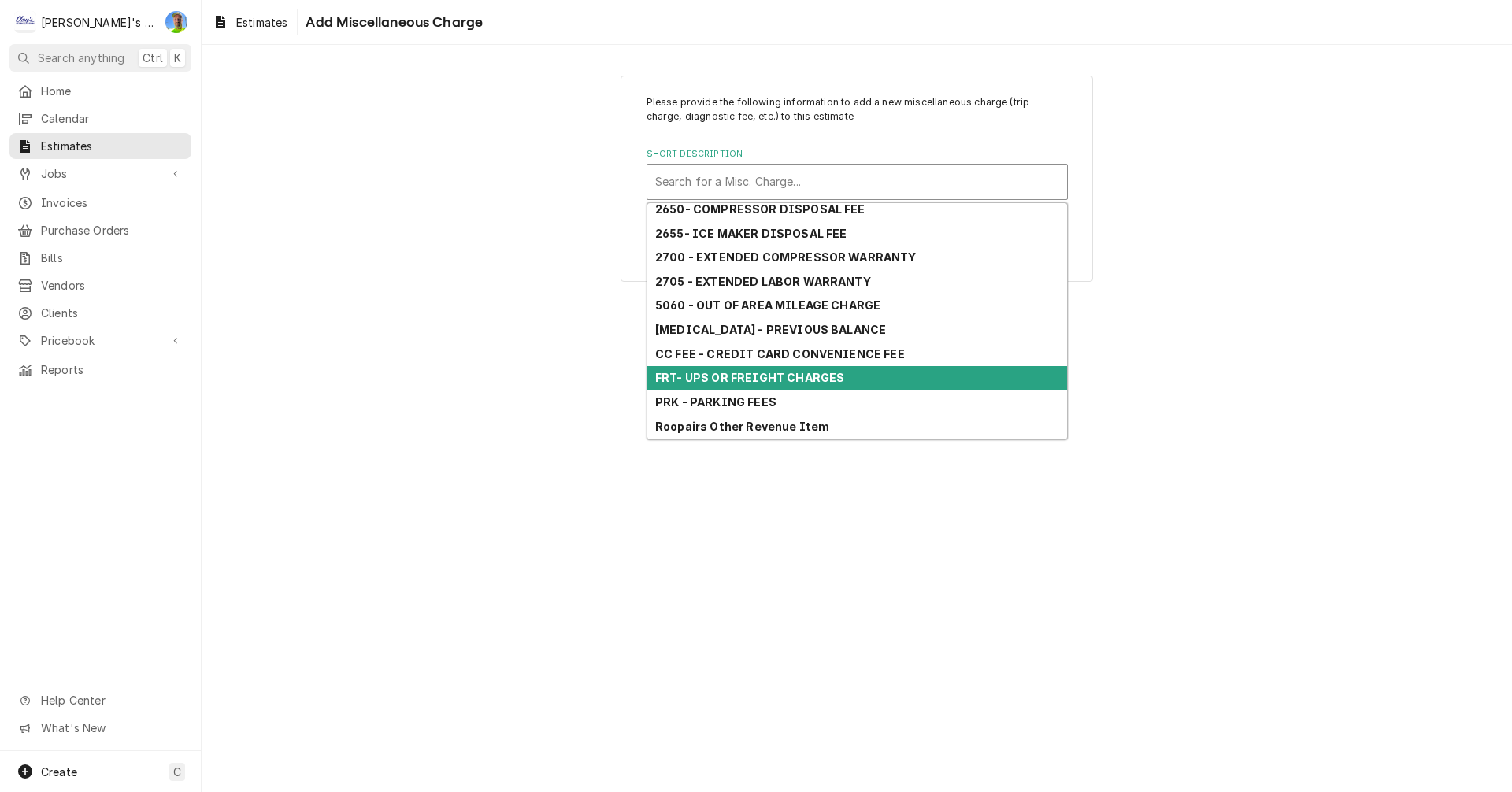
click at [795, 371] on strong "FRT- UPS OR FREIGHT CHARGES" at bounding box center [750, 377] width 189 height 14
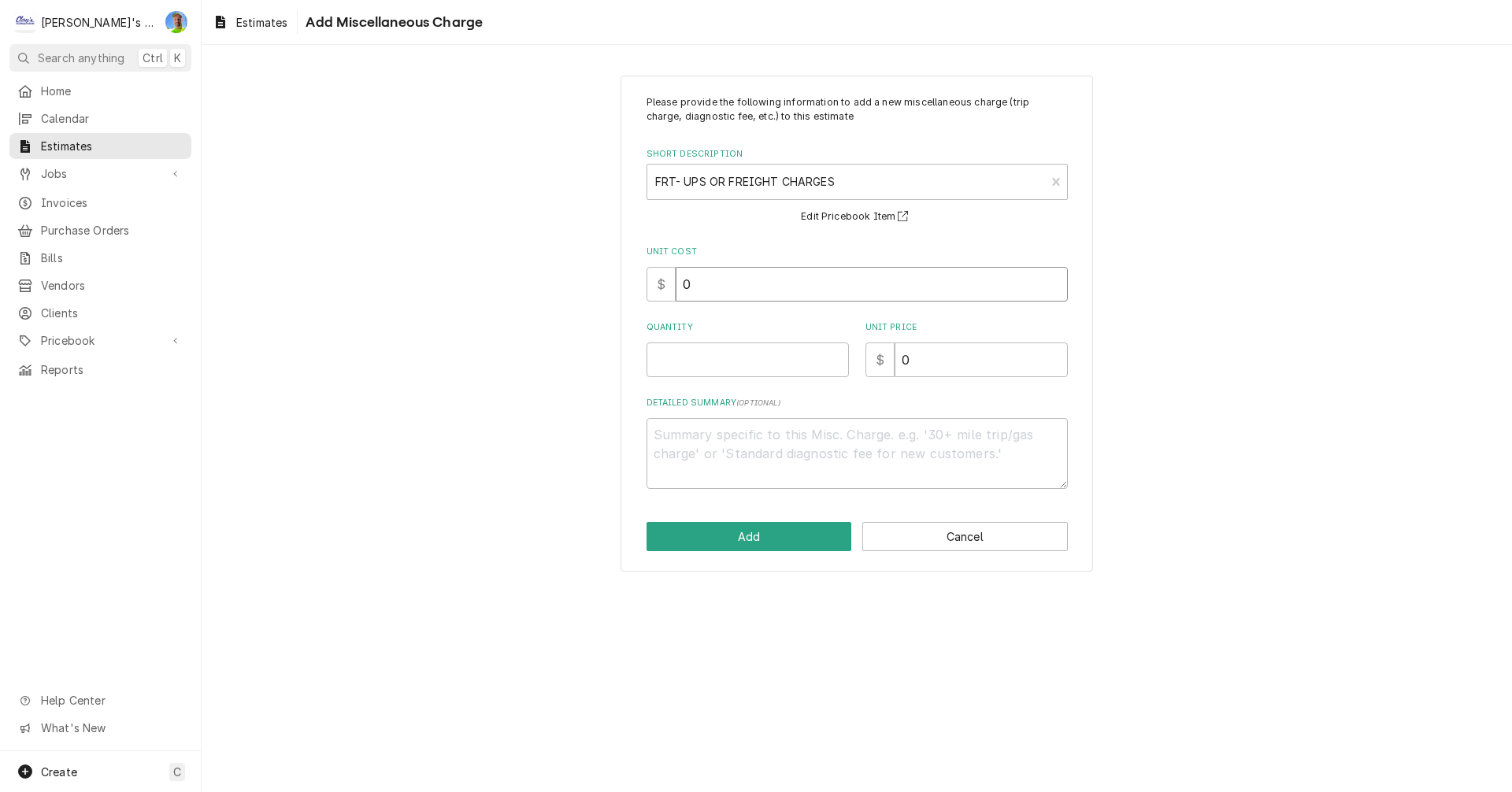
click at [732, 289] on input "0" at bounding box center [872, 284] width 392 height 35
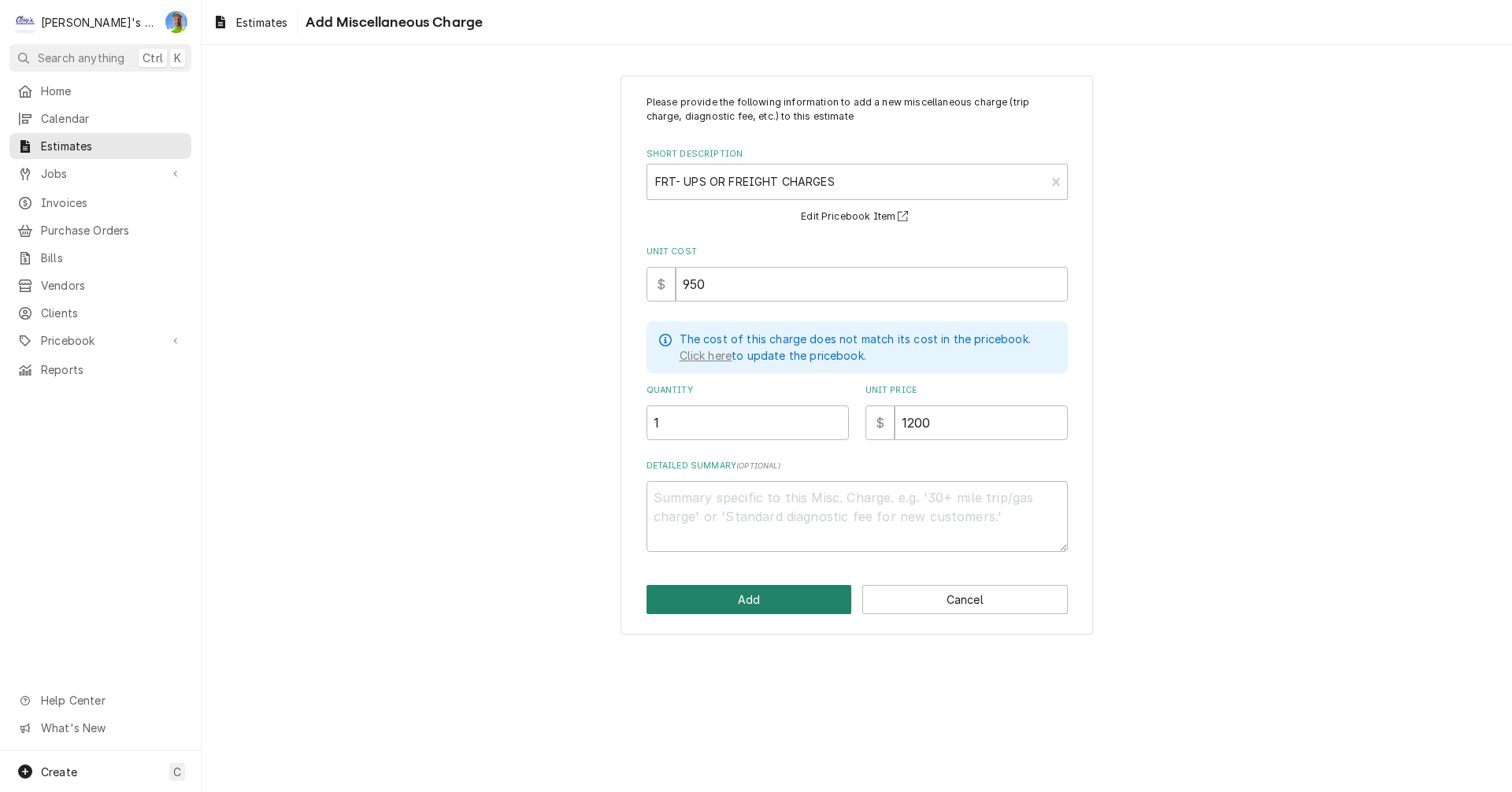
click at [804, 593] on button "Add" at bounding box center [750, 600] width 206 height 29
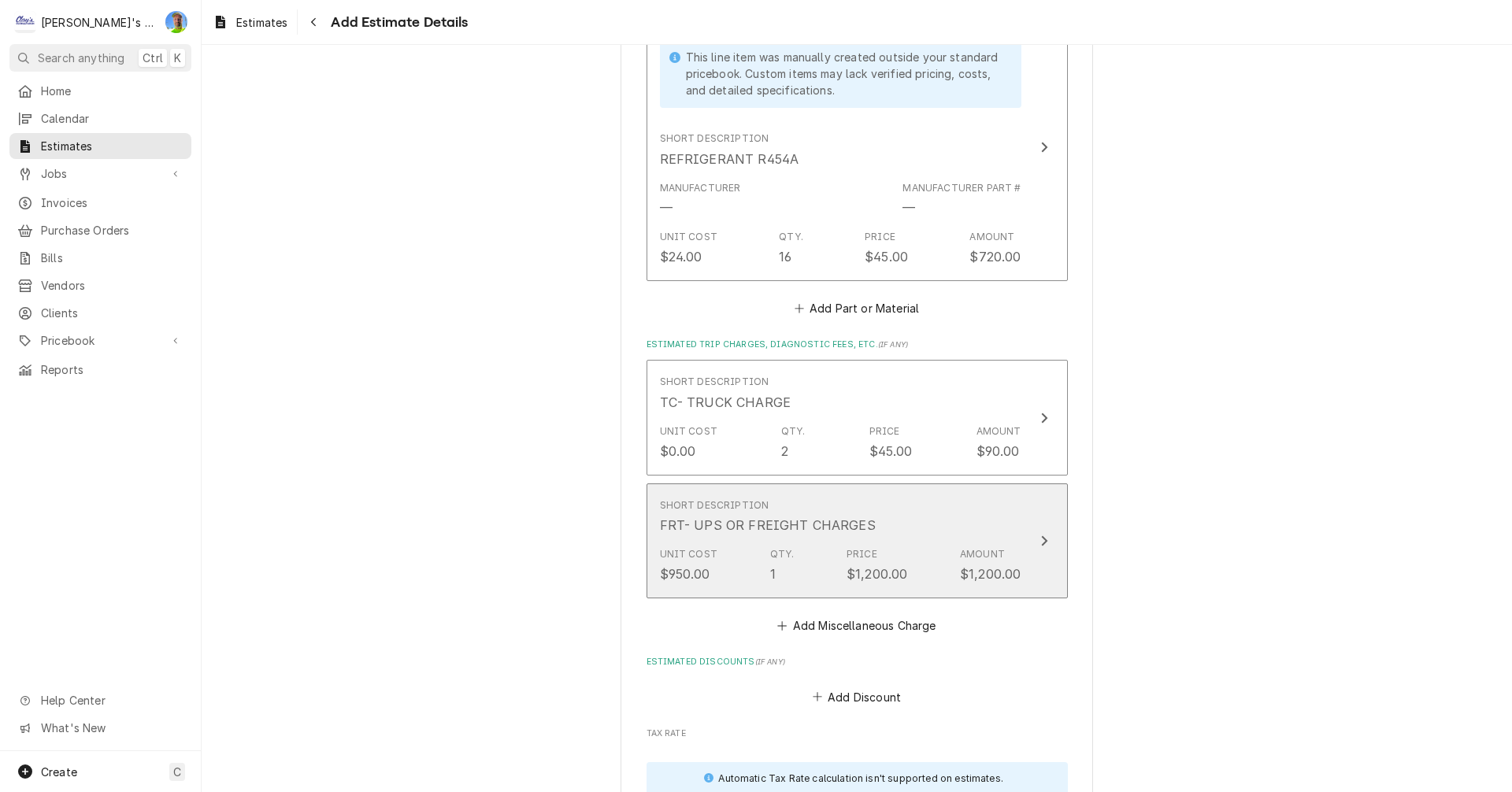
scroll to position [5562, 0]
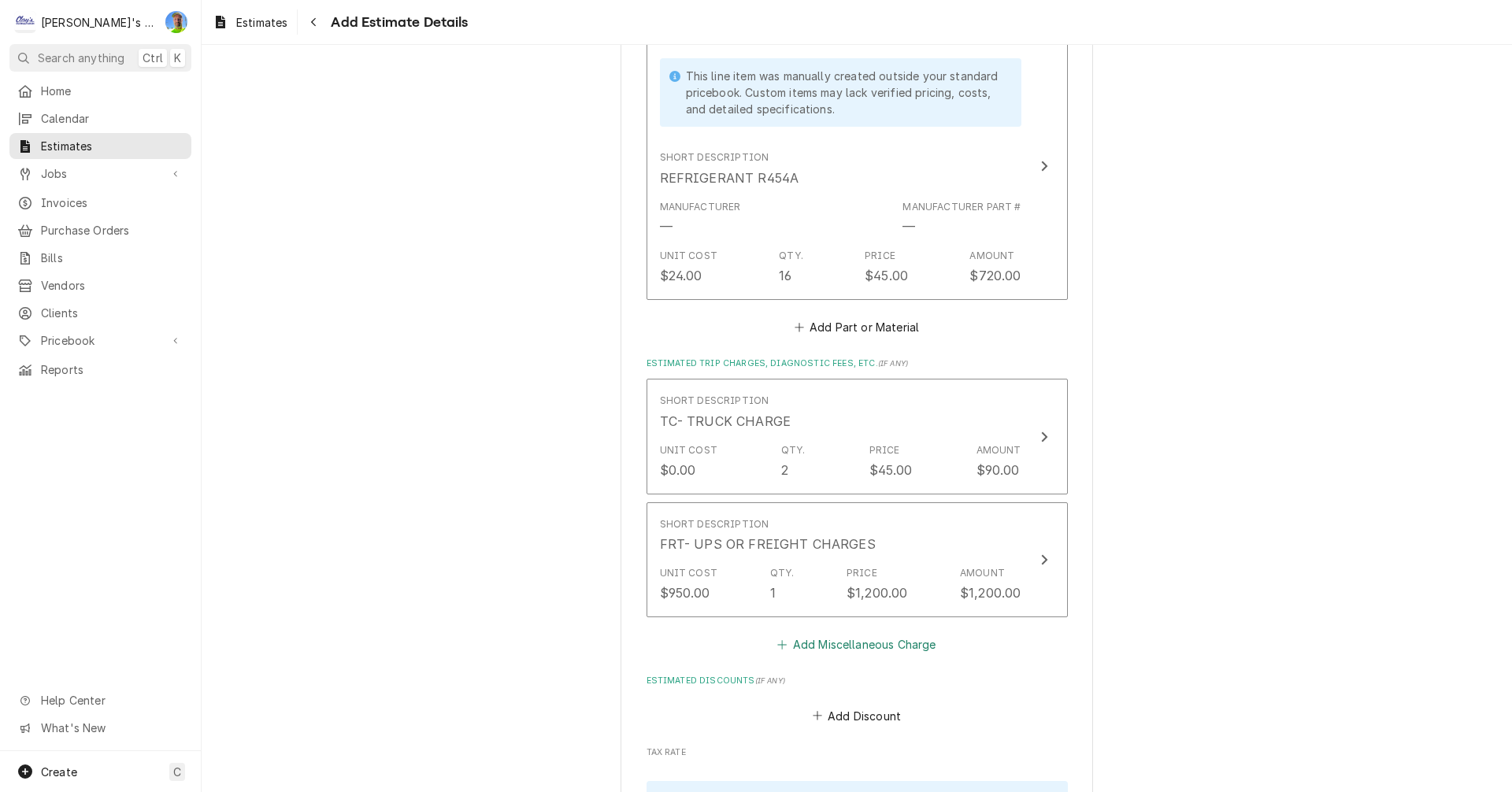
click at [877, 634] on button "Add Miscellaneous Charge" at bounding box center [857, 644] width 164 height 22
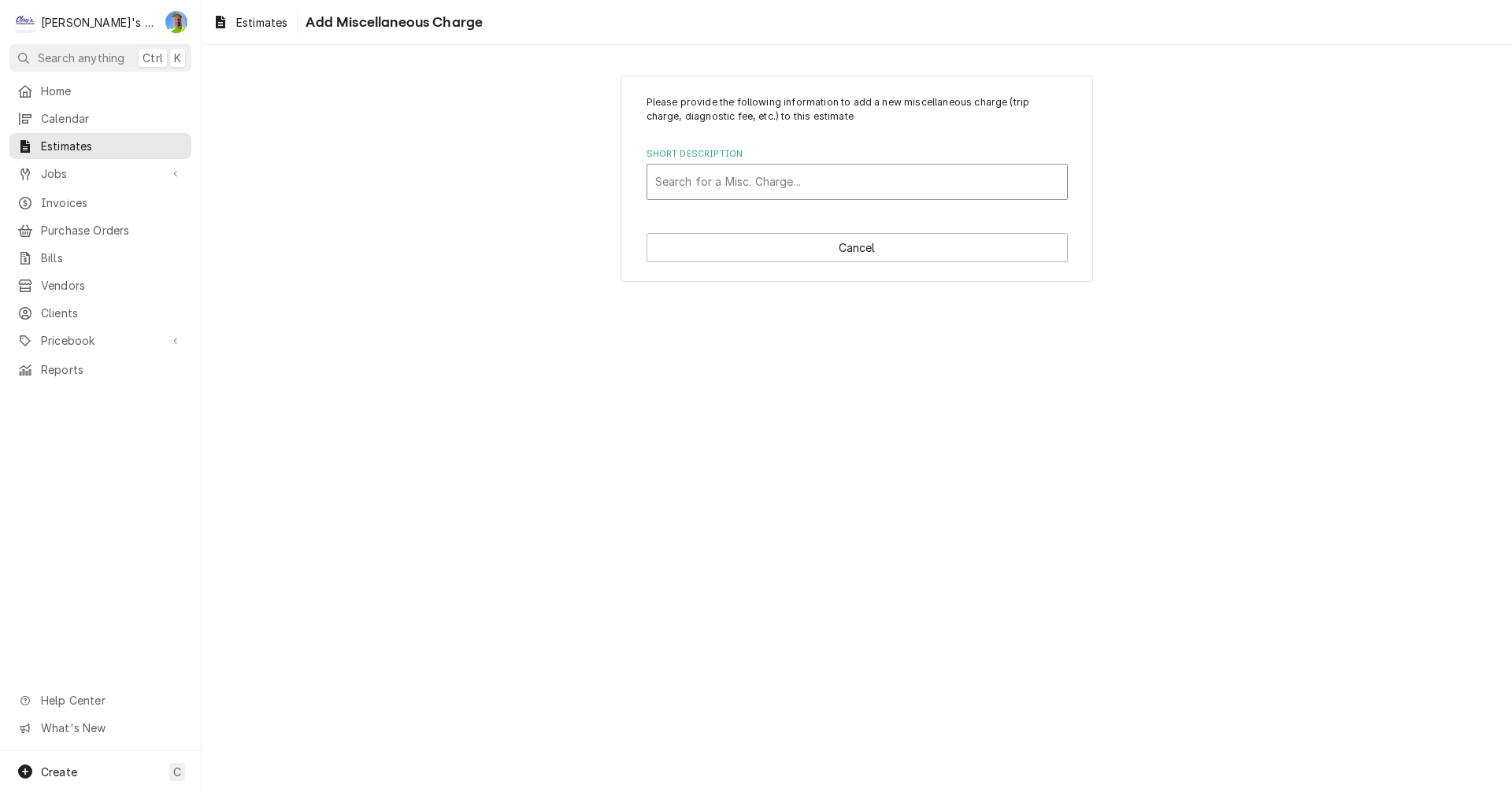
click at [772, 187] on div "Short Description" at bounding box center [857, 182] width 404 height 28
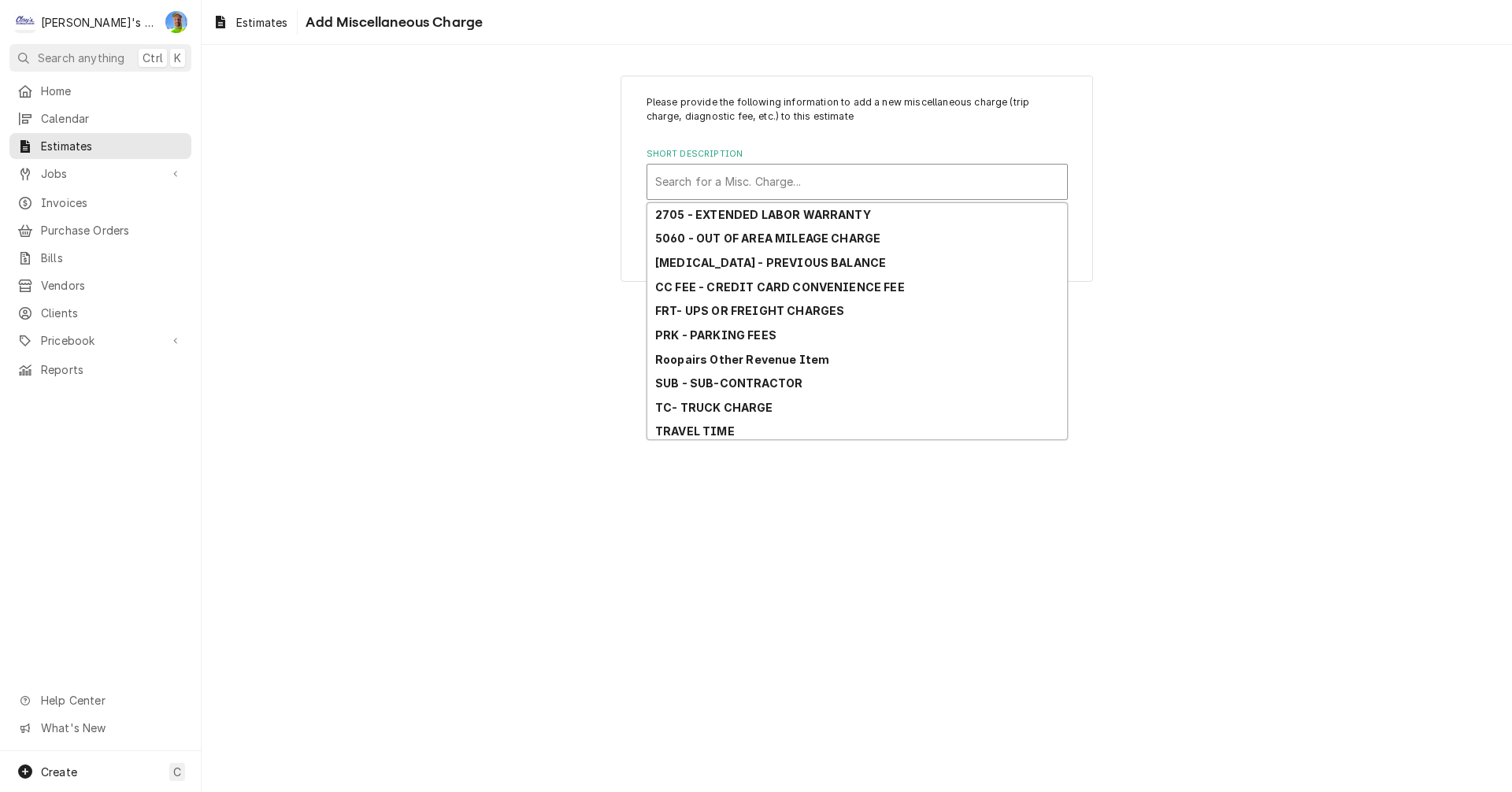
scroll to position [150, 0]
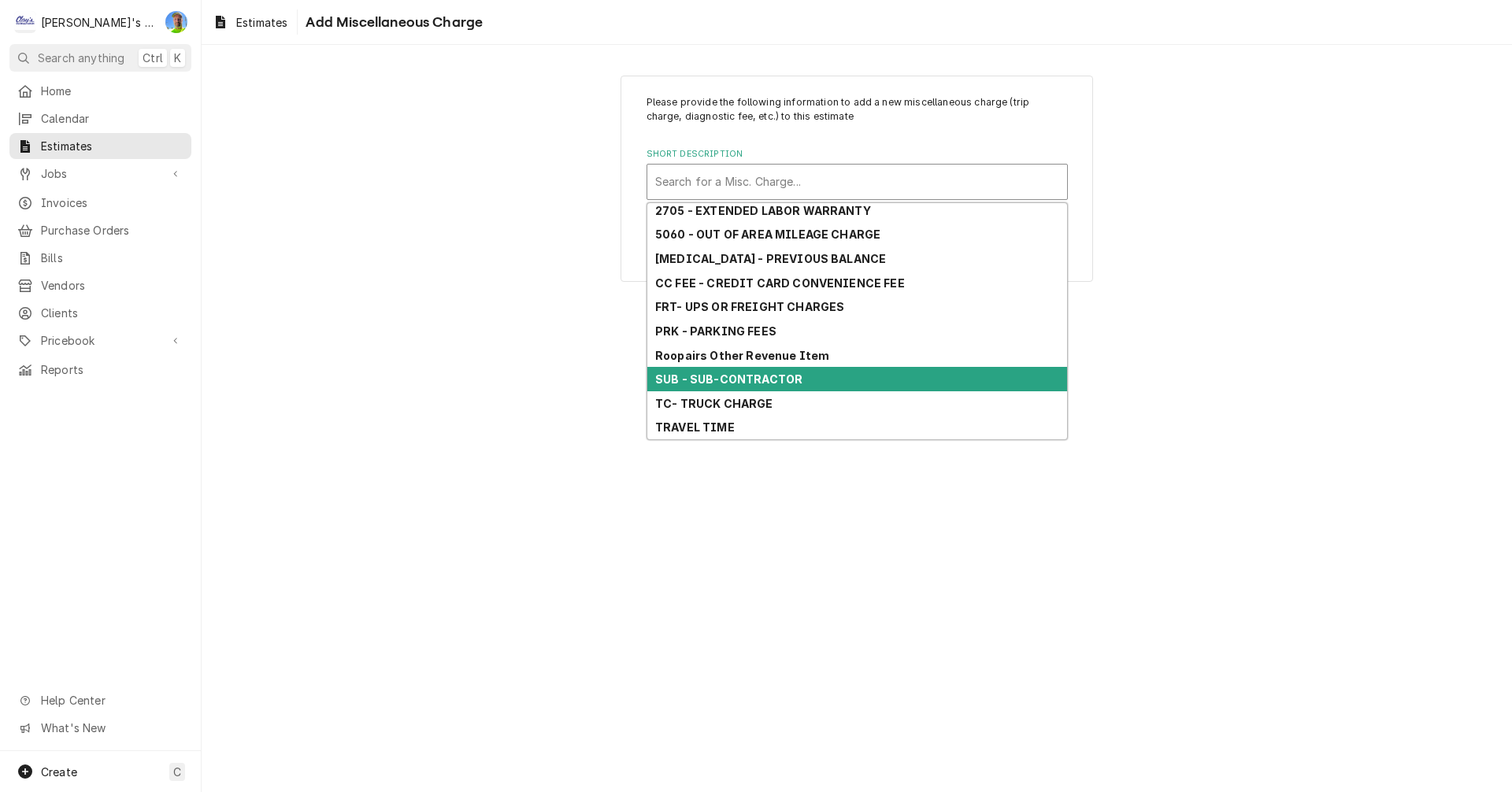
click at [758, 380] on strong "SUB - SUB-CONTRACTOR" at bounding box center [729, 379] width 147 height 14
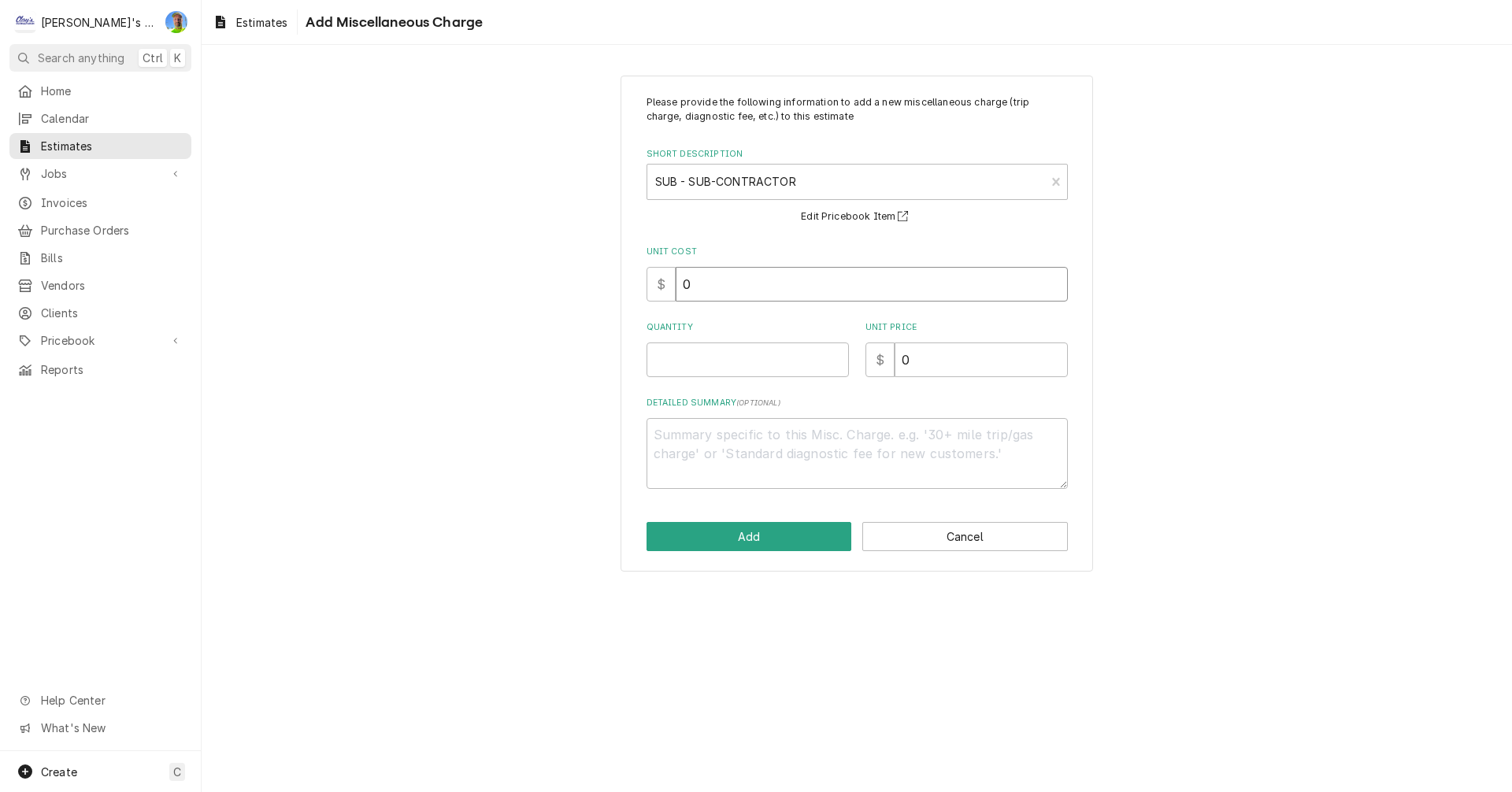
click at [715, 293] on input "0" at bounding box center [872, 284] width 392 height 35
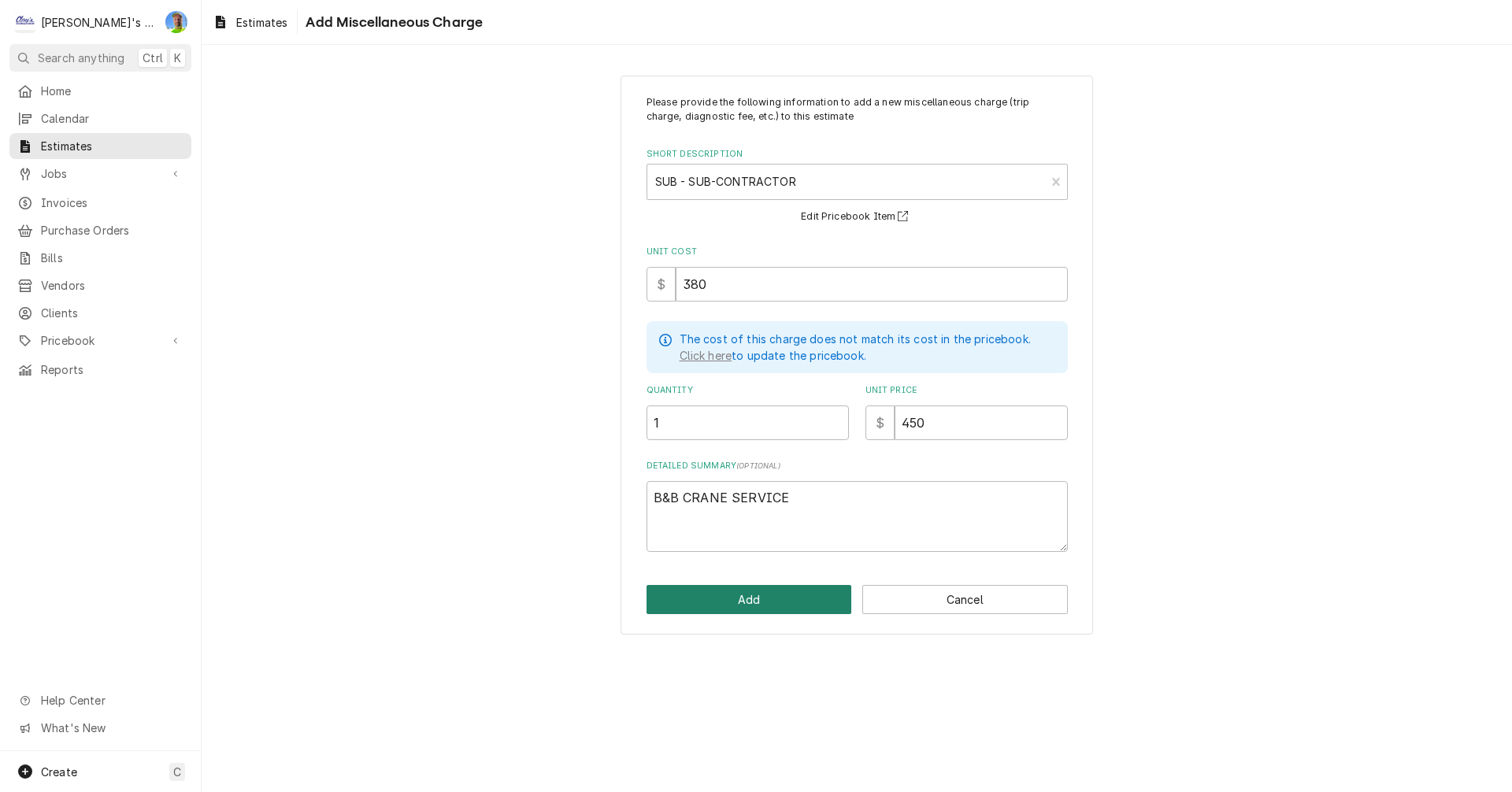
click at [686, 591] on button "Add" at bounding box center [750, 600] width 206 height 29
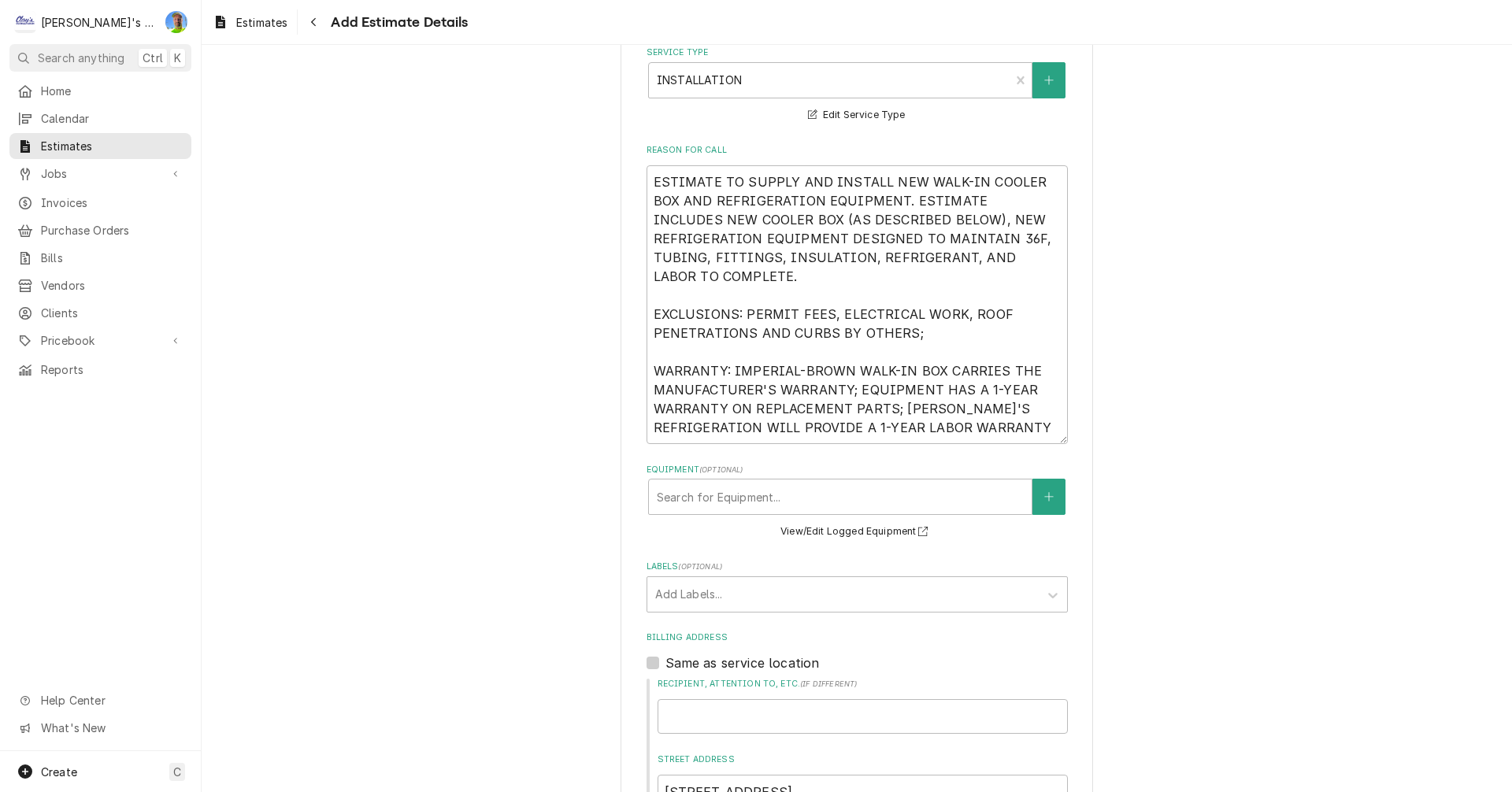
scroll to position [286, 0]
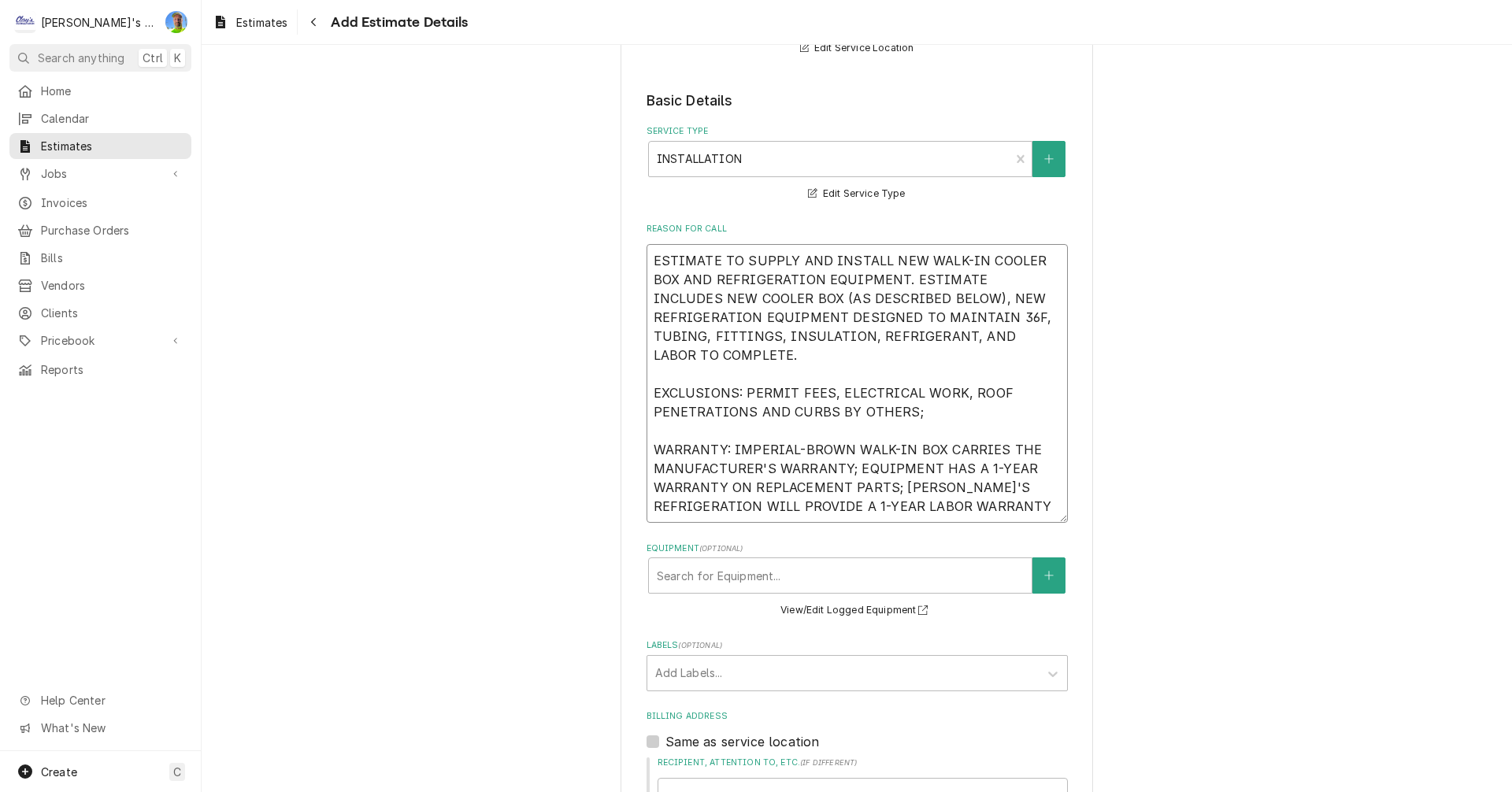
drag, startPoint x: 647, startPoint y: 261, endPoint x: 955, endPoint y: 507, distance: 394.2
click at [954, 512] on textarea "ESTIMATE TO SUPPLY AND INSTALL NEW WALK-IN COOLER BOX AND REFRIGERATION EQUIPME…" at bounding box center [857, 384] width 421 height 279
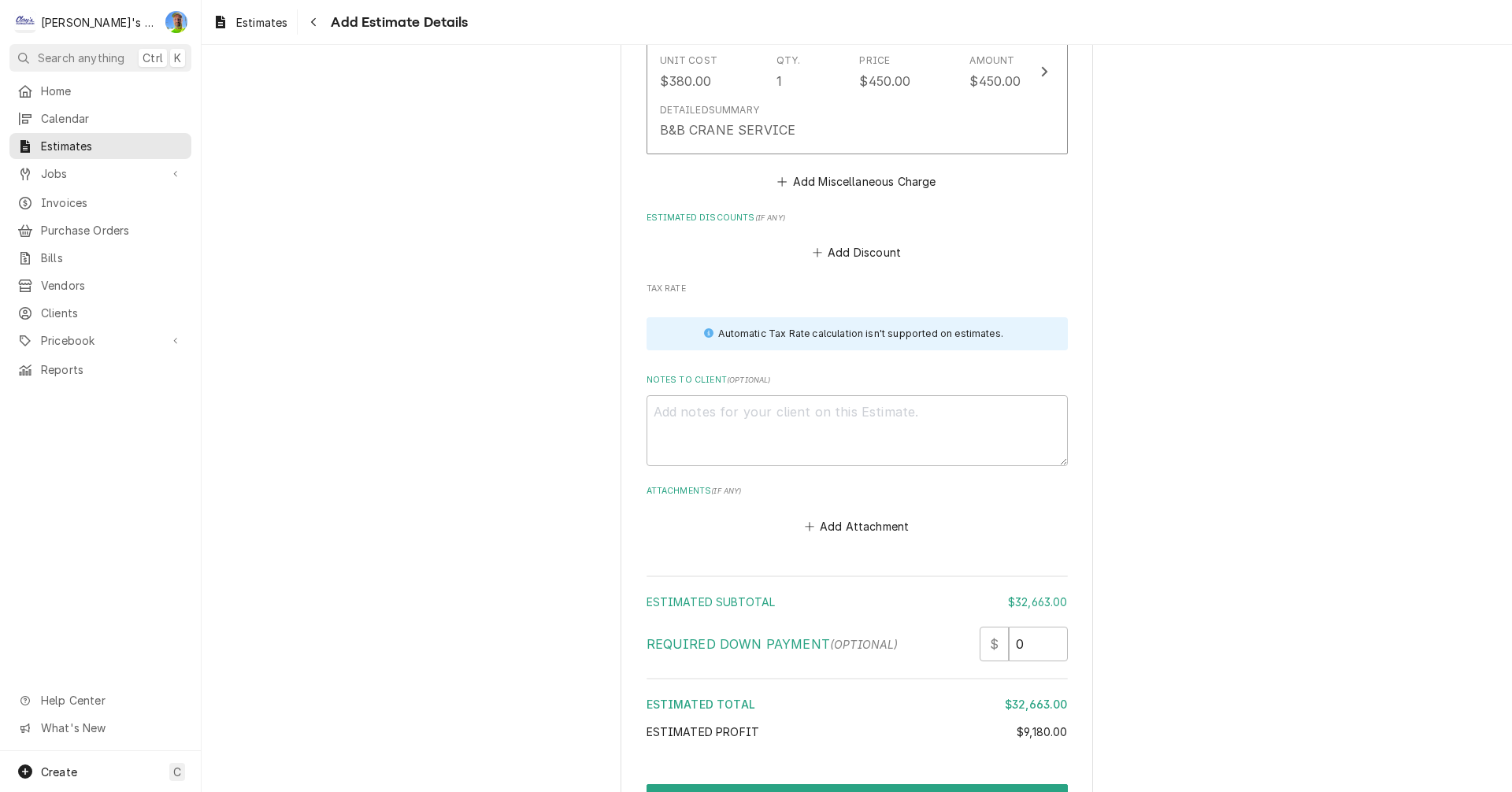
scroll to position [6219, 0]
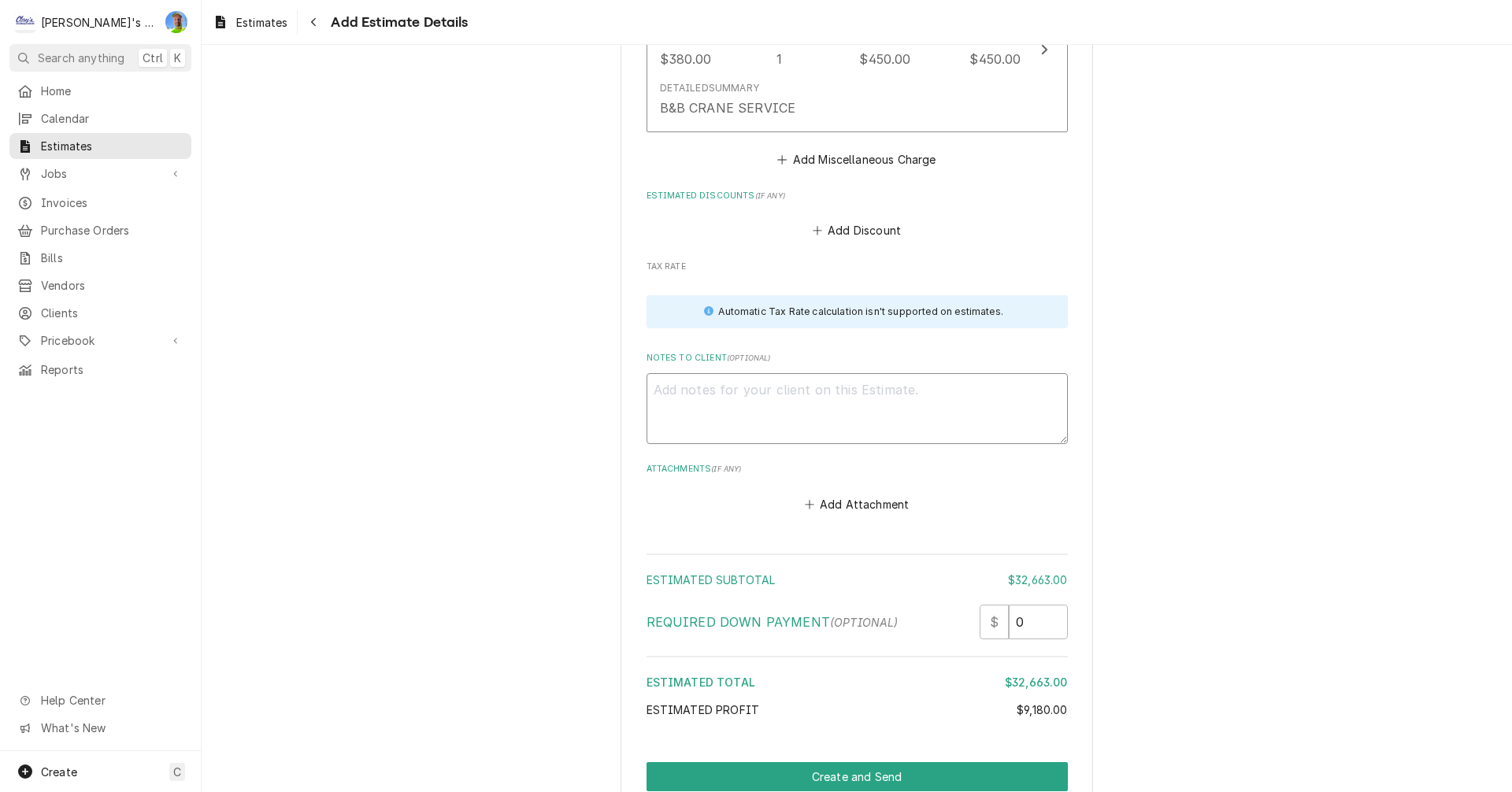
click at [853, 373] on textarea "Notes to Client ( optional )" at bounding box center [857, 408] width 421 height 71
paste textarea "ESTIMATE TO SUPPLY AND INSTALL NEW WALK-IN COOLER BOX AND REFRIGERATION EQUIPME…"
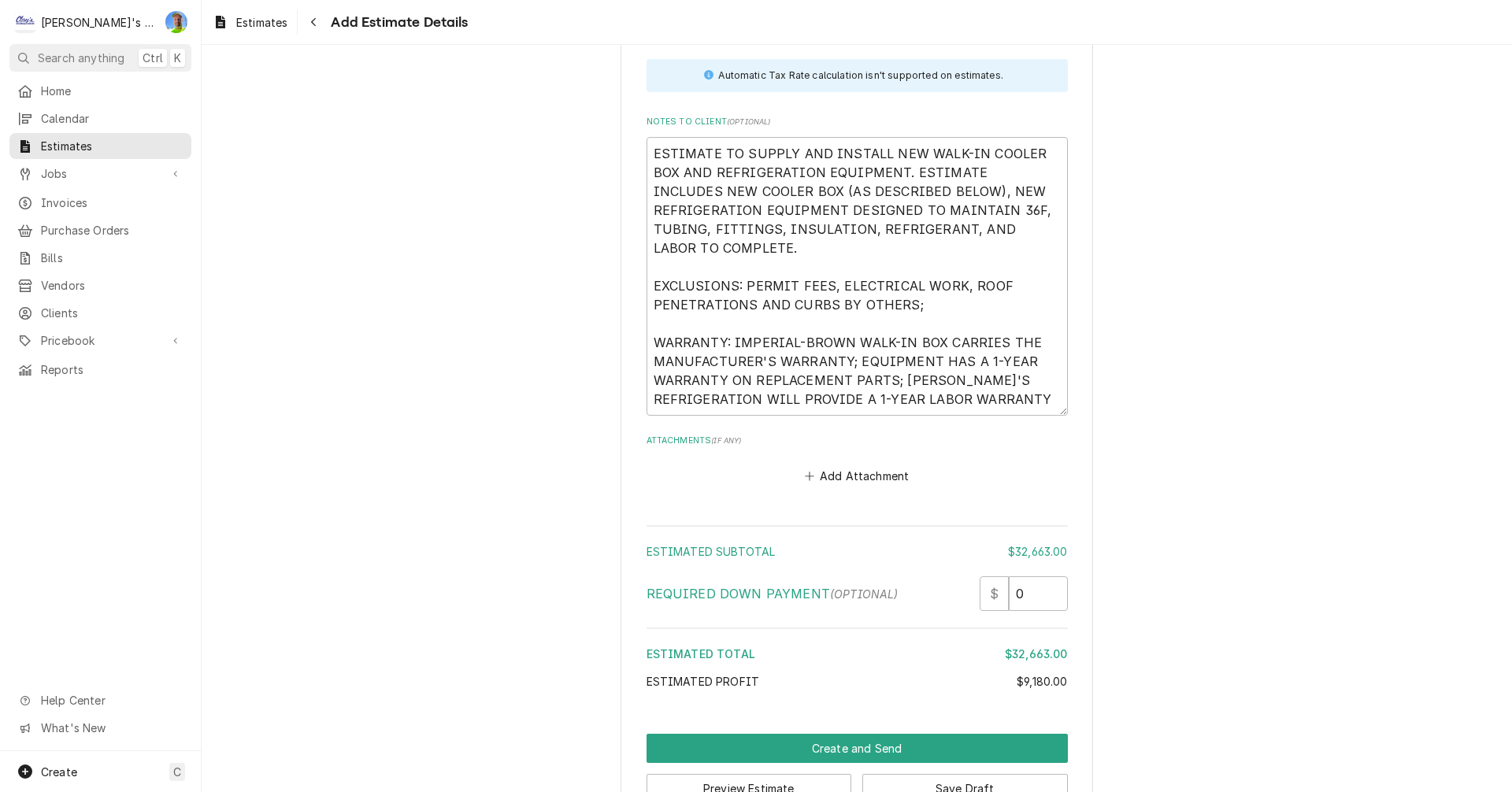
scroll to position [6463, 0]
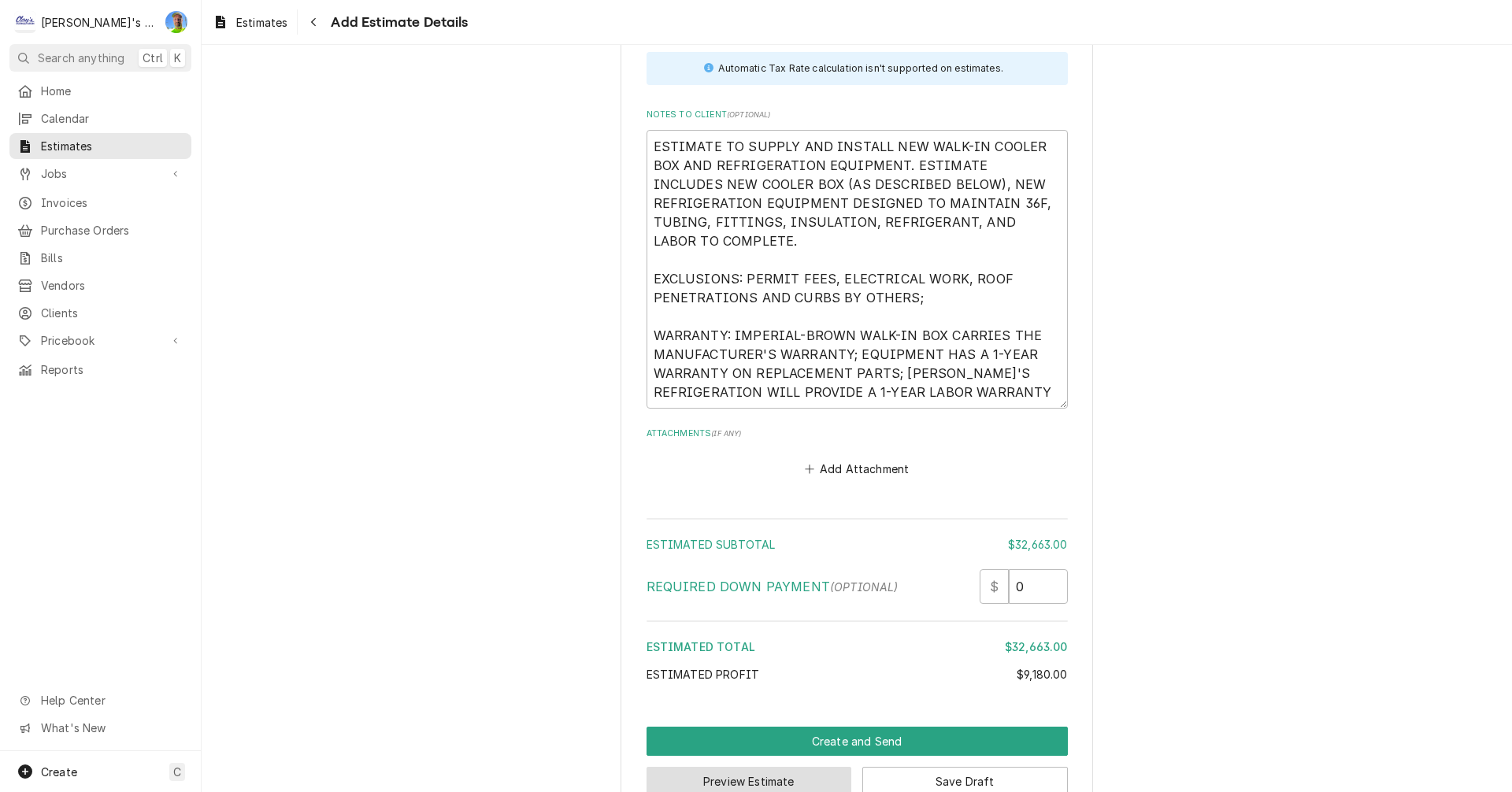
click at [748, 767] on button "Preview Estimate" at bounding box center [750, 782] width 206 height 29
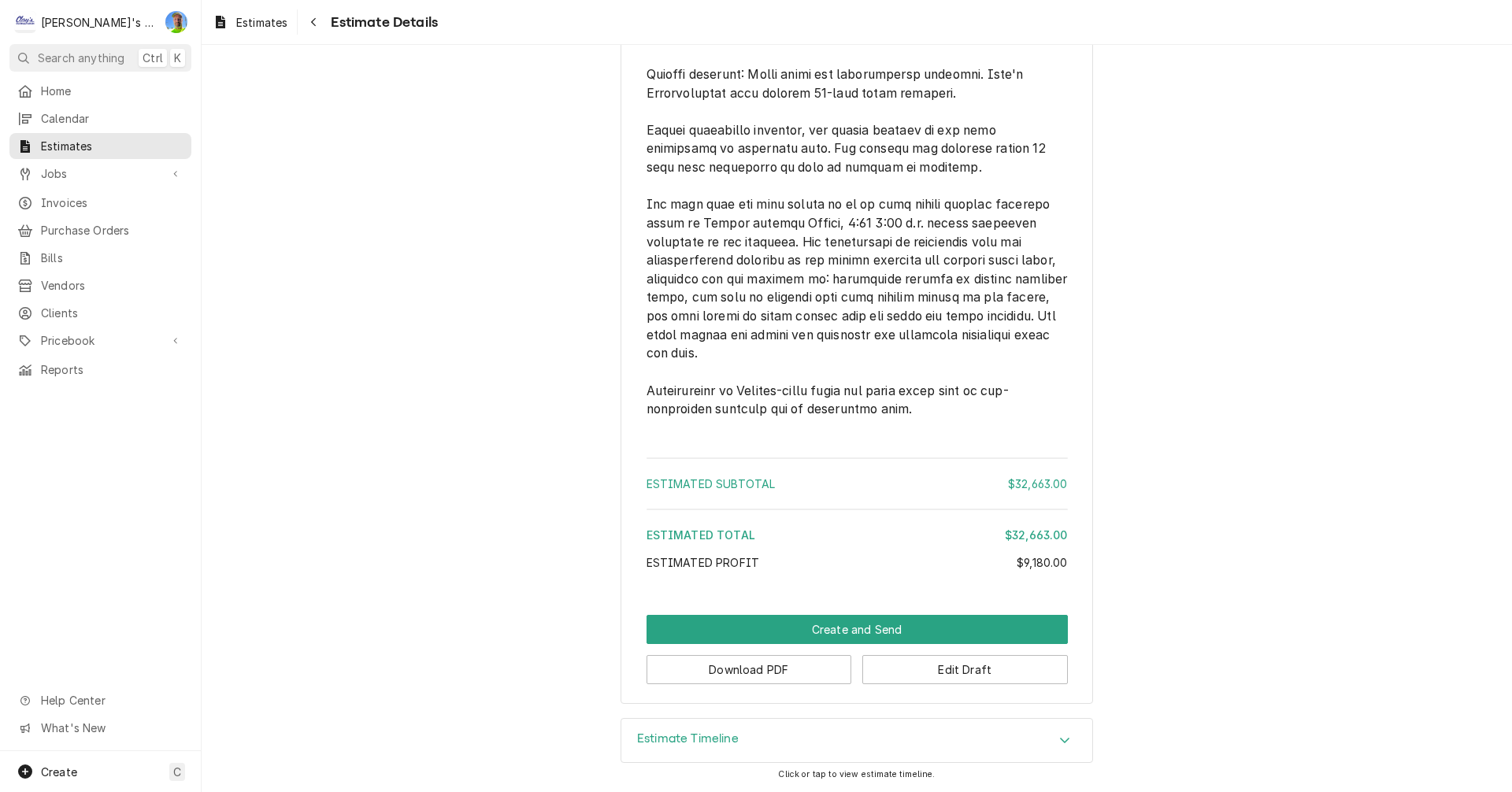
scroll to position [5276, 0]
click at [783, 684] on button "Download PDF" at bounding box center [750, 670] width 206 height 29
